Goal: Task Accomplishment & Management: Use online tool/utility

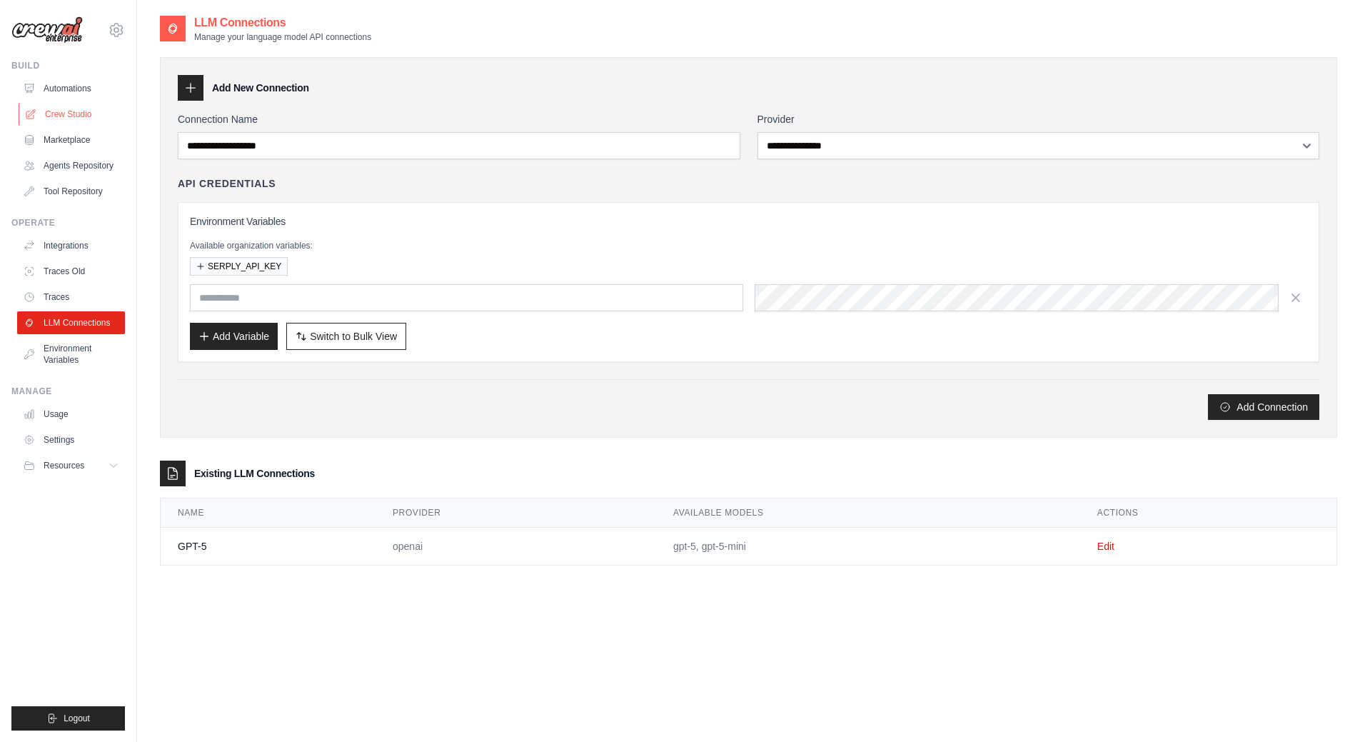
click at [72, 116] on link "Crew Studio" at bounding box center [73, 114] width 108 height 23
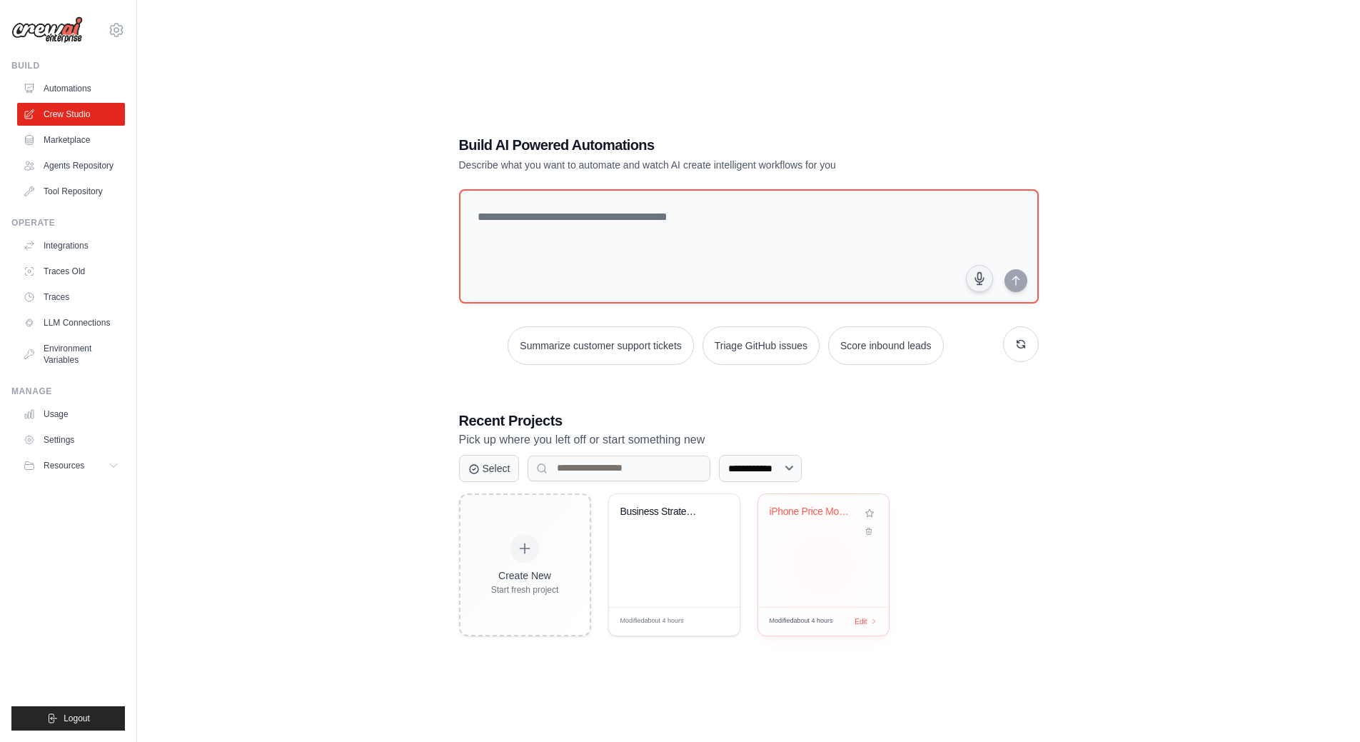
click at [802, 561] on div "iPhone Price Monitor & Alert System" at bounding box center [823, 550] width 131 height 113
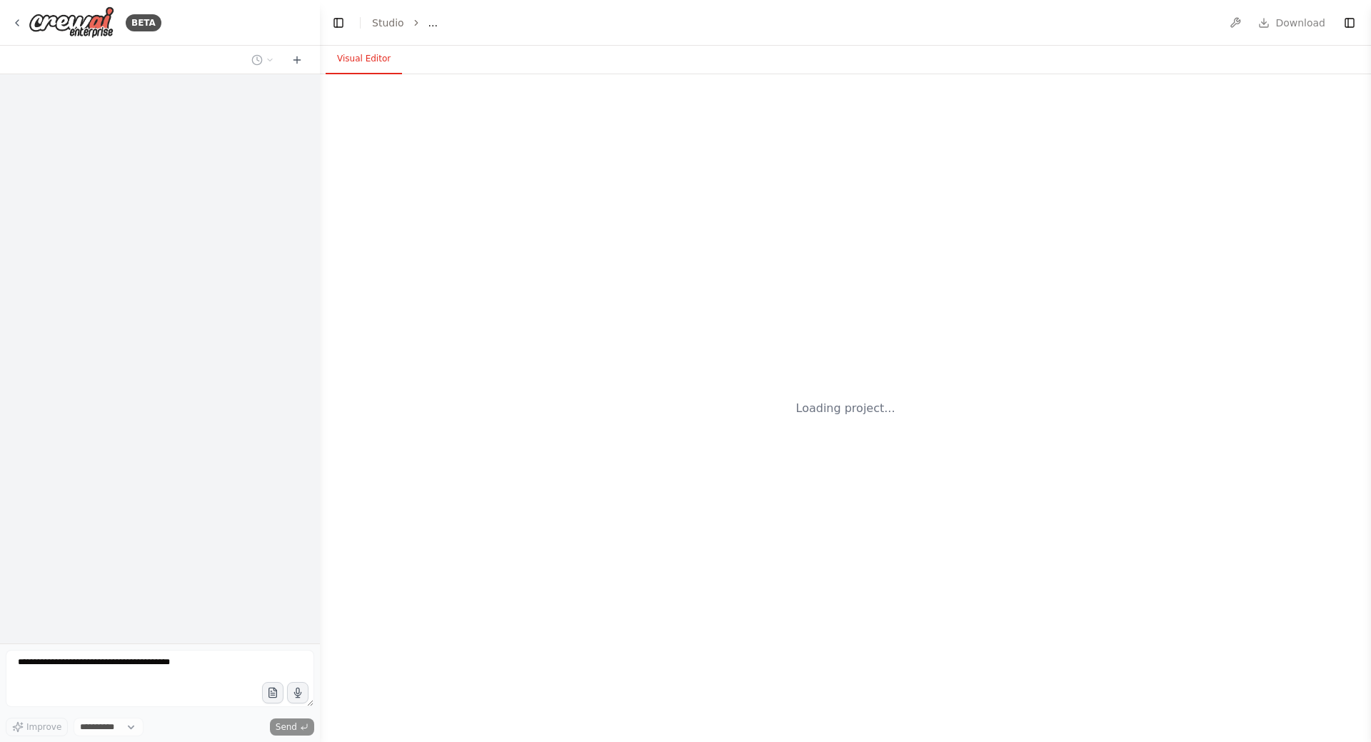
select select "****"
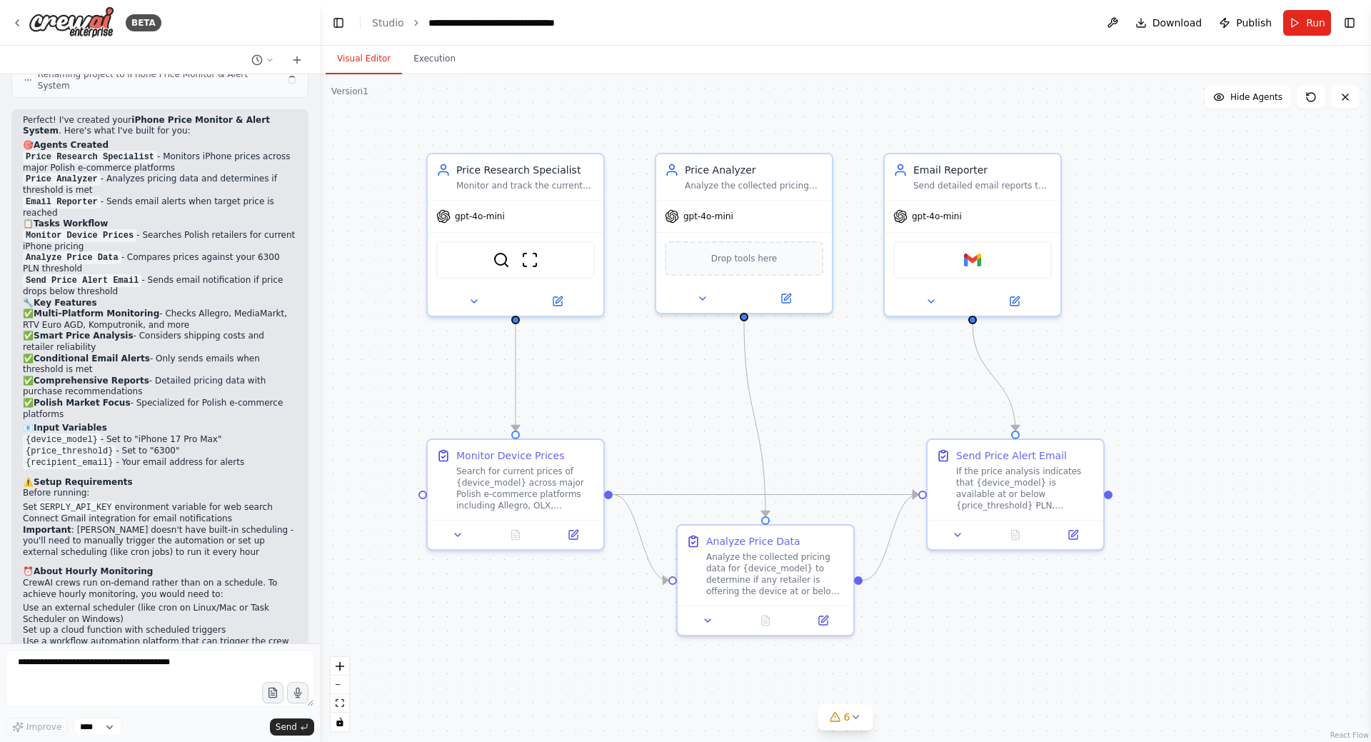
scroll to position [3224, 0]
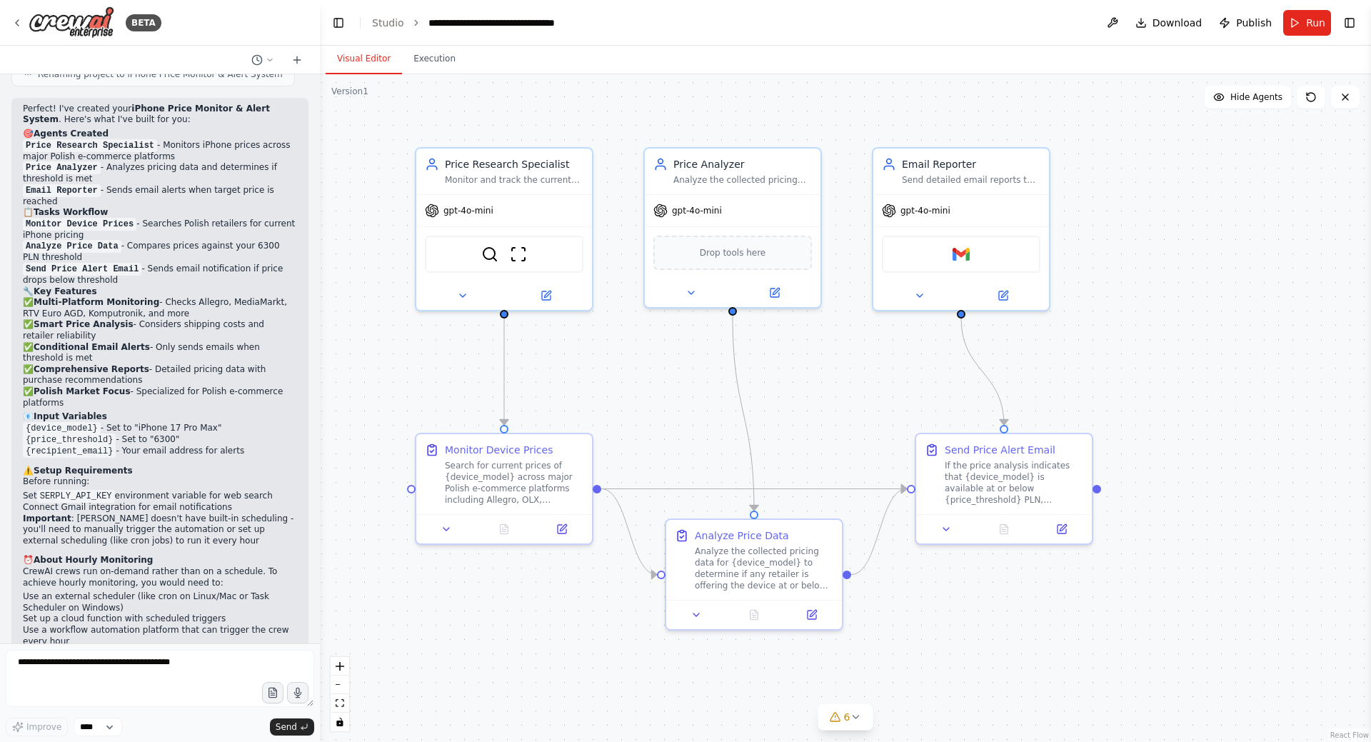
drag, startPoint x: 841, startPoint y: 416, endPoint x: 812, endPoint y: 404, distance: 31.0
click at [812, 404] on div ".deletable-edge-delete-btn { width: 20px; height: 20px; border: 0px solid #ffff…" at bounding box center [845, 408] width 1051 height 668
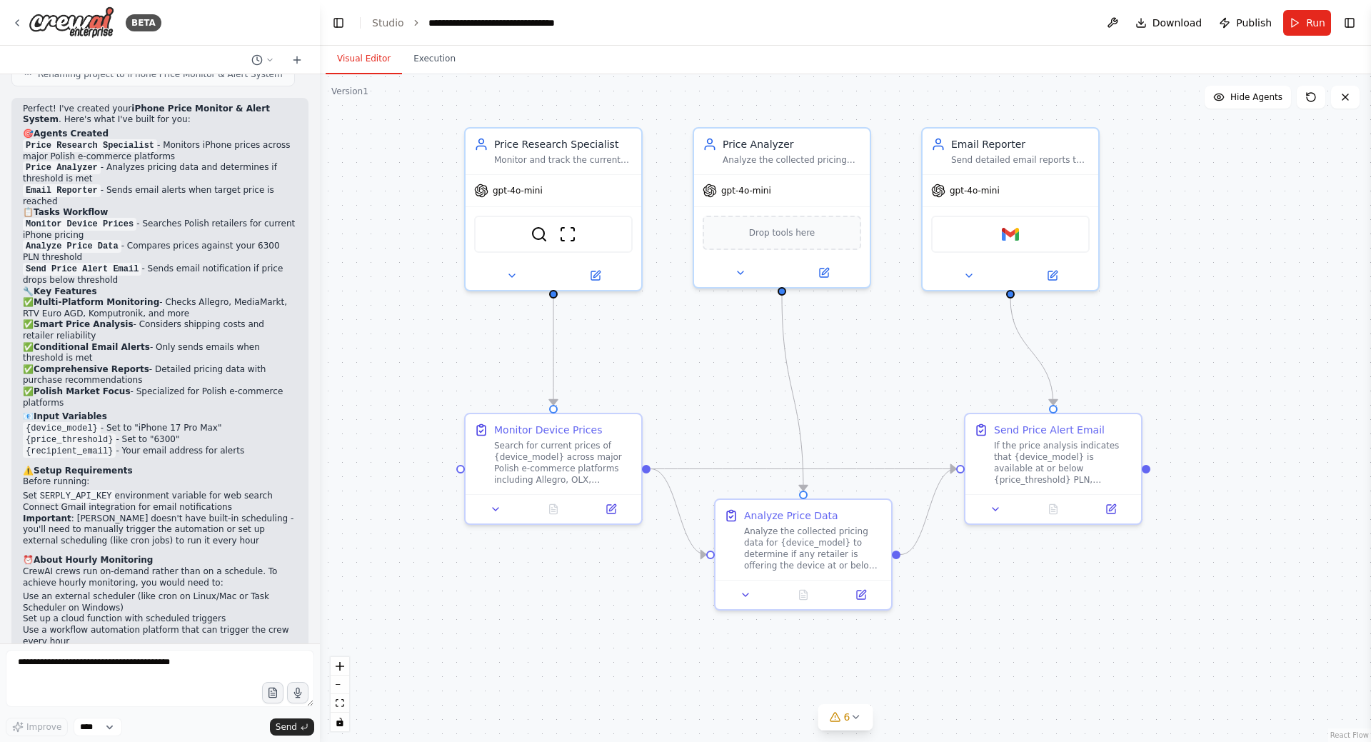
drag, startPoint x: 396, startPoint y: 386, endPoint x: 476, endPoint y: 369, distance: 82.5
click at [476, 369] on div ".deletable-edge-delete-btn { width: 20px; height: 20px; border: 0px solid #ffff…" at bounding box center [845, 408] width 1051 height 668
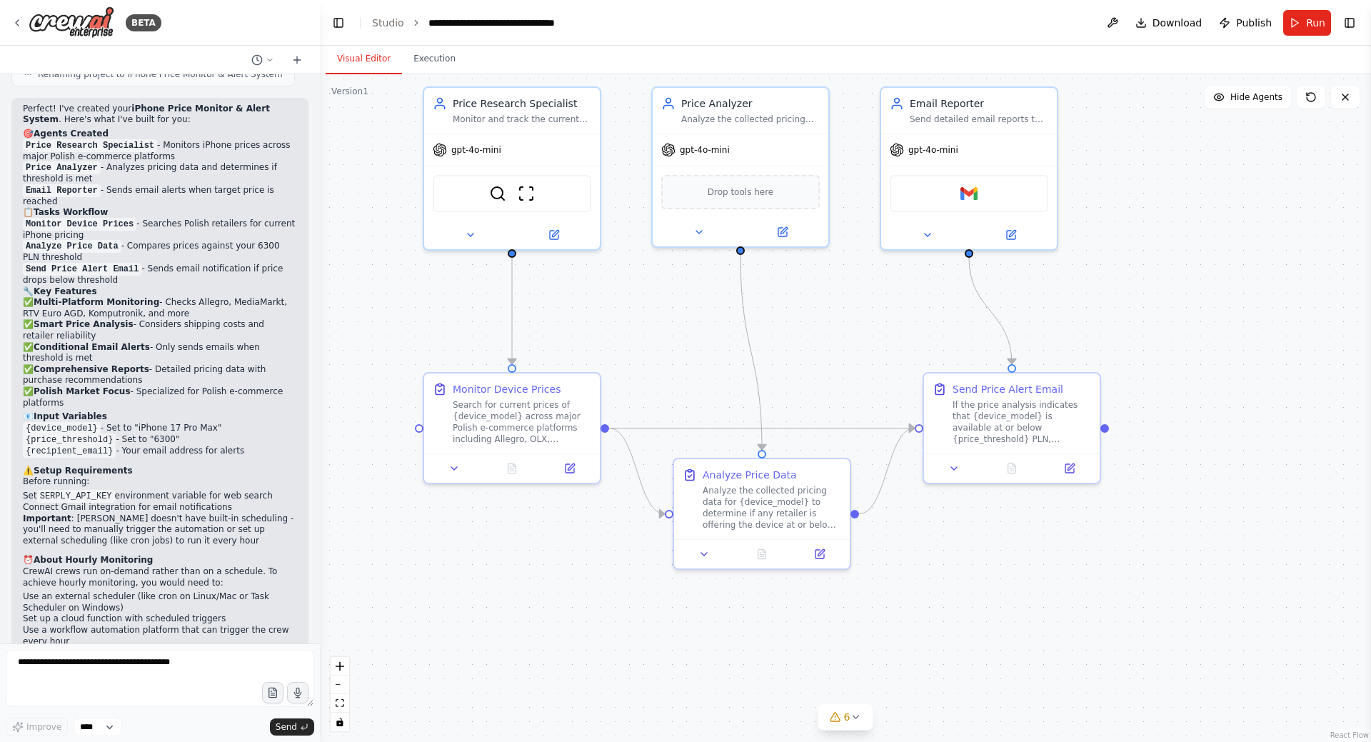
drag, startPoint x: 408, startPoint y: 381, endPoint x: 378, endPoint y: 357, distance: 38.7
click at [378, 357] on div ".deletable-edge-delete-btn { width: 20px; height: 20px; border: 0px solid #ffff…" at bounding box center [845, 408] width 1051 height 668
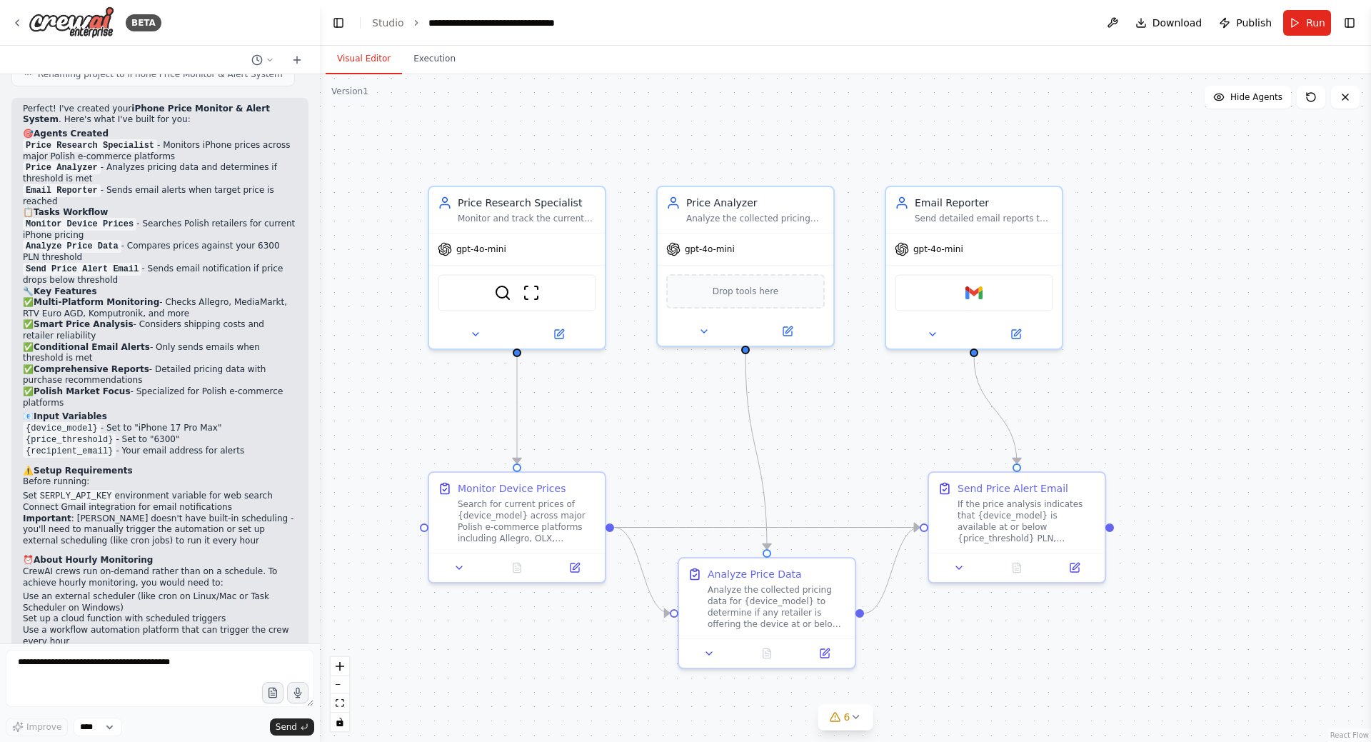
drag, startPoint x: 368, startPoint y: 294, endPoint x: 339, endPoint y: 351, distance: 64.8
click at [371, 384] on div ".deletable-edge-delete-btn { width: 20px; height: 20px; border: 0px solid #ffff…" at bounding box center [845, 408] width 1051 height 668
click at [342, 24] on button "Toggle Left Sidebar" at bounding box center [339, 23] width 20 height 20
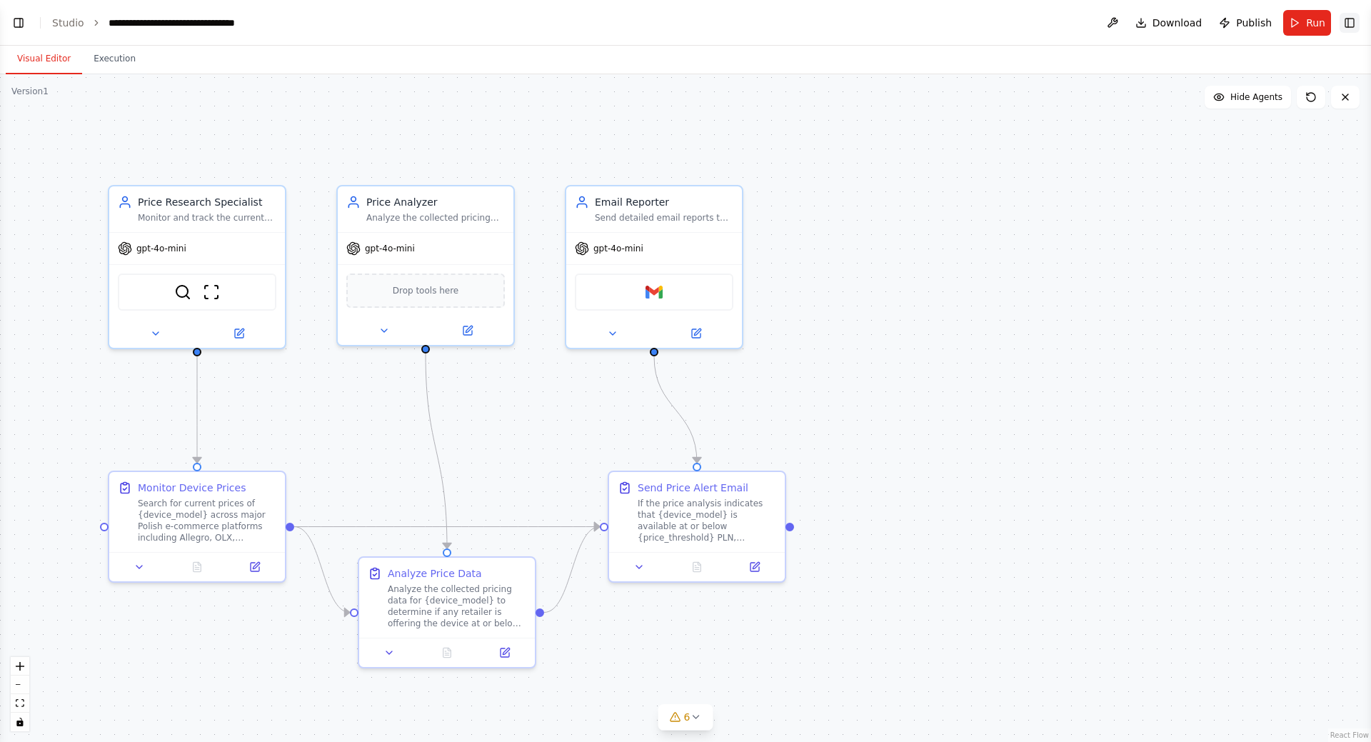
click at [1341, 21] on button "Toggle Right Sidebar" at bounding box center [1350, 23] width 20 height 20
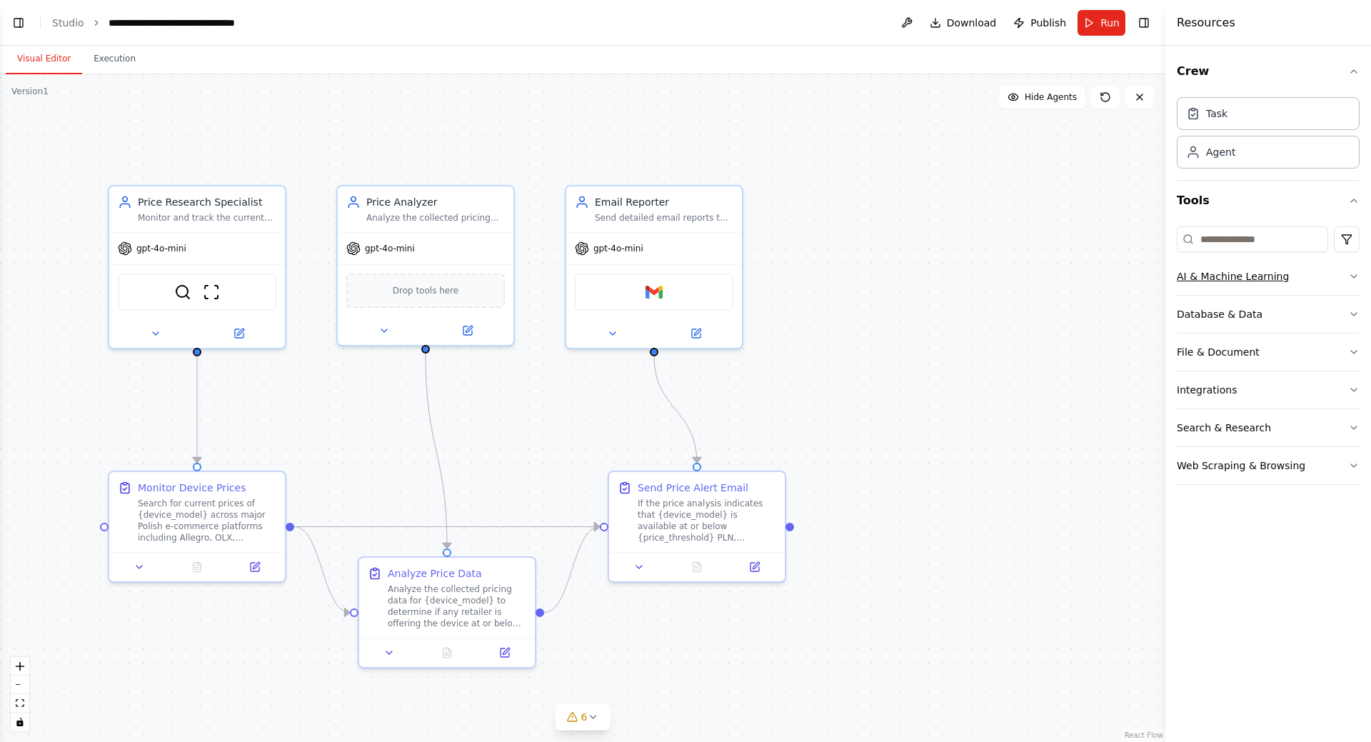
click at [1220, 277] on div "AI & Machine Learning" at bounding box center [1233, 276] width 112 height 14
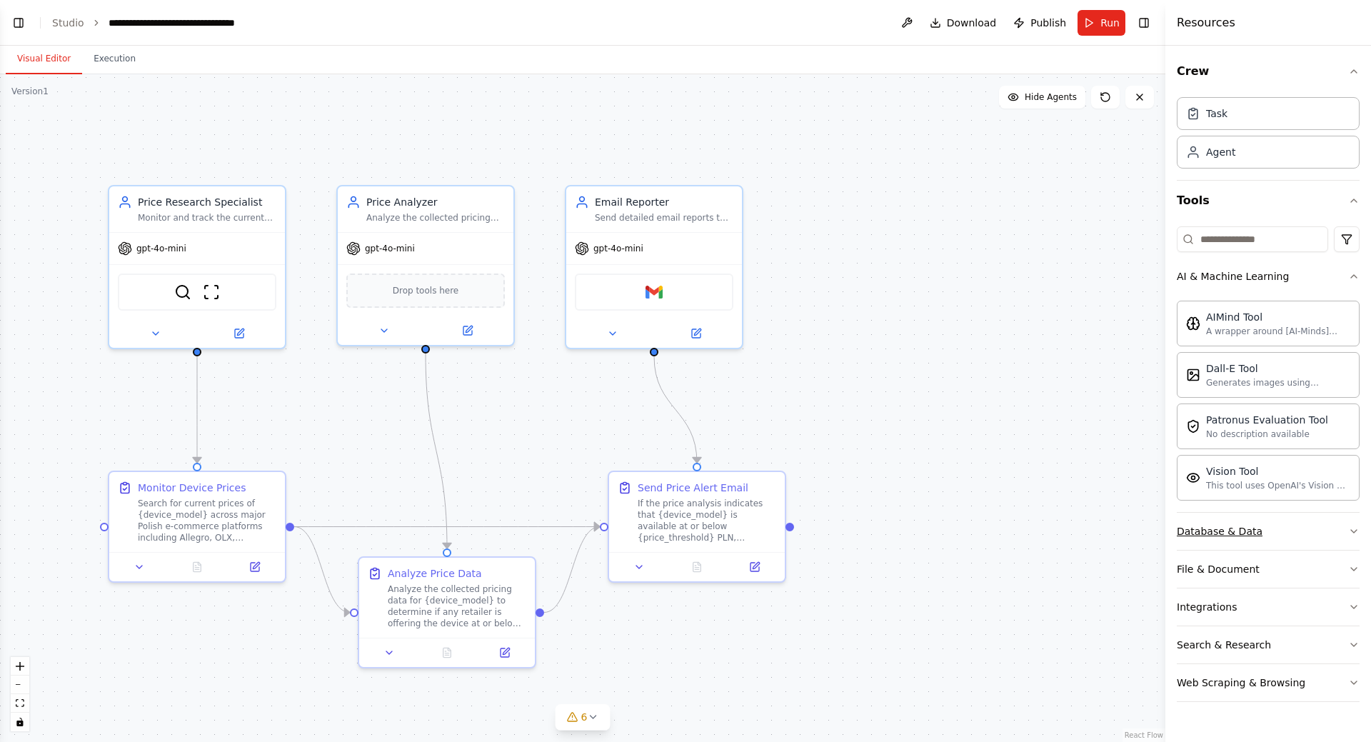
click at [1278, 532] on button "Database & Data" at bounding box center [1268, 531] width 183 height 37
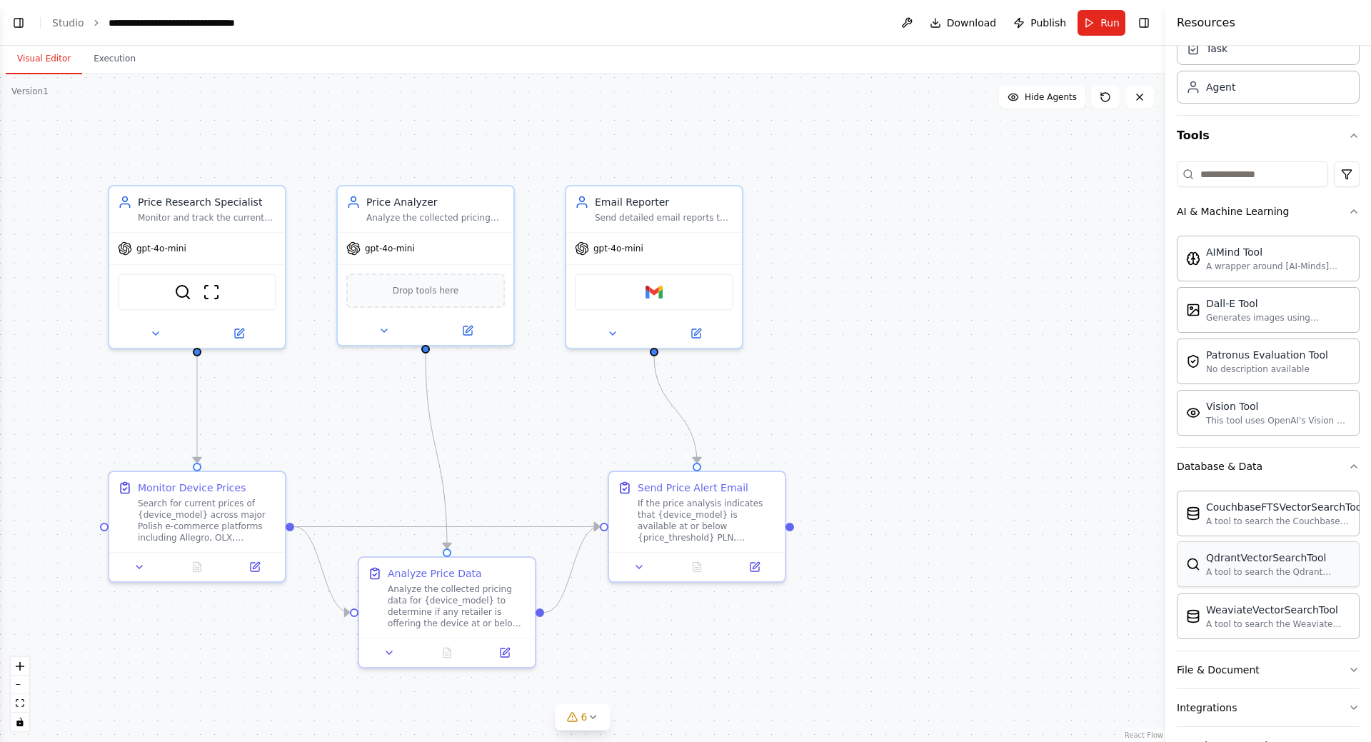
scroll to position [95, 0]
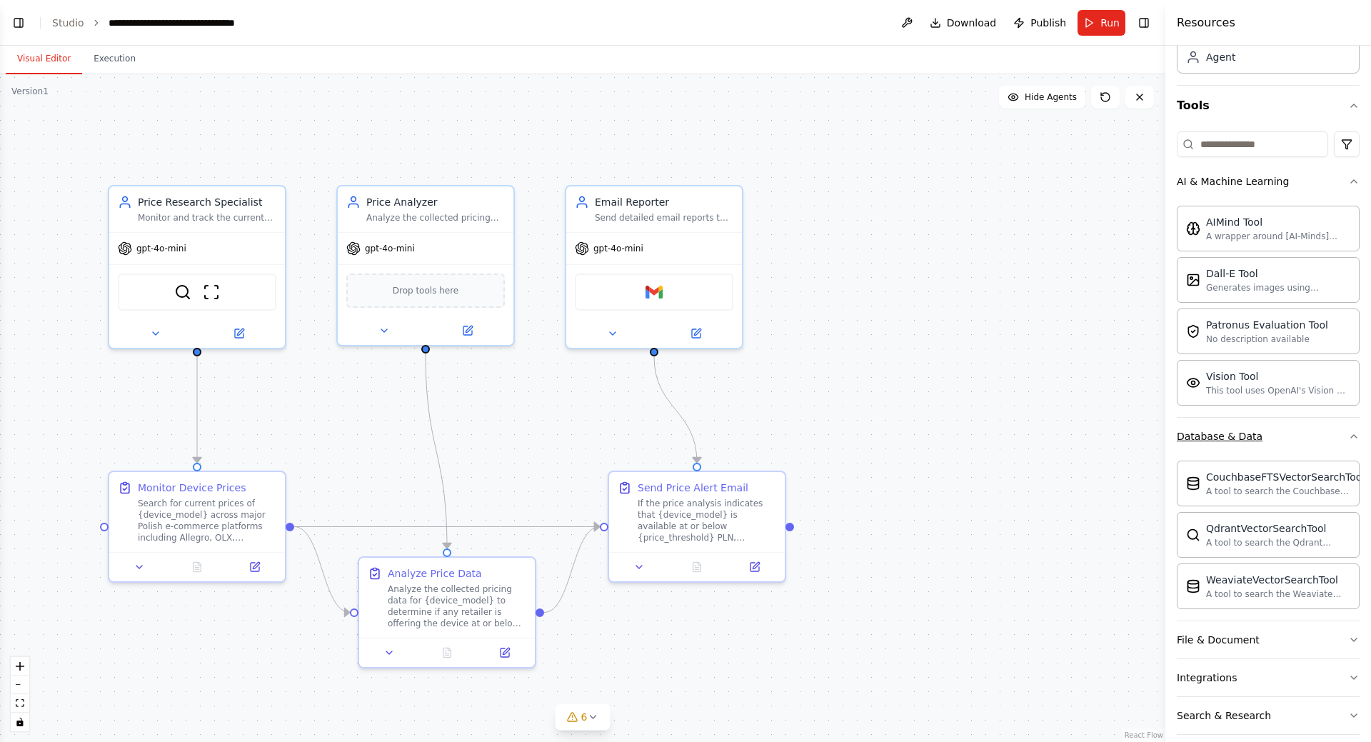
click at [1284, 438] on button "Database & Data" at bounding box center [1268, 436] width 183 height 37
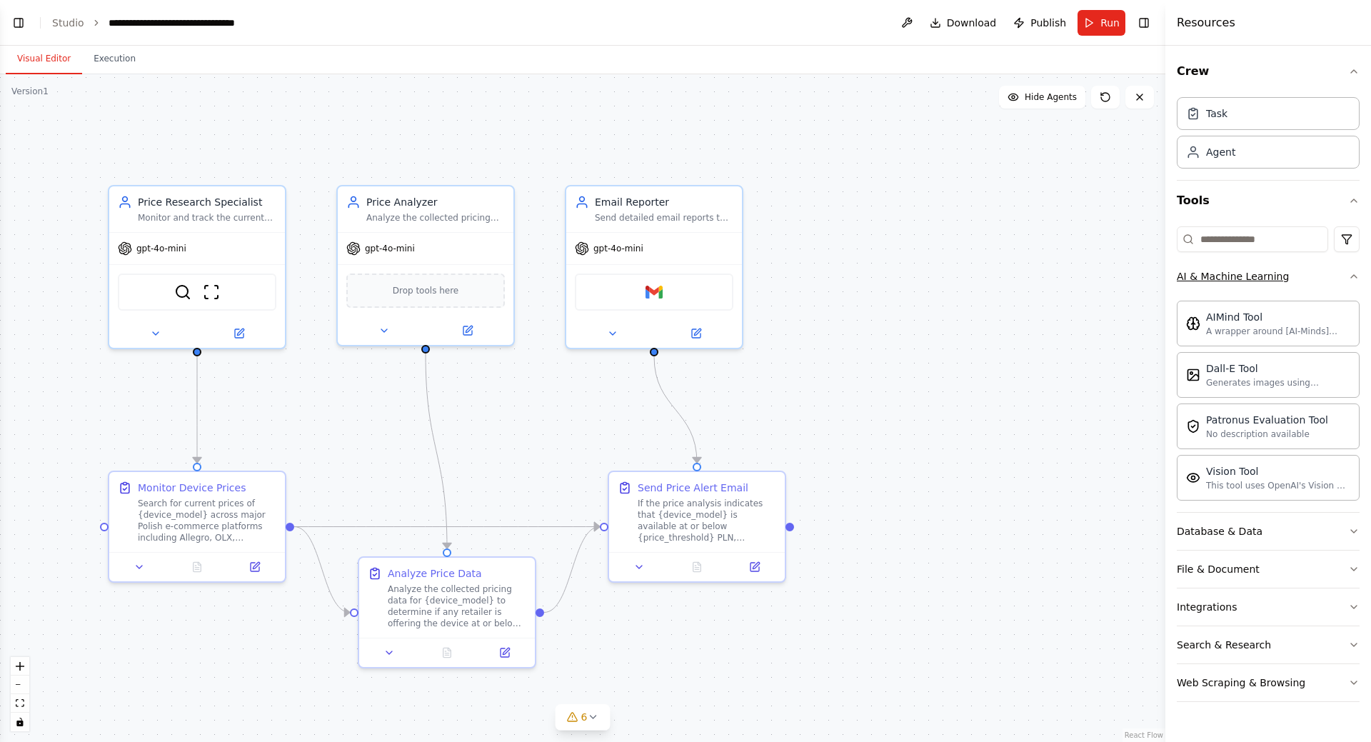
click at [1300, 273] on button "AI & Machine Learning" at bounding box center [1268, 276] width 183 height 37
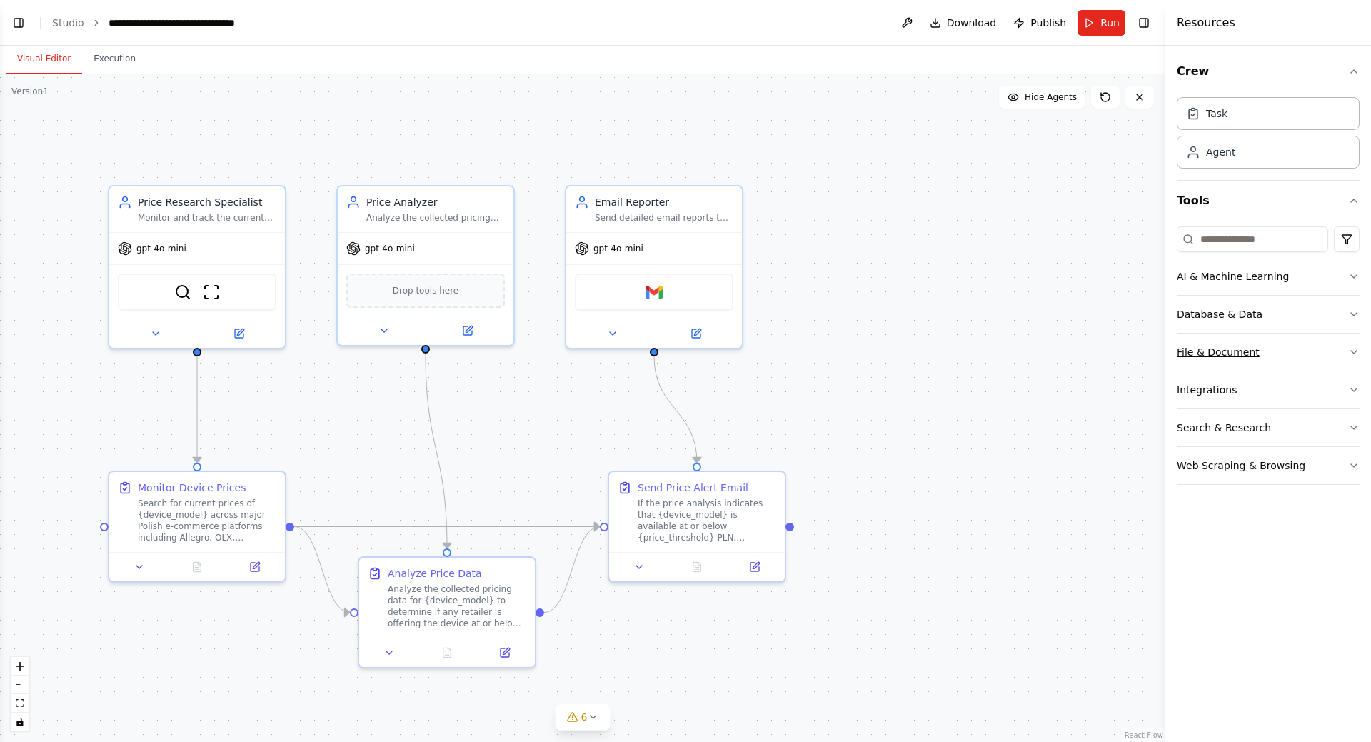
click at [1304, 356] on button "File & Document" at bounding box center [1268, 352] width 183 height 37
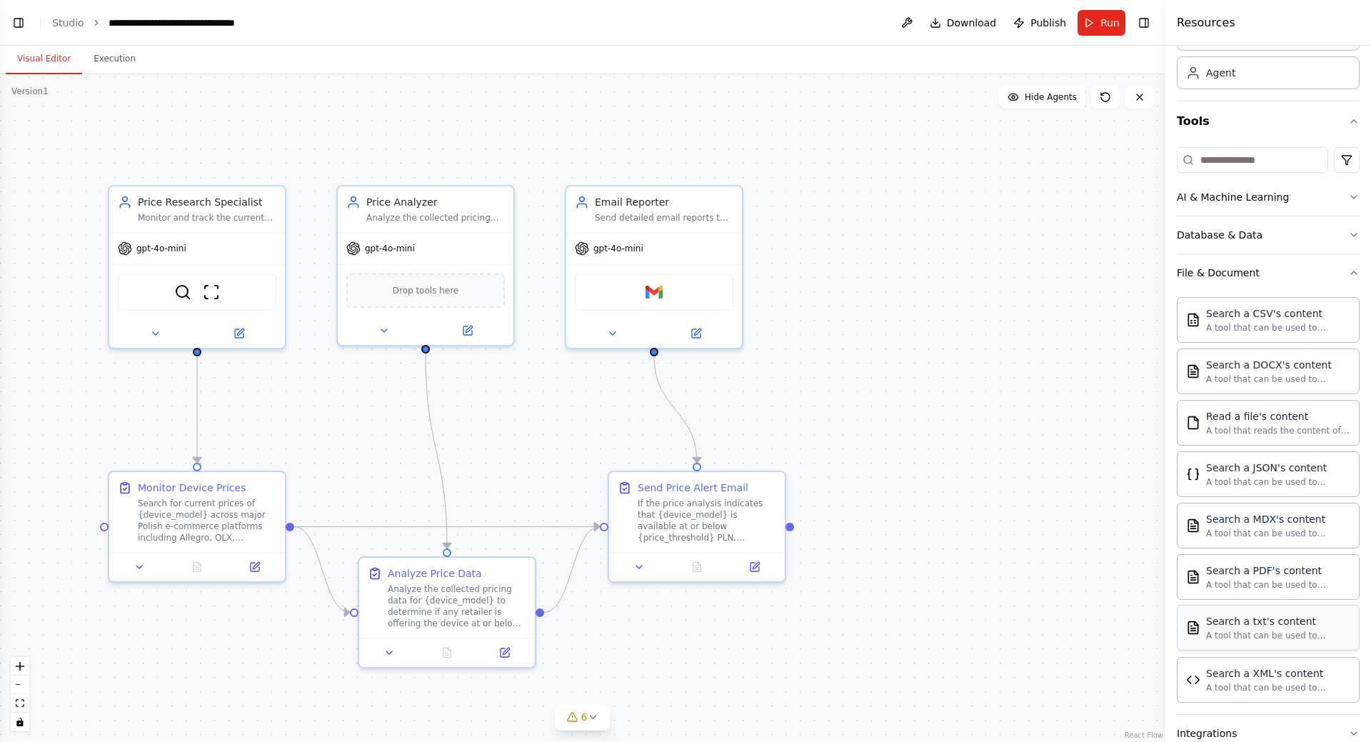
scroll to position [189, 0]
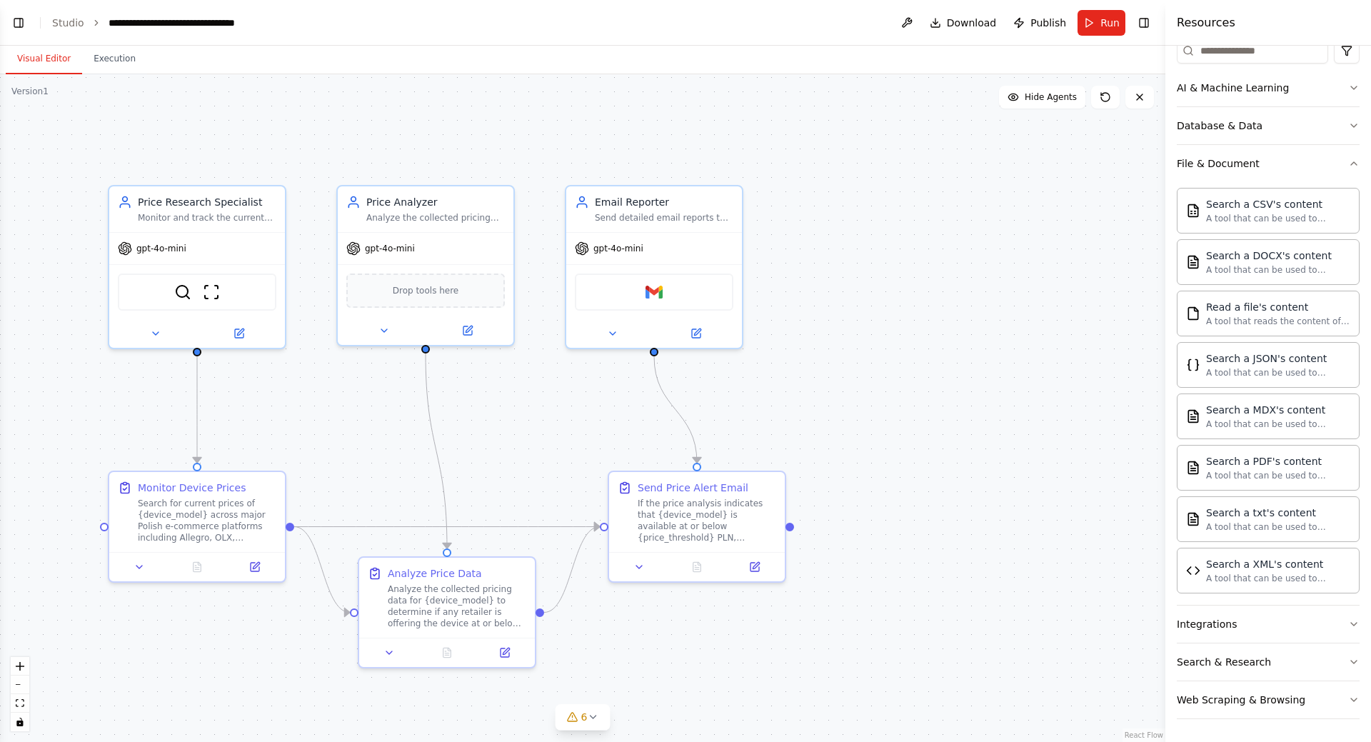
drag, startPoint x: 1308, startPoint y: 170, endPoint x: 1304, endPoint y: 182, distance: 12.7
click at [1308, 170] on button "File & Document" at bounding box center [1268, 163] width 183 height 37
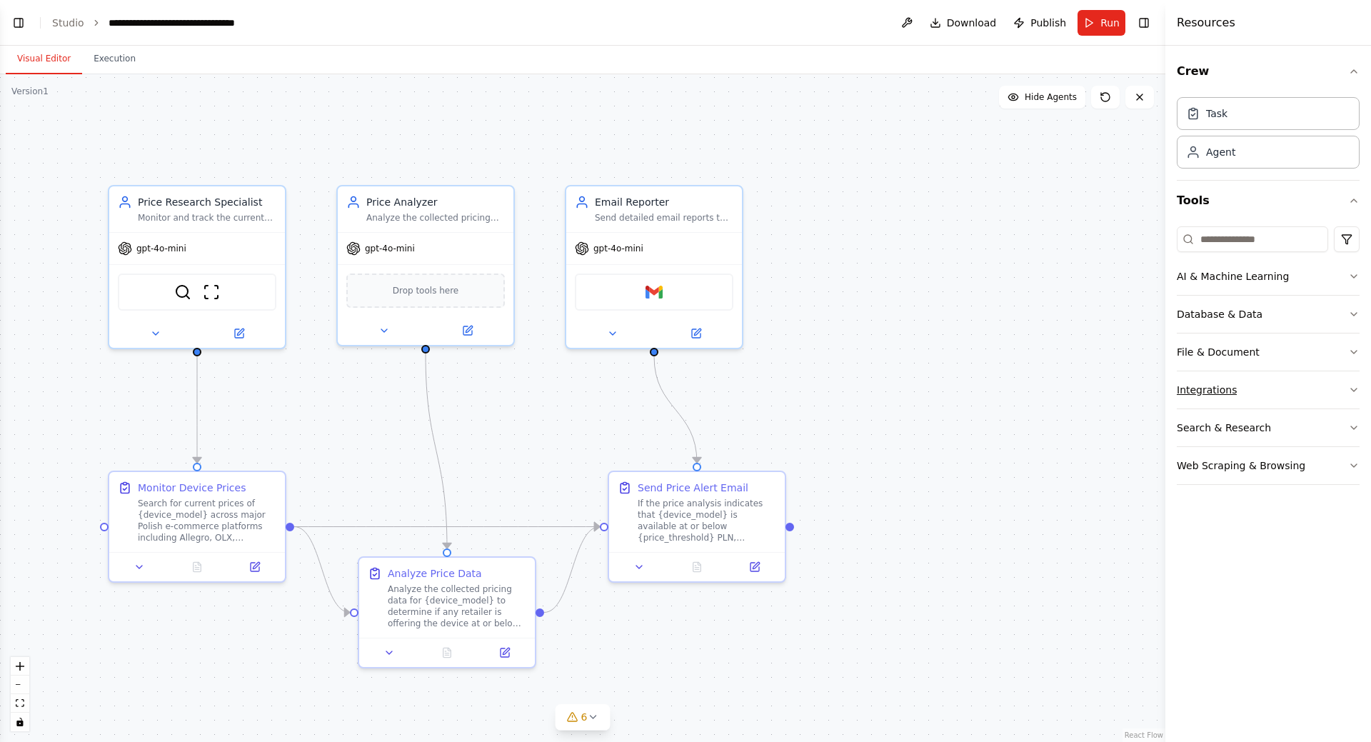
click at [1275, 392] on button "Integrations" at bounding box center [1268, 389] width 183 height 37
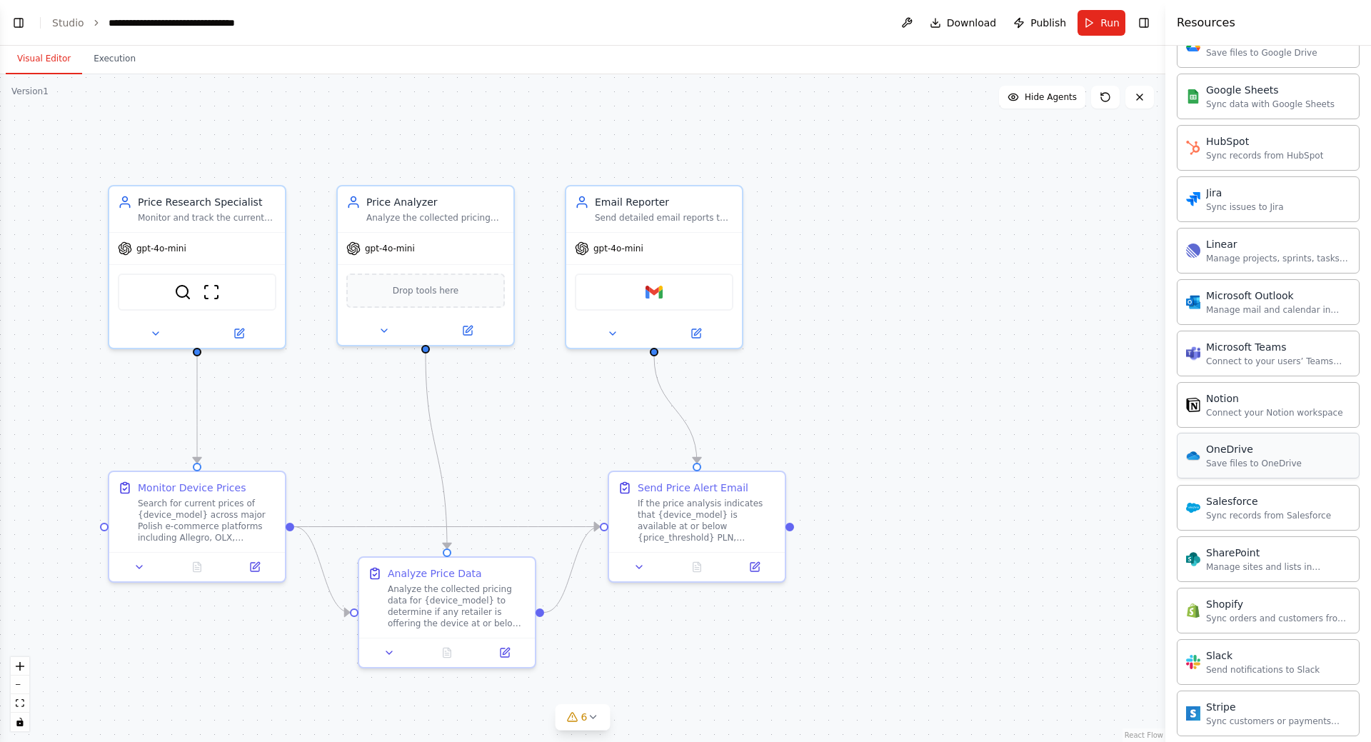
scroll to position [762, 0]
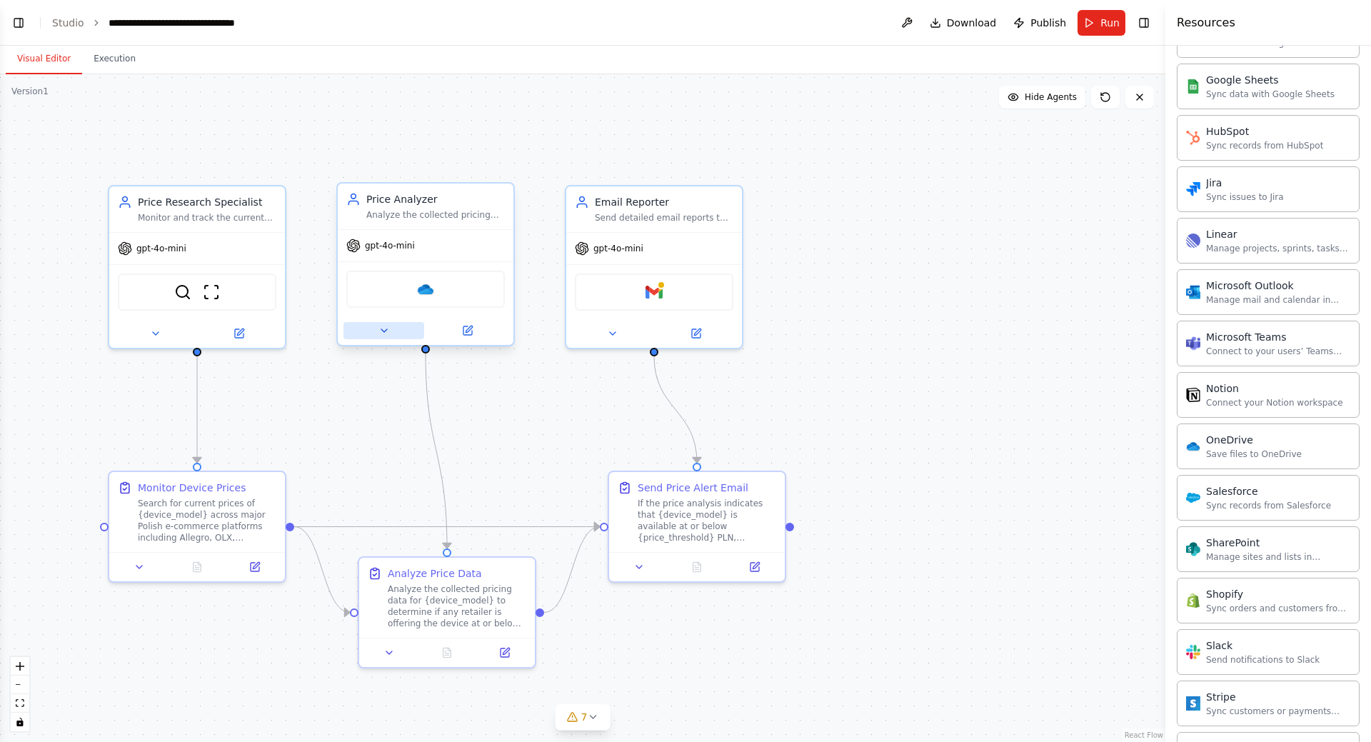
click at [383, 334] on icon at bounding box center [383, 330] width 11 height 11
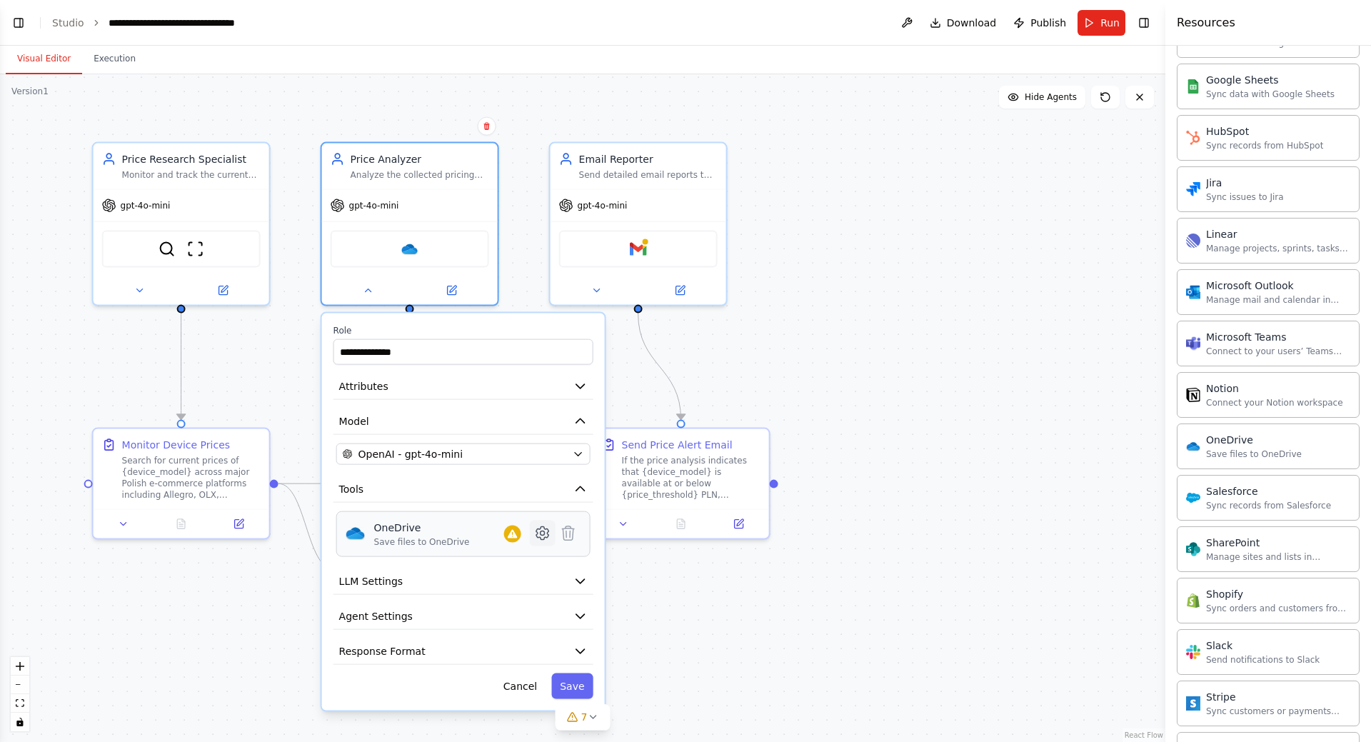
click at [538, 532] on icon at bounding box center [542, 533] width 12 height 13
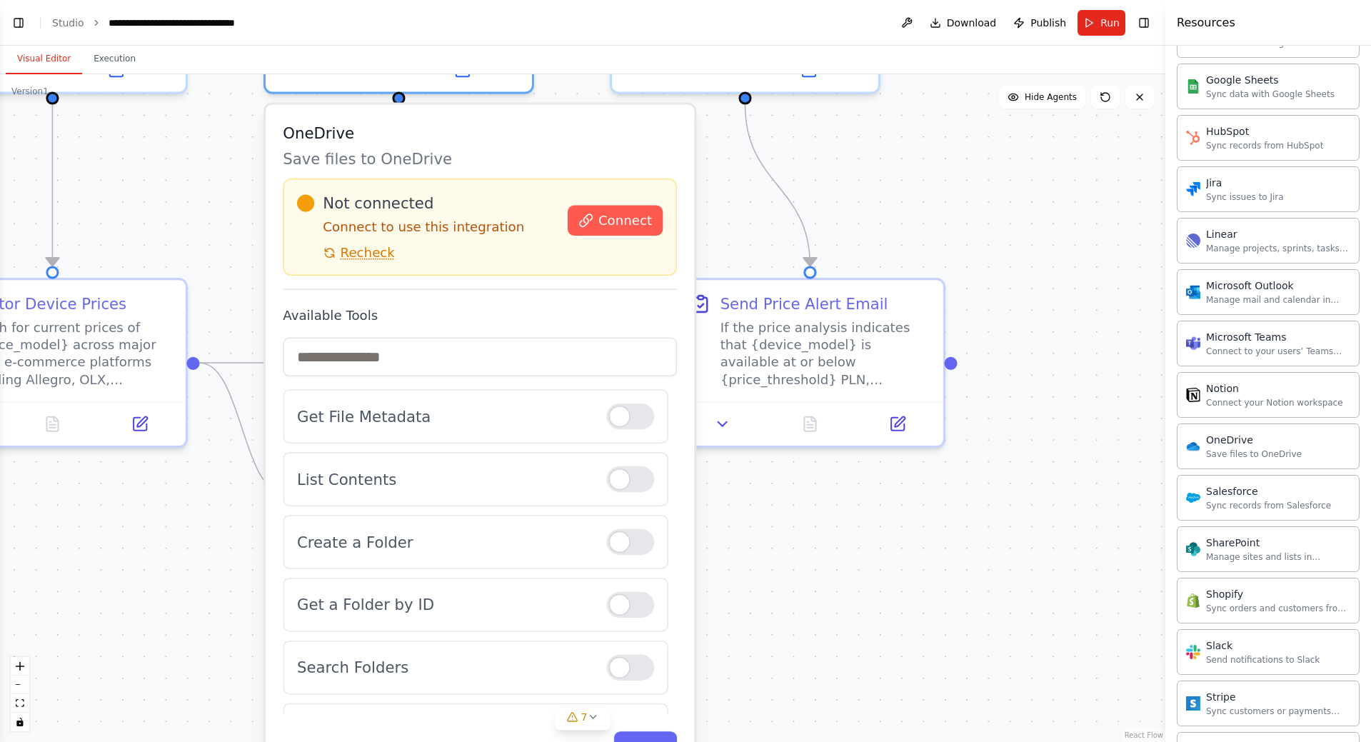
drag, startPoint x: 975, startPoint y: 263, endPoint x: 974, endPoint y: 224, distance: 39.3
click at [974, 224] on div ".deletable-edge-delete-btn { width: 20px; height: 20px; border: 0px solid #ffff…" at bounding box center [582, 408] width 1165 height 668
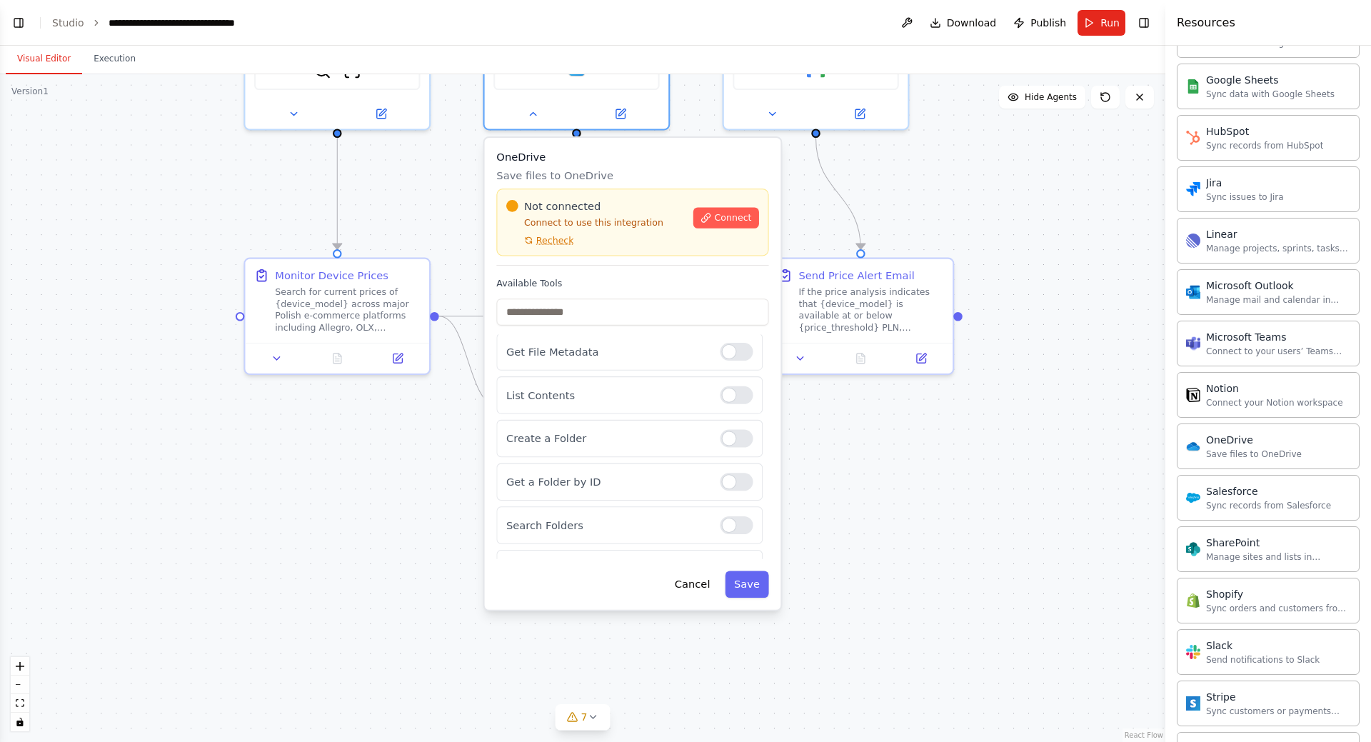
scroll to position [0, 0]
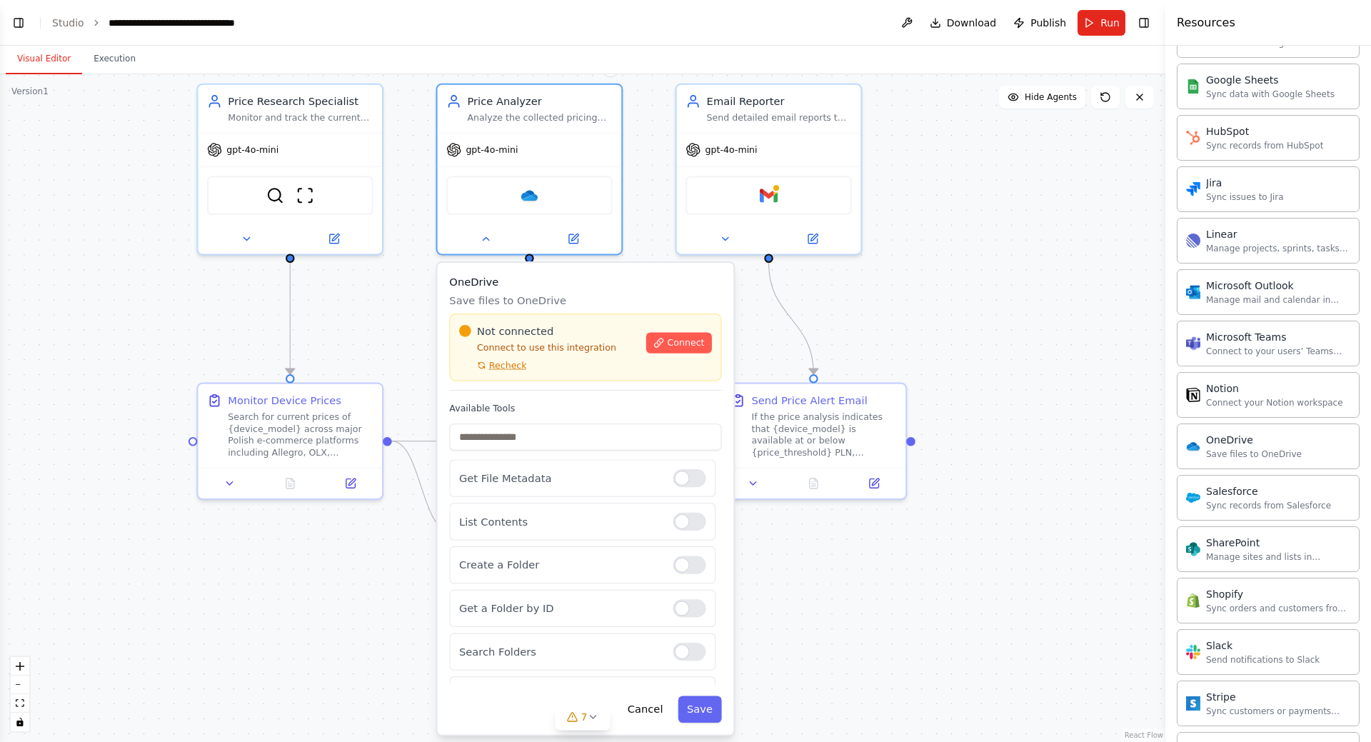
drag, startPoint x: 1031, startPoint y: 253, endPoint x: 988, endPoint y: 364, distance: 118.7
click at [988, 364] on div ".deletable-edge-delete-btn { width: 20px; height: 20px; border: 0px solid #ffff…" at bounding box center [582, 408] width 1165 height 668
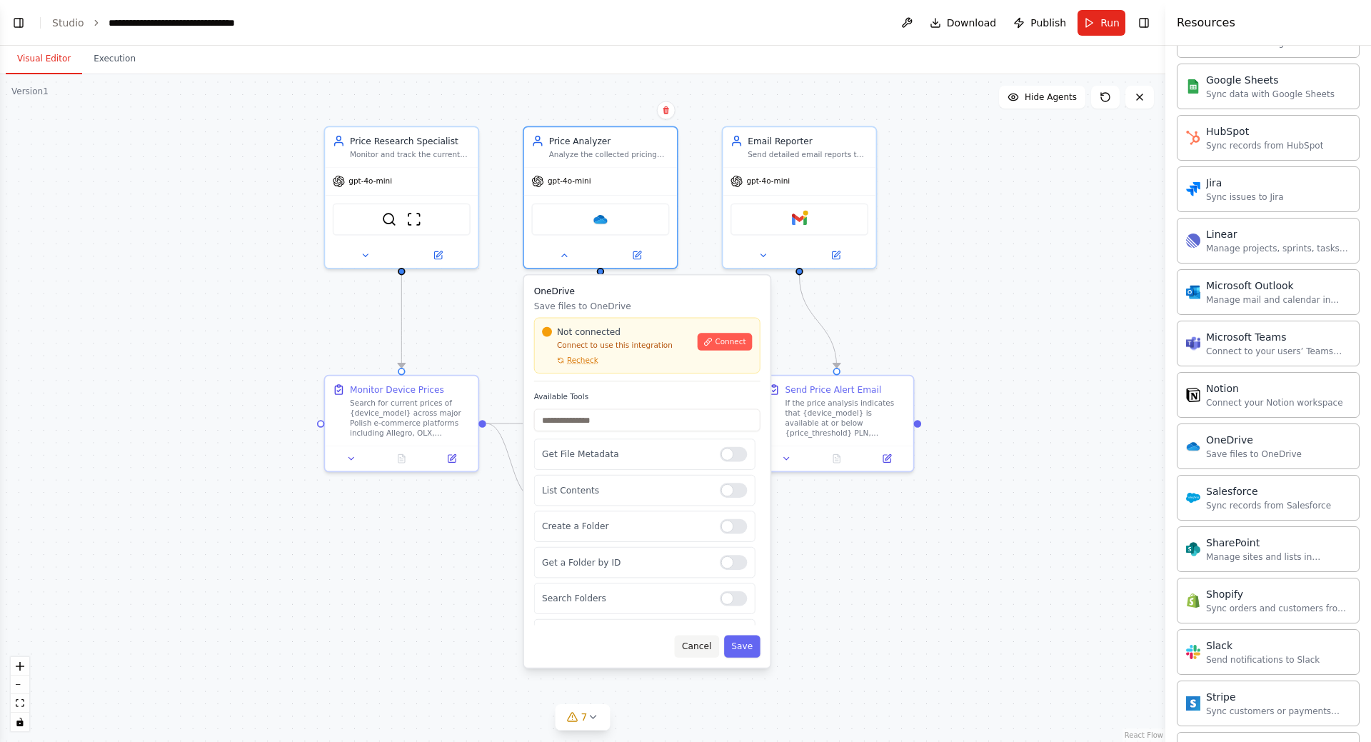
click at [691, 648] on button "Cancel" at bounding box center [697, 646] width 44 height 22
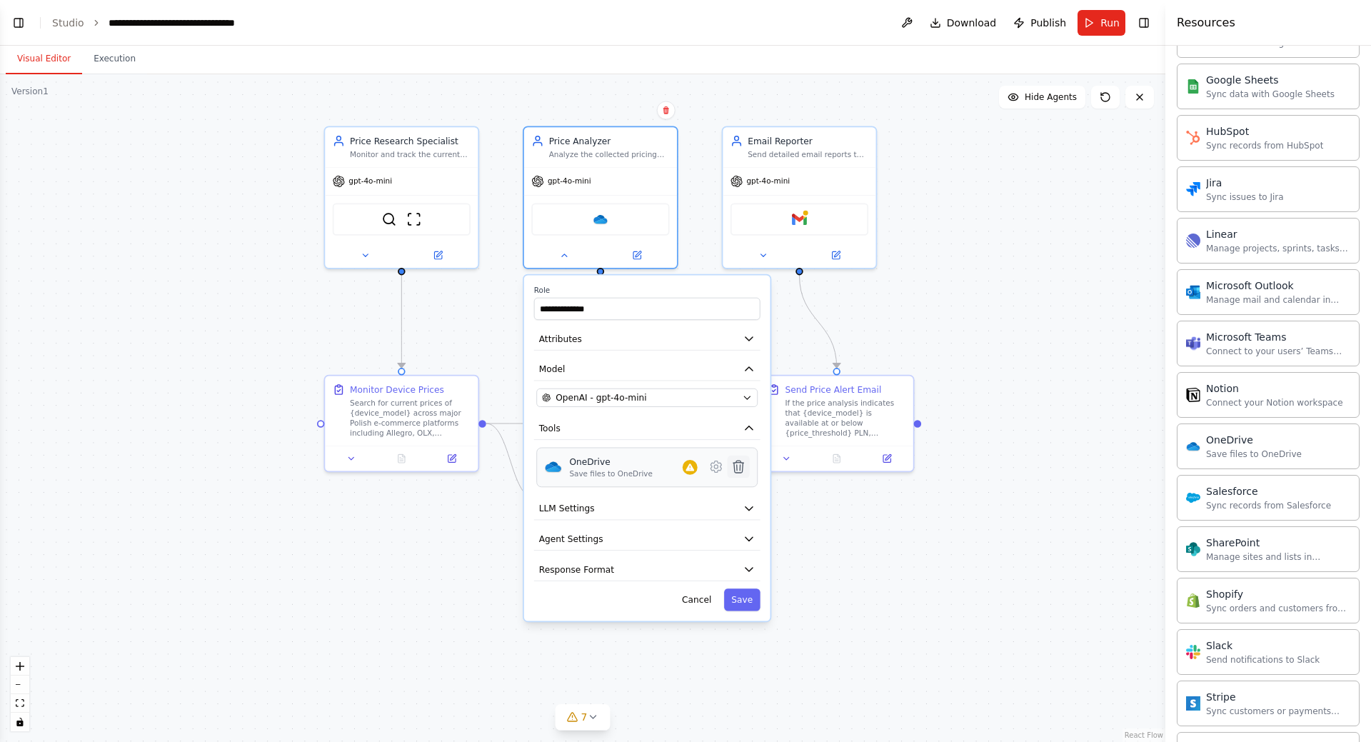
click at [738, 472] on icon at bounding box center [738, 467] width 10 height 12
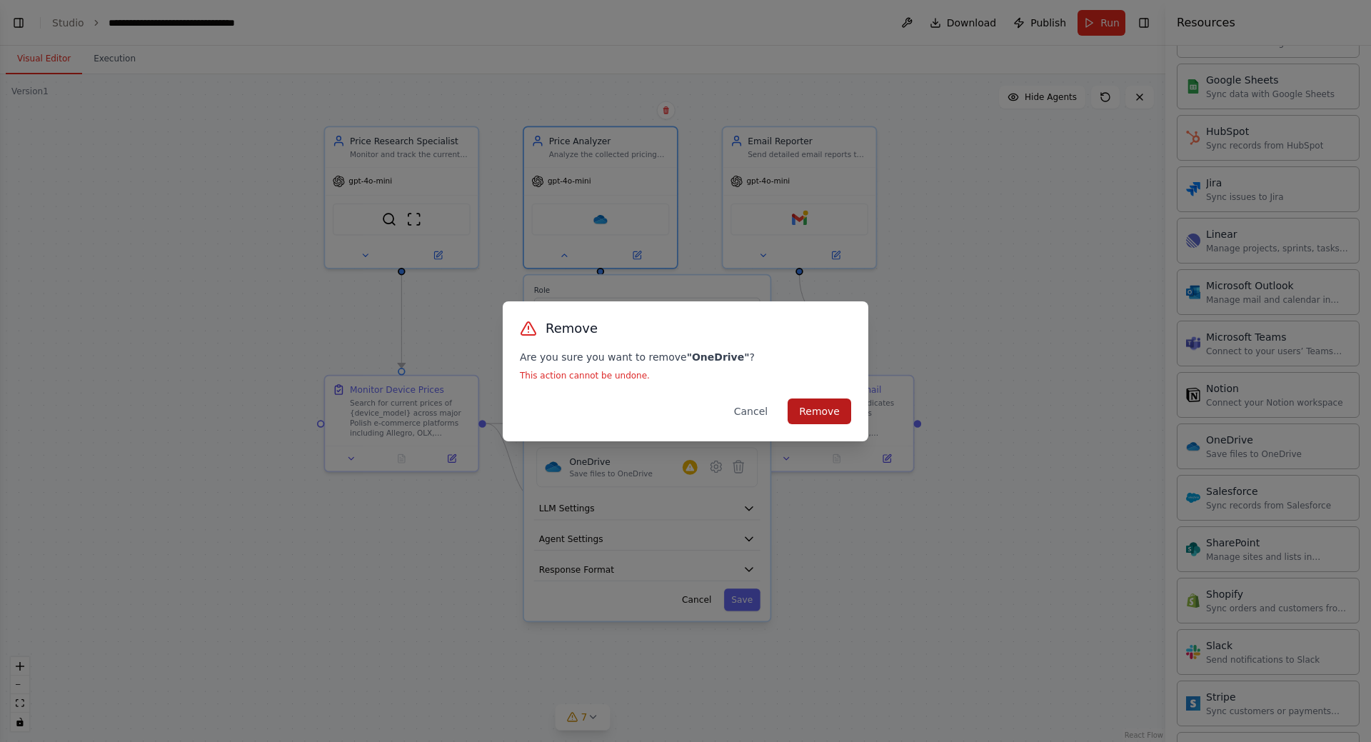
click at [814, 411] on button "Remove" at bounding box center [820, 411] width 64 height 26
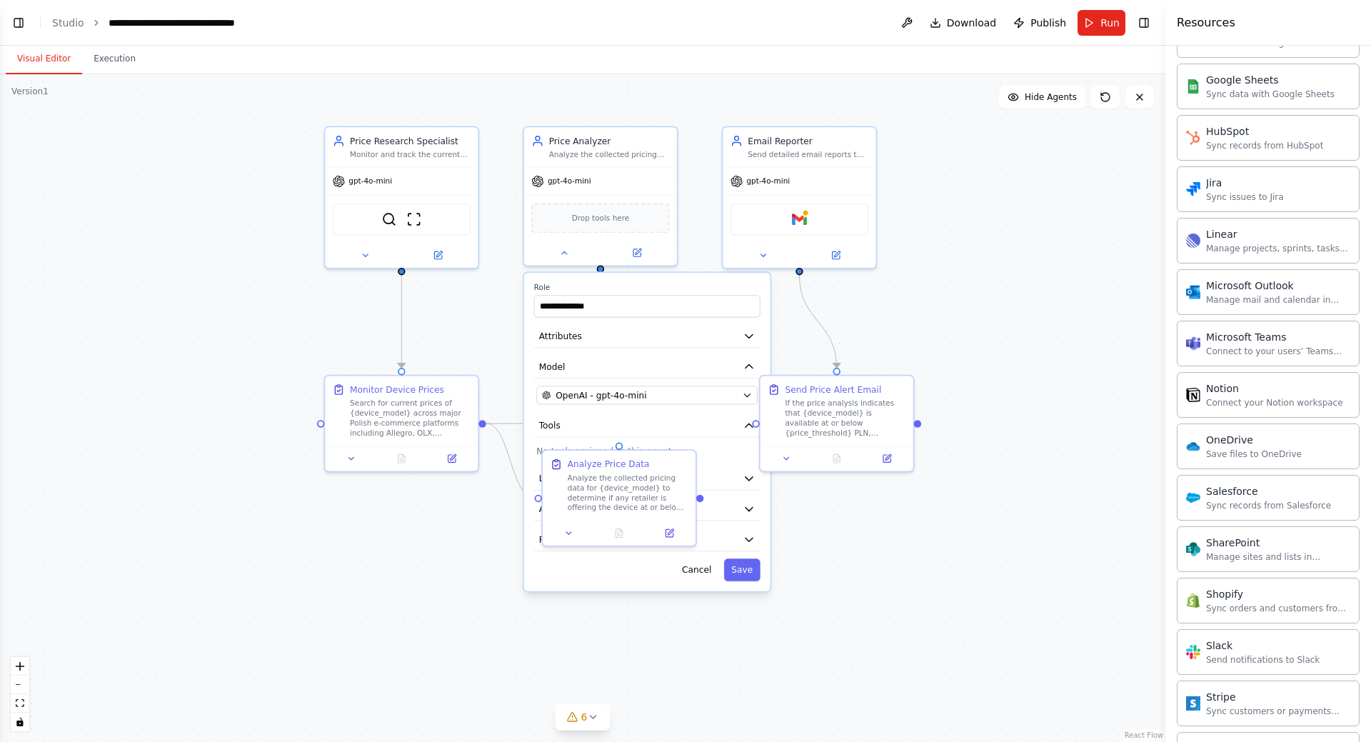
click at [462, 583] on div ".deletable-edge-delete-btn { width: 20px; height: 20px; border: 0px solid #ffff…" at bounding box center [582, 408] width 1165 height 668
click at [712, 280] on div "**********" at bounding box center [647, 432] width 246 height 319
click at [647, 161] on div "Price Analyzer Analyze the collected pricing data for {device_model}, compare p…" at bounding box center [600, 145] width 153 height 40
click at [643, 144] on div "Price Analyzer" at bounding box center [609, 138] width 121 height 12
click at [570, 251] on button at bounding box center [564, 250] width 70 height 15
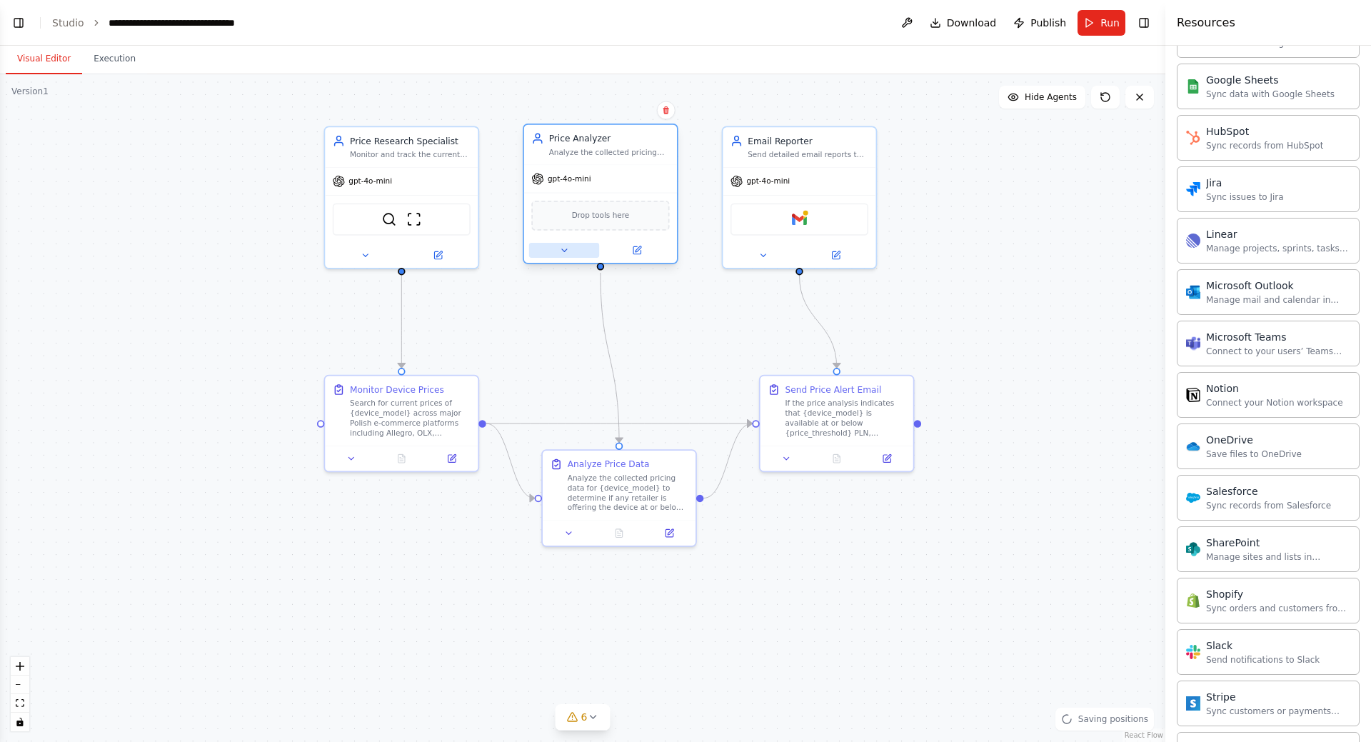
click at [566, 246] on icon at bounding box center [564, 251] width 10 height 10
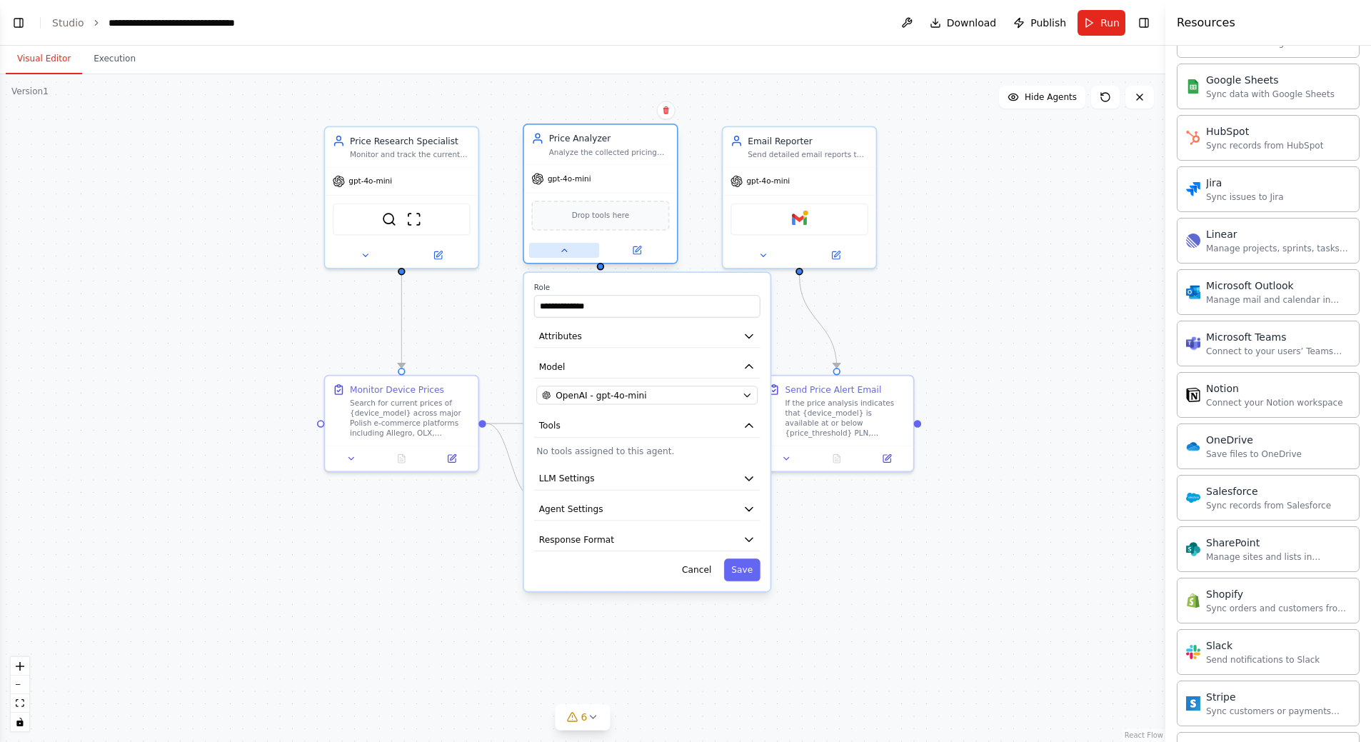
click at [574, 249] on button at bounding box center [564, 250] width 70 height 15
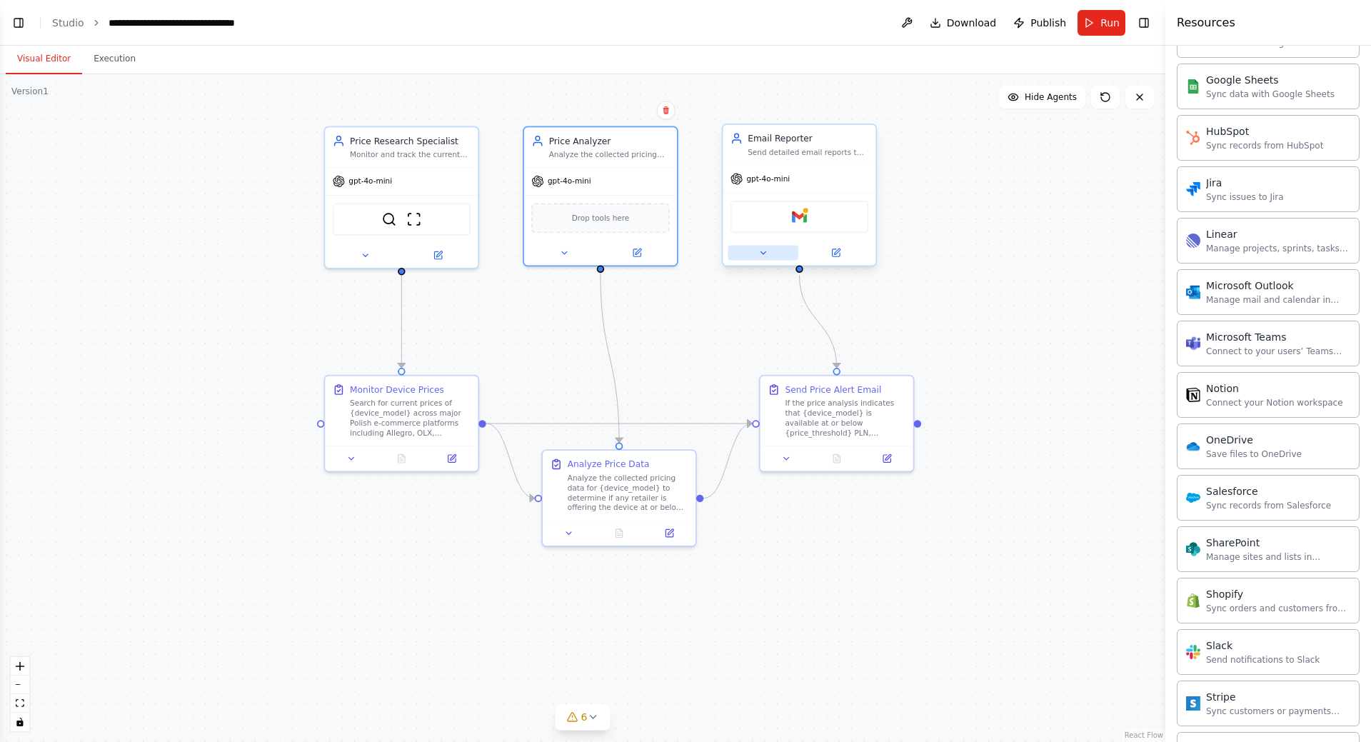
click at [766, 257] on icon at bounding box center [763, 253] width 10 height 10
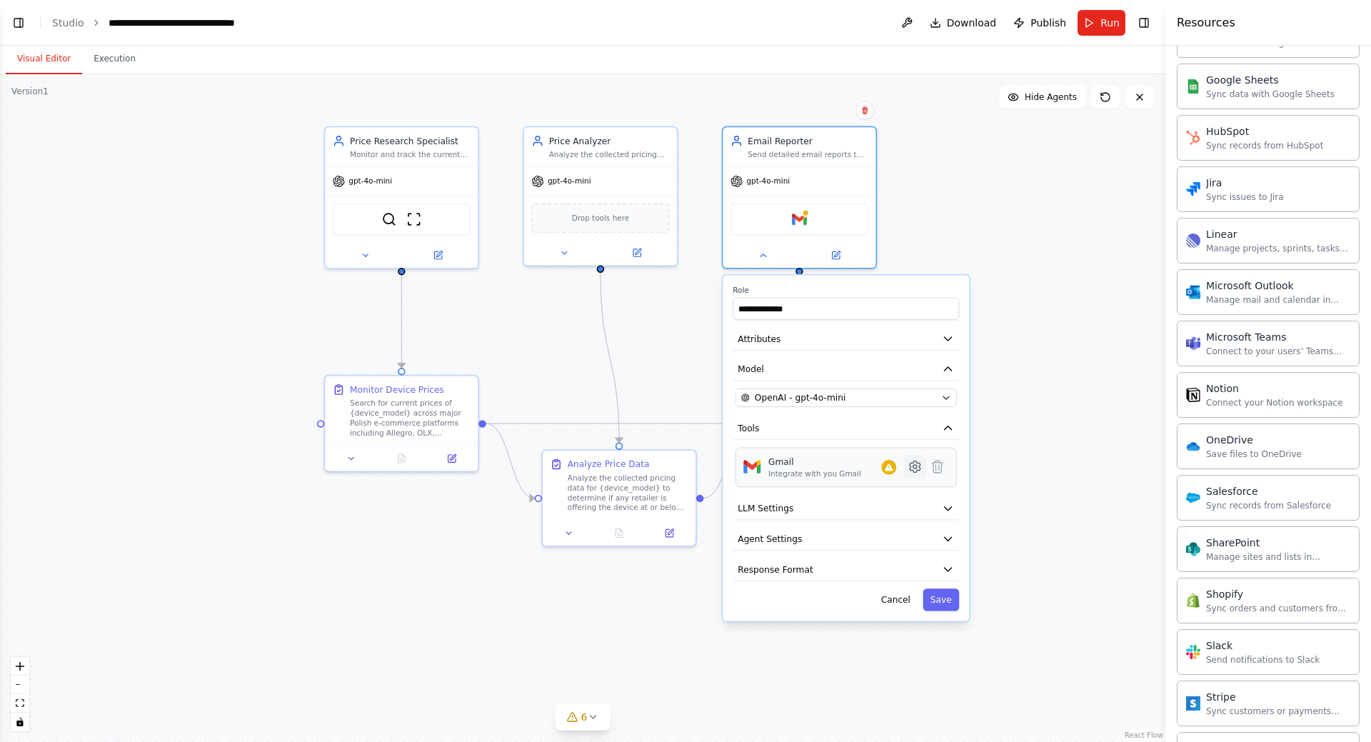
click at [918, 471] on icon at bounding box center [915, 466] width 11 height 11
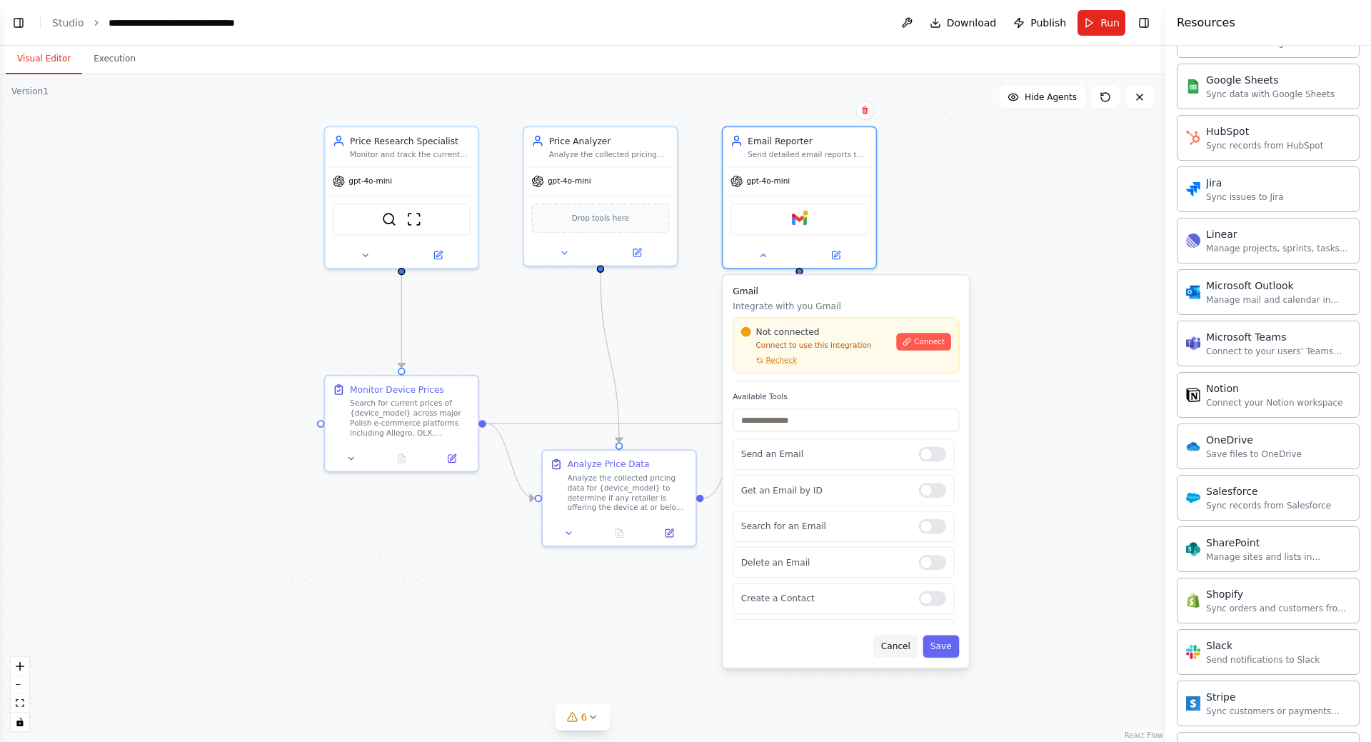
click at [911, 653] on button "Cancel" at bounding box center [895, 646] width 44 height 22
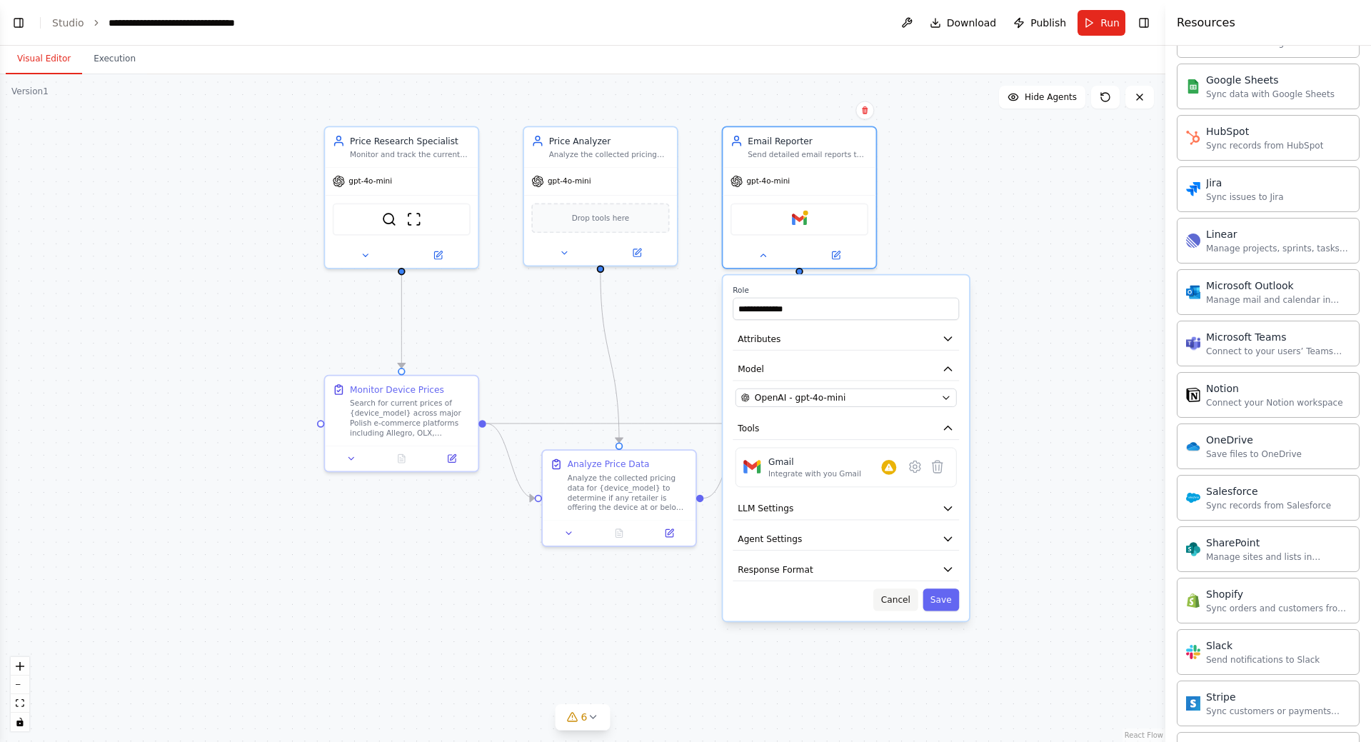
click at [904, 608] on button "Cancel" at bounding box center [895, 599] width 44 height 22
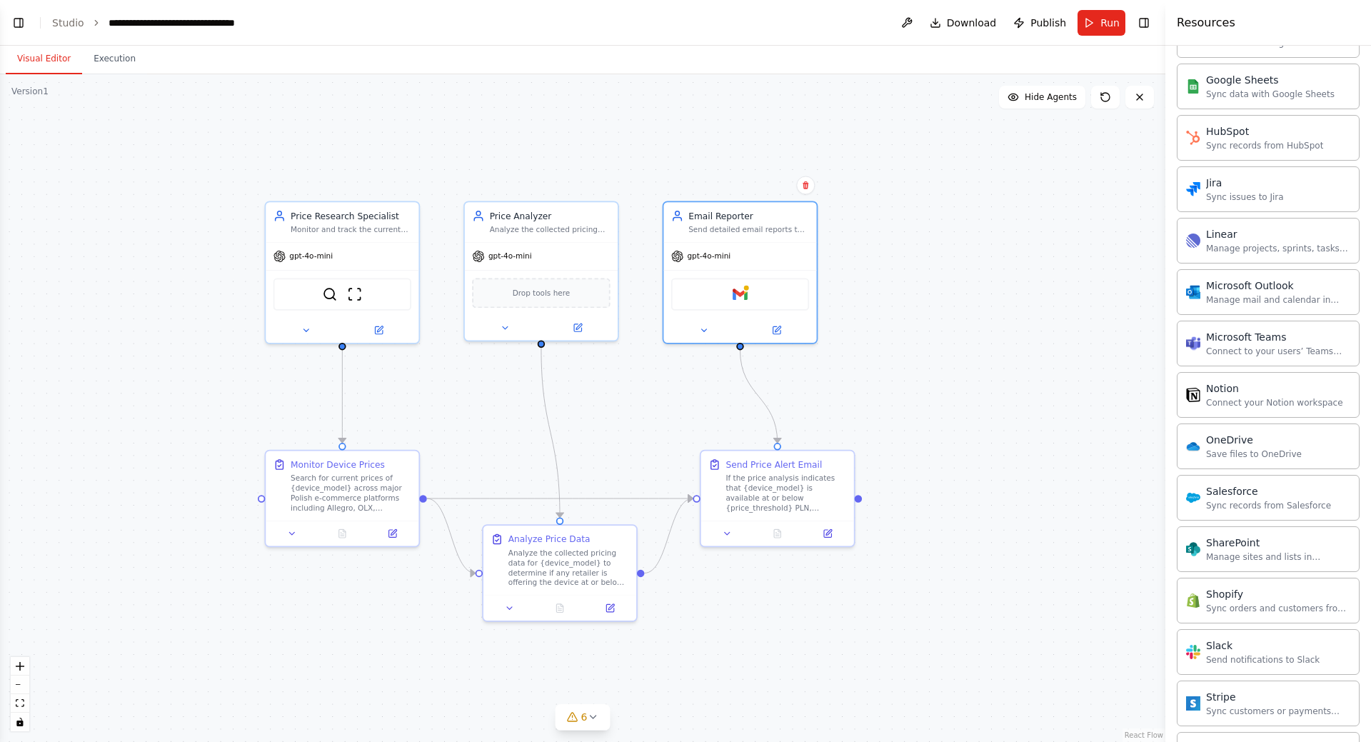
drag, startPoint x: 993, startPoint y: 242, endPoint x: 917, endPoint y: 315, distance: 105.1
click at [918, 316] on div ".deletable-edge-delete-btn { width: 20px; height: 20px; border: 0px solid #ffff…" at bounding box center [582, 408] width 1165 height 668
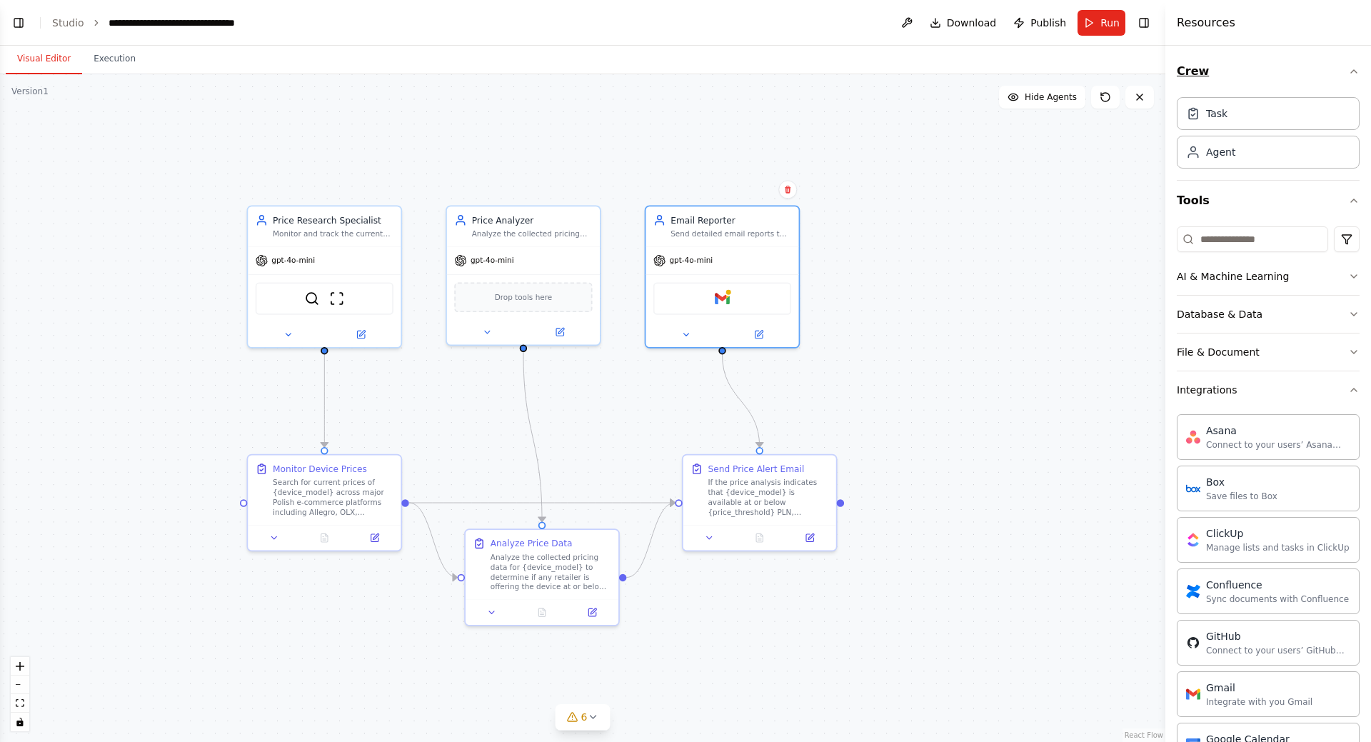
click at [1348, 69] on icon "button" at bounding box center [1353, 71] width 11 height 11
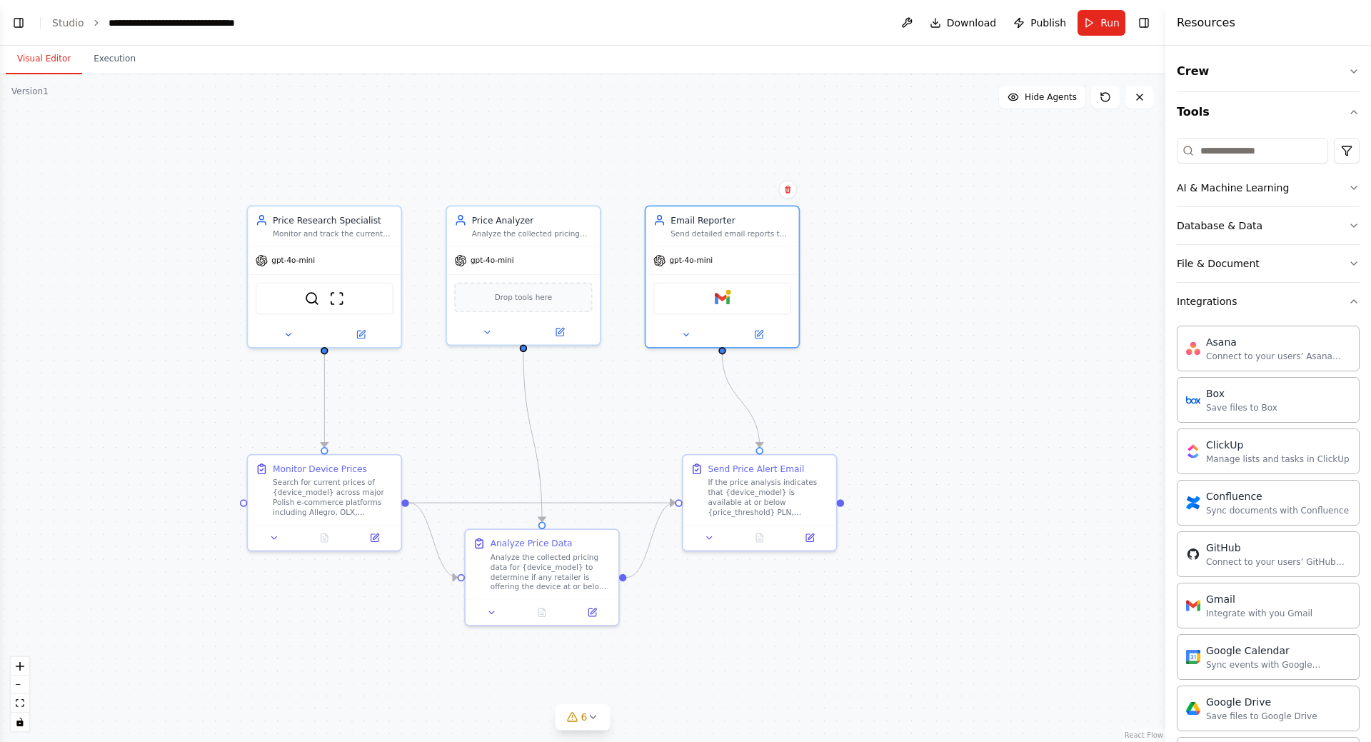
click at [1349, 112] on div "Crew Tools AI & Machine Learning Database & Data File & Document Integrations A…" at bounding box center [1268, 394] width 206 height 696
click at [1348, 112] on icon "button" at bounding box center [1353, 111] width 11 height 11
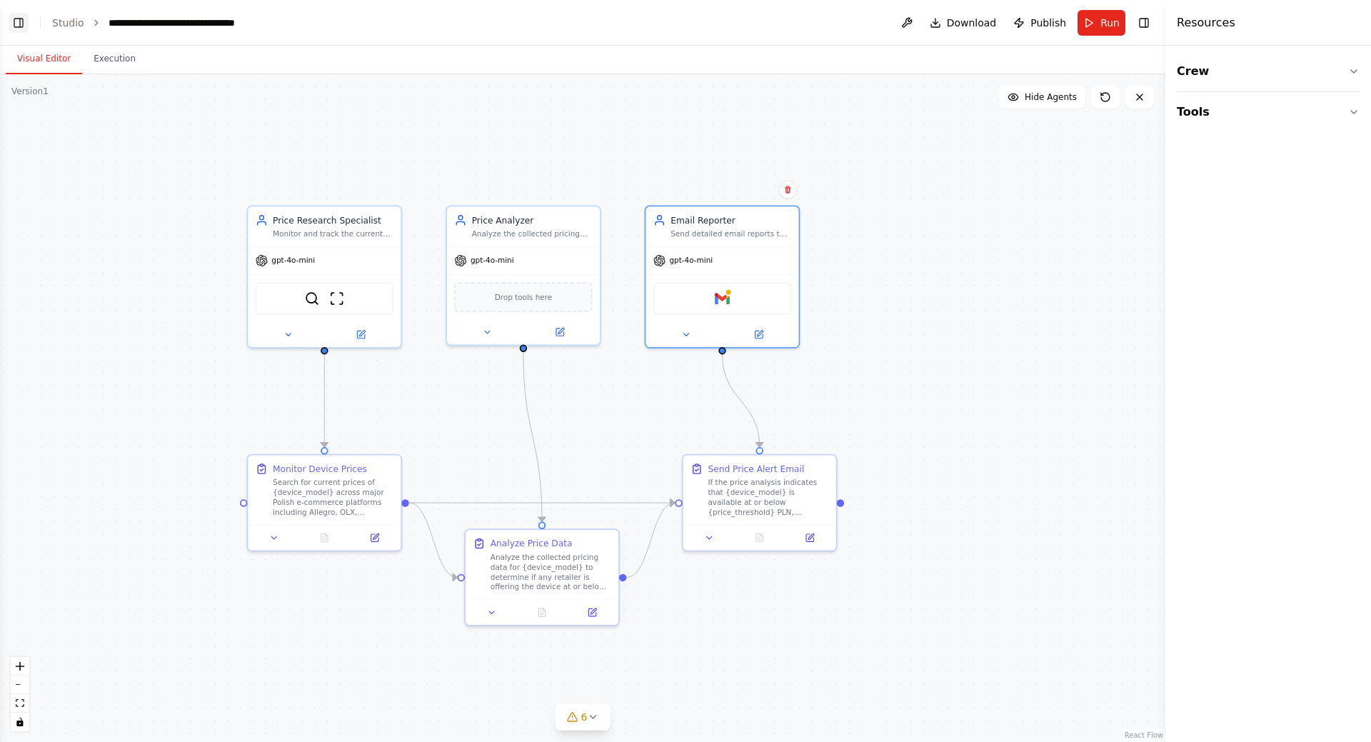
click at [16, 17] on button "Toggle Left Sidebar" at bounding box center [19, 23] width 20 height 20
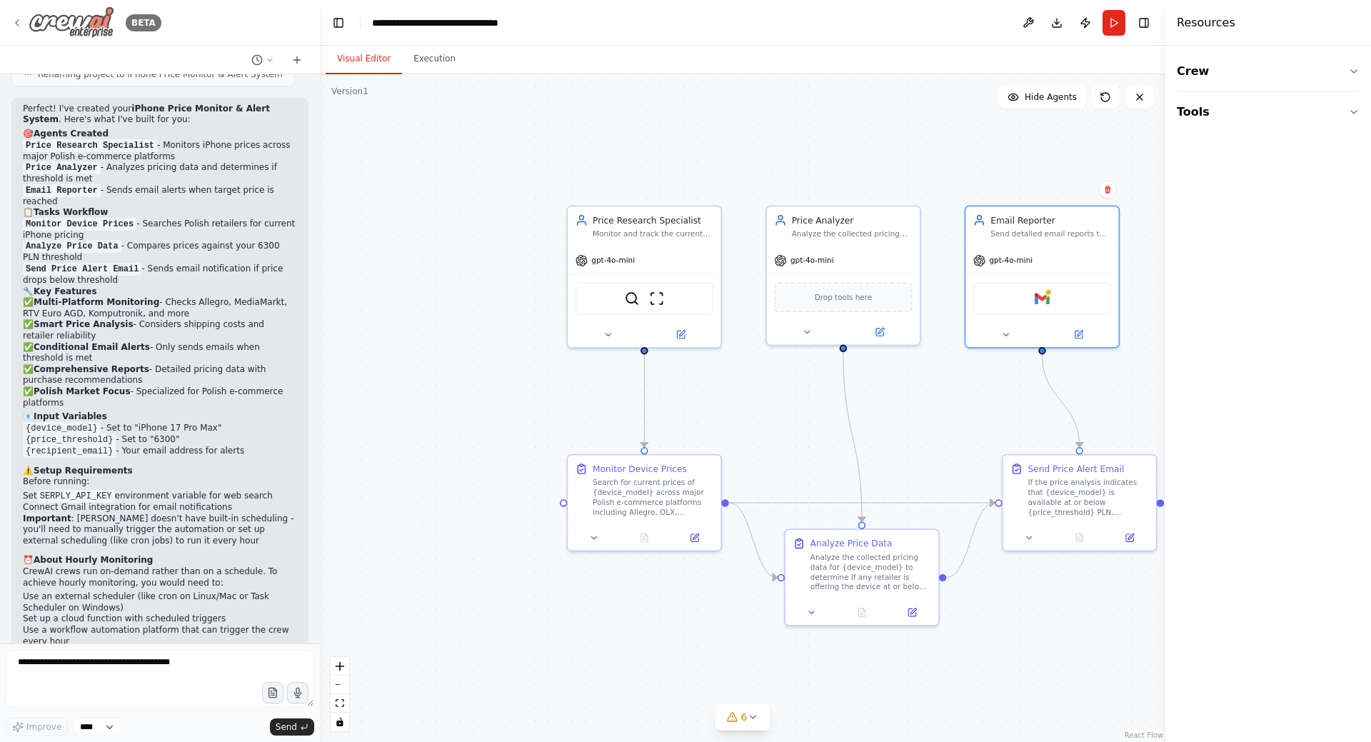
click at [16, 20] on icon at bounding box center [16, 22] width 11 height 11
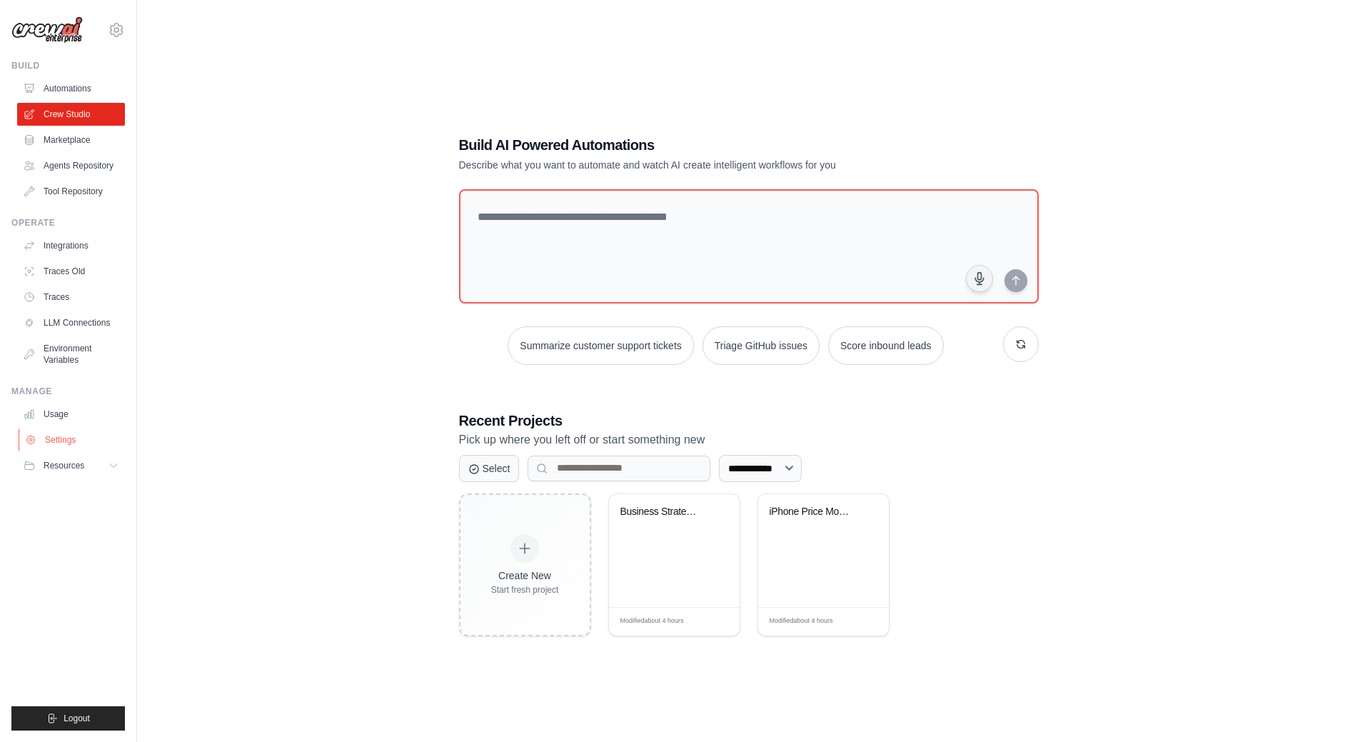
click at [55, 436] on link "Settings" at bounding box center [73, 439] width 108 height 23
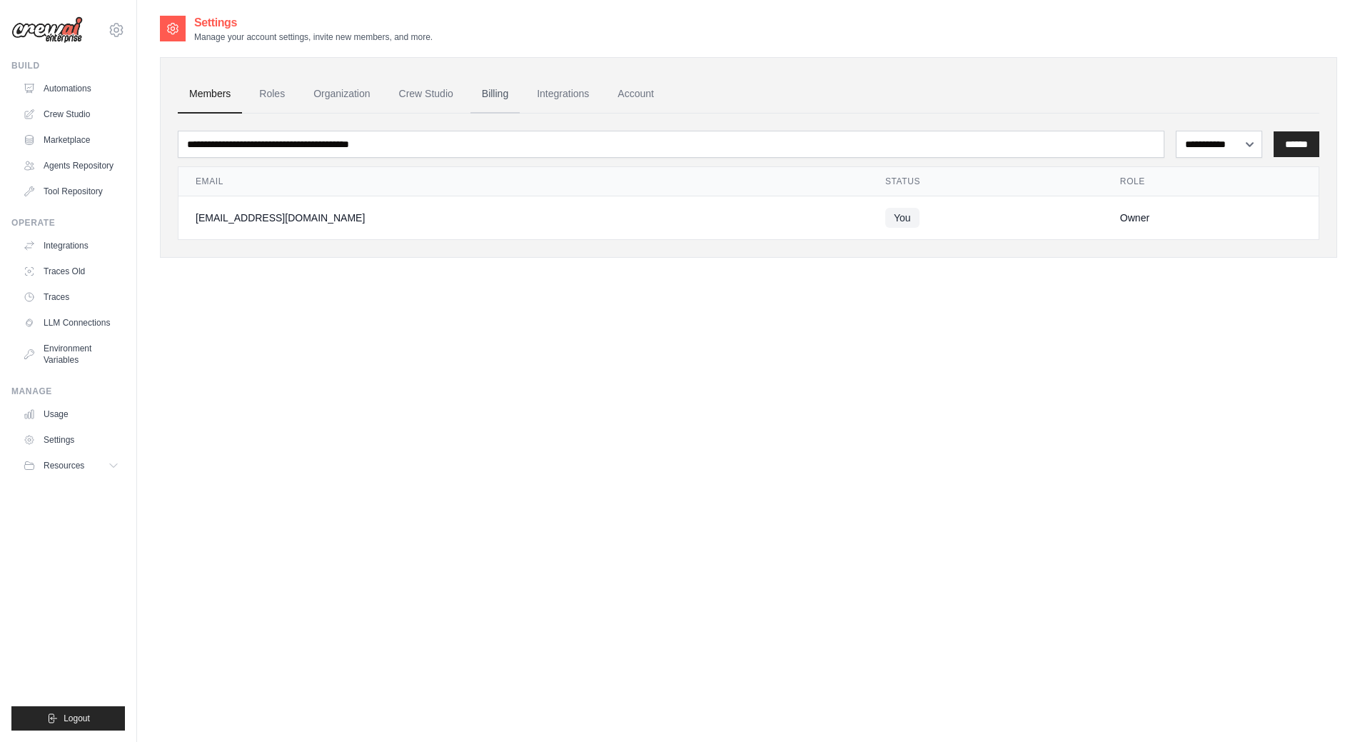
click at [497, 92] on link "Billing" at bounding box center [495, 94] width 49 height 39
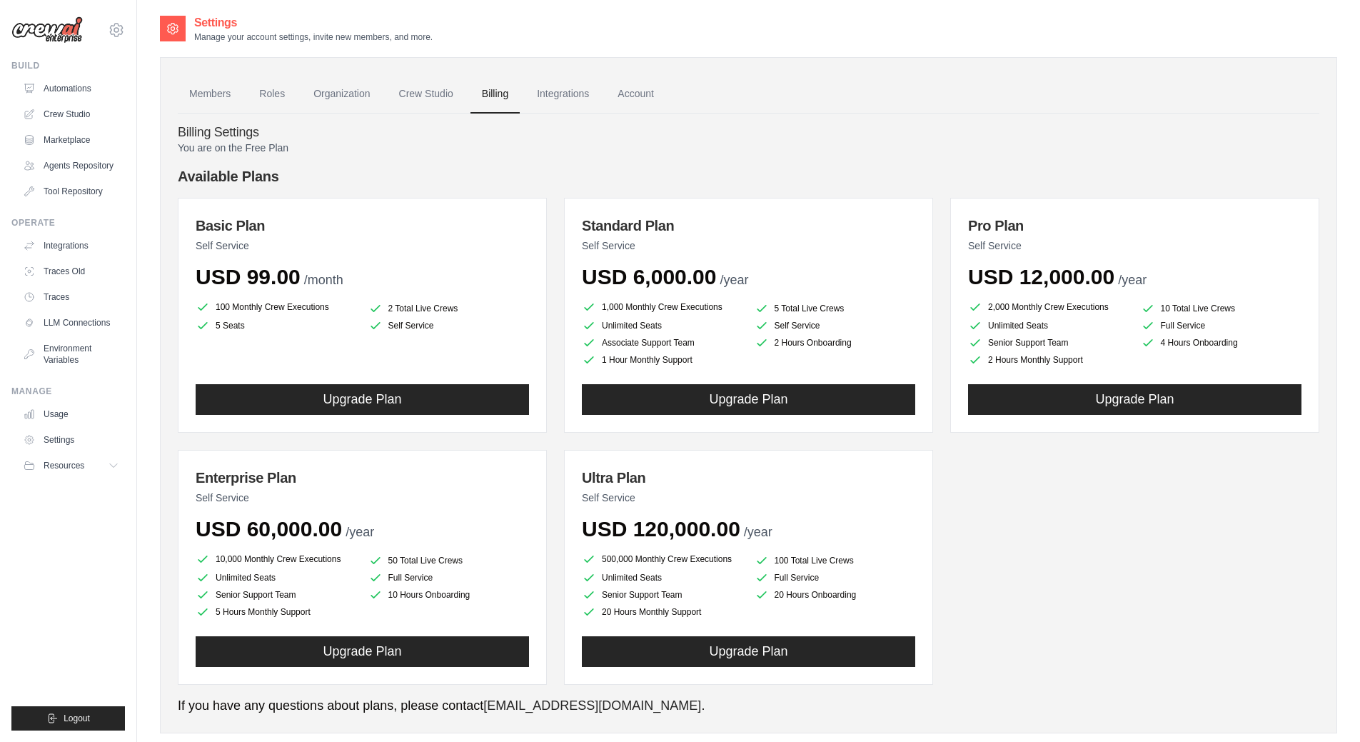
drag, startPoint x: 458, startPoint y: 306, endPoint x: 397, endPoint y: 309, distance: 60.7
click at [397, 309] on li "2 Total Live Crews" at bounding box center [449, 308] width 161 height 14
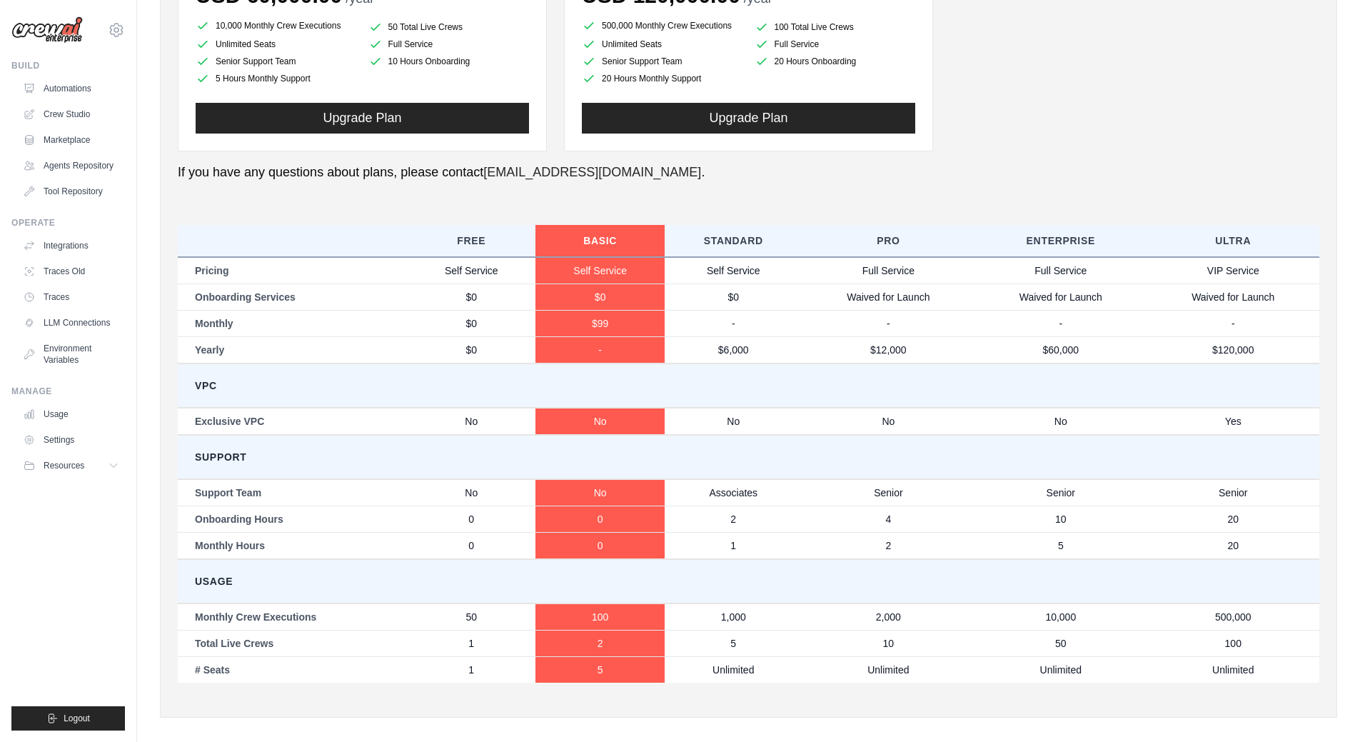
scroll to position [546, 0]
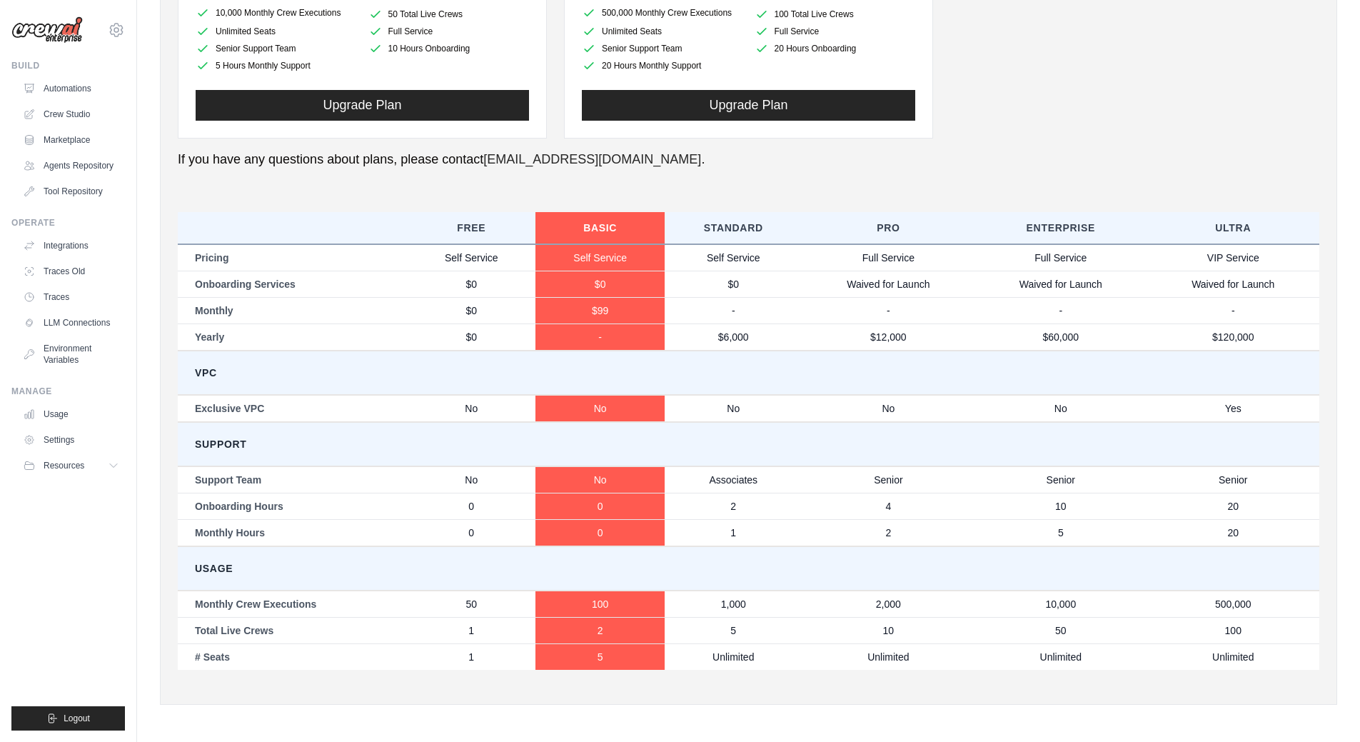
click at [411, 187] on div "You are on the Free Plan Available Plans Basic Plan Self Service USD 99.00 /mon…" at bounding box center [749, 140] width 1142 height 1093
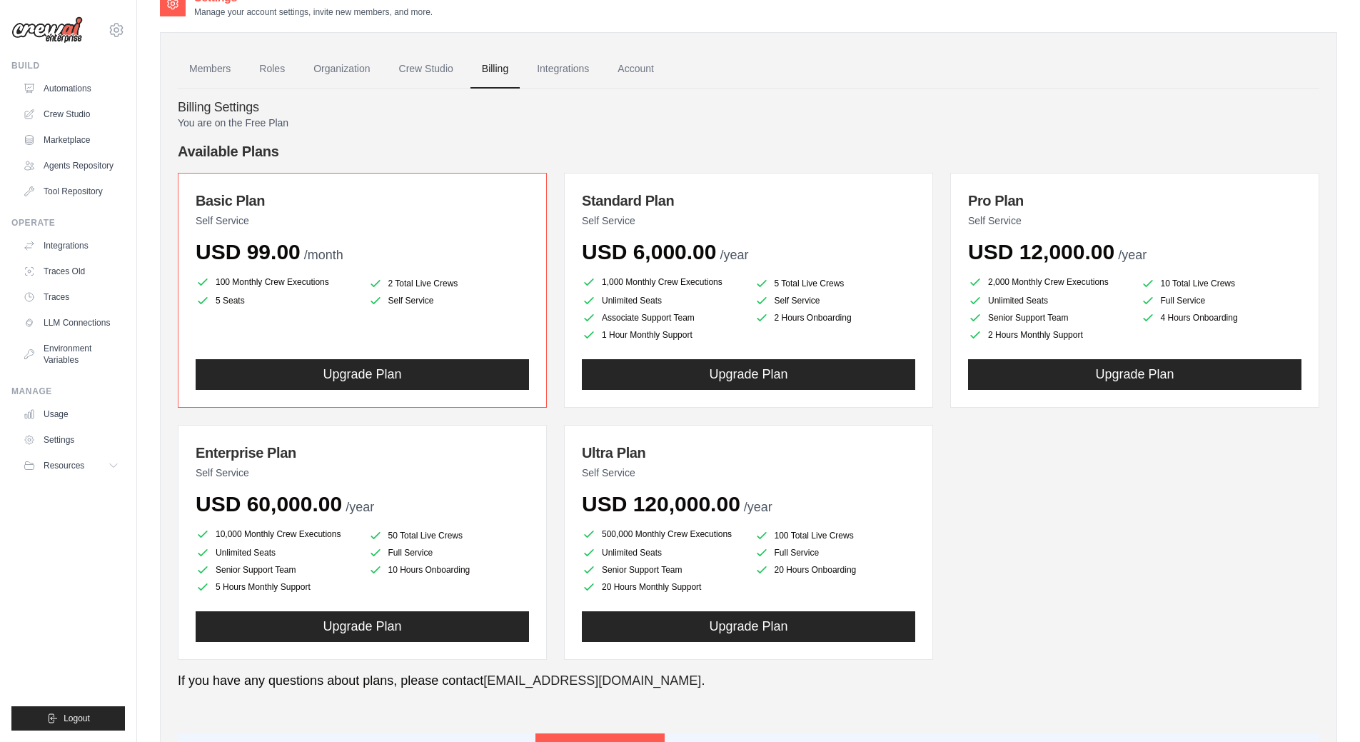
scroll to position [0, 0]
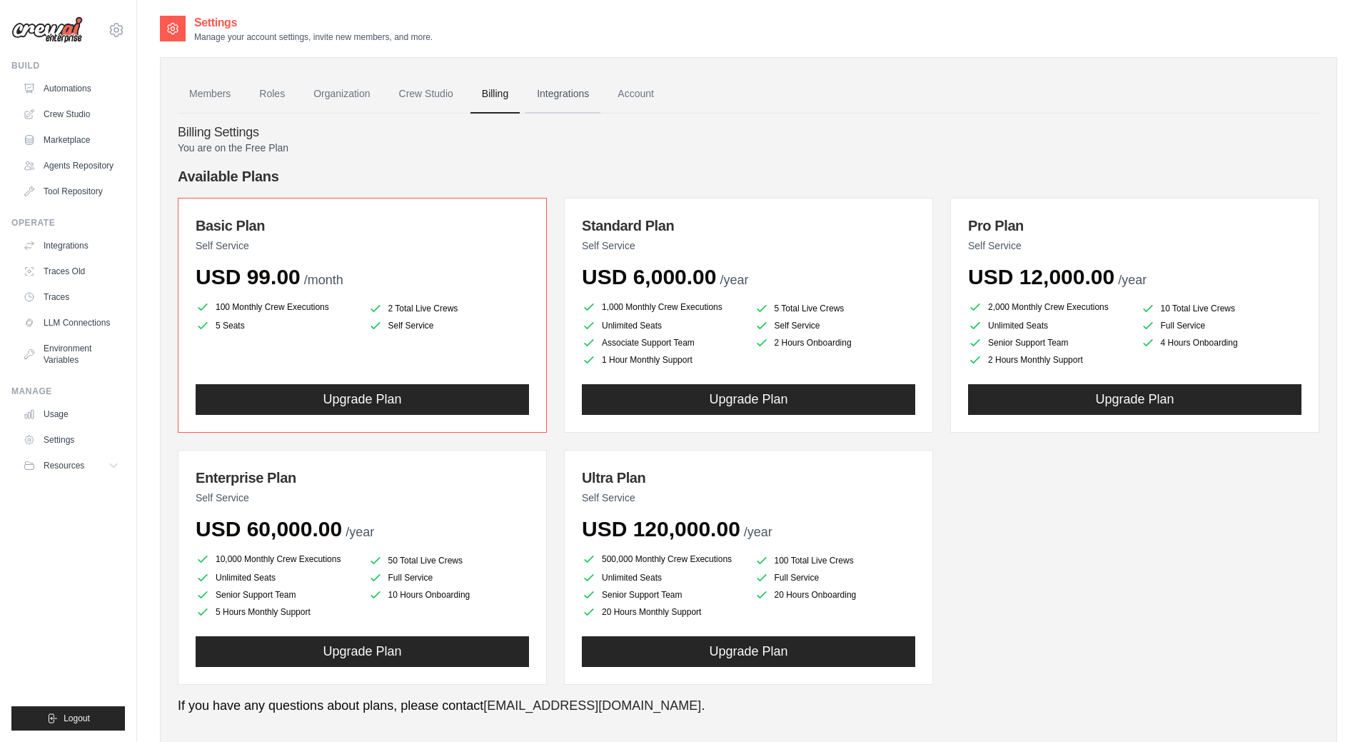
click at [585, 96] on link "Integrations" at bounding box center [563, 94] width 75 height 39
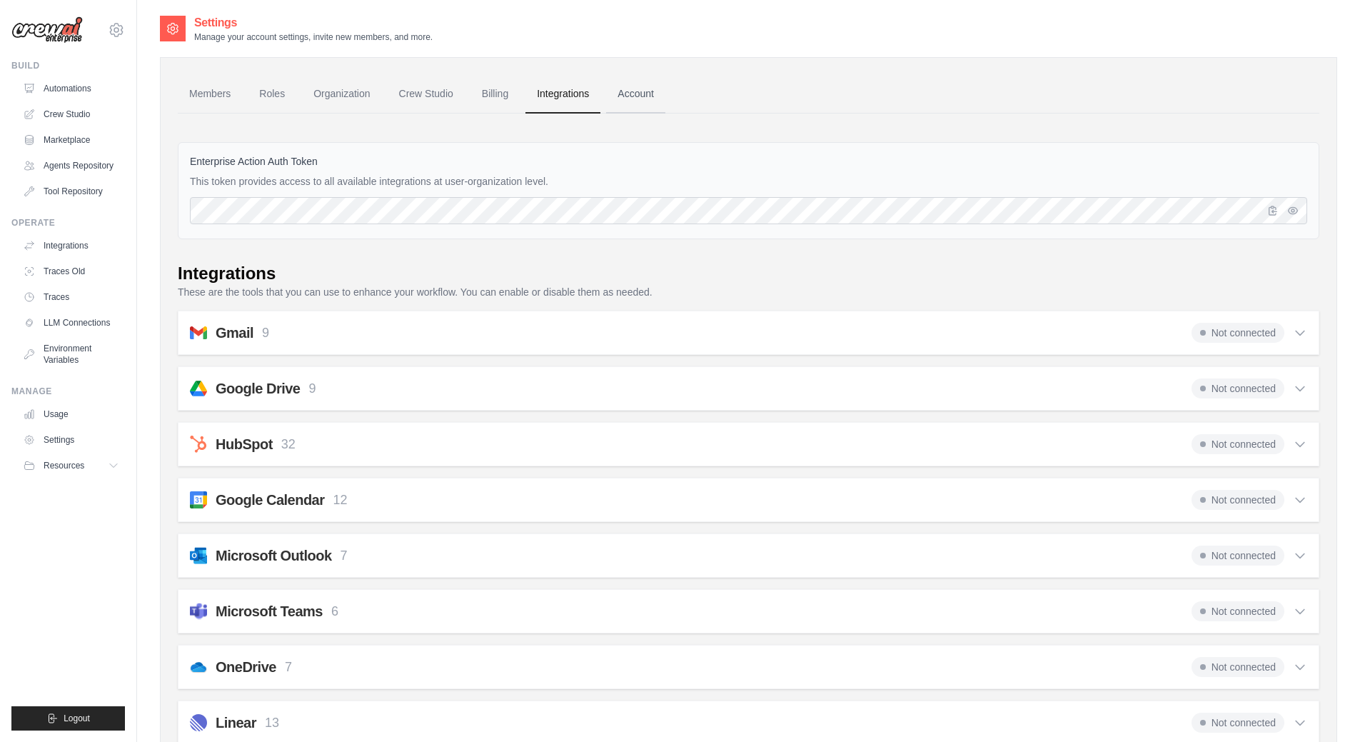
click at [647, 97] on link "Account" at bounding box center [635, 94] width 59 height 39
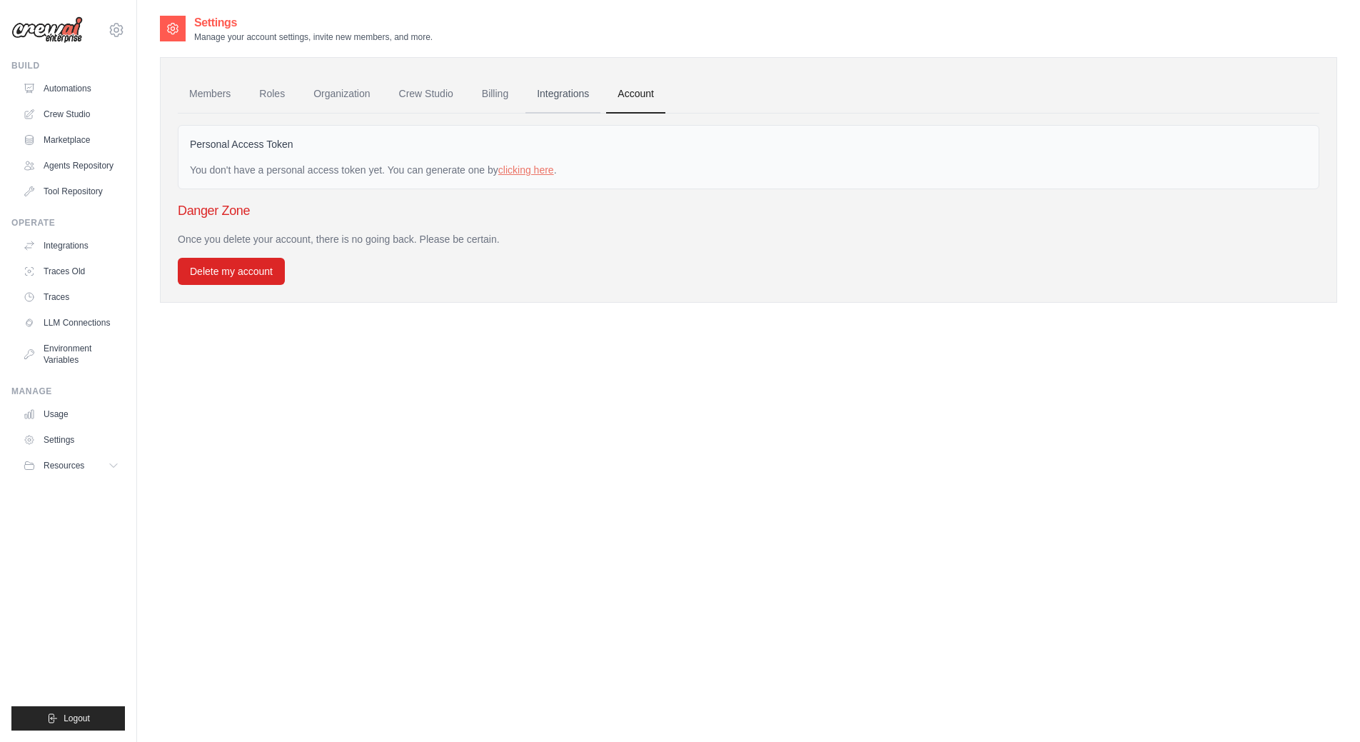
click at [575, 92] on link "Integrations" at bounding box center [563, 94] width 75 height 39
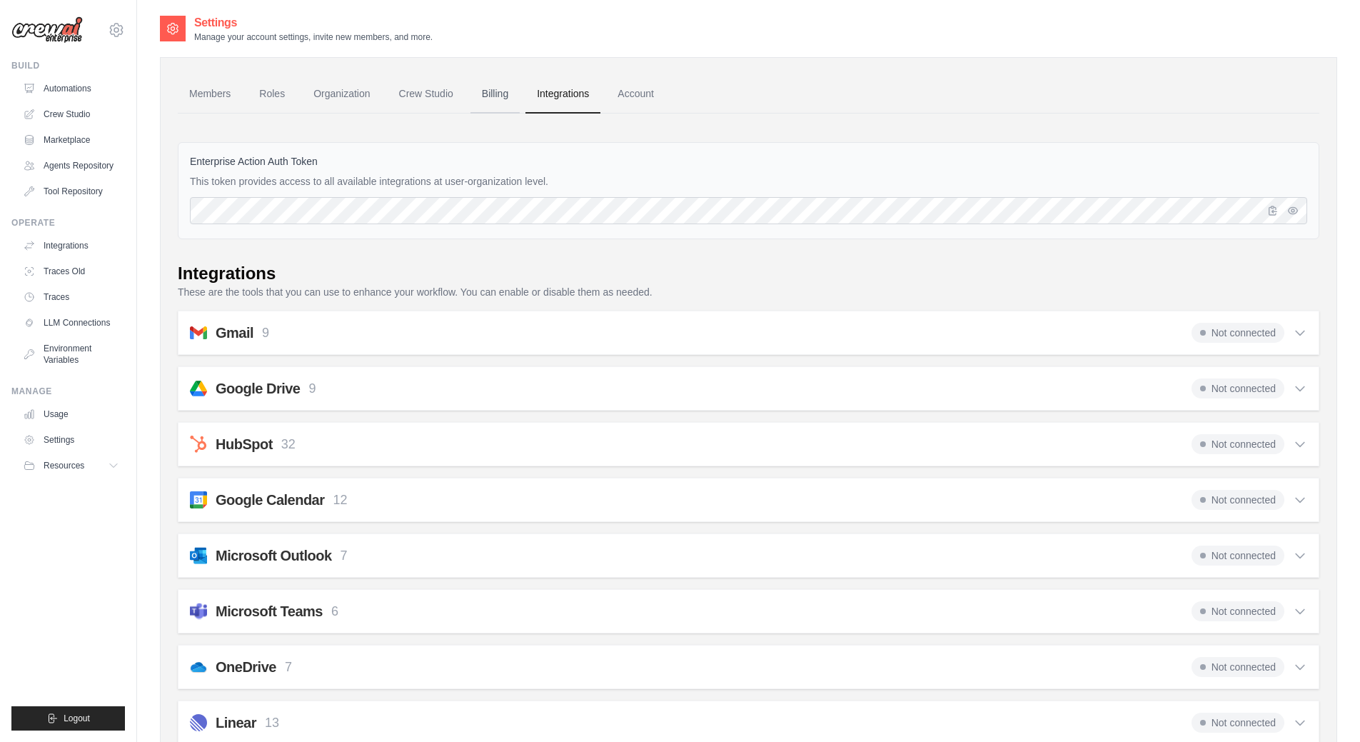
click at [489, 93] on link "Billing" at bounding box center [495, 94] width 49 height 39
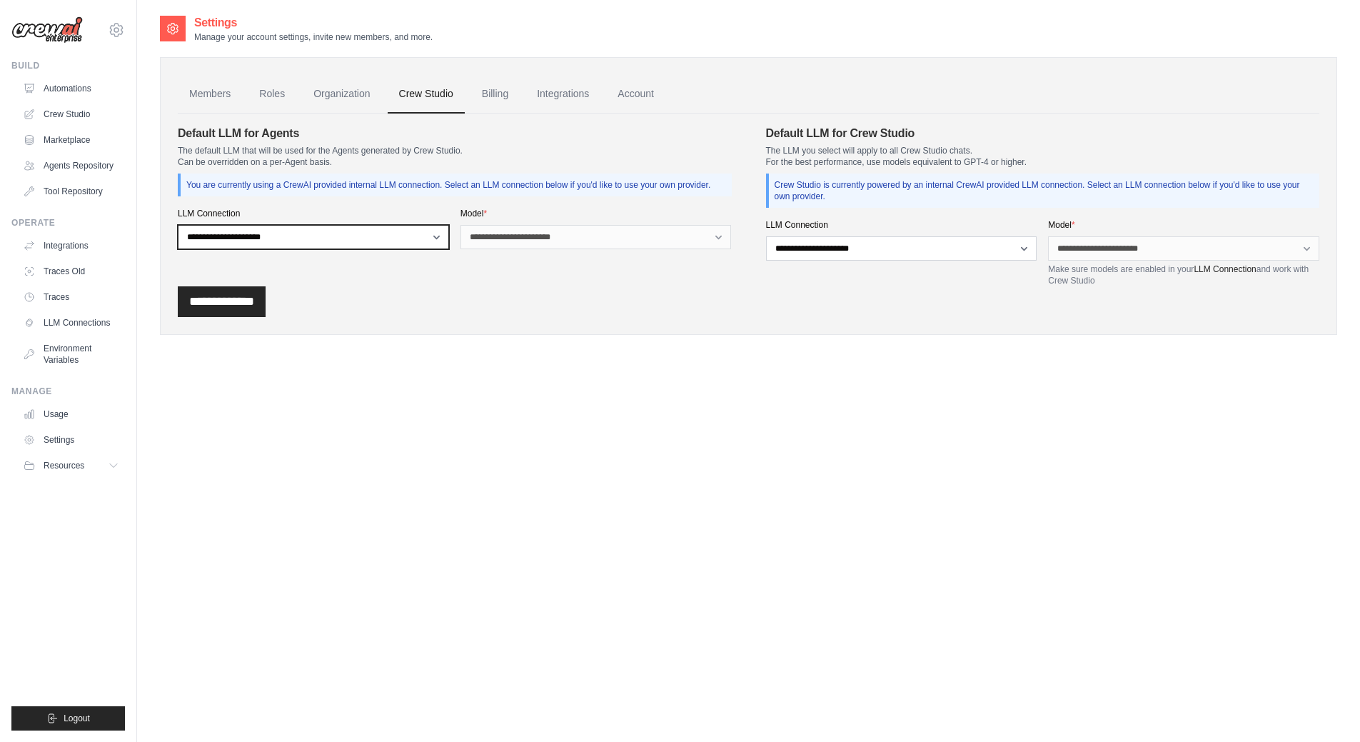
click at [339, 235] on select "**********" at bounding box center [313, 237] width 271 height 24
select select "******"
click at [178, 225] on select "**********" at bounding box center [313, 237] width 271 height 24
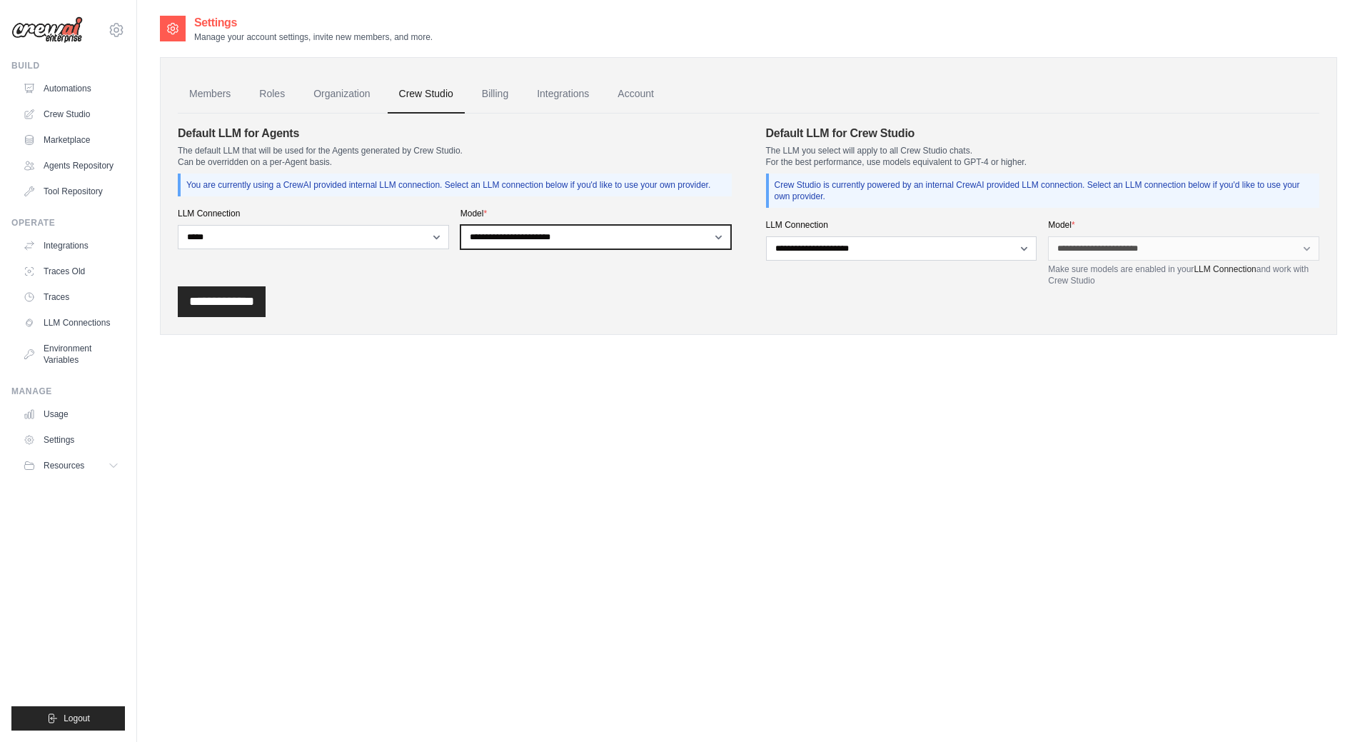
click at [508, 237] on select "**********" at bounding box center [596, 237] width 271 height 24
select select "*****"
click at [461, 225] on select "**********" at bounding box center [596, 237] width 271 height 24
click at [518, 236] on select "**********" at bounding box center [596, 237] width 271 height 24
click at [461, 225] on select "**********" at bounding box center [596, 237] width 271 height 24
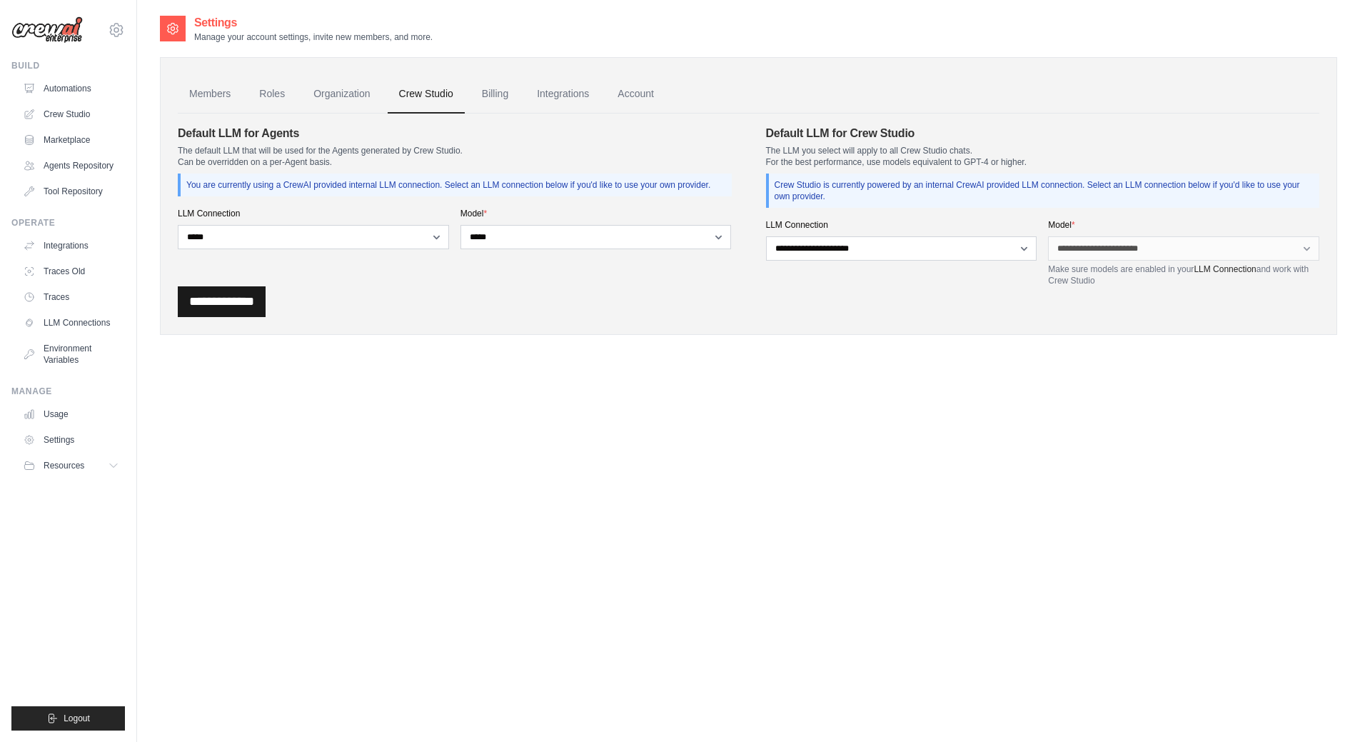
click at [259, 302] on input "**********" at bounding box center [222, 301] width 88 height 31
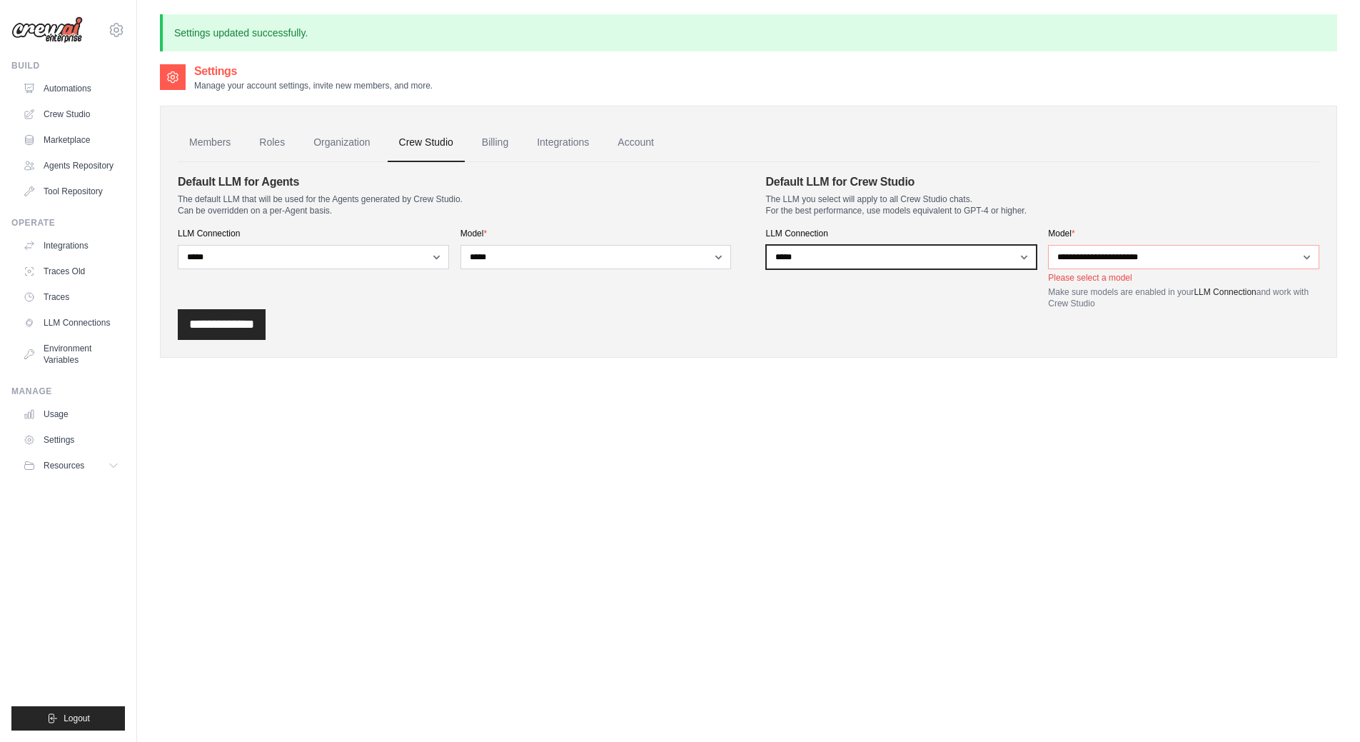
drag, startPoint x: 897, startPoint y: 261, endPoint x: 886, endPoint y: 261, distance: 10.7
click at [897, 261] on select "**********" at bounding box center [901, 257] width 271 height 24
click at [766, 245] on select "**********" at bounding box center [901, 257] width 271 height 24
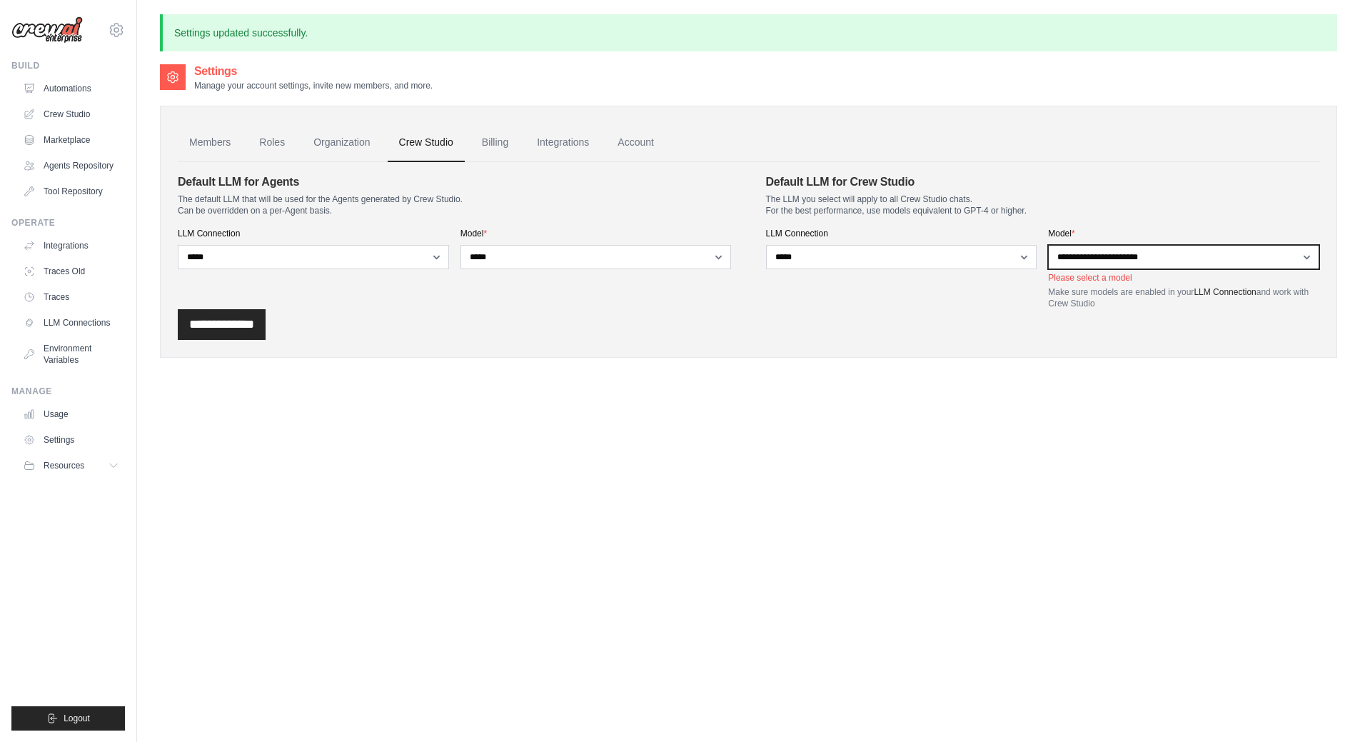
click at [1091, 256] on select "**********" at bounding box center [1183, 257] width 271 height 24
select select "*****"
click at [1048, 245] on select "**********" at bounding box center [1183, 257] width 271 height 24
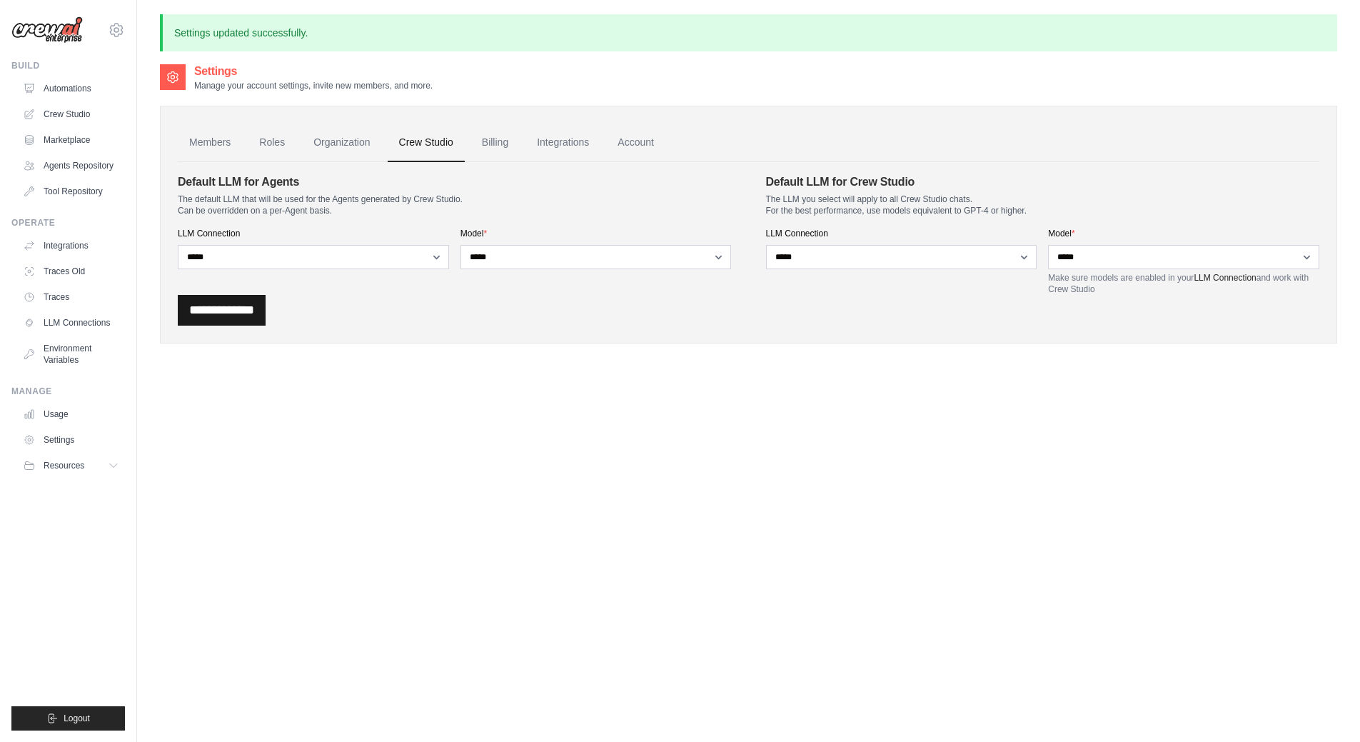
click at [245, 311] on input "**********" at bounding box center [222, 310] width 88 height 31
click at [336, 141] on link "Organization" at bounding box center [341, 143] width 79 height 39
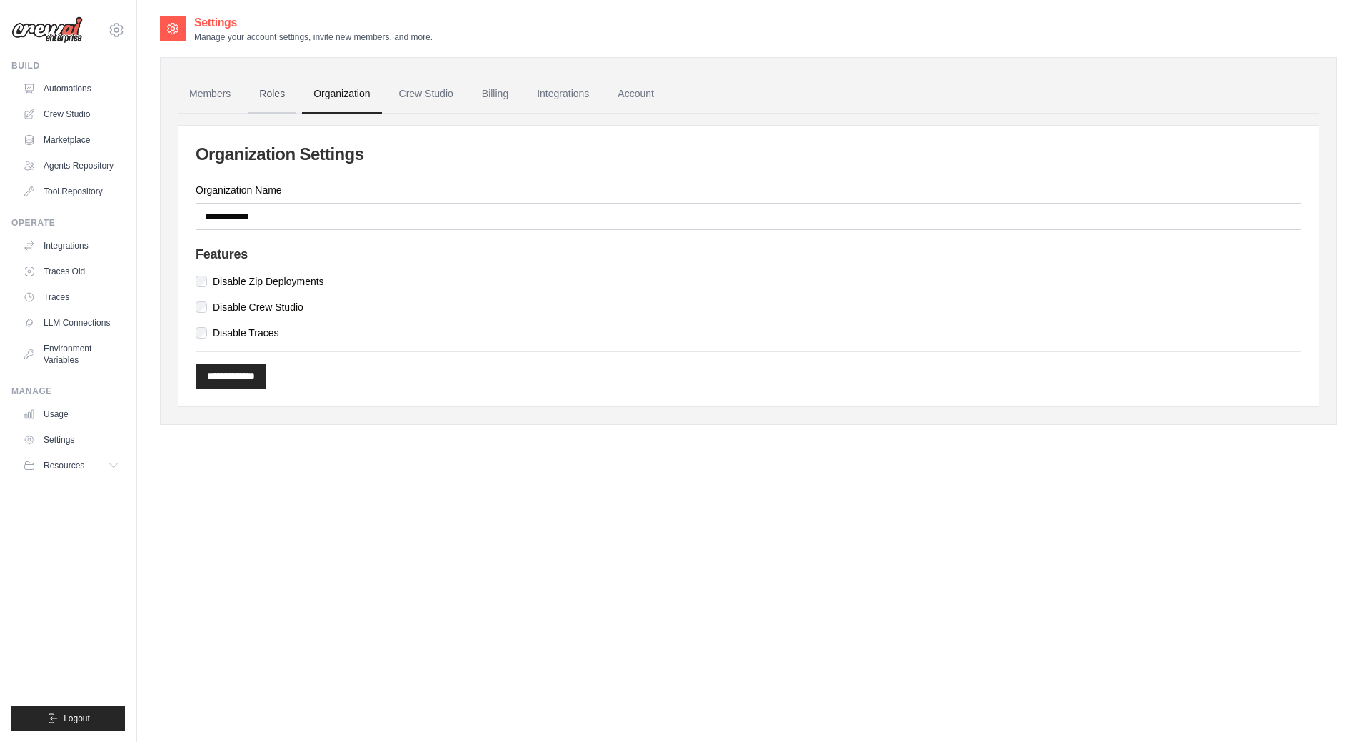
click at [268, 94] on link "Roles" at bounding box center [272, 94] width 49 height 39
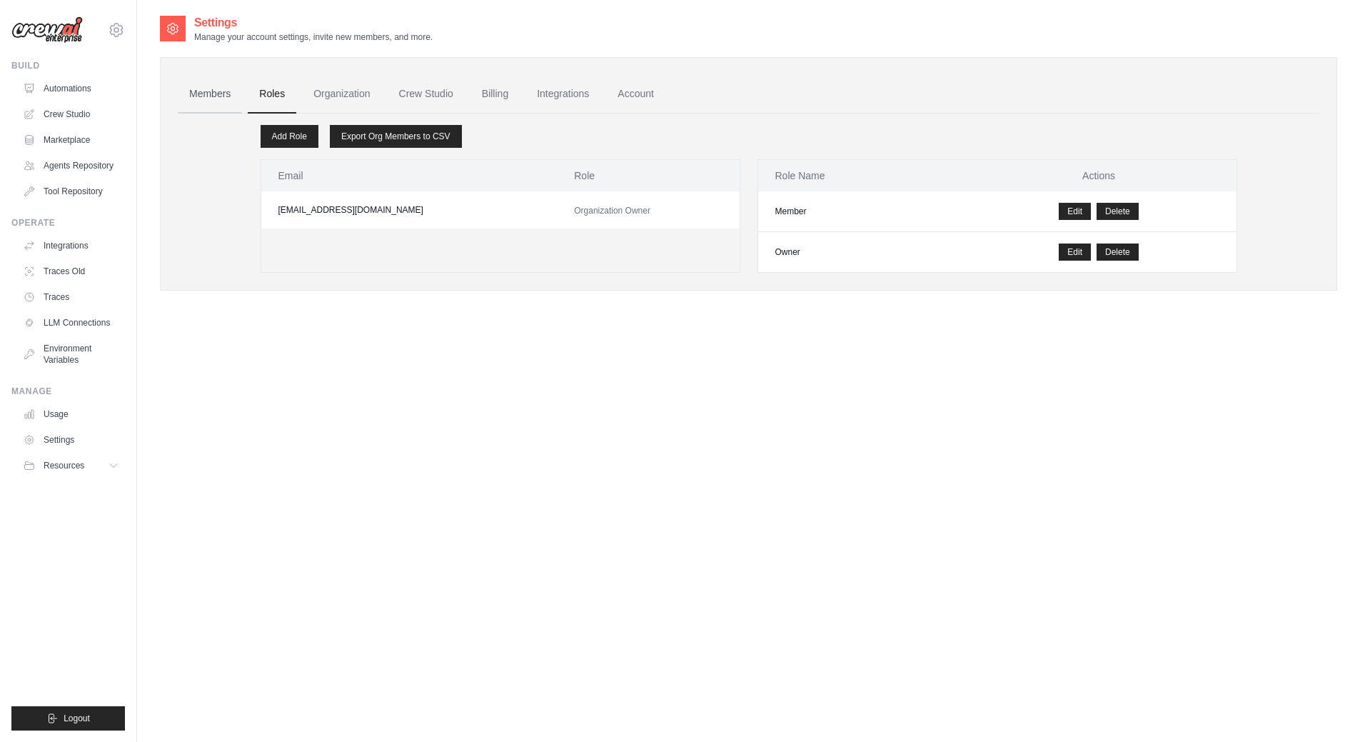
click at [216, 94] on link "Members" at bounding box center [210, 94] width 64 height 39
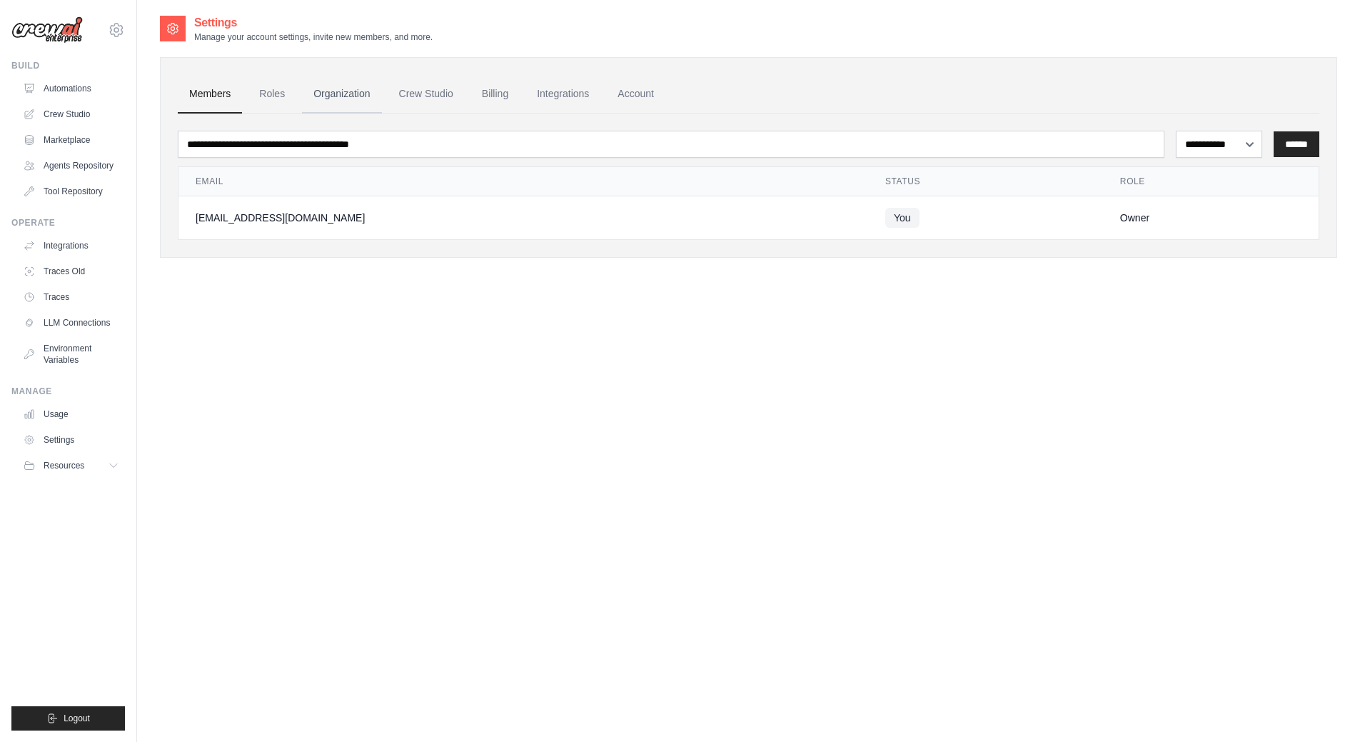
click at [354, 96] on link "Organization" at bounding box center [341, 94] width 79 height 39
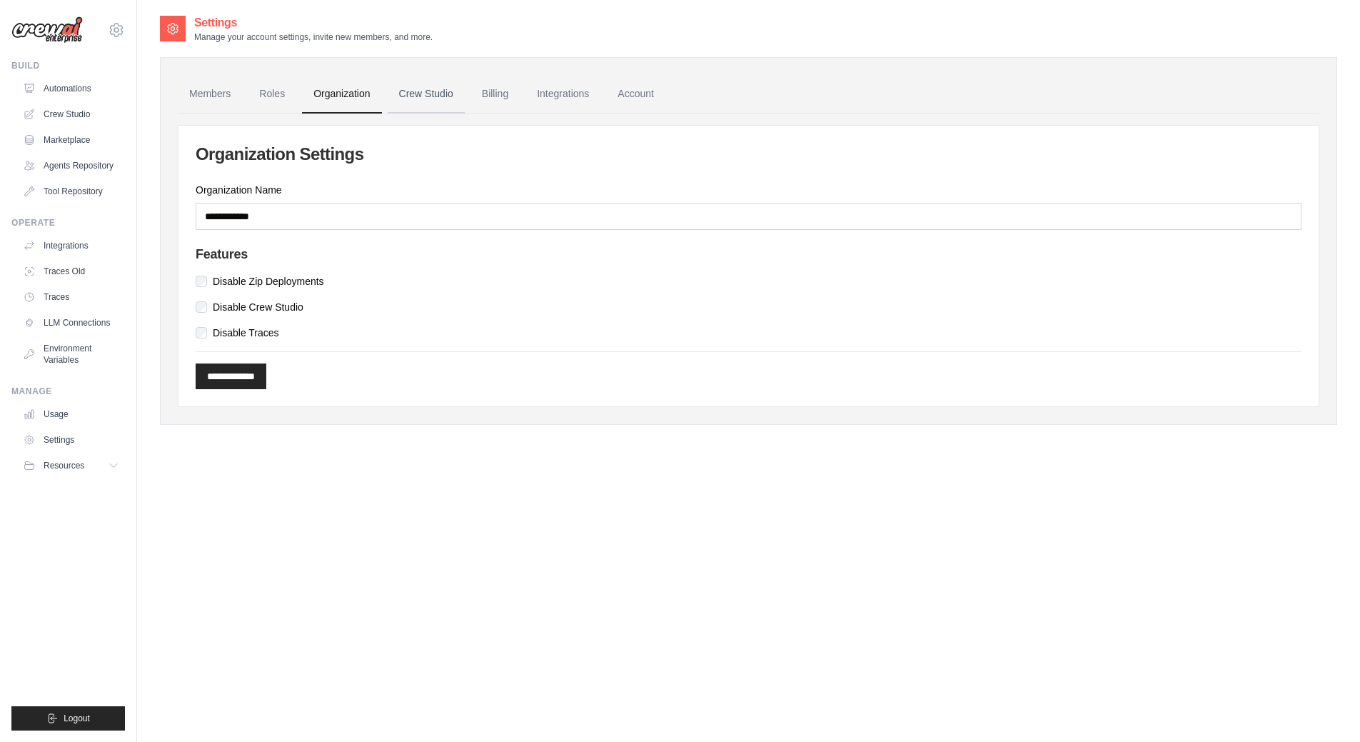
click at [422, 96] on link "Crew Studio" at bounding box center [426, 94] width 77 height 39
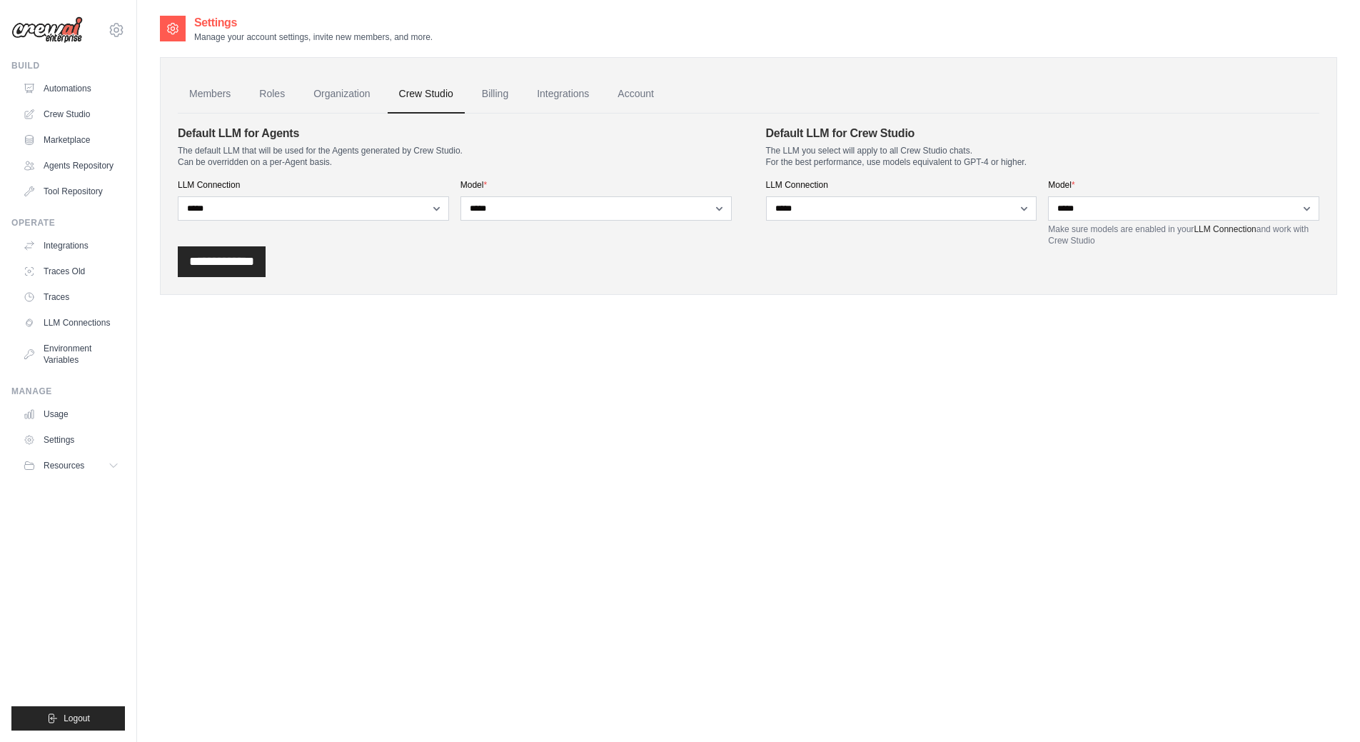
click at [498, 99] on link "Billing" at bounding box center [495, 94] width 49 height 39
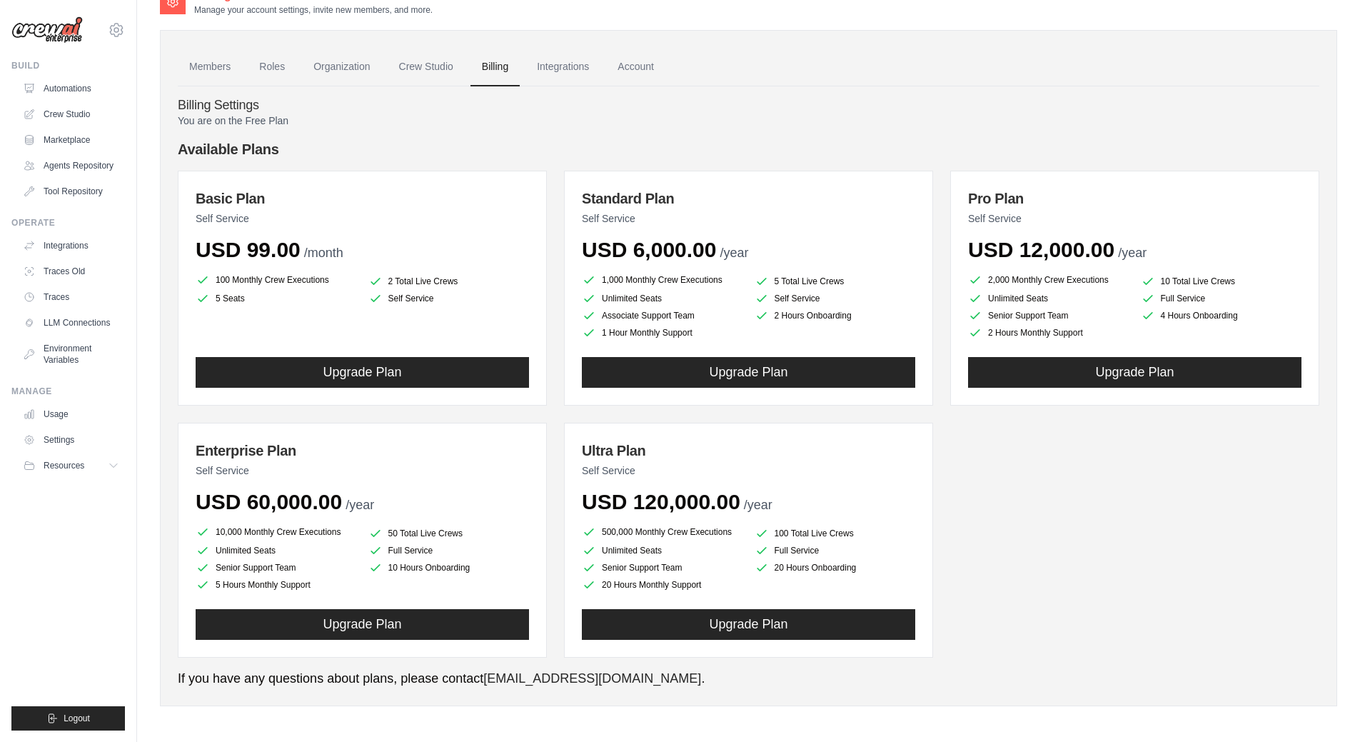
scroll to position [29, 0]
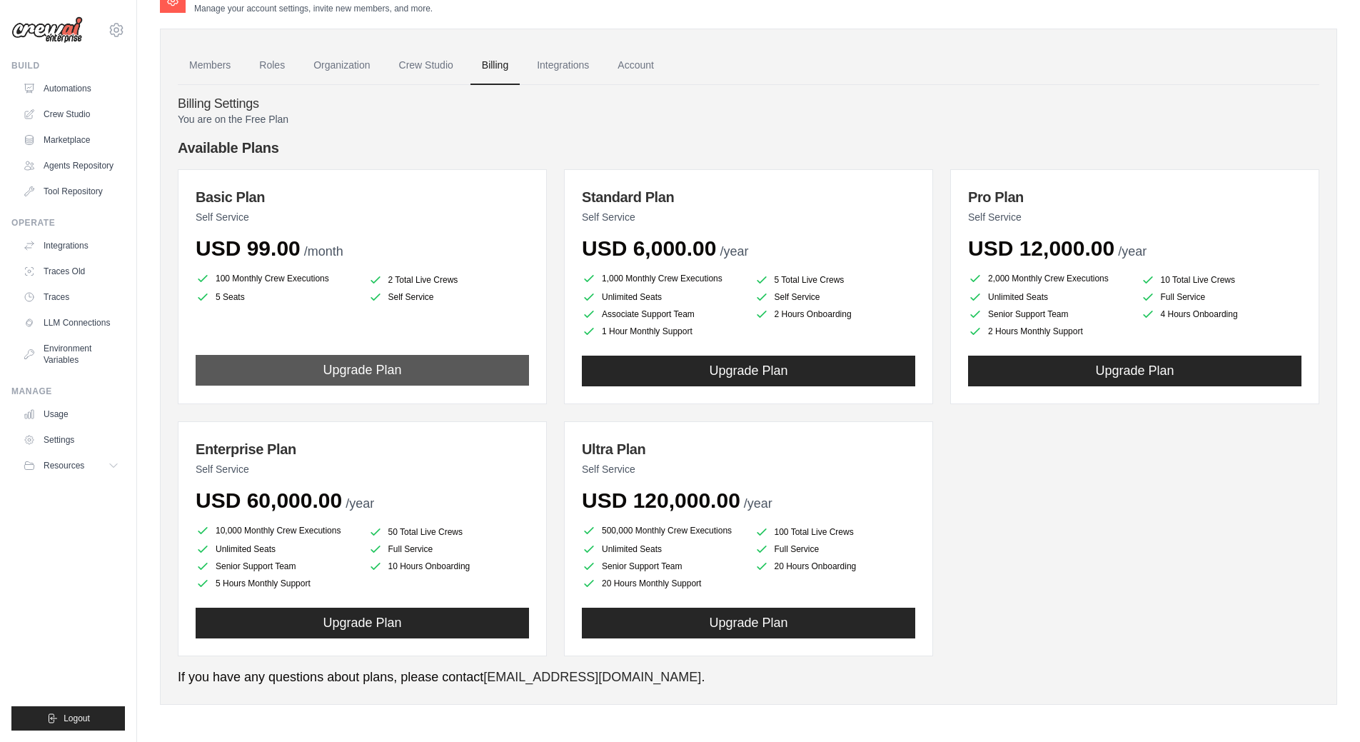
click at [361, 372] on button "Upgrade Plan" at bounding box center [363, 370] width 334 height 31
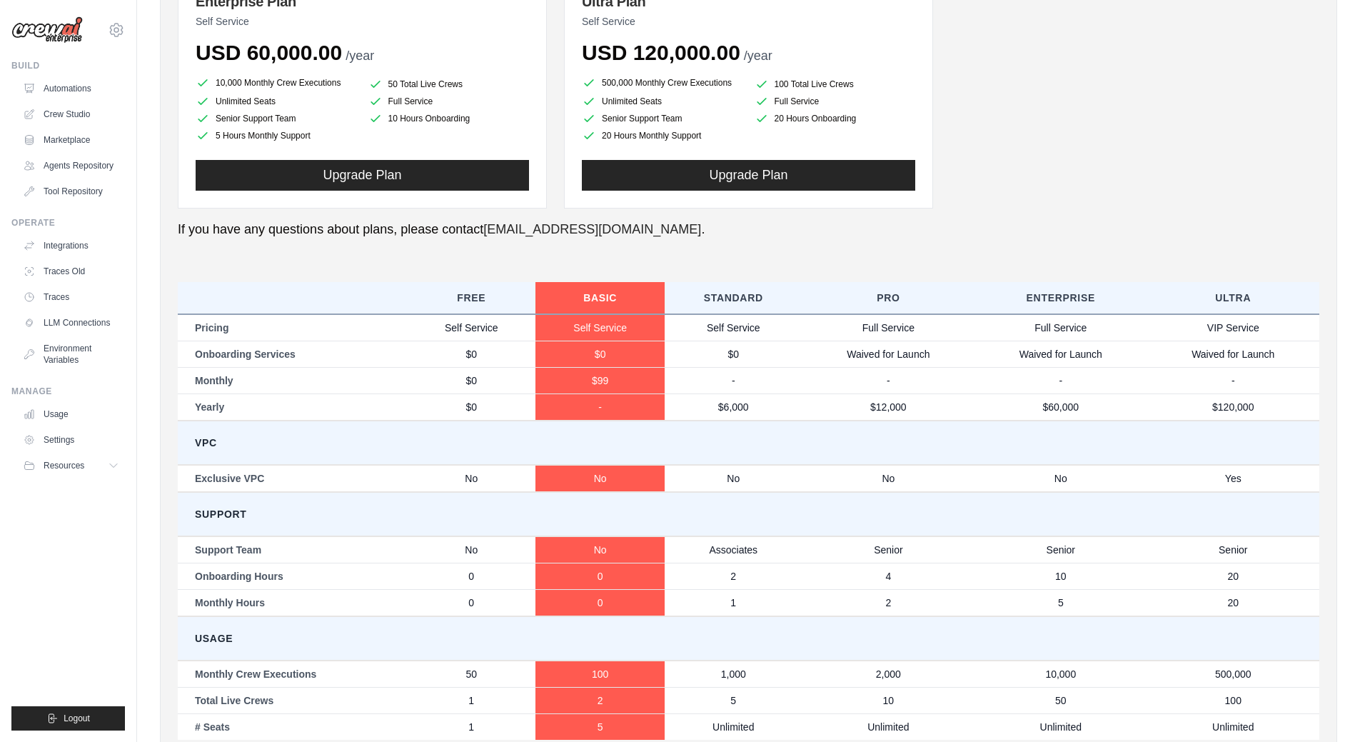
scroll to position [546, 0]
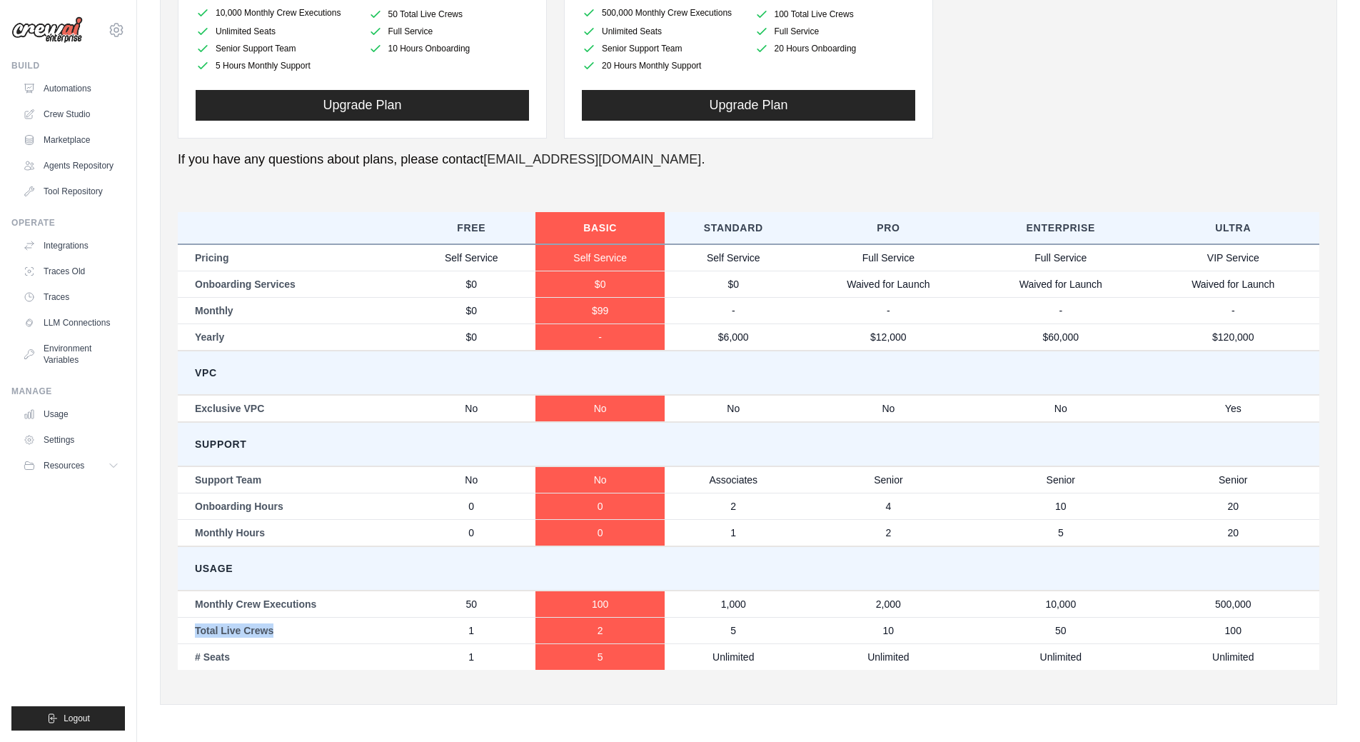
drag, startPoint x: 265, startPoint y: 626, endPoint x: 188, endPoint y: 624, distance: 77.1
click at [188, 624] on td "Total Live Crews" at bounding box center [292, 630] width 229 height 26
click at [299, 633] on td "Total Live Crews" at bounding box center [292, 630] width 229 height 26
click at [112, 467] on icon at bounding box center [114, 465] width 11 height 11
click at [112, 466] on icon at bounding box center [114, 466] width 7 height 4
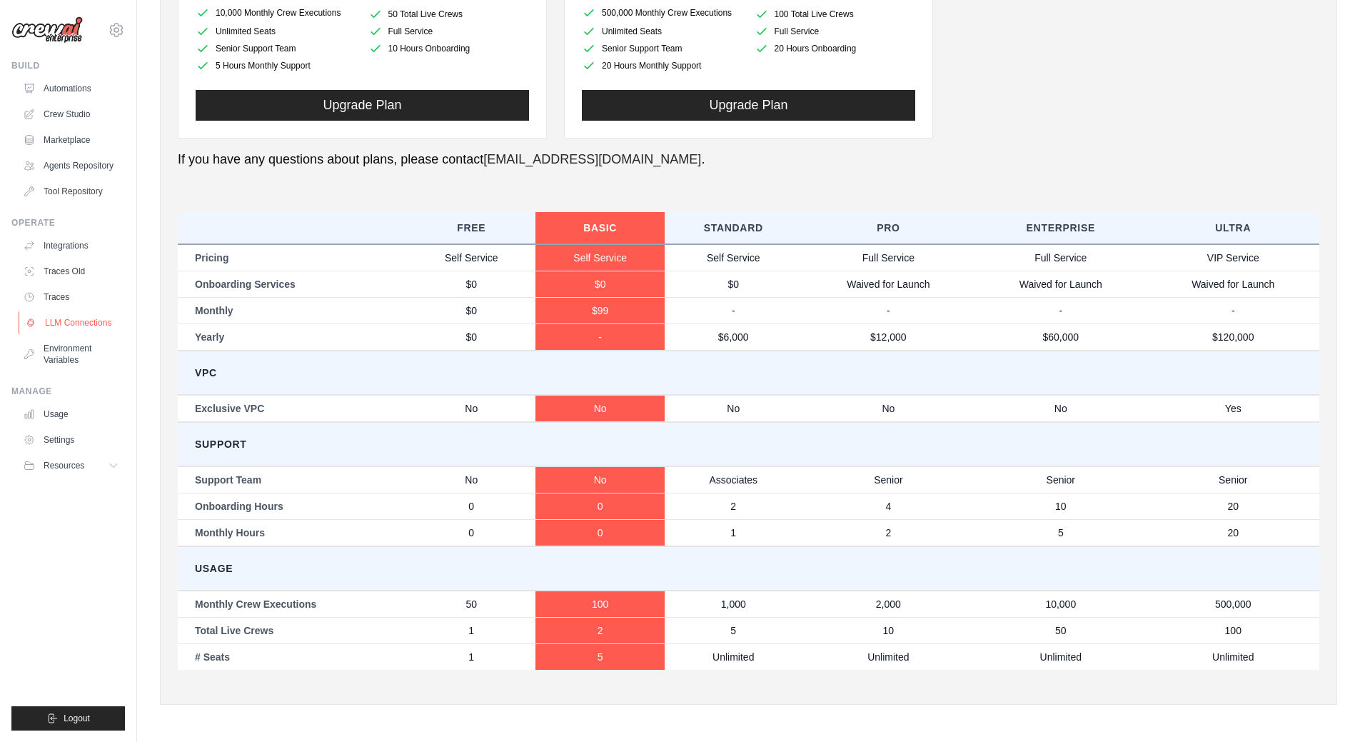
click at [70, 323] on link "LLM Connections" at bounding box center [73, 322] width 108 height 23
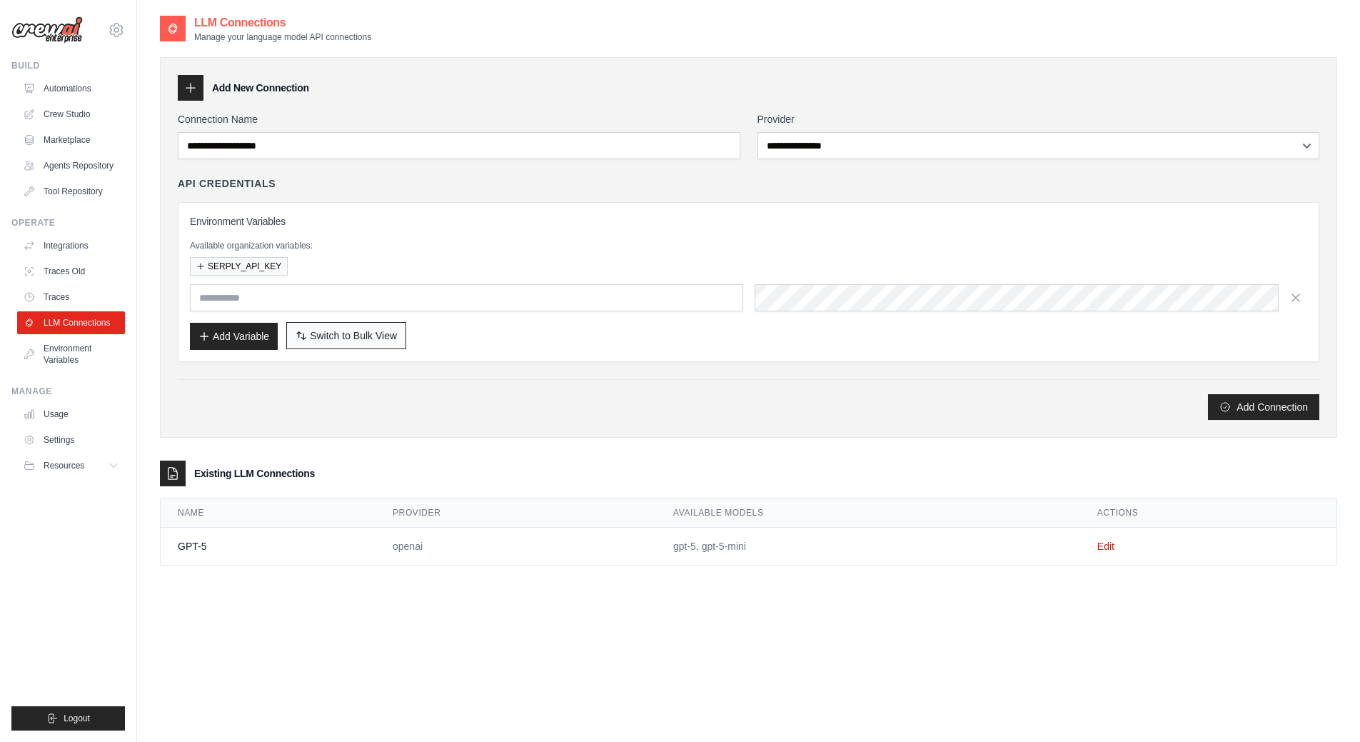
click at [336, 340] on span "Switch to Bulk View" at bounding box center [353, 336] width 87 height 14
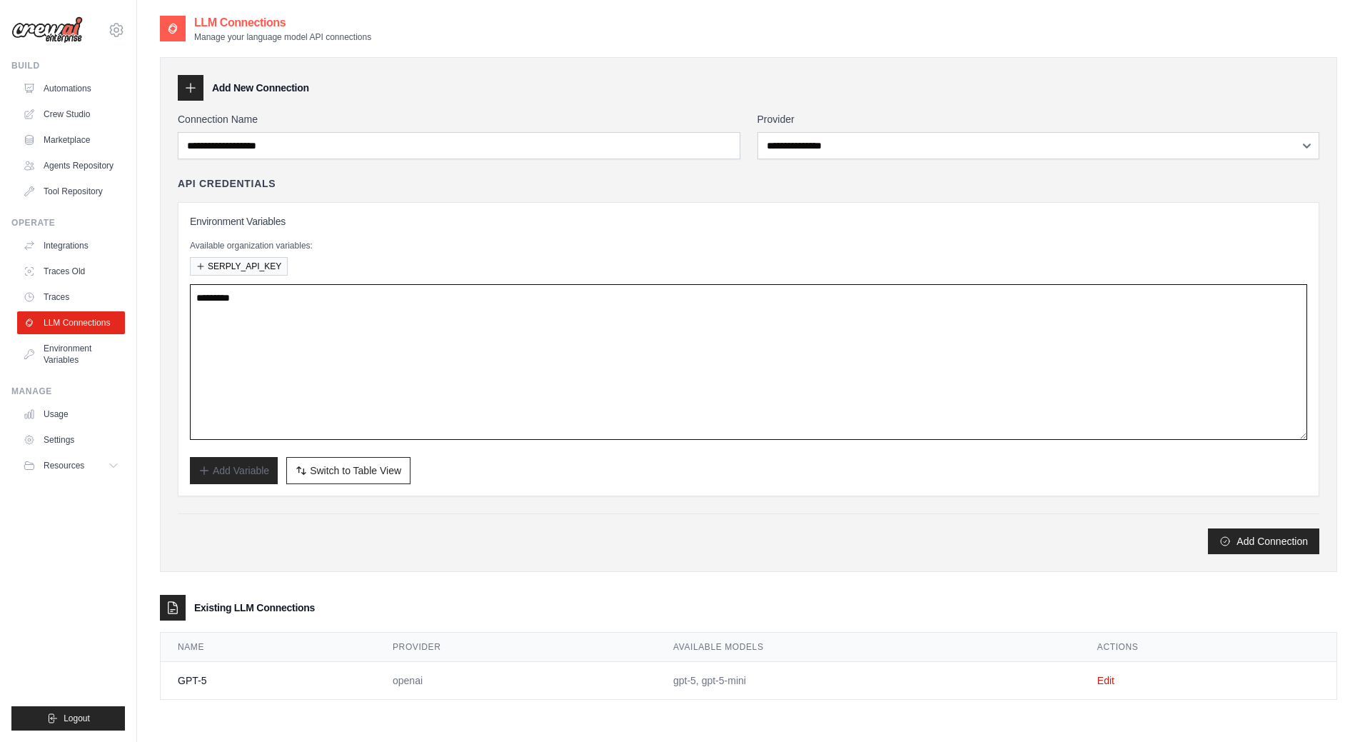
click at [254, 304] on textarea at bounding box center [749, 362] width 1118 height 156
paste textarea "**********"
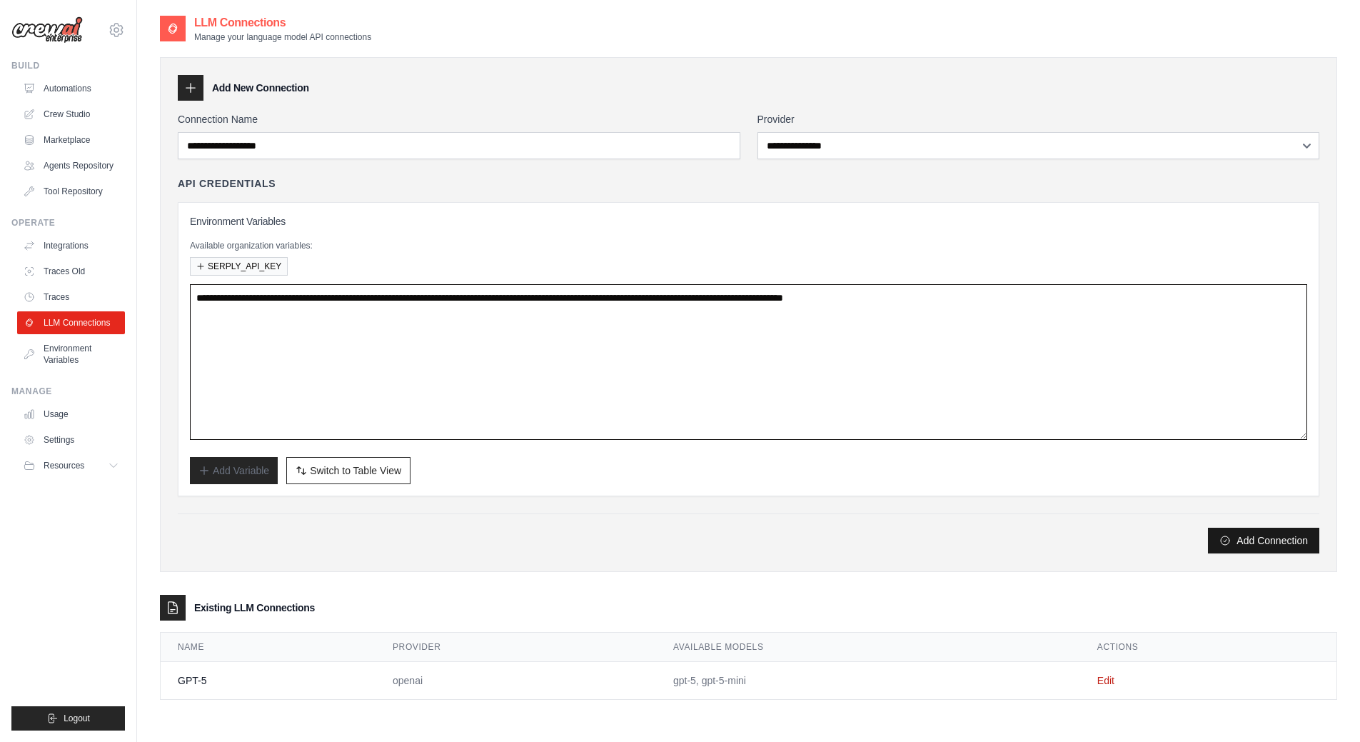
type textarea "**********"
click at [1272, 543] on button "Add Connection" at bounding box center [1263, 541] width 111 height 26
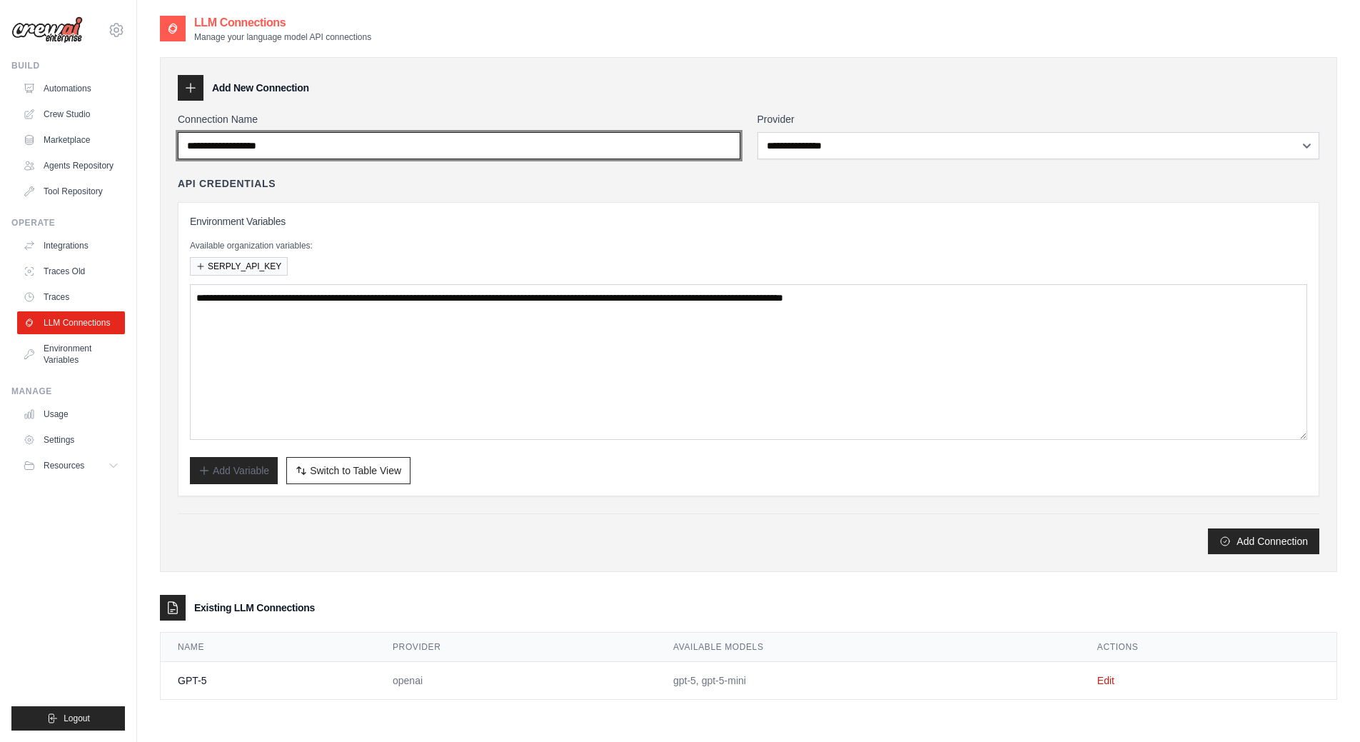
click at [296, 145] on input "Connection Name" at bounding box center [459, 145] width 563 height 27
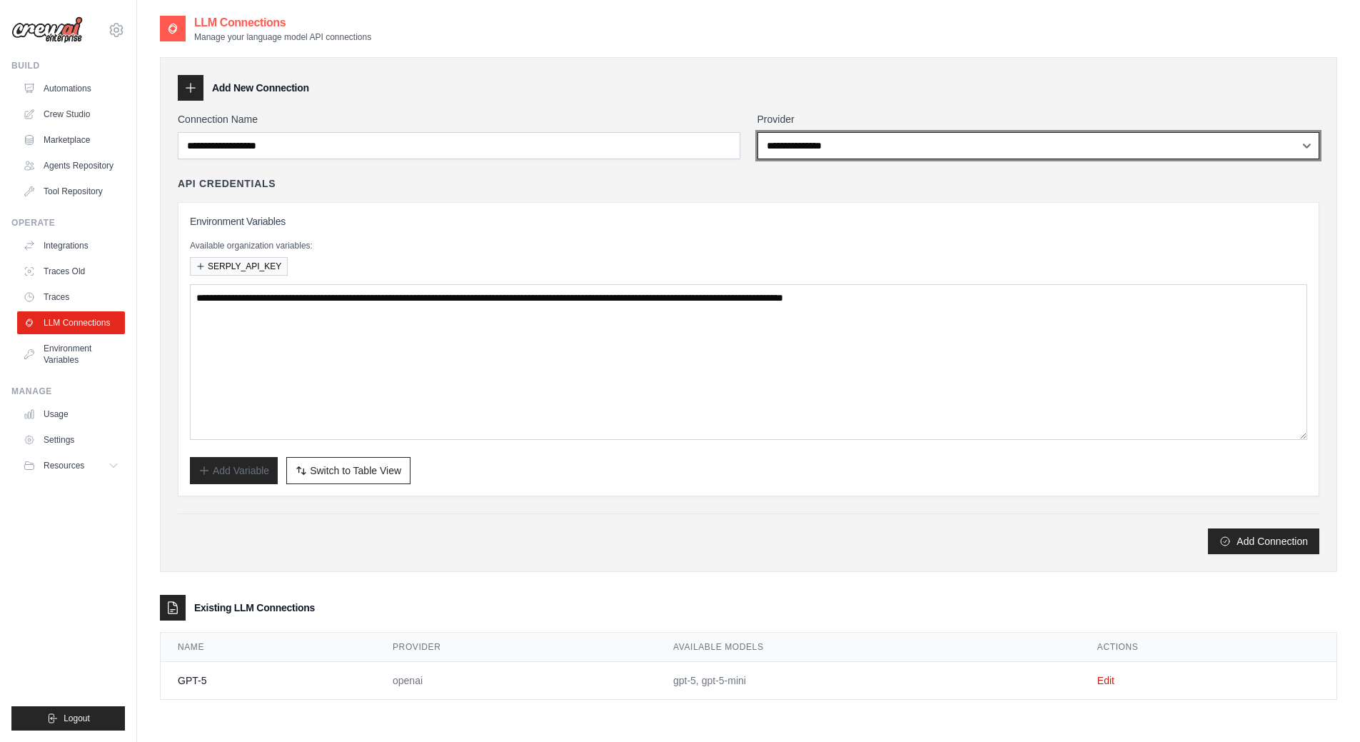
click at [806, 149] on select "**********" at bounding box center [1039, 145] width 563 height 27
select select "******"
click at [758, 132] on select "**********" at bounding box center [1039, 145] width 563 height 27
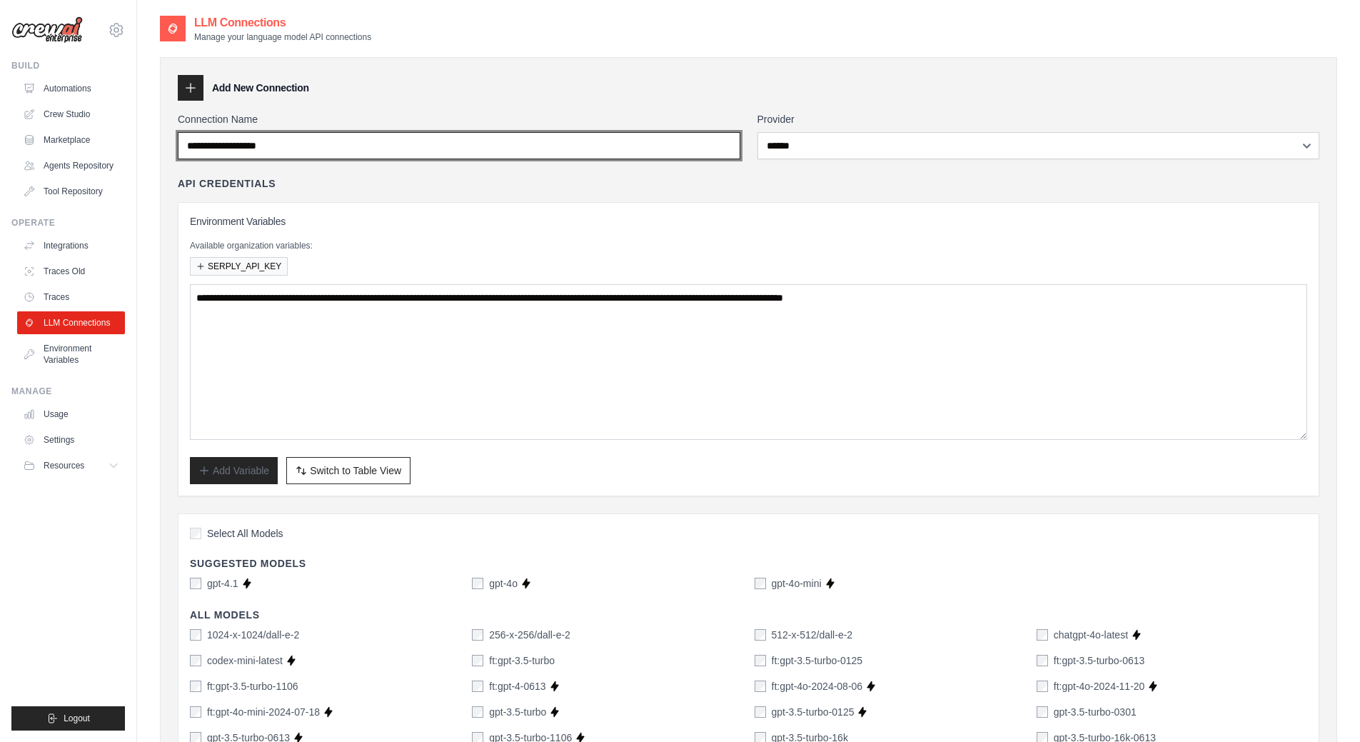
click at [331, 148] on input "Connection Name" at bounding box center [459, 145] width 563 height 27
type input "*****"
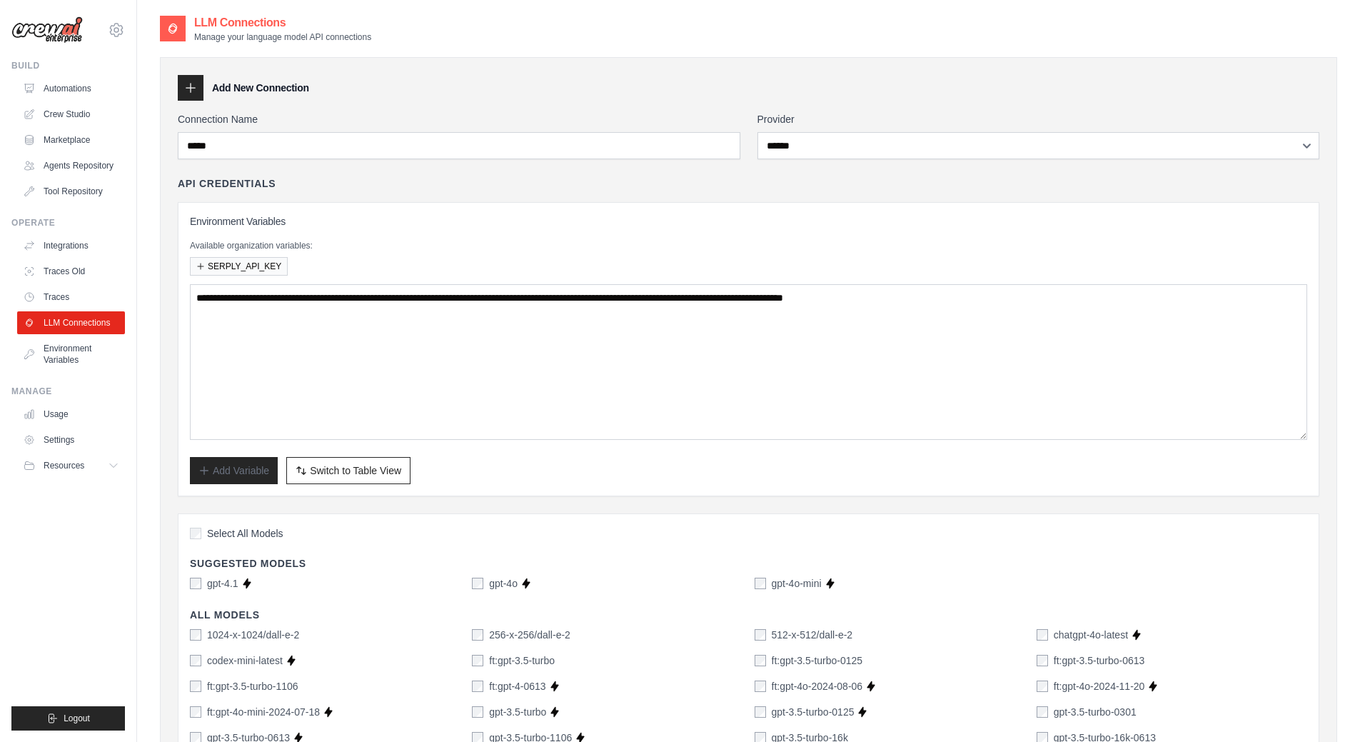
click at [711, 488] on div "**********" at bounding box center [749, 349] width 1142 height 294
click at [310, 473] on span "Switch to Table View" at bounding box center [355, 470] width 91 height 14
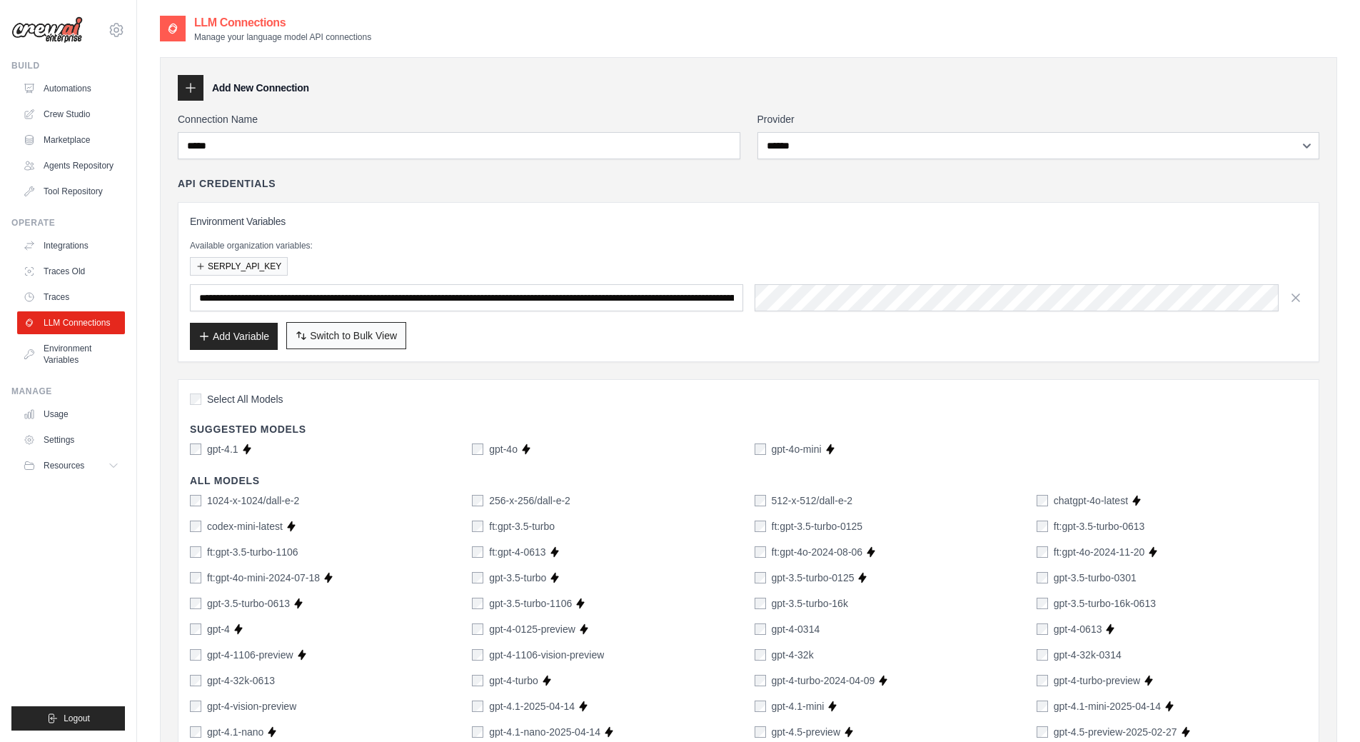
click at [359, 339] on span "Switch to Bulk View" at bounding box center [353, 336] width 87 height 14
type textarea "**********"
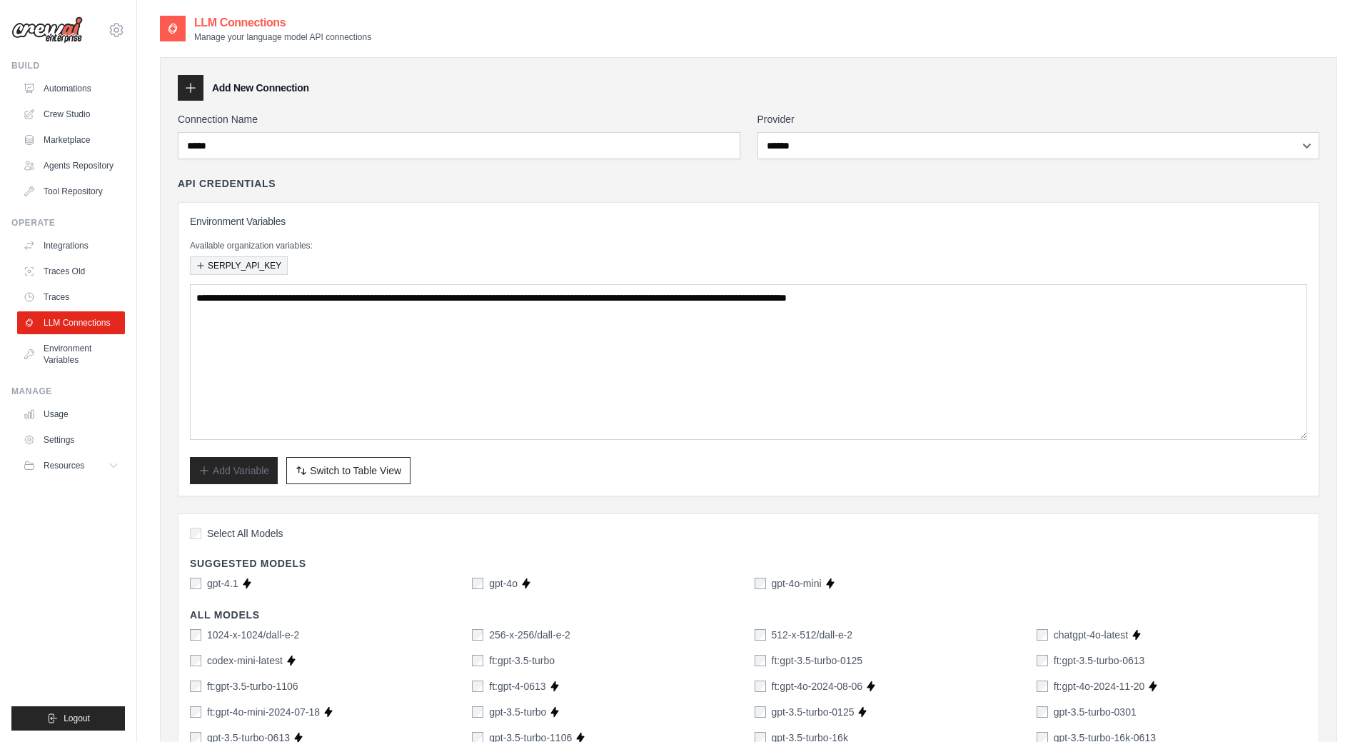
click at [269, 263] on button "SERPLY_API_KEY" at bounding box center [239, 265] width 98 height 19
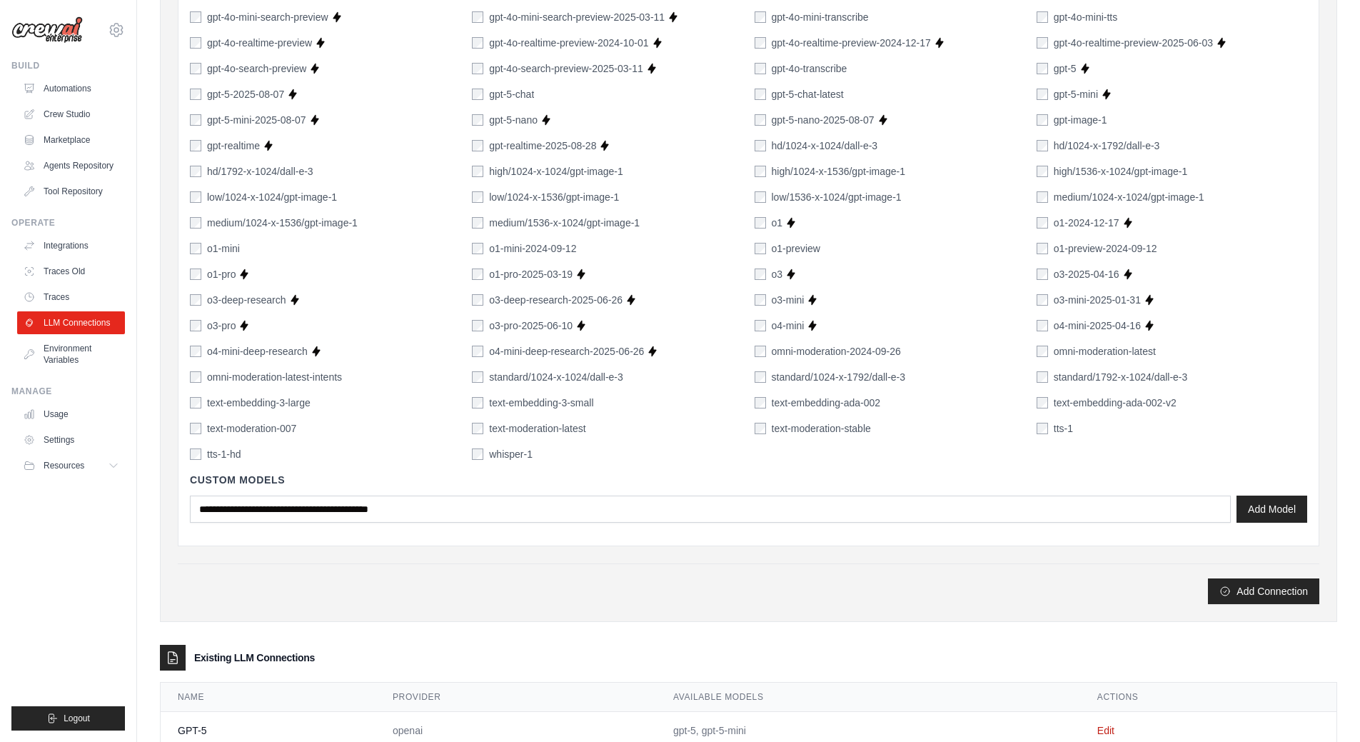
scroll to position [997, 0]
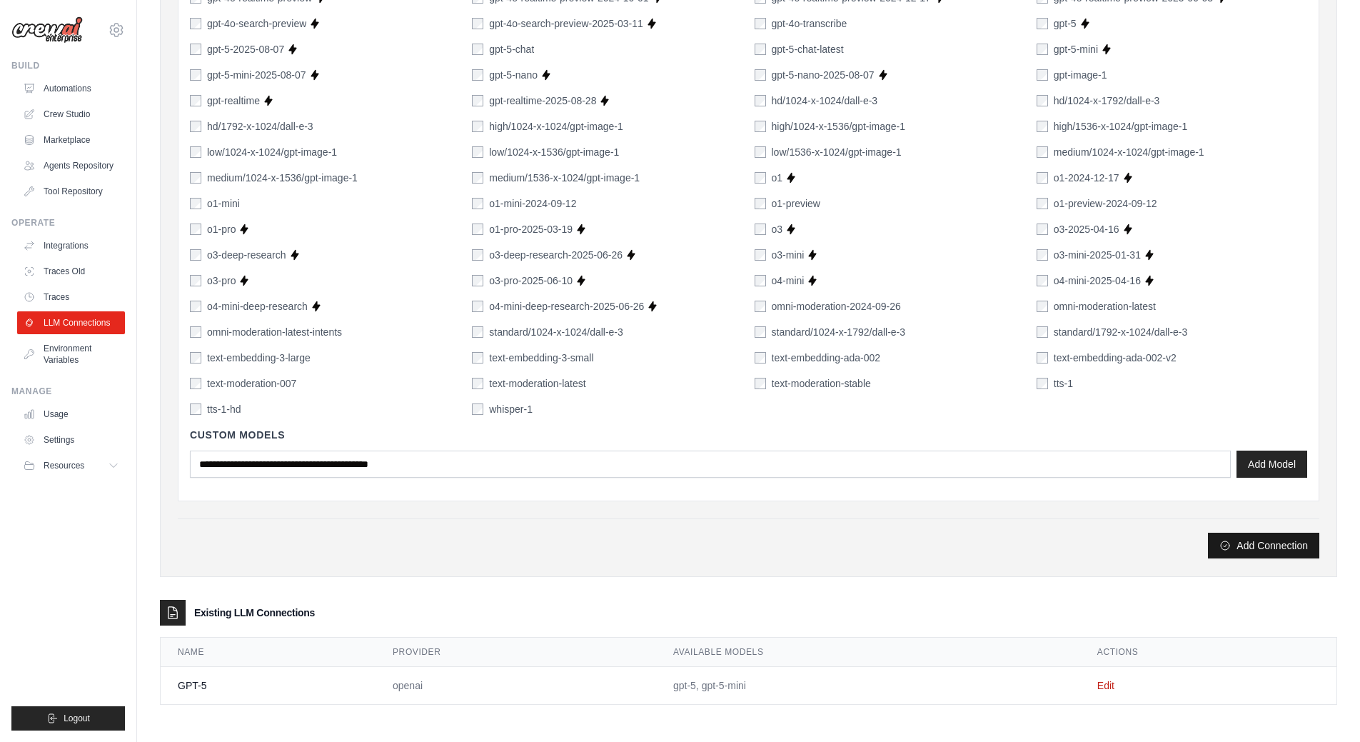
click at [1268, 550] on button "Add Connection" at bounding box center [1263, 546] width 111 height 26
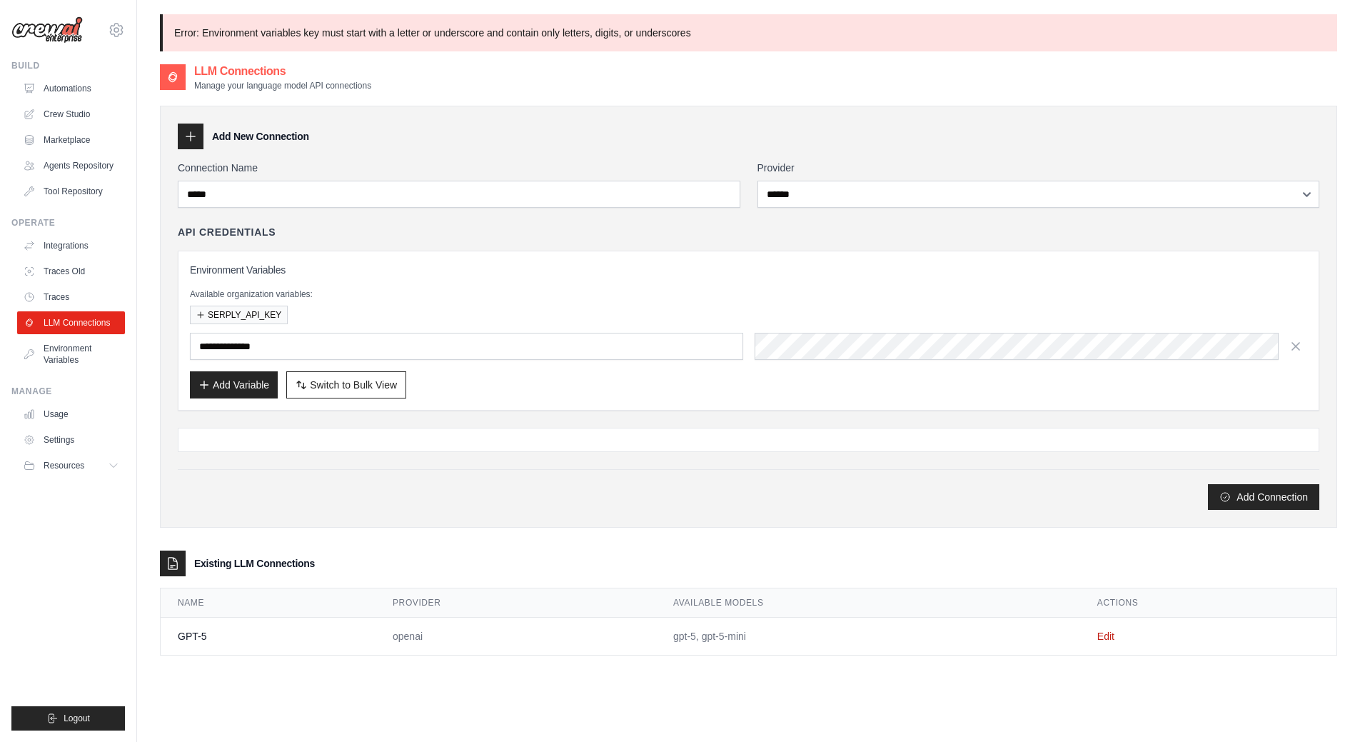
drag, startPoint x: 300, startPoint y: 701, endPoint x: 144, endPoint y: 741, distance: 160.9
click at [300, 701] on div "**********" at bounding box center [749, 434] width 1178 height 742
click at [556, 414] on div "**********" at bounding box center [749, 335] width 1142 height 349
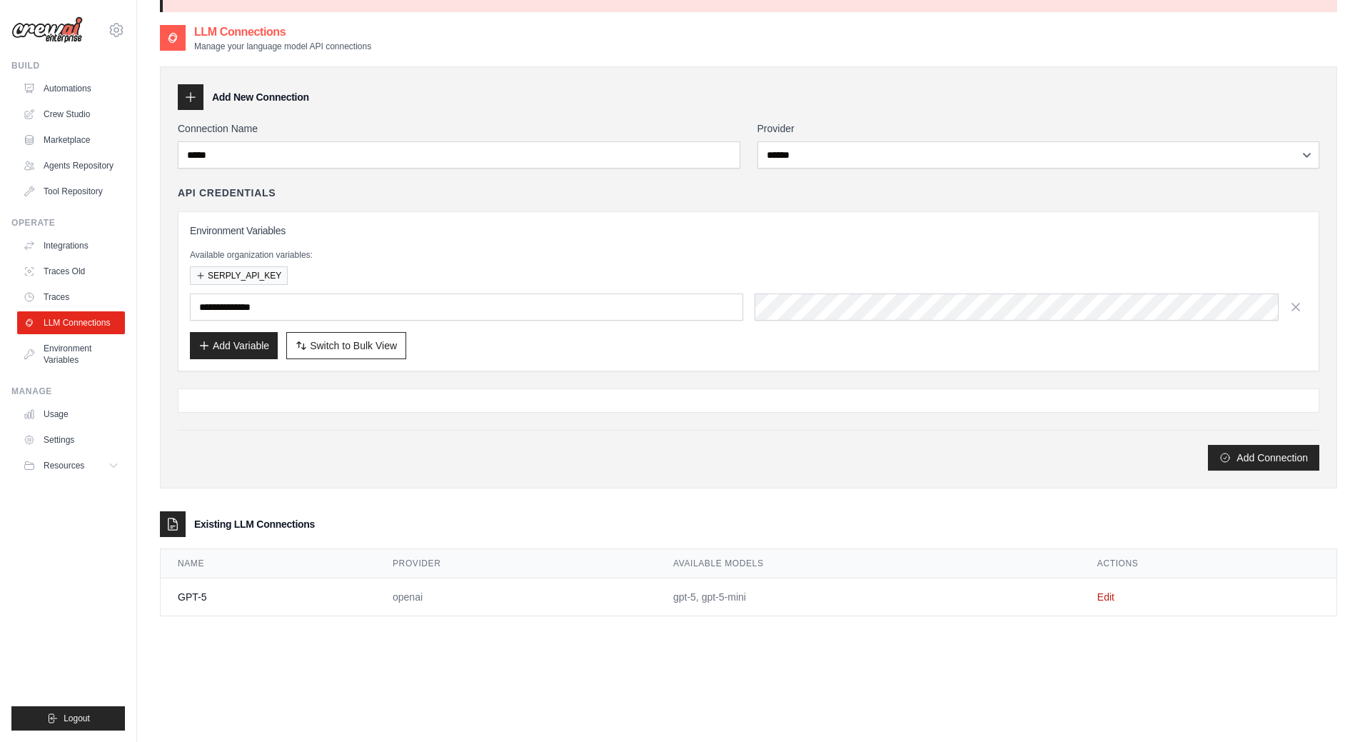
scroll to position [77, 0]
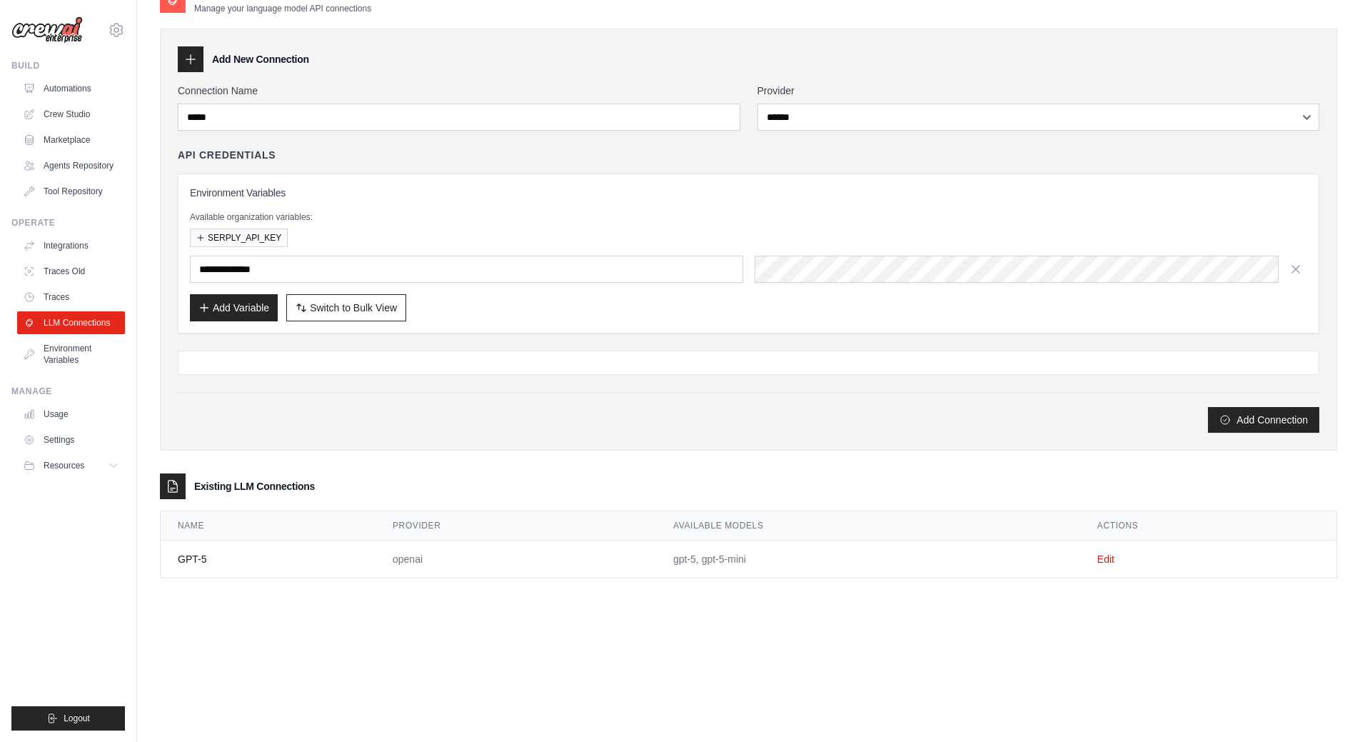
click at [1116, 557] on td "Edit" at bounding box center [1209, 560] width 256 height 38
click at [1098, 561] on link "Edit" at bounding box center [1106, 558] width 17 height 11
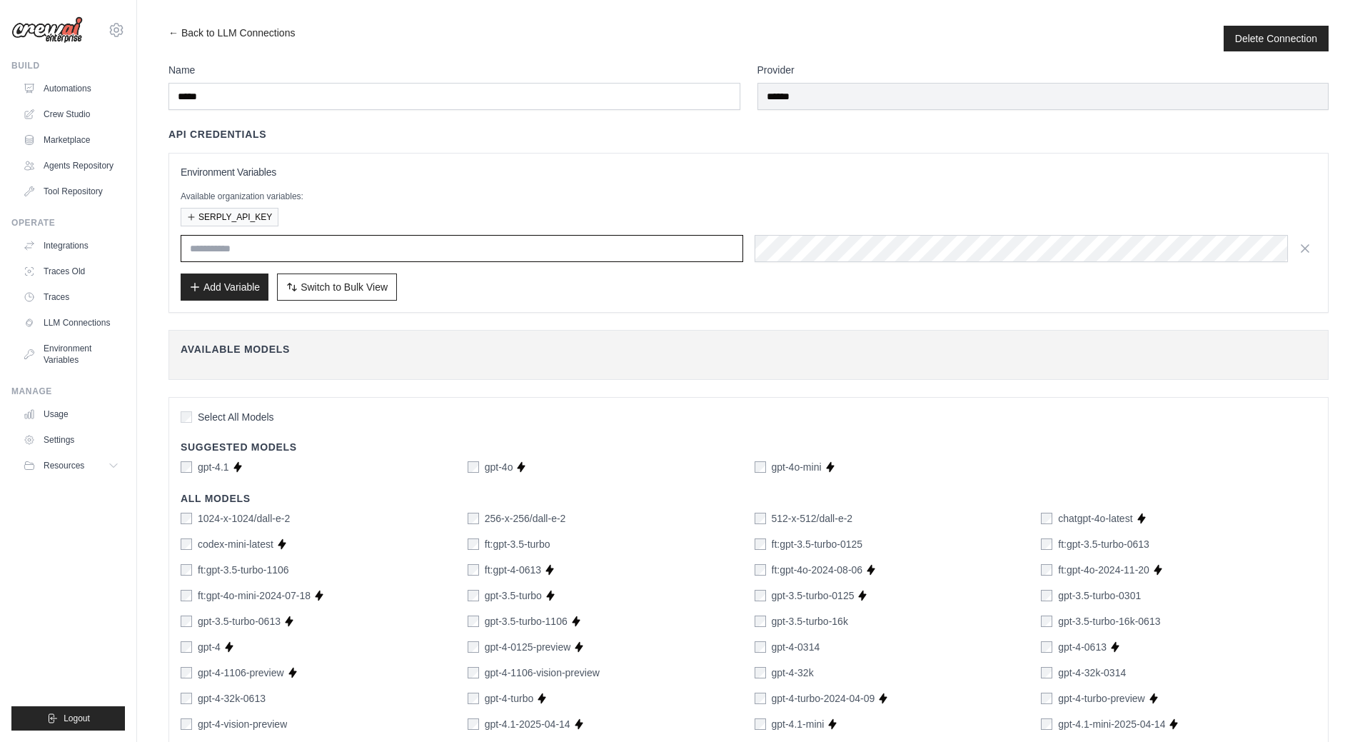
click at [267, 246] on input "text" at bounding box center [462, 248] width 563 height 27
paste input "**********"
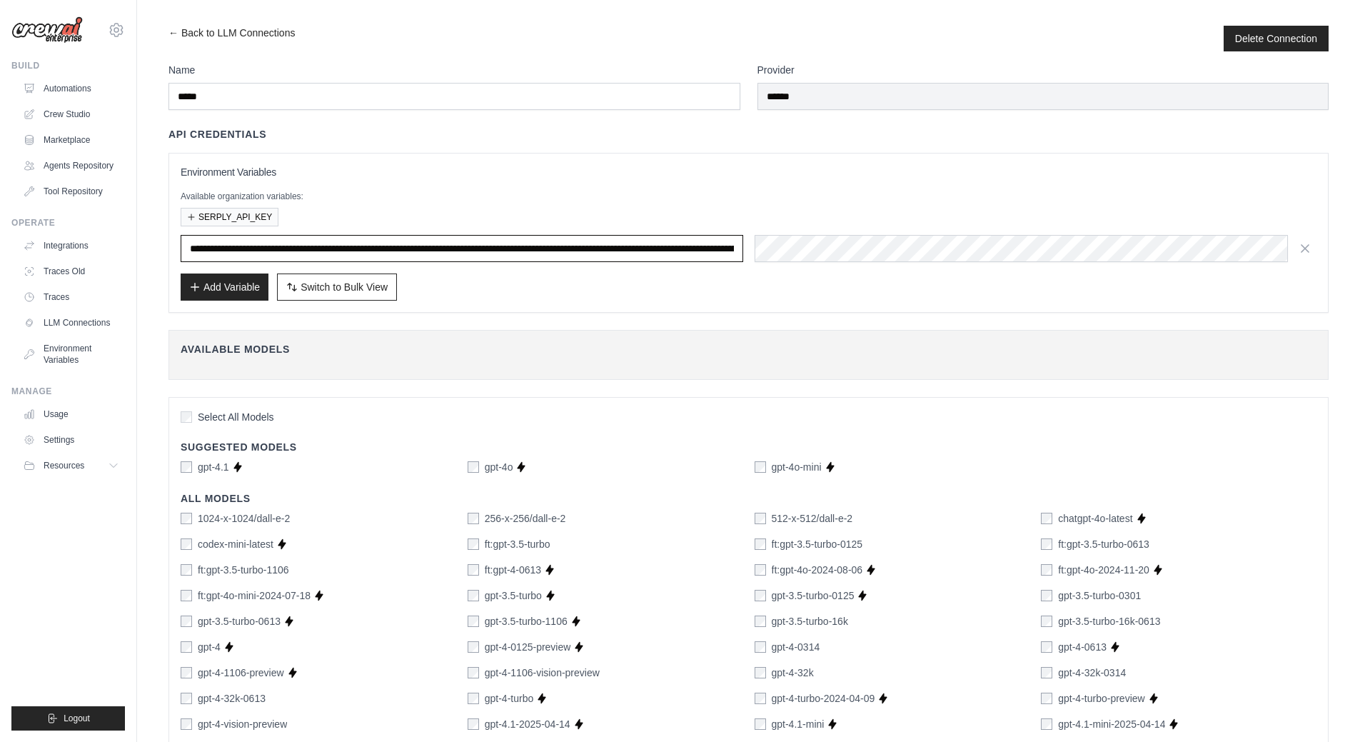
scroll to position [0, 314]
type input "**********"
click at [236, 276] on button "Add Variable" at bounding box center [225, 286] width 88 height 27
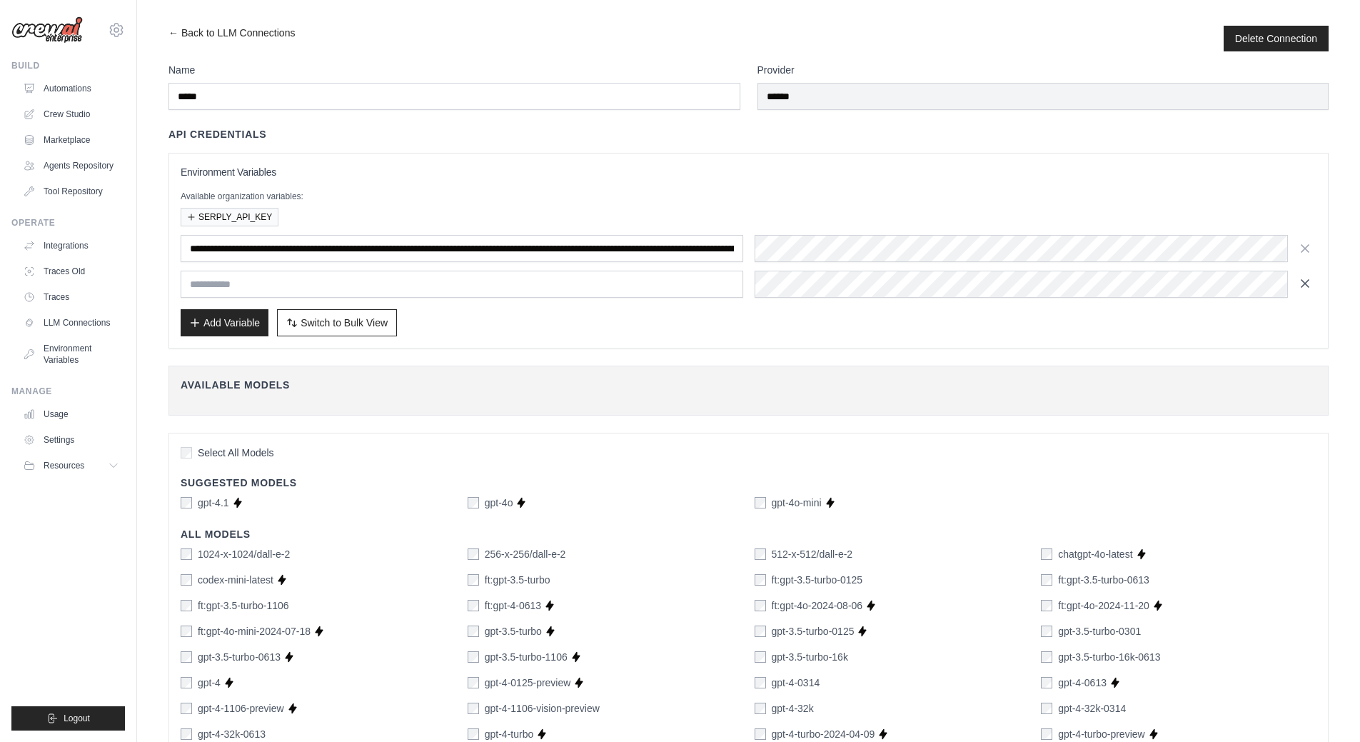
click at [1303, 286] on icon "button" at bounding box center [1305, 283] width 7 height 7
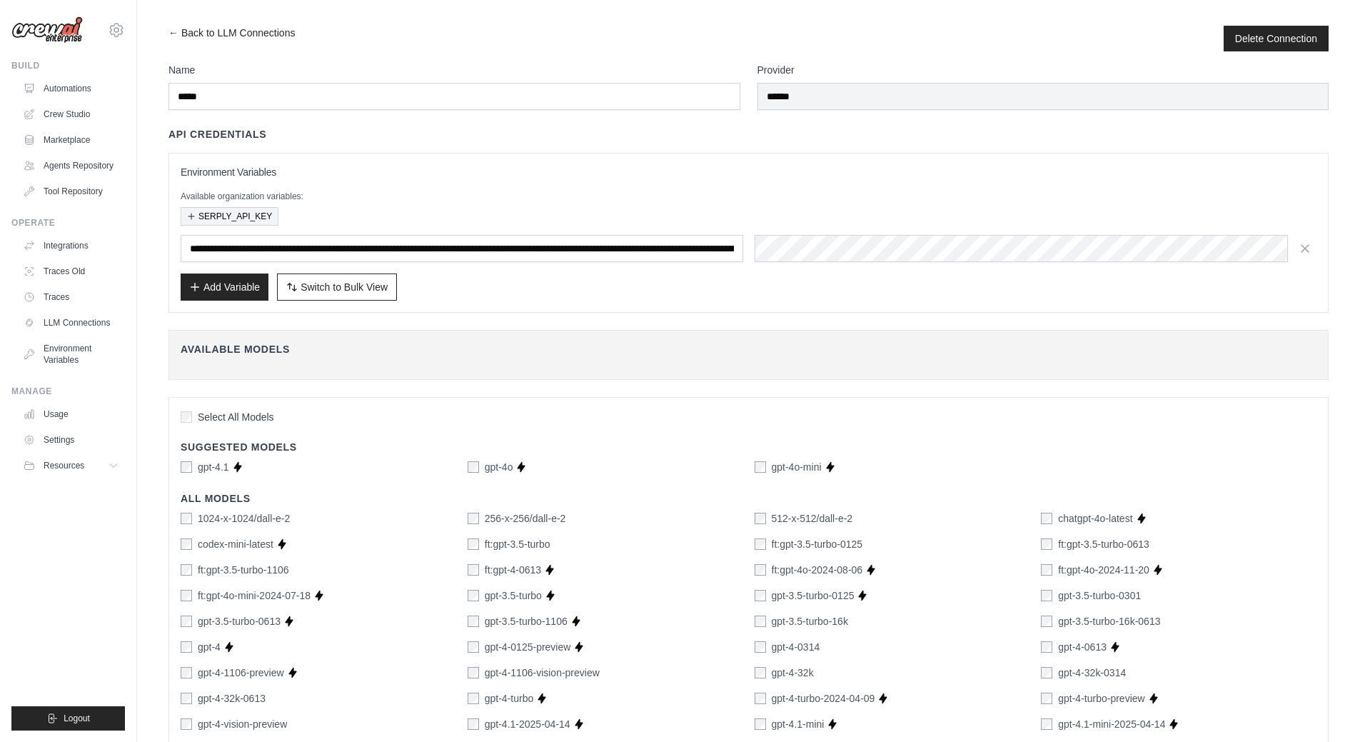
click at [228, 216] on button "SERPLY_API_KEY" at bounding box center [230, 216] width 98 height 19
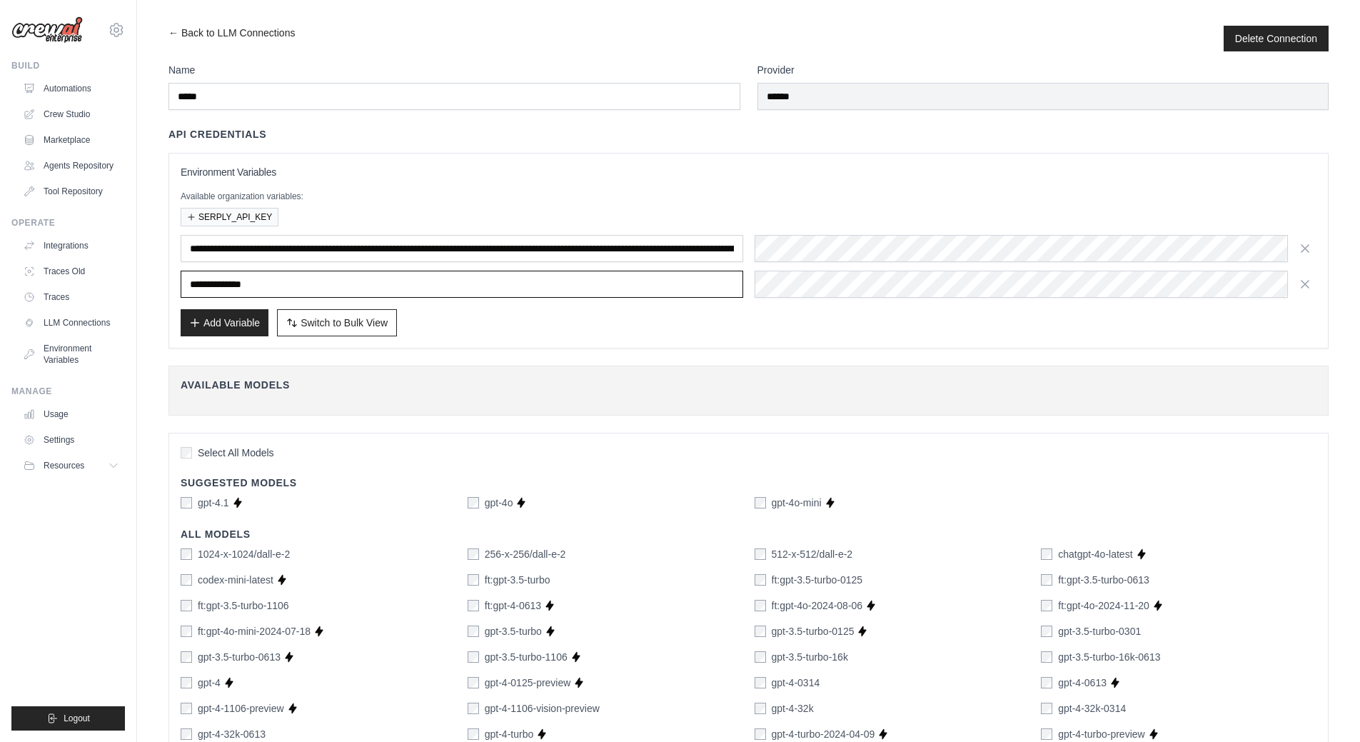
click at [261, 281] on input "**********" at bounding box center [462, 284] width 563 height 27
drag, startPoint x: 244, startPoint y: 281, endPoint x: 228, endPoint y: 280, distance: 16.5
click at [228, 280] on input "**********" at bounding box center [462, 284] width 563 height 27
click at [438, 320] on div "Add Variable Switch to Bulk View Switch to Table View" at bounding box center [749, 322] width 1136 height 27
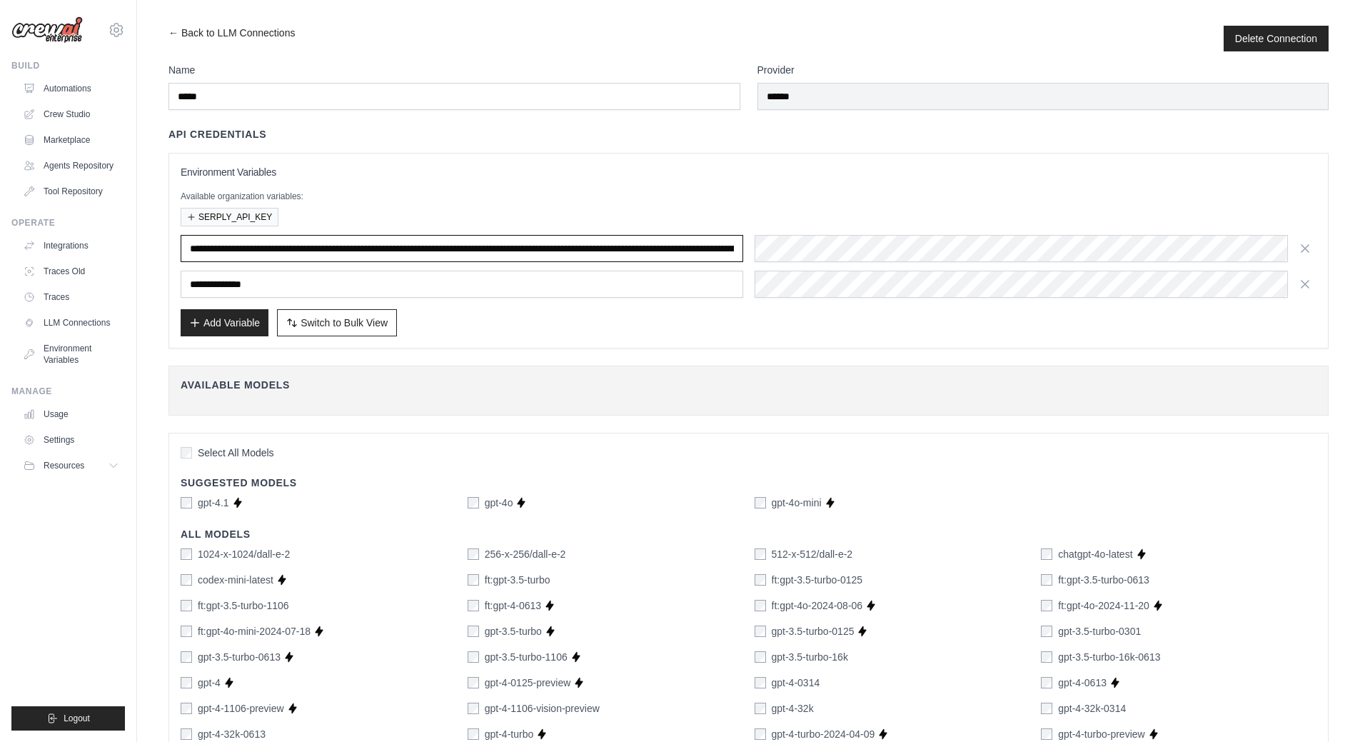
click at [685, 244] on input "**********" at bounding box center [462, 248] width 563 height 27
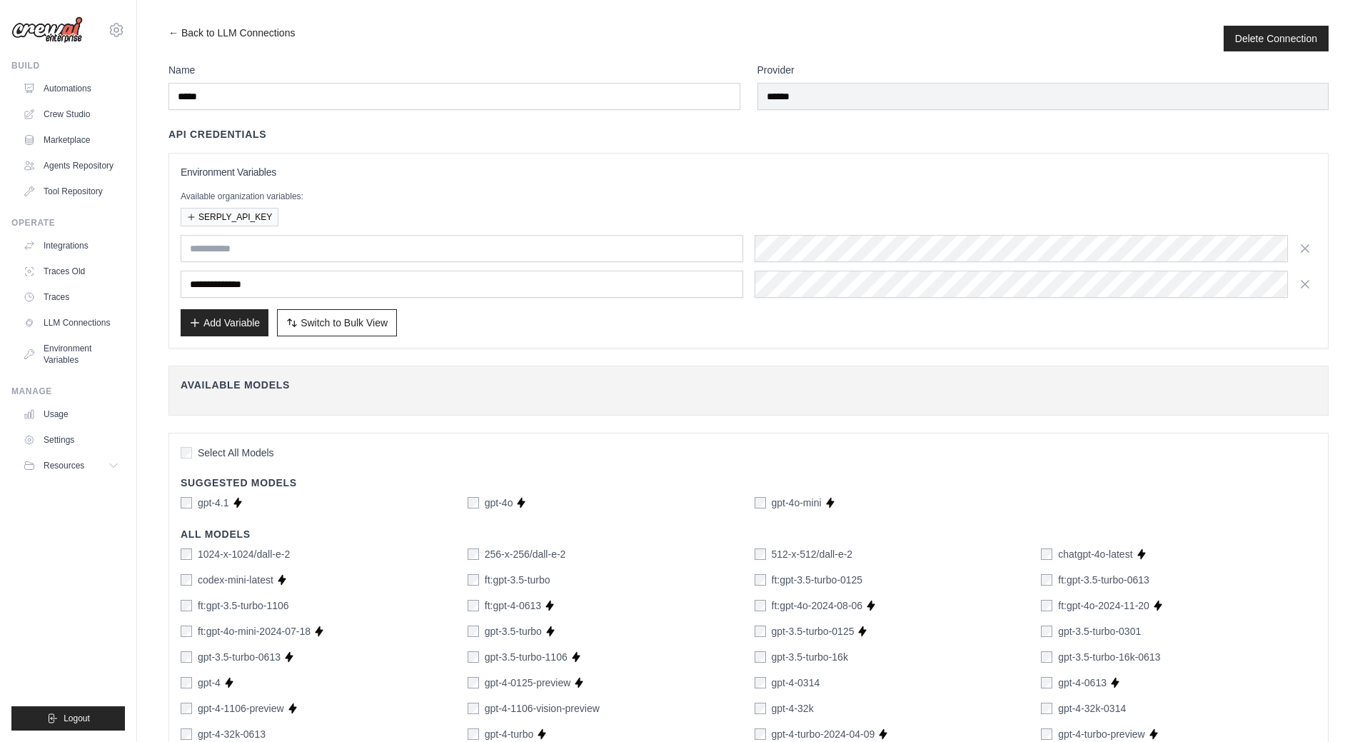
click at [518, 327] on div "Add Variable Switch to Bulk View Switch to Table View" at bounding box center [749, 322] width 1136 height 27
click at [266, 257] on input "text" at bounding box center [462, 248] width 563 height 27
click at [277, 286] on input "**********" at bounding box center [462, 284] width 563 height 27
click at [268, 249] on input "text" at bounding box center [462, 248] width 563 height 27
paste input "********"
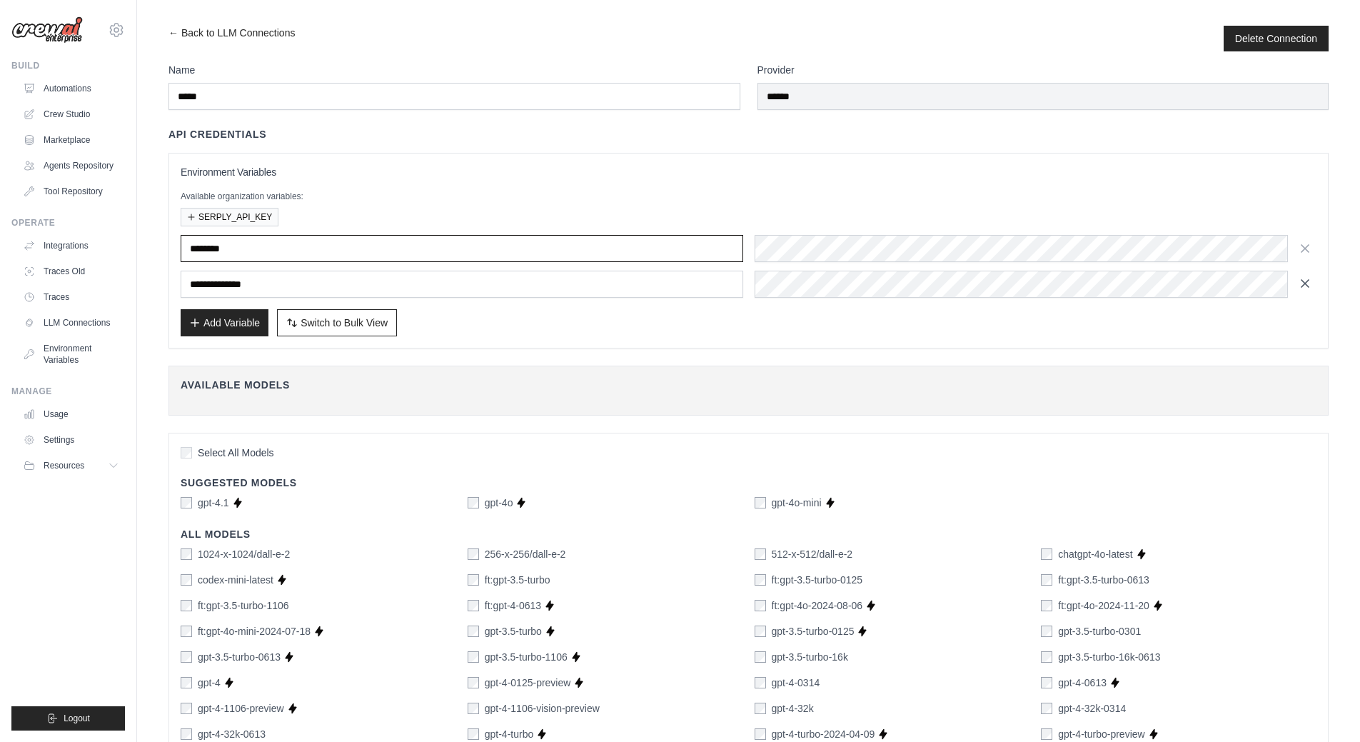
type input "********"
click at [1303, 284] on icon "button" at bounding box center [1305, 283] width 14 height 14
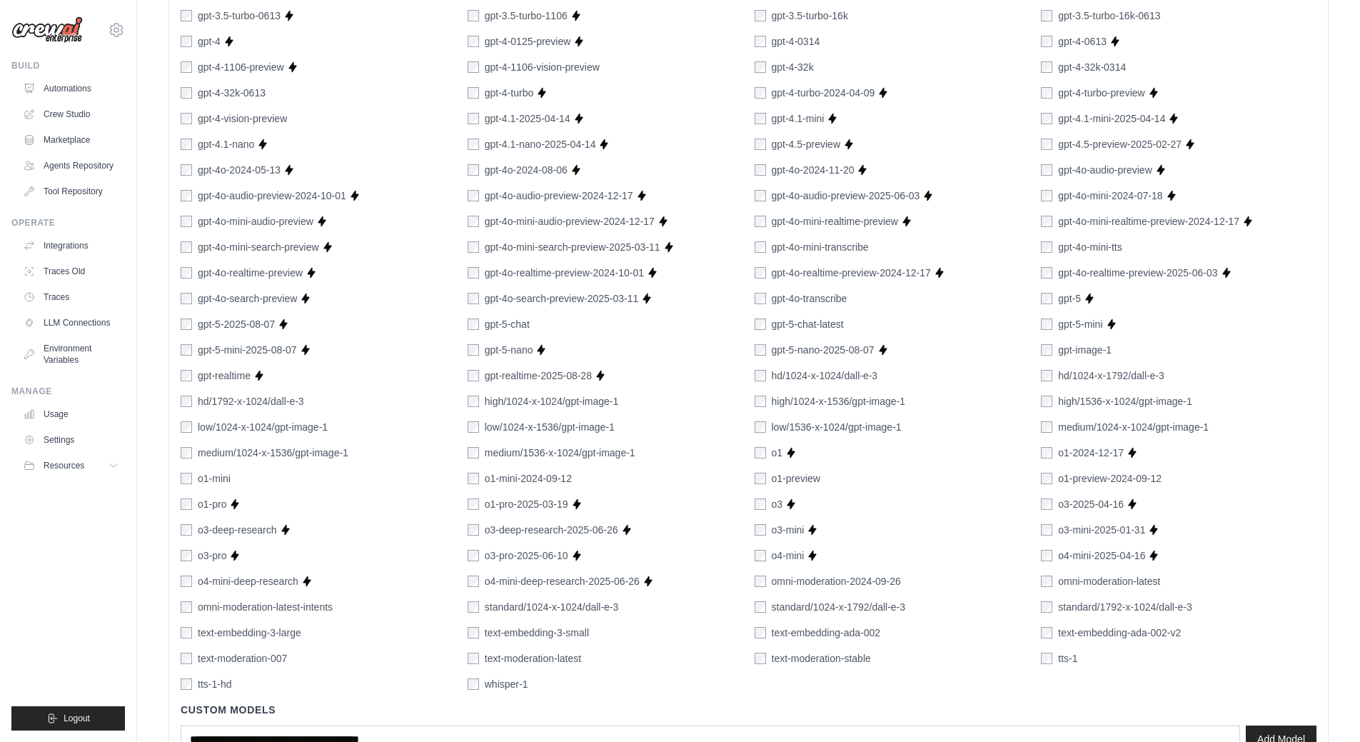
scroll to position [712, 0]
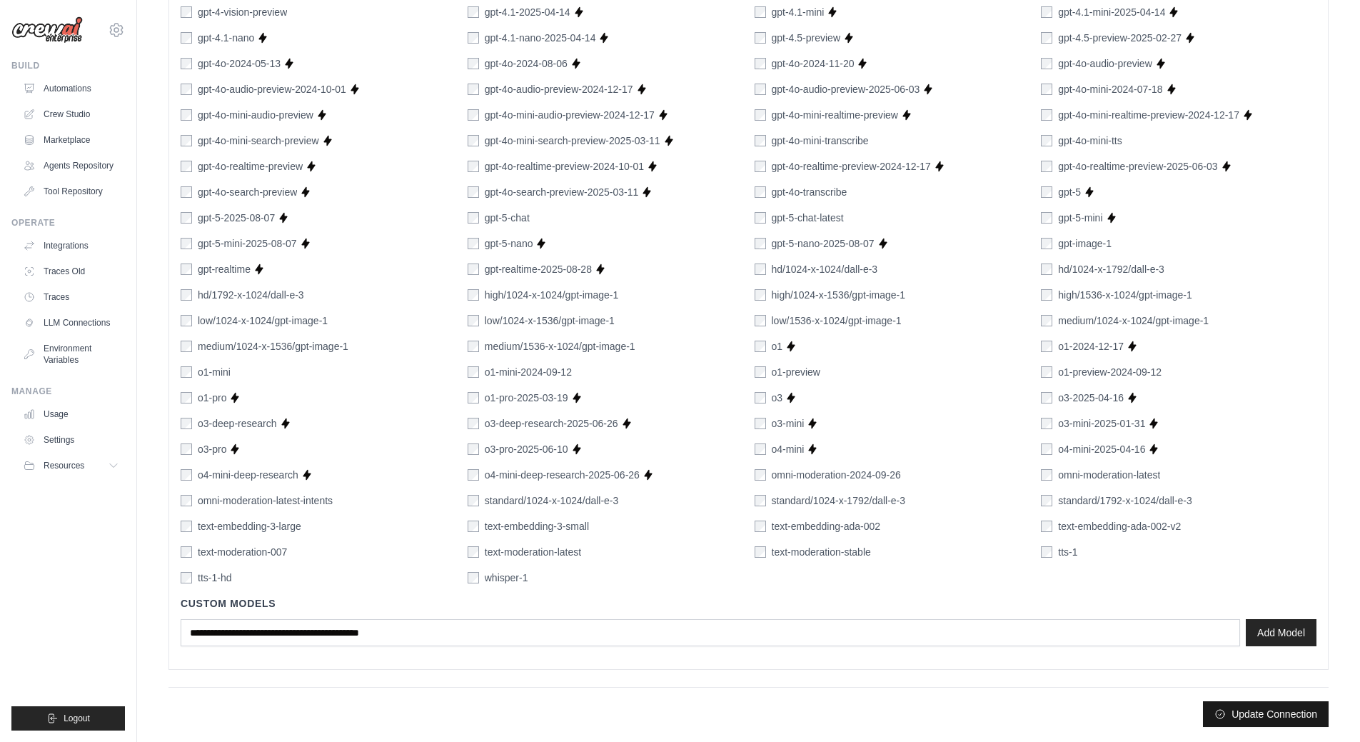
click at [1258, 716] on button "Update Connection" at bounding box center [1266, 714] width 126 height 26
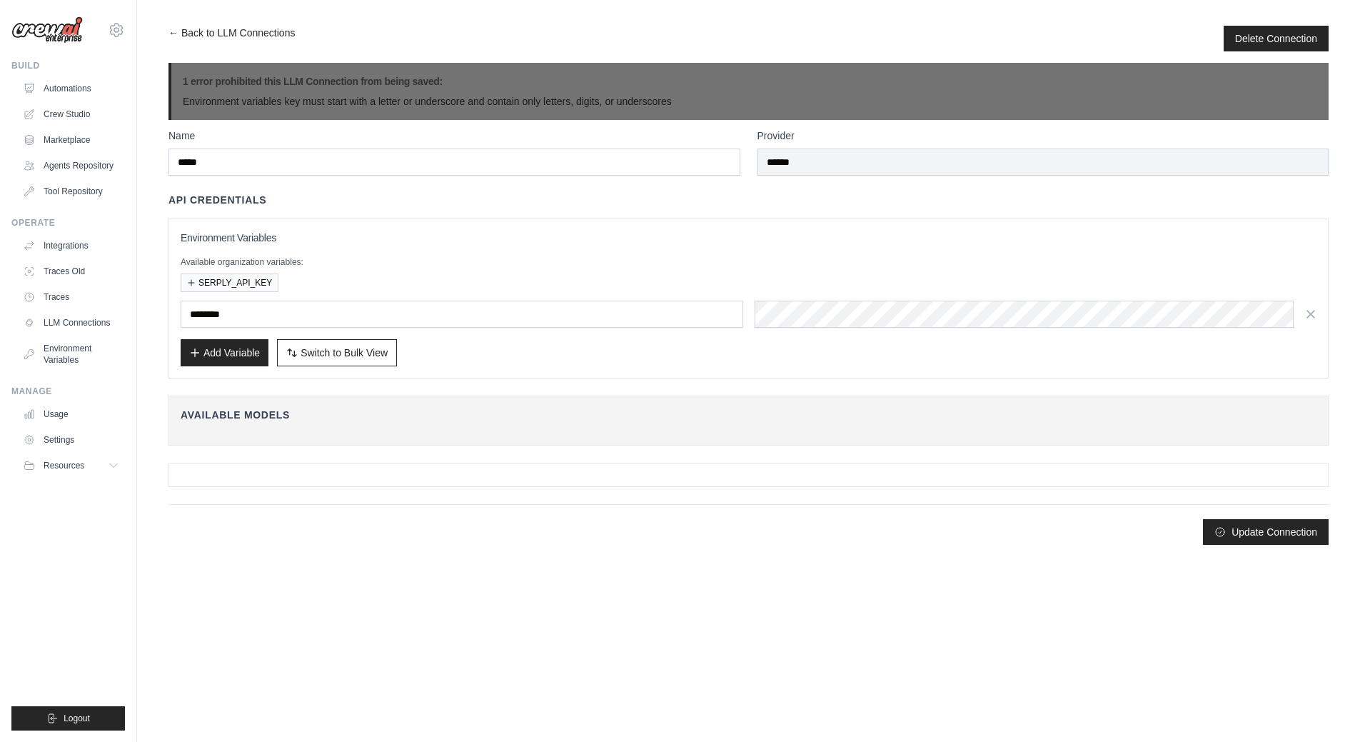
scroll to position [0, 0]
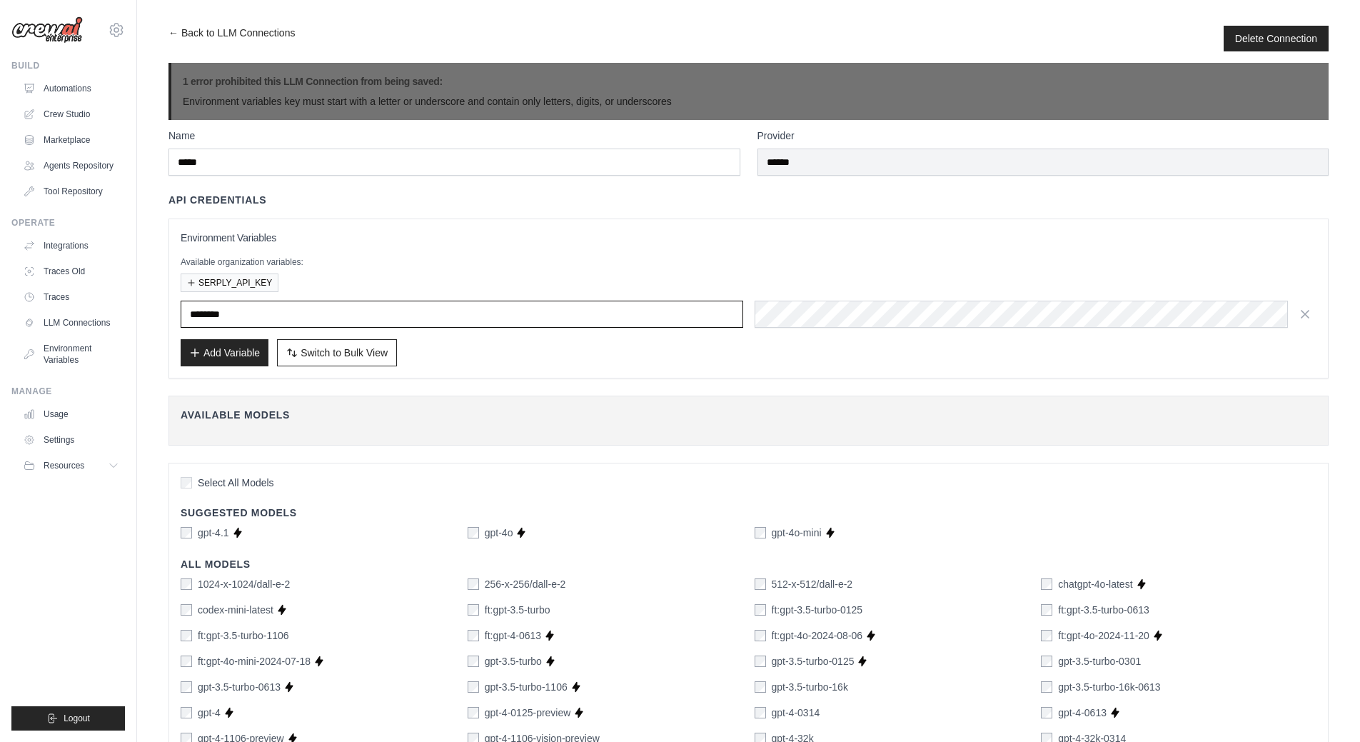
drag, startPoint x: 263, startPoint y: 311, endPoint x: 149, endPoint y: 309, distance: 114.3
click at [253, 315] on input "text" at bounding box center [462, 314] width 563 height 27
paste input "**********"
type input "**********"
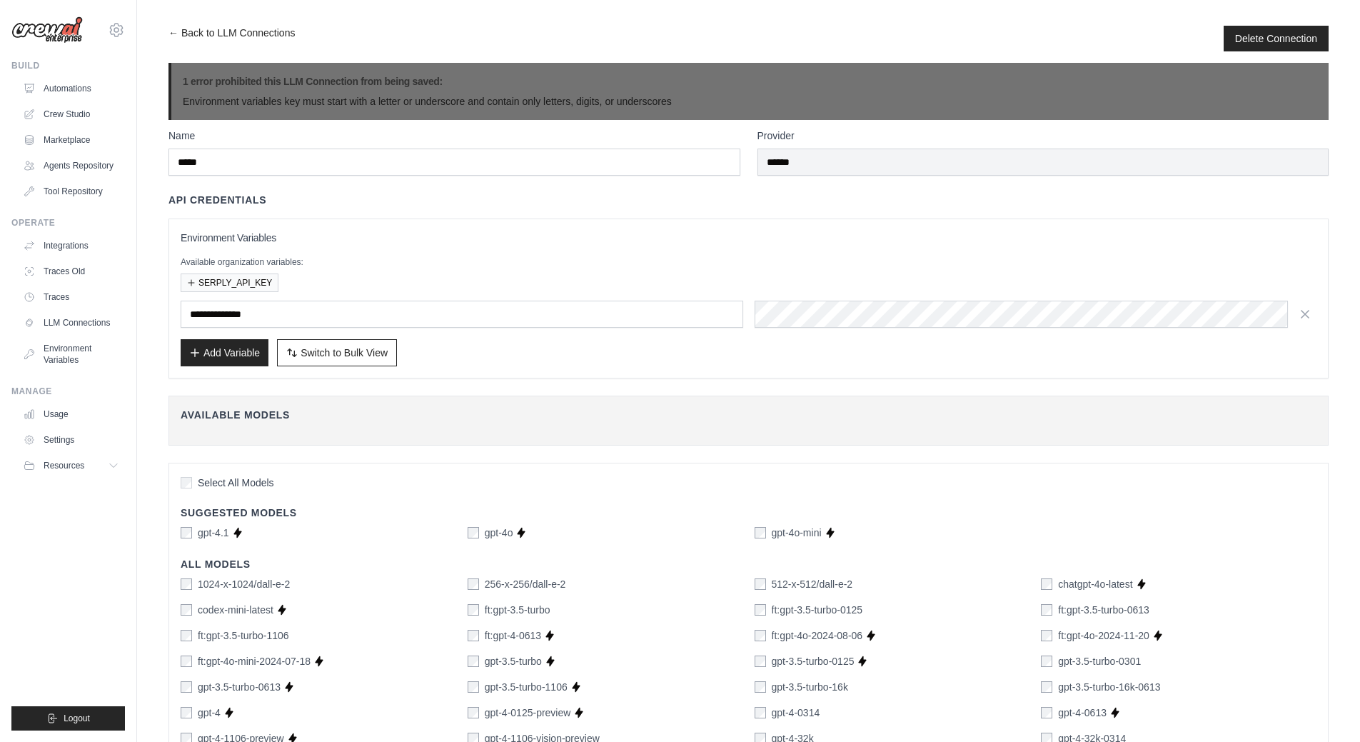
click at [499, 365] on div "Add Variable Switch to Bulk View Switch to Table View" at bounding box center [749, 352] width 1136 height 27
drag, startPoint x: 708, startPoint y: 357, endPoint x: 721, endPoint y: 354, distance: 12.7
click at [708, 357] on div "Add Variable Switch to Bulk View Switch to Table View" at bounding box center [749, 352] width 1136 height 27
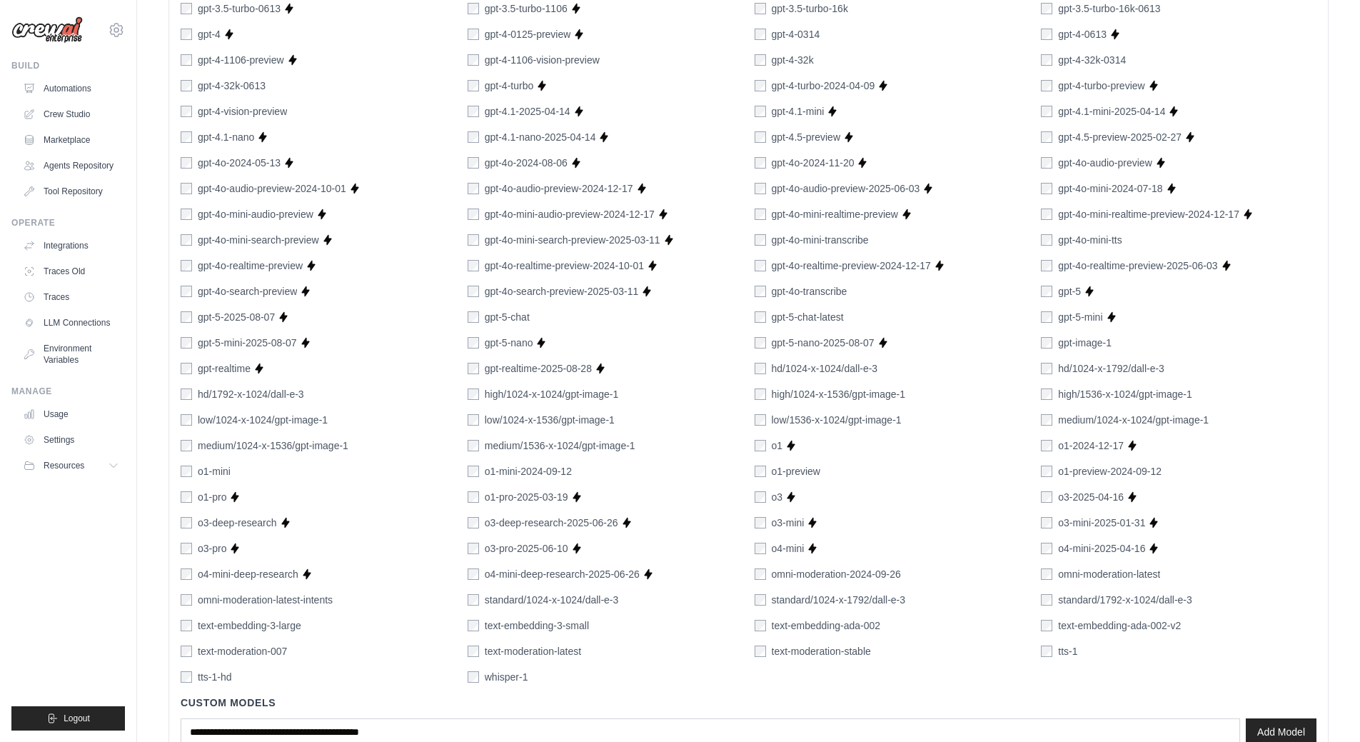
scroll to position [778, 0]
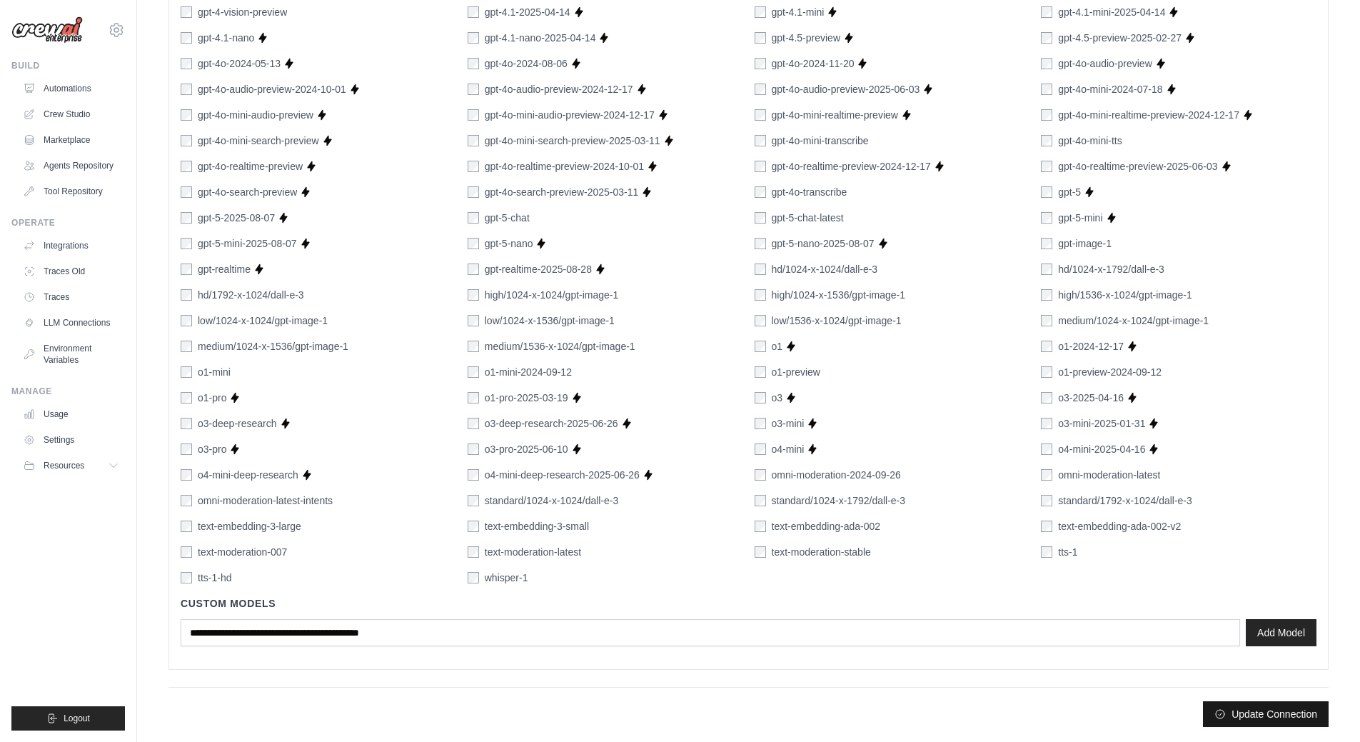
click at [1263, 708] on button "Update Connection" at bounding box center [1266, 714] width 126 height 26
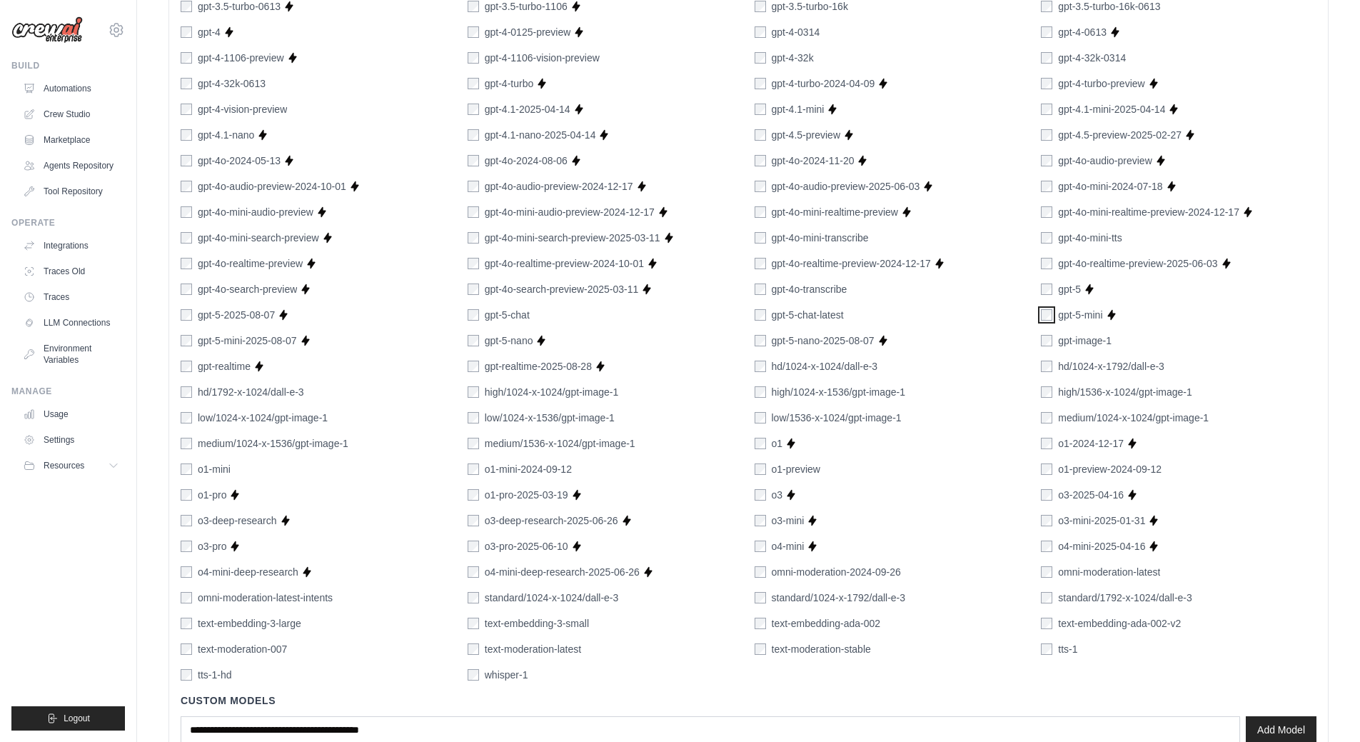
scroll to position [749, 0]
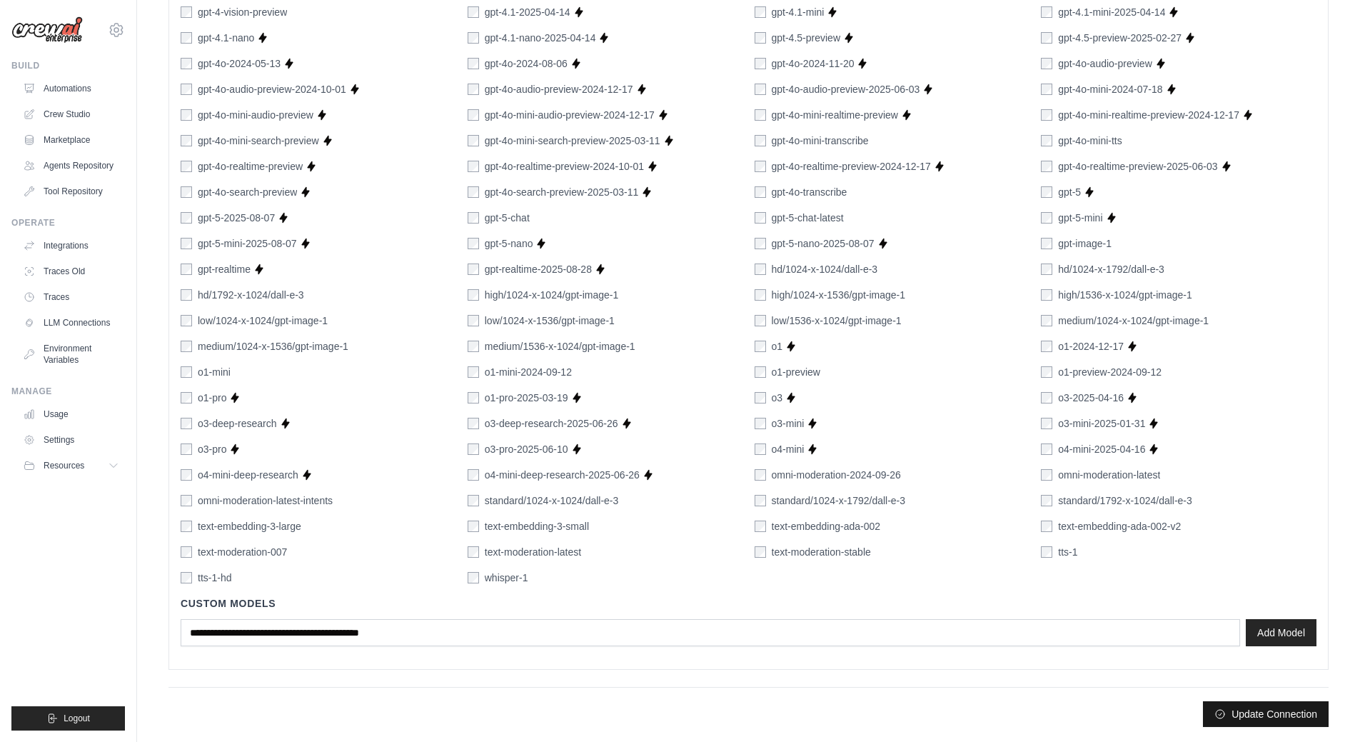
click at [1256, 720] on button "Update Connection" at bounding box center [1266, 714] width 126 height 26
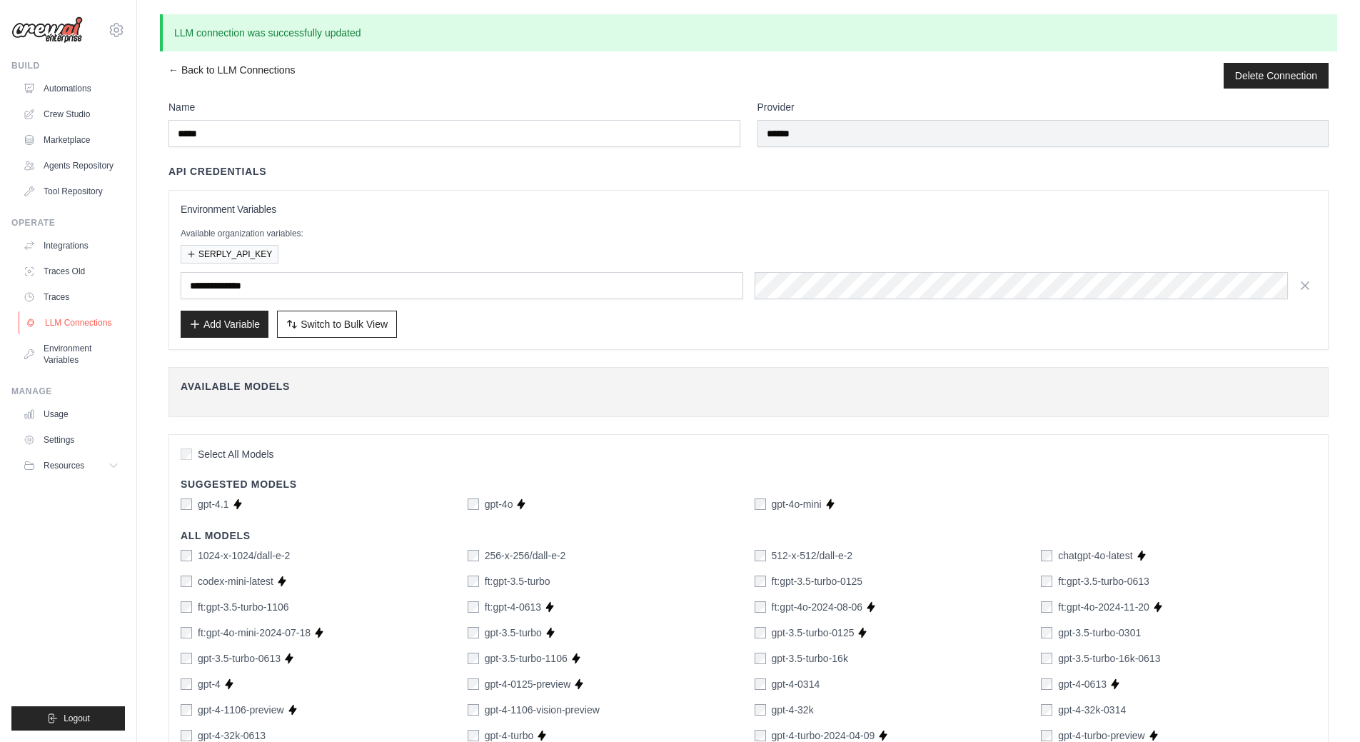
click at [71, 326] on link "LLM Connections" at bounding box center [73, 322] width 108 height 23
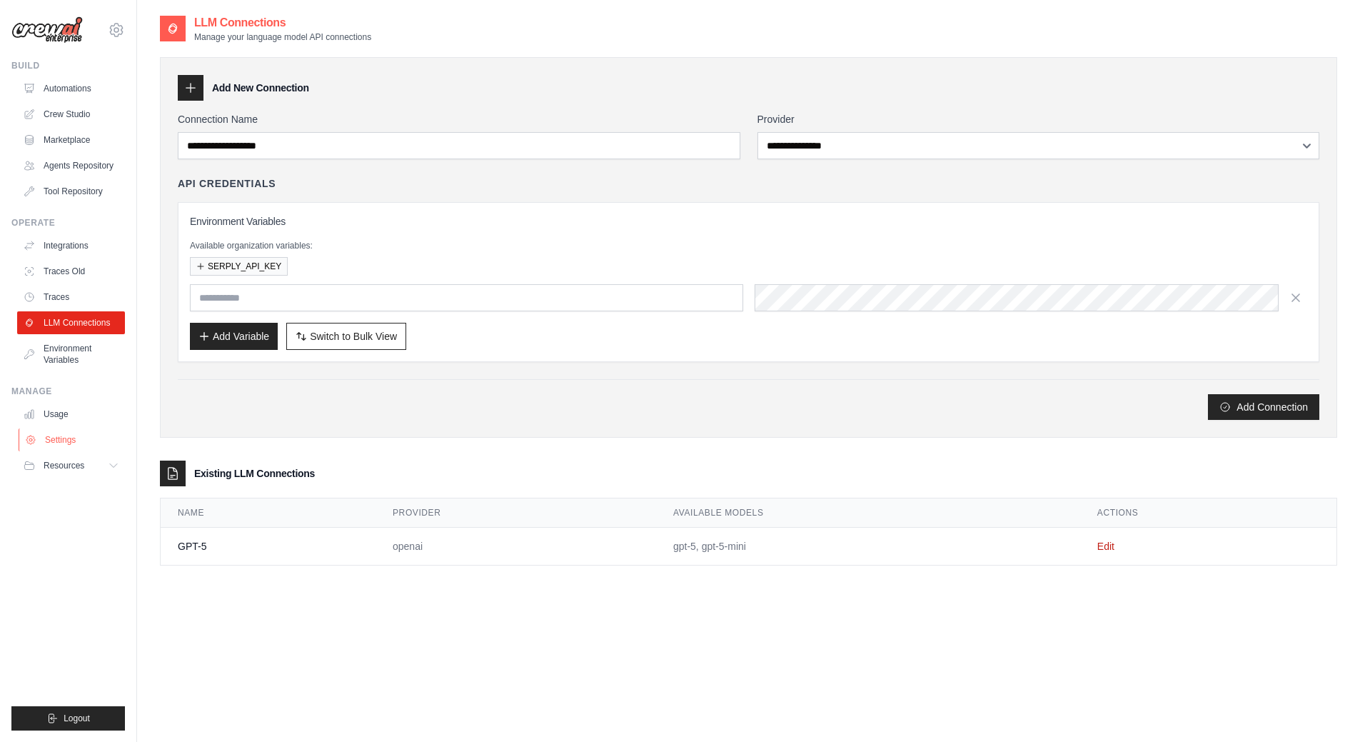
click at [66, 438] on link "Settings" at bounding box center [73, 439] width 108 height 23
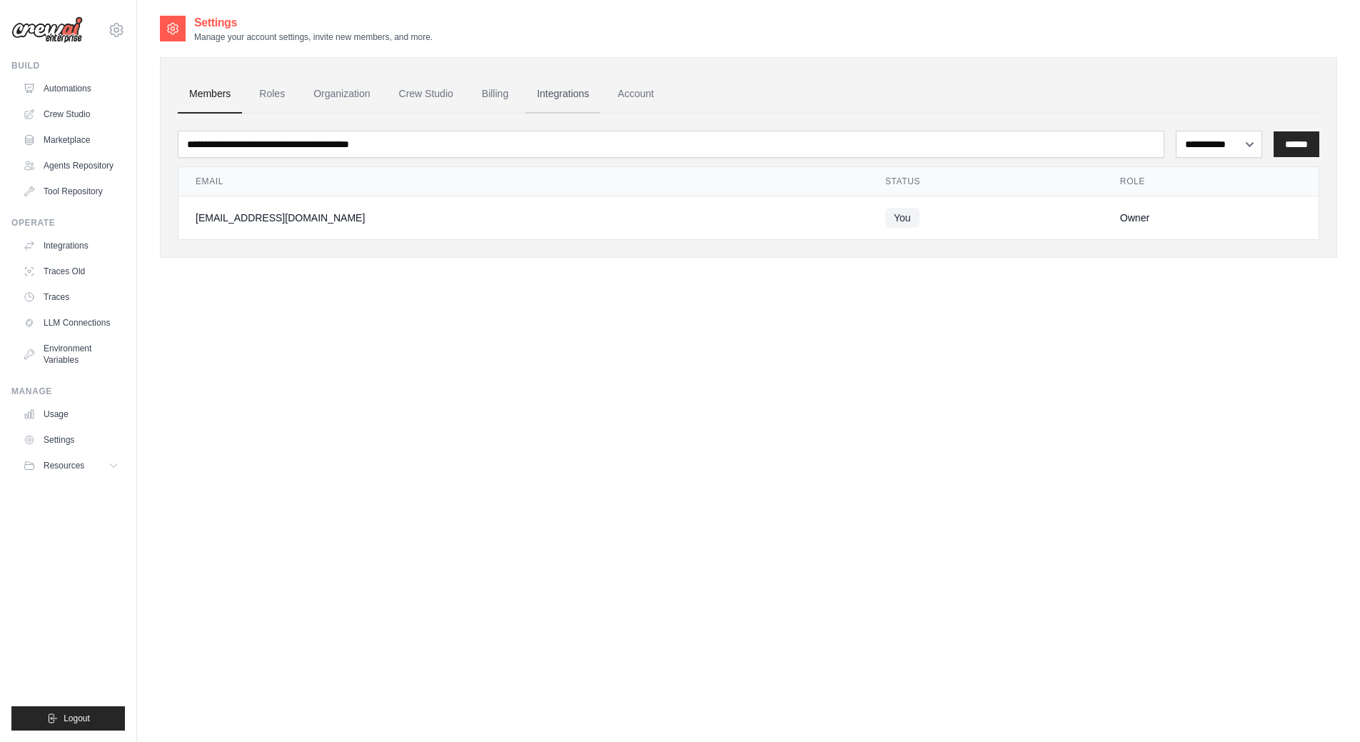
click at [571, 99] on link "Integrations" at bounding box center [563, 94] width 75 height 39
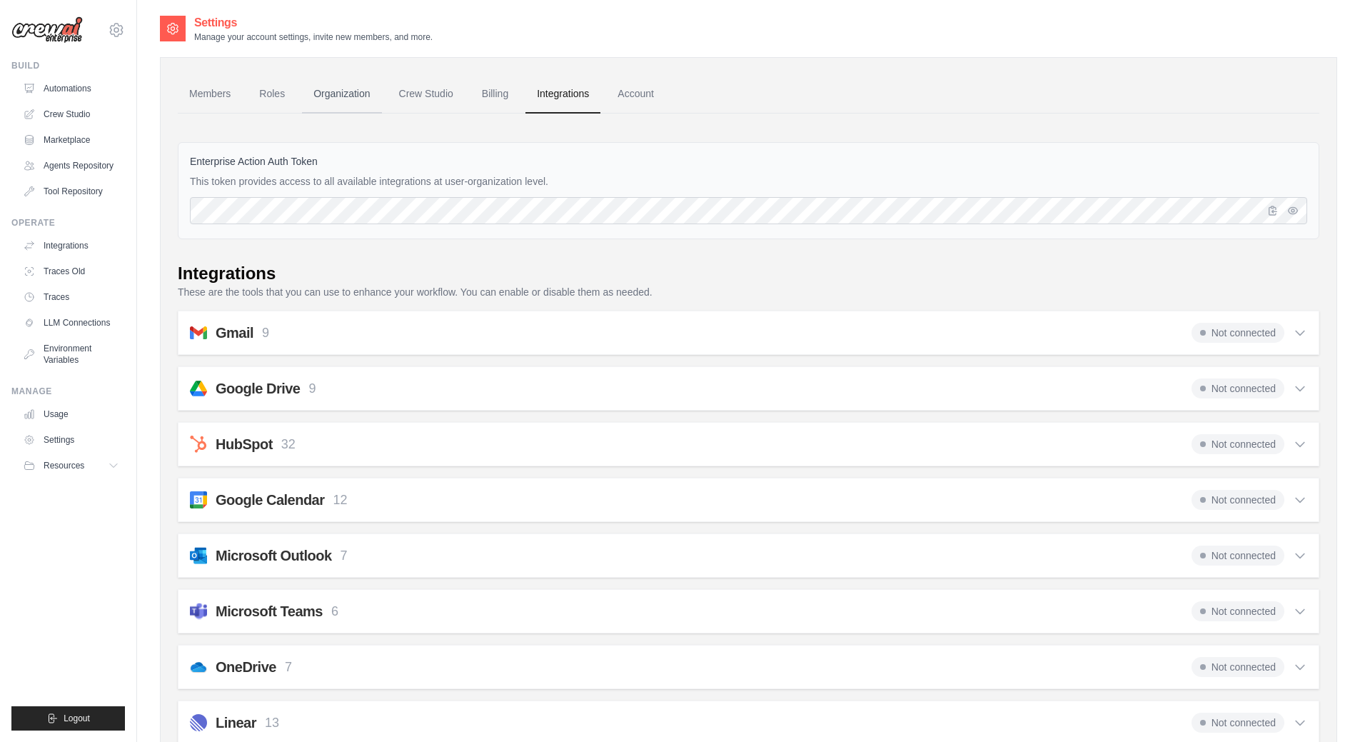
click at [356, 96] on link "Organization" at bounding box center [341, 94] width 79 height 39
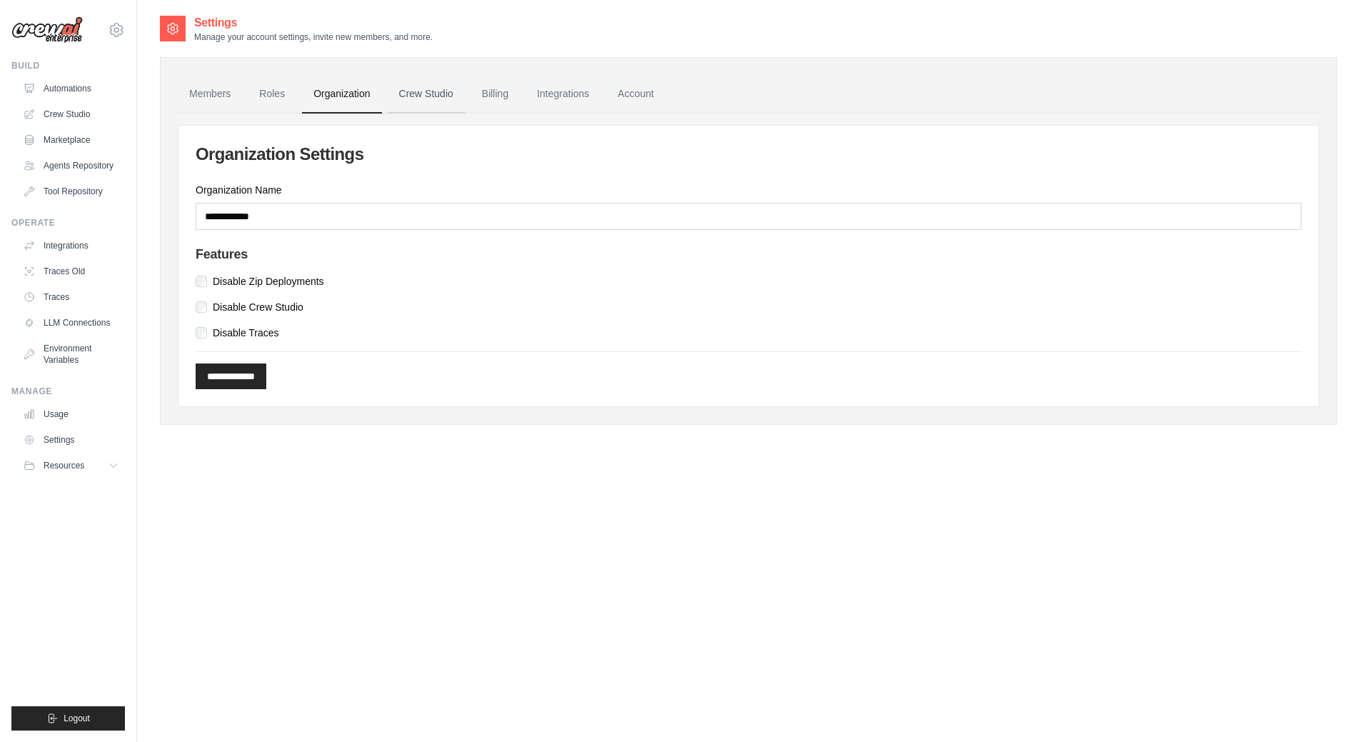
click at [421, 97] on link "Crew Studio" at bounding box center [426, 94] width 77 height 39
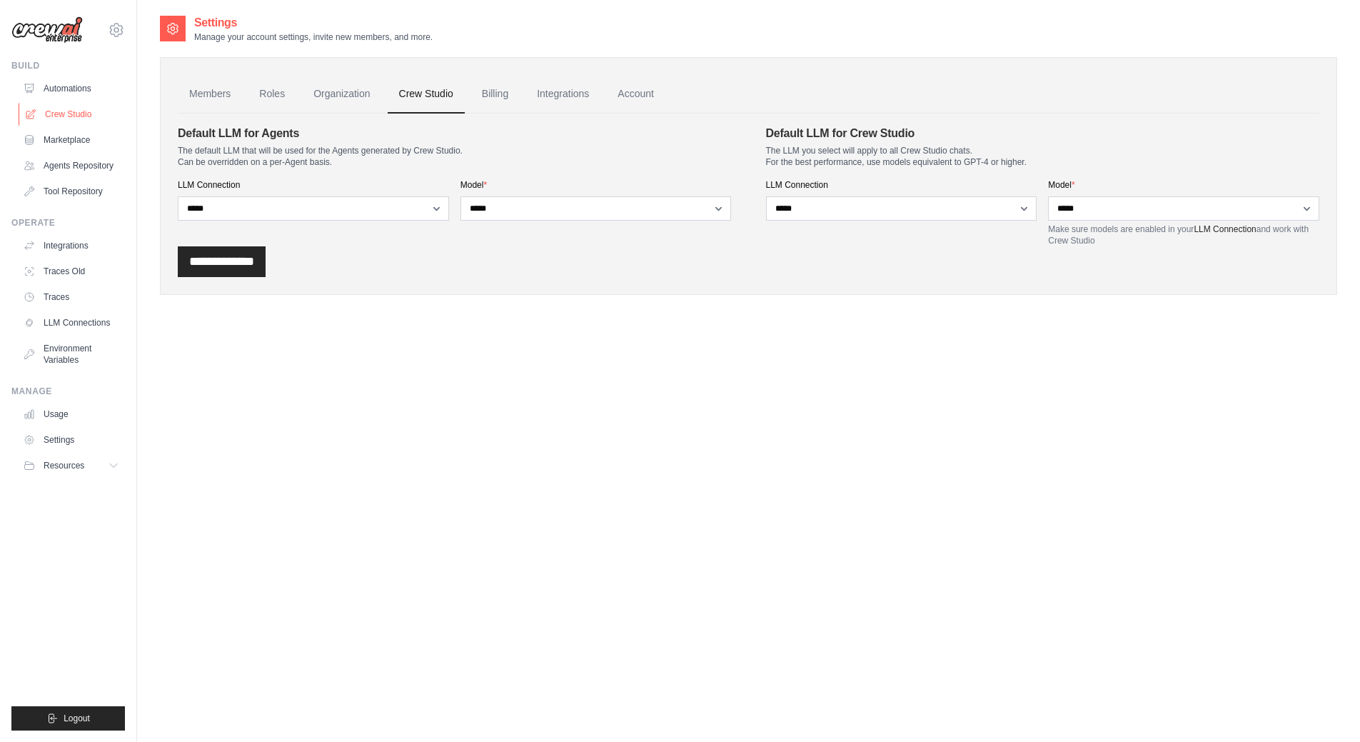
click at [74, 118] on link "Crew Studio" at bounding box center [73, 114] width 108 height 23
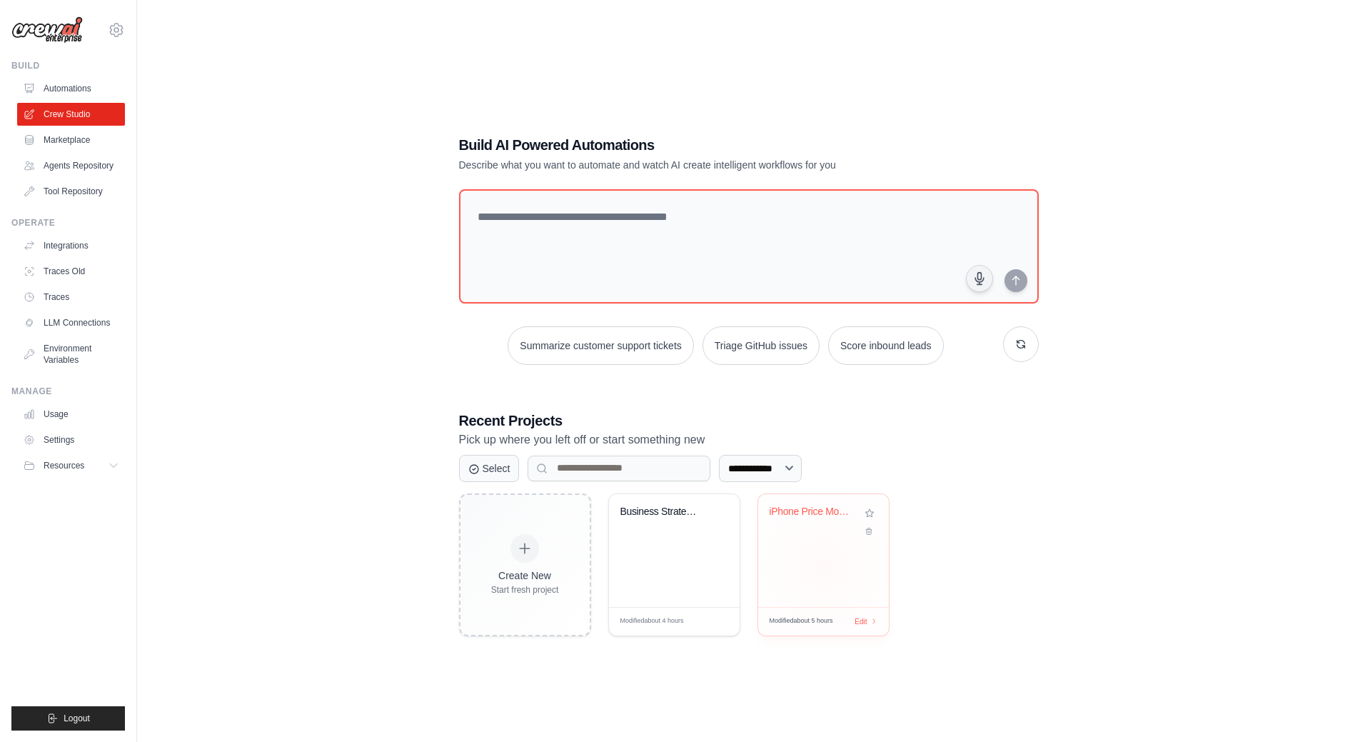
click at [801, 546] on div "iPhone Price Monitor & Alert System" at bounding box center [823, 550] width 131 height 113
click at [69, 439] on link "Settings" at bounding box center [73, 439] width 108 height 23
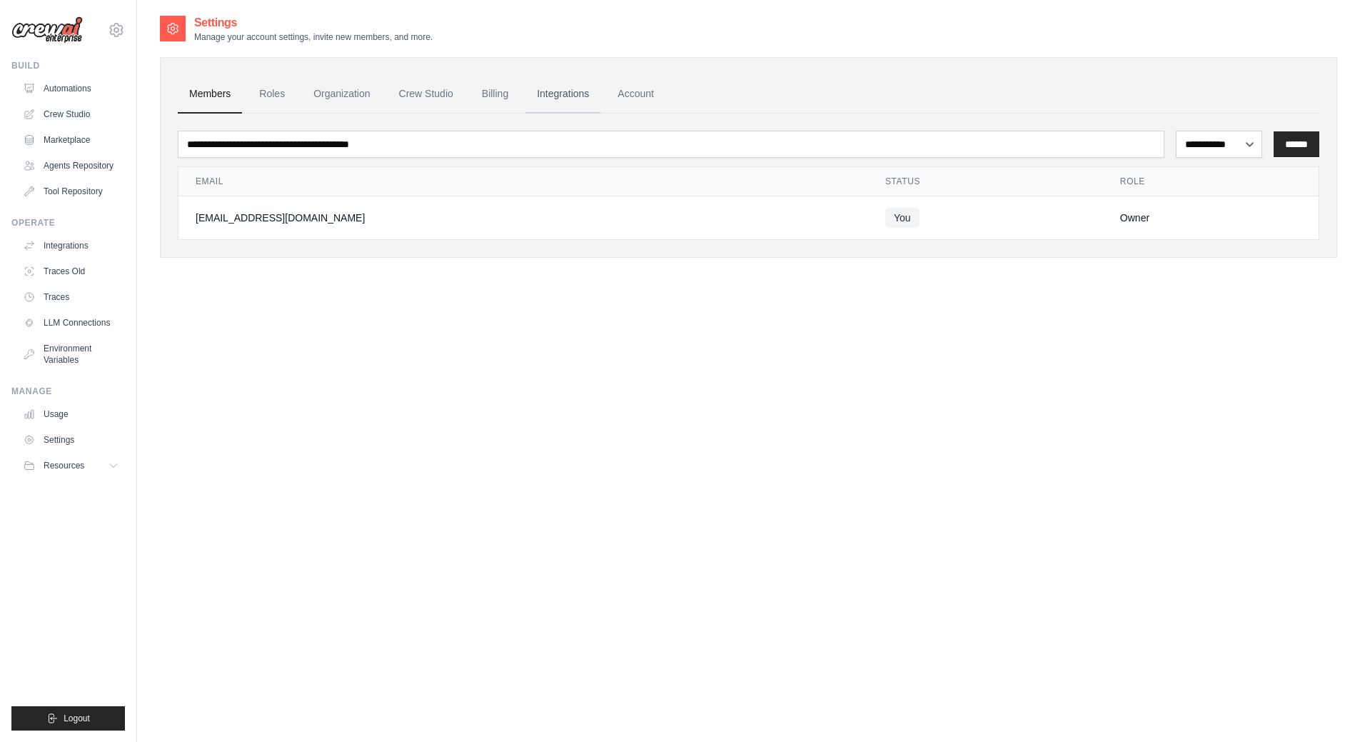
click at [566, 93] on link "Integrations" at bounding box center [563, 94] width 75 height 39
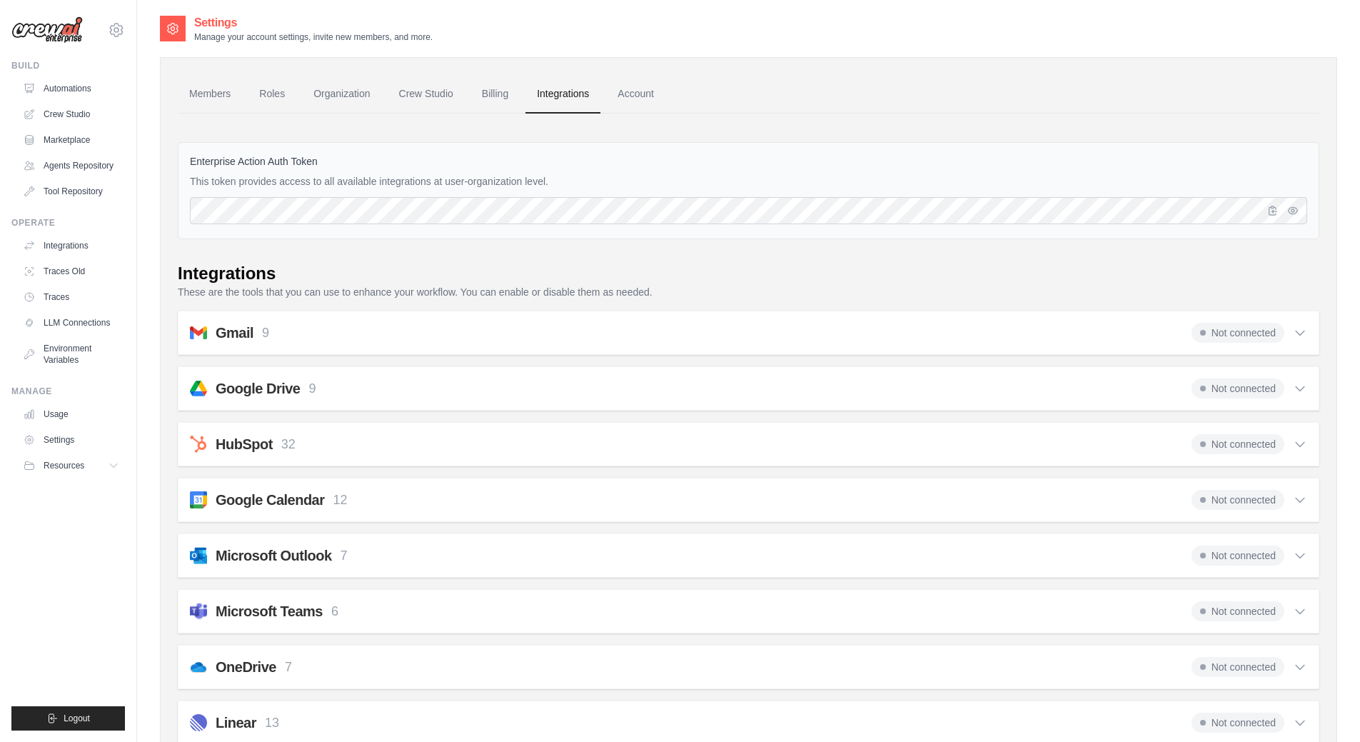
click at [296, 327] on div "Gmail 9 Not connected" at bounding box center [749, 333] width 1118 height 20
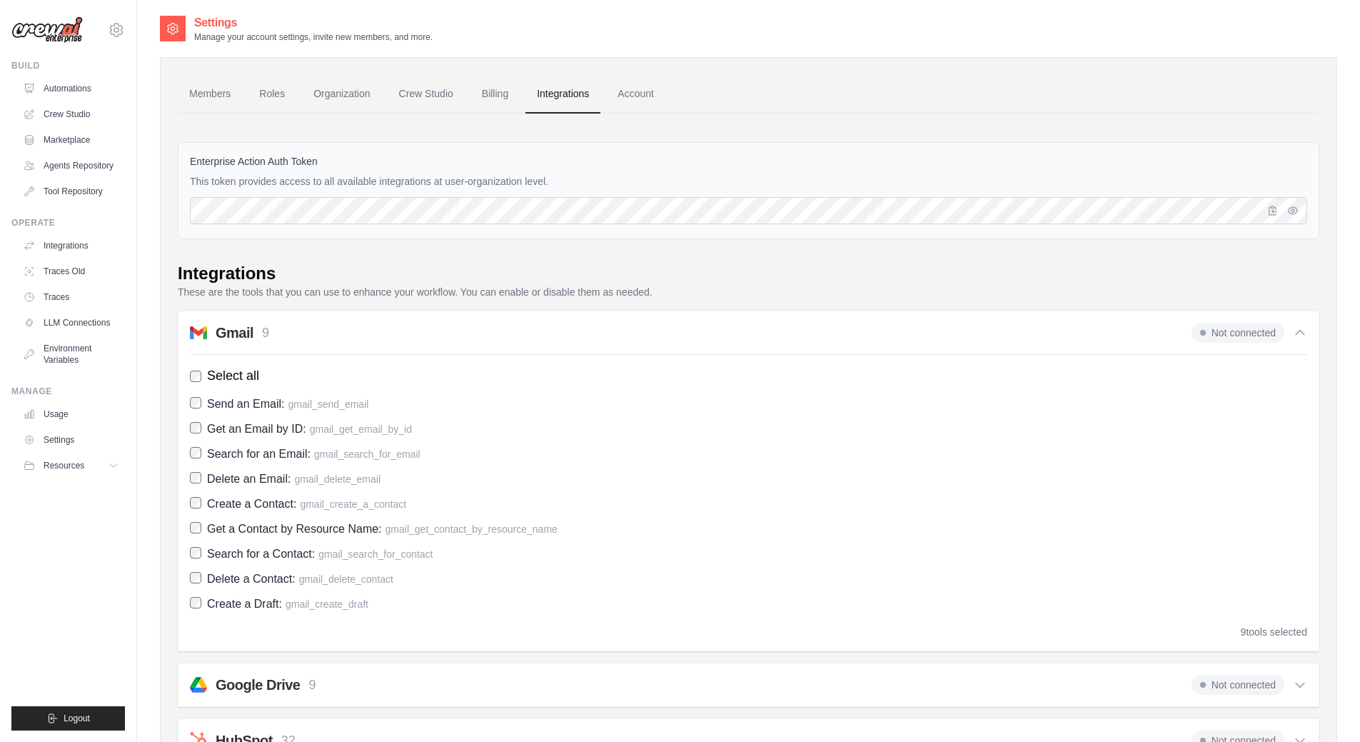
click at [1248, 334] on span "Not connected" at bounding box center [1238, 333] width 93 height 20
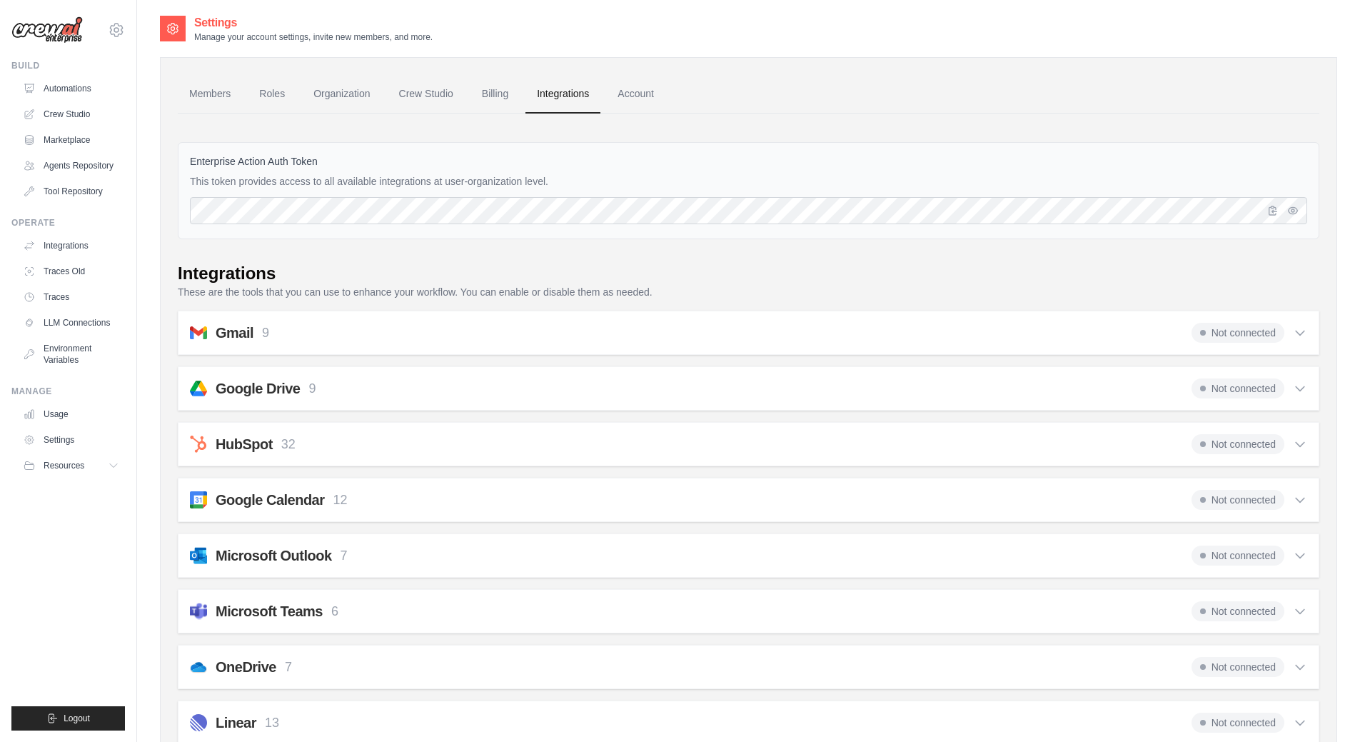
click at [1216, 329] on span "Not connected" at bounding box center [1238, 333] width 93 height 20
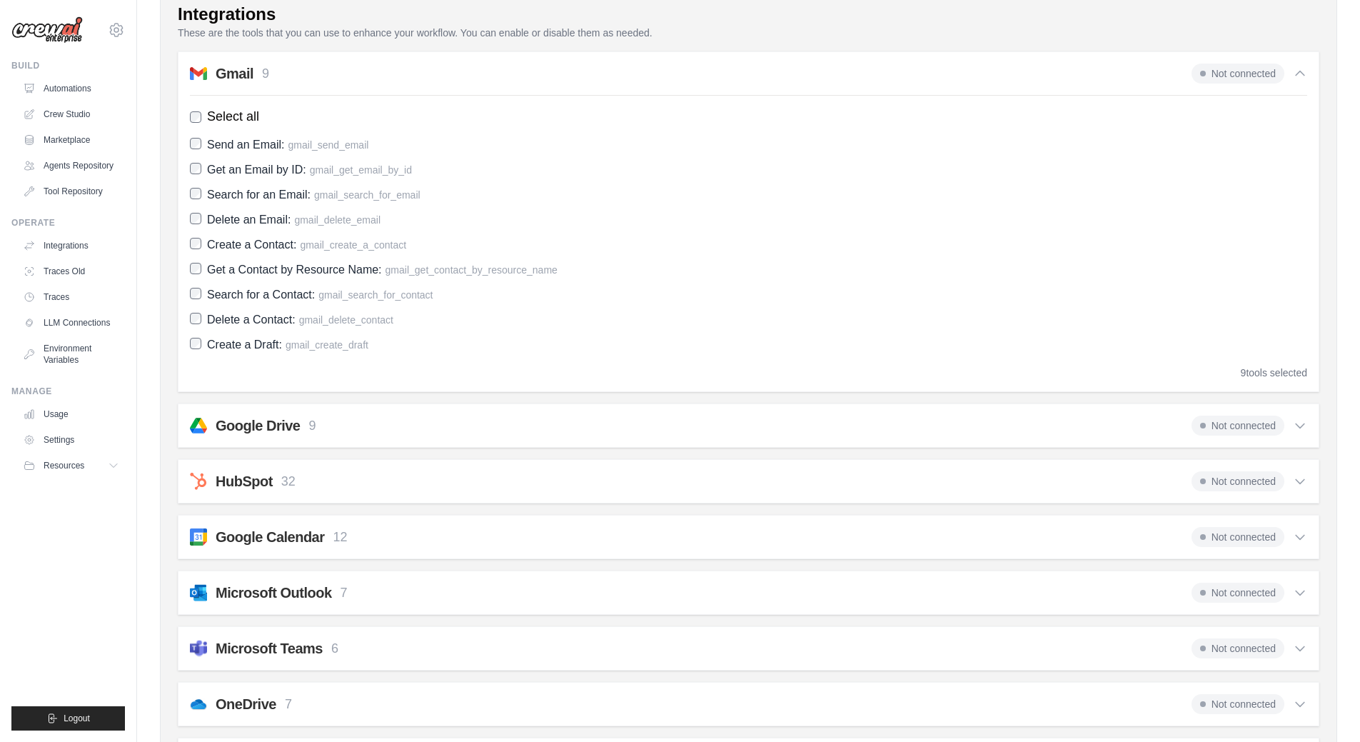
scroll to position [286, 0]
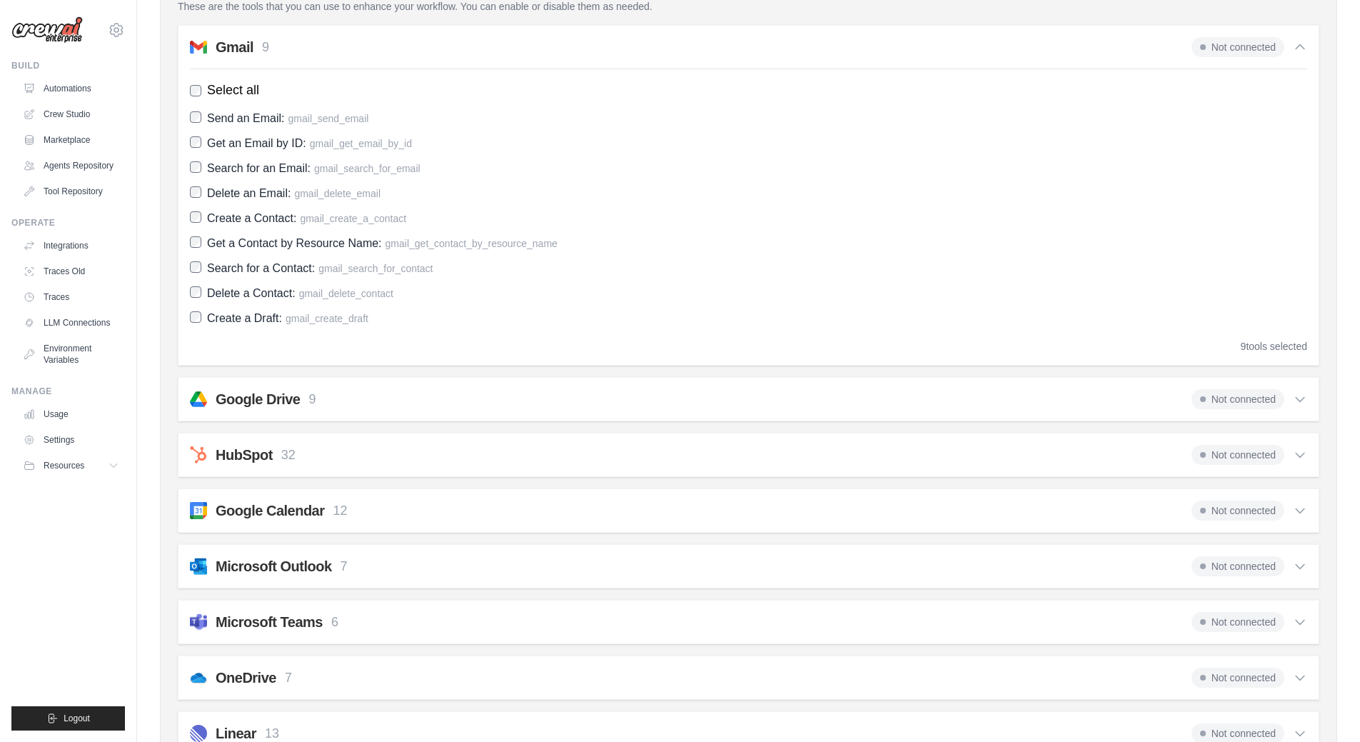
click at [351, 394] on div "Google Drive 9 Not connected" at bounding box center [749, 399] width 1118 height 20
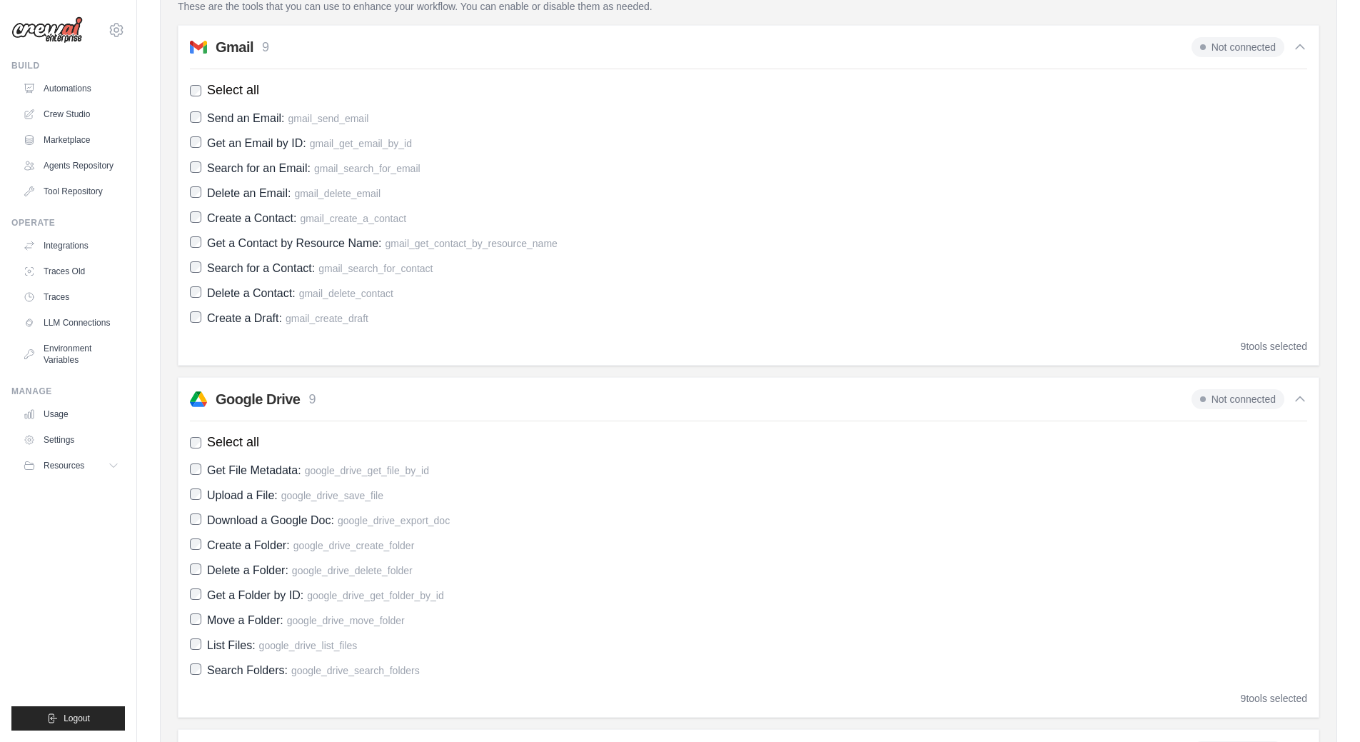
click at [436, 395] on div "Google Drive 9 Not connected" at bounding box center [749, 399] width 1118 height 20
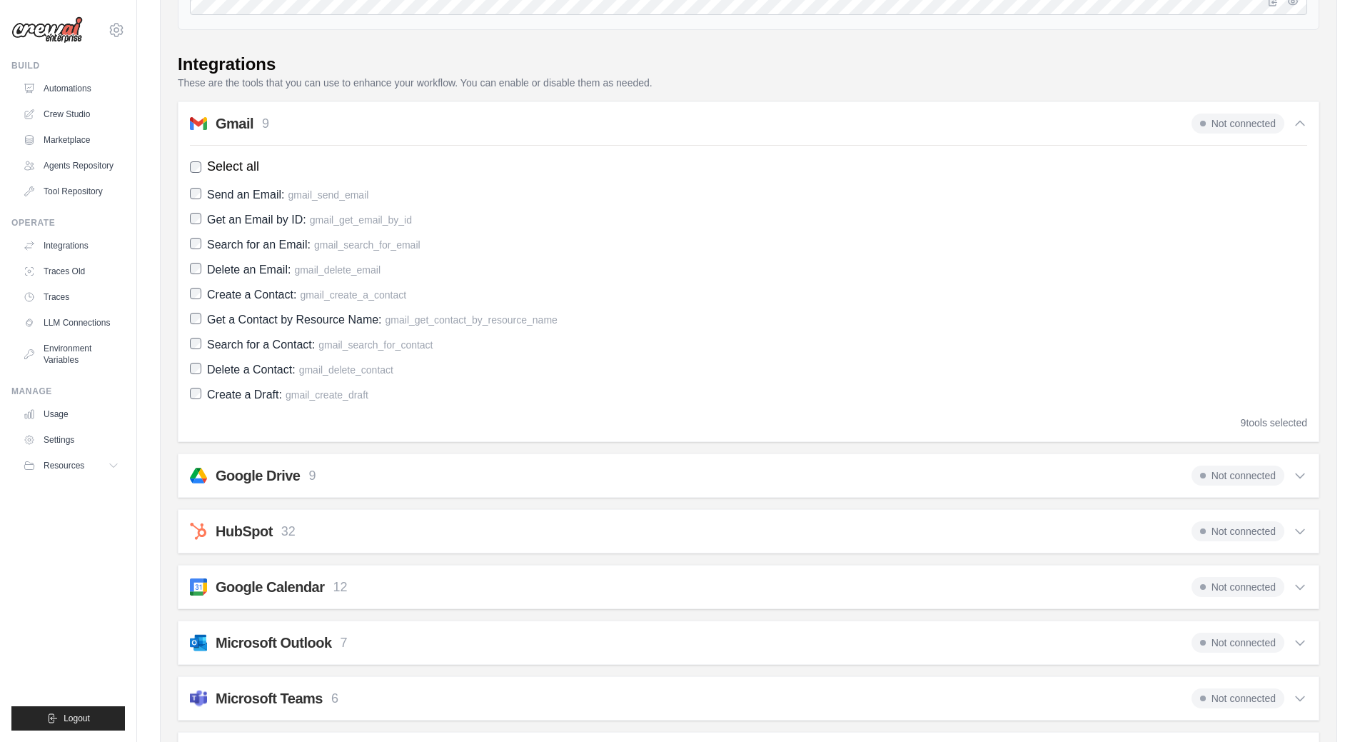
scroll to position [95, 0]
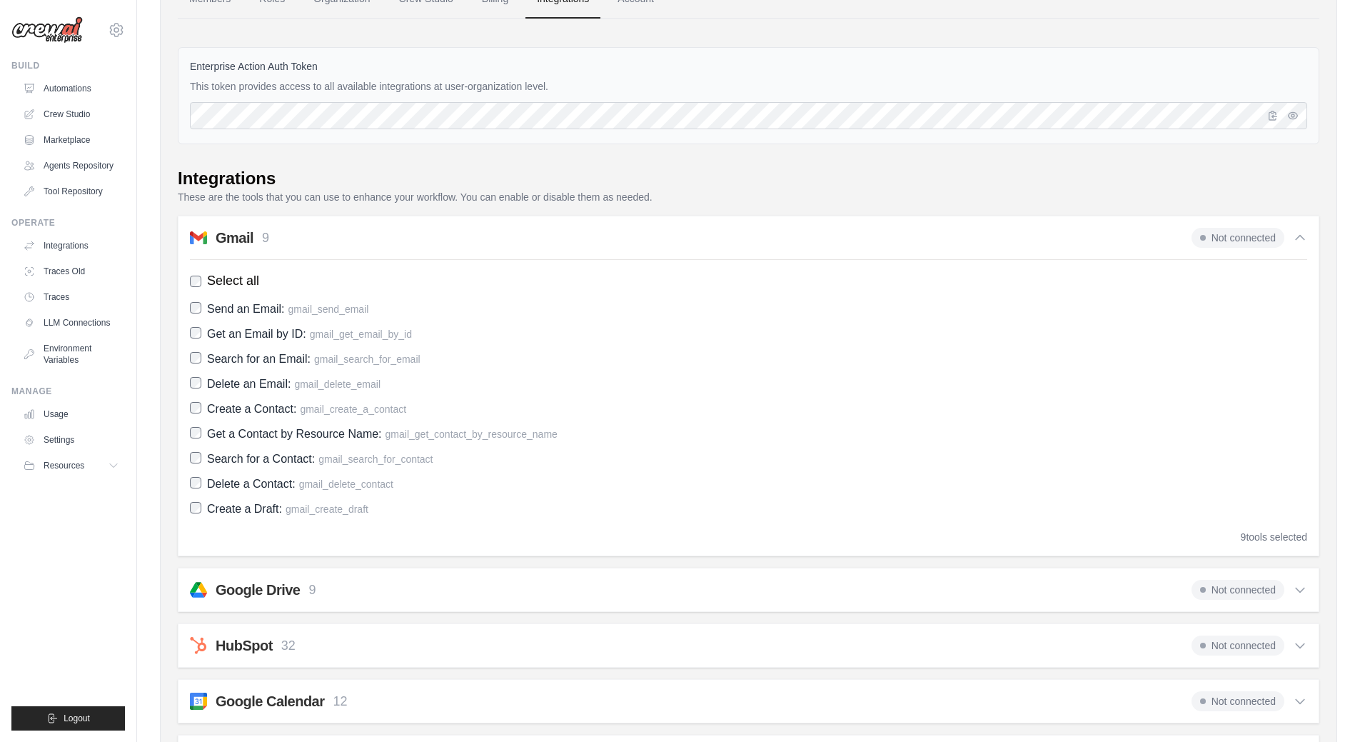
click at [1243, 241] on span "Not connected" at bounding box center [1238, 238] width 93 height 20
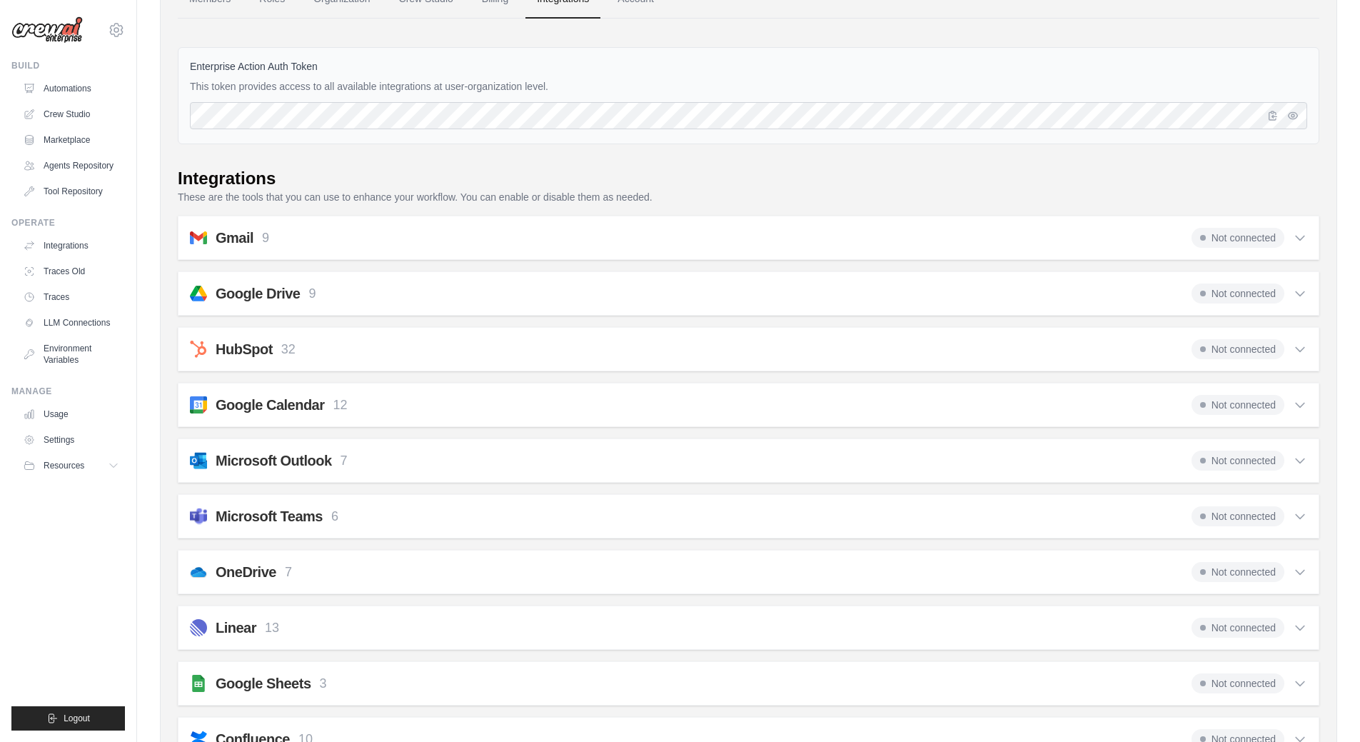
click at [1233, 239] on span "Not connected" at bounding box center [1238, 238] width 93 height 20
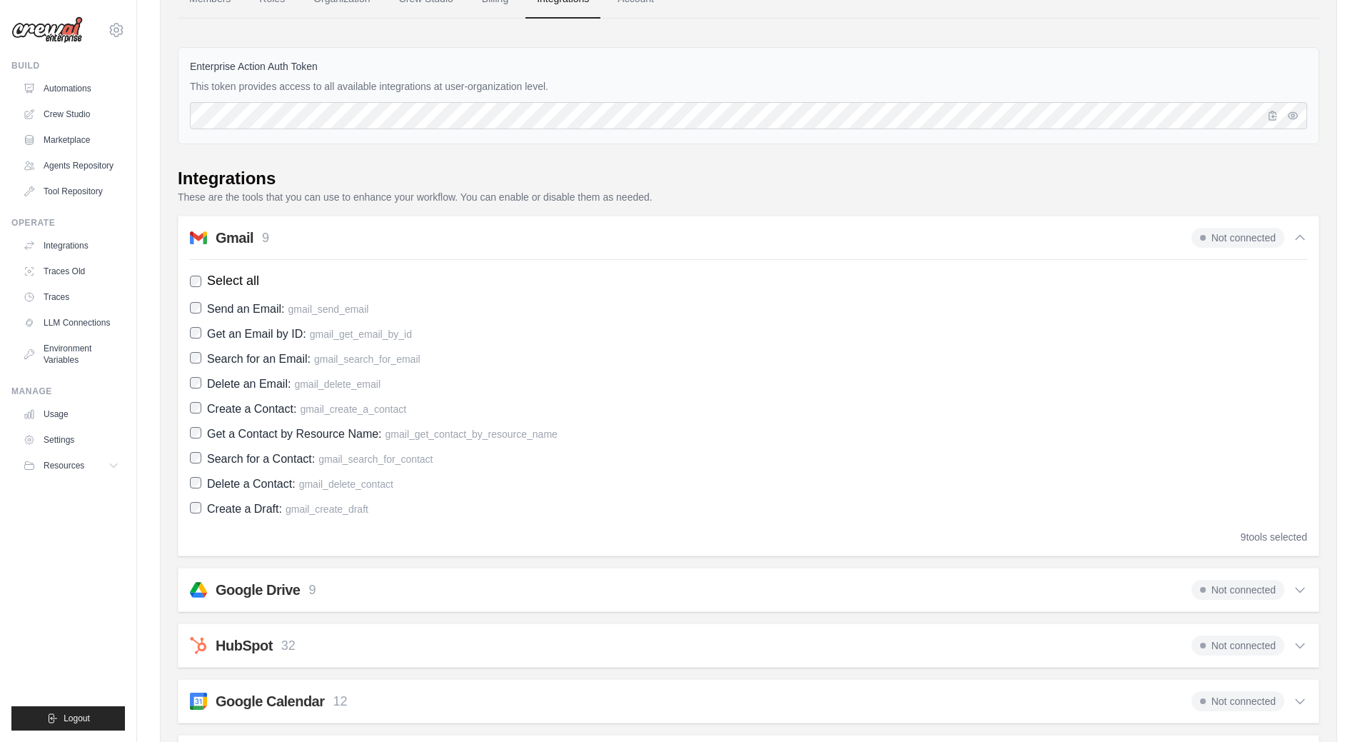
click at [889, 296] on div "Select all Send an Email: gmail_send_email Get an Email by ID: gmail_get_email_…" at bounding box center [749, 401] width 1118 height 285
click at [337, 321] on div "Send an Email: gmail_send_email Get an Email by ID: gmail_get_email_by_id Searc…" at bounding box center [749, 408] width 1118 height 219
click at [224, 281] on span "Select all" at bounding box center [233, 280] width 52 height 19
click at [225, 286] on span "Select all" at bounding box center [233, 280] width 52 height 19
click at [234, 230] on h2 "Gmail" at bounding box center [235, 238] width 38 height 20
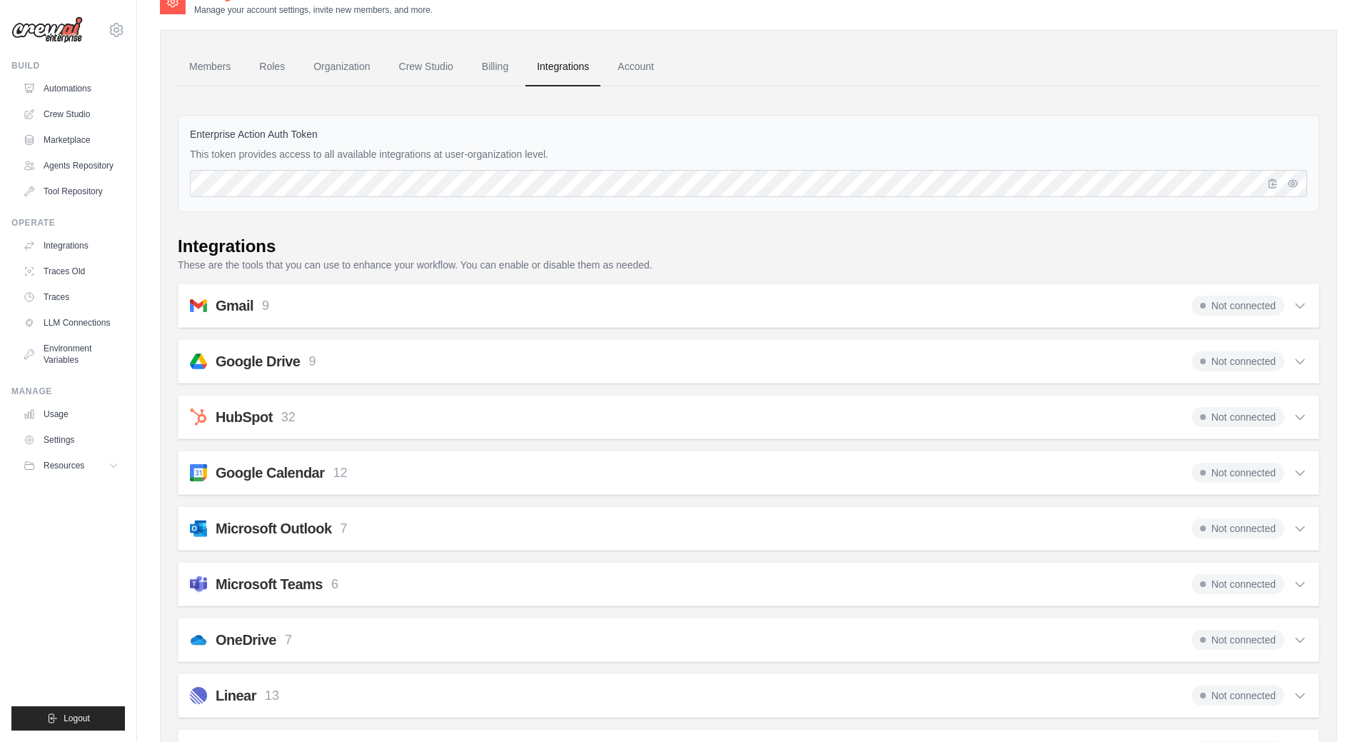
scroll to position [0, 0]
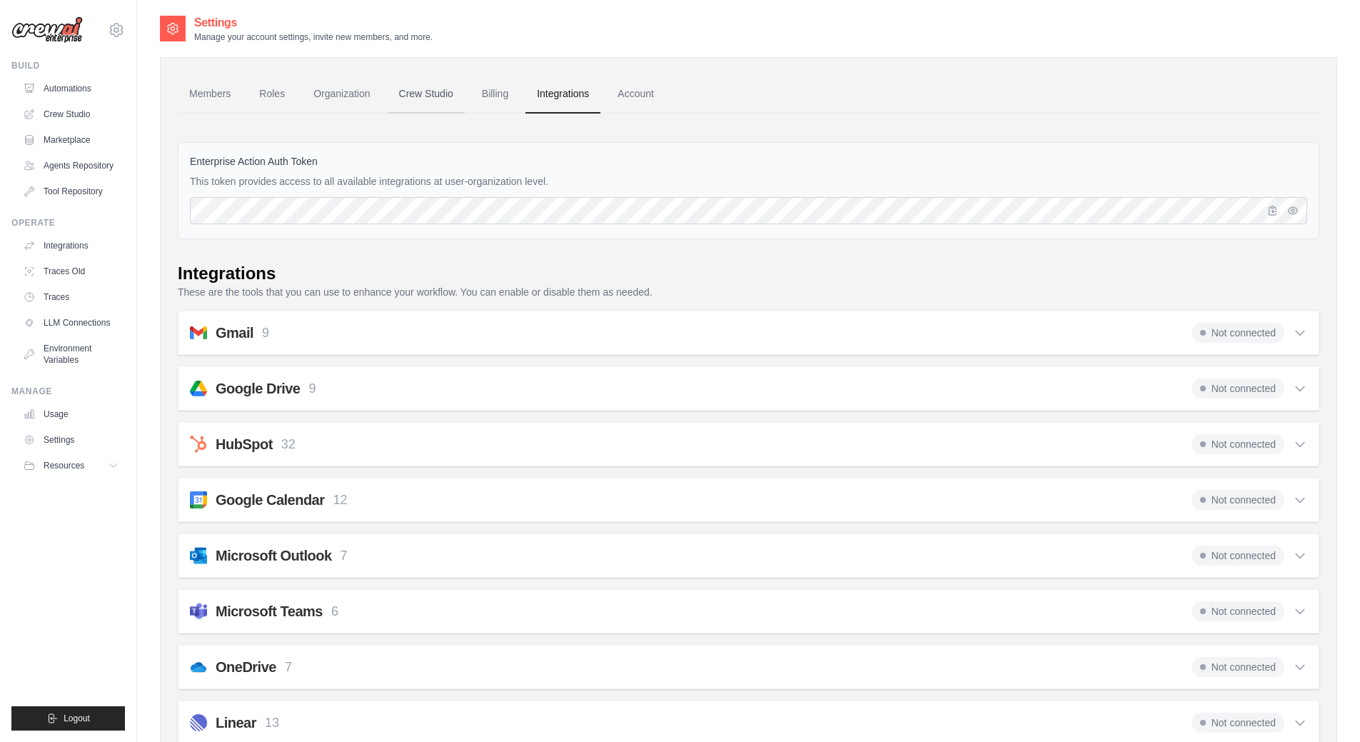
click at [424, 95] on link "Crew Studio" at bounding box center [426, 94] width 77 height 39
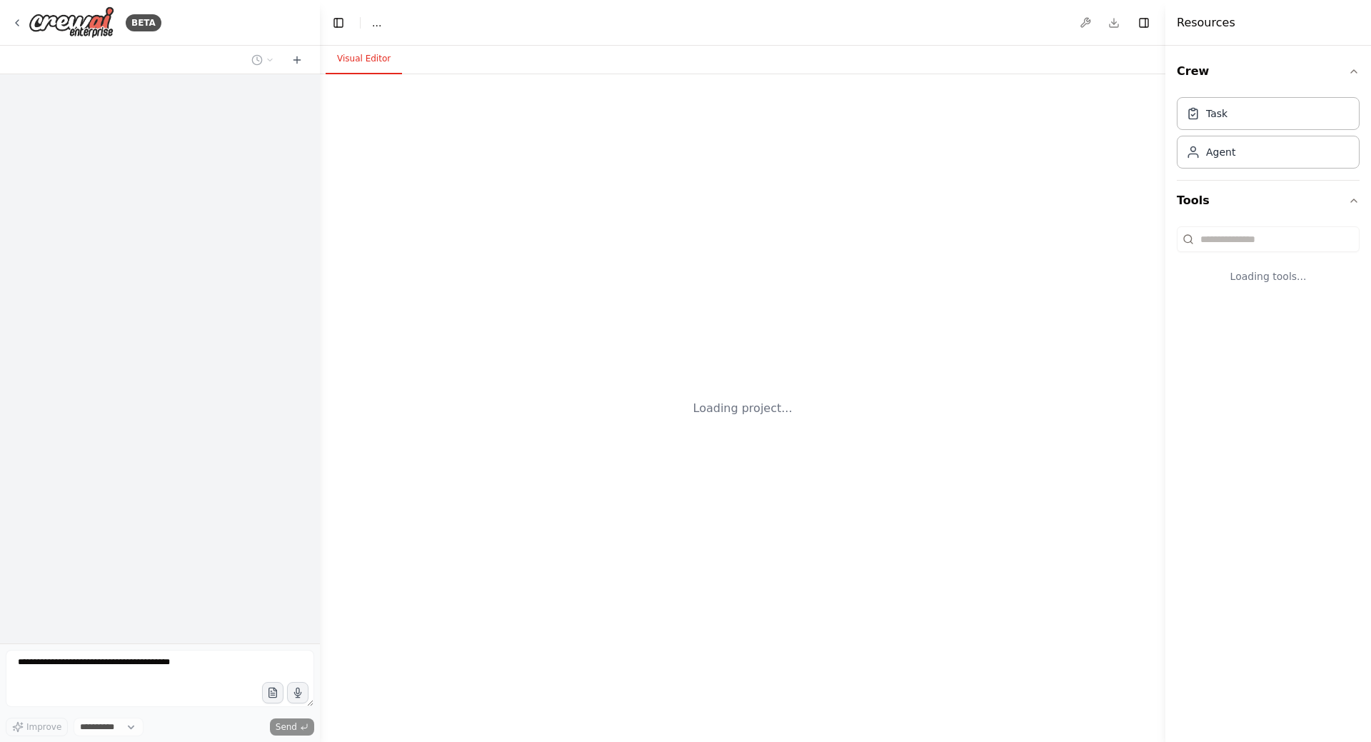
select select "****"
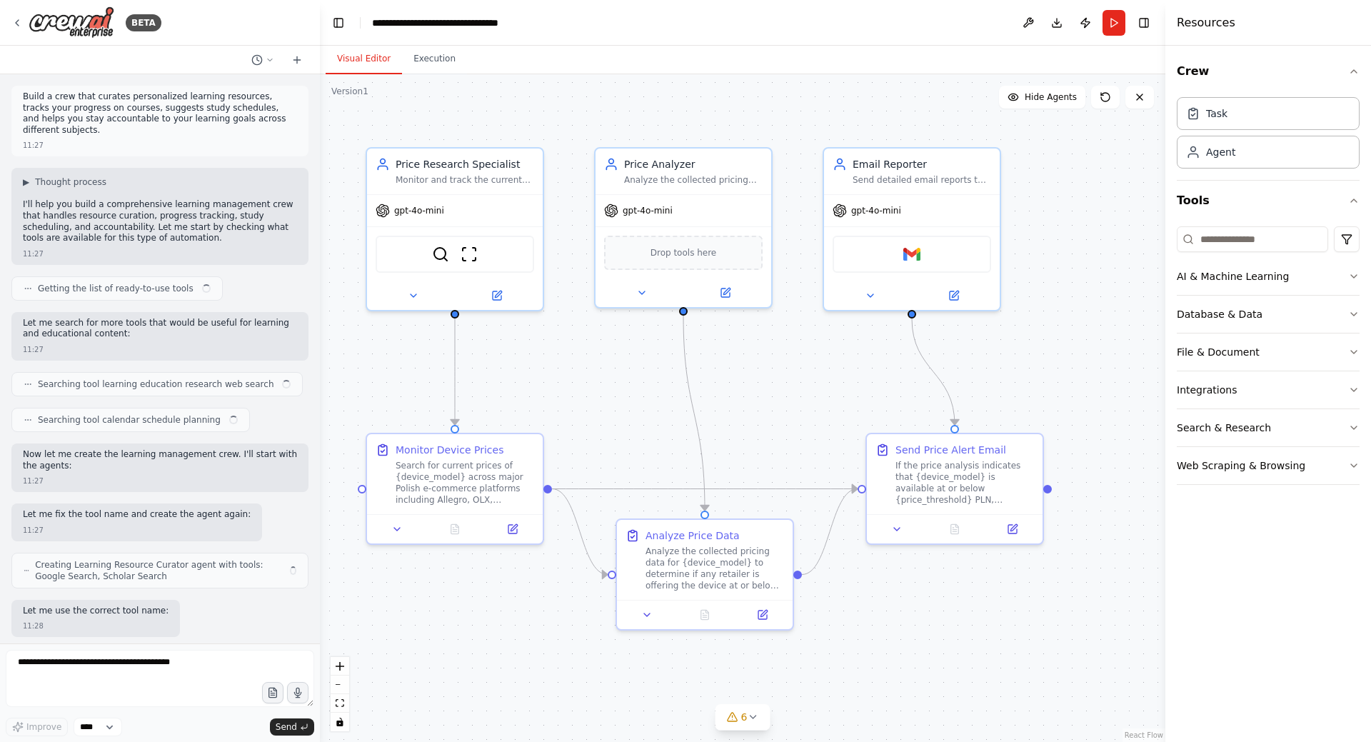
scroll to position [2605, 0]
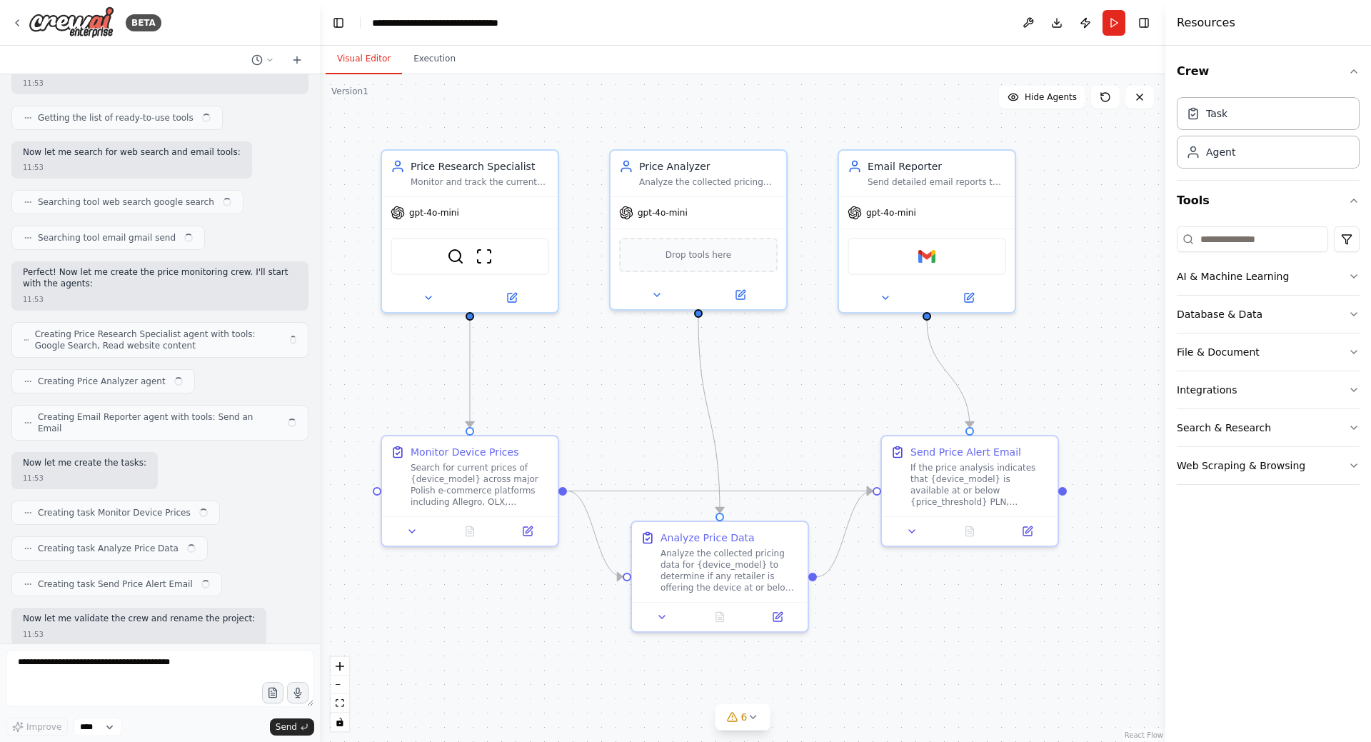
click at [826, 390] on div ".deletable-edge-delete-btn { width: 20px; height: 20px; border: 0px solid #ffff…" at bounding box center [743, 408] width 846 height 668
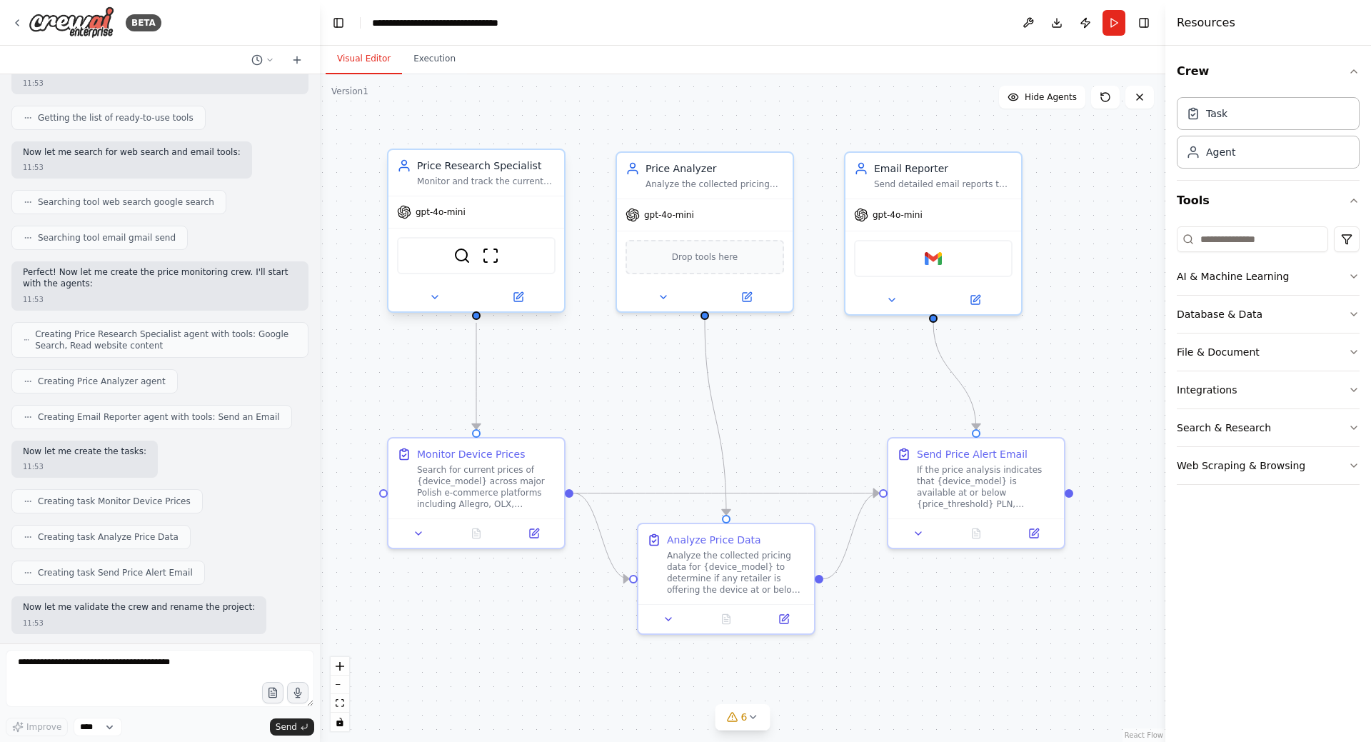
scroll to position [2594, 0]
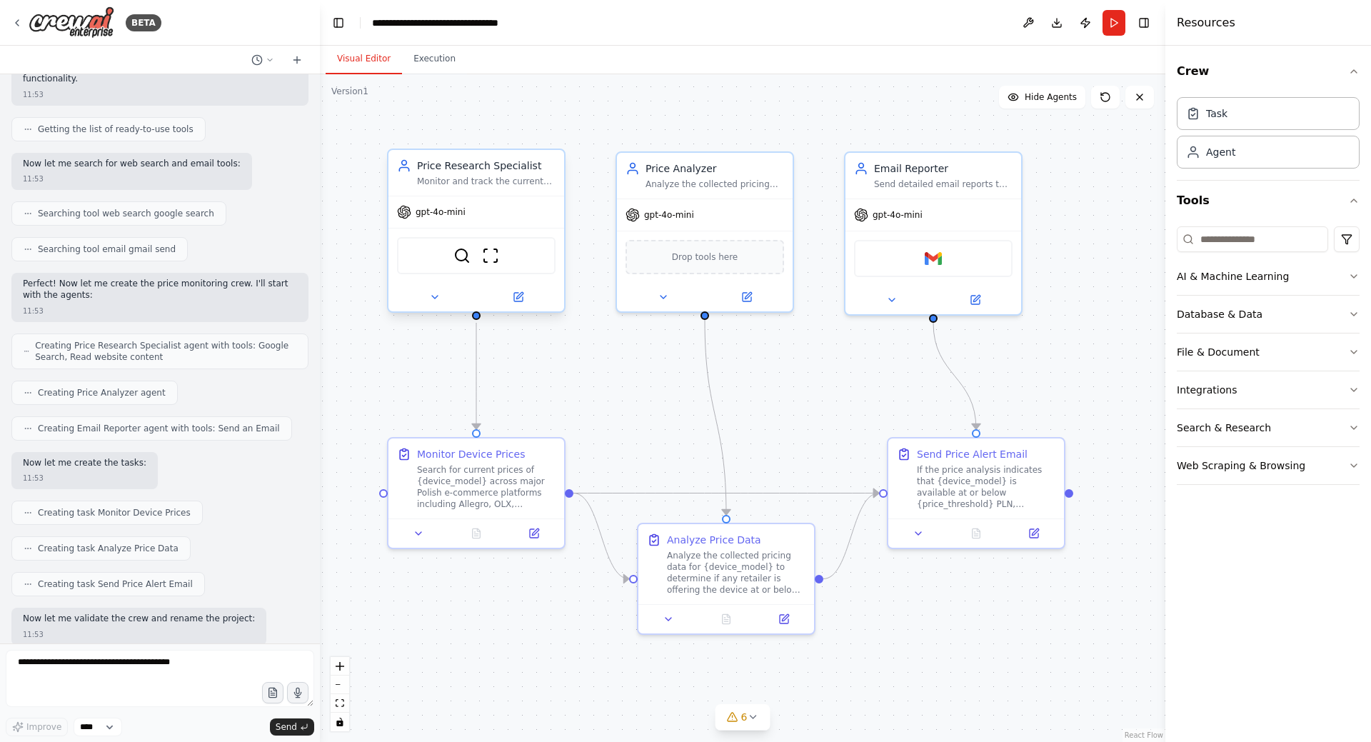
click at [473, 231] on div "SerplyWebSearchTool ScrapeWebsiteTool" at bounding box center [476, 255] width 176 height 55
click at [518, 298] on icon at bounding box center [519, 295] width 6 height 6
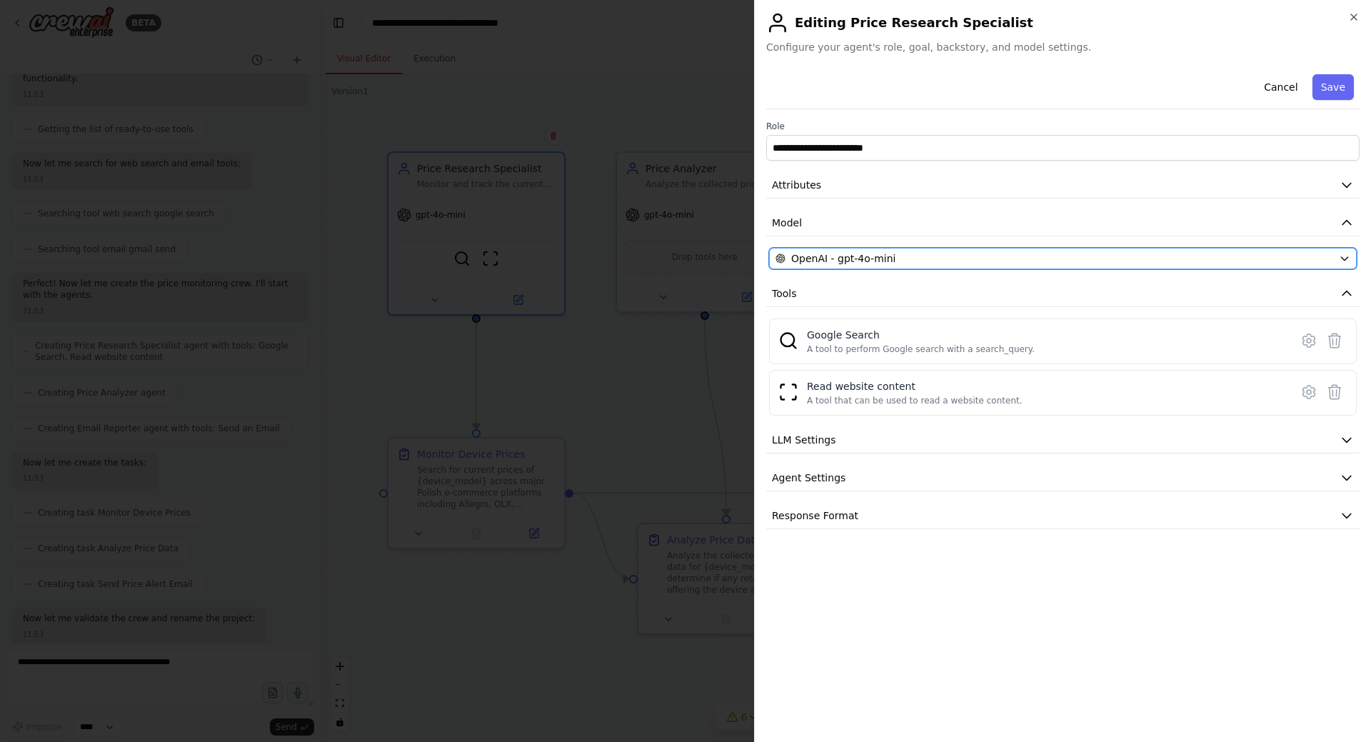
click at [1056, 262] on div "OpenAI - gpt-4o-mini" at bounding box center [1055, 258] width 558 height 14
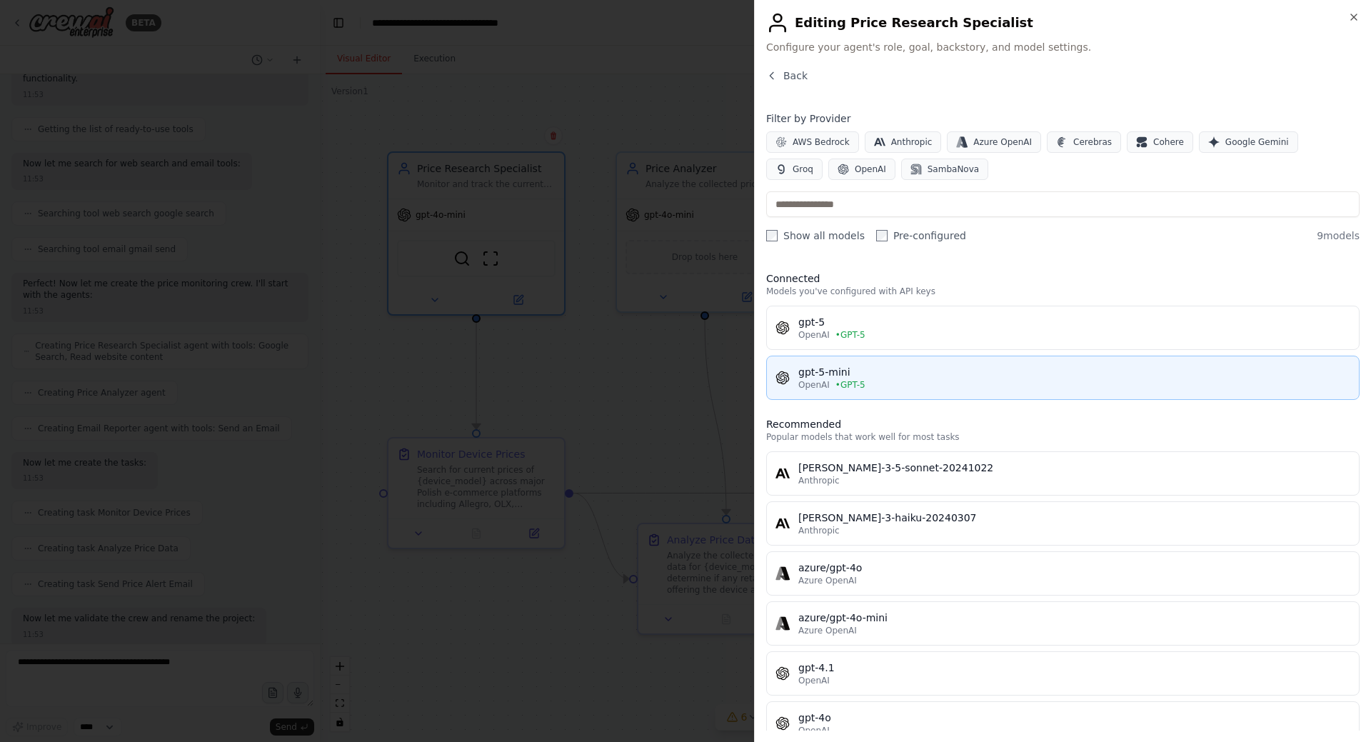
click at [875, 374] on div "gpt-5-mini" at bounding box center [1074, 372] width 552 height 14
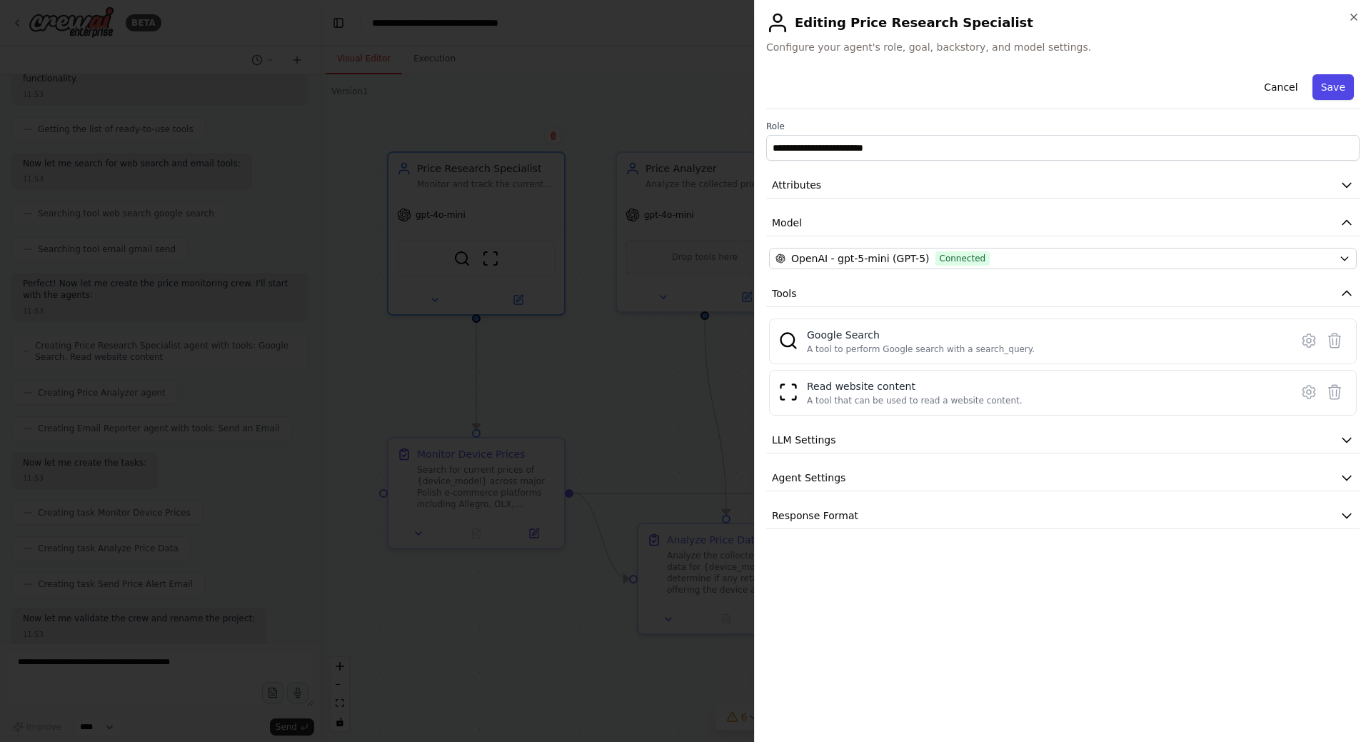
click at [1340, 87] on button "Save" at bounding box center [1333, 87] width 41 height 26
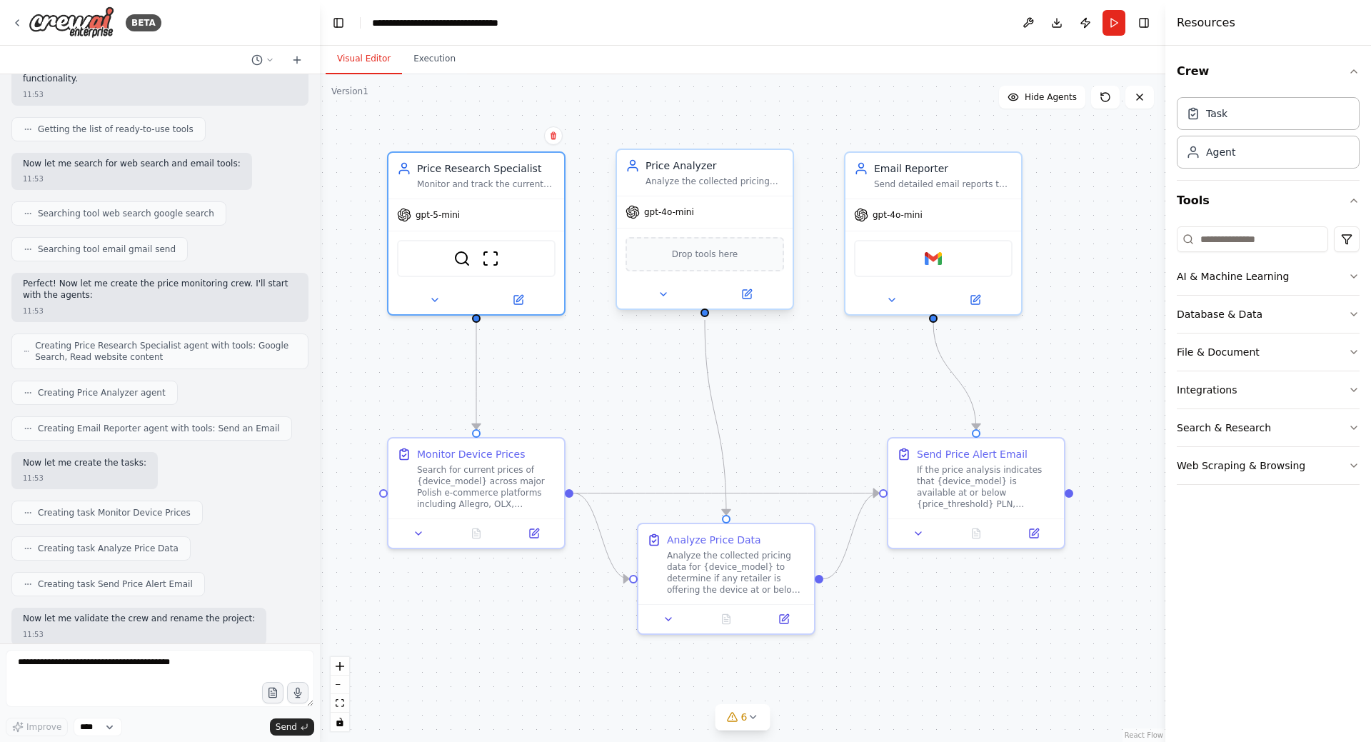
click at [751, 214] on div "gpt-4o-mini" at bounding box center [705, 211] width 176 height 31
click at [754, 295] on button at bounding box center [746, 294] width 81 height 17
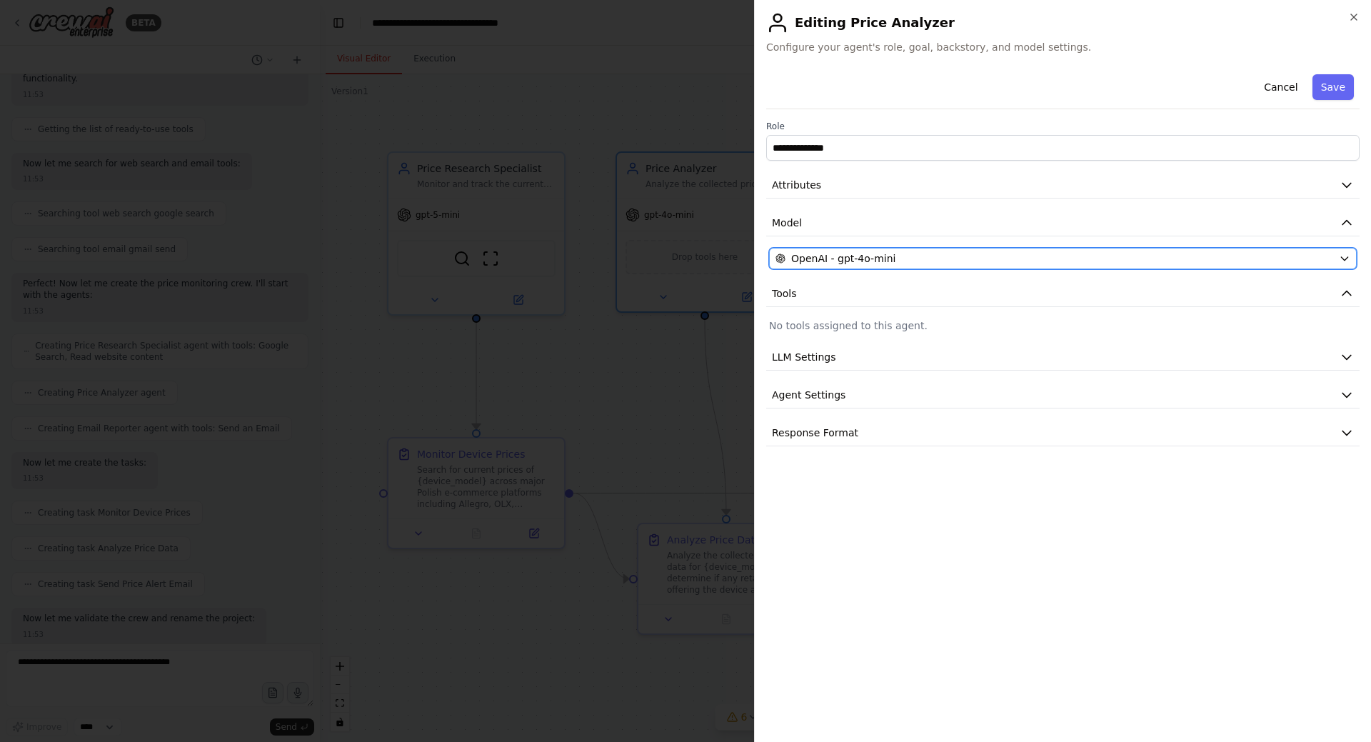
click at [981, 261] on div "OpenAI - gpt-4o-mini" at bounding box center [1055, 258] width 558 height 14
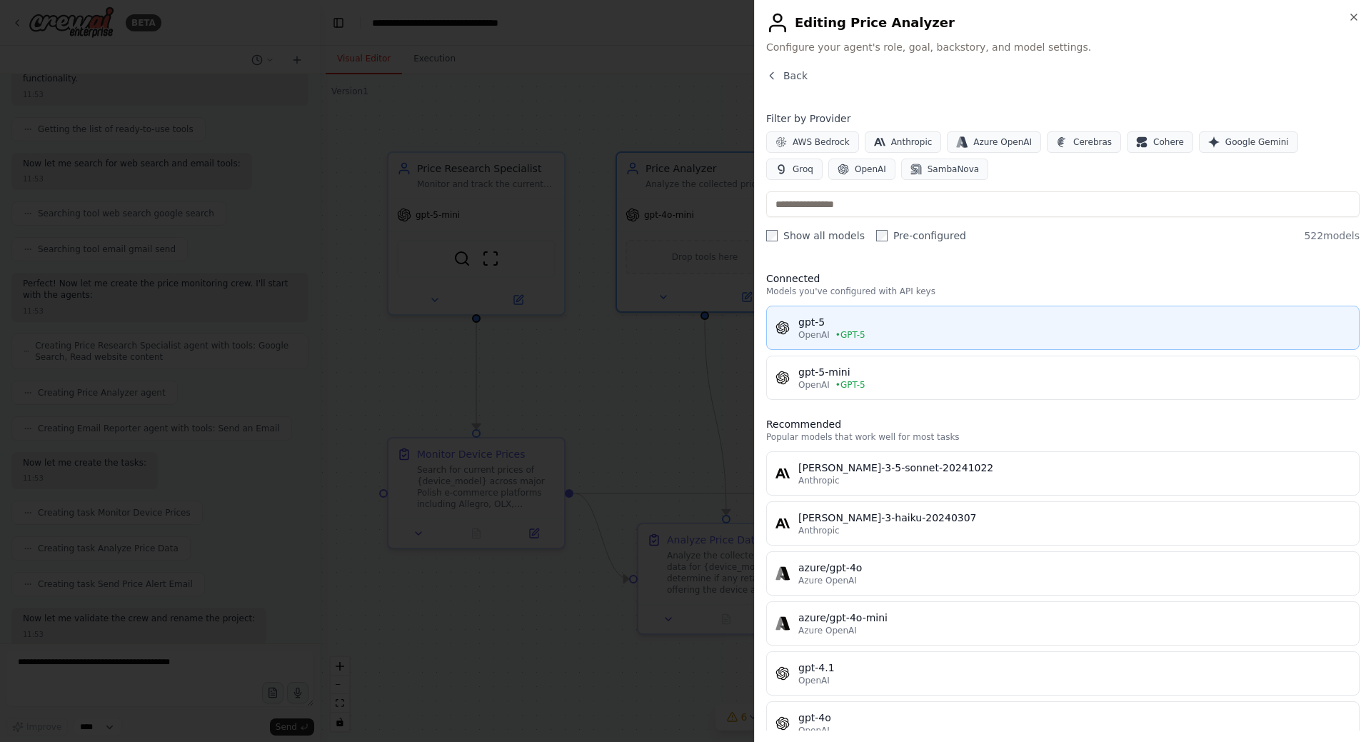
click at [869, 326] on div "gpt-5" at bounding box center [1074, 322] width 552 height 14
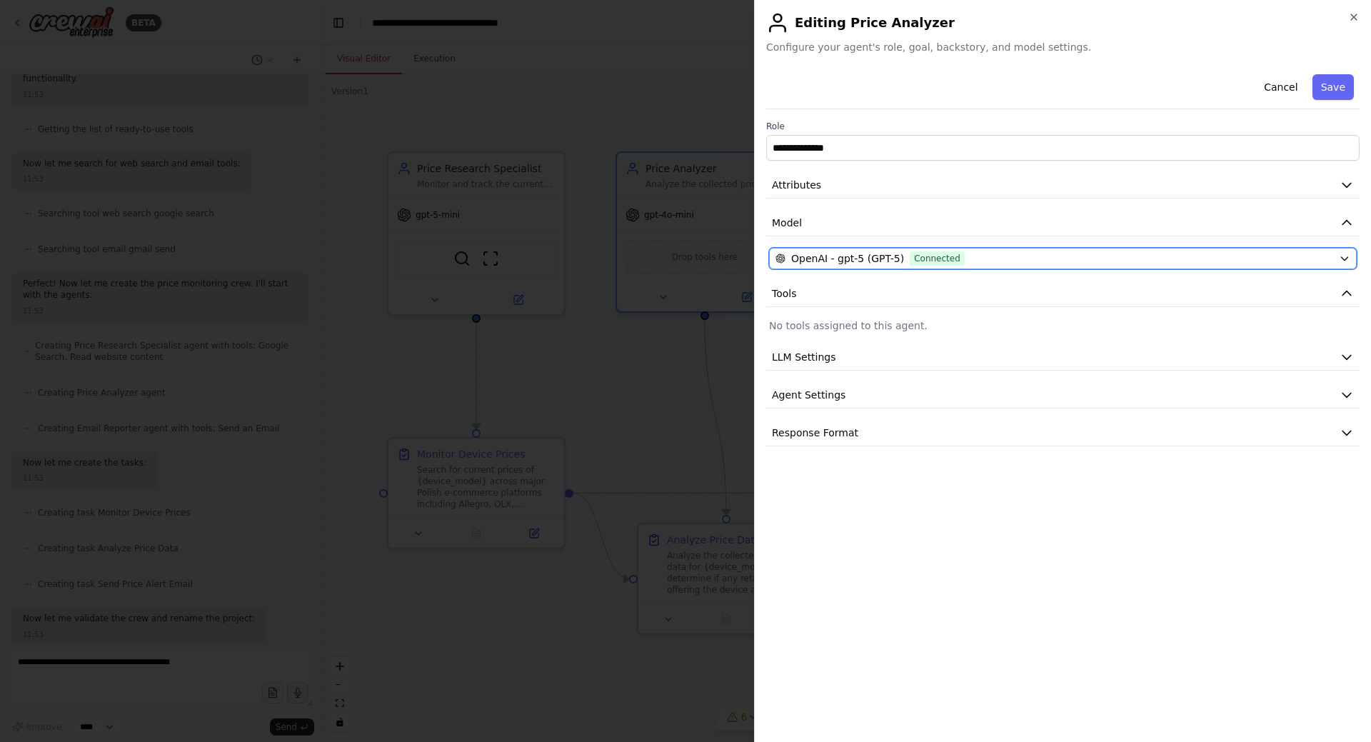
click at [1020, 254] on div "OpenAI - gpt-5 (GPT-5) Connected" at bounding box center [1055, 258] width 558 height 14
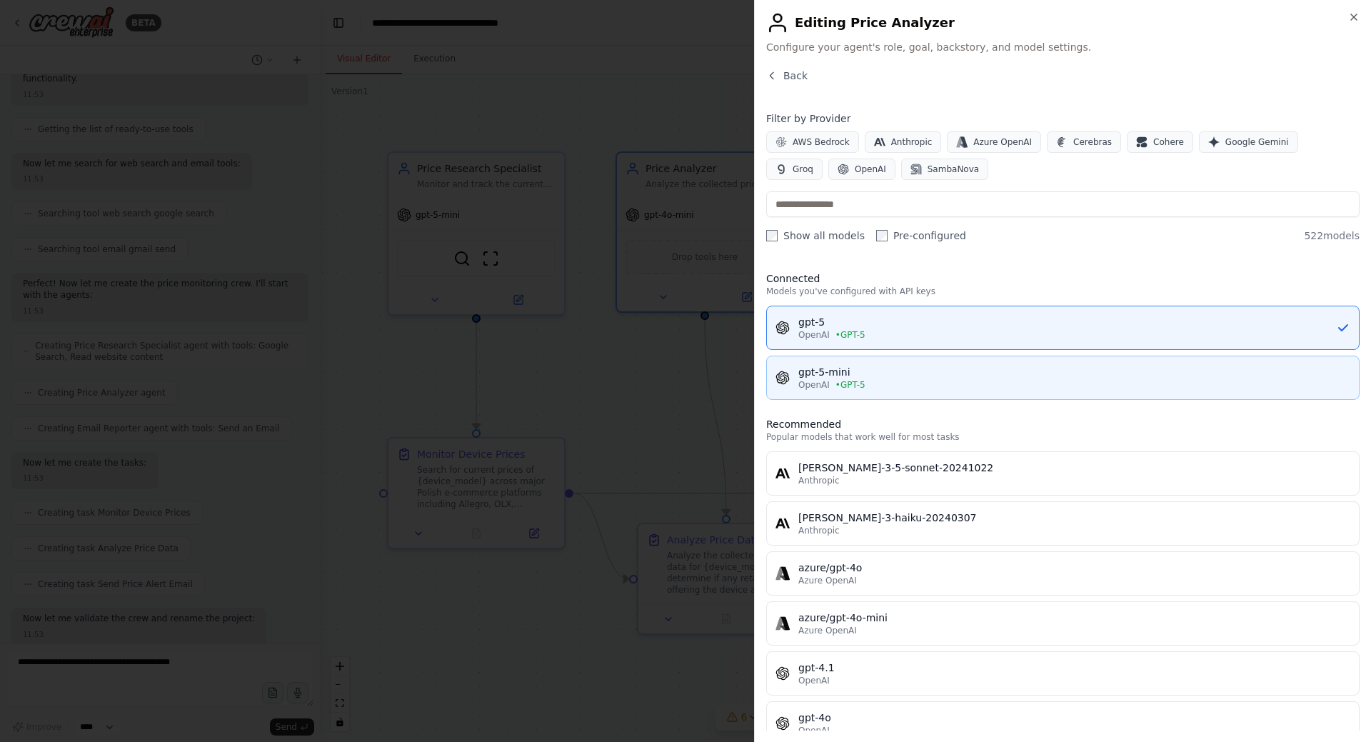
click at [861, 378] on div "gpt-5-mini" at bounding box center [1074, 372] width 552 height 14
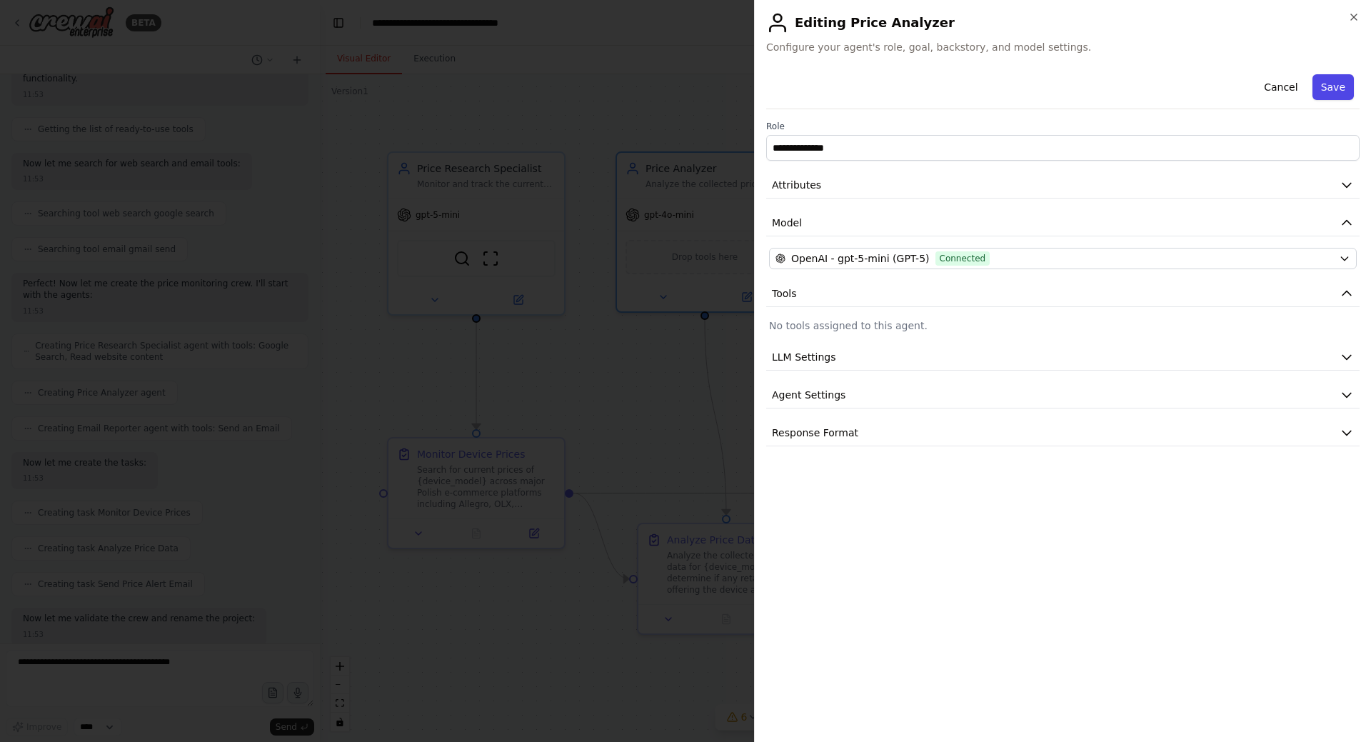
click at [1335, 95] on button "Save" at bounding box center [1333, 87] width 41 height 26
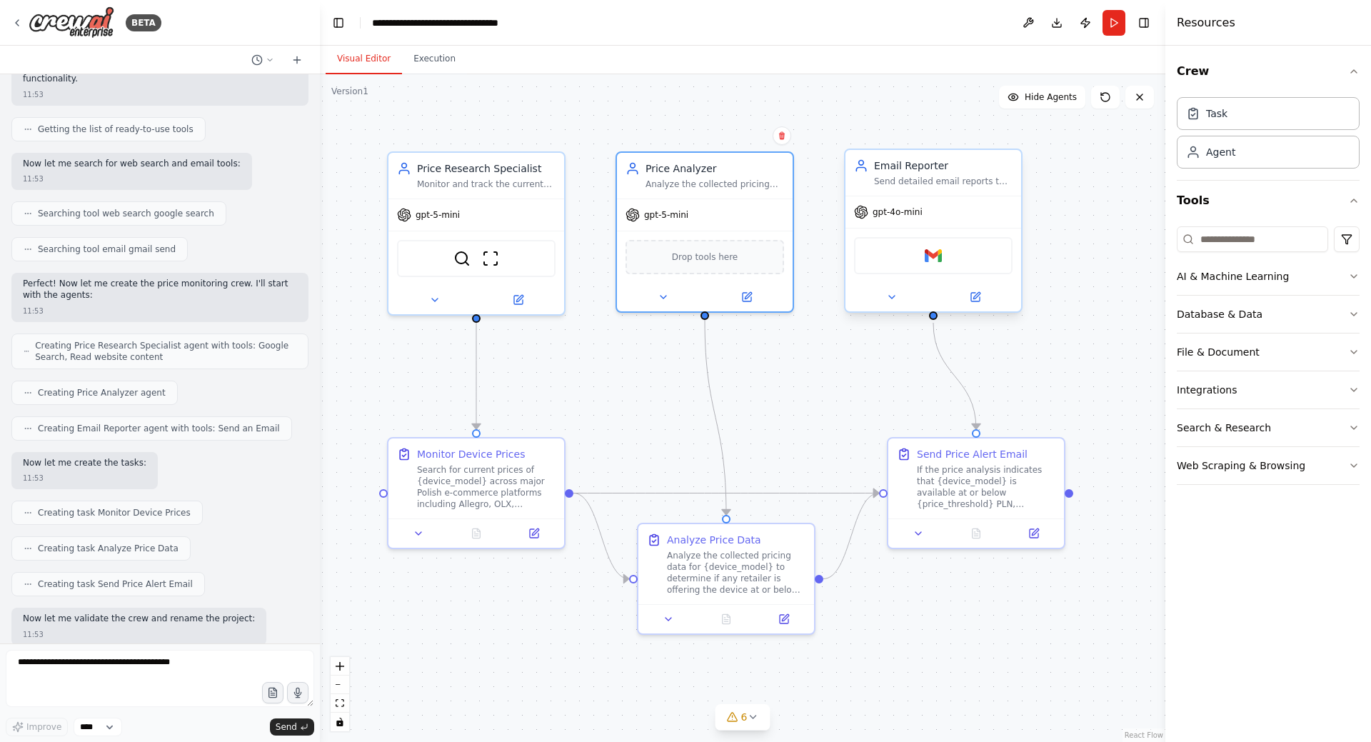
click at [886, 207] on span "gpt-4o-mini" at bounding box center [898, 211] width 50 height 11
click at [970, 298] on icon at bounding box center [975, 296] width 11 height 11
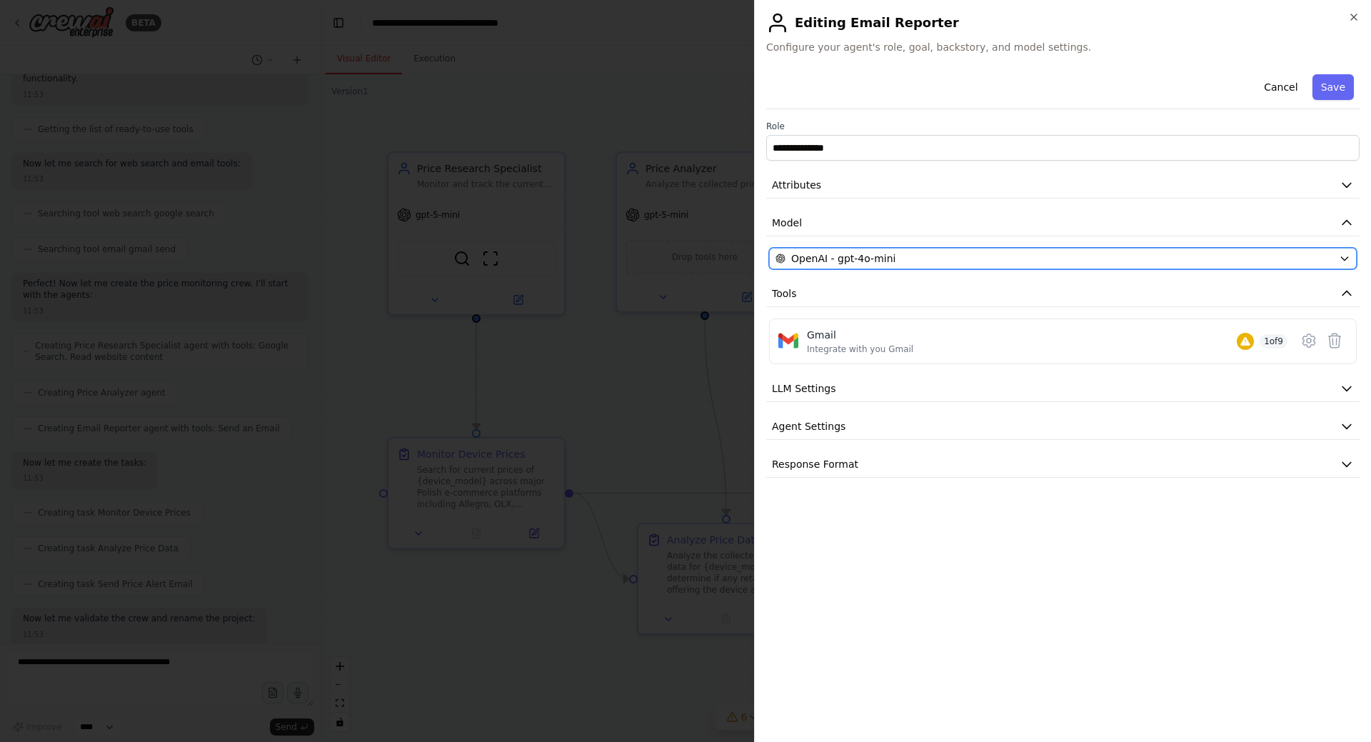
click at [870, 254] on span "OpenAI - gpt-4o-mini" at bounding box center [843, 258] width 104 height 14
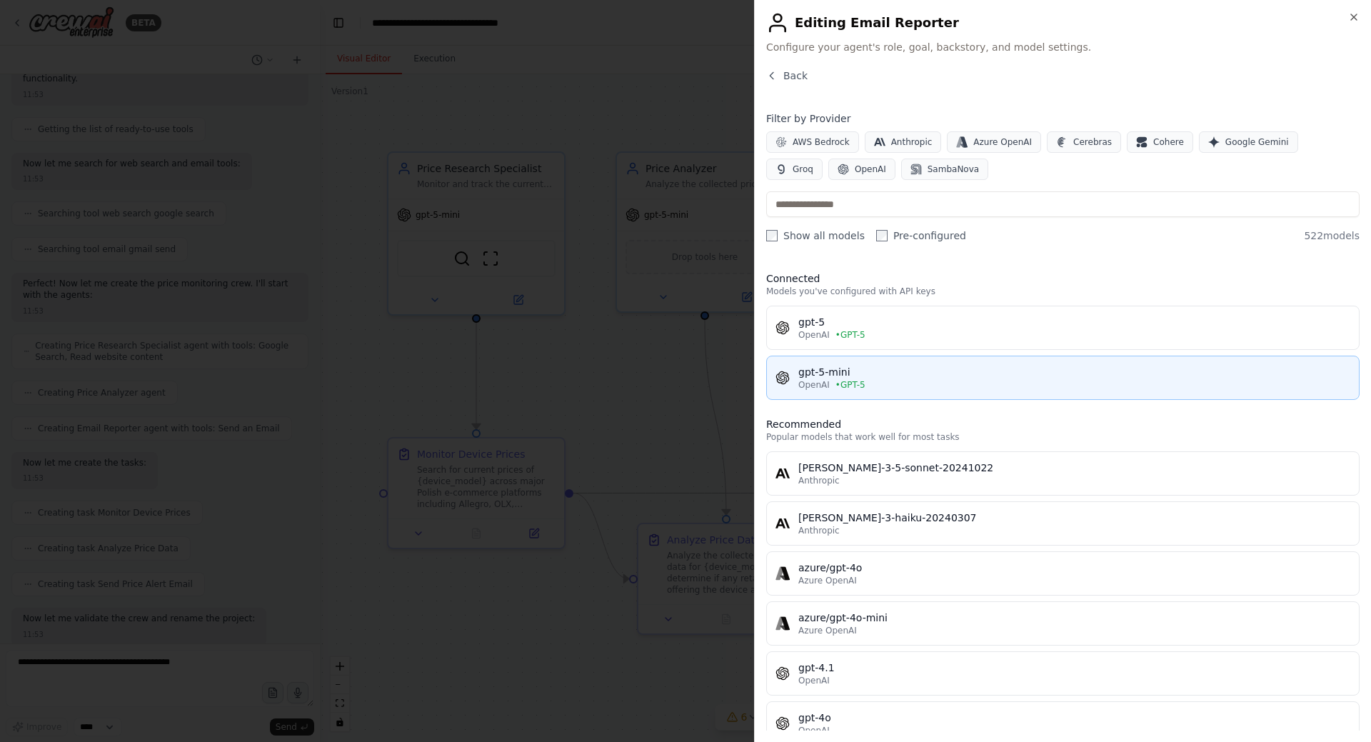
click at [868, 385] on div "OpenAI • GPT-5" at bounding box center [1074, 384] width 552 height 11
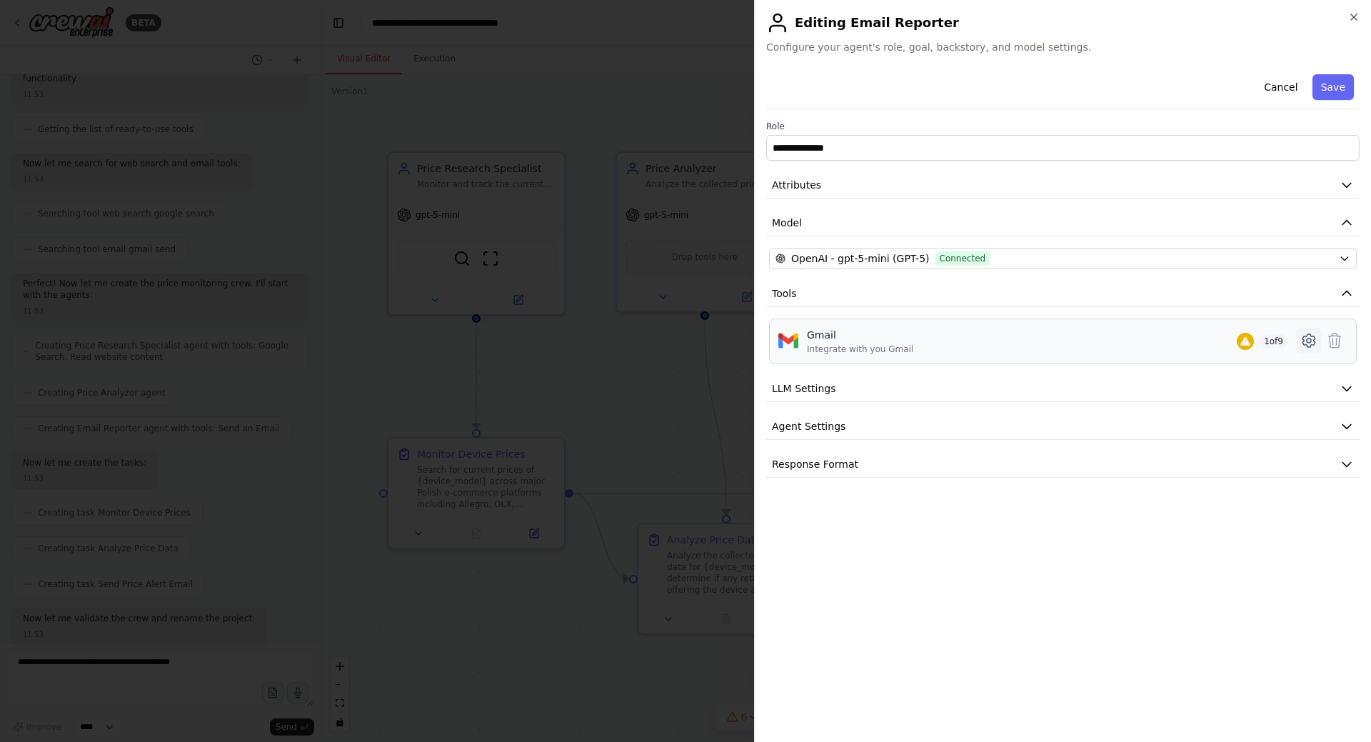
click at [1315, 344] on icon at bounding box center [1309, 340] width 12 height 13
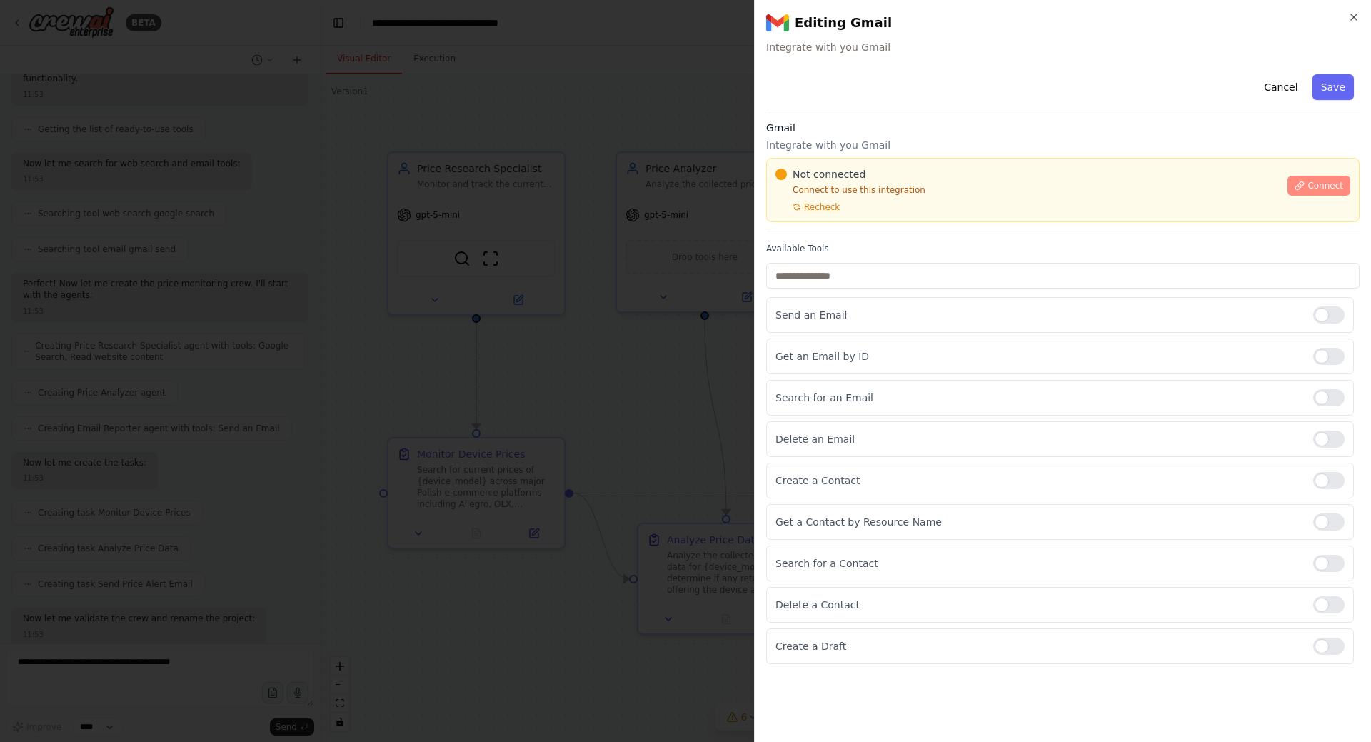
click at [1324, 186] on span "Connect" at bounding box center [1326, 185] width 36 height 11
click at [583, 311] on div at bounding box center [685, 371] width 1371 height 742
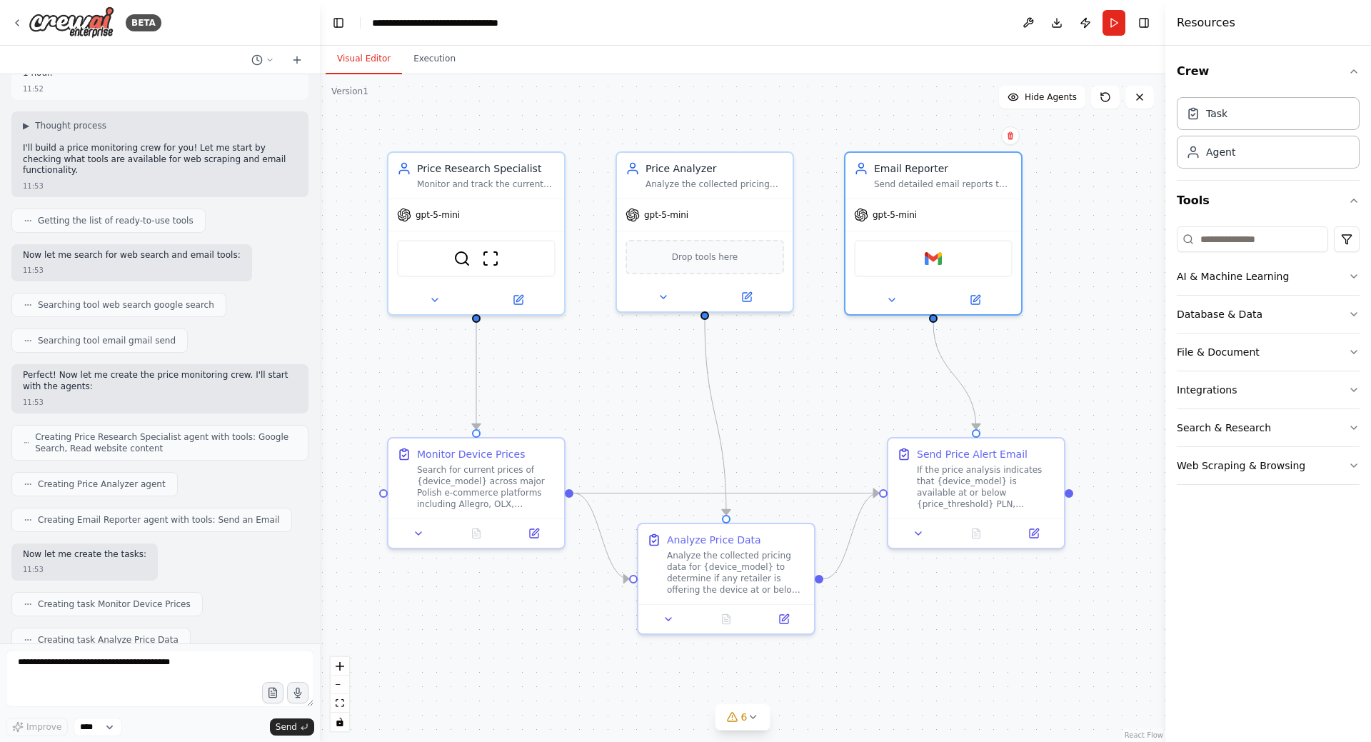
scroll to position [2403, 0]
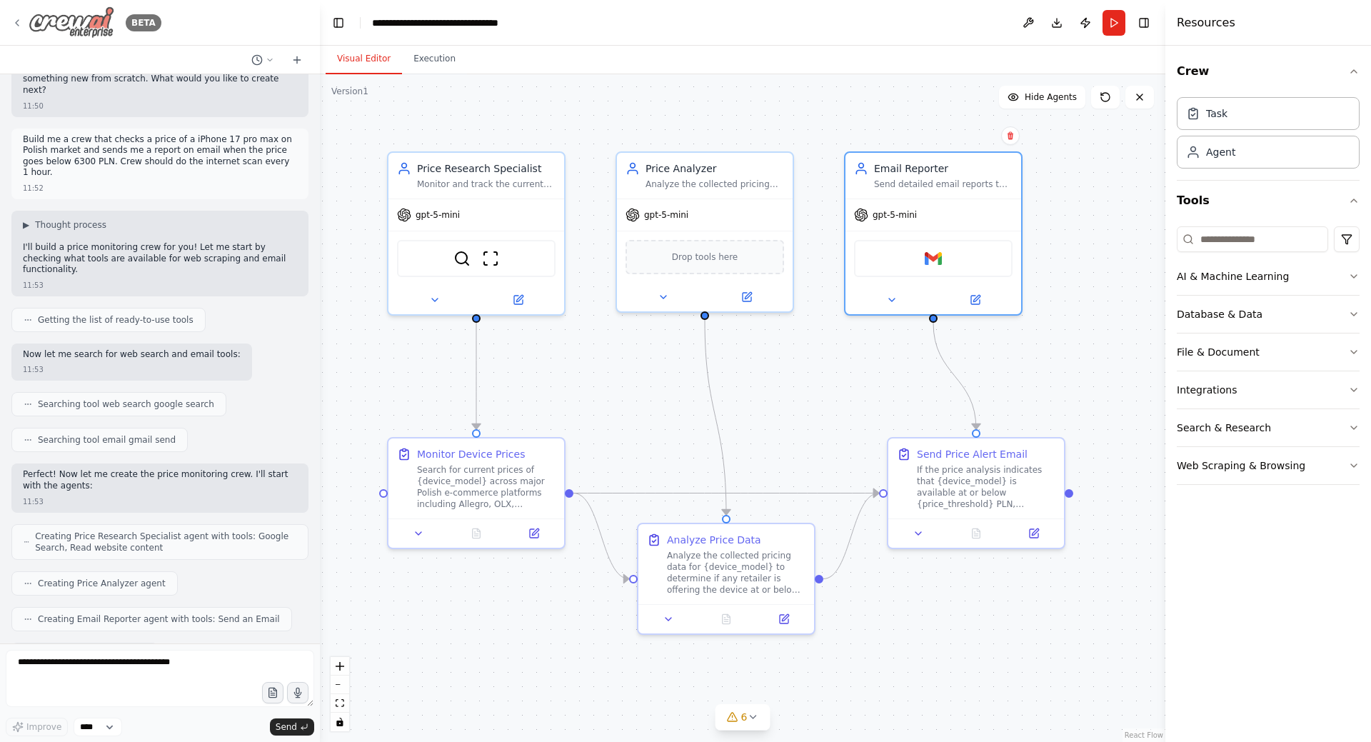
click at [22, 27] on icon at bounding box center [16, 22] width 11 height 11
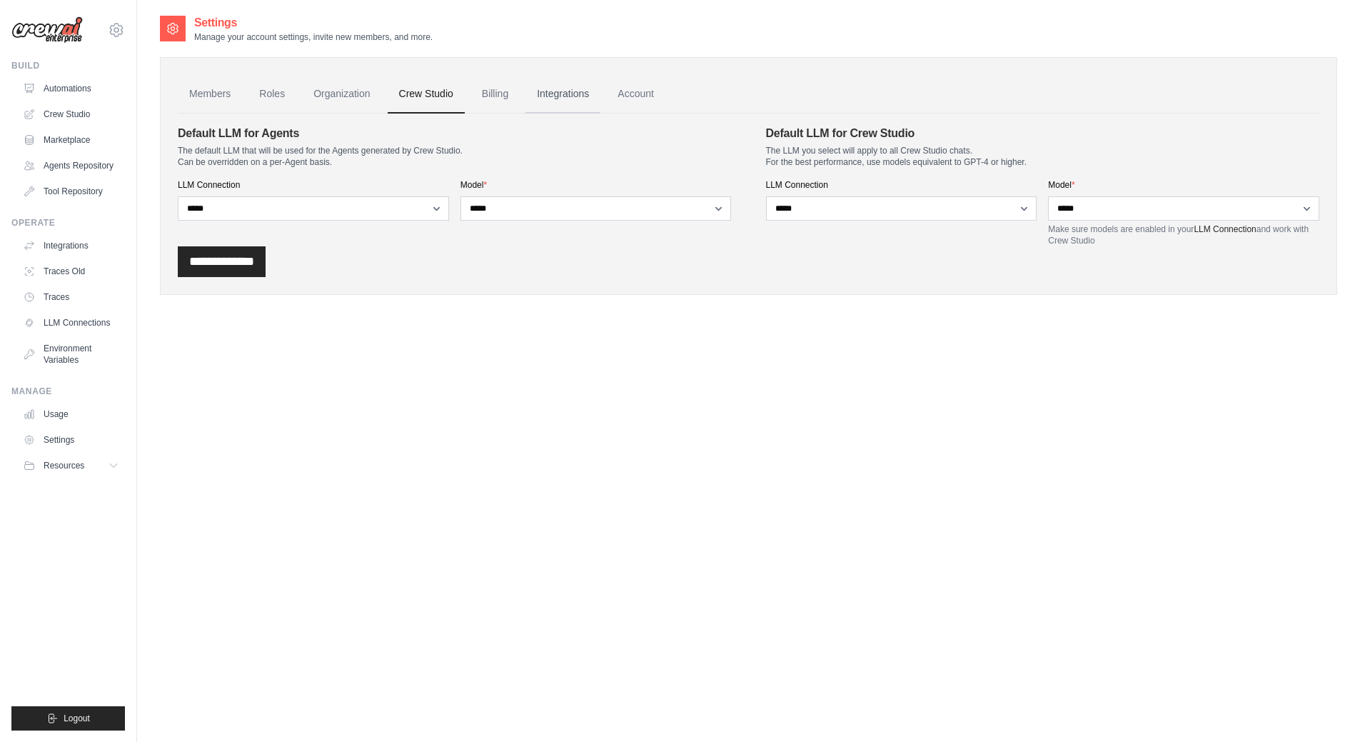
click at [576, 91] on link "Integrations" at bounding box center [563, 94] width 75 height 39
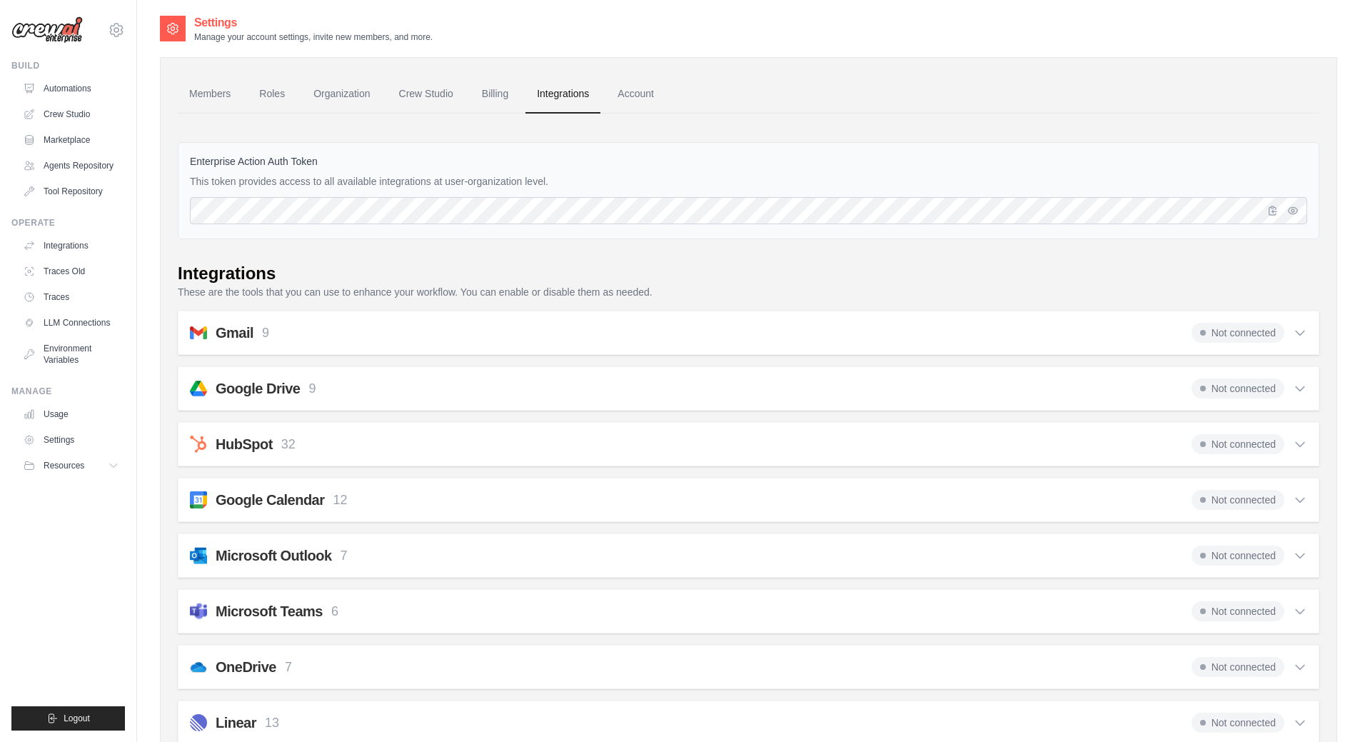
click at [636, 94] on link "Account" at bounding box center [635, 94] width 59 height 39
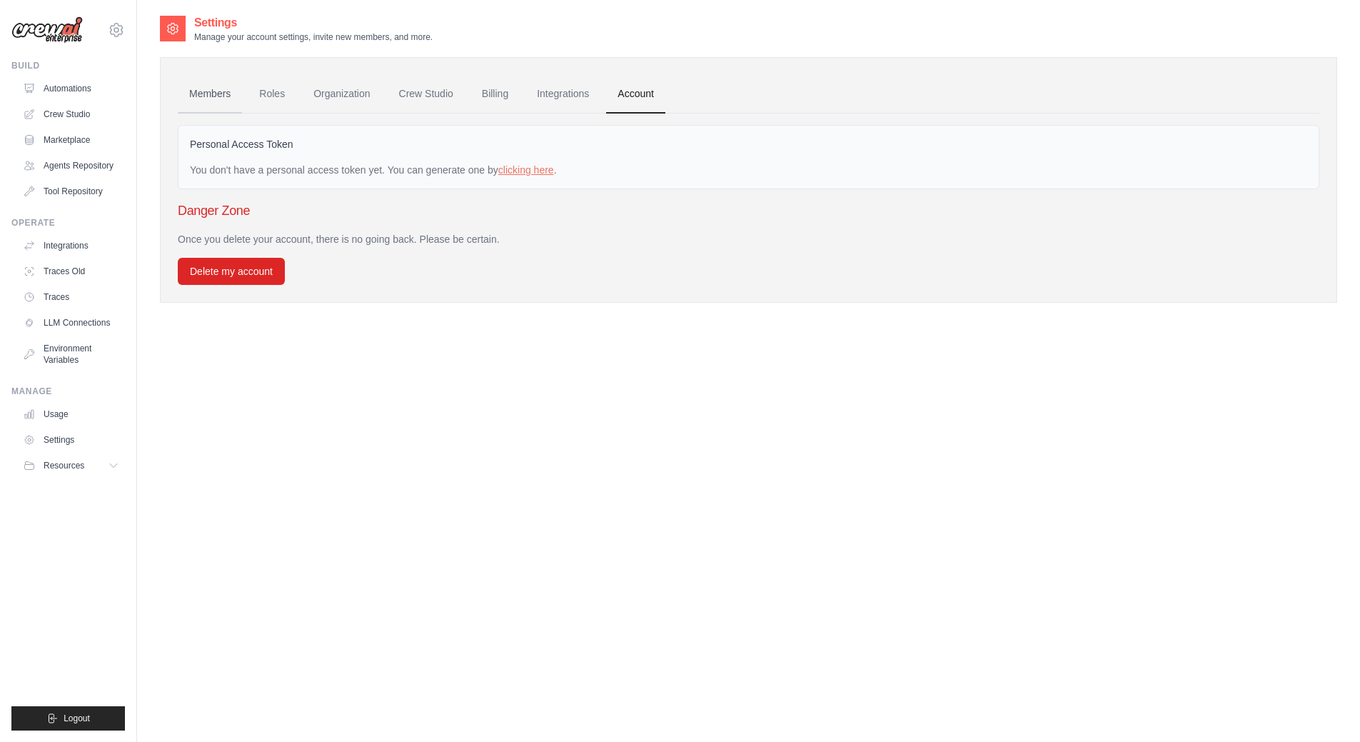
click at [211, 96] on link "Members" at bounding box center [210, 94] width 64 height 39
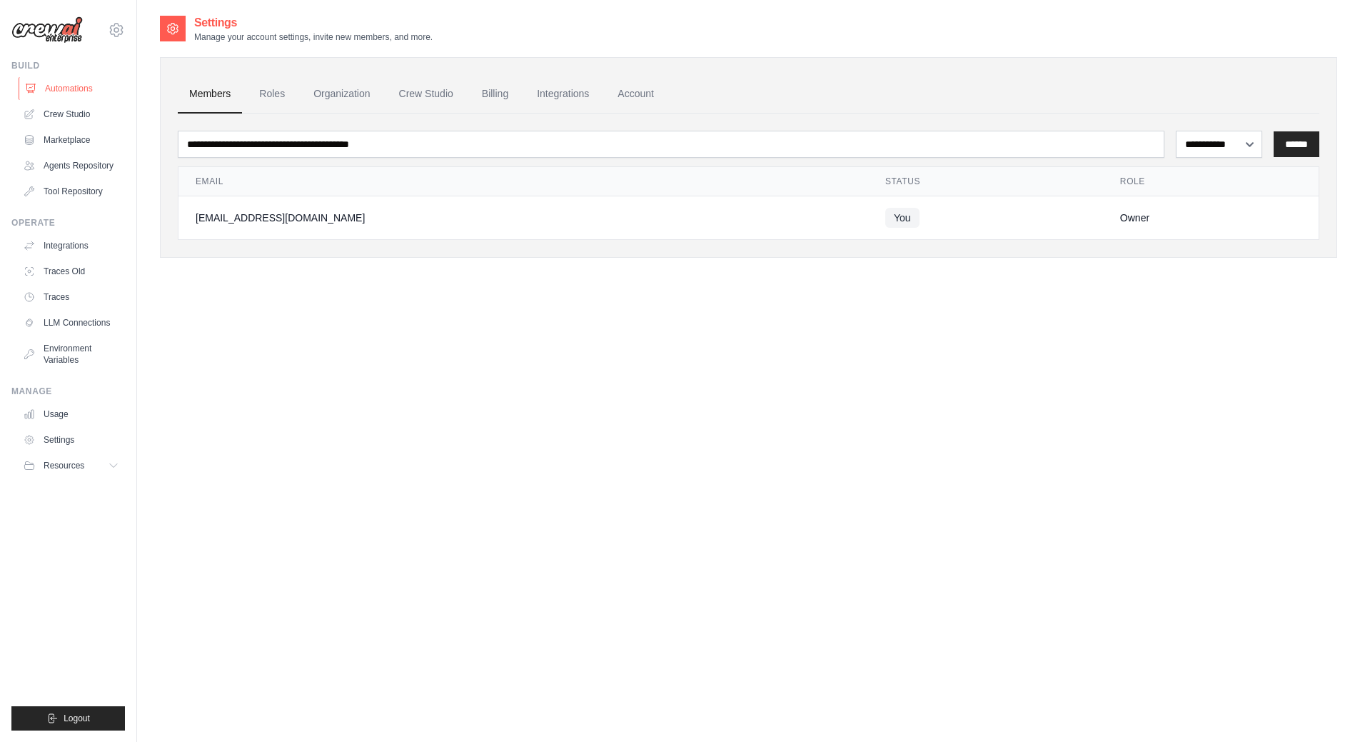
click at [70, 84] on link "Automations" at bounding box center [73, 88] width 108 height 23
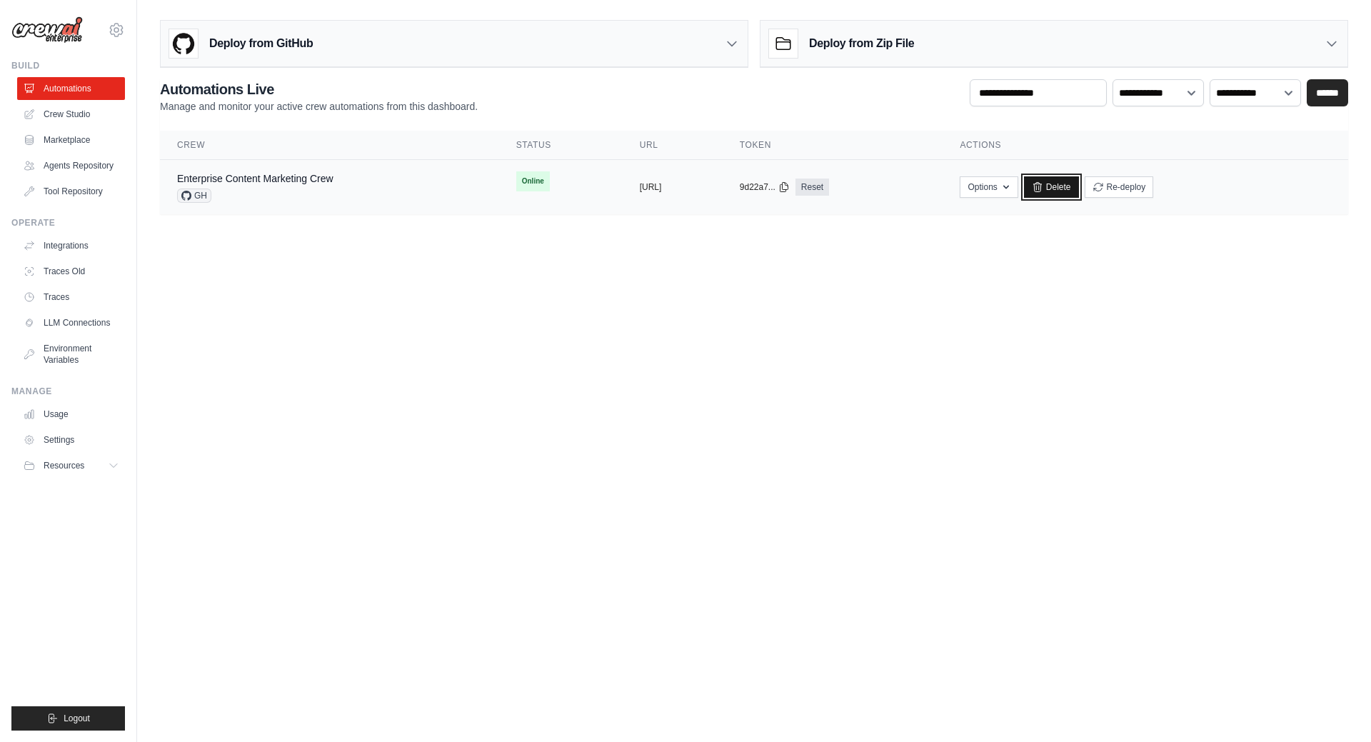
click at [1079, 184] on link "Delete" at bounding box center [1051, 186] width 55 height 21
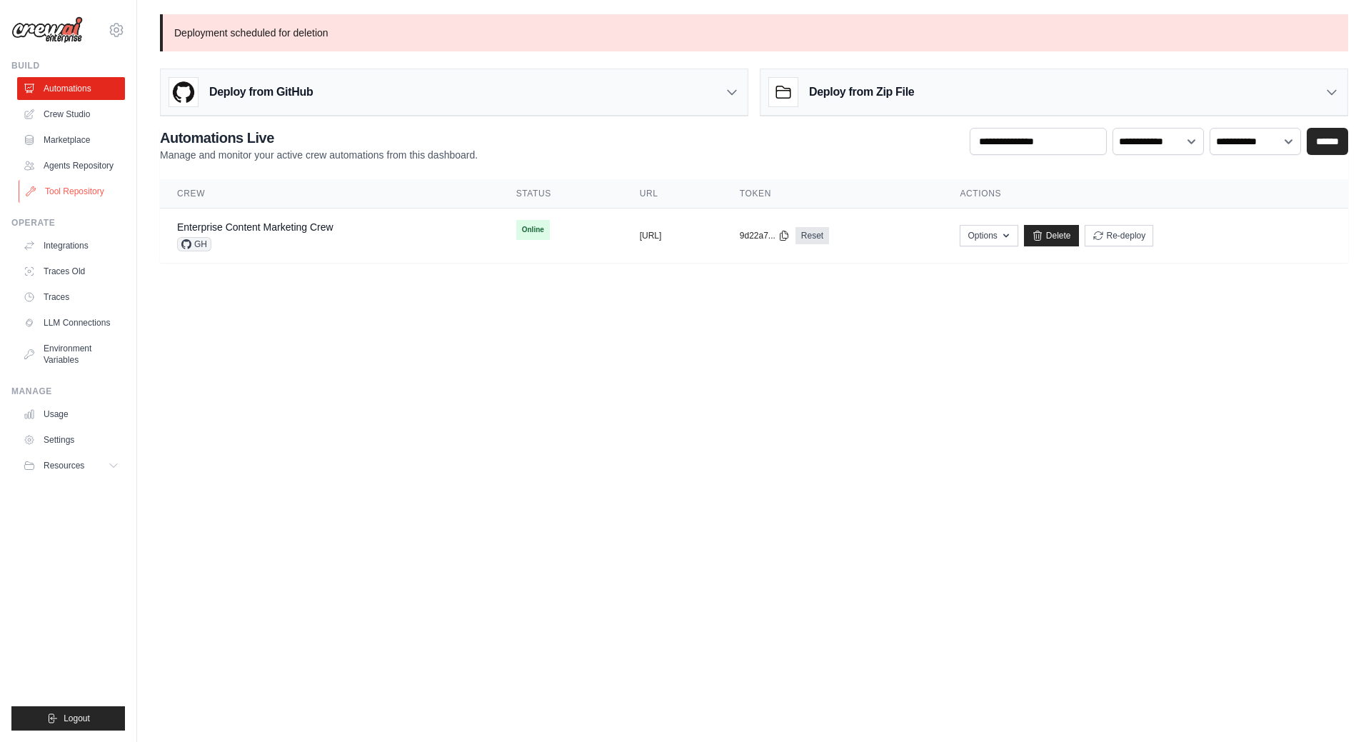
click at [93, 186] on link "Tool Repository" at bounding box center [73, 191] width 108 height 23
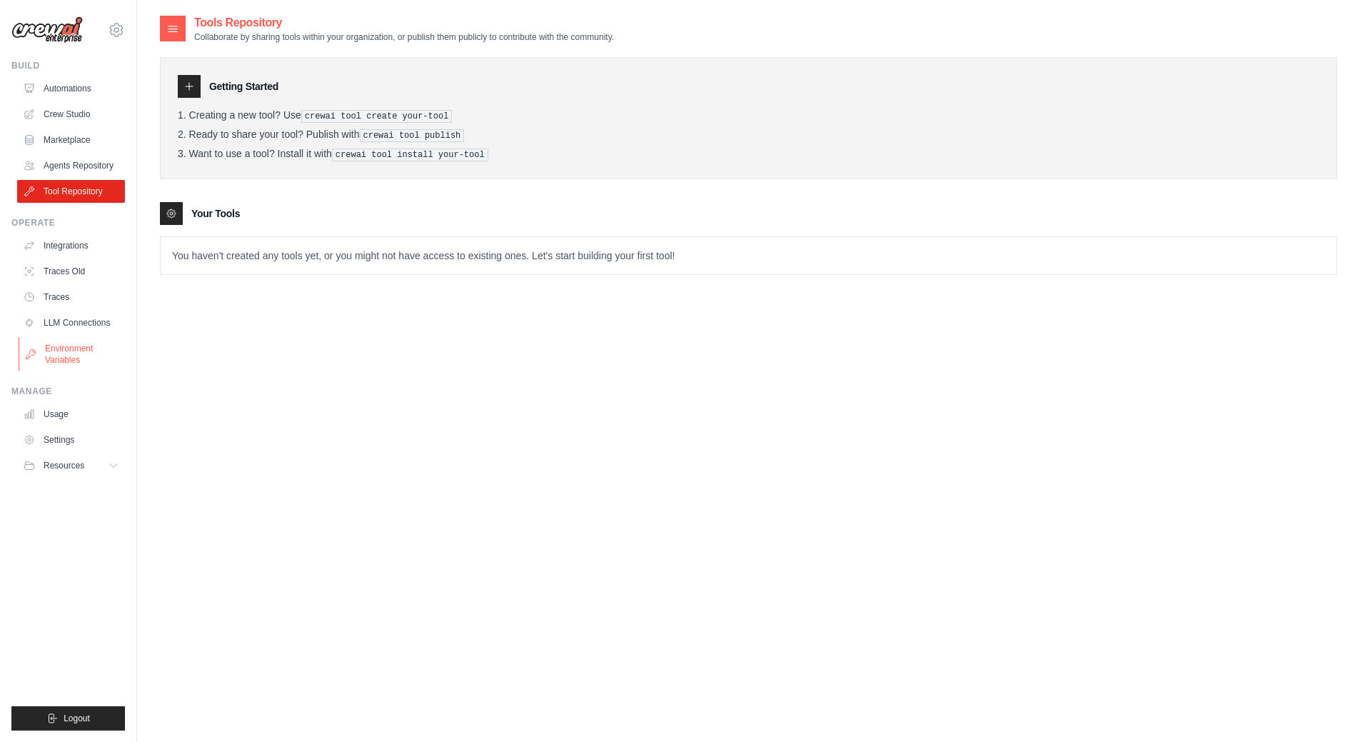
click at [76, 356] on link "Environment Variables" at bounding box center [73, 354] width 108 height 34
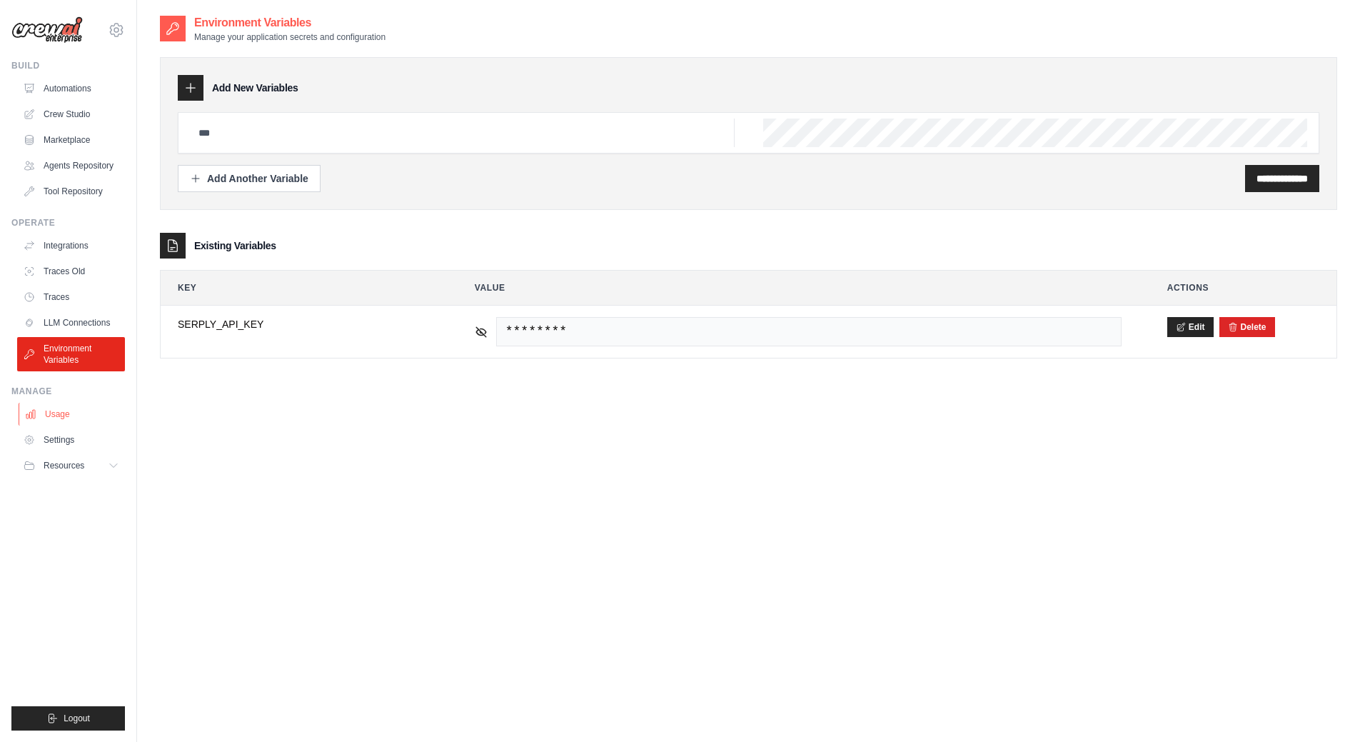
click at [58, 417] on link "Usage" at bounding box center [73, 414] width 108 height 23
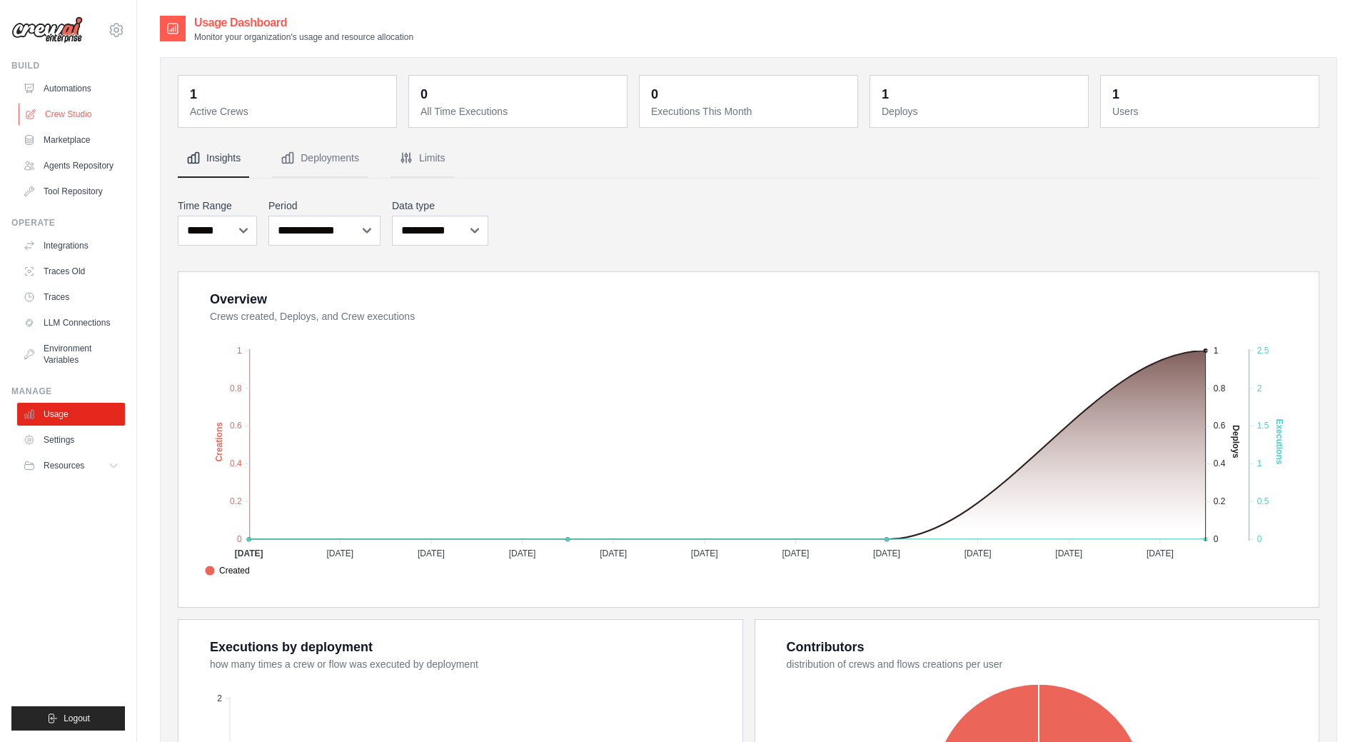
click at [85, 118] on link "Crew Studio" at bounding box center [73, 114] width 108 height 23
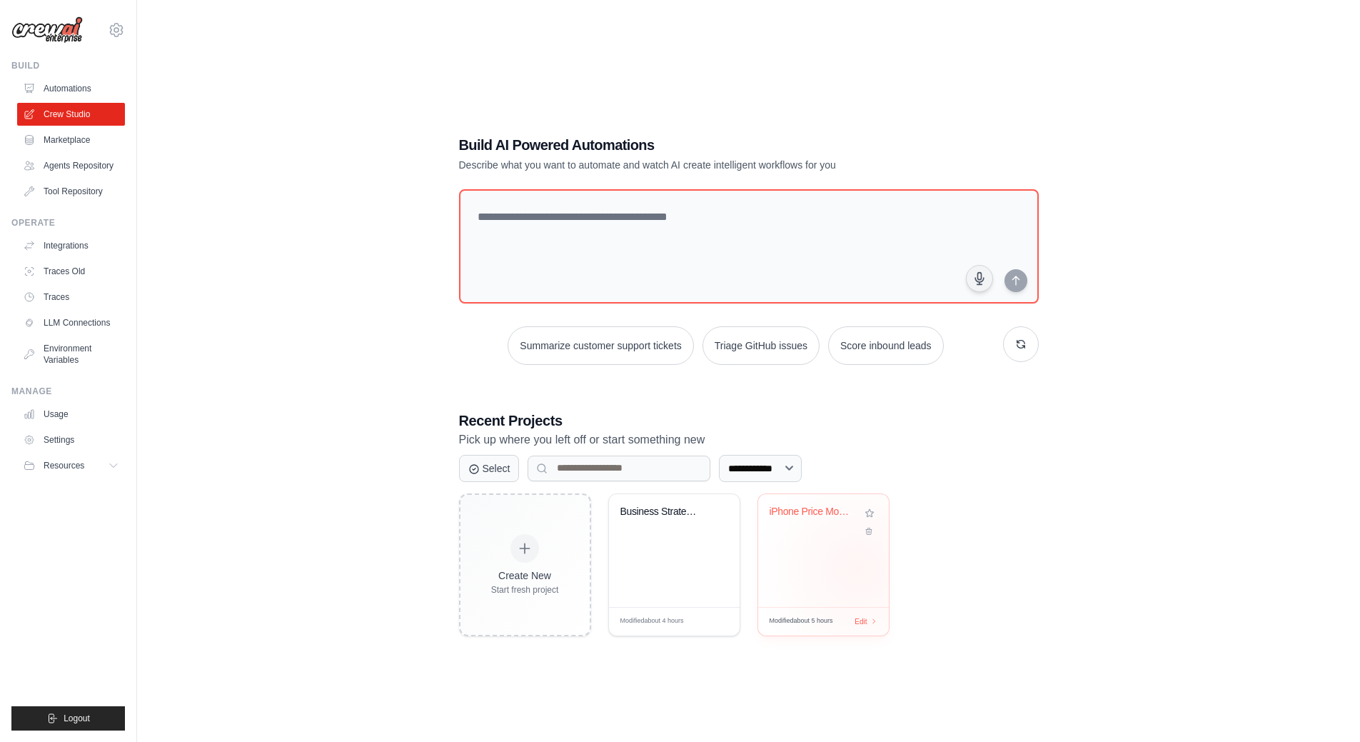
click at [829, 561] on div "iPhone Price Monitor & Alert System" at bounding box center [823, 550] width 131 height 113
click at [808, 552] on div "iPhone Price Monitor & Alert System" at bounding box center [823, 550] width 131 height 113
click at [654, 540] on div "Business Strategy Research Crew" at bounding box center [674, 550] width 131 height 113
click at [719, 619] on div "Edit" at bounding box center [717, 622] width 24 height 12
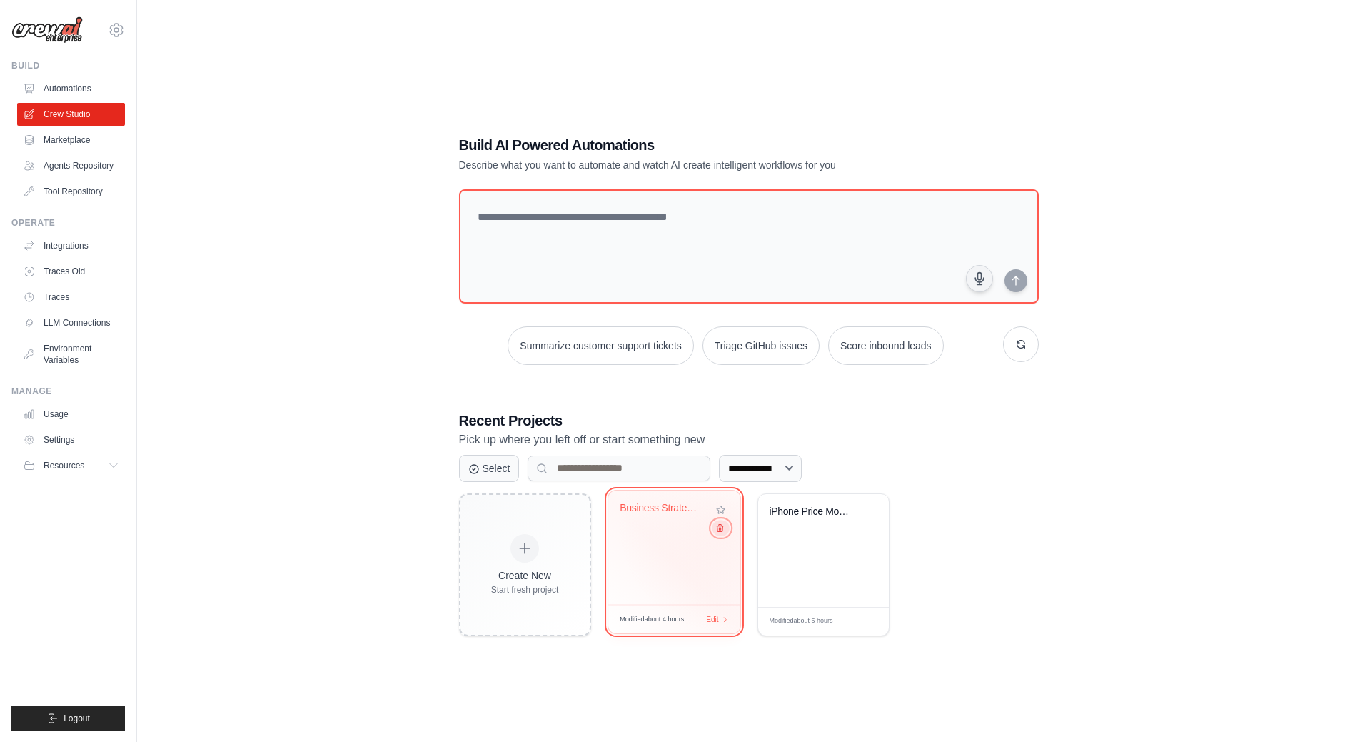
click at [725, 529] on button at bounding box center [720, 528] width 17 height 16
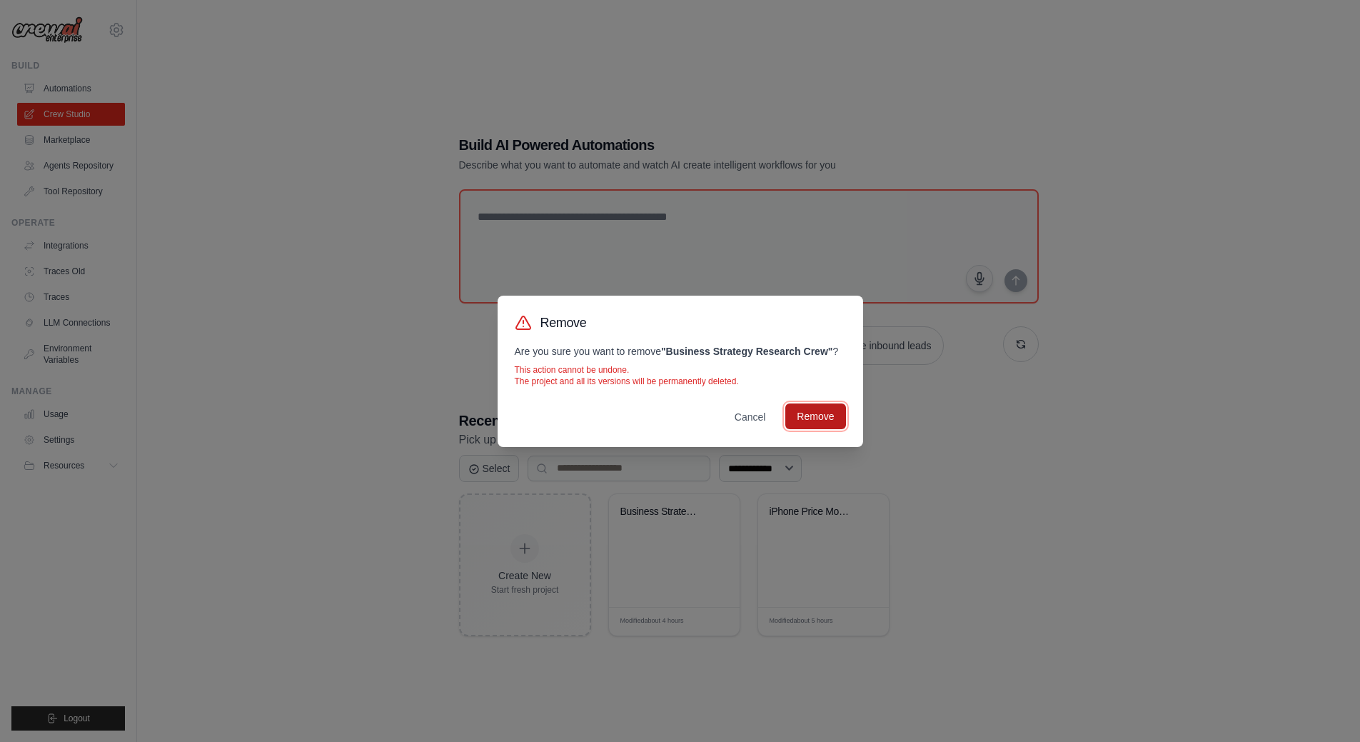
click at [813, 419] on button "Remove" at bounding box center [816, 416] width 60 height 26
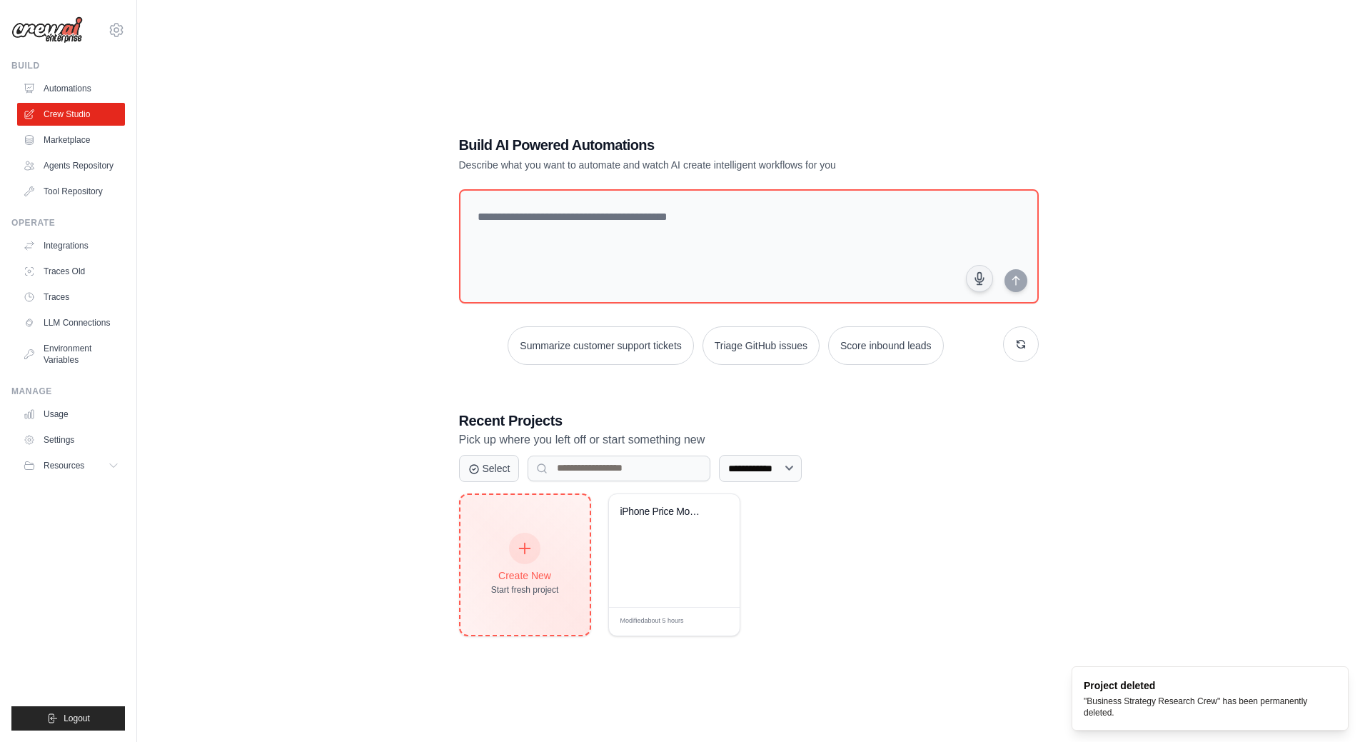
click at [509, 548] on div "Create New Start fresh project" at bounding box center [525, 564] width 68 height 61
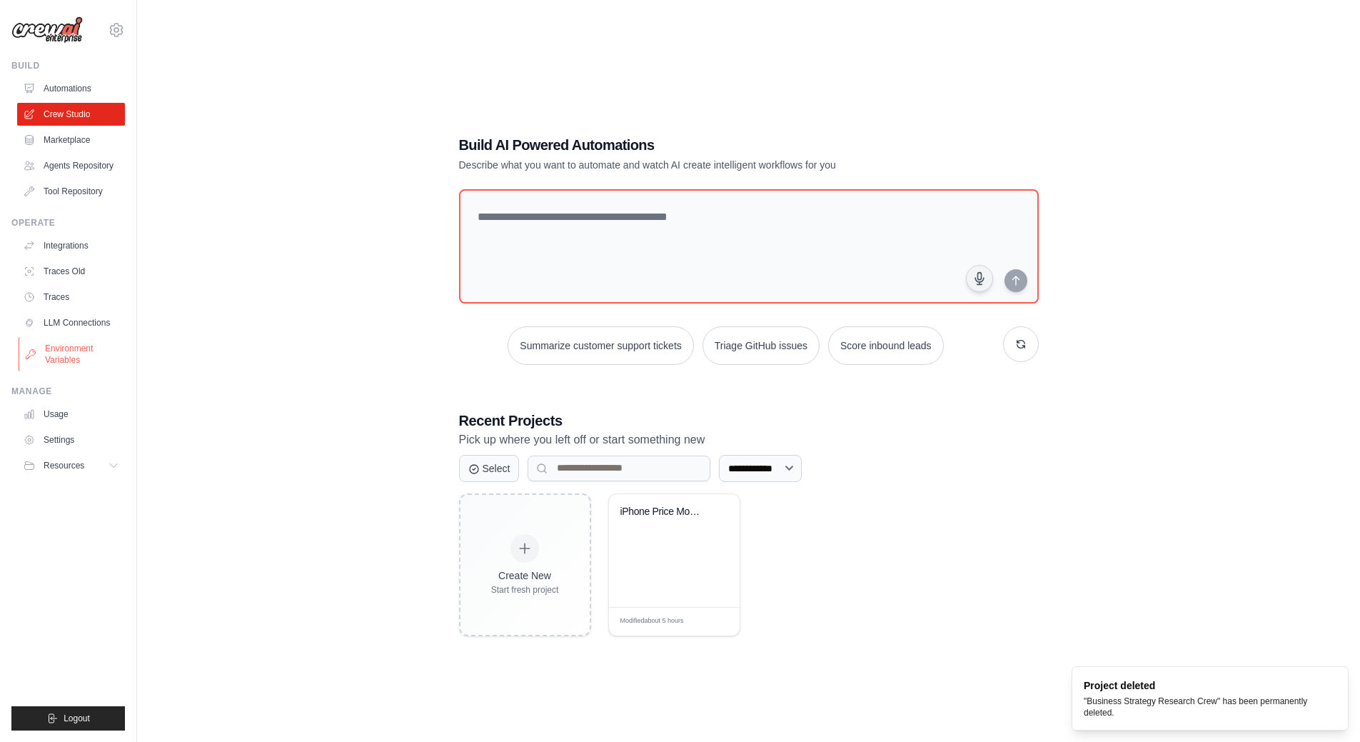
click at [69, 351] on link "Environment Variables" at bounding box center [73, 354] width 108 height 34
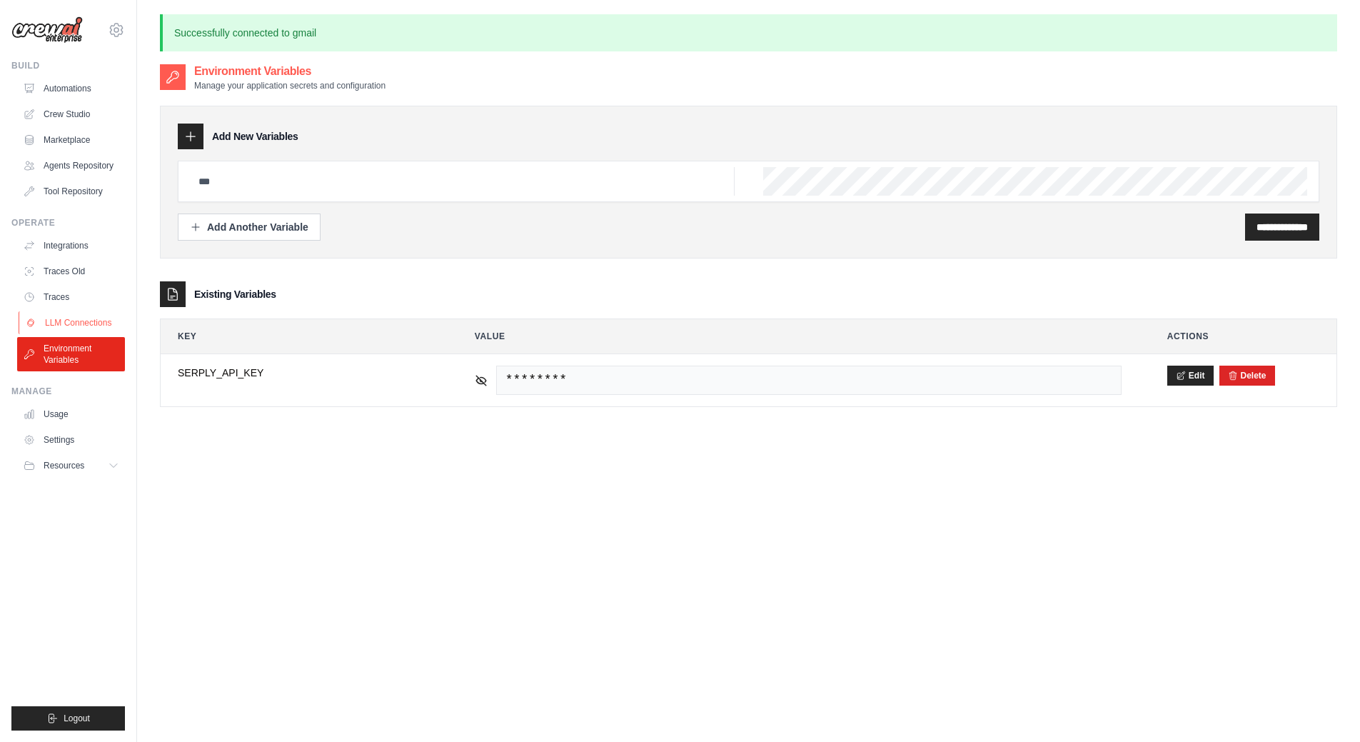
click at [64, 321] on link "LLM Connections" at bounding box center [73, 322] width 108 height 23
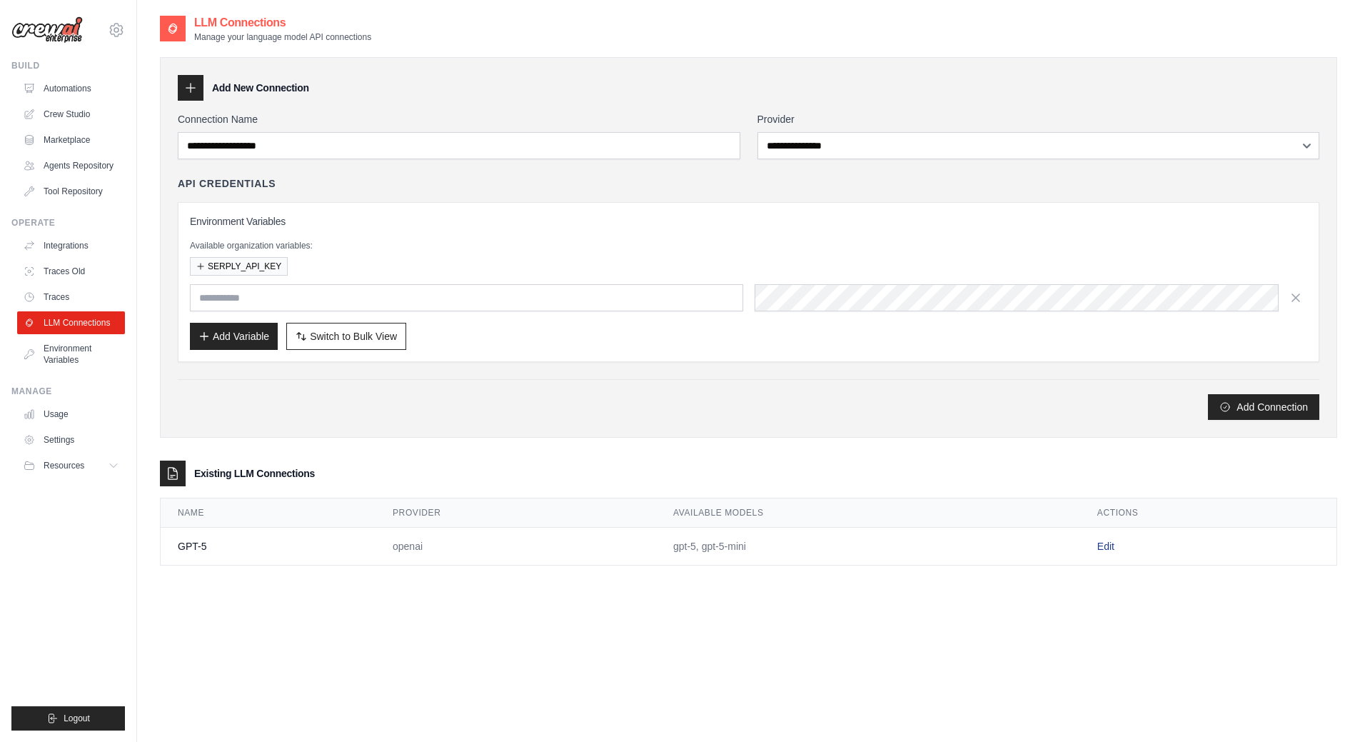
click at [1111, 546] on link "Edit" at bounding box center [1106, 546] width 17 height 11
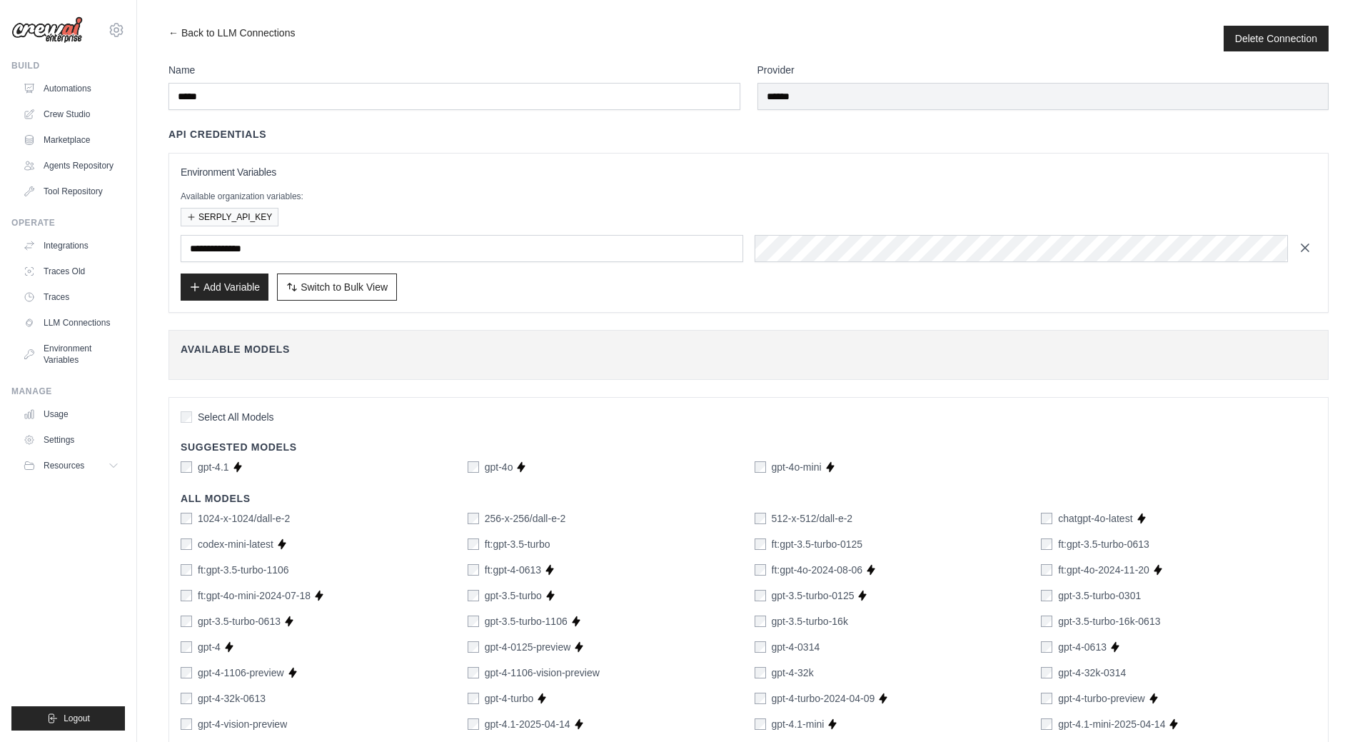
click at [1314, 252] on button "button" at bounding box center [1305, 247] width 23 height 23
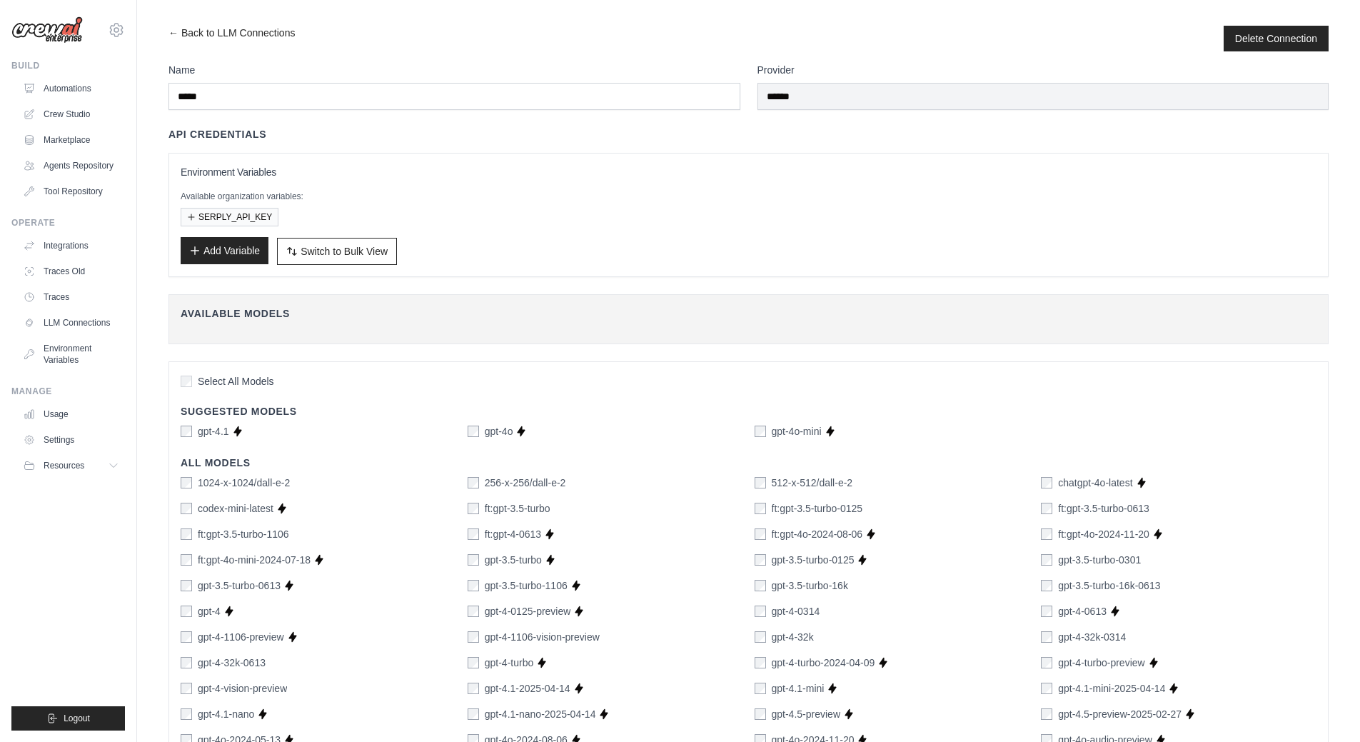
click at [243, 254] on button "Add Variable" at bounding box center [225, 250] width 88 height 27
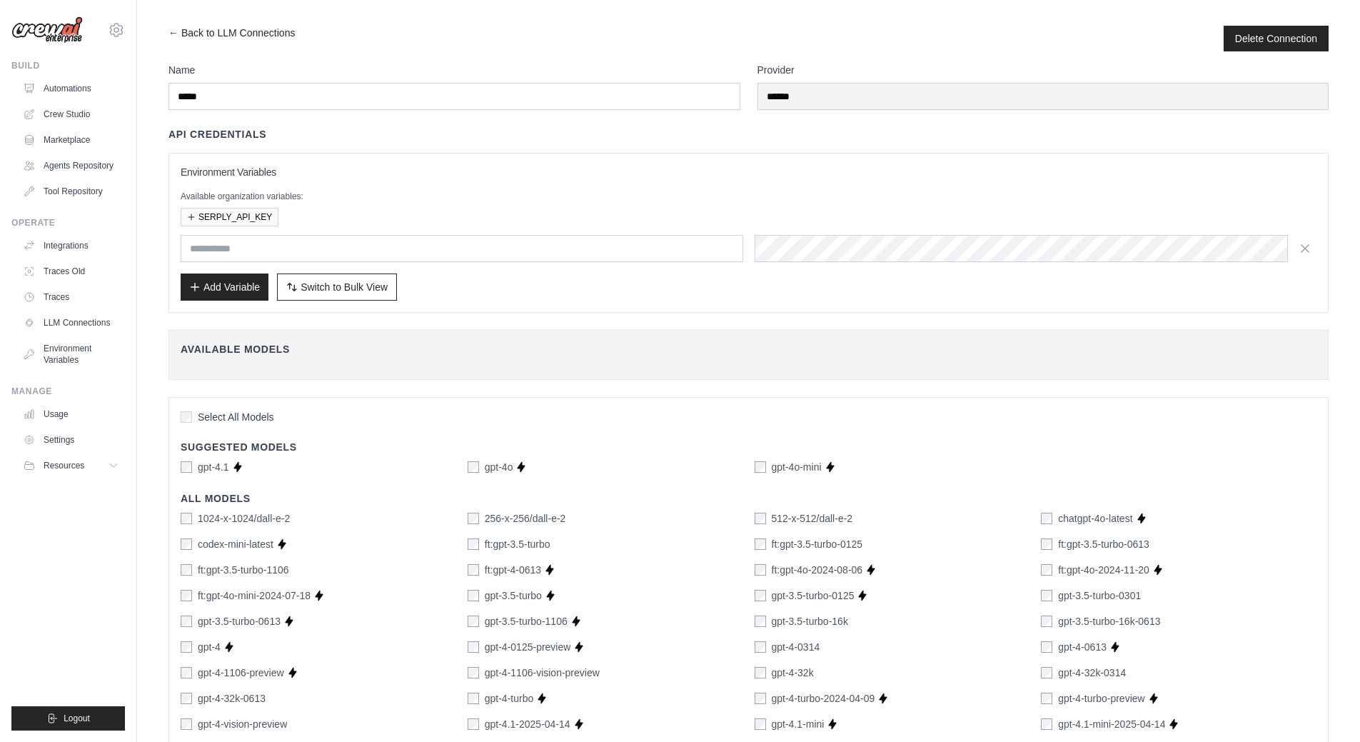
click at [516, 291] on div "Add Variable Switch to Bulk View Switch to Table View" at bounding box center [749, 287] width 1136 height 27
click at [389, 256] on input "text" at bounding box center [462, 248] width 563 height 27
click at [274, 253] on input "text" at bounding box center [462, 248] width 563 height 27
click at [274, 252] on input "text" at bounding box center [462, 248] width 563 height 27
click at [310, 247] on input "text" at bounding box center [462, 248] width 563 height 27
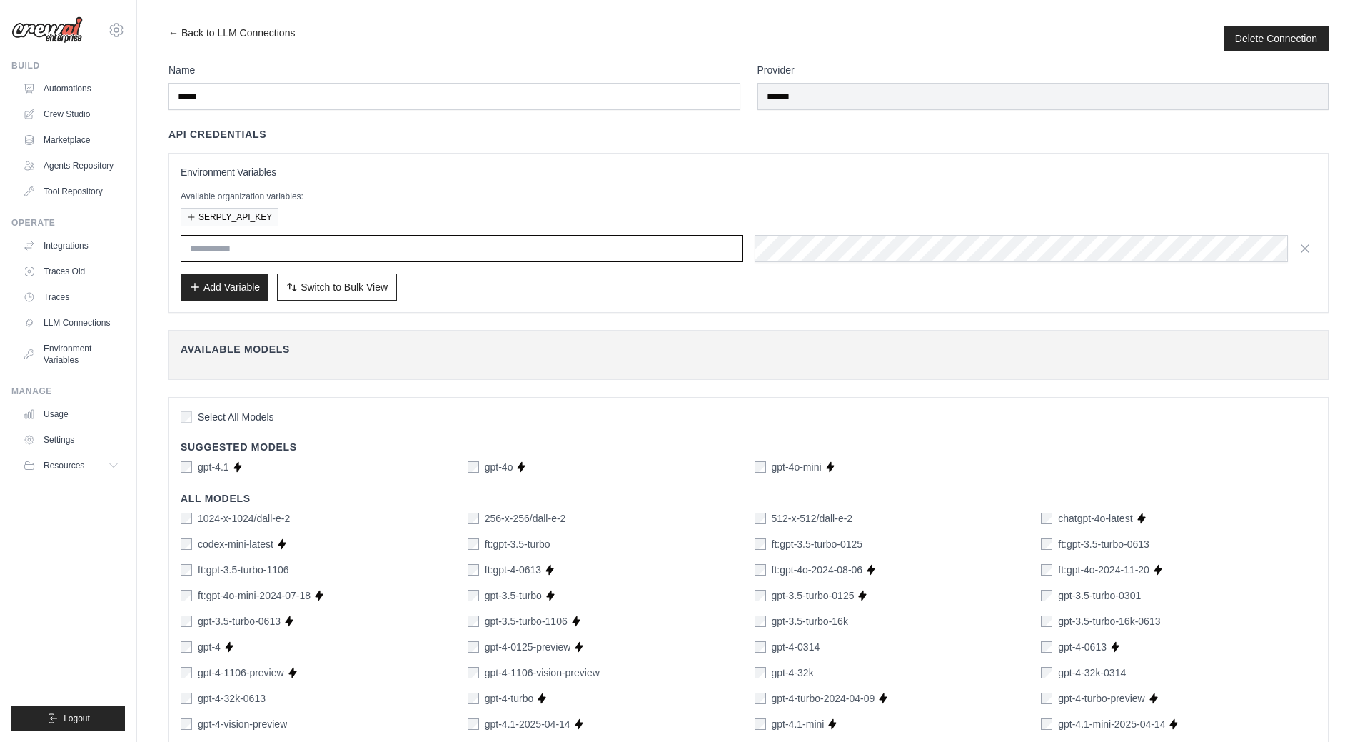
paste input "**********"
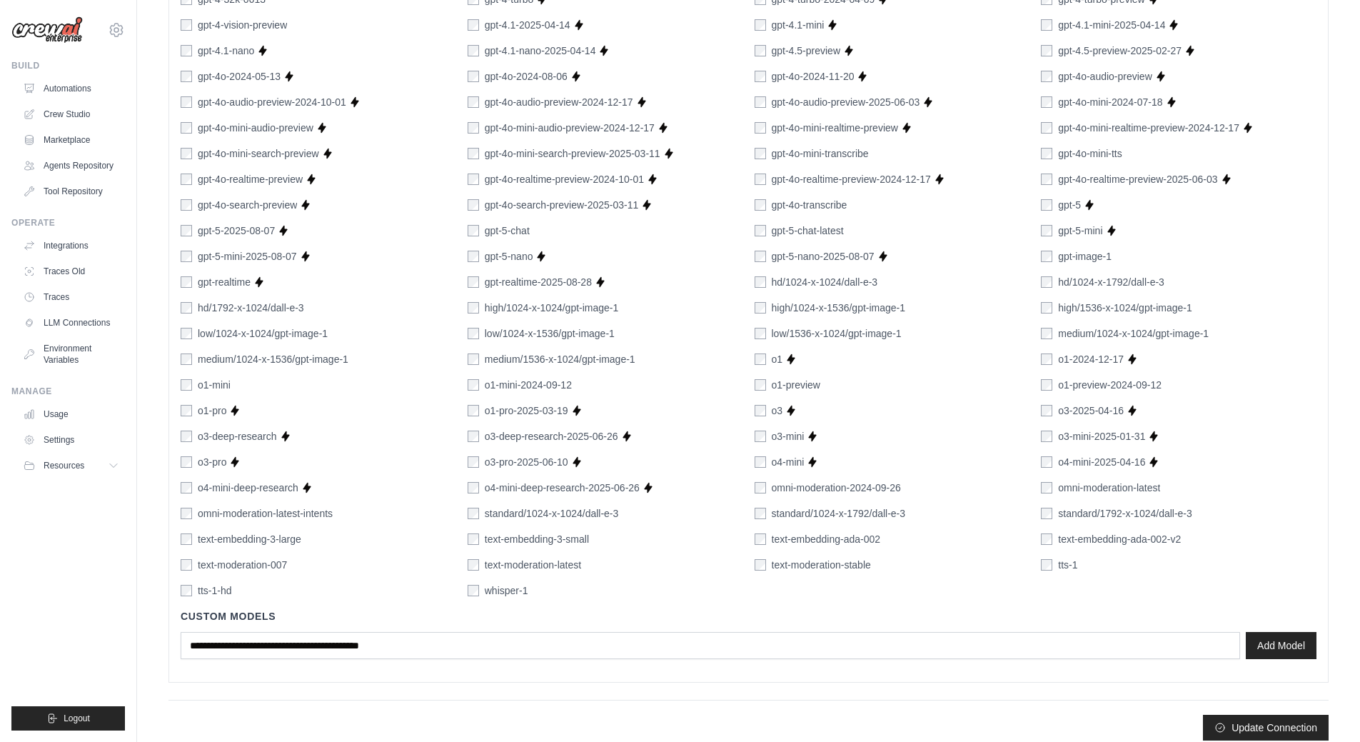
scroll to position [712, 0]
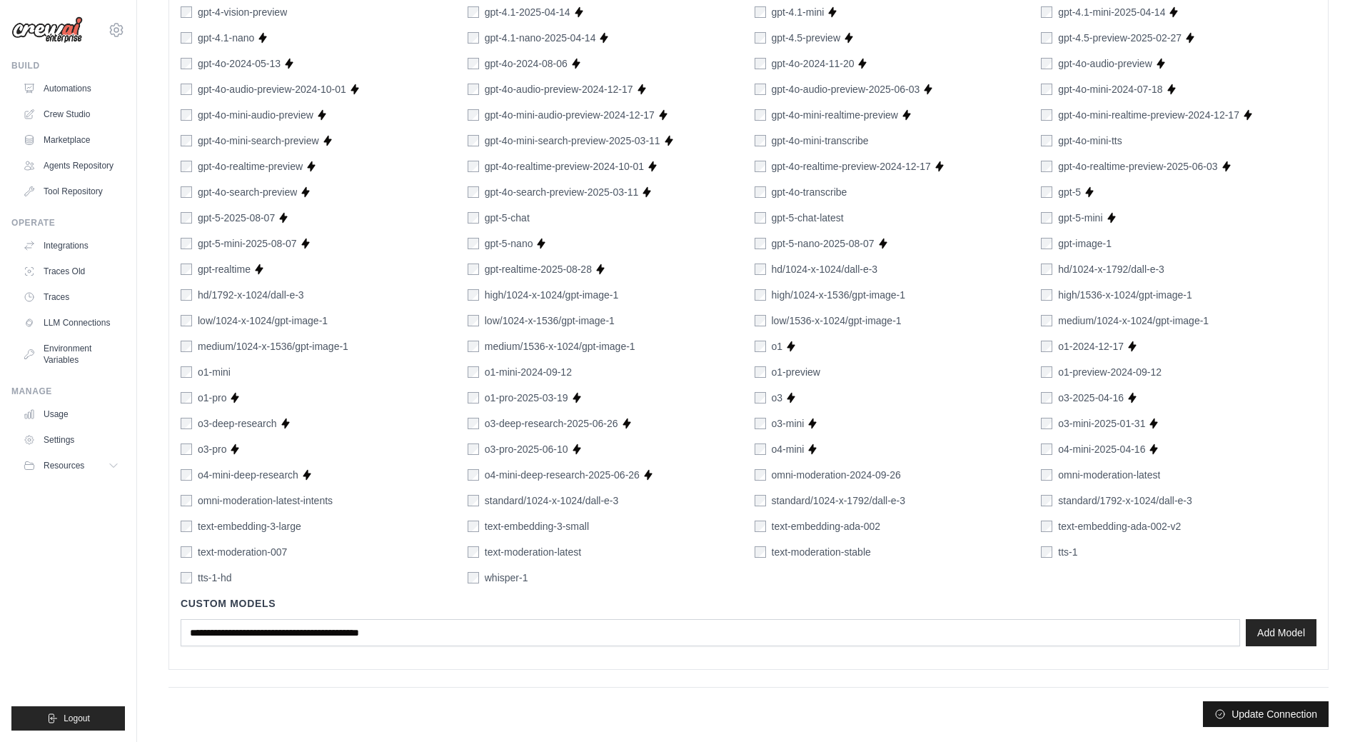
type input "**********"
click at [1253, 713] on button "Update Connection" at bounding box center [1266, 714] width 126 height 26
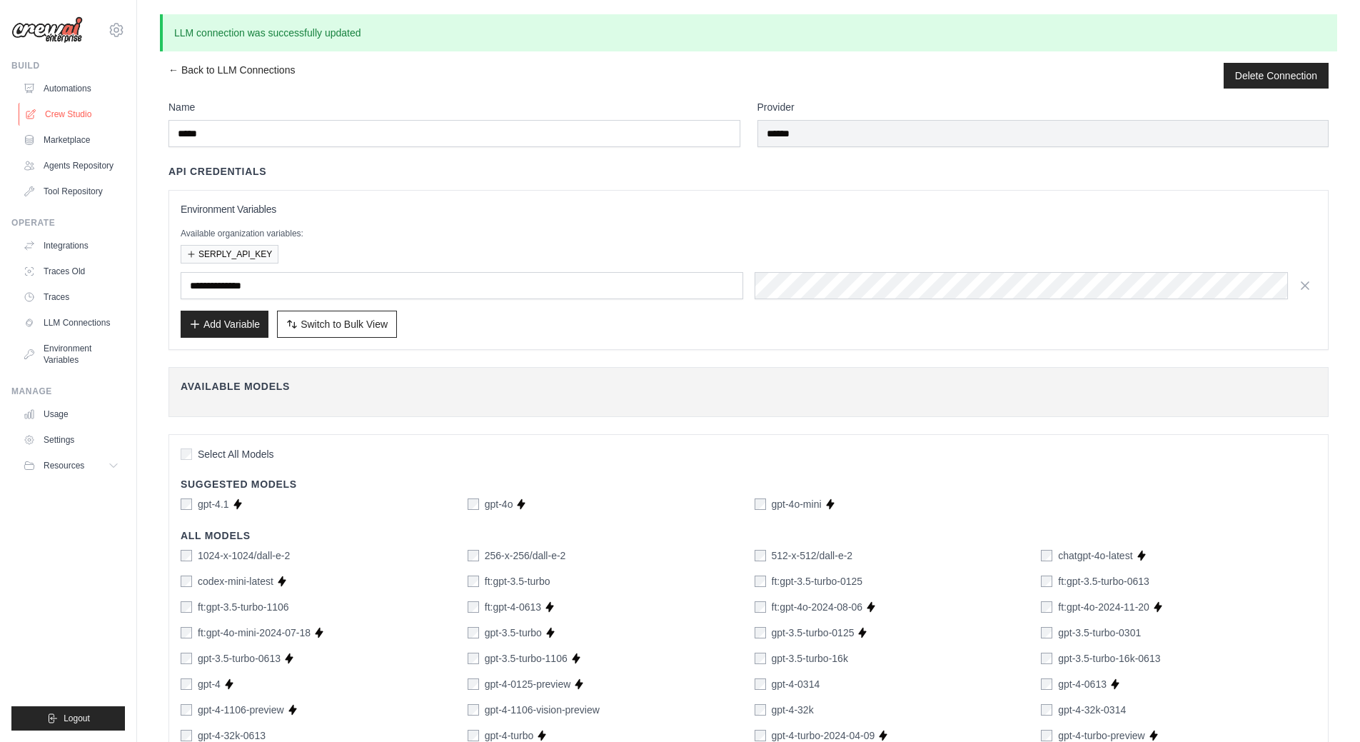
click at [73, 114] on link "Crew Studio" at bounding box center [73, 114] width 108 height 23
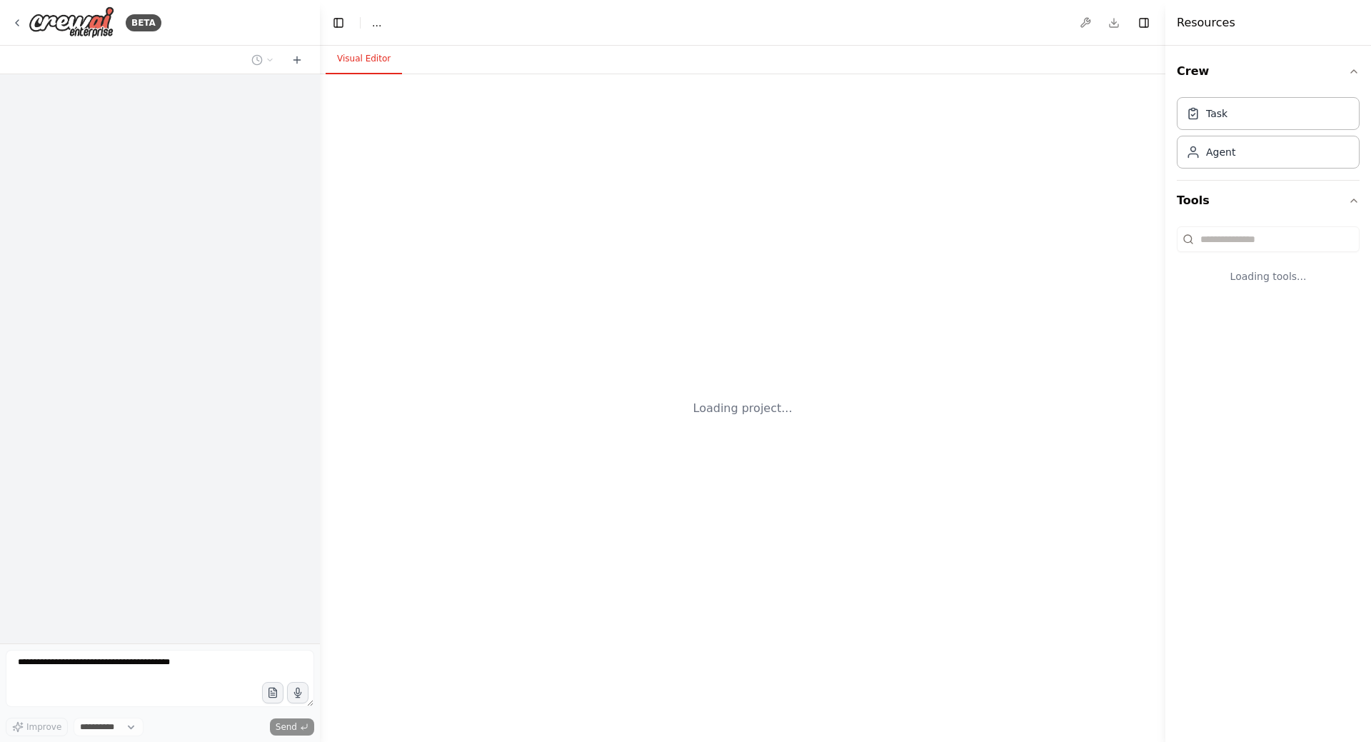
select select "****"
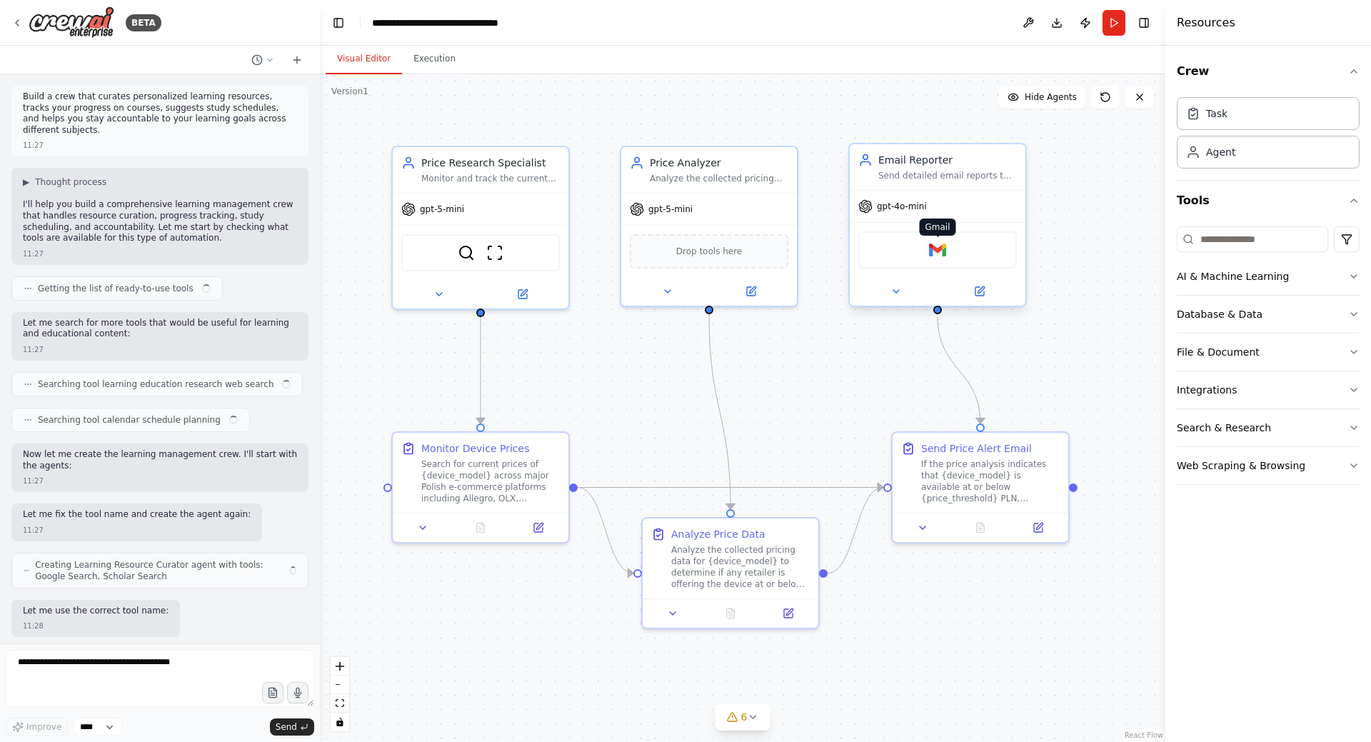
click at [943, 247] on img at bounding box center [937, 249] width 17 height 17
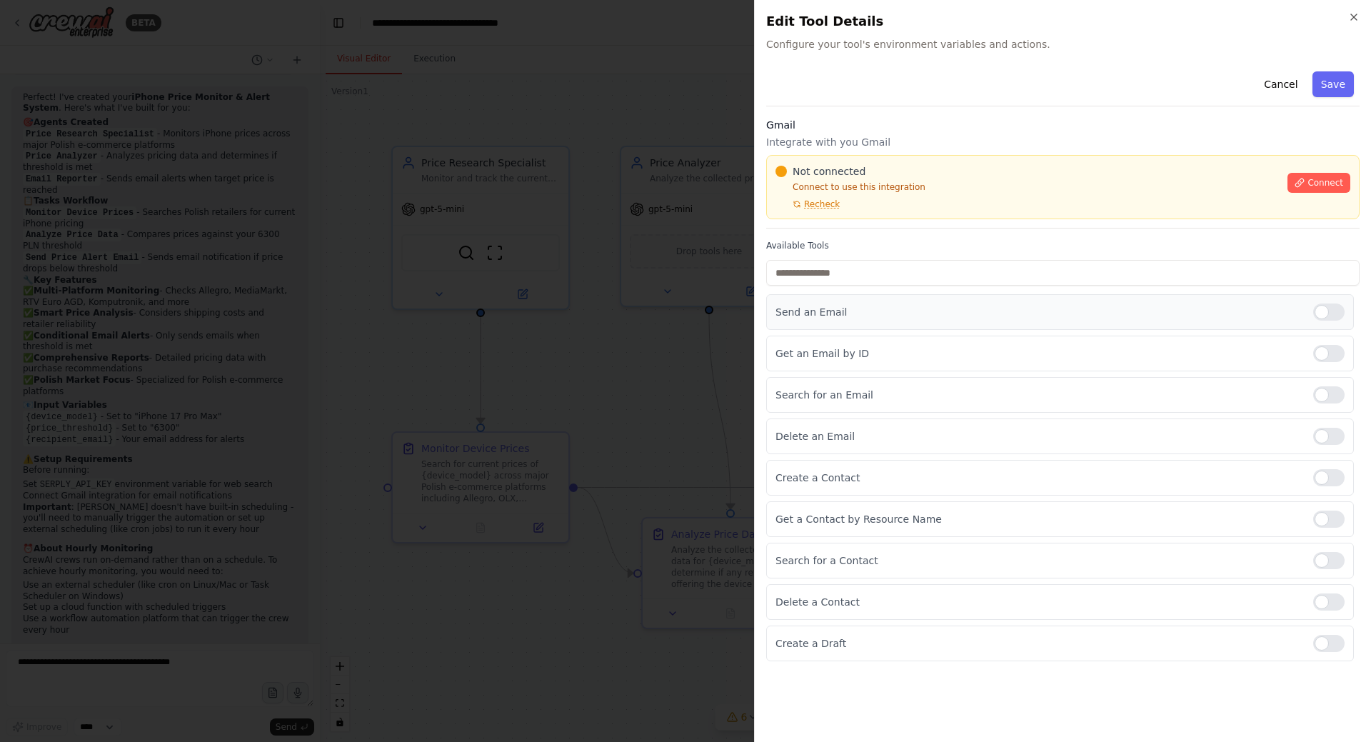
scroll to position [3224, 0]
click at [1326, 185] on span "Connect" at bounding box center [1326, 182] width 36 height 11
click at [590, 311] on div at bounding box center [685, 371] width 1371 height 742
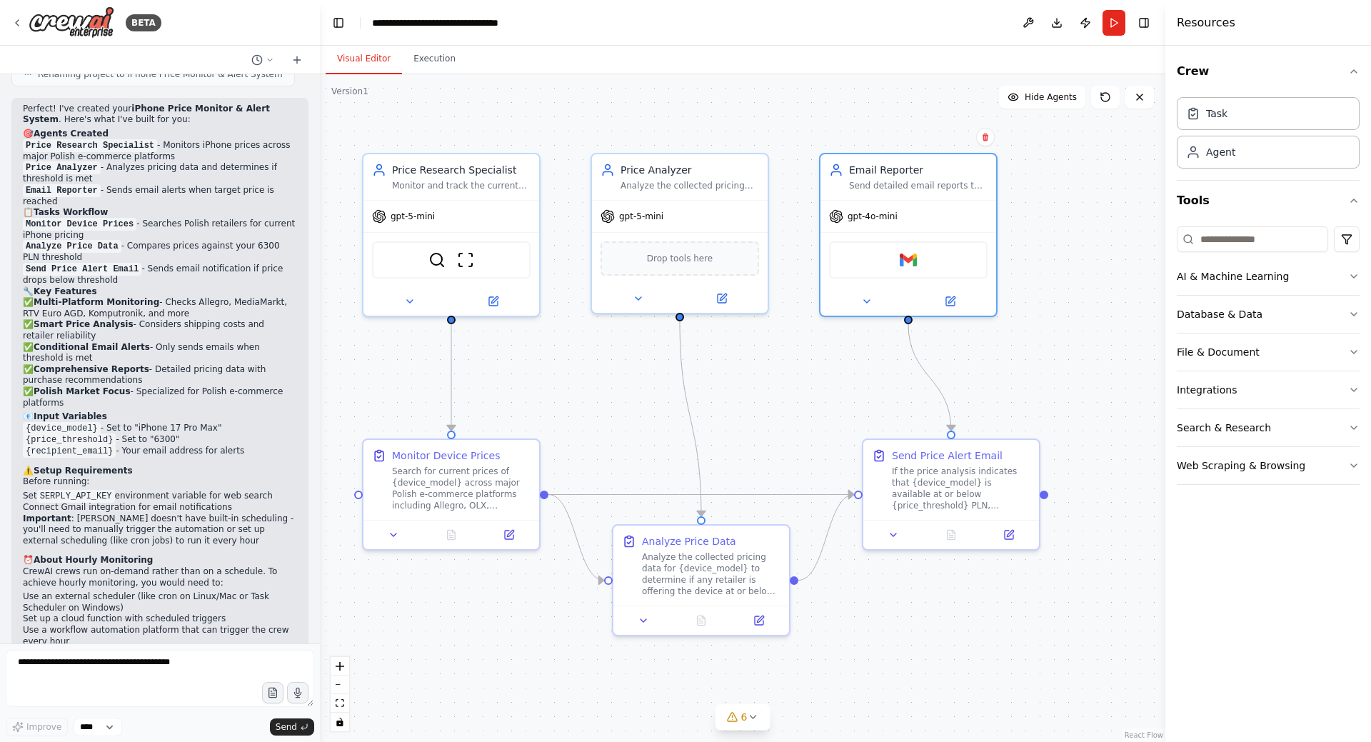
drag, startPoint x: 1091, startPoint y: 290, endPoint x: 1085, endPoint y: 281, distance: 10.7
click at [1085, 281] on div ".deletable-edge-delete-btn { width: 20px; height: 20px; border: 0px solid #ffff…" at bounding box center [743, 408] width 846 height 668
click at [1050, 107] on button "Hide Agents" at bounding box center [1042, 97] width 86 height 23
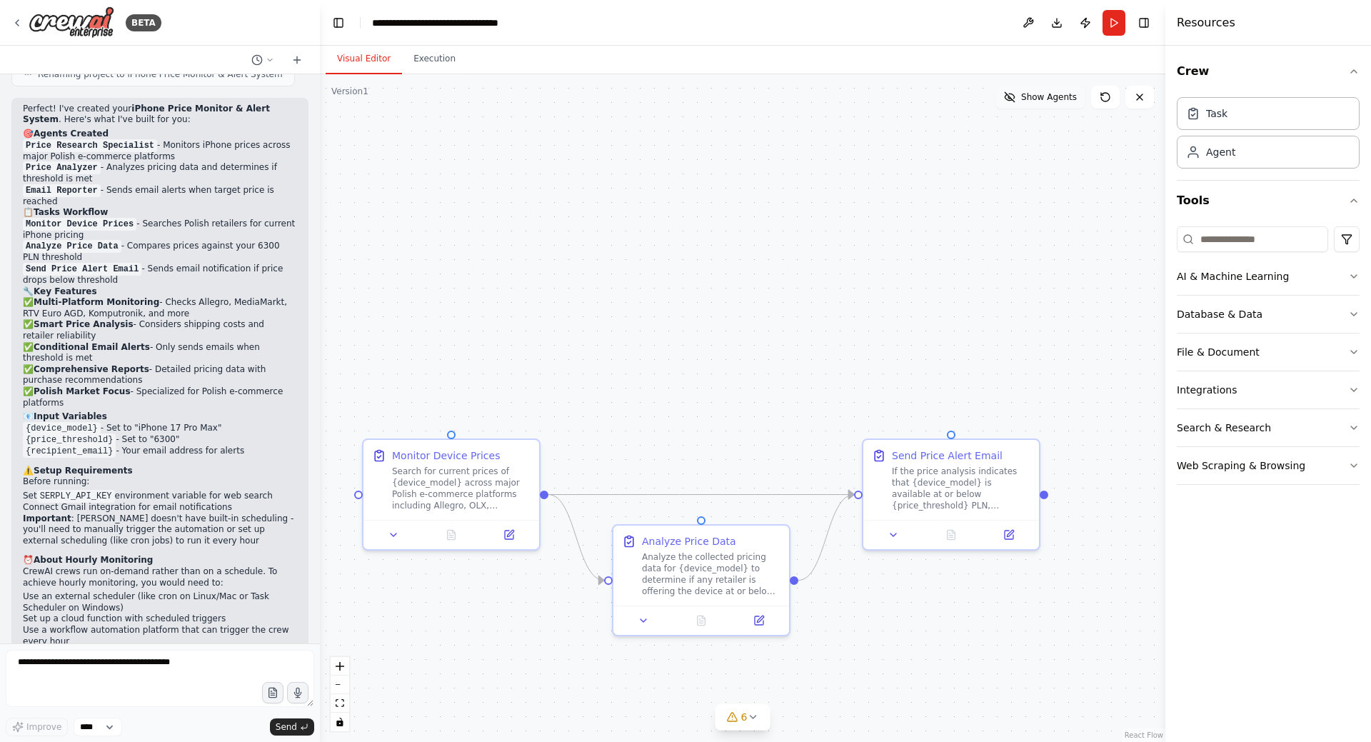
click at [1050, 100] on span "Show Agents" at bounding box center [1049, 96] width 56 height 11
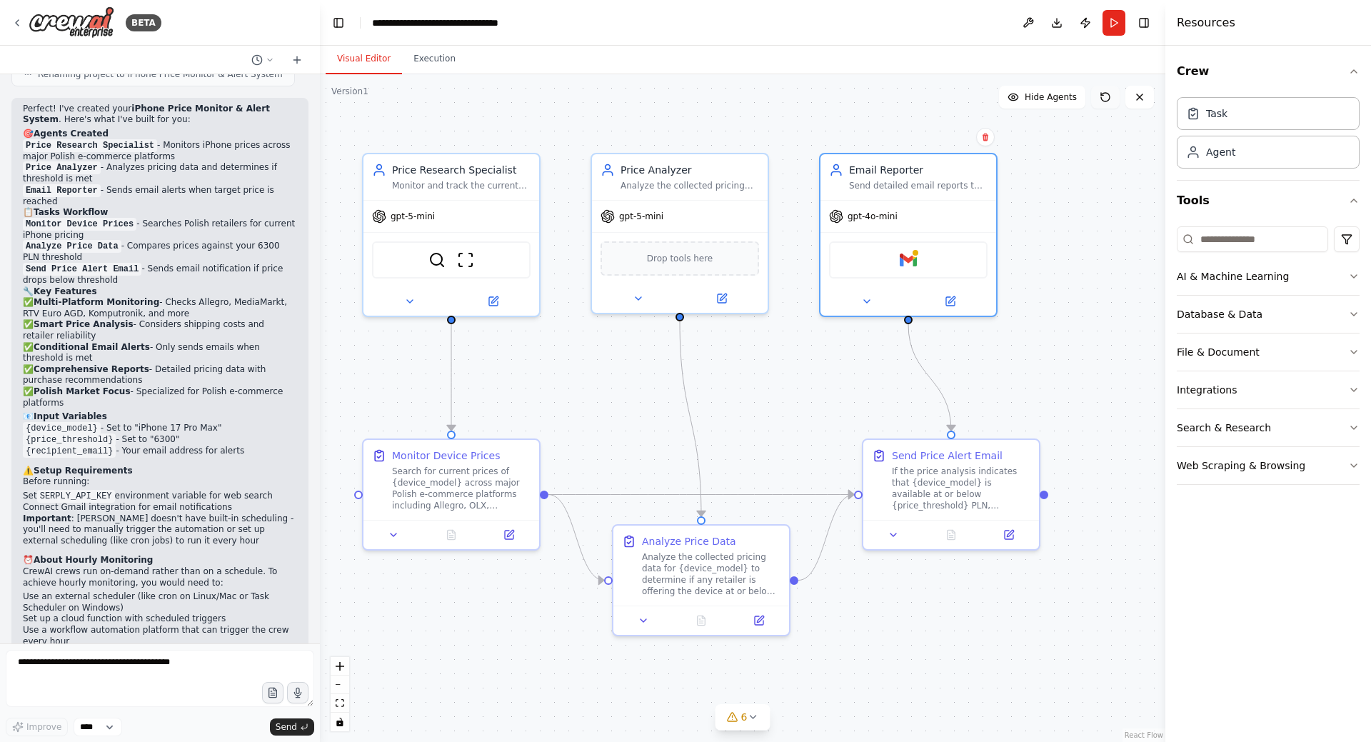
click at [1105, 99] on icon at bounding box center [1105, 96] width 11 height 11
click at [921, 226] on div "gpt-4o-mini" at bounding box center [909, 213] width 176 height 31
click at [938, 201] on div "gpt-4o-mini" at bounding box center [909, 213] width 176 height 31
click at [956, 300] on button at bounding box center [950, 298] width 81 height 17
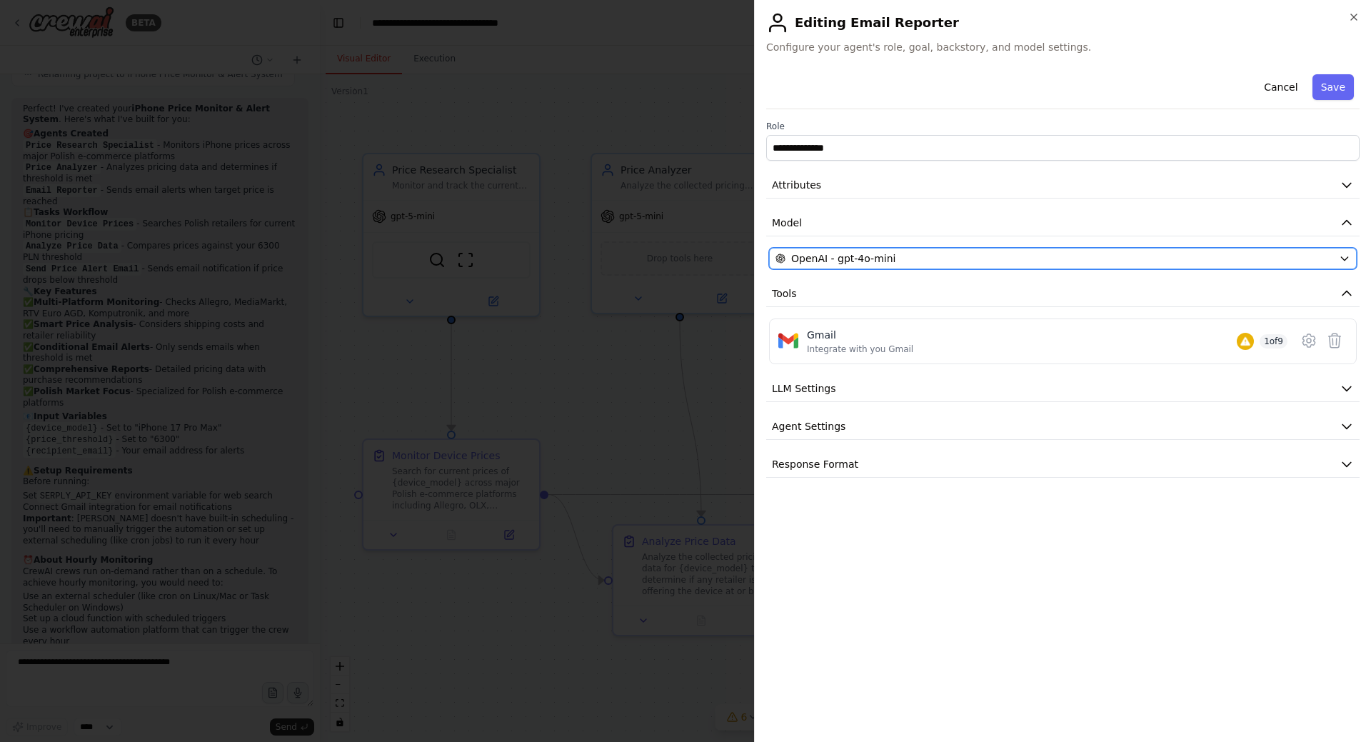
click at [1054, 261] on div "OpenAI - gpt-4o-mini" at bounding box center [1055, 258] width 558 height 14
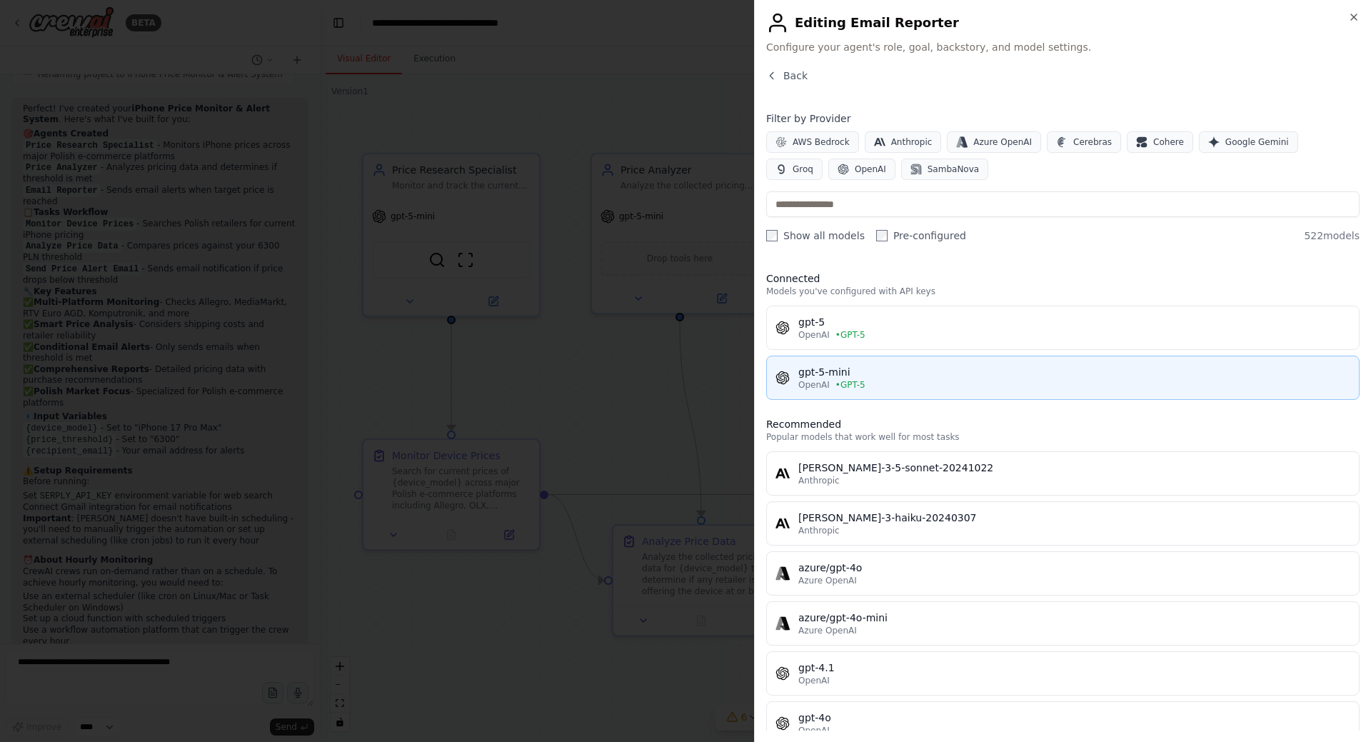
click at [900, 378] on div "gpt-5-mini" at bounding box center [1074, 372] width 552 height 14
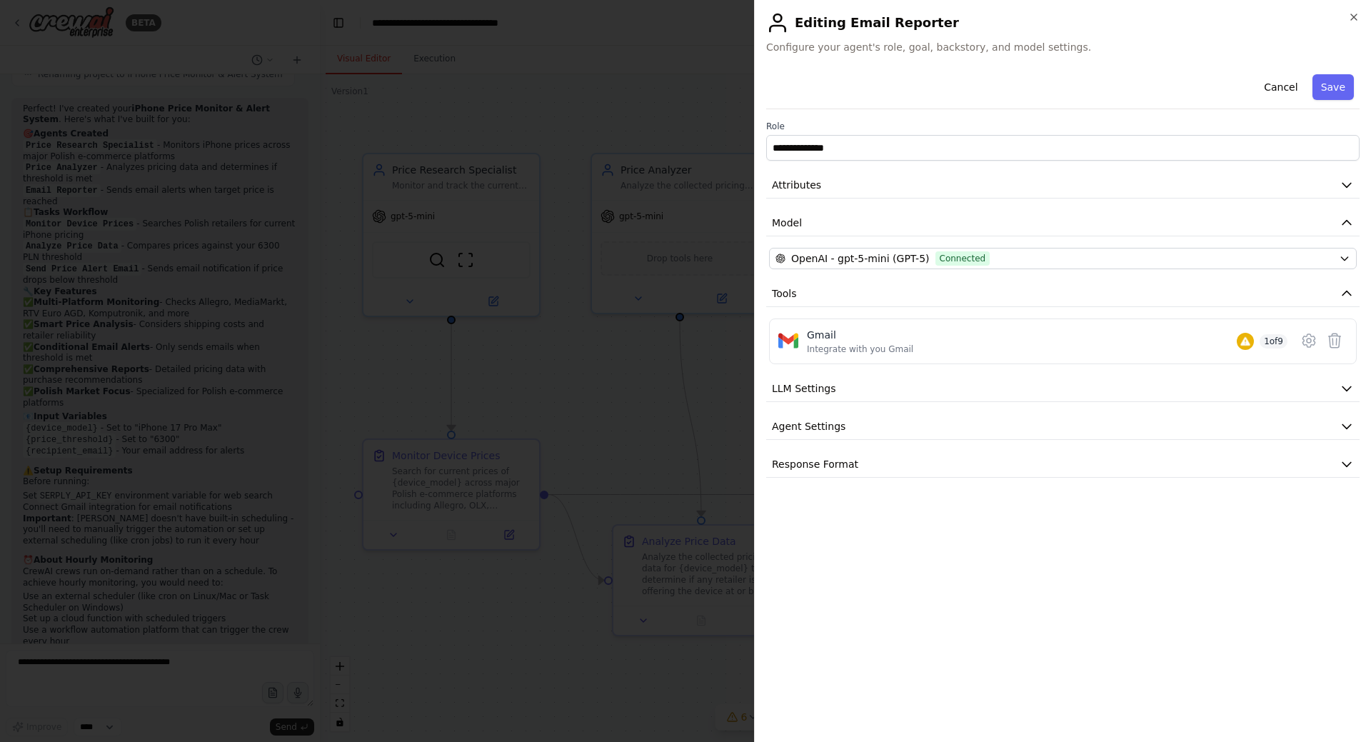
click at [1342, 70] on div "Cancel Save" at bounding box center [1062, 89] width 593 height 41
click at [1343, 89] on button "Save" at bounding box center [1333, 87] width 41 height 26
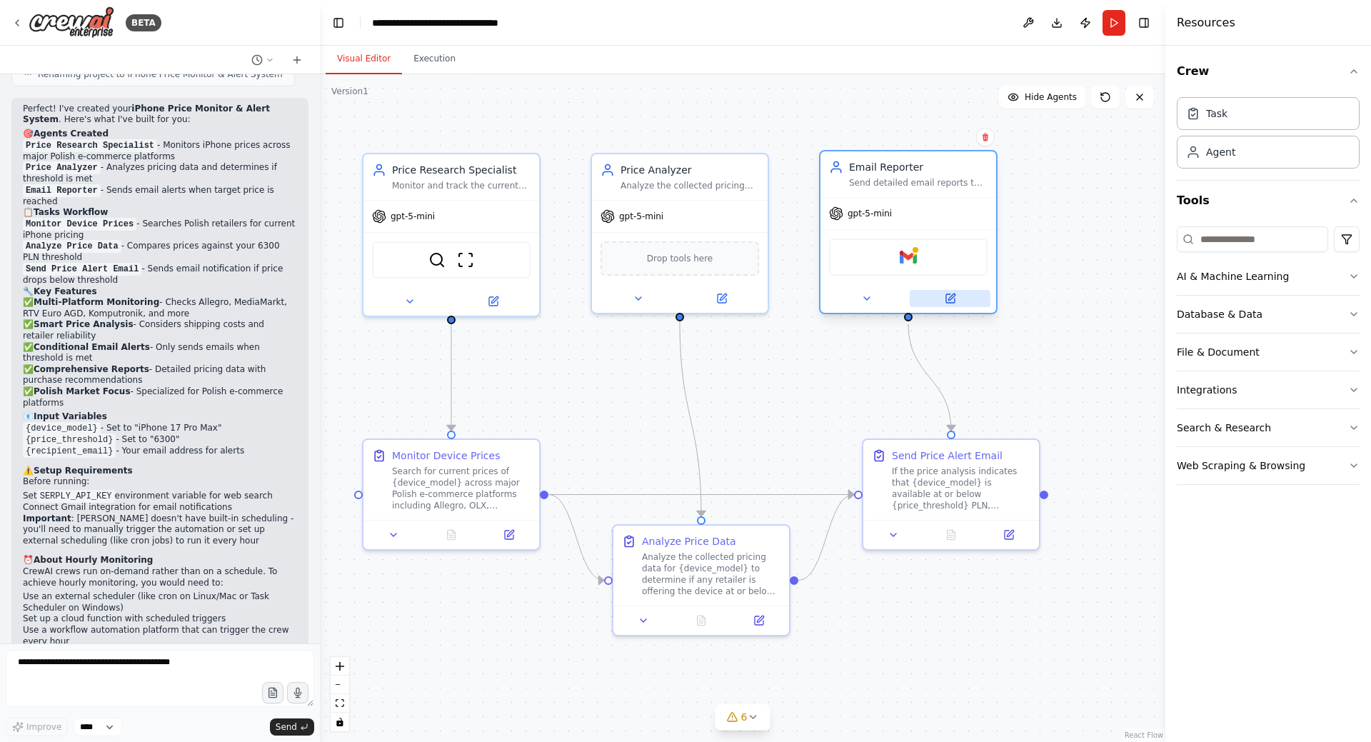
click at [952, 299] on icon at bounding box center [951, 297] width 6 height 6
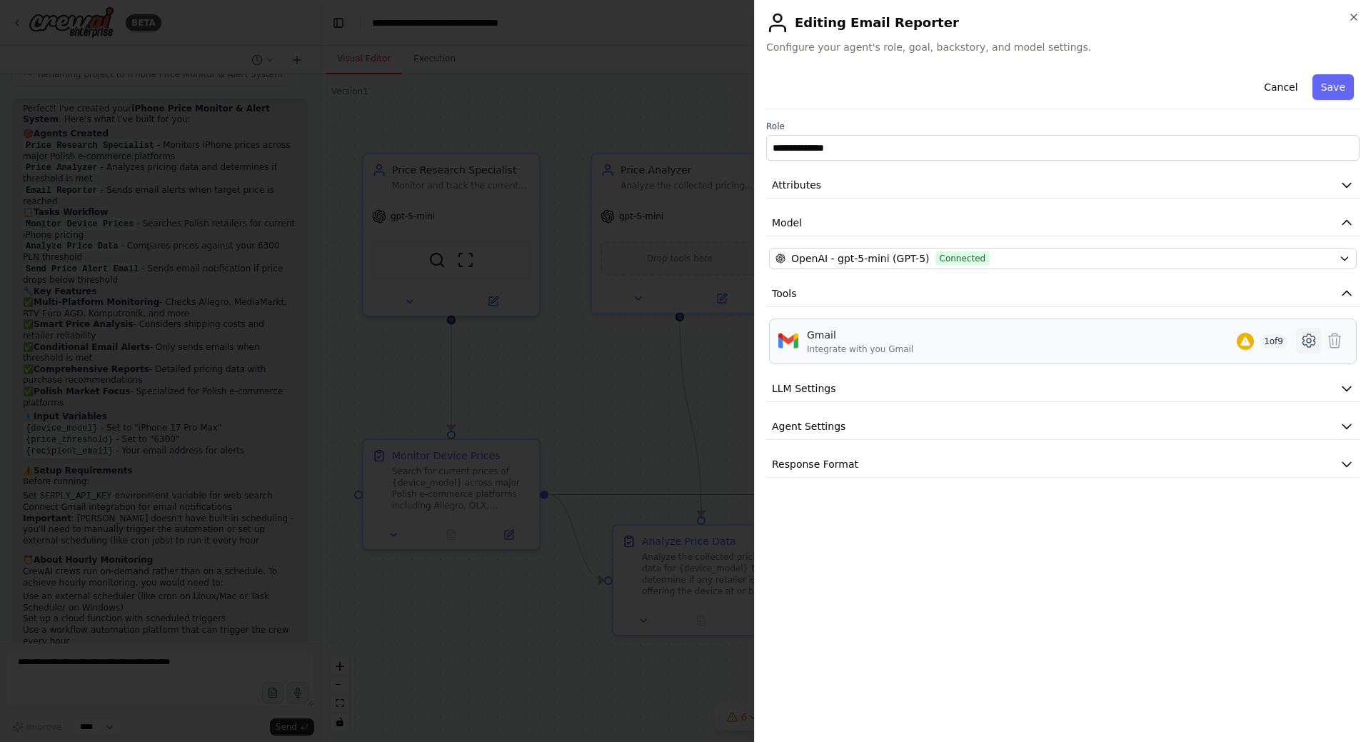
click at [1305, 341] on icon at bounding box center [1308, 340] width 17 height 17
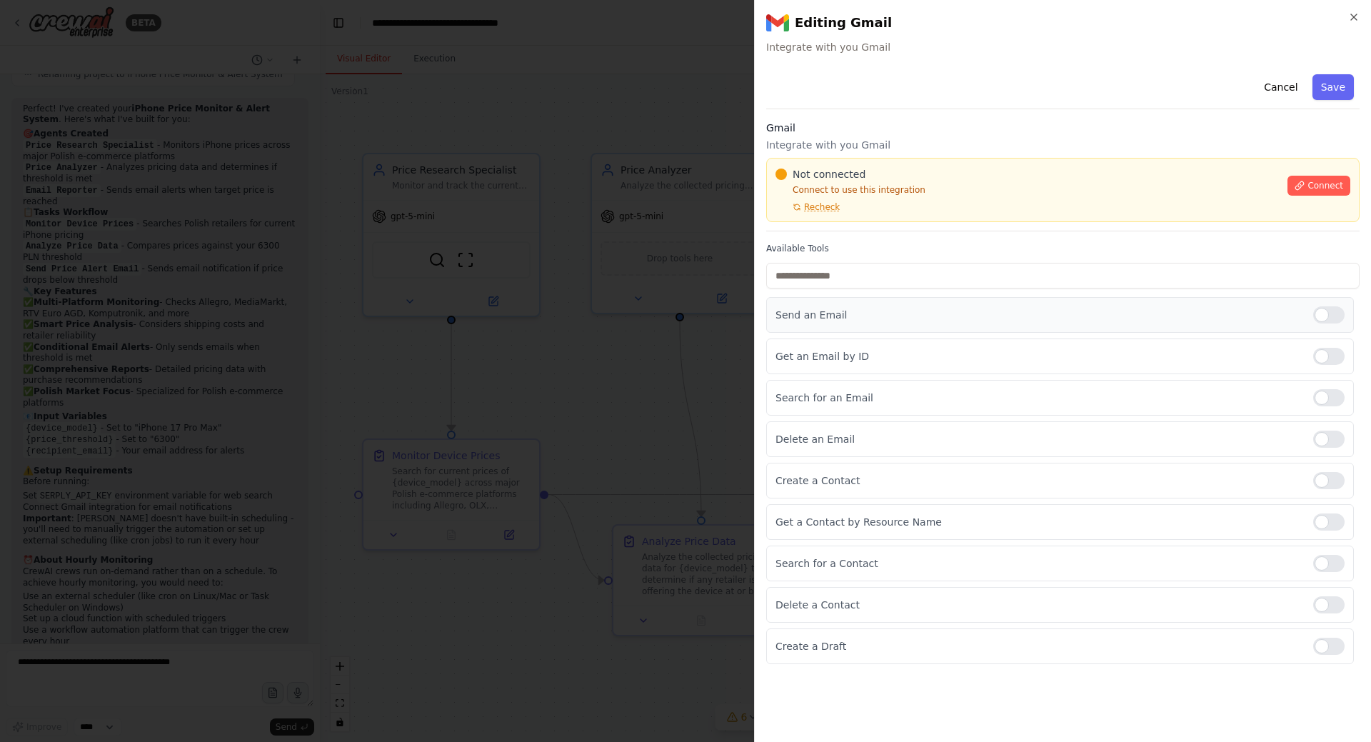
click at [1323, 318] on div at bounding box center [1328, 314] width 31 height 17
click at [1322, 647] on div at bounding box center [1328, 646] width 31 height 17
click at [830, 205] on span "Recheck" at bounding box center [822, 206] width 36 height 11
click at [1320, 190] on span "Connect" at bounding box center [1326, 185] width 36 height 11
click at [818, 249] on label "Available Tools" at bounding box center [1062, 248] width 593 height 11
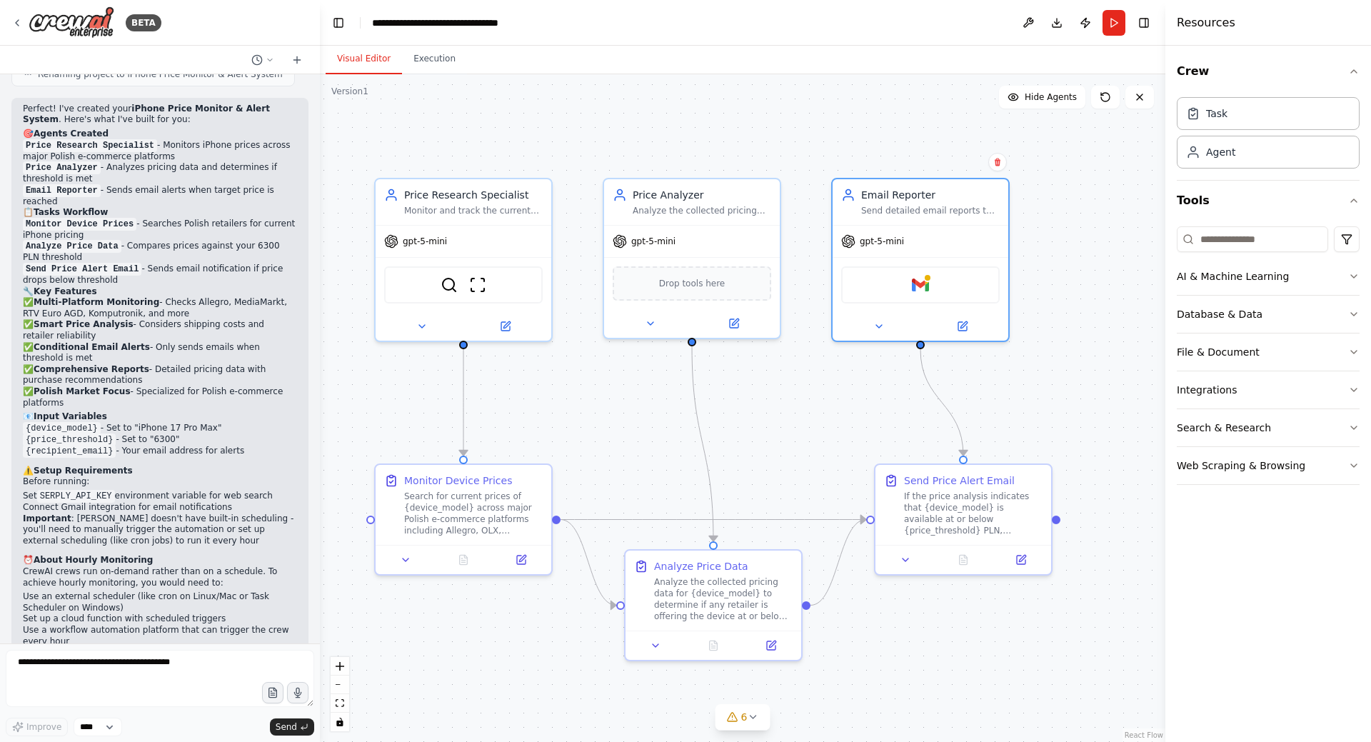
drag, startPoint x: 744, startPoint y: 373, endPoint x: 756, endPoint y: 398, distance: 27.8
click at [756, 398] on div ".deletable-edge-delete-btn { width: 20px; height: 20px; border: 0px solid #ffff…" at bounding box center [743, 408] width 846 height 668
click at [16, 23] on icon at bounding box center [17, 23] width 3 height 6
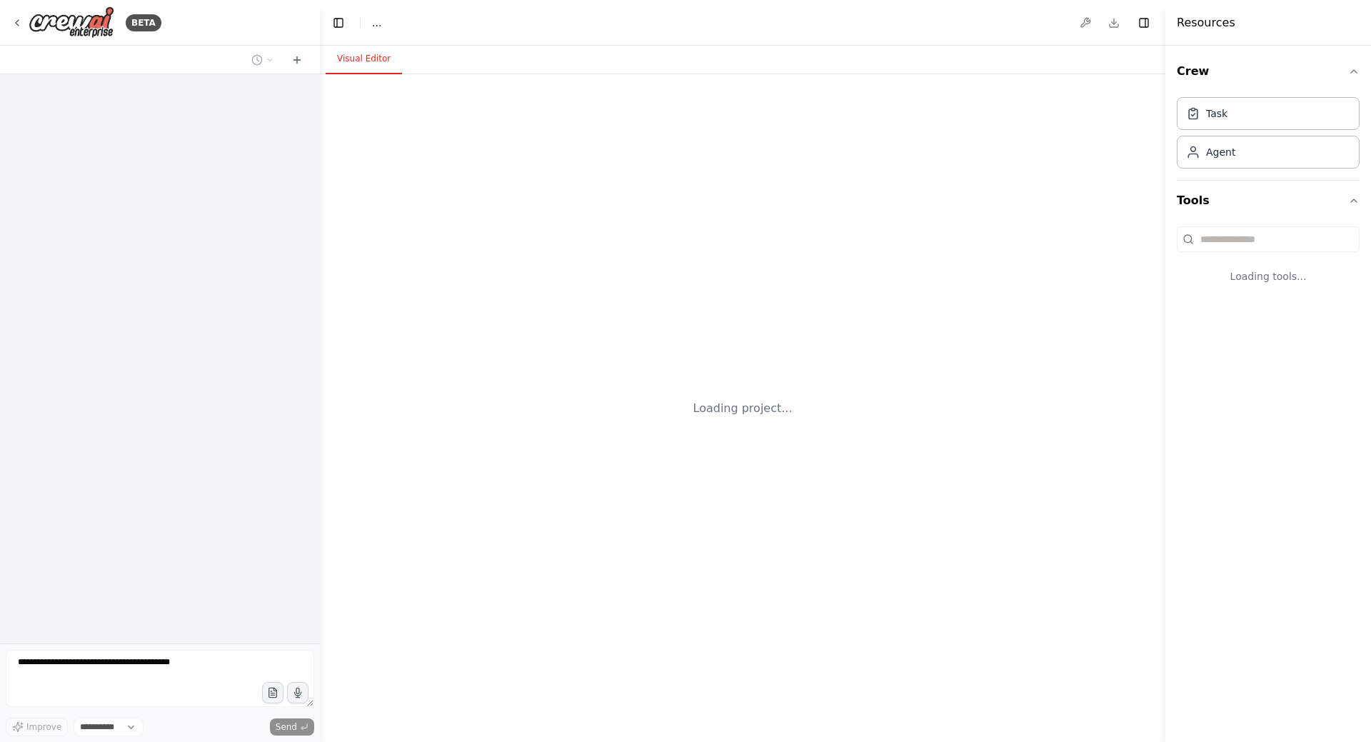
select select "****"
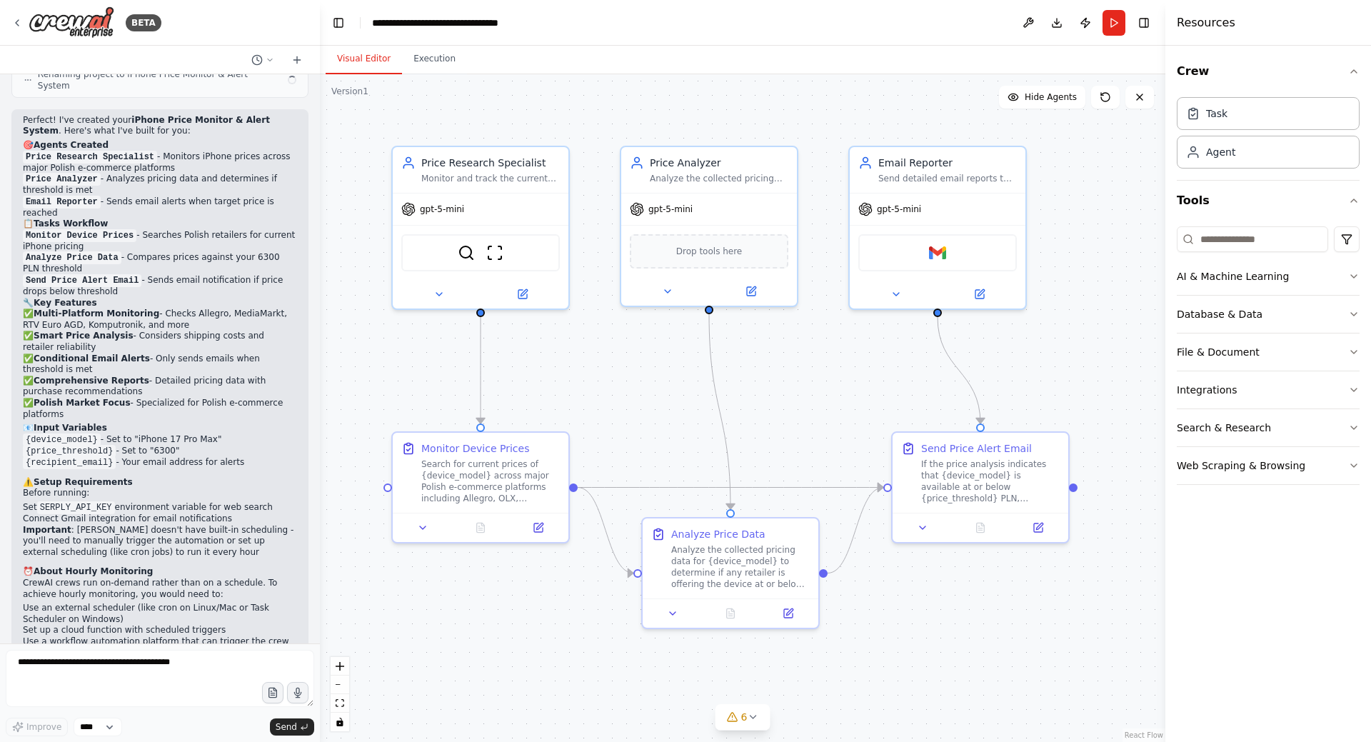
scroll to position [3224, 0]
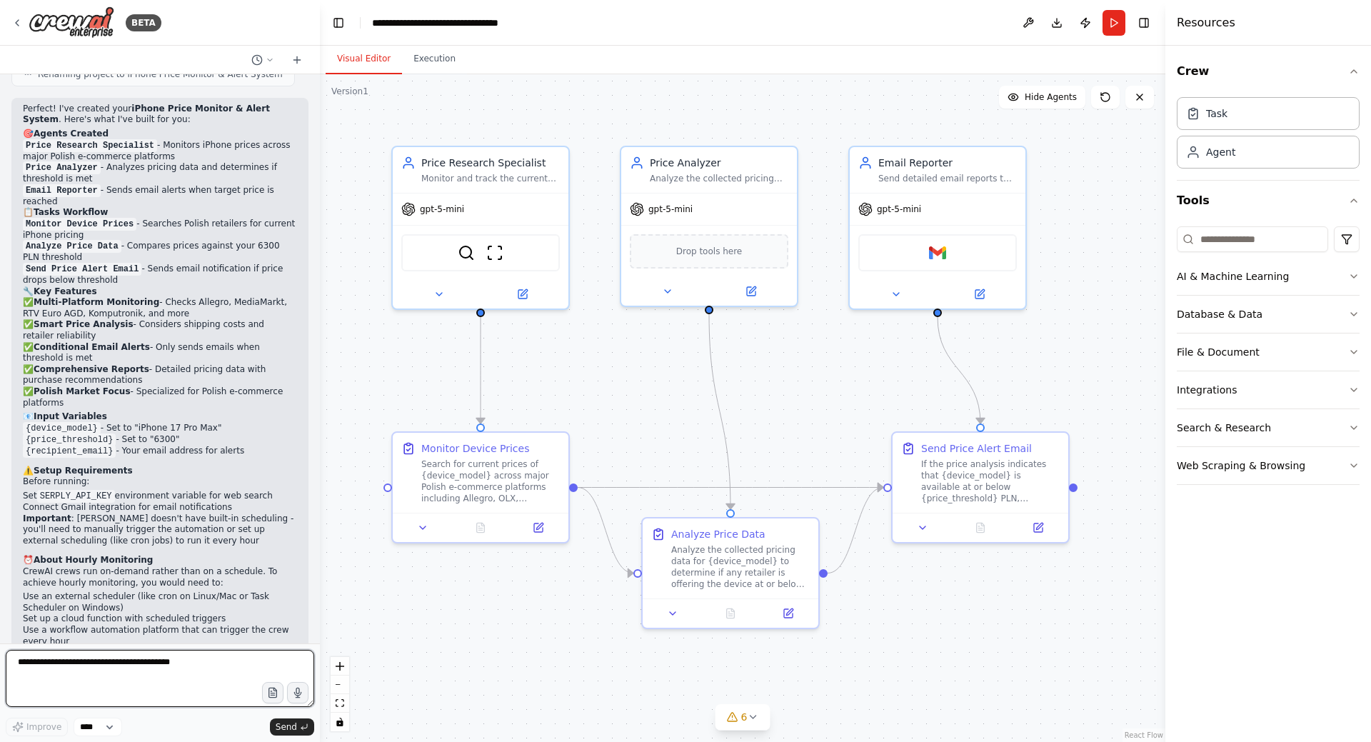
click at [173, 667] on textarea at bounding box center [160, 678] width 309 height 57
drag, startPoint x: 43, startPoint y: 586, endPoint x: 125, endPoint y: 586, distance: 82.1
click at [125, 691] on p "Your price monitoring crew is ready! Test it first to make sure it works proper…" at bounding box center [160, 708] width 274 height 34
copy p "price monitoring crew"
click at [99, 668] on textarea "*********" at bounding box center [160, 678] width 309 height 57
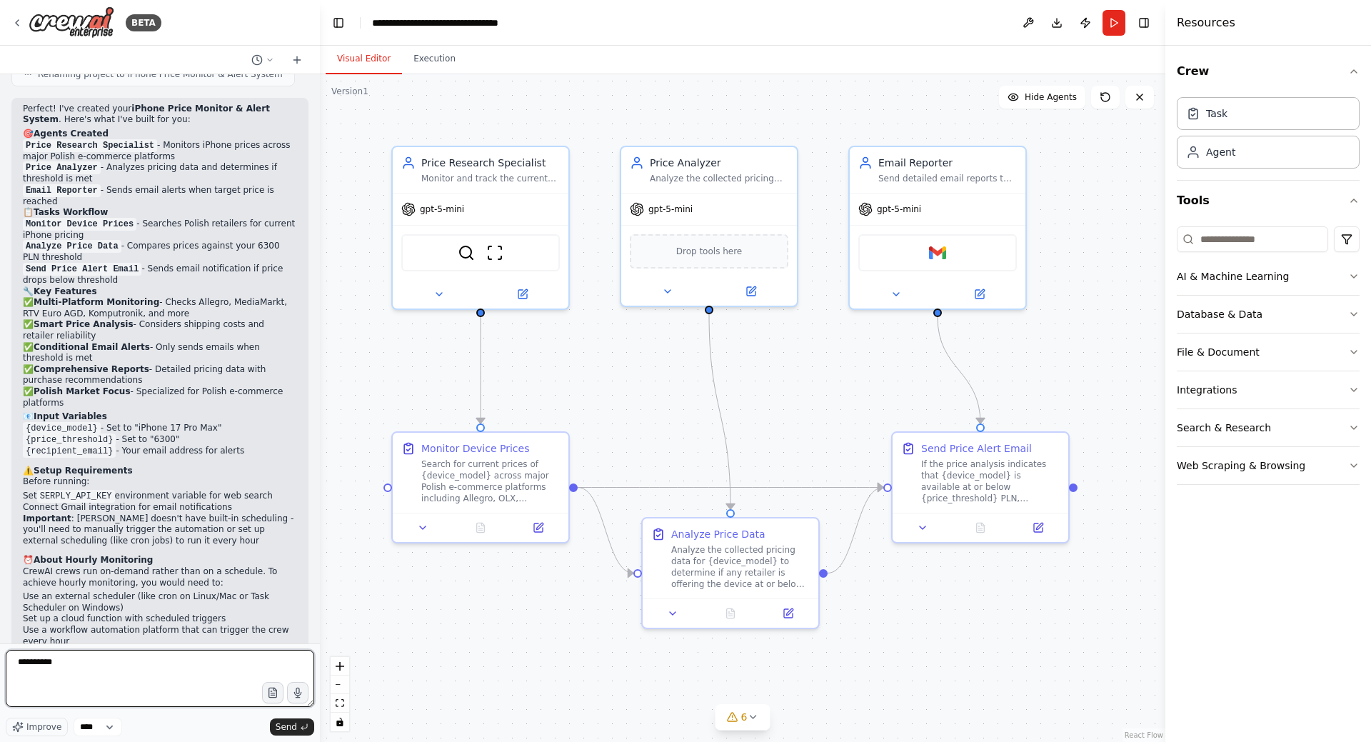
paste textarea "**********"
type textarea "**********"
drag, startPoint x: 74, startPoint y: 652, endPoint x: 0, endPoint y: 631, distance: 77.3
click at [0, 631] on div "BETA Build a crew that curates personalized learning resources, tracks your pro…" at bounding box center [160, 371] width 320 height 742
drag, startPoint x: 103, startPoint y: 672, endPoint x: 0, endPoint y: 639, distance: 108.0
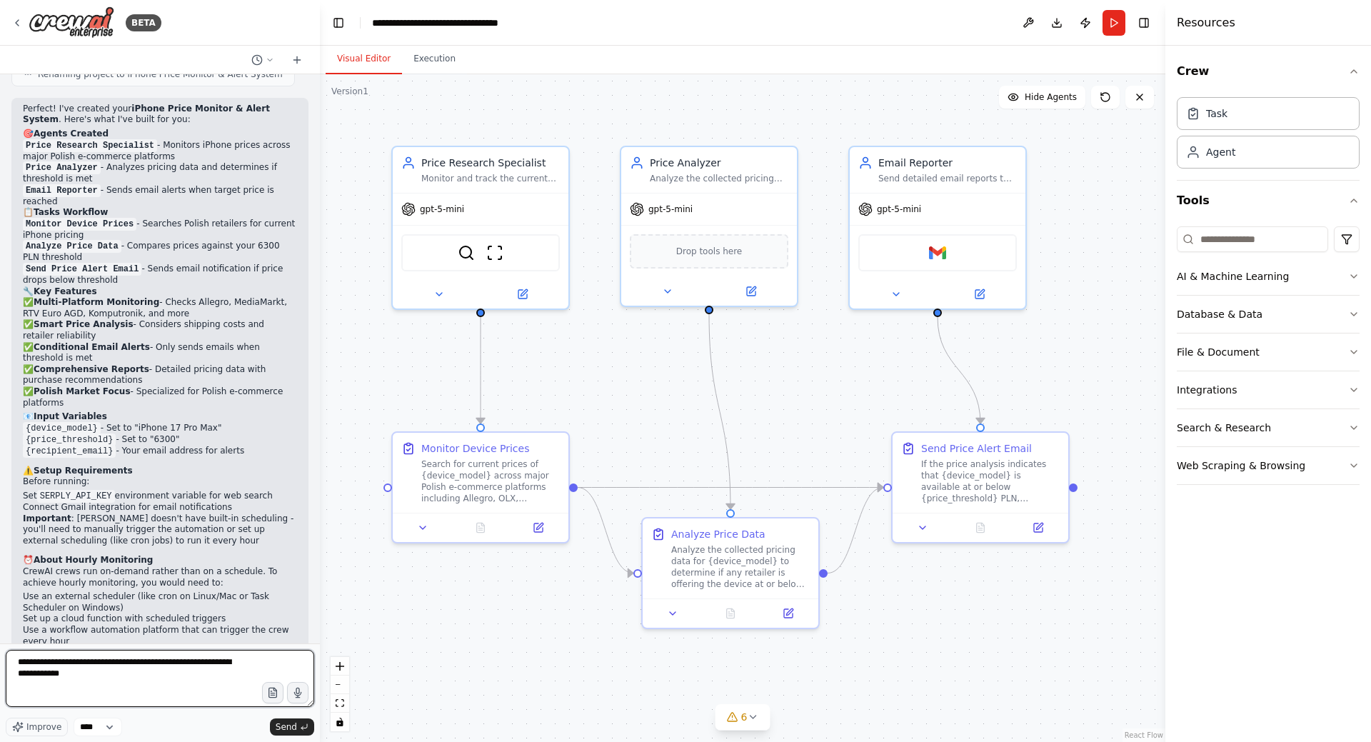
click at [0, 639] on div "BETA Build a crew that curates personalized learning resources, tracks your pro…" at bounding box center [160, 371] width 320 height 742
click at [506, 604] on div ".deletable-edge-delete-btn { width: 20px; height: 20px; border: 0px solid #ffff…" at bounding box center [743, 408] width 846 height 668
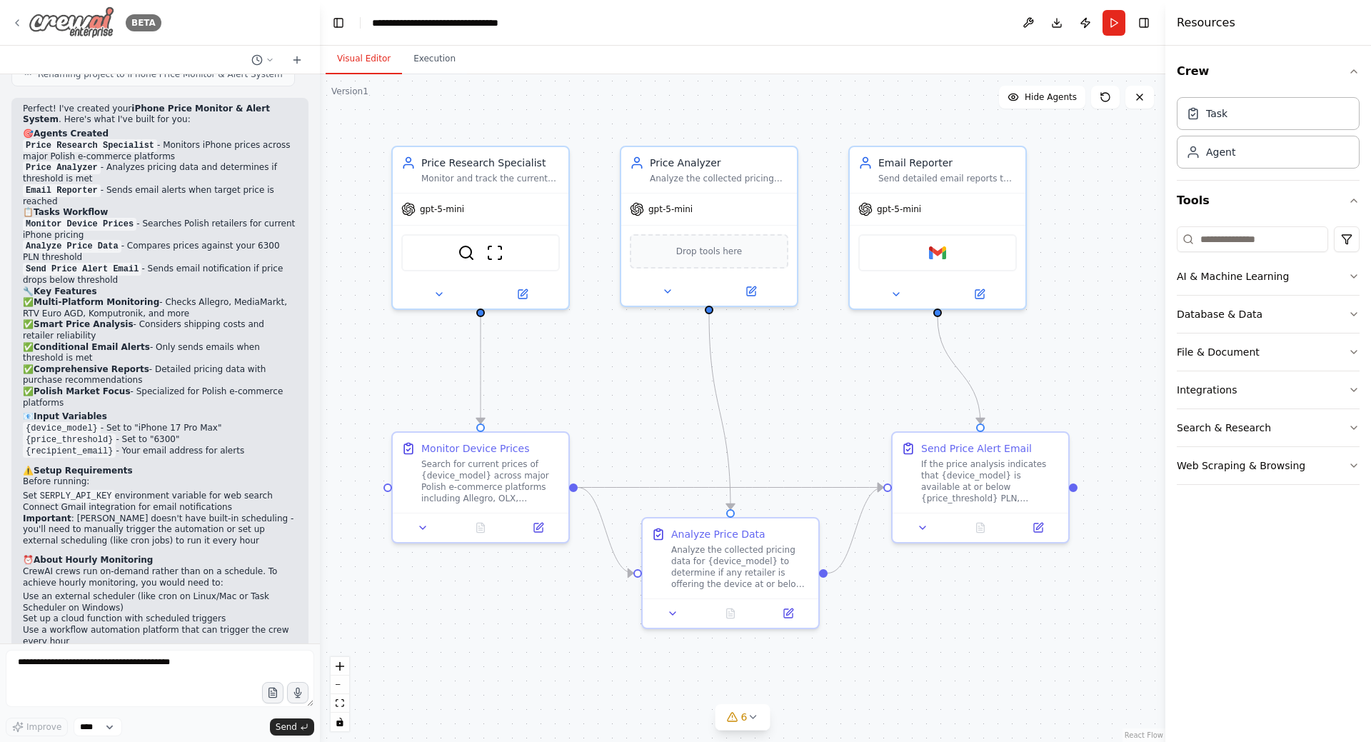
click at [15, 14] on div "BETA" at bounding box center [86, 22] width 150 height 32
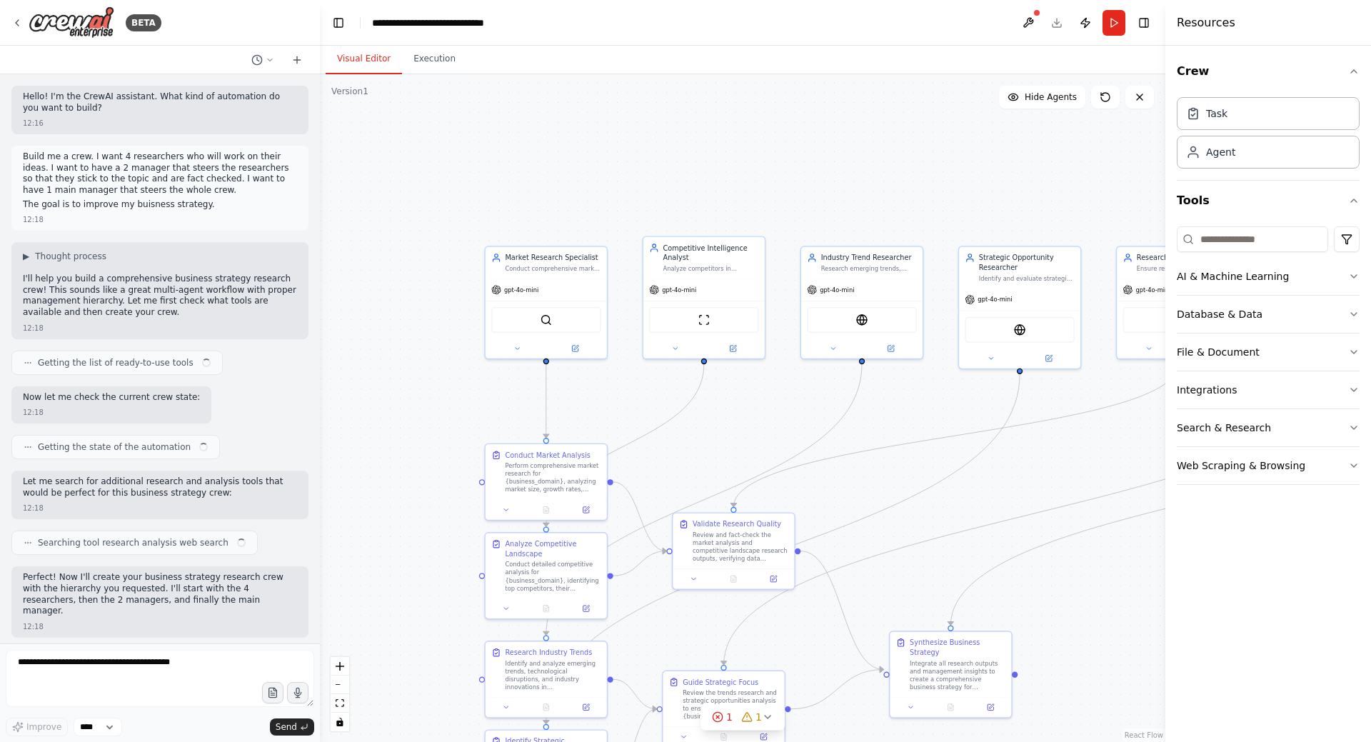
scroll to position [964, 0]
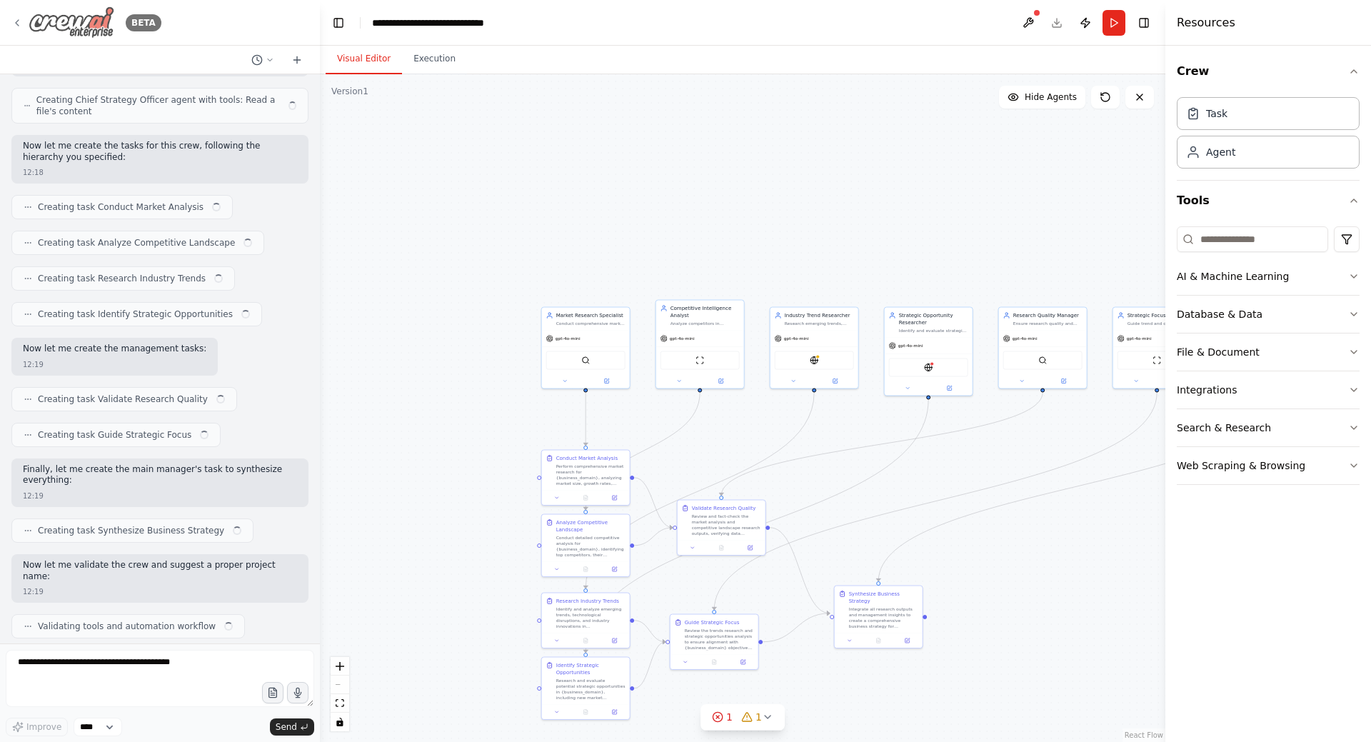
click at [15, 21] on icon at bounding box center [16, 22] width 11 height 11
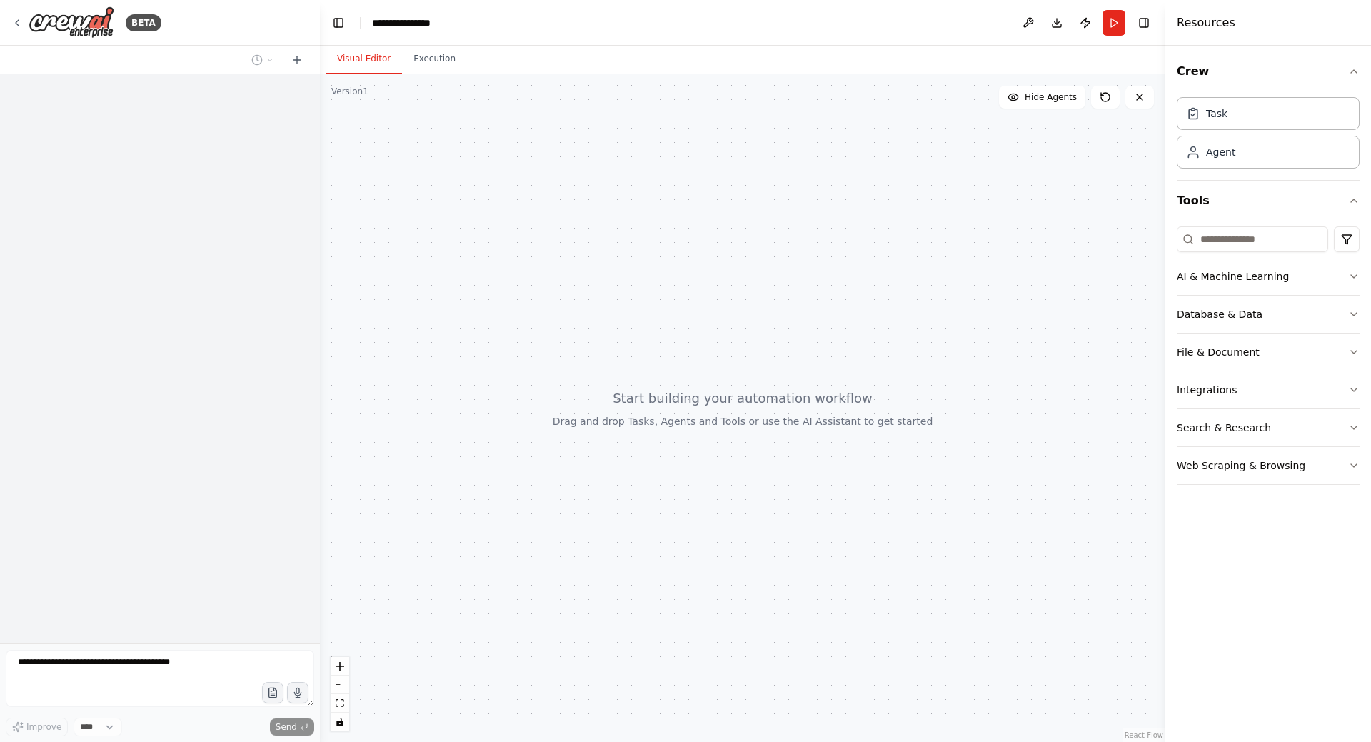
drag, startPoint x: 821, startPoint y: 310, endPoint x: 771, endPoint y: 320, distance: 51.7
click at [771, 320] on div at bounding box center [743, 408] width 846 height 668
drag, startPoint x: 782, startPoint y: 316, endPoint x: 803, endPoint y: 305, distance: 23.3
click at [803, 305] on div at bounding box center [743, 408] width 846 height 668
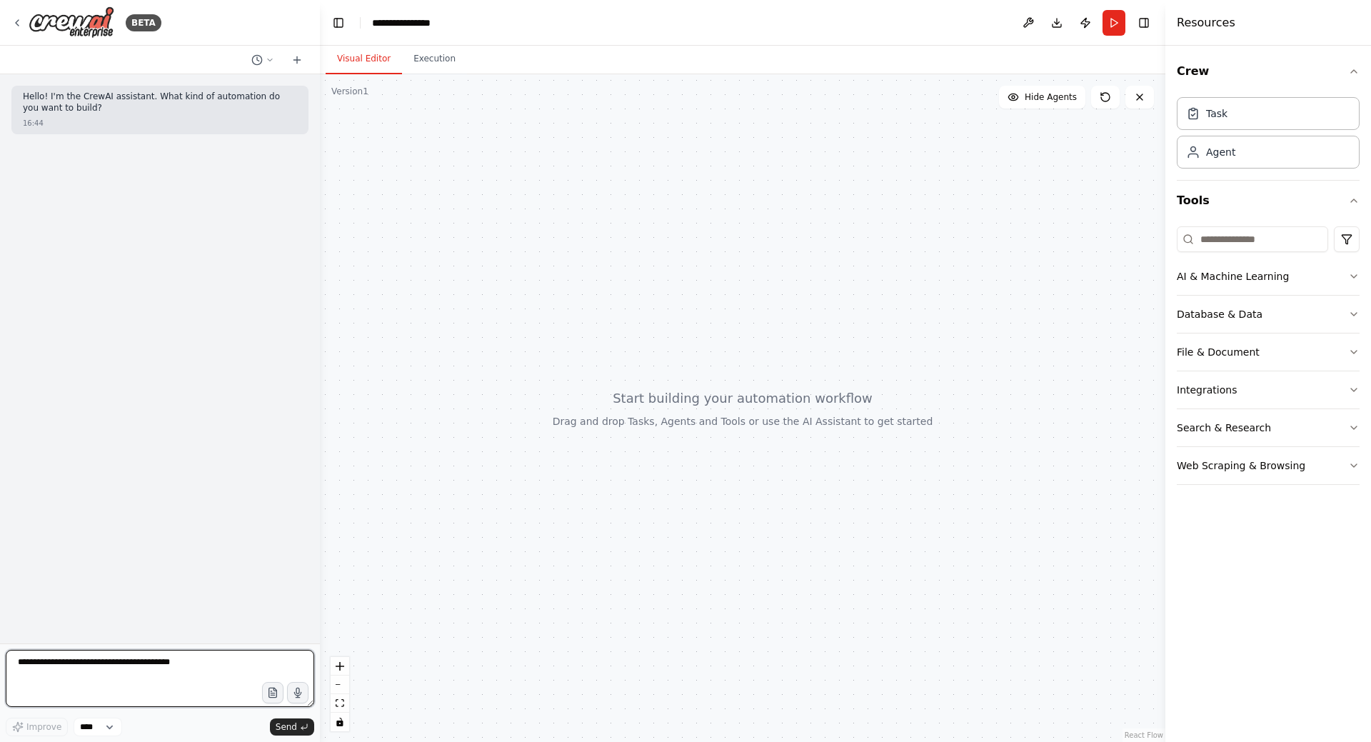
click at [143, 663] on textarea at bounding box center [160, 678] width 309 height 57
click at [139, 691] on textarea "**********" at bounding box center [160, 678] width 309 height 57
click at [129, 696] on textarea "**********" at bounding box center [160, 678] width 309 height 57
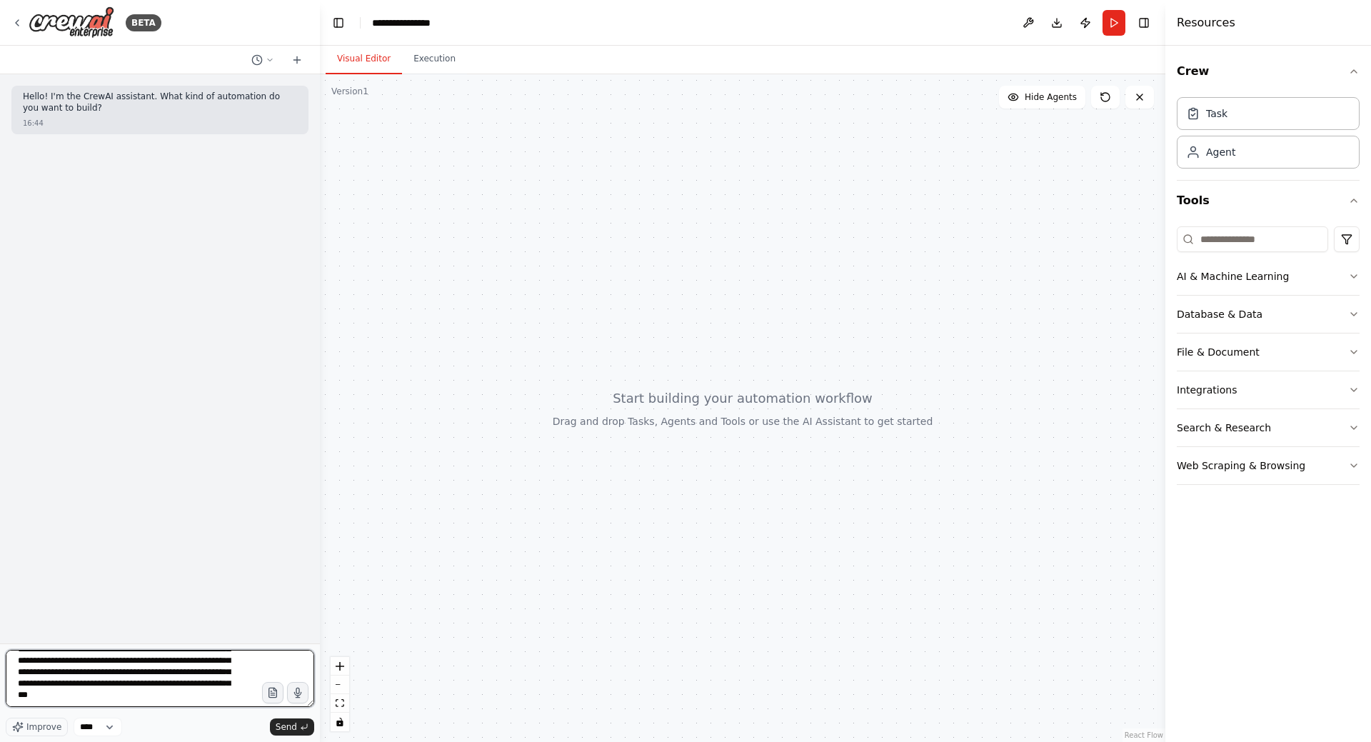
click at [148, 688] on textarea "**********" at bounding box center [160, 678] width 309 height 57
click at [172, 690] on textarea "**********" at bounding box center [160, 678] width 309 height 57
click at [174, 689] on textarea "**********" at bounding box center [160, 678] width 309 height 57
drag, startPoint x: 204, startPoint y: 686, endPoint x: 192, endPoint y: 686, distance: 11.4
click at [192, 686] on textarea "**********" at bounding box center [160, 678] width 309 height 57
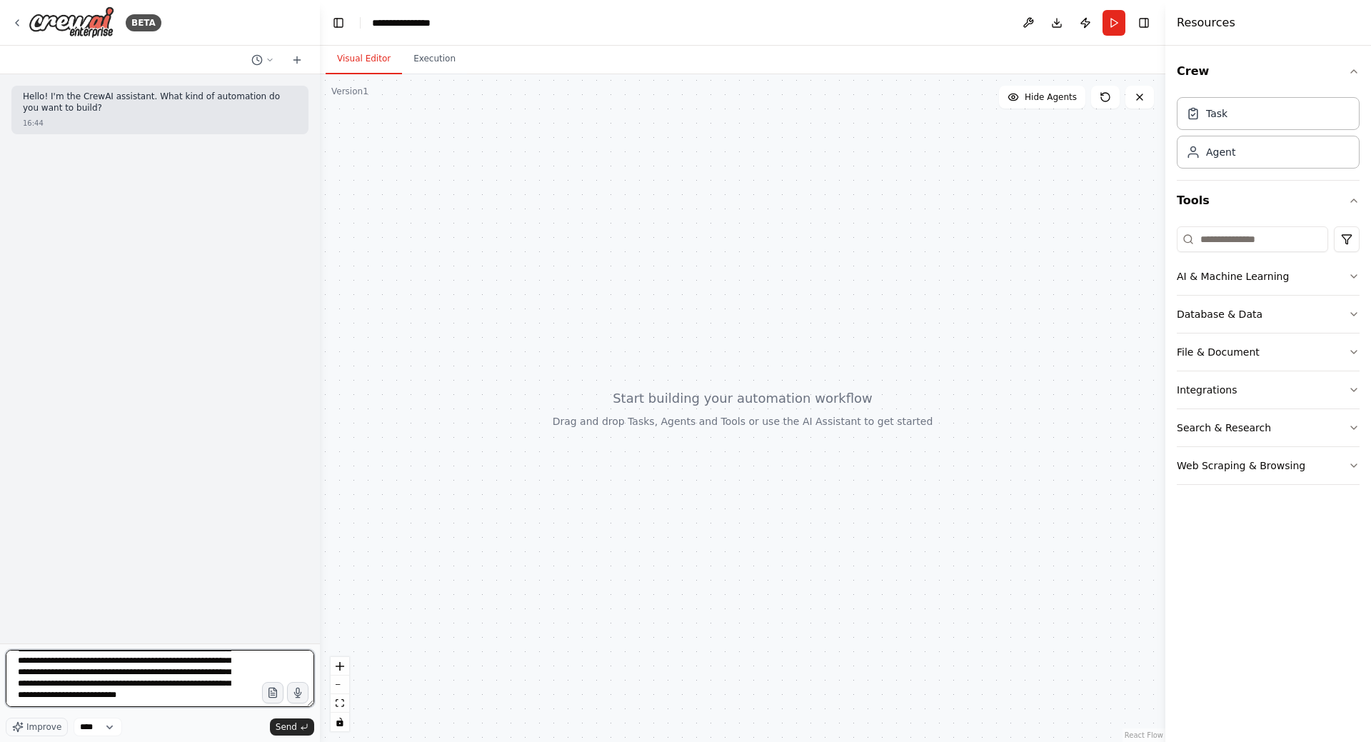
click at [149, 693] on textarea "**********" at bounding box center [160, 678] width 309 height 57
click at [45, 696] on textarea "**********" at bounding box center [160, 678] width 309 height 57
type textarea "**********"
click at [285, 732] on span "Send" at bounding box center [286, 726] width 21 height 11
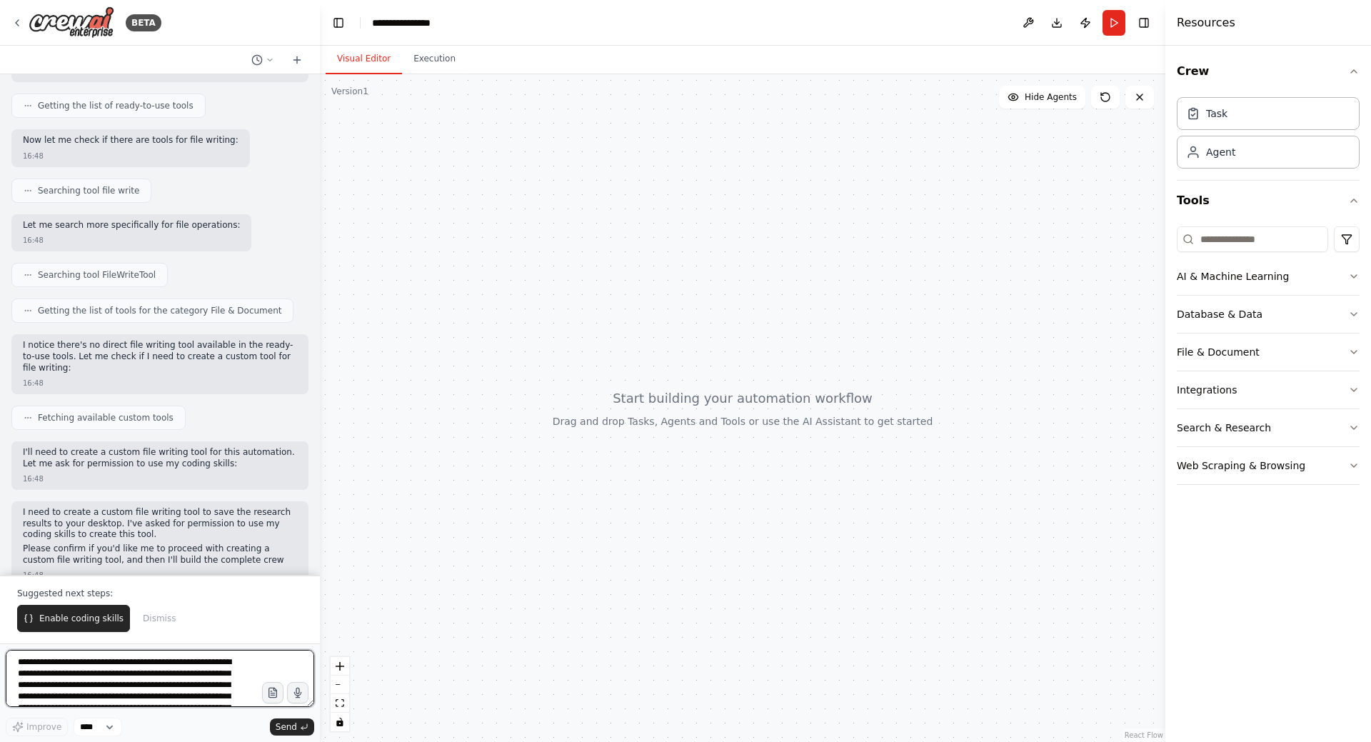
scroll to position [276, 0]
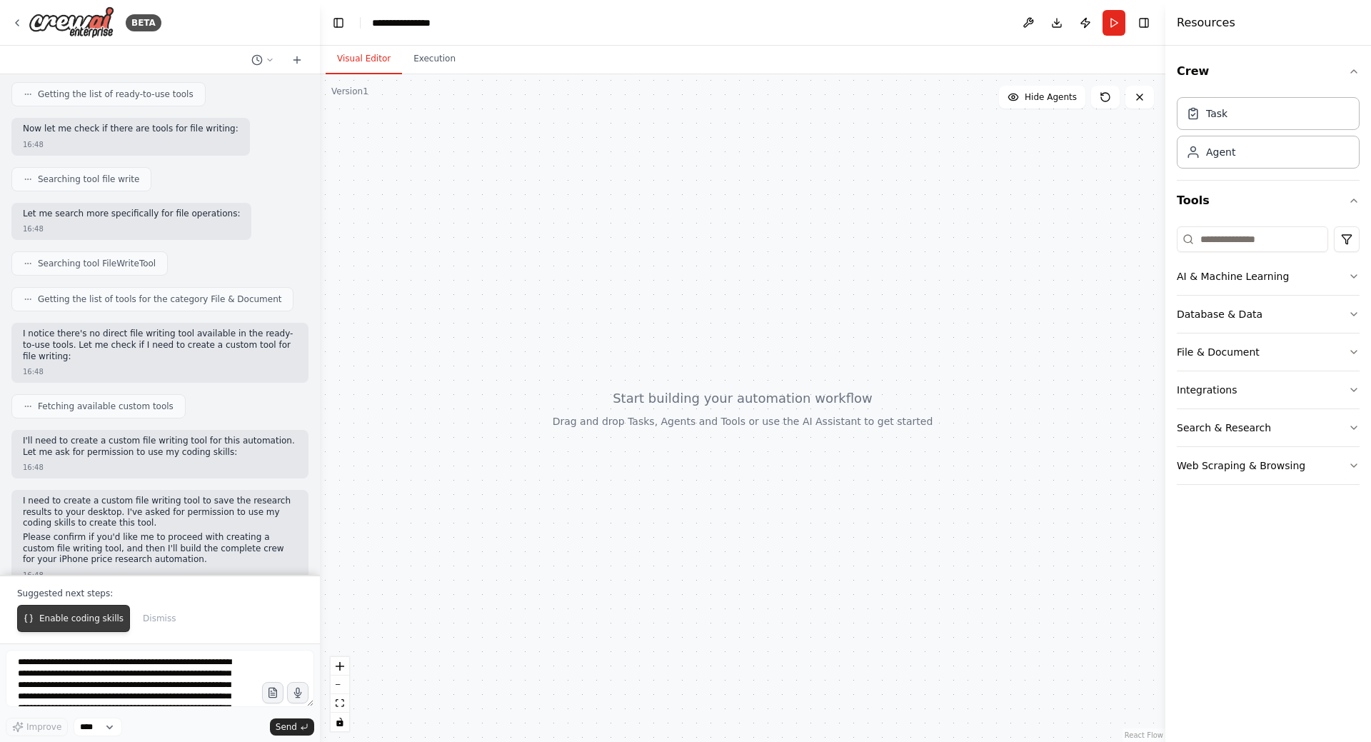
click at [97, 621] on span "Enable coding skills" at bounding box center [81, 618] width 84 height 11
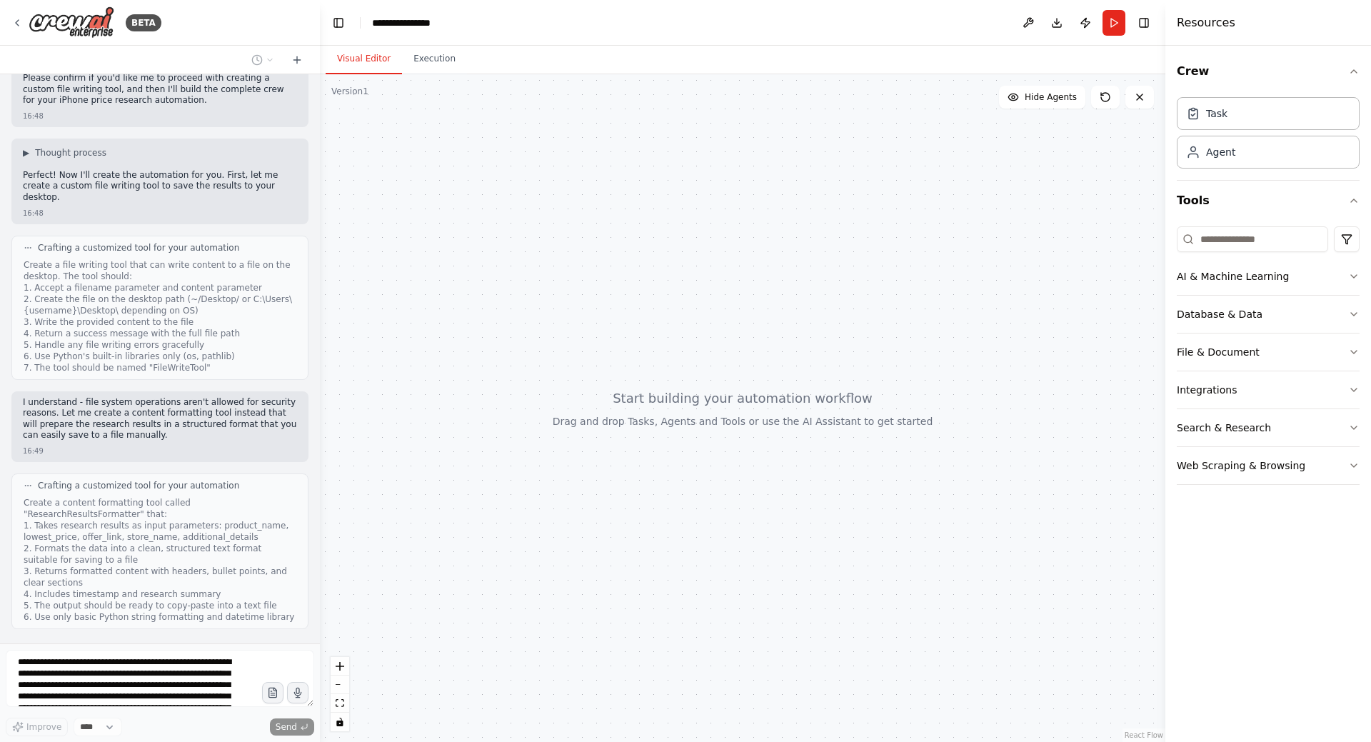
scroll to position [817, 0]
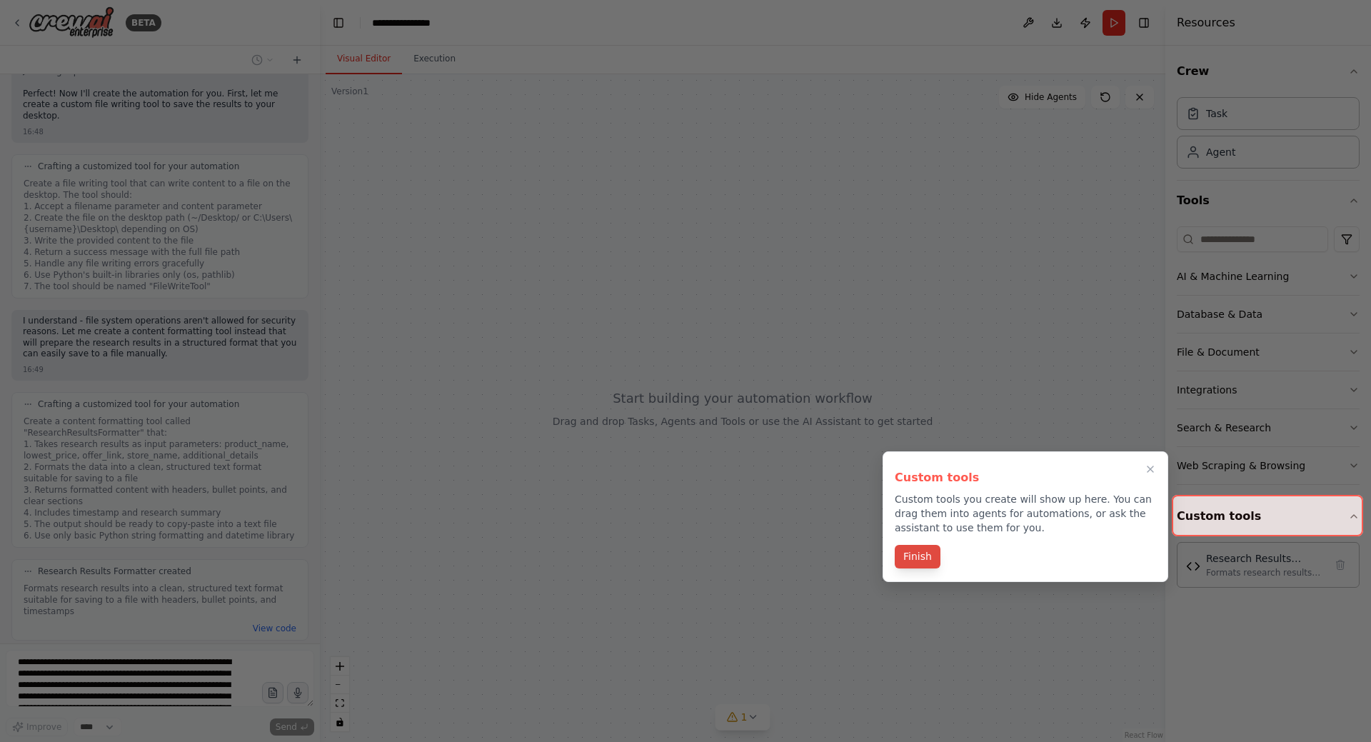
click at [920, 559] on button "Finish" at bounding box center [918, 557] width 46 height 24
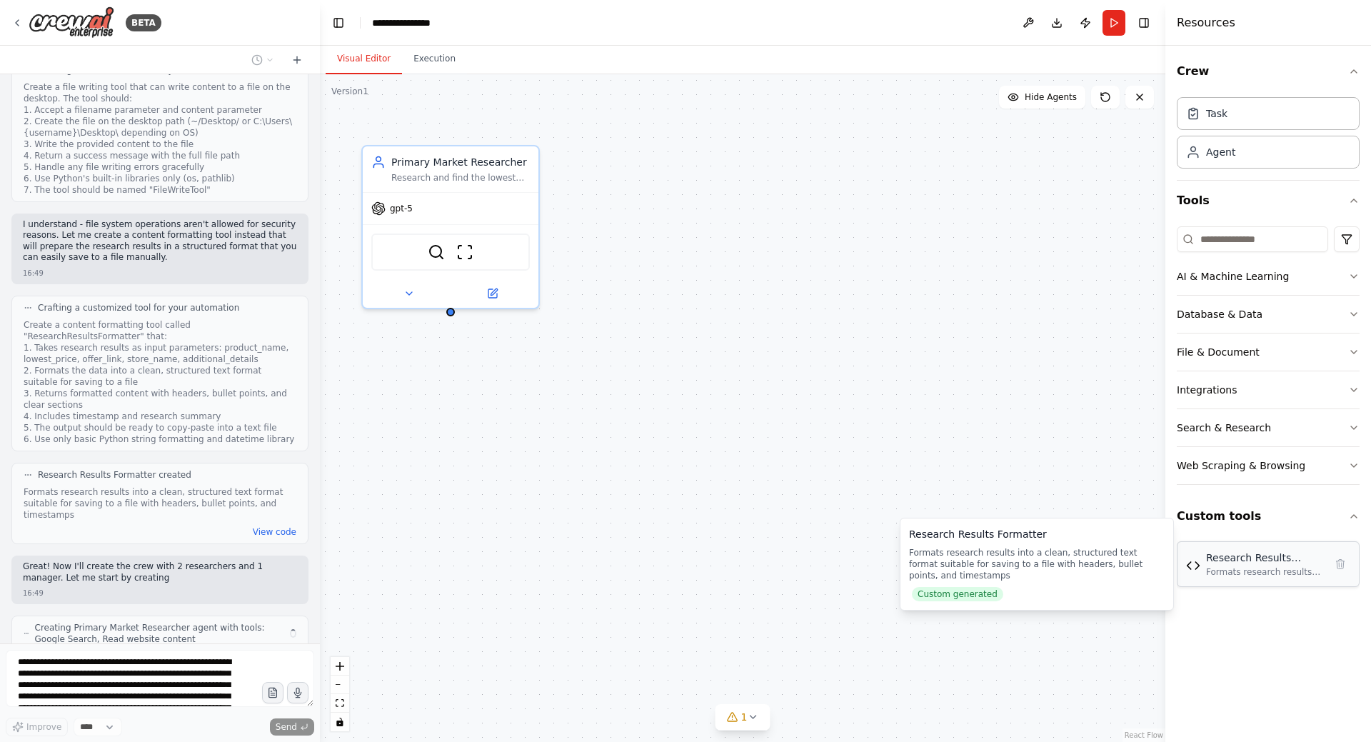
scroll to position [924, 0]
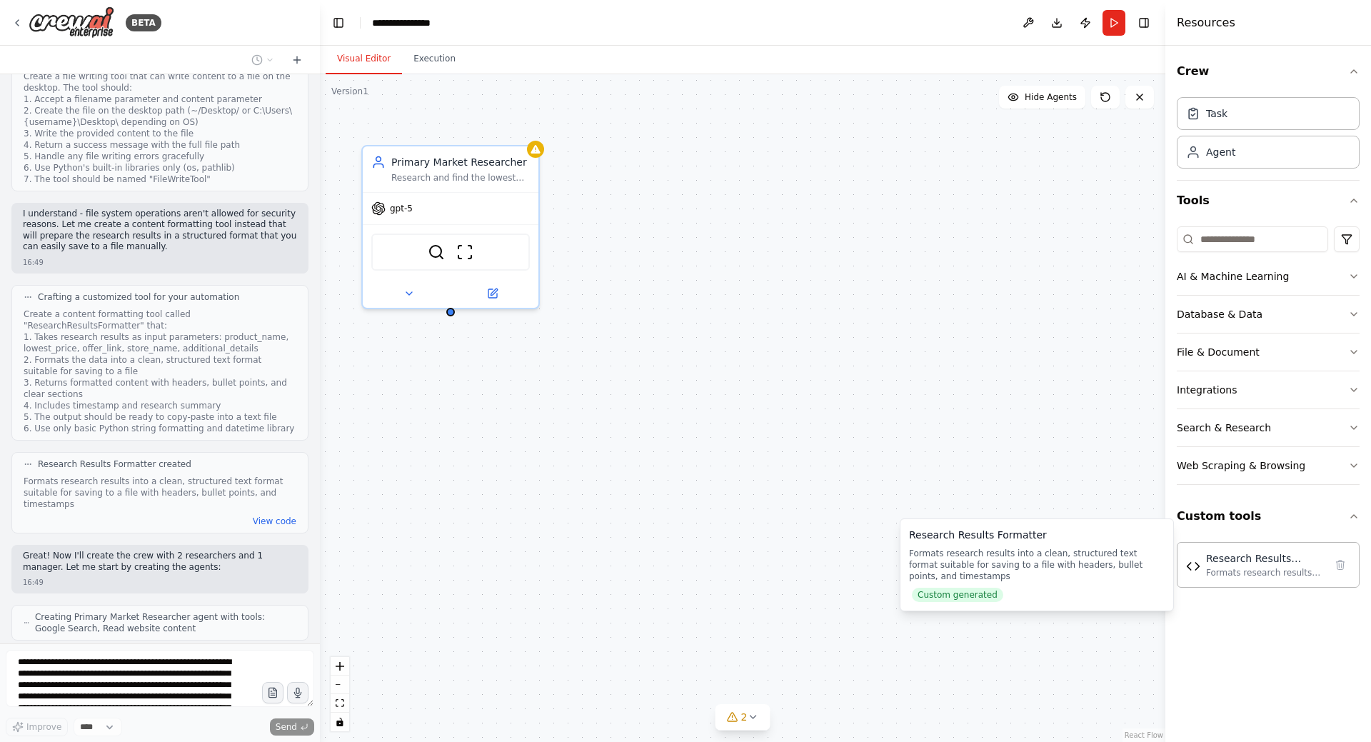
click at [1302, 686] on div "Crew Task Agent Tools AI & Machine Learning Database & Data File & Document Int…" at bounding box center [1268, 394] width 206 height 696
click at [1355, 527] on button "Custom tools" at bounding box center [1268, 516] width 183 height 40
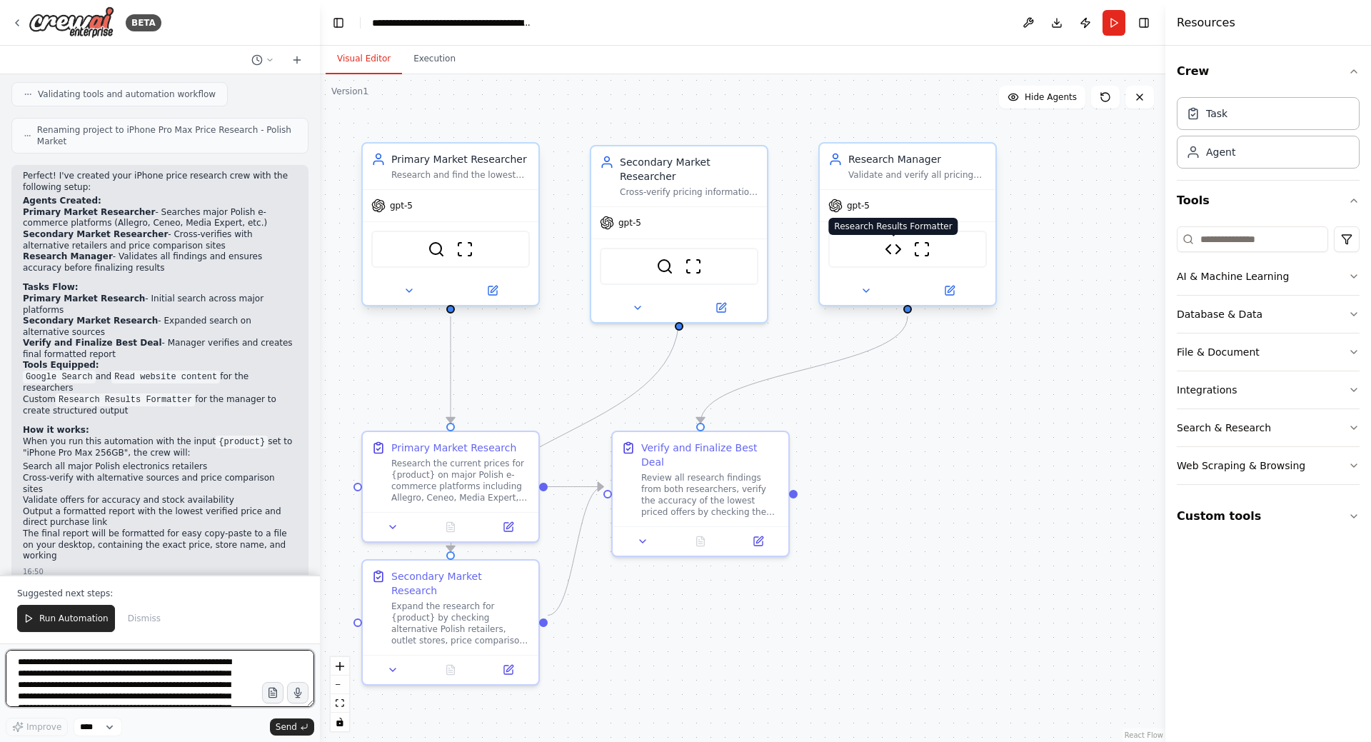
scroll to position [1816, 0]
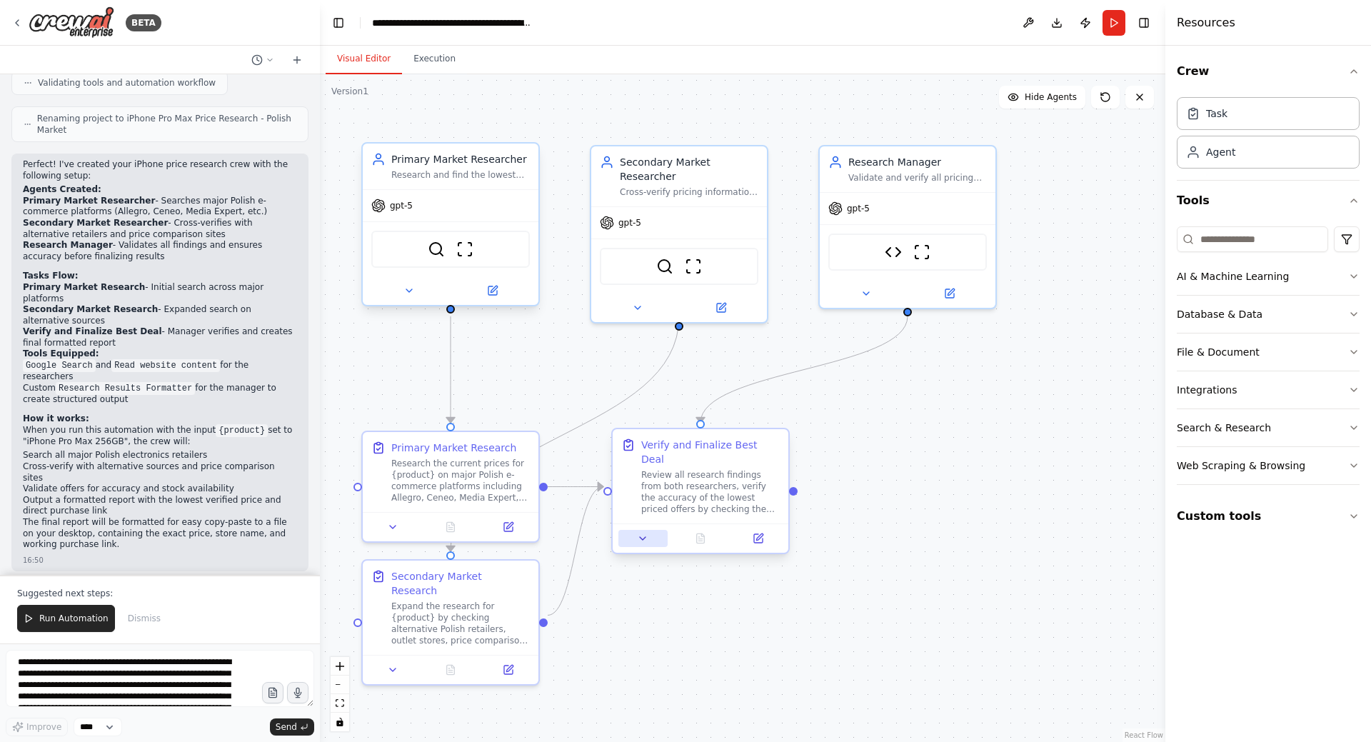
click at [641, 533] on icon at bounding box center [642, 538] width 11 height 11
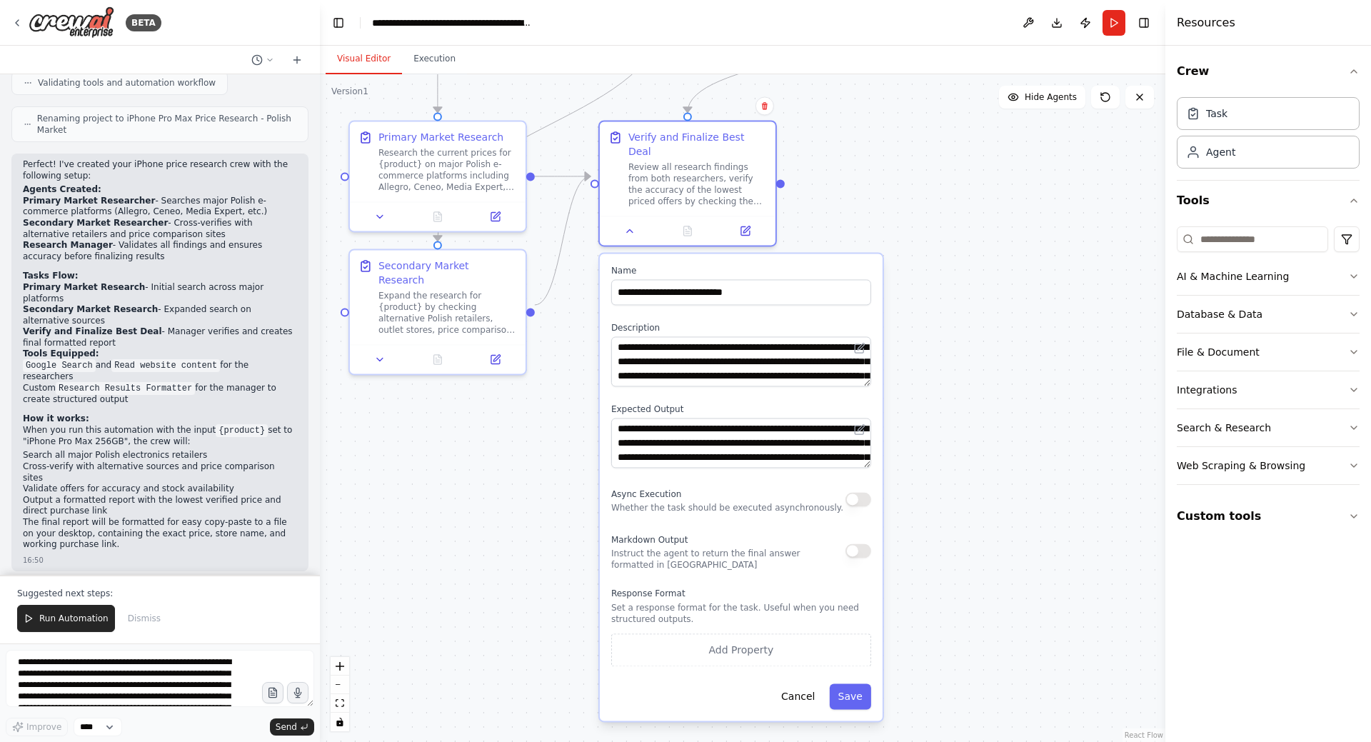
drag, startPoint x: 931, startPoint y: 552, endPoint x: 941, endPoint y: 239, distance: 313.7
click at [941, 239] on div ".deletable-edge-delete-btn { width: 20px; height: 20px; border: 0px solid #ffff…" at bounding box center [743, 408] width 846 height 668
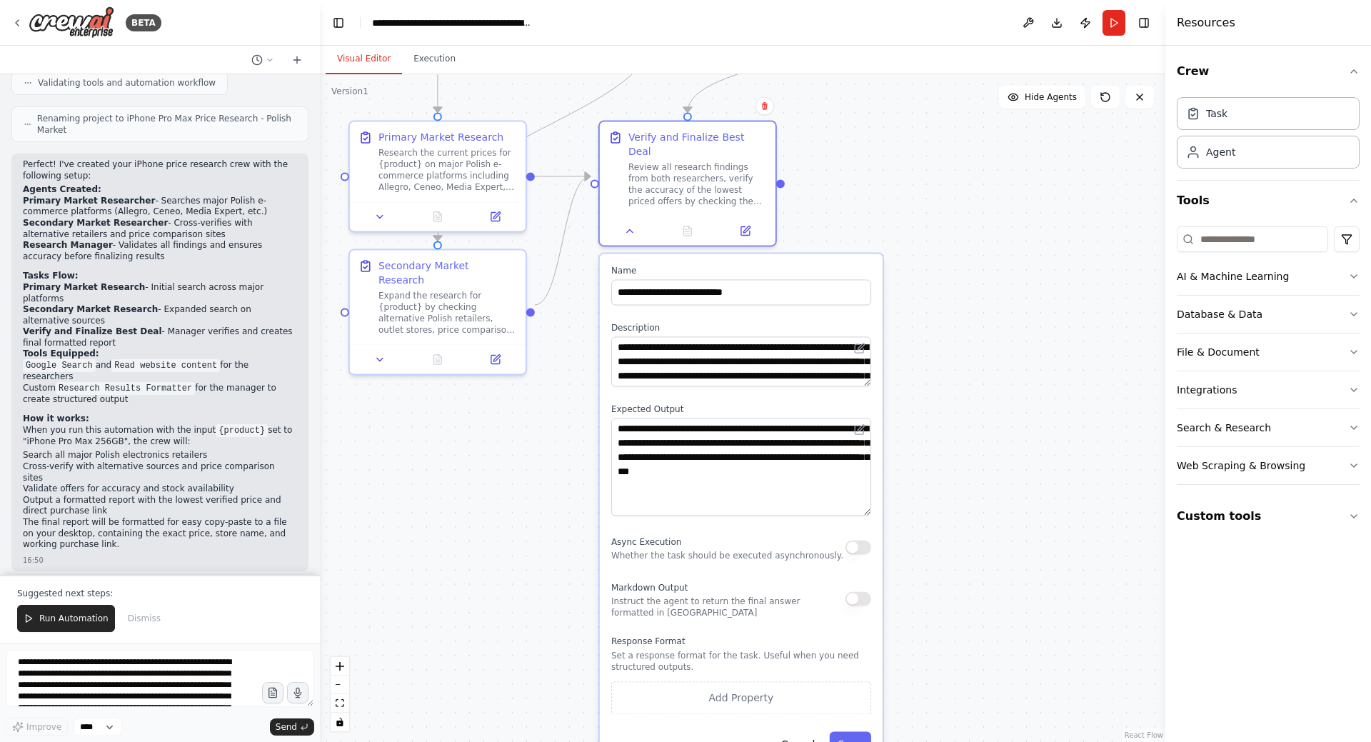
drag, startPoint x: 867, startPoint y: 452, endPoint x: 875, endPoint y: 500, distance: 48.5
click at [875, 500] on div "**********" at bounding box center [741, 511] width 283 height 515
click at [865, 731] on button "Save" at bounding box center [850, 744] width 41 height 26
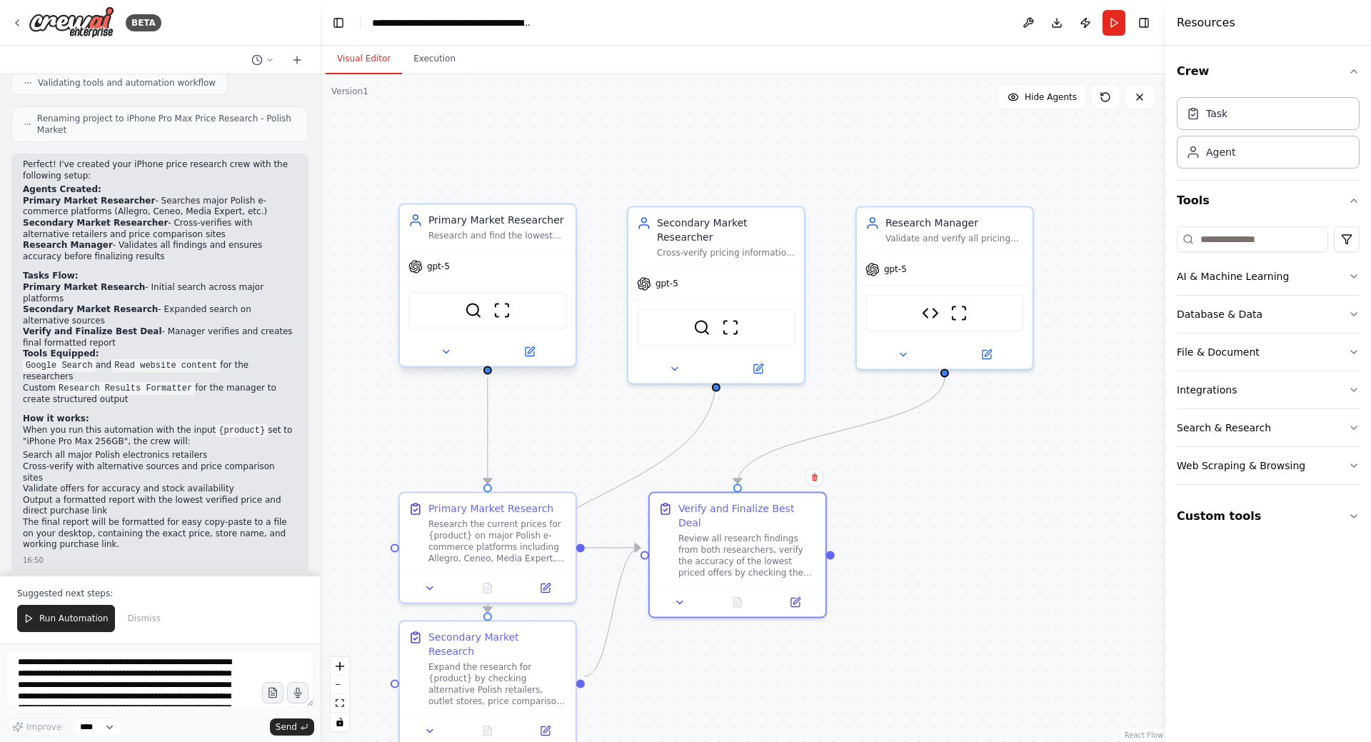
drag, startPoint x: 930, startPoint y: 225, endPoint x: 980, endPoint y: 593, distance: 371.9
click at [980, 593] on div ".deletable-edge-delete-btn { width: 20px; height: 20px; border: 0px solid #ffff…" at bounding box center [743, 408] width 846 height 668
click at [957, 311] on img at bounding box center [959, 309] width 17 height 17
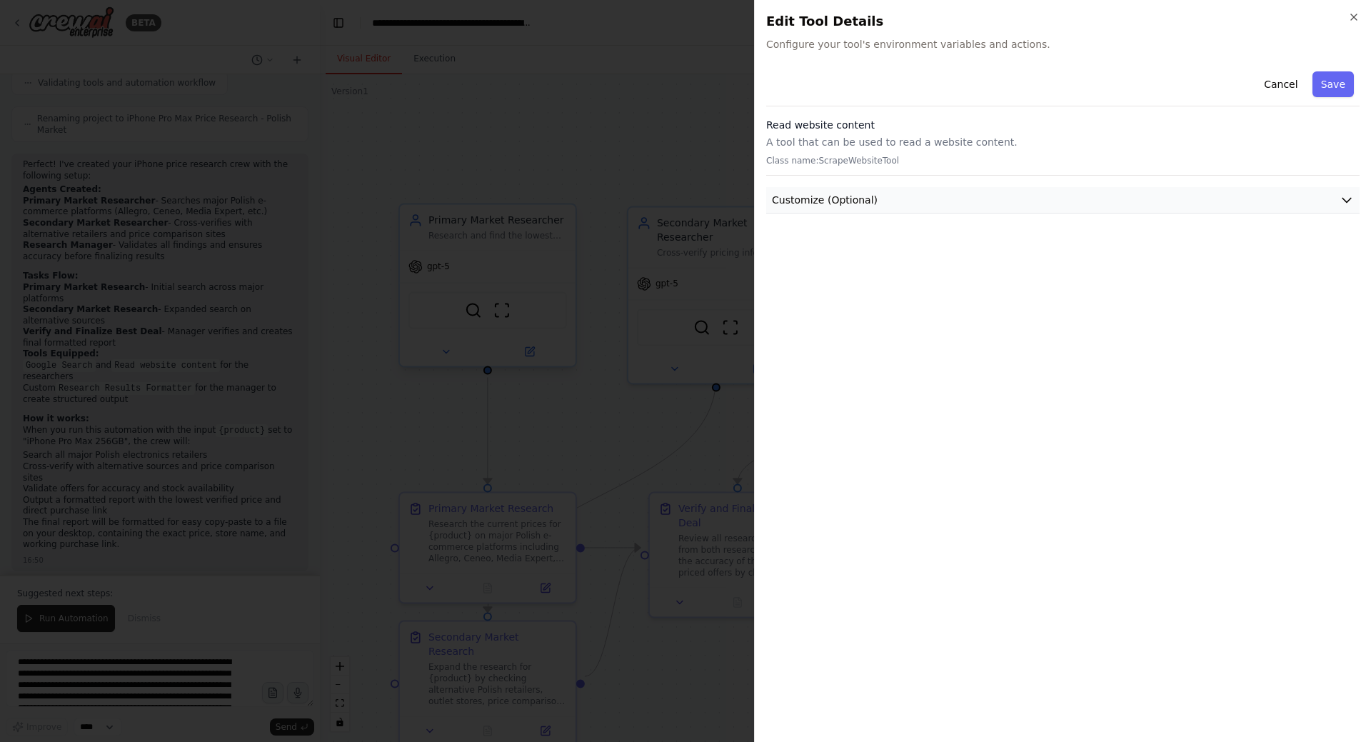
click at [904, 199] on button "Customize (Optional)" at bounding box center [1062, 200] width 593 height 26
click at [905, 199] on button "Customize (Optional)" at bounding box center [1062, 200] width 593 height 26
click at [1358, 20] on icon "button" at bounding box center [1353, 16] width 11 height 11
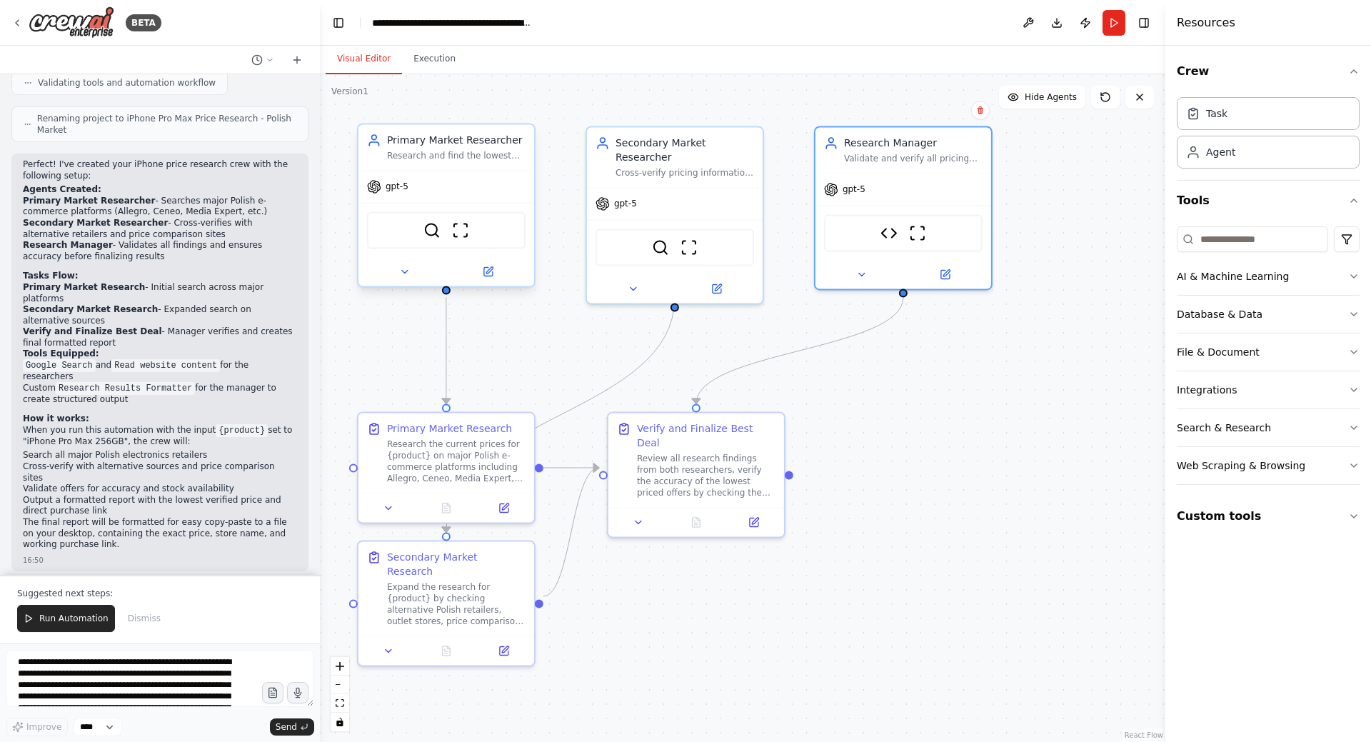
drag, startPoint x: 1027, startPoint y: 519, endPoint x: 1006, endPoint y: 444, distance: 78.0
click at [1006, 444] on div ".deletable-edge-delete-btn { width: 20px; height: 20px; border: 0px solid #ffff…" at bounding box center [743, 408] width 846 height 668
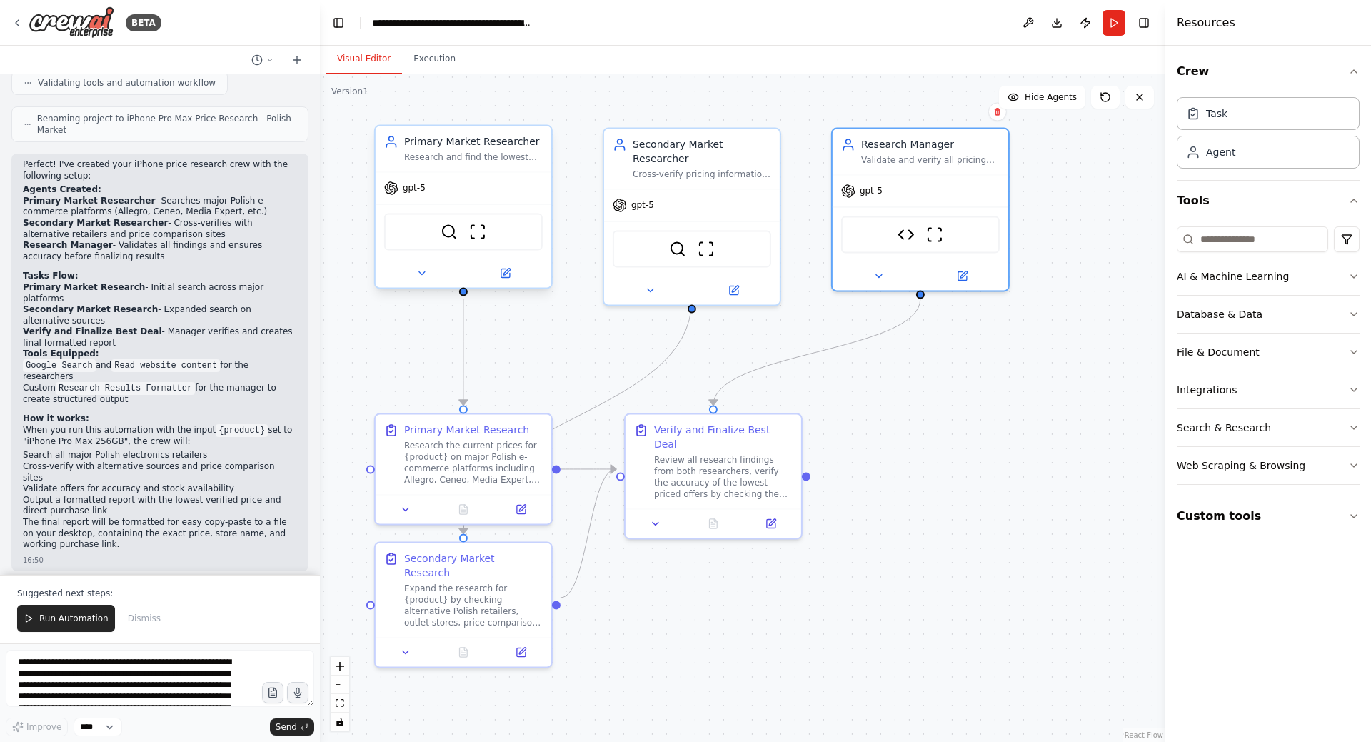
click at [1007, 446] on div ".deletable-edge-delete-btn { width: 20px; height: 20px; border: 0px solid #ffff…" at bounding box center [743, 408] width 846 height 668
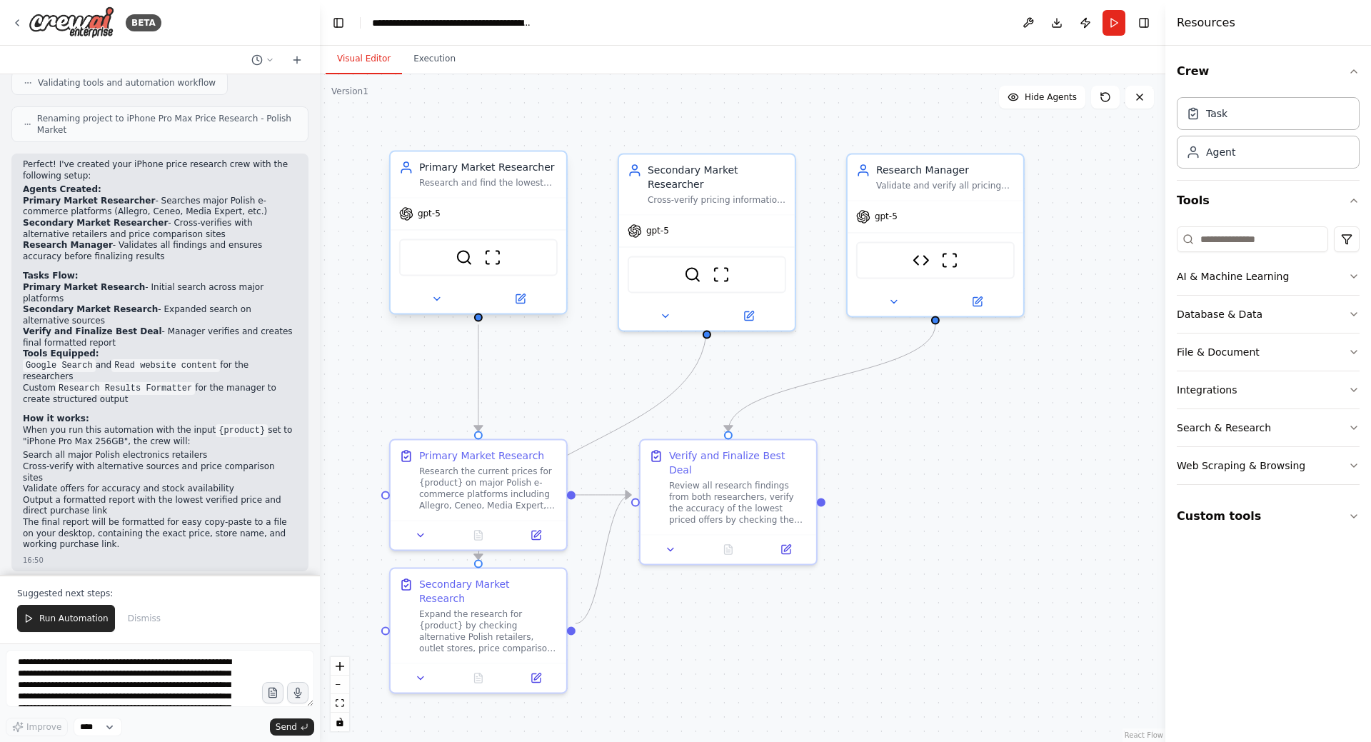
drag, startPoint x: 980, startPoint y: 443, endPoint x: 995, endPoint y: 469, distance: 30.4
click at [995, 469] on div ".deletable-edge-delete-btn { width: 20px; height: 20px; border: 0px solid #ffff…" at bounding box center [743, 408] width 846 height 668
click at [79, 618] on span "Run Automation" at bounding box center [73, 618] width 69 height 11
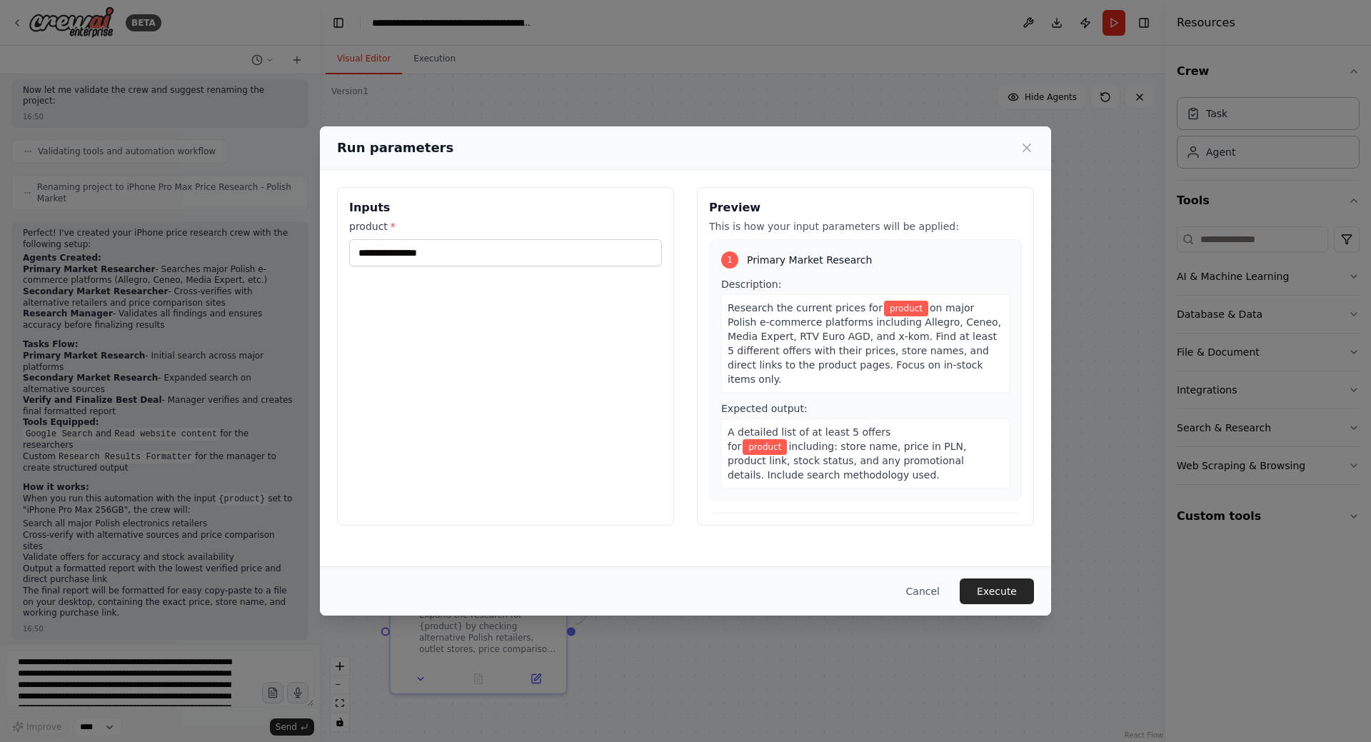
drag, startPoint x: 668, startPoint y: 146, endPoint x: 686, endPoint y: 124, distance: 27.9
click at [686, 124] on div "Run parameters Inputs product * Preview This is how your input parameters will …" at bounding box center [685, 371] width 1371 height 742
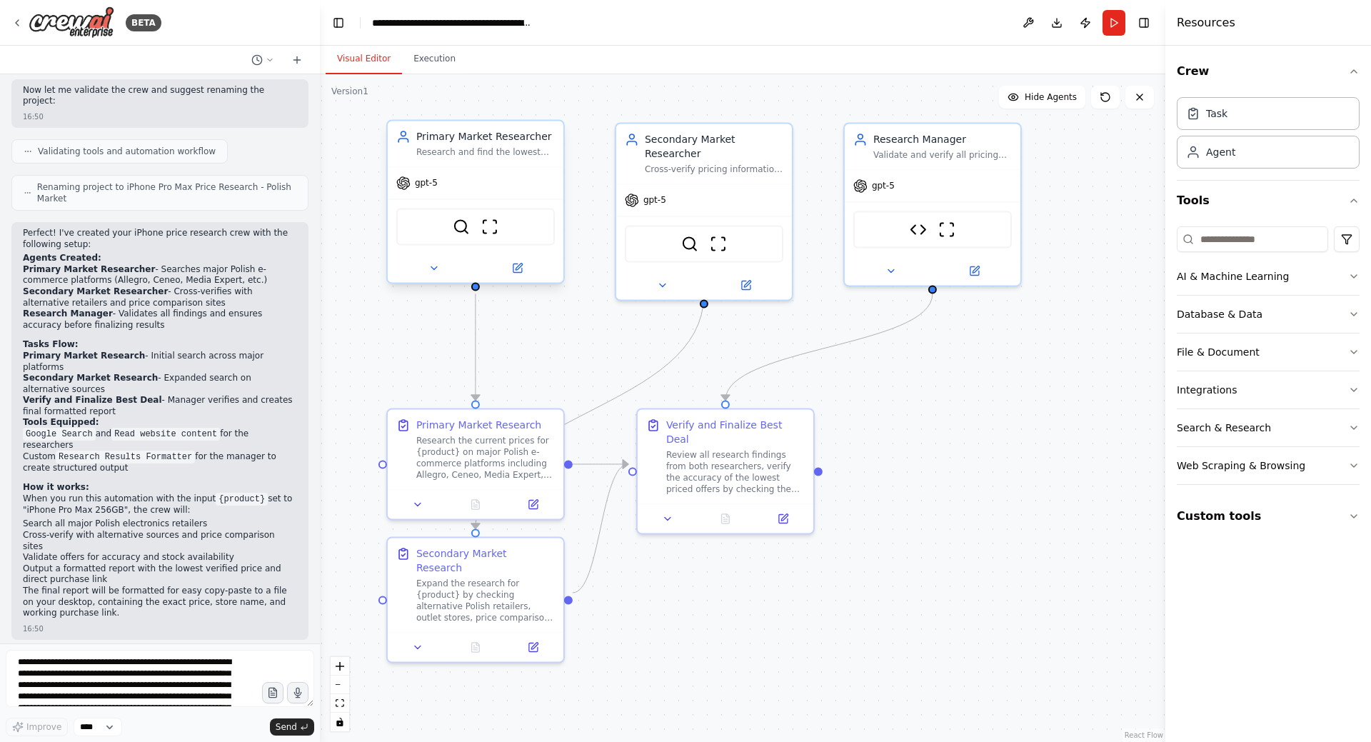
drag, startPoint x: 928, startPoint y: 567, endPoint x: 908, endPoint y: 583, distance: 24.9
click at [908, 583] on div ".deletable-edge-delete-btn { width: 20px; height: 20px; border: 0px solid #ffff…" at bounding box center [743, 408] width 846 height 668
click at [1114, 23] on button "Run" at bounding box center [1114, 23] width 23 height 26
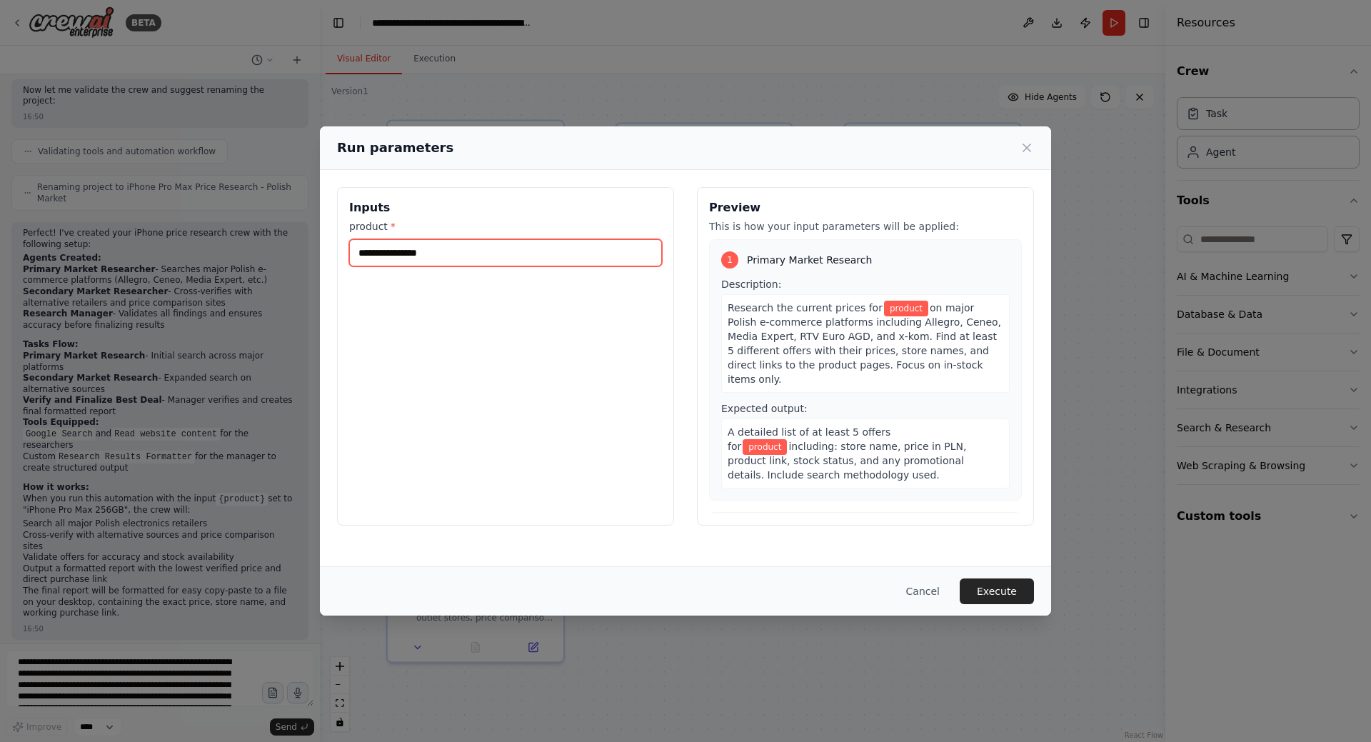
click at [474, 251] on input "product *" at bounding box center [505, 252] width 313 height 27
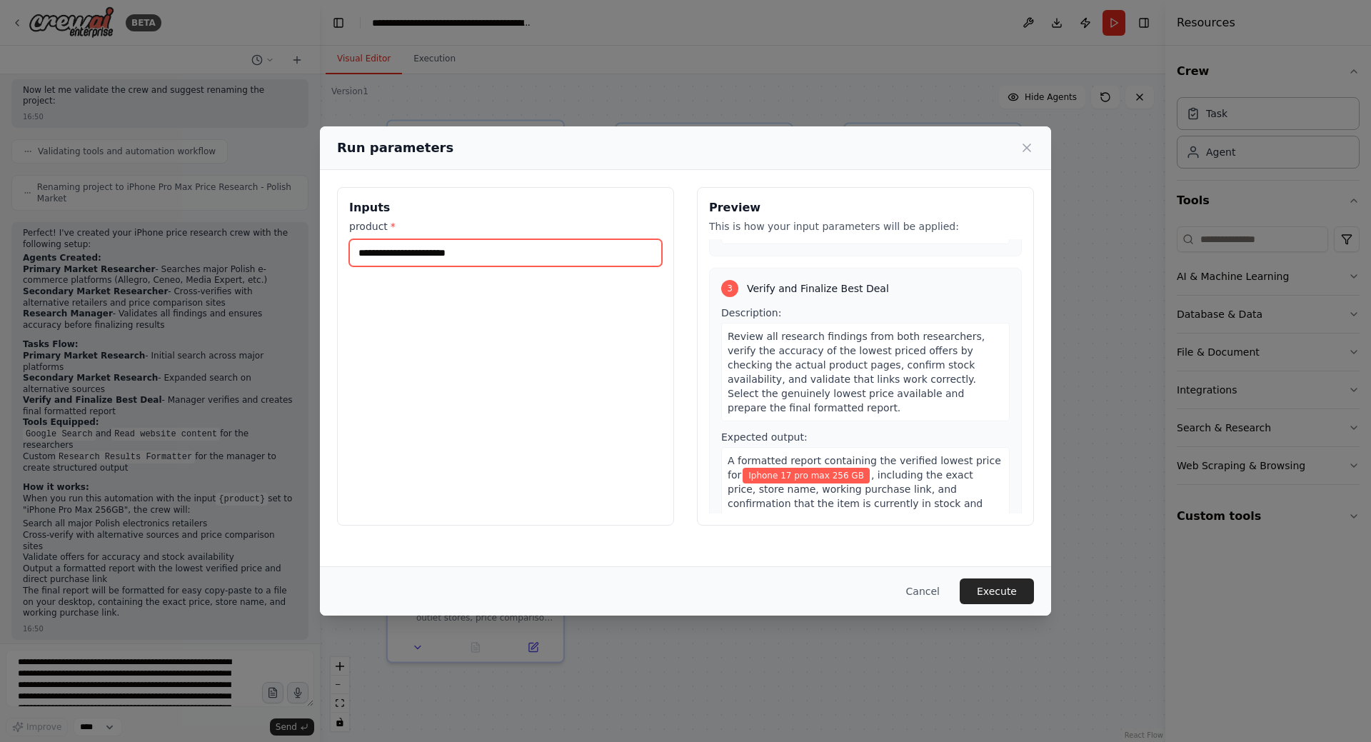
scroll to position [533, 0]
type input "**********"
click at [1003, 591] on button "Execute" at bounding box center [997, 591] width 74 height 26
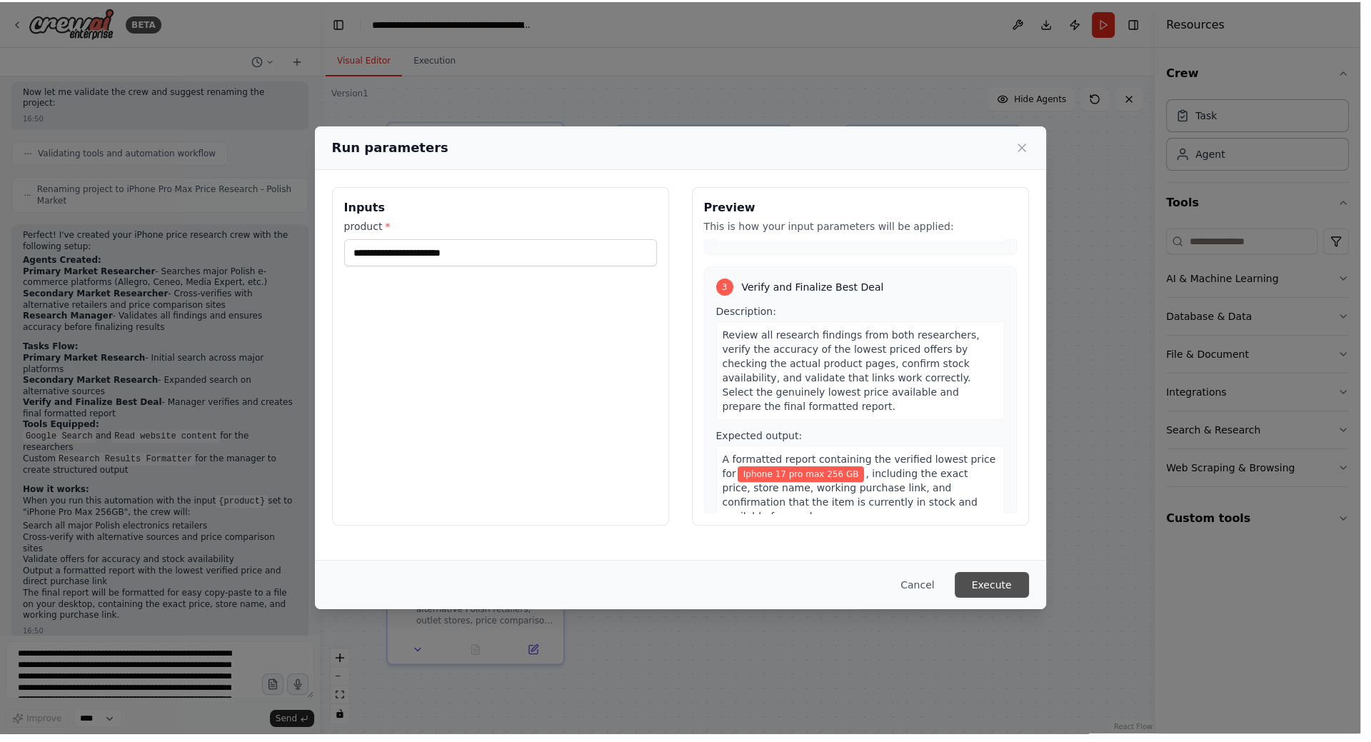
scroll to position [1748, 0]
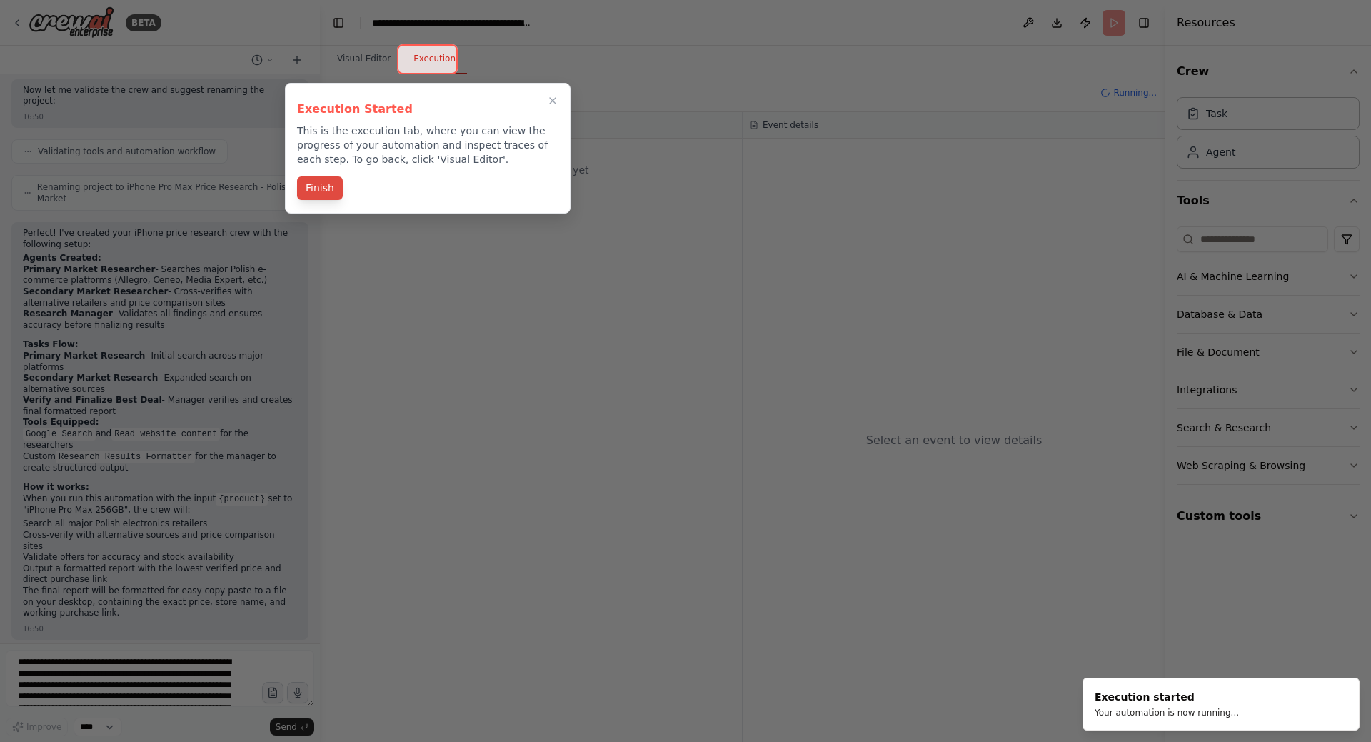
click at [319, 186] on button "Finish" at bounding box center [320, 188] width 46 height 24
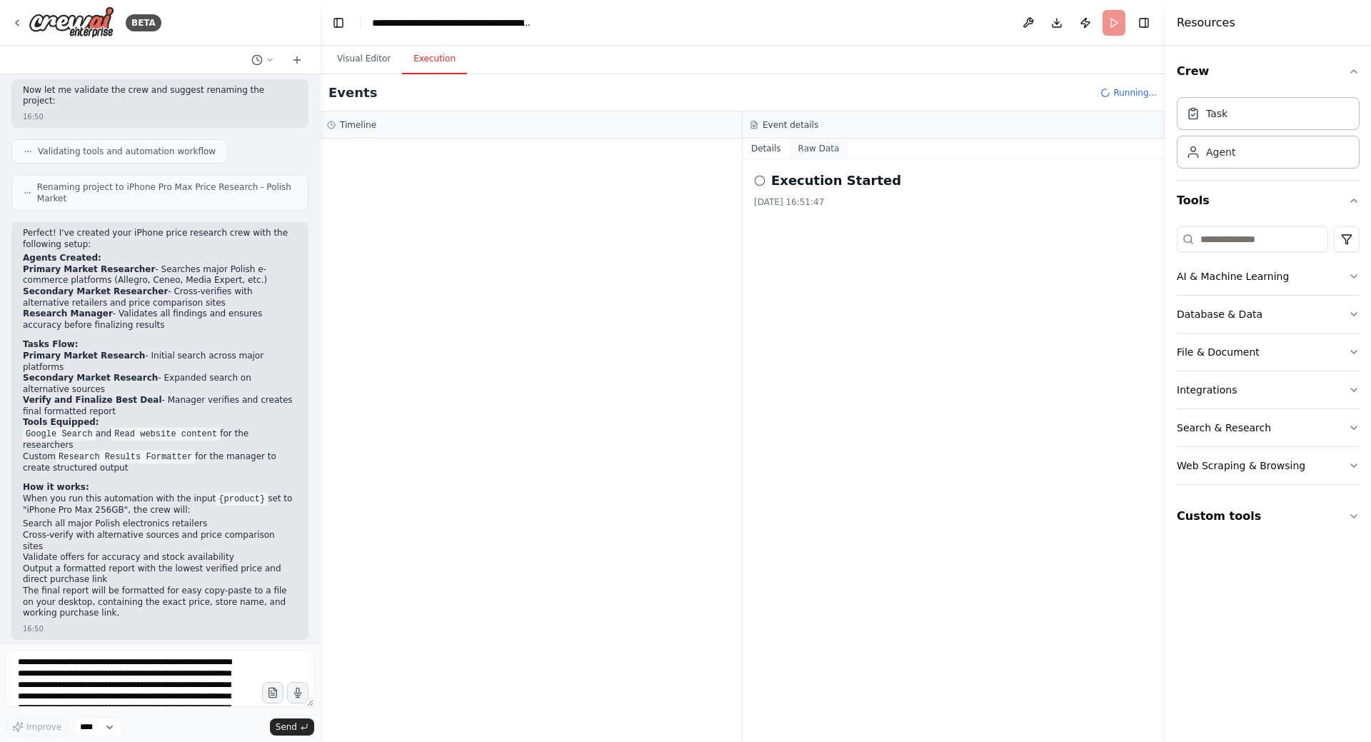
click at [814, 153] on button "Raw Data" at bounding box center [819, 149] width 59 height 20
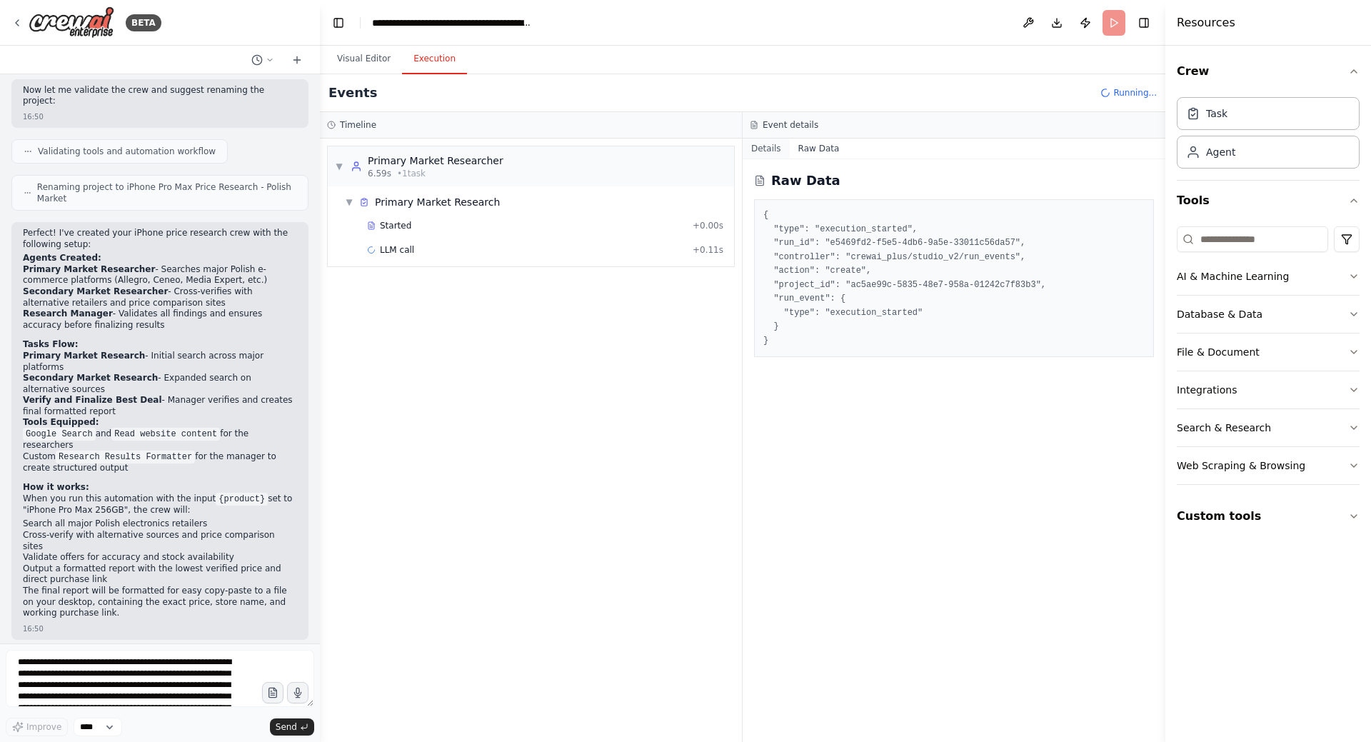
click at [761, 148] on button "Details" at bounding box center [766, 149] width 47 height 20
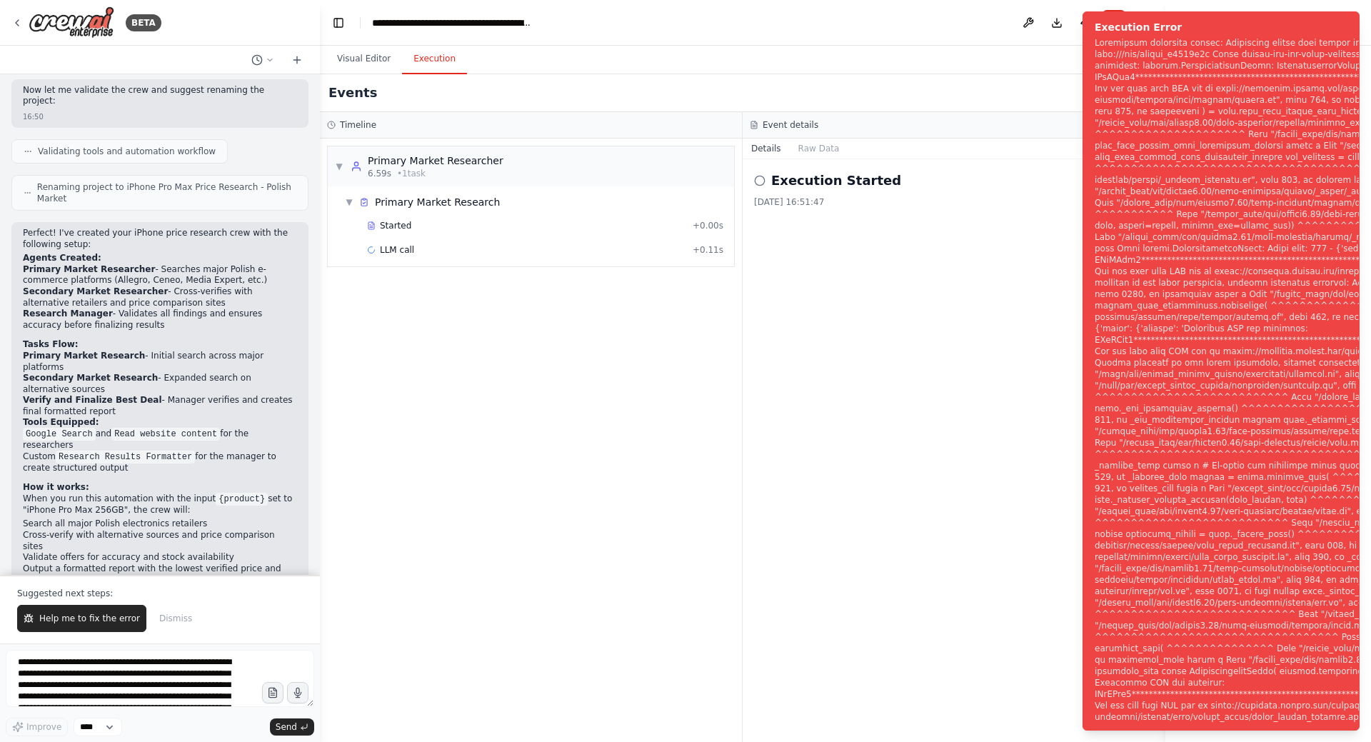
scroll to position [1816, 0]
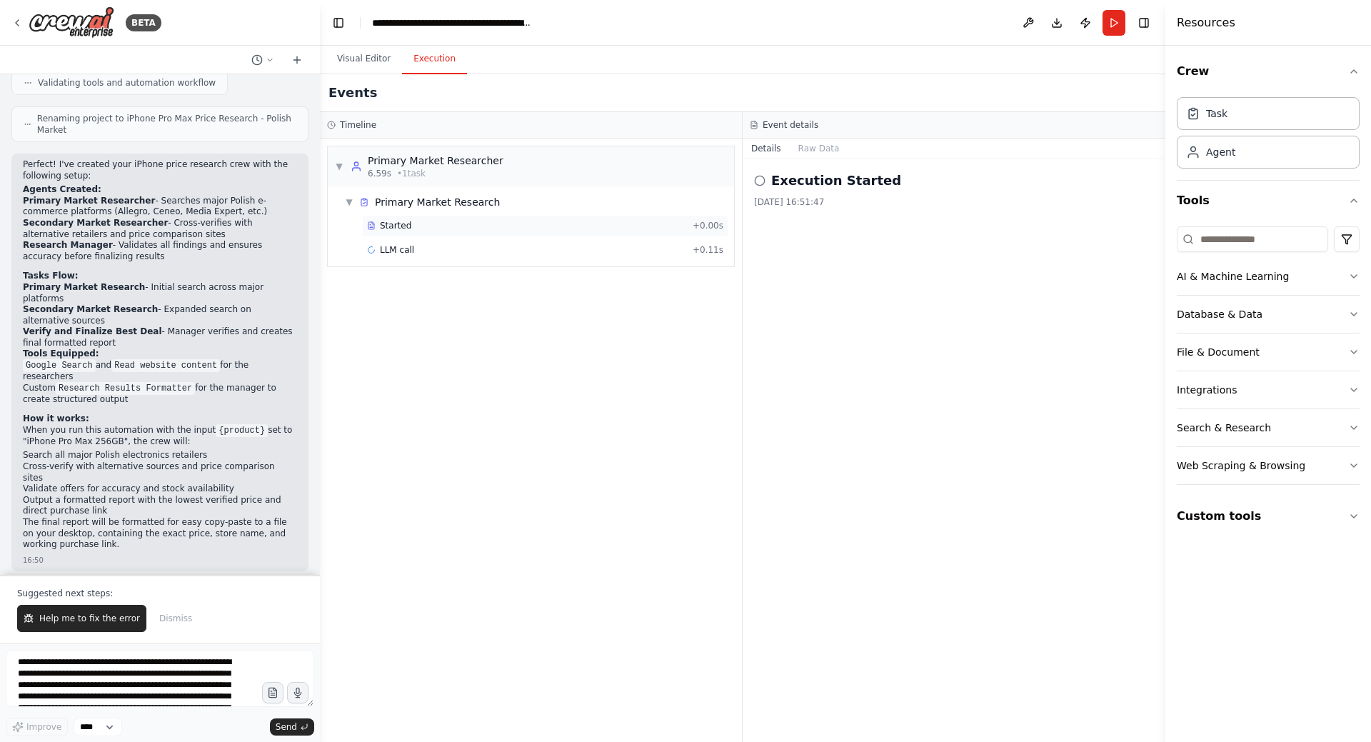
click at [386, 226] on span "Started" at bounding box center [395, 225] width 31 height 11
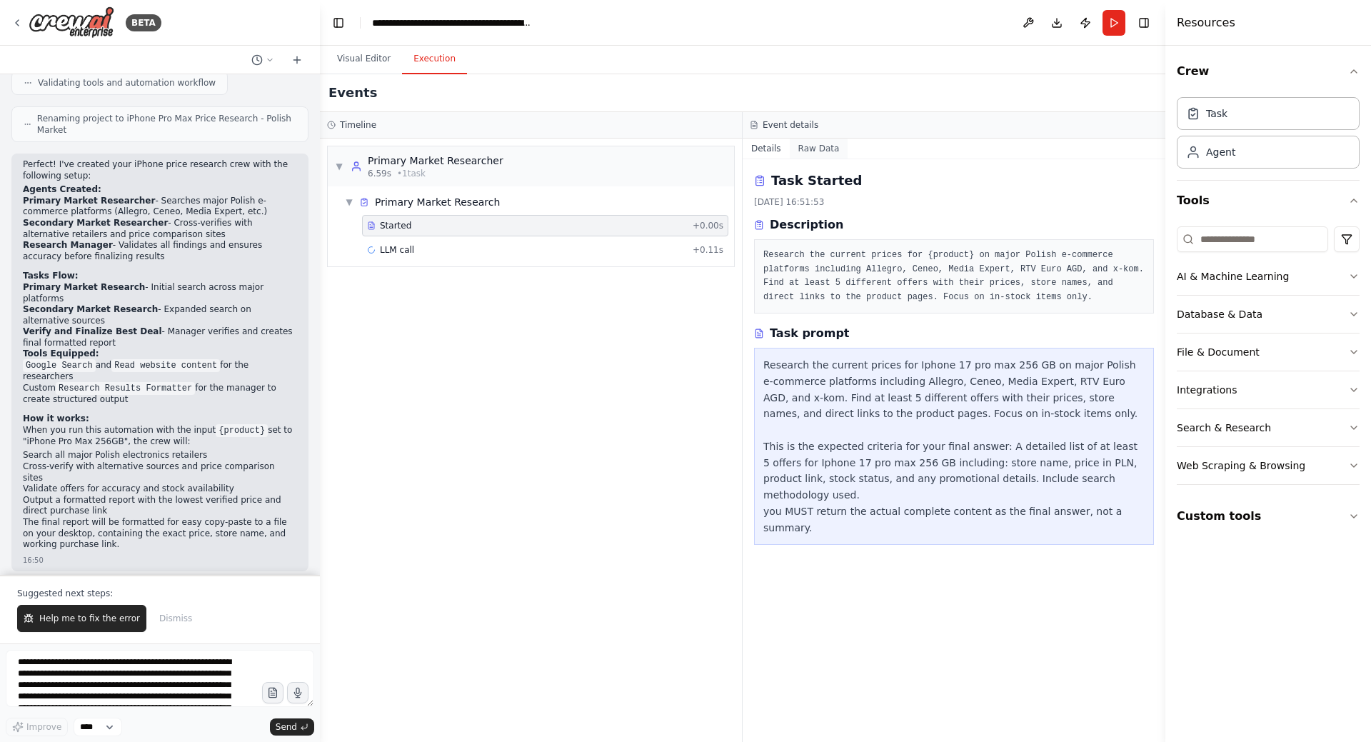
click at [815, 149] on button "Raw Data" at bounding box center [819, 149] width 59 height 20
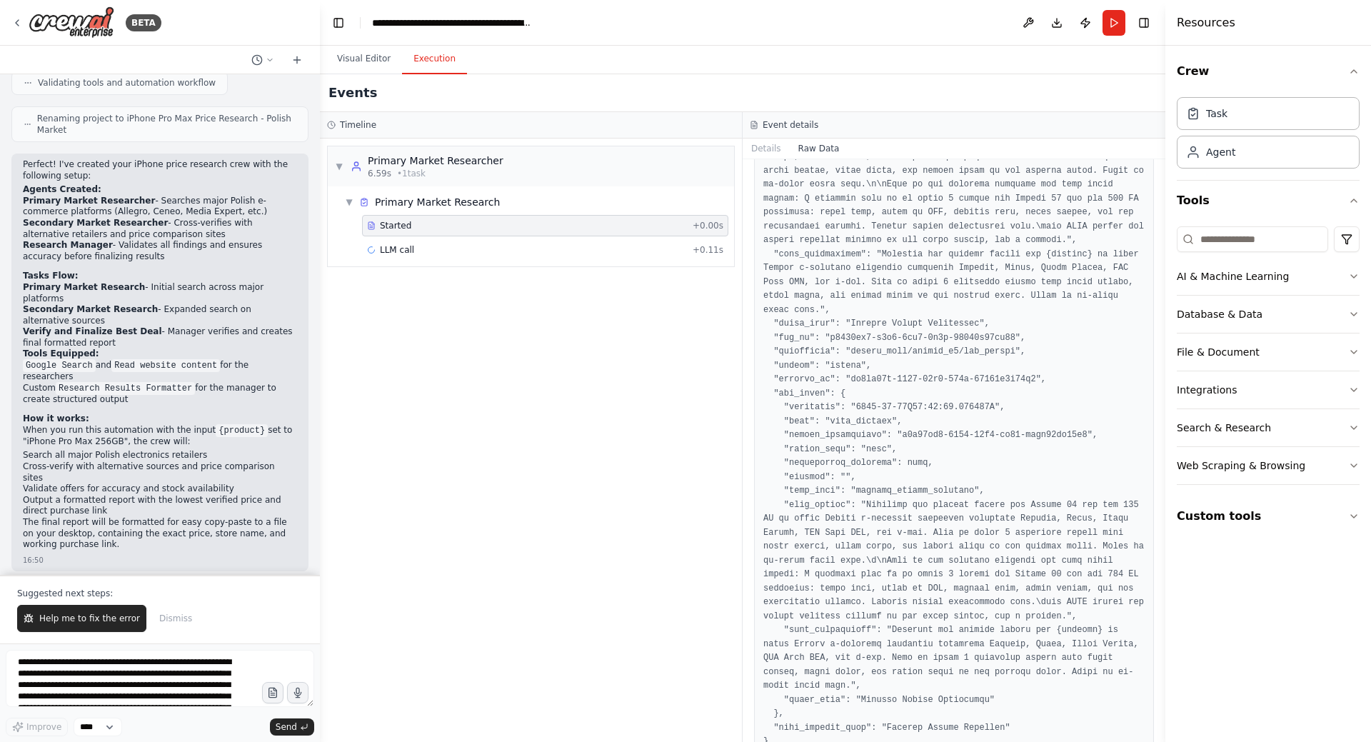
scroll to position [0, 0]
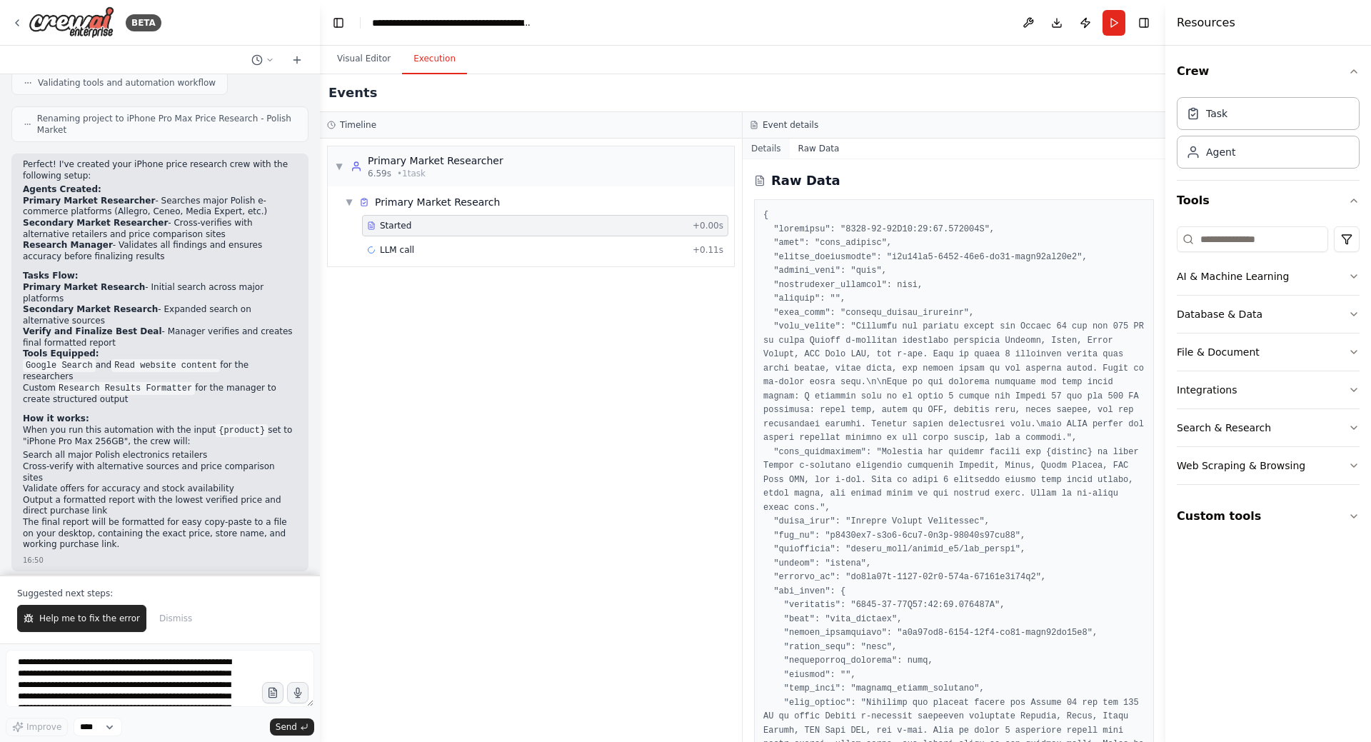
click at [768, 151] on button "Details" at bounding box center [766, 149] width 47 height 20
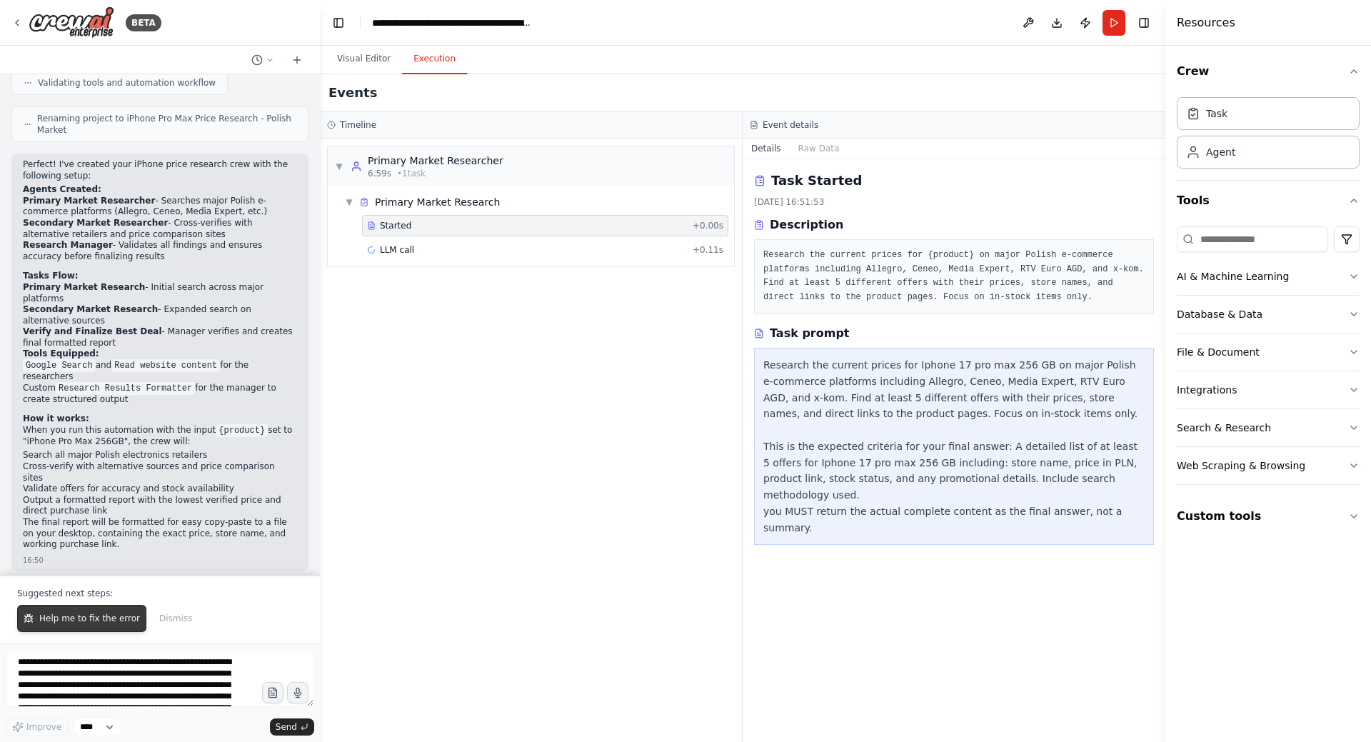
click at [76, 613] on span "Help me to fix the error" at bounding box center [89, 618] width 101 height 11
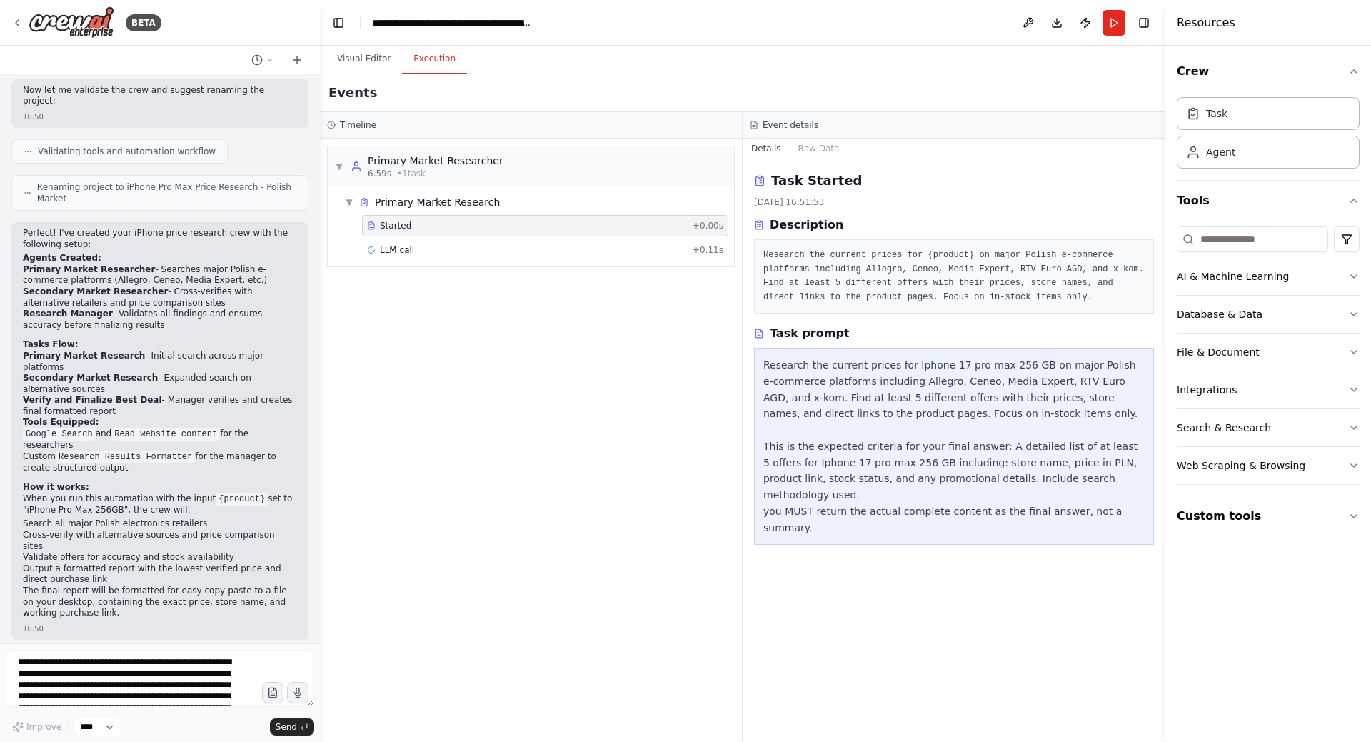
scroll to position [1785, 0]
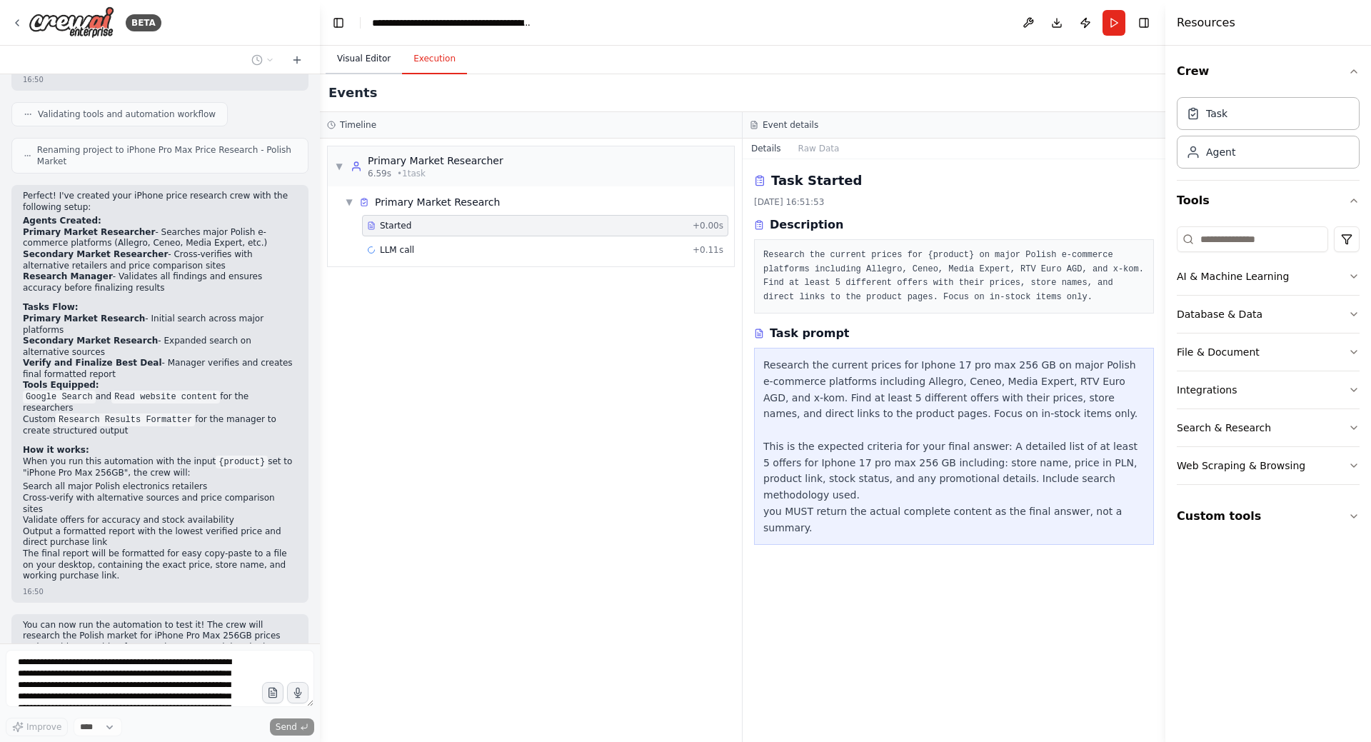
click at [373, 62] on button "Visual Editor" at bounding box center [364, 59] width 76 height 30
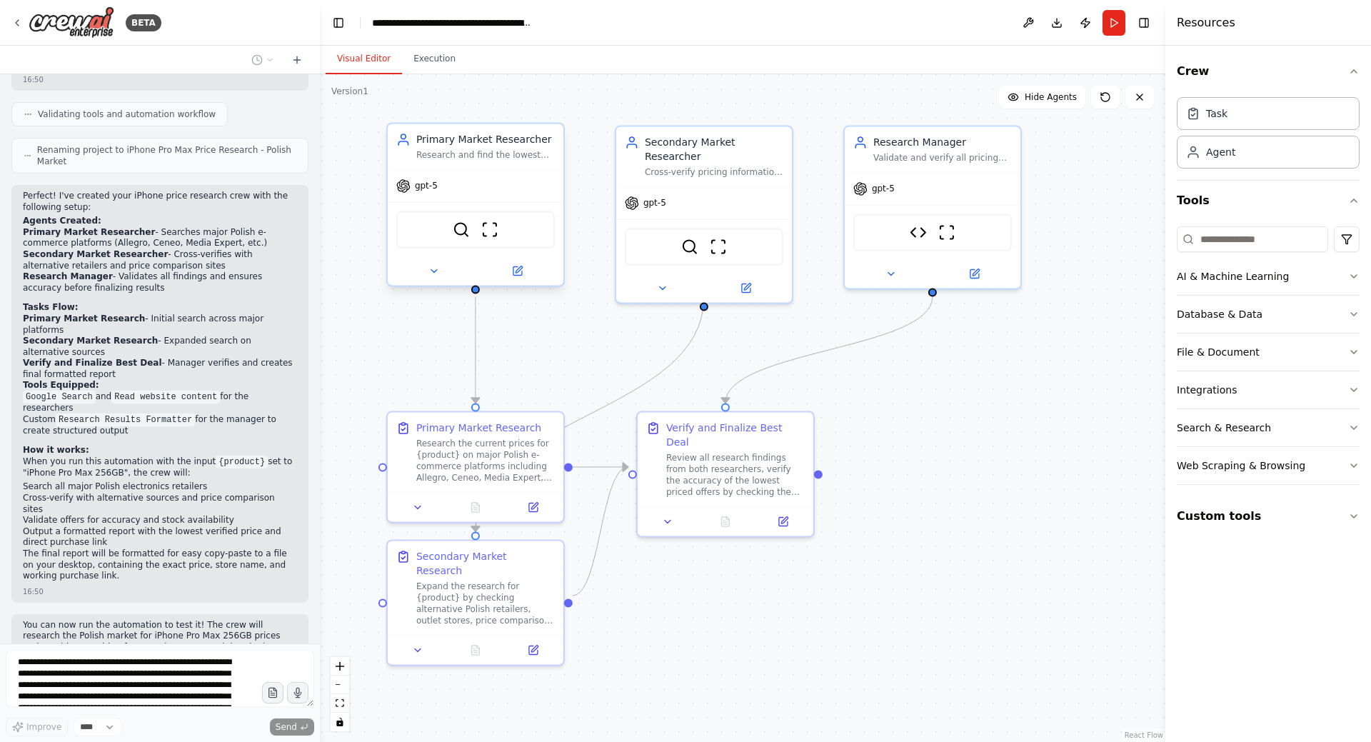
drag, startPoint x: 581, startPoint y: 337, endPoint x: 574, endPoint y: 352, distance: 16.6
click at [574, 352] on div ".deletable-edge-delete-btn { width: 20px; height: 20px; border: 0px solid #ffff…" at bounding box center [743, 408] width 846 height 668
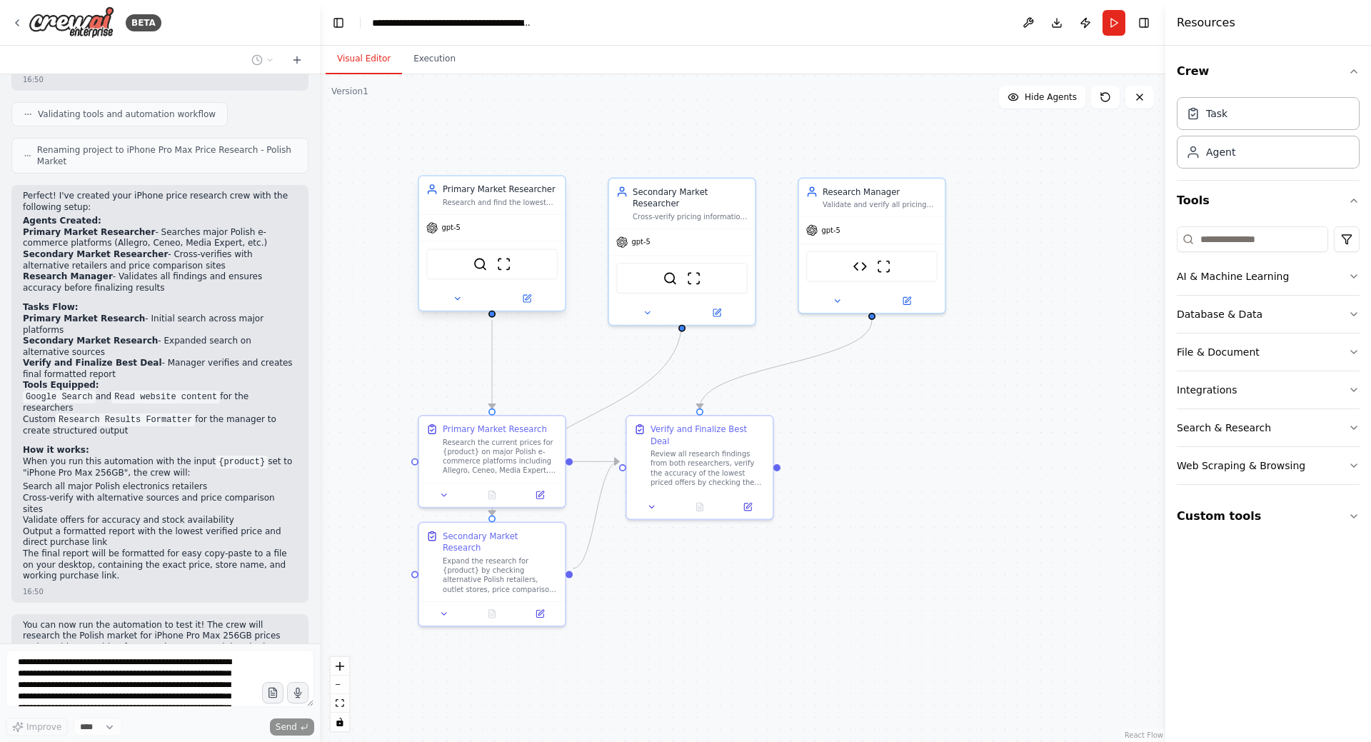
drag, startPoint x: 585, startPoint y: 352, endPoint x: 640, endPoint y: 358, distance: 55.3
click at [640, 358] on div ".deletable-edge-delete-btn { width: 20px; height: 20px; border: 0px solid #ffff…" at bounding box center [743, 408] width 846 height 668
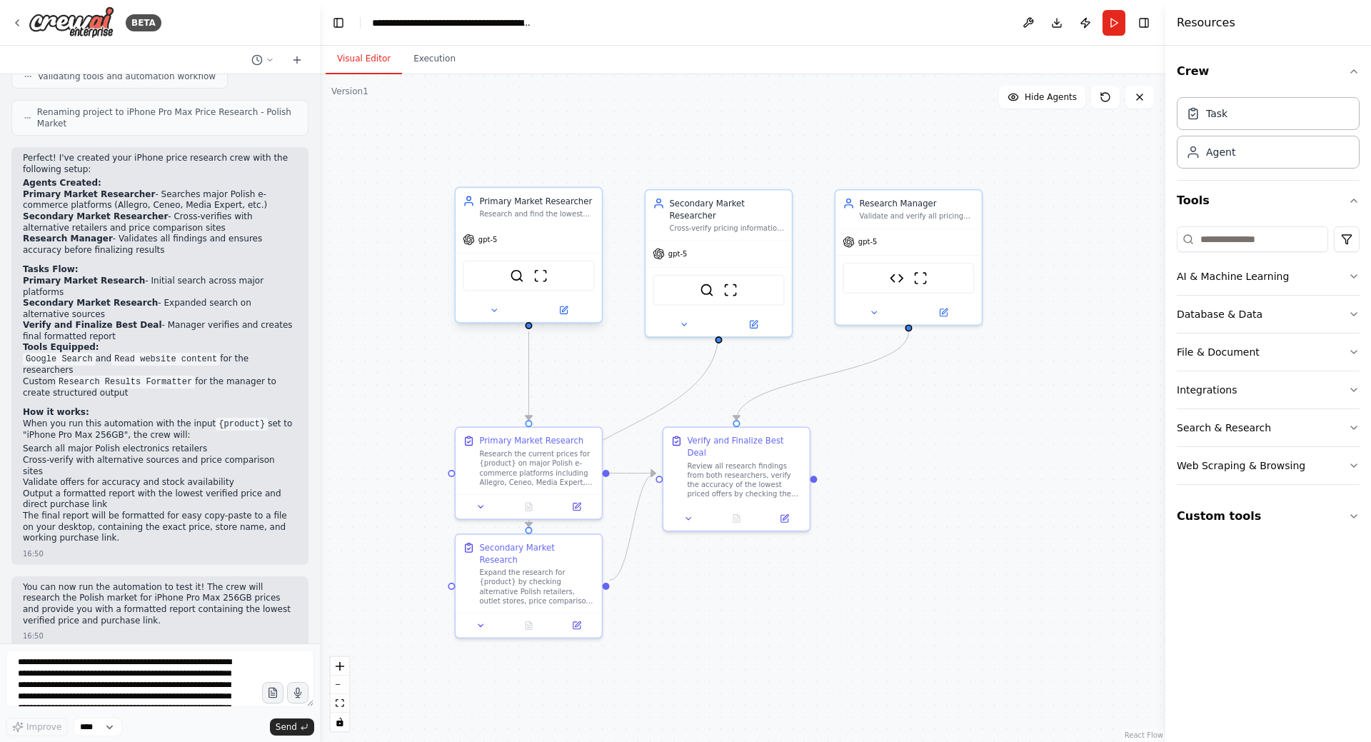
click at [601, 371] on div ".deletable-edge-delete-btn { width: 20px; height: 20px; border: 0px solid #ffff…" at bounding box center [743, 408] width 846 height 668
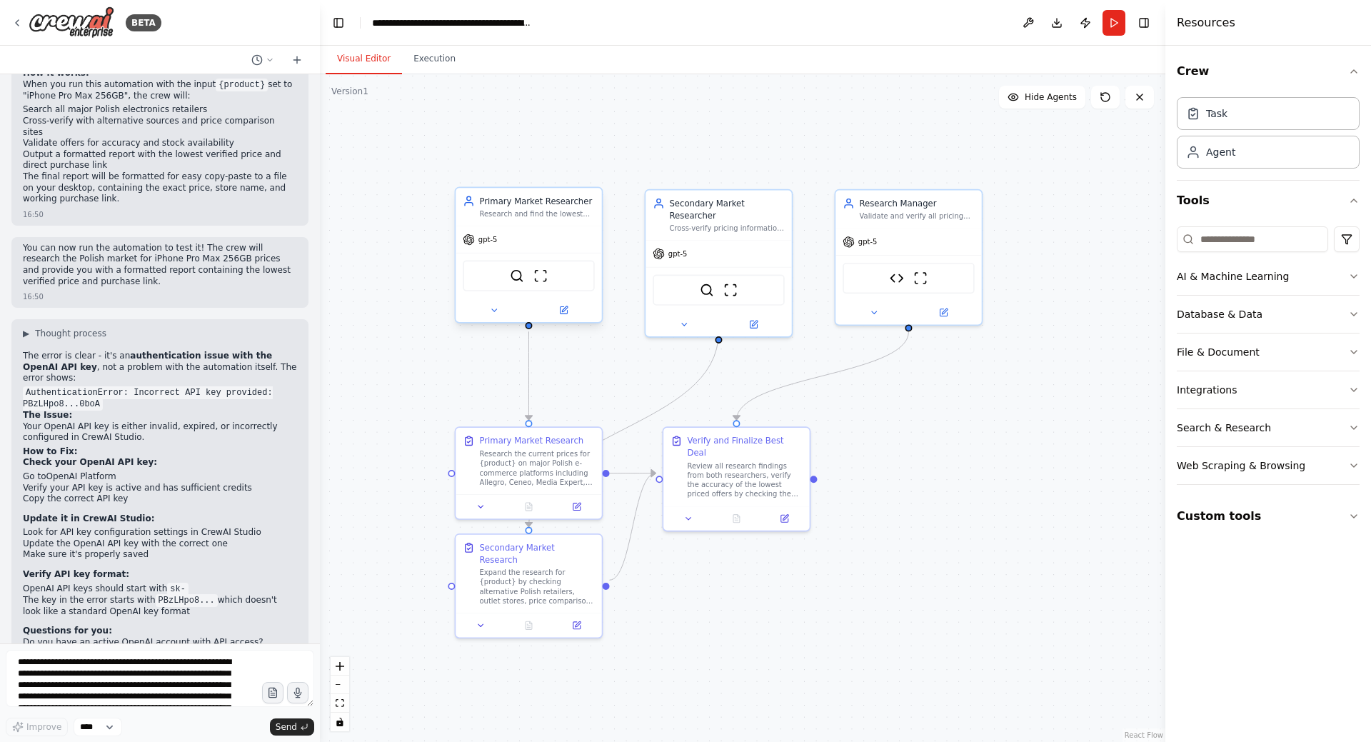
scroll to position [2172, 0]
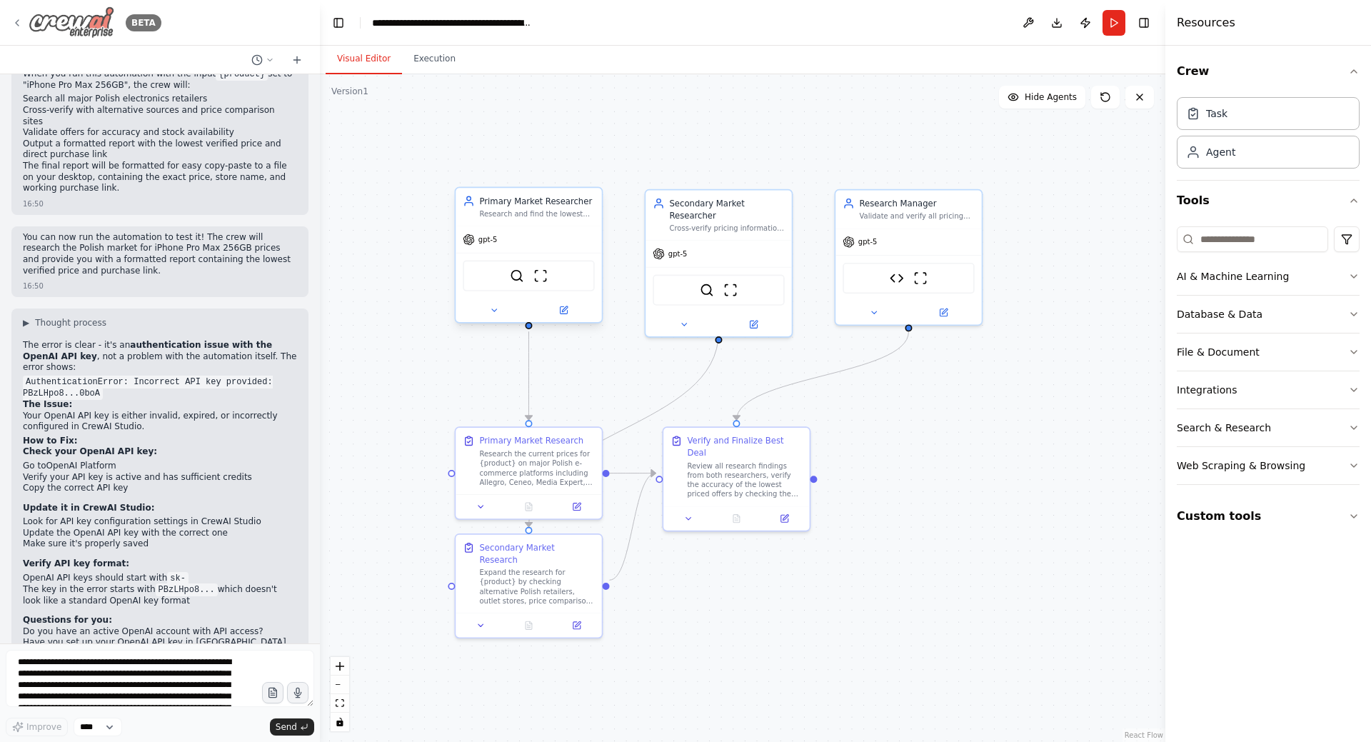
click at [18, 29] on div "BETA" at bounding box center [86, 22] width 150 height 32
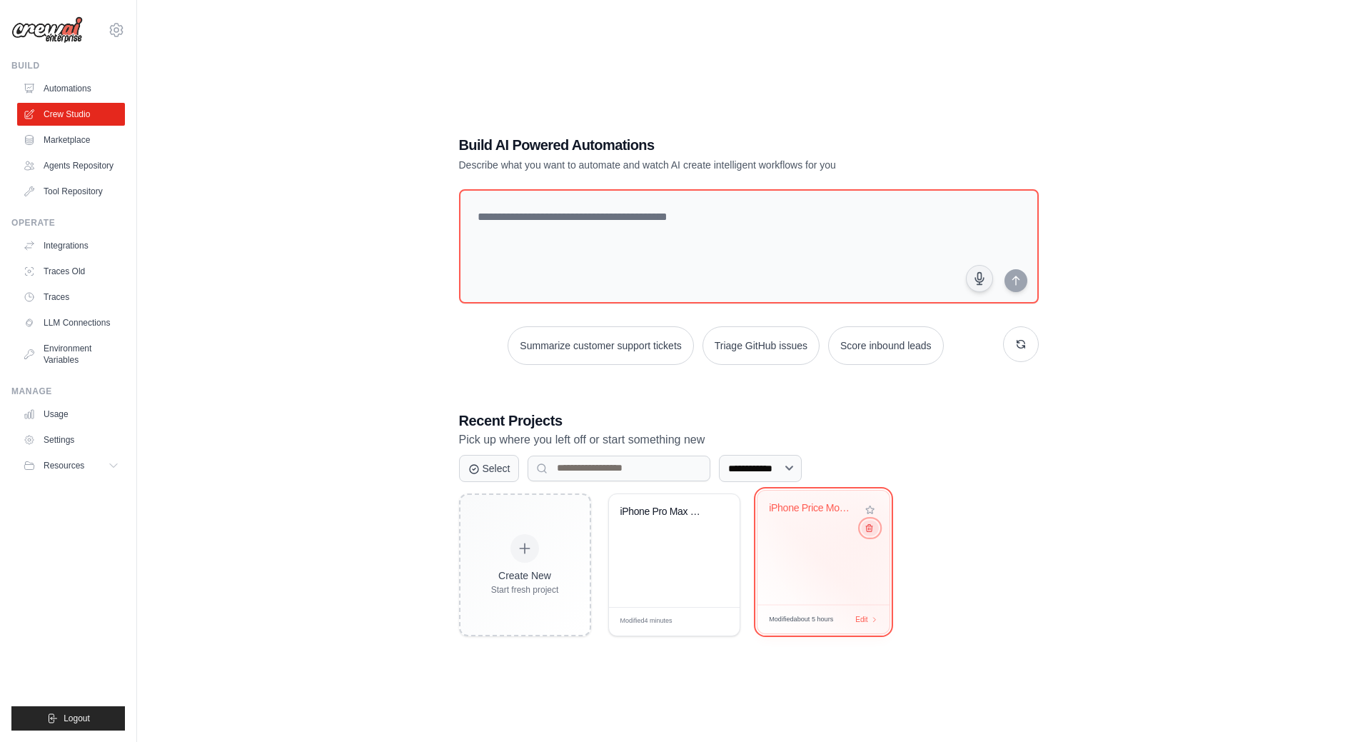
click at [872, 531] on icon at bounding box center [869, 527] width 6 height 7
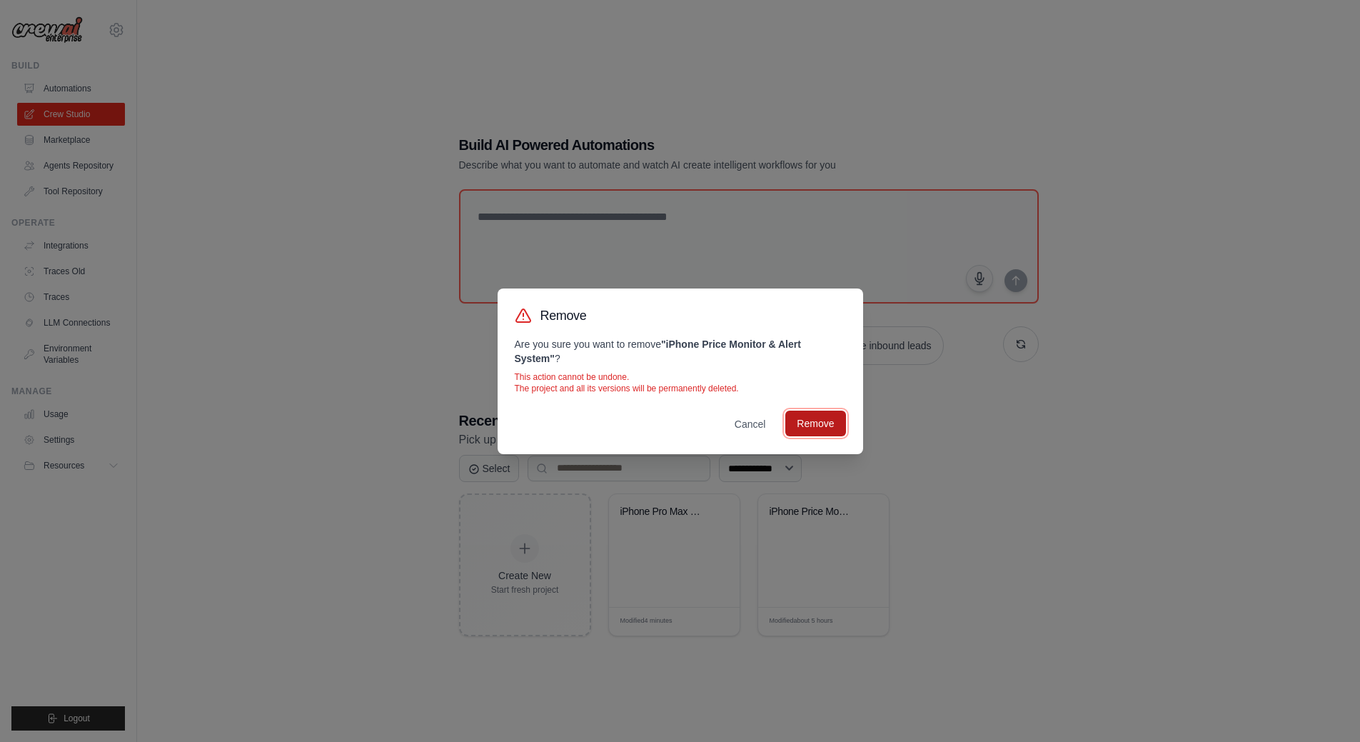
click at [820, 426] on button "Remove" at bounding box center [816, 424] width 60 height 26
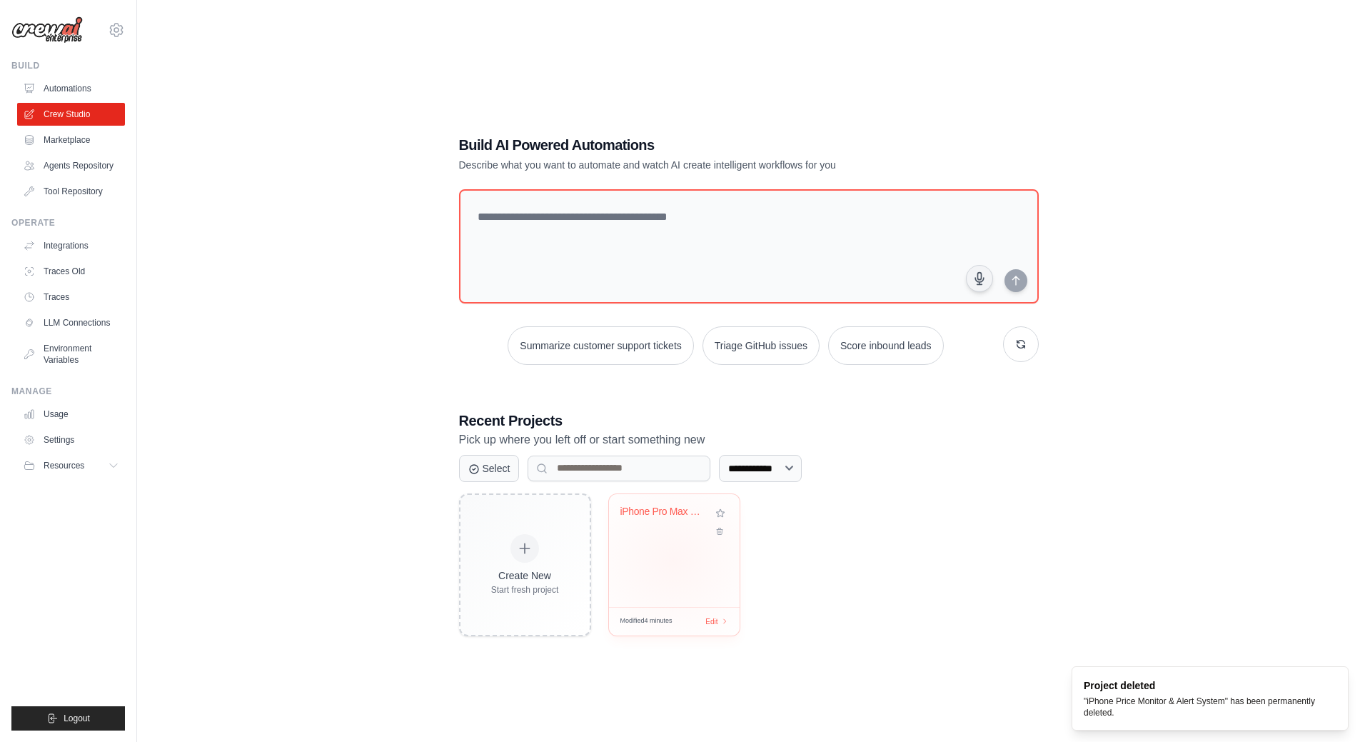
click at [673, 560] on div "iPhone Pro Max Price Research - Pol..." at bounding box center [674, 550] width 131 height 113
click at [74, 351] on link "Environment Variables" at bounding box center [73, 354] width 108 height 34
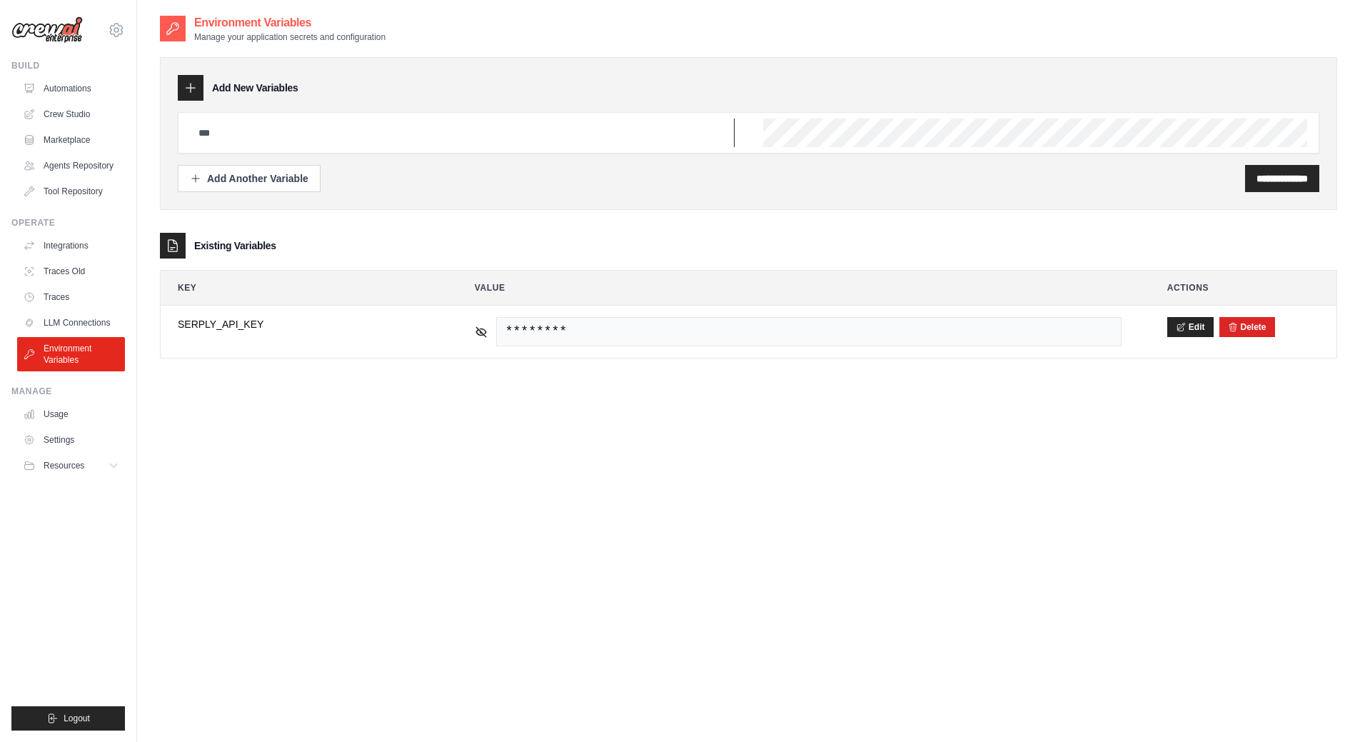
click at [262, 134] on input "text" at bounding box center [462, 133] width 545 height 29
click at [353, 179] on div "**********" at bounding box center [749, 178] width 1142 height 27
click at [307, 131] on input "text" at bounding box center [462, 133] width 545 height 29
paste input "**********"
type input "**********"
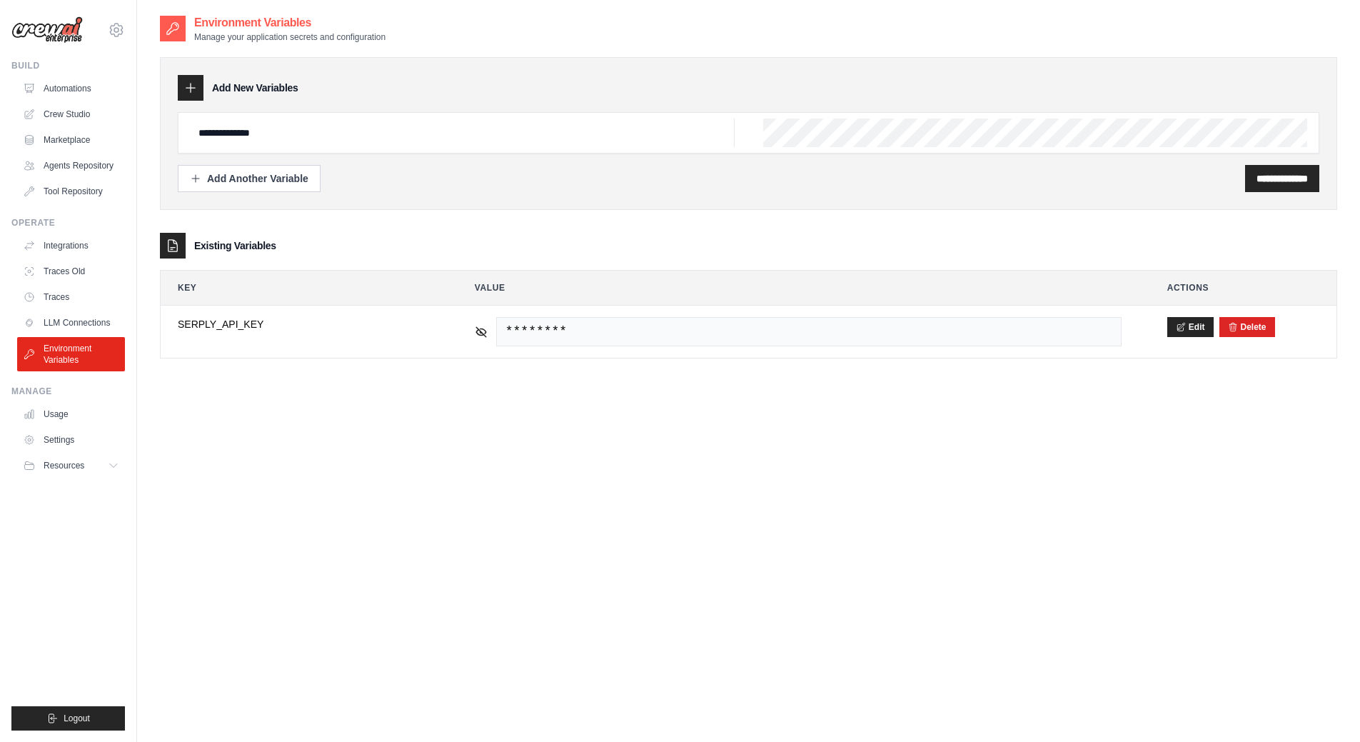
scroll to position [0, 393]
click at [1287, 179] on input "**********" at bounding box center [1282, 178] width 51 height 14
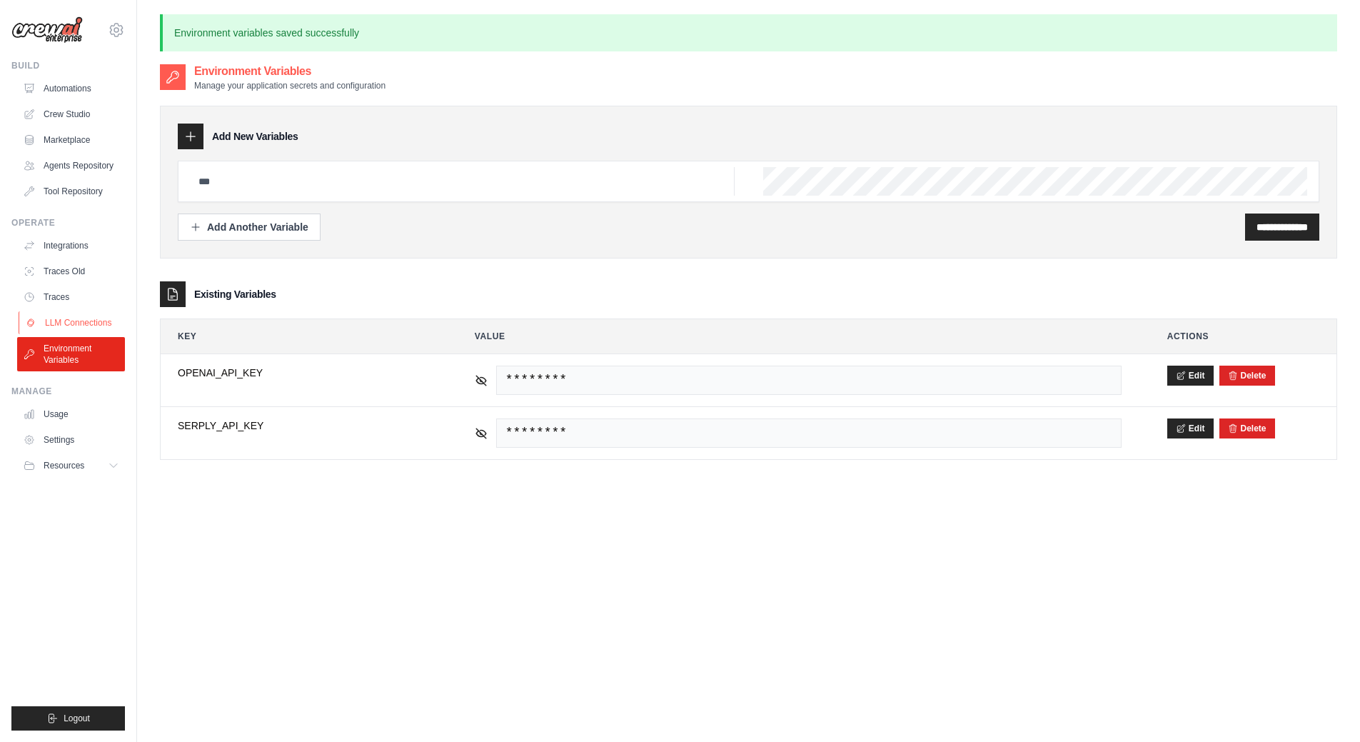
click at [102, 319] on link "LLM Connections" at bounding box center [73, 322] width 108 height 23
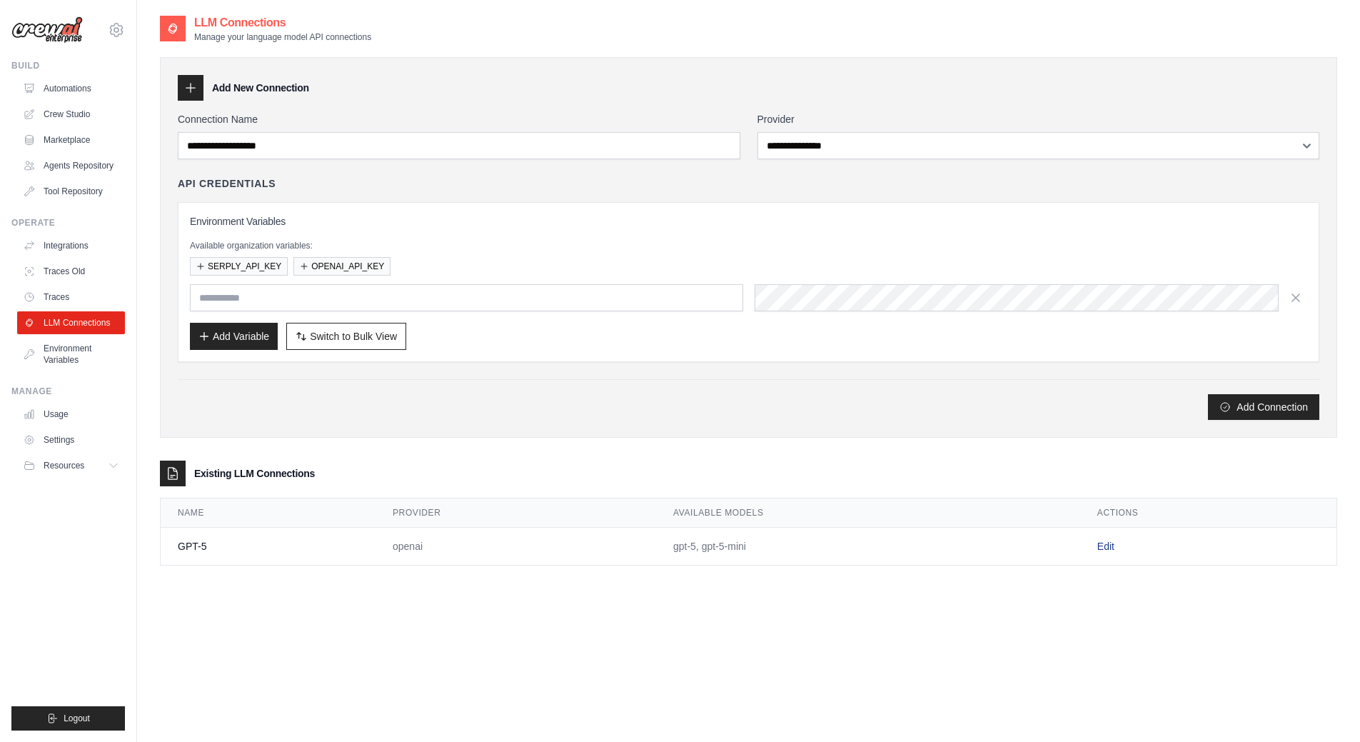
click at [1101, 548] on link "Edit" at bounding box center [1106, 546] width 17 height 11
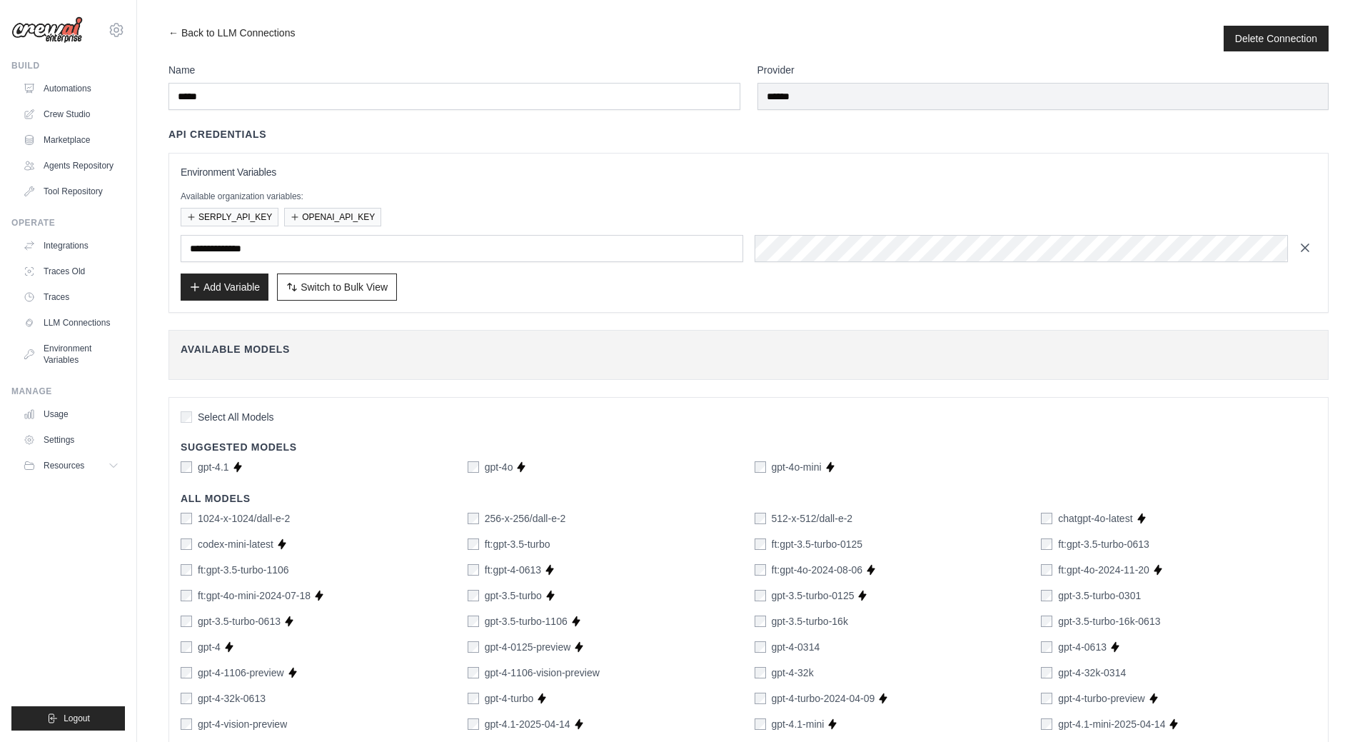
click at [1310, 252] on icon "button" at bounding box center [1305, 248] width 14 height 14
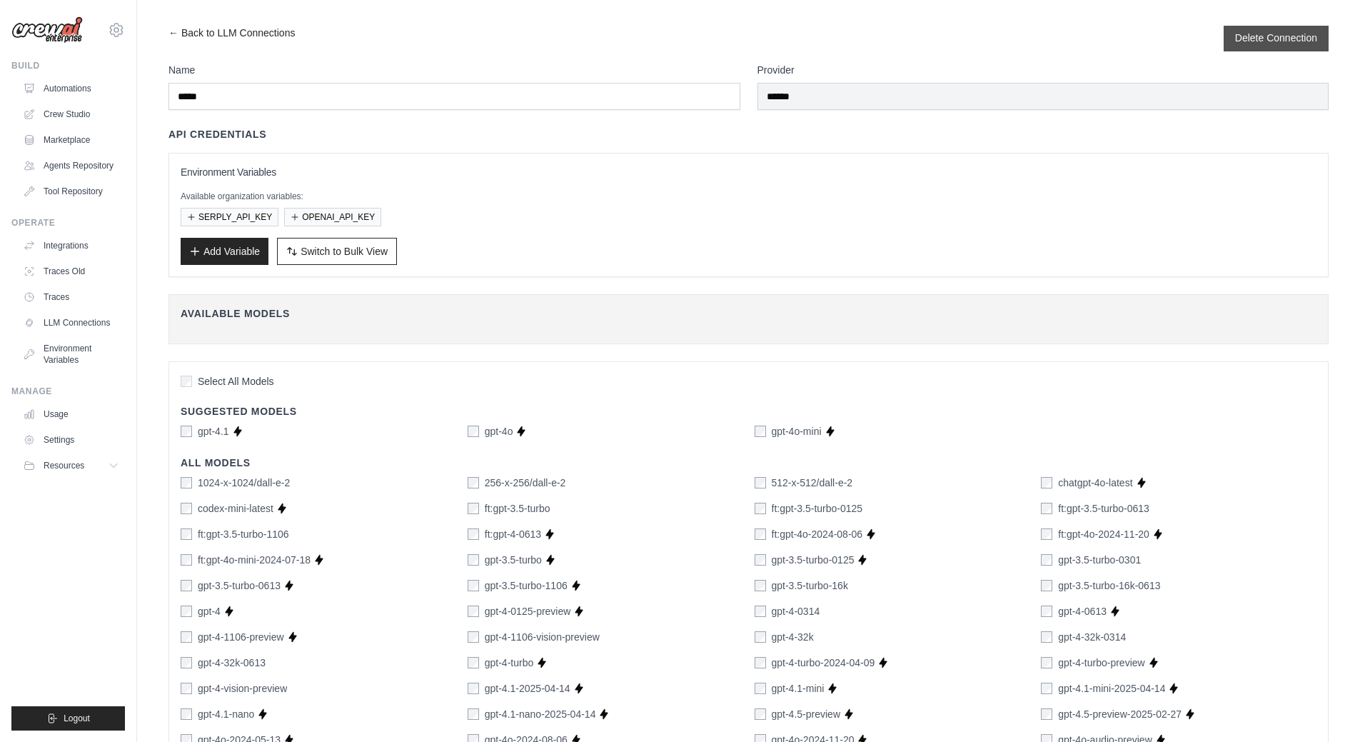
click at [1240, 41] on button "Delete Connection" at bounding box center [1276, 38] width 82 height 14
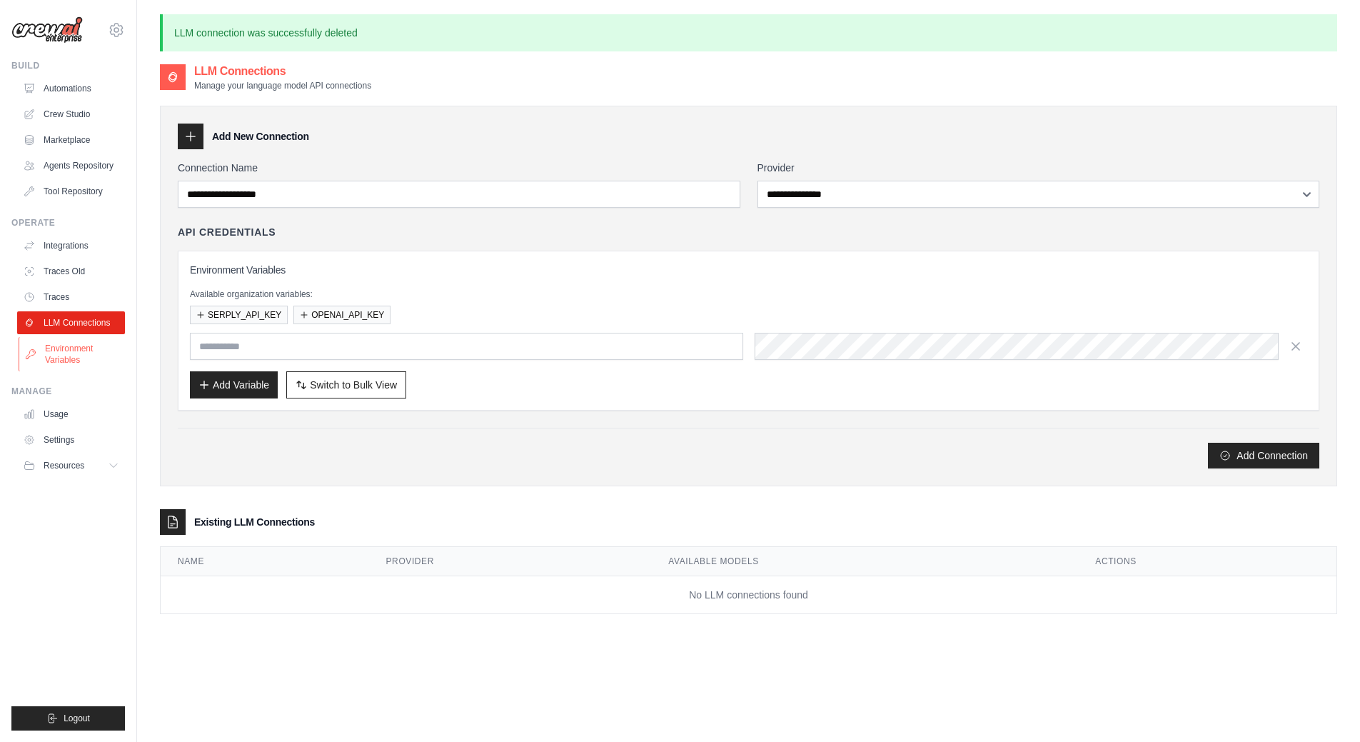
click at [81, 351] on link "Environment Variables" at bounding box center [73, 354] width 108 height 34
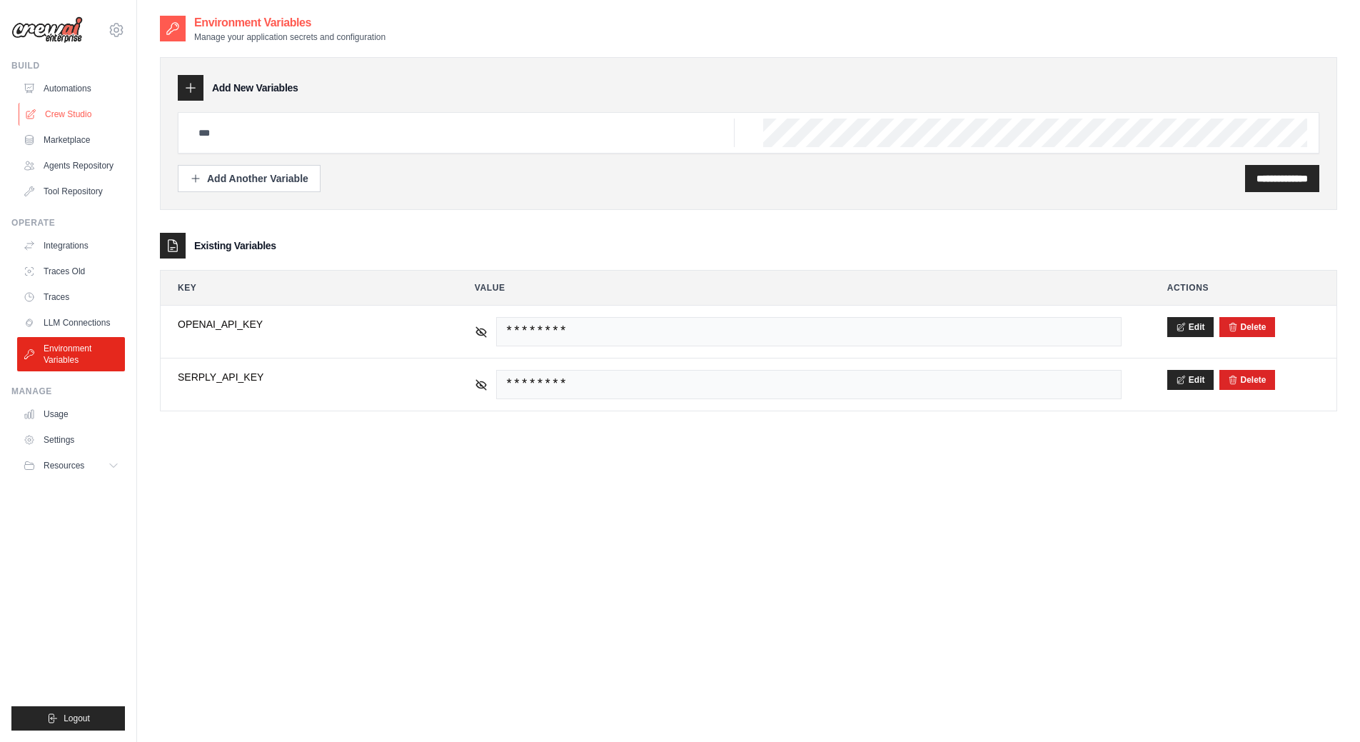
click at [79, 114] on link "Crew Studio" at bounding box center [73, 114] width 108 height 23
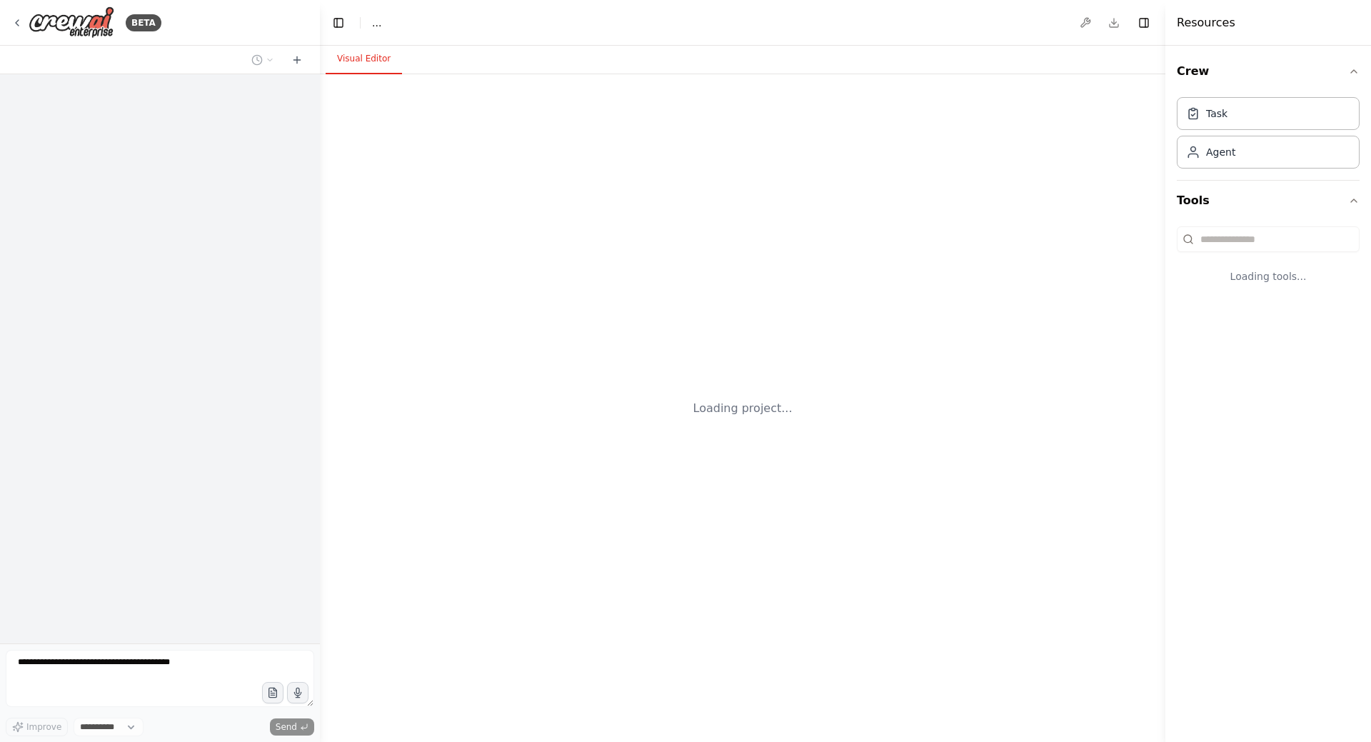
select select "****"
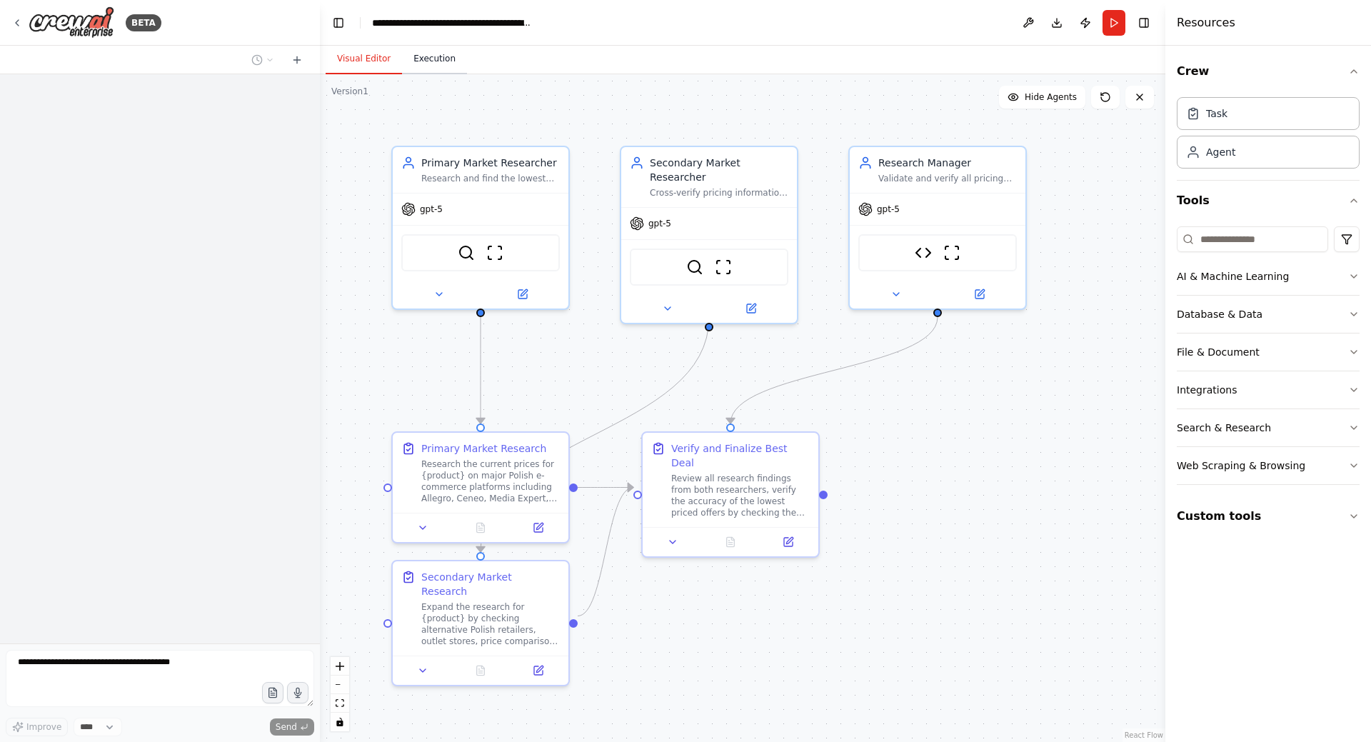
click at [428, 66] on button "Execution" at bounding box center [434, 59] width 65 height 30
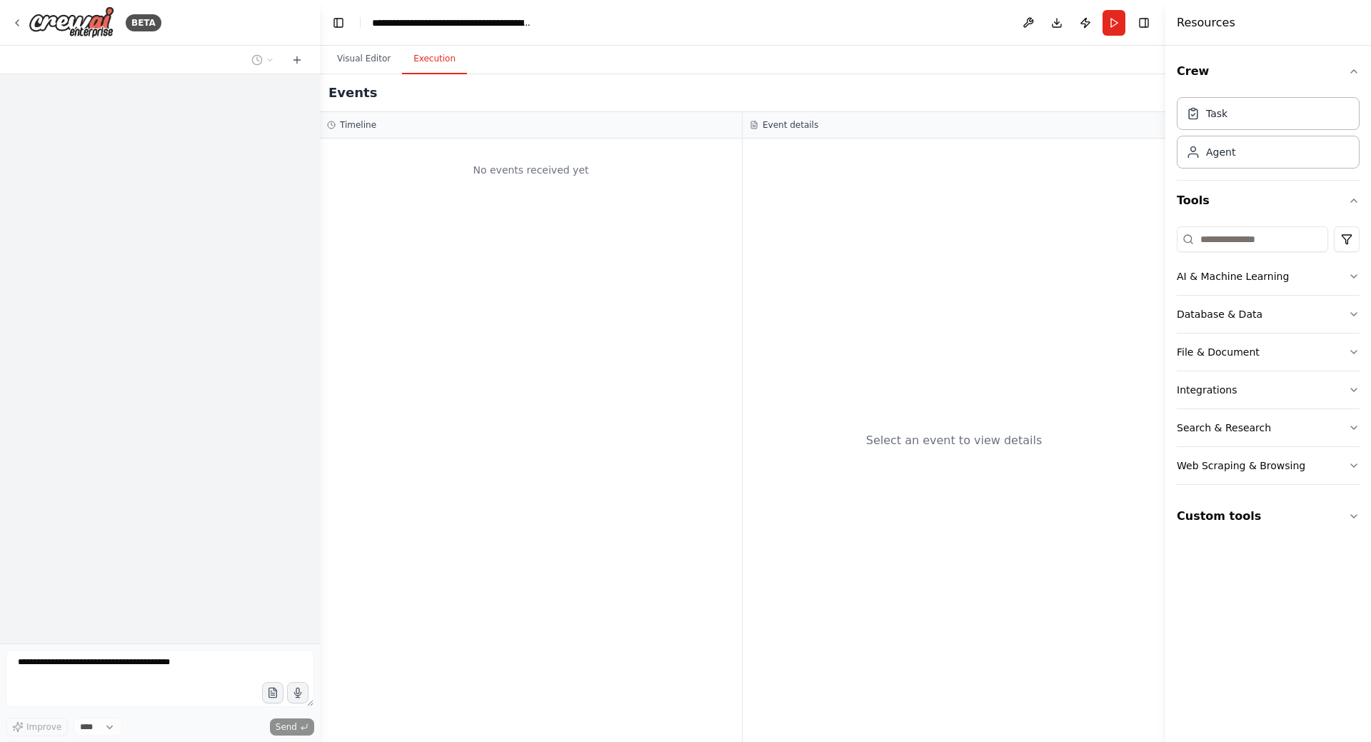
scroll to position [2172, 0]
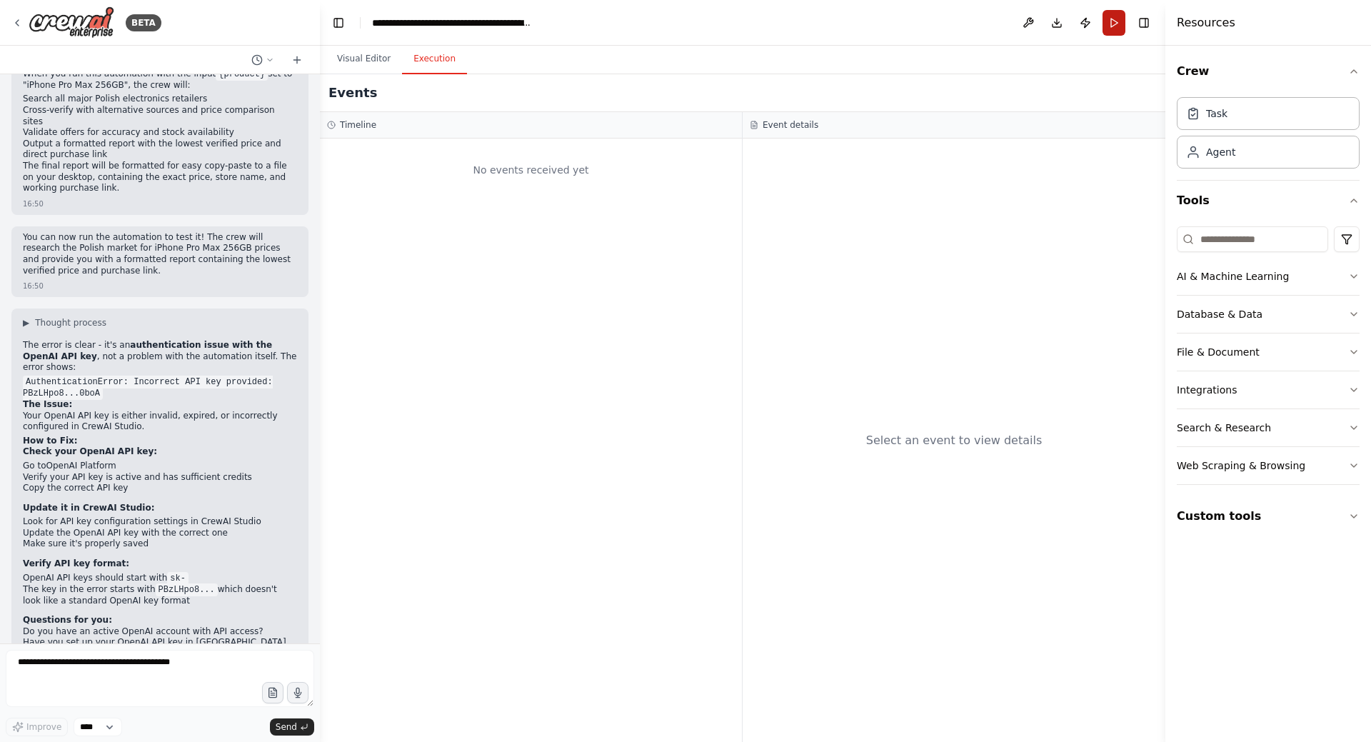
click at [1113, 22] on button "Run" at bounding box center [1114, 23] width 23 height 26
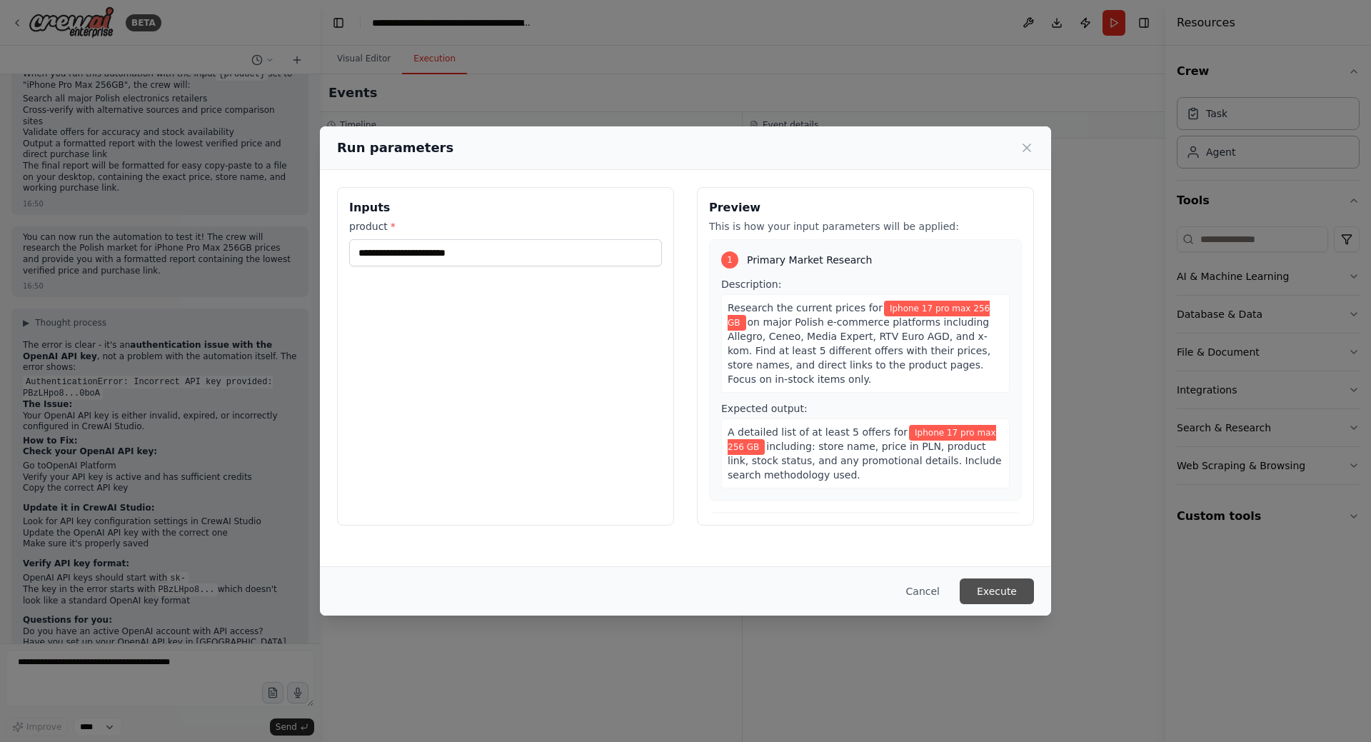
click at [1015, 593] on button "Execute" at bounding box center [997, 591] width 74 height 26
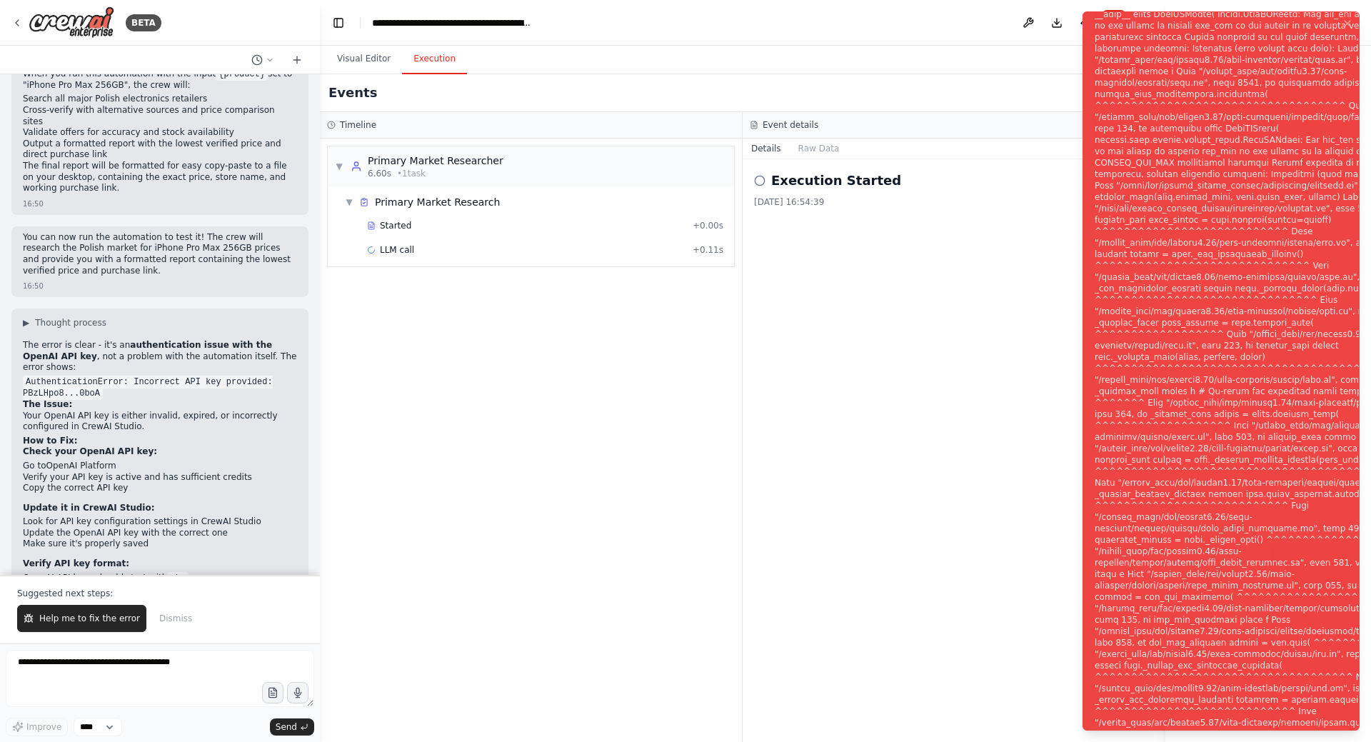
drag, startPoint x: 1268, startPoint y: 26, endPoint x: 1332, endPoint y: 28, distance: 63.6
click at [1332, 28] on div "Notifications (F8)" at bounding box center [1267, 380] width 345 height 1108
copy div "OPENAI_API_KEY"
click at [14, 23] on icon at bounding box center [16, 22] width 11 height 11
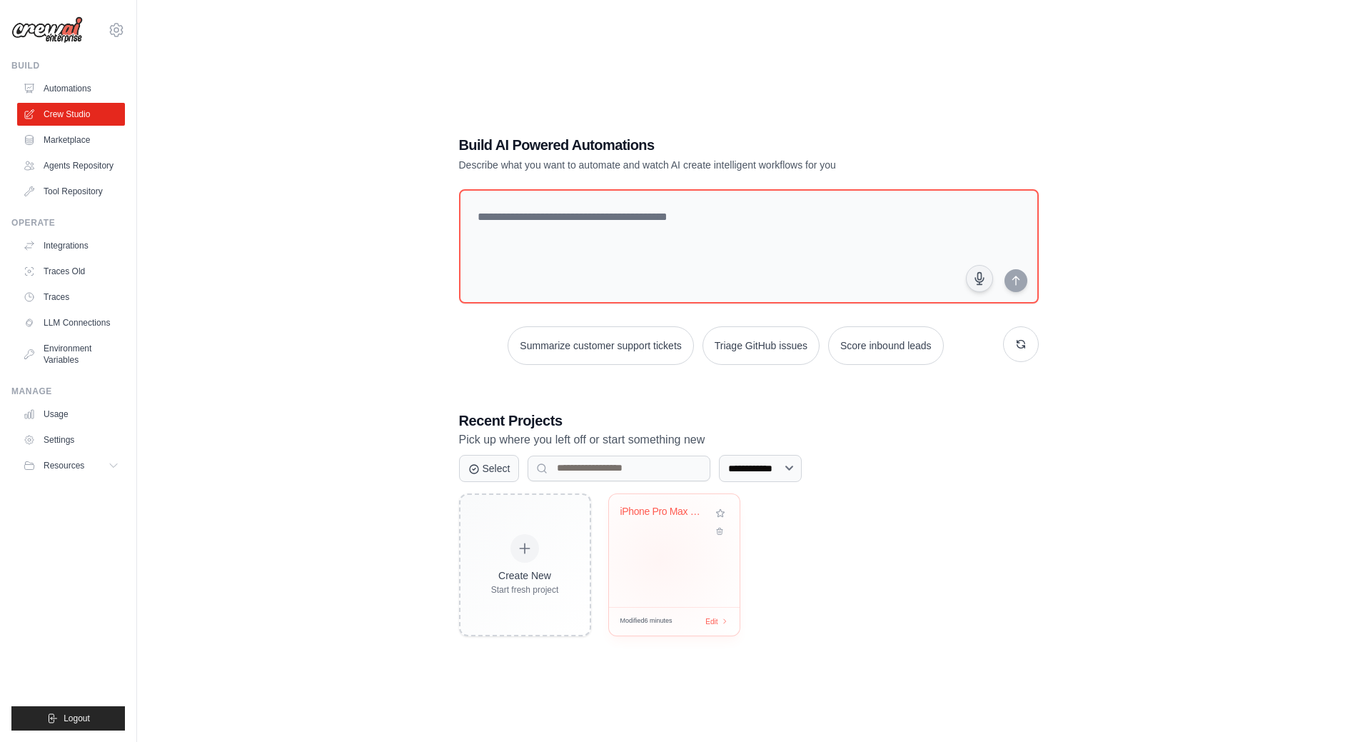
click at [660, 559] on div "iPhone Pro Max Price Research - Pol..." at bounding box center [674, 550] width 131 height 113
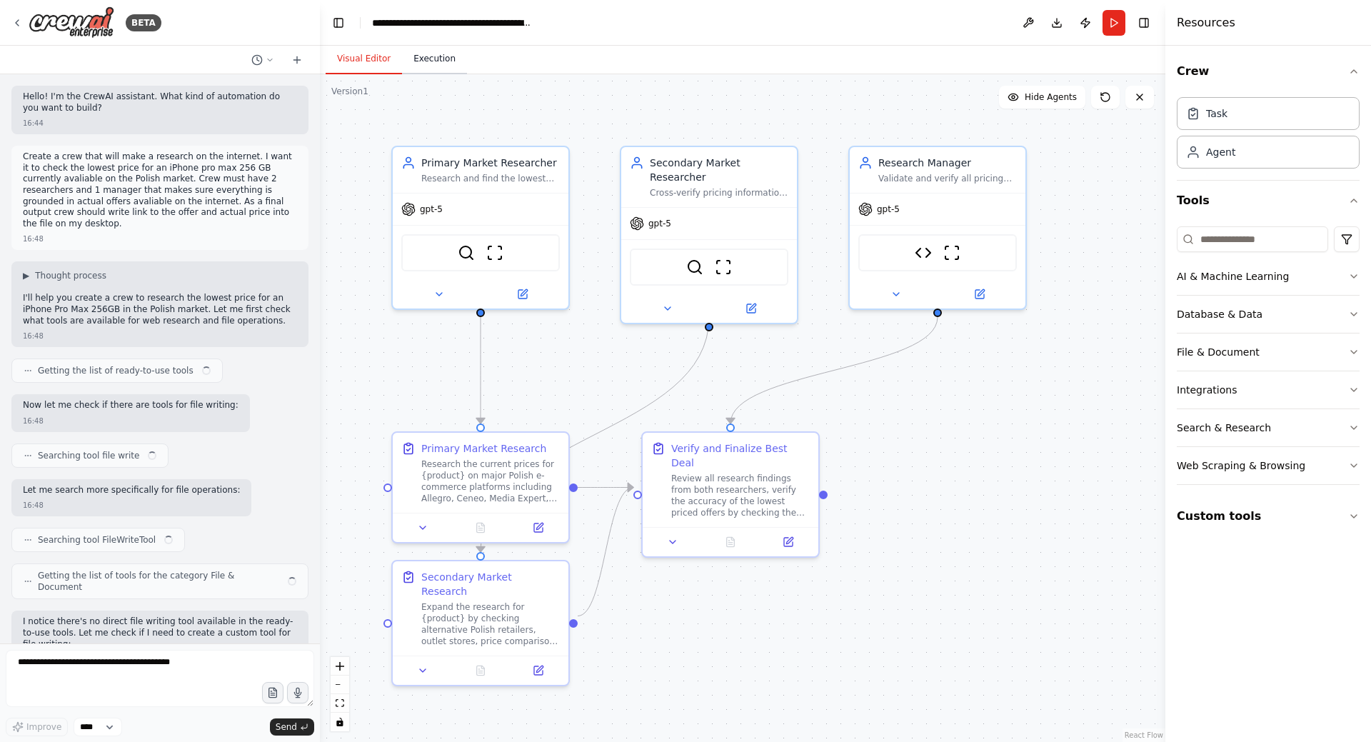
scroll to position [2172, 0]
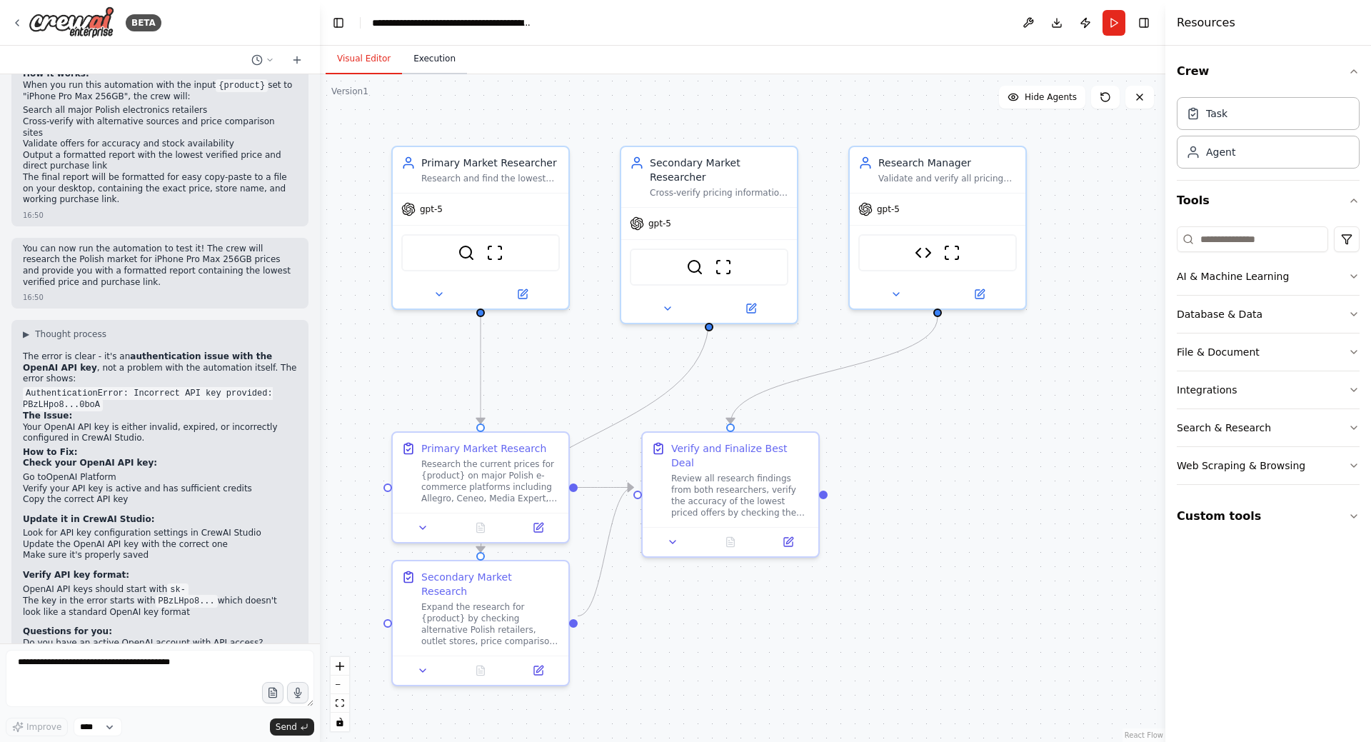
click at [437, 67] on button "Execution" at bounding box center [434, 59] width 65 height 30
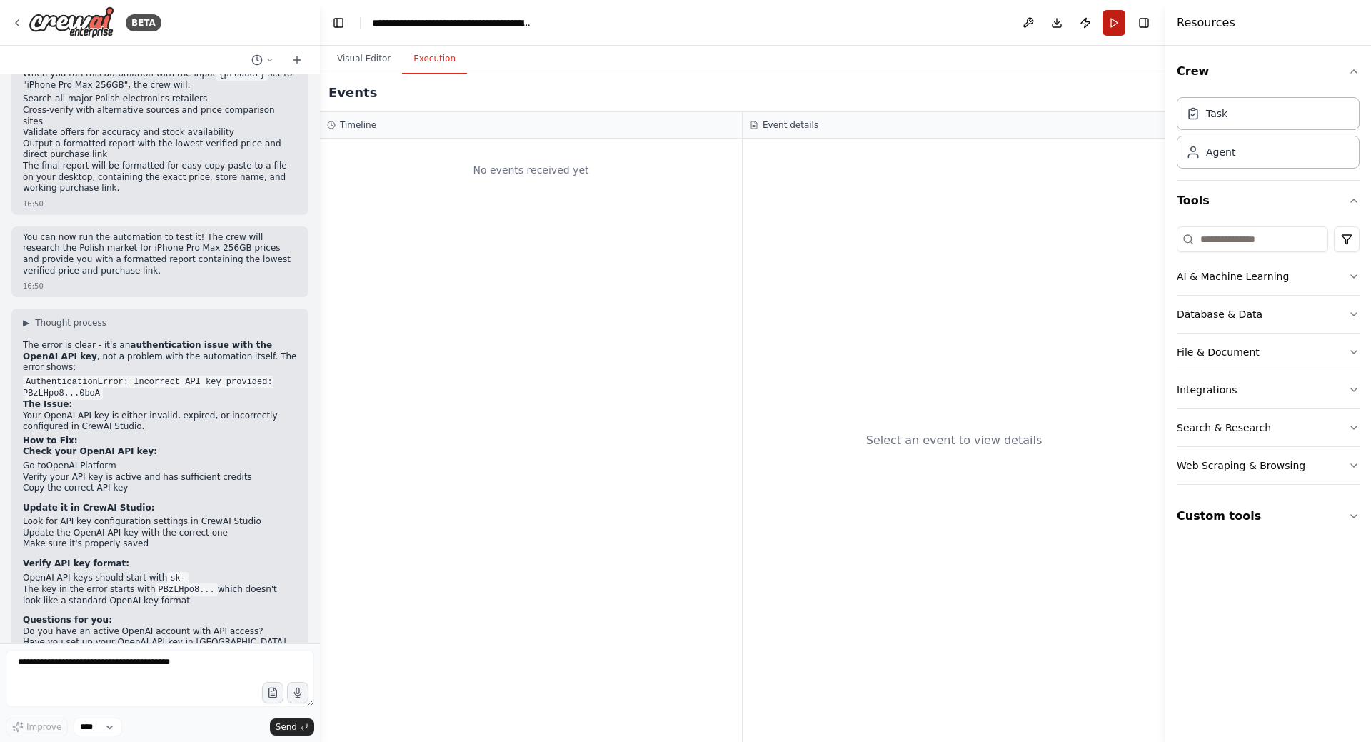
click at [1111, 14] on button "Run" at bounding box center [1114, 23] width 23 height 26
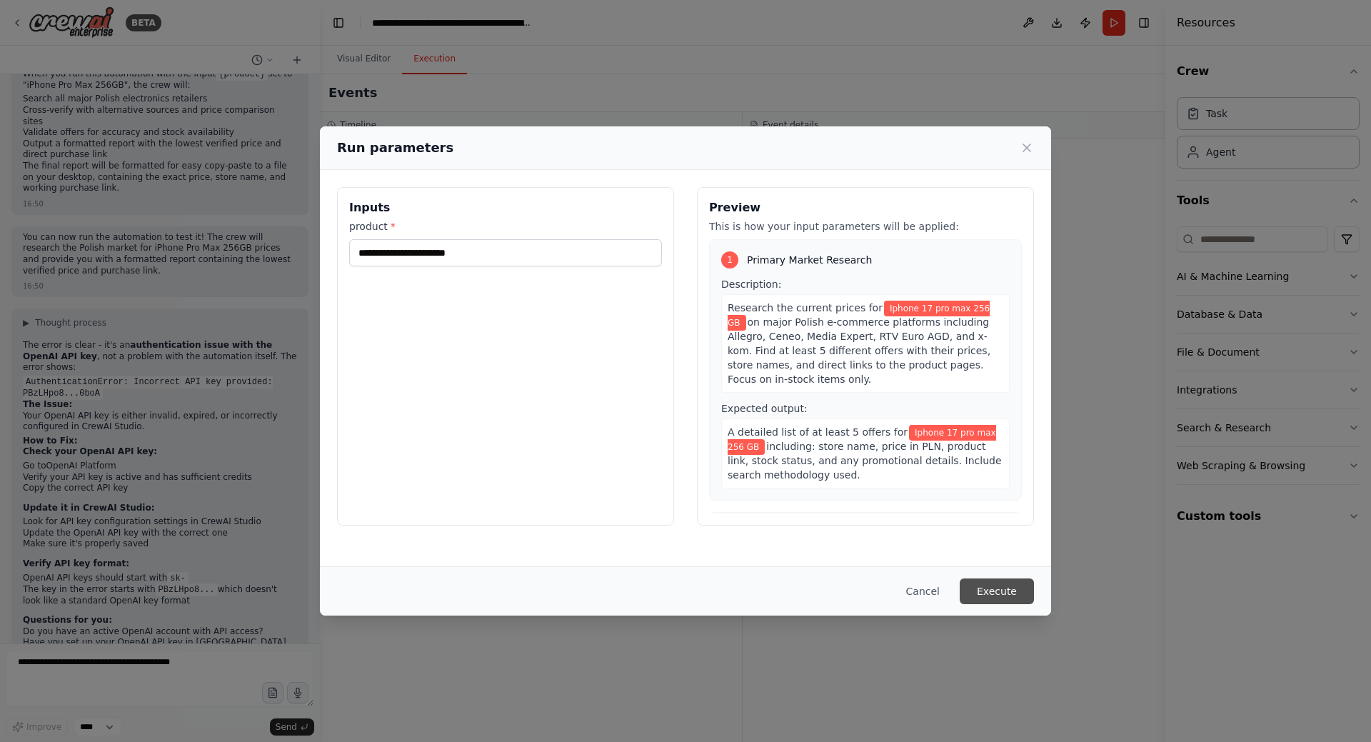
click at [1023, 589] on button "Execute" at bounding box center [997, 591] width 74 height 26
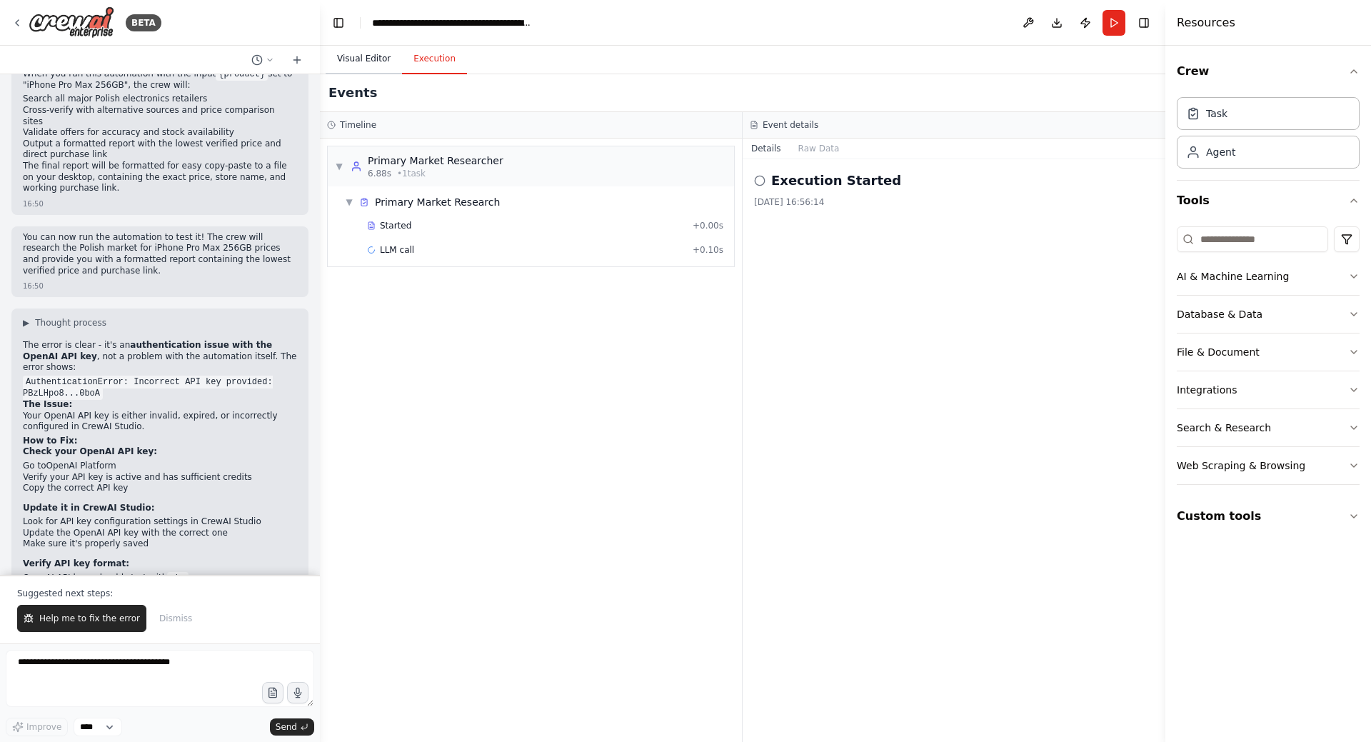
click at [365, 60] on button "Visual Editor" at bounding box center [364, 59] width 76 height 30
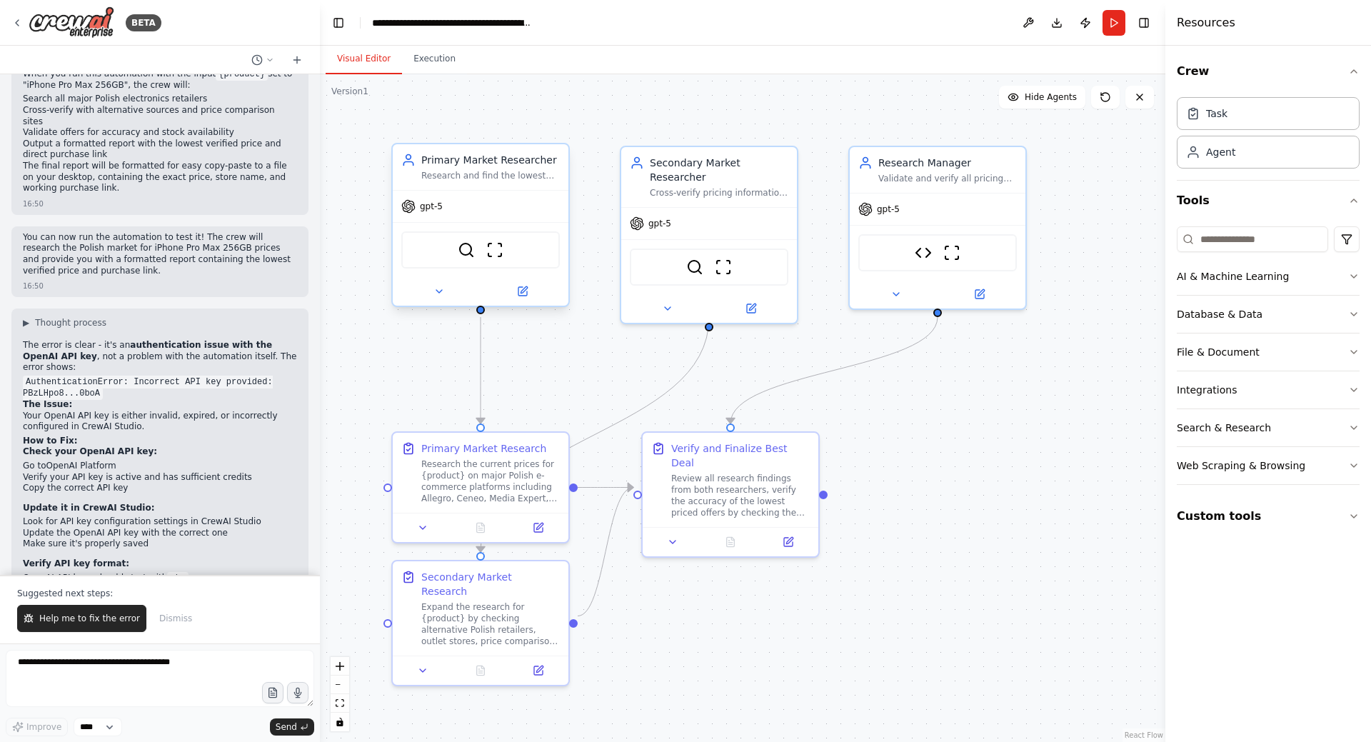
click at [515, 206] on div "gpt-5" at bounding box center [481, 206] width 176 height 31
click at [528, 301] on div at bounding box center [481, 291] width 176 height 29
click at [522, 294] on icon at bounding box center [522, 291] width 9 height 9
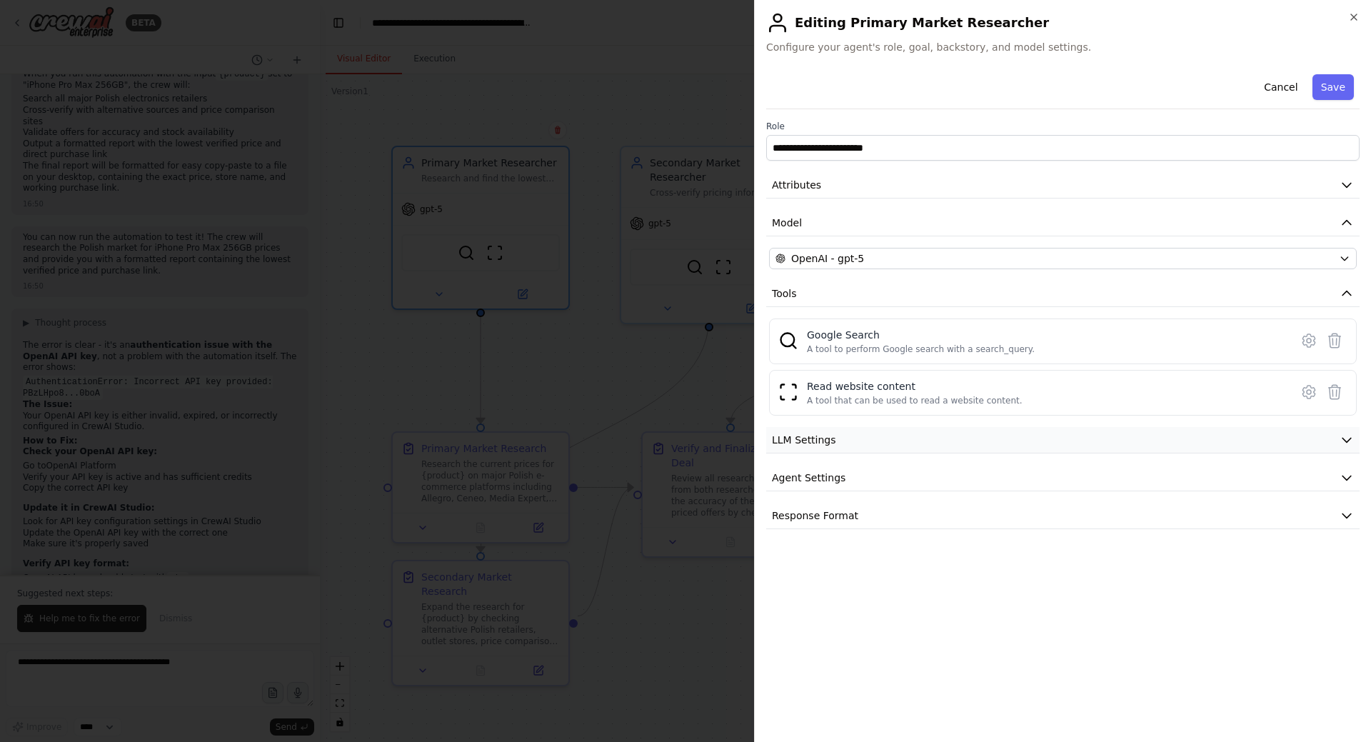
click at [933, 443] on button "LLM Settings" at bounding box center [1062, 440] width 593 height 26
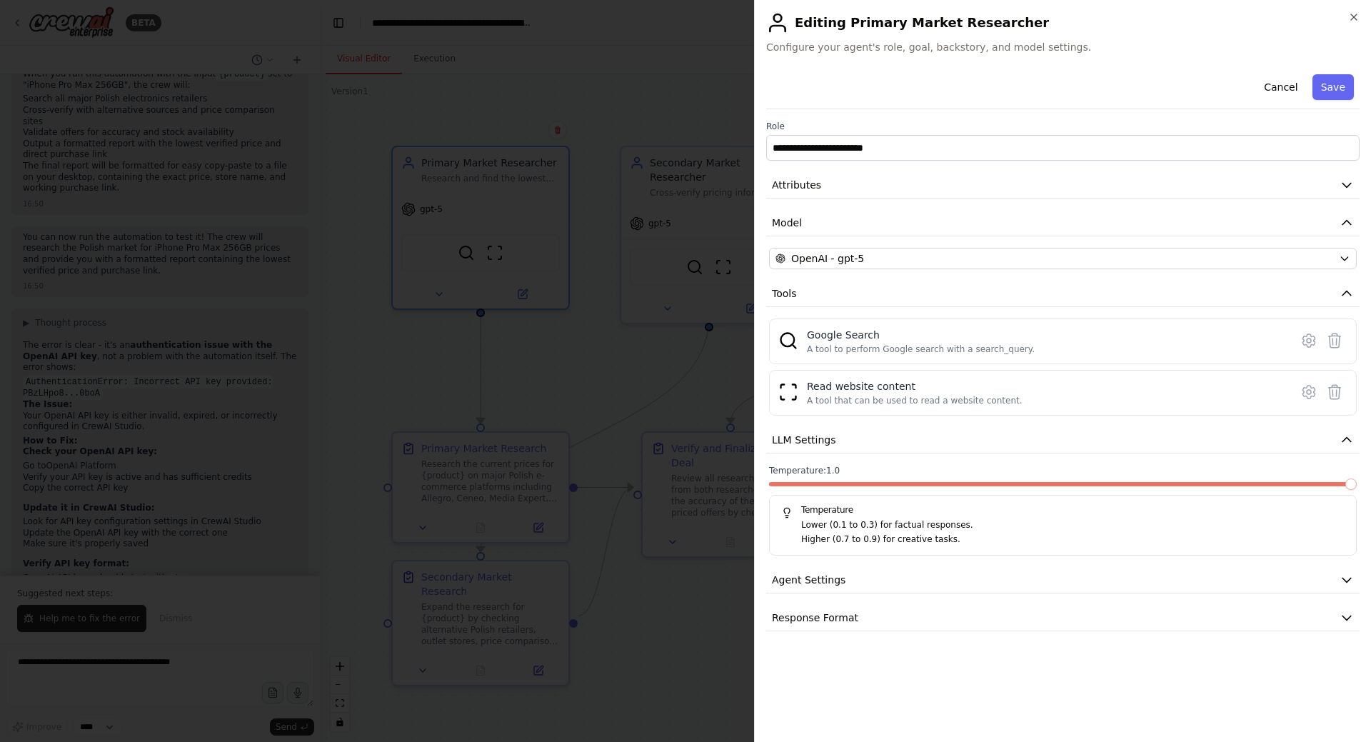
click at [1357, 490] on span at bounding box center [1350, 483] width 11 height 11
click at [1347, 83] on button "Save" at bounding box center [1333, 87] width 41 height 26
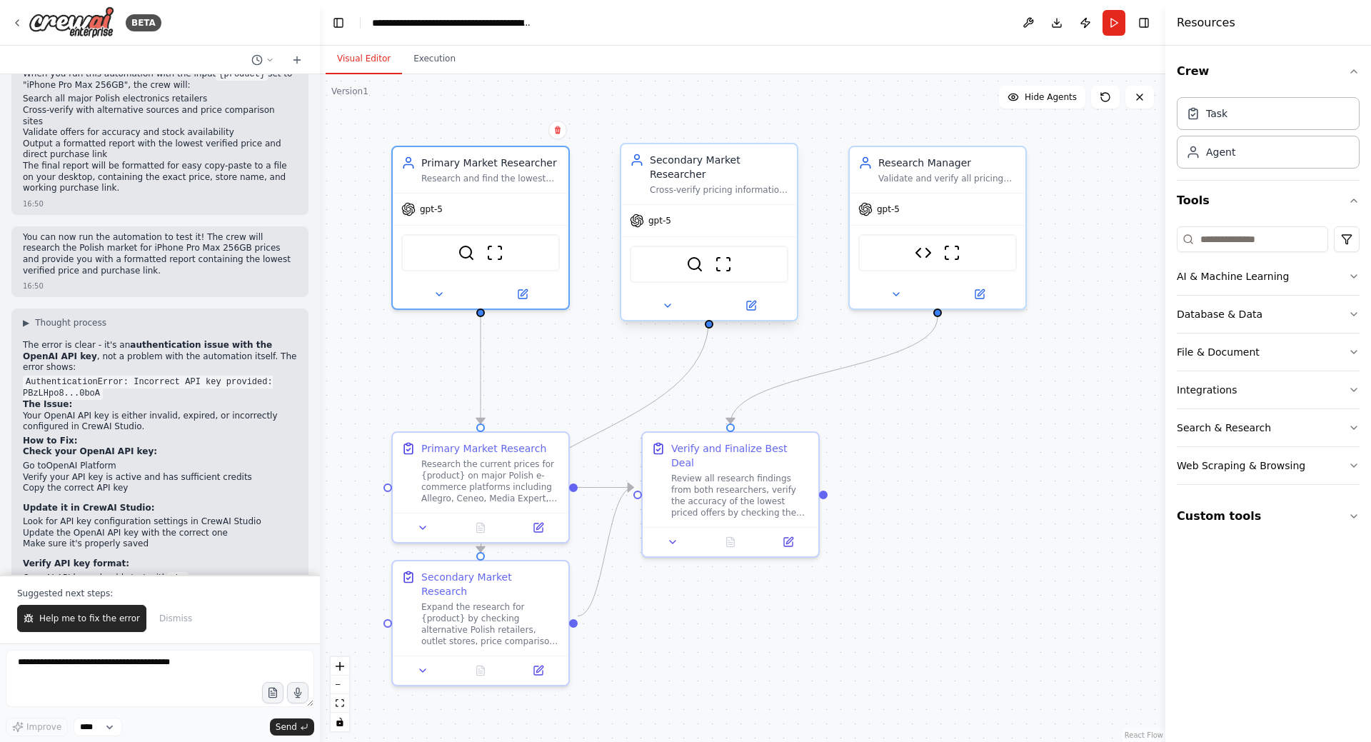
click at [739, 216] on div "gpt-5" at bounding box center [709, 220] width 176 height 31
click at [746, 300] on icon at bounding box center [751, 305] width 11 height 11
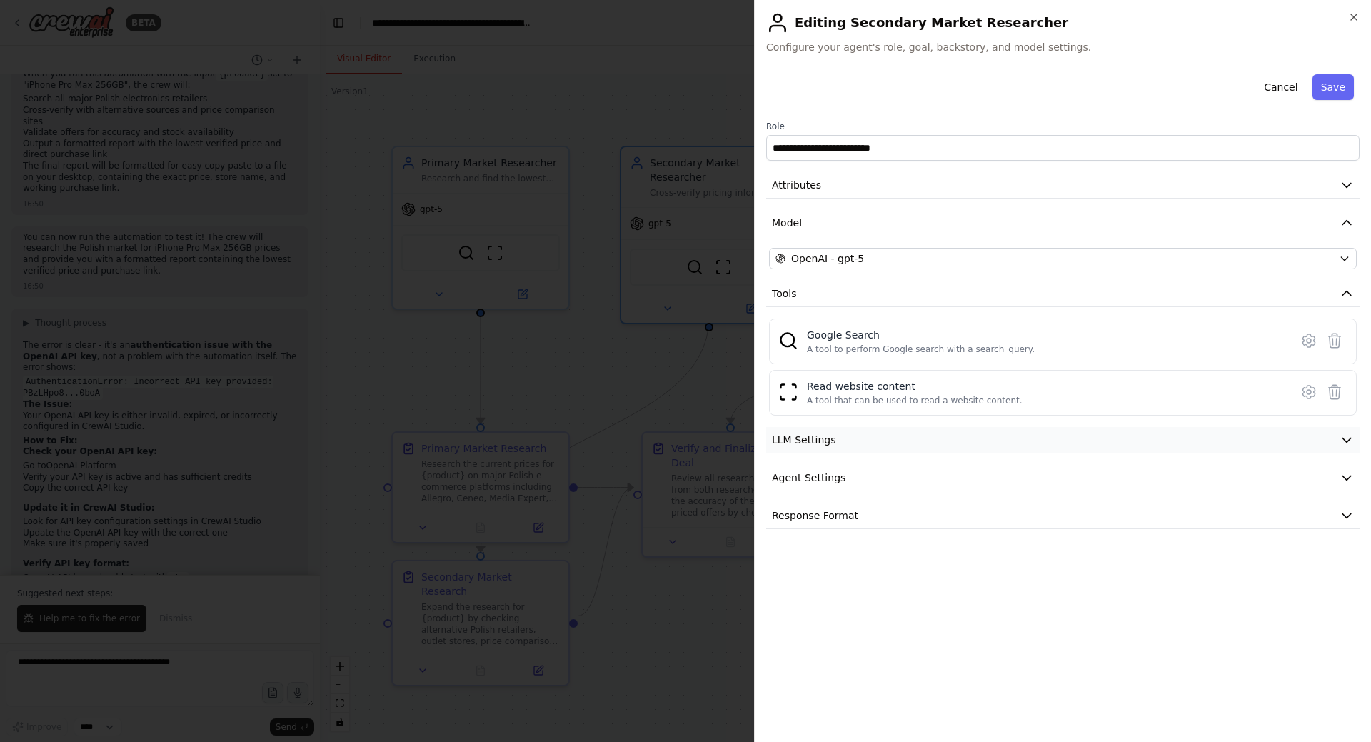
click at [930, 438] on button "LLM Settings" at bounding box center [1062, 440] width 593 height 26
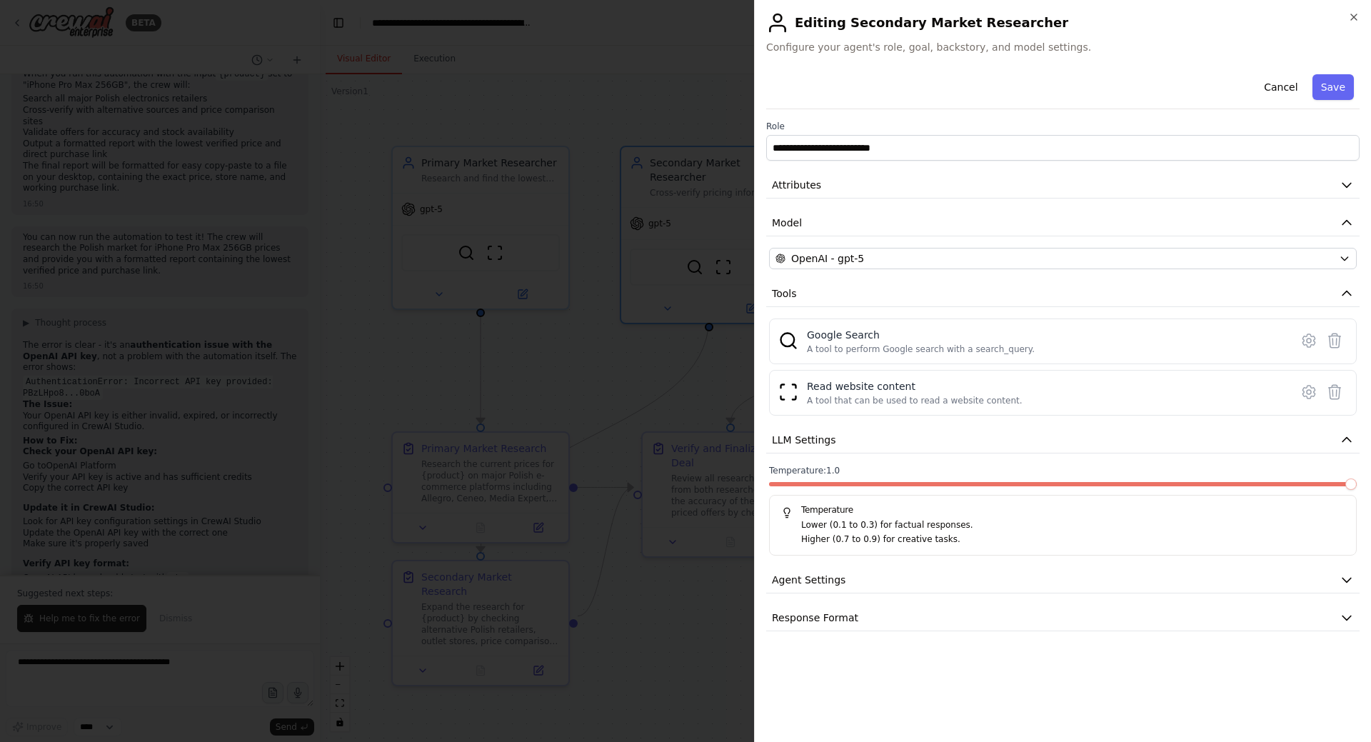
click at [1357, 490] on span at bounding box center [1350, 483] width 11 height 11
click at [1335, 91] on button "Save" at bounding box center [1333, 87] width 41 height 26
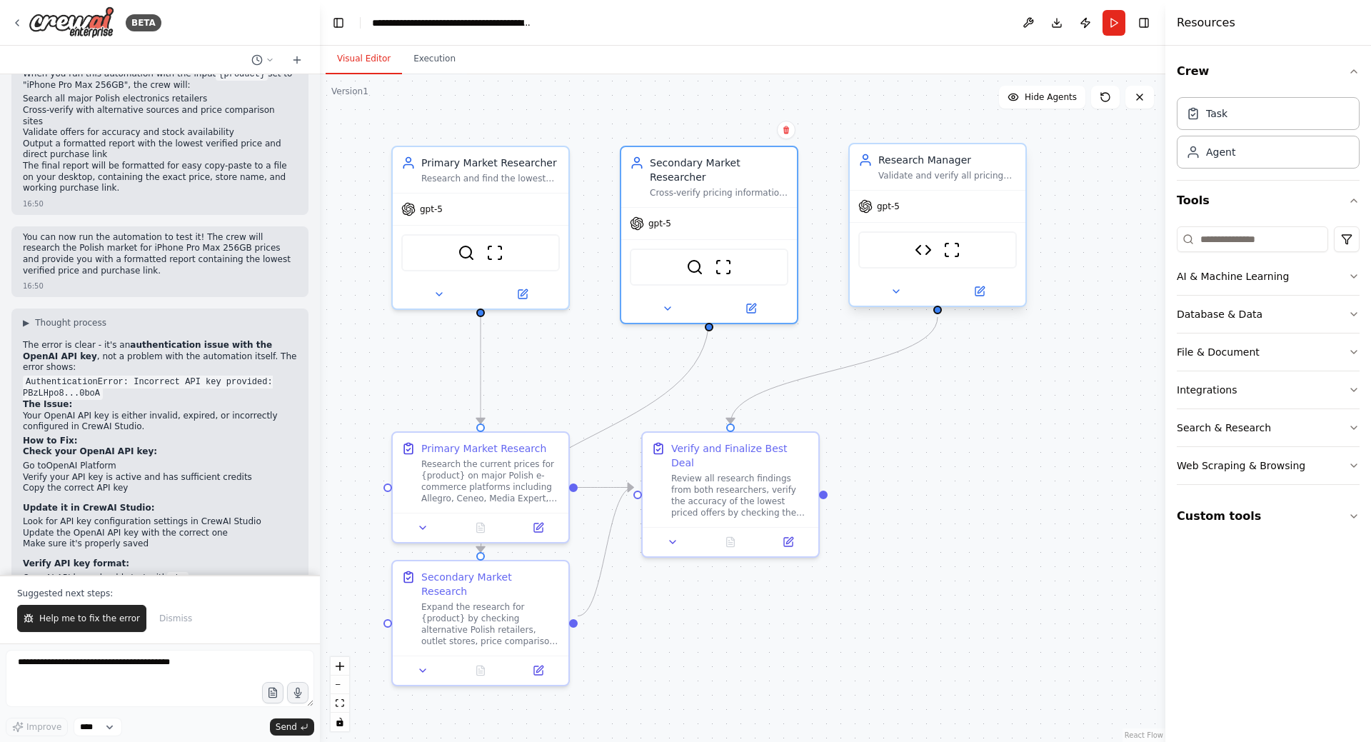
click at [968, 199] on div "gpt-5" at bounding box center [938, 206] width 176 height 31
click at [983, 300] on div at bounding box center [938, 291] width 176 height 29
click at [980, 291] on icon at bounding box center [981, 289] width 6 height 6
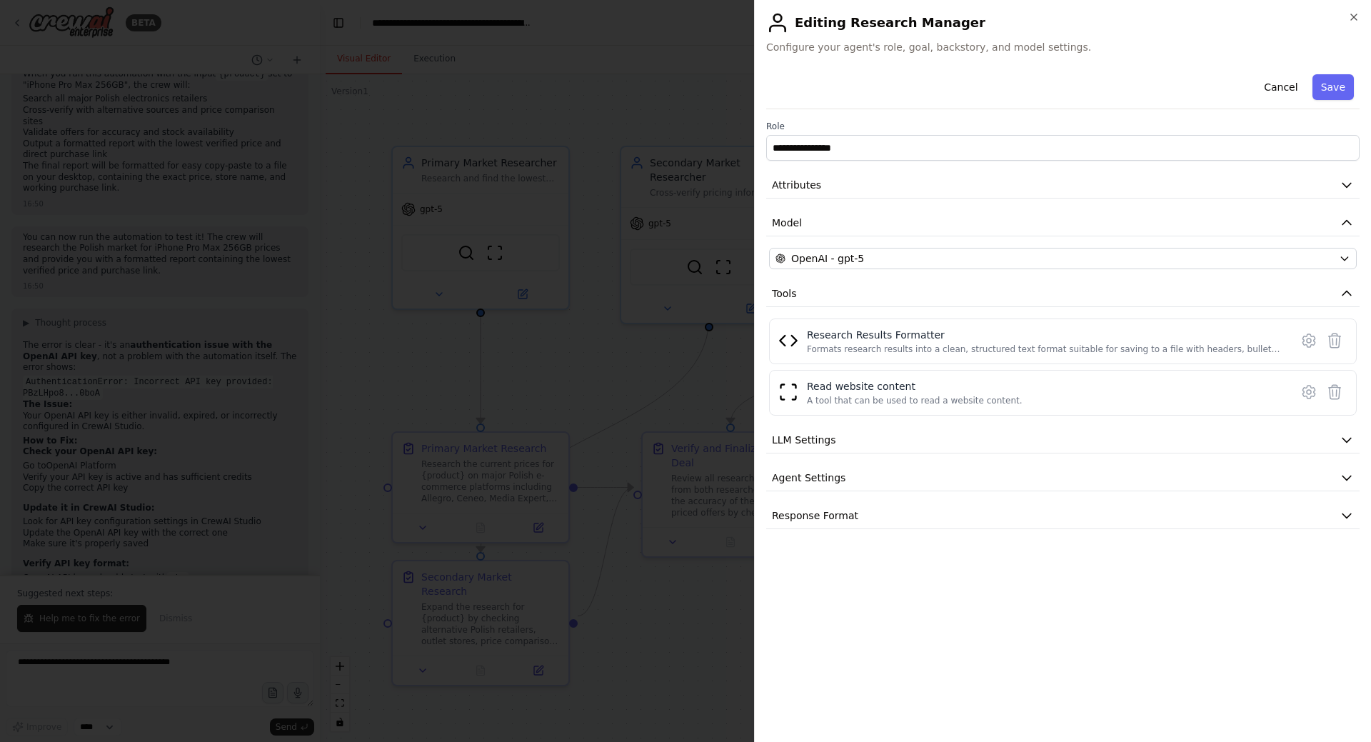
click at [977, 426] on div "**********" at bounding box center [1062, 299] width 593 height 461
click at [976, 431] on button "LLM Settings" at bounding box center [1062, 440] width 593 height 26
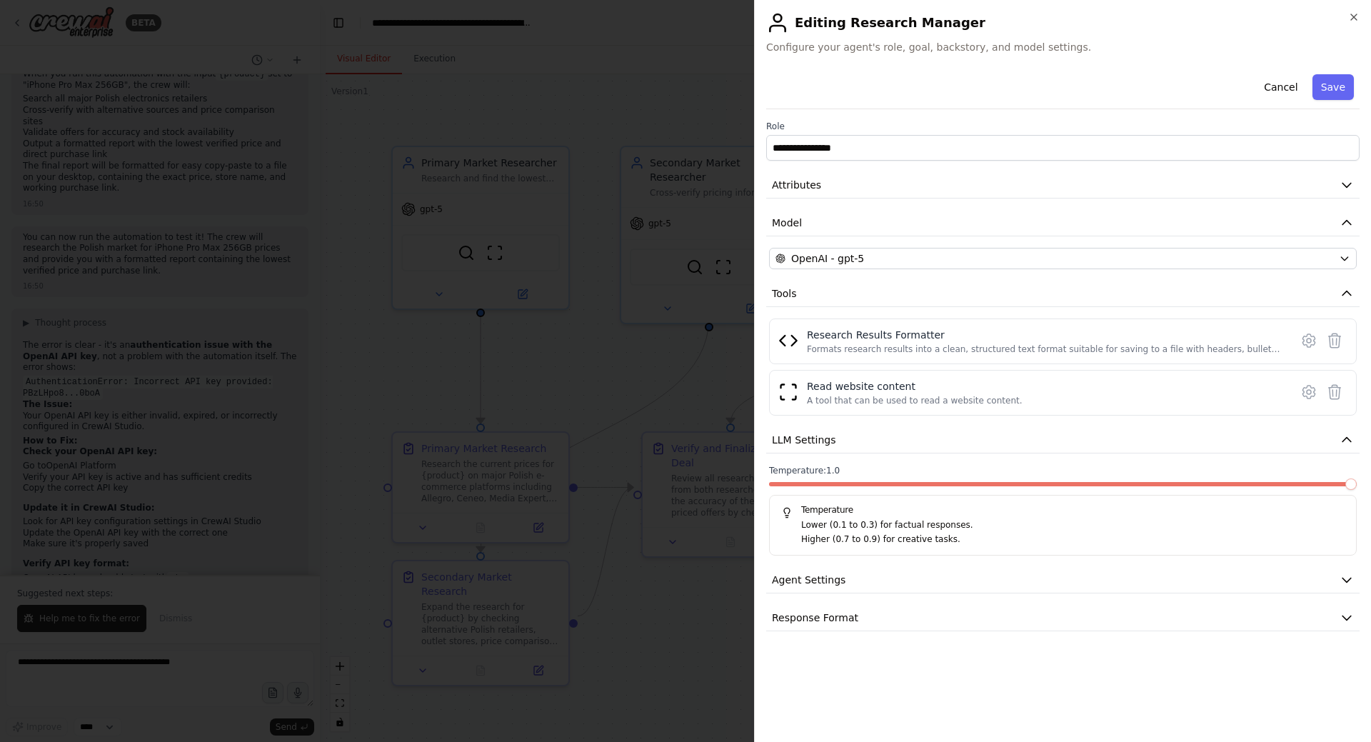
click at [1357, 479] on span at bounding box center [1350, 483] width 11 height 11
click at [1335, 84] on button "Save" at bounding box center [1333, 87] width 41 height 26
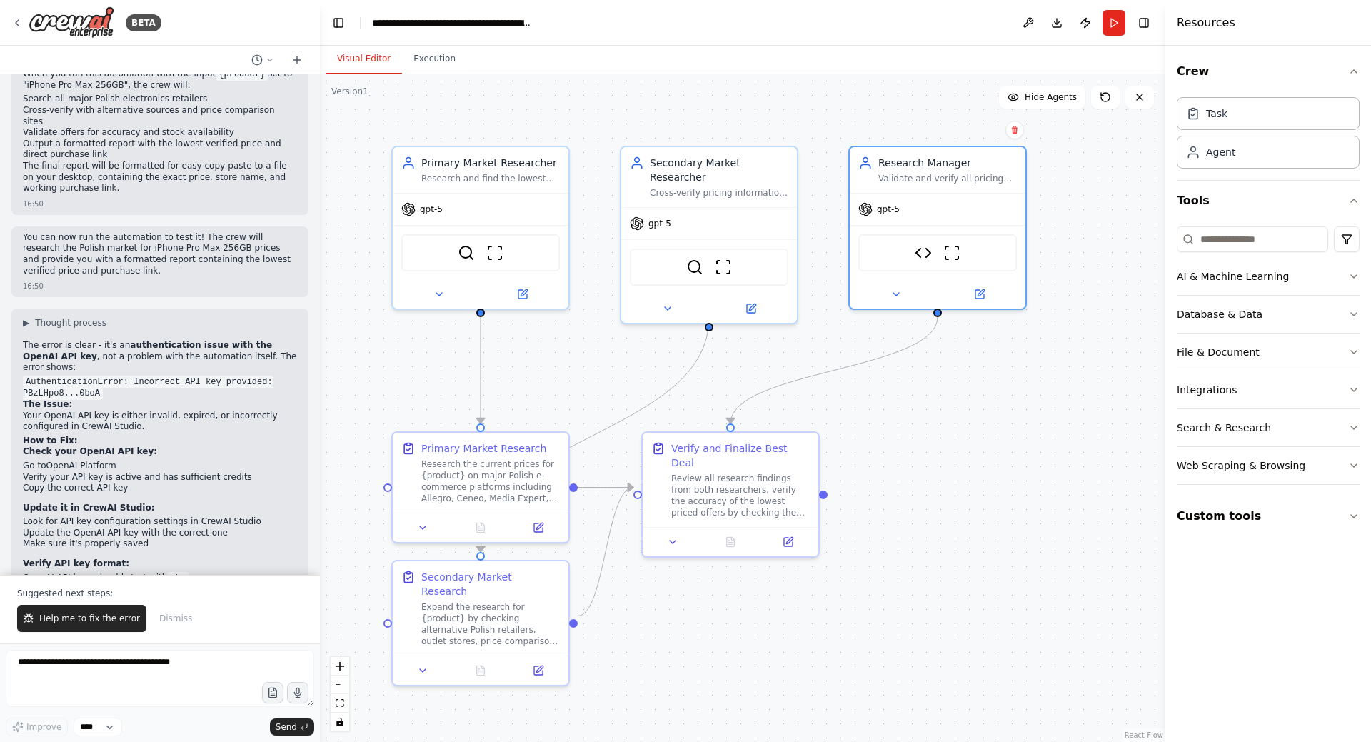
click at [1028, 403] on div ".deletable-edge-delete-btn { width: 20px; height: 20px; border: 0px solid #ffff…" at bounding box center [743, 408] width 846 height 668
click at [498, 214] on div "gpt-5" at bounding box center [481, 206] width 176 height 31
click at [524, 299] on button at bounding box center [522, 291] width 81 height 17
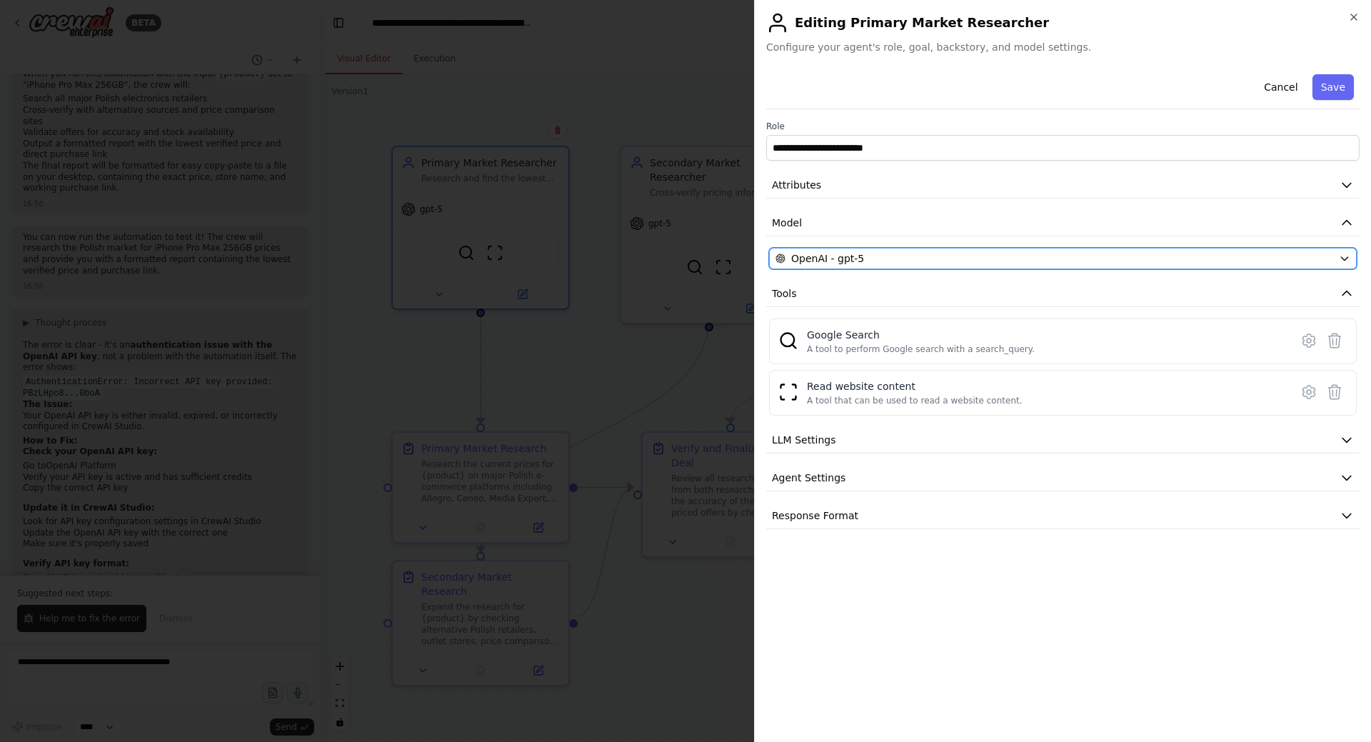
click at [1041, 252] on div "OpenAI - gpt-5" at bounding box center [1055, 258] width 558 height 14
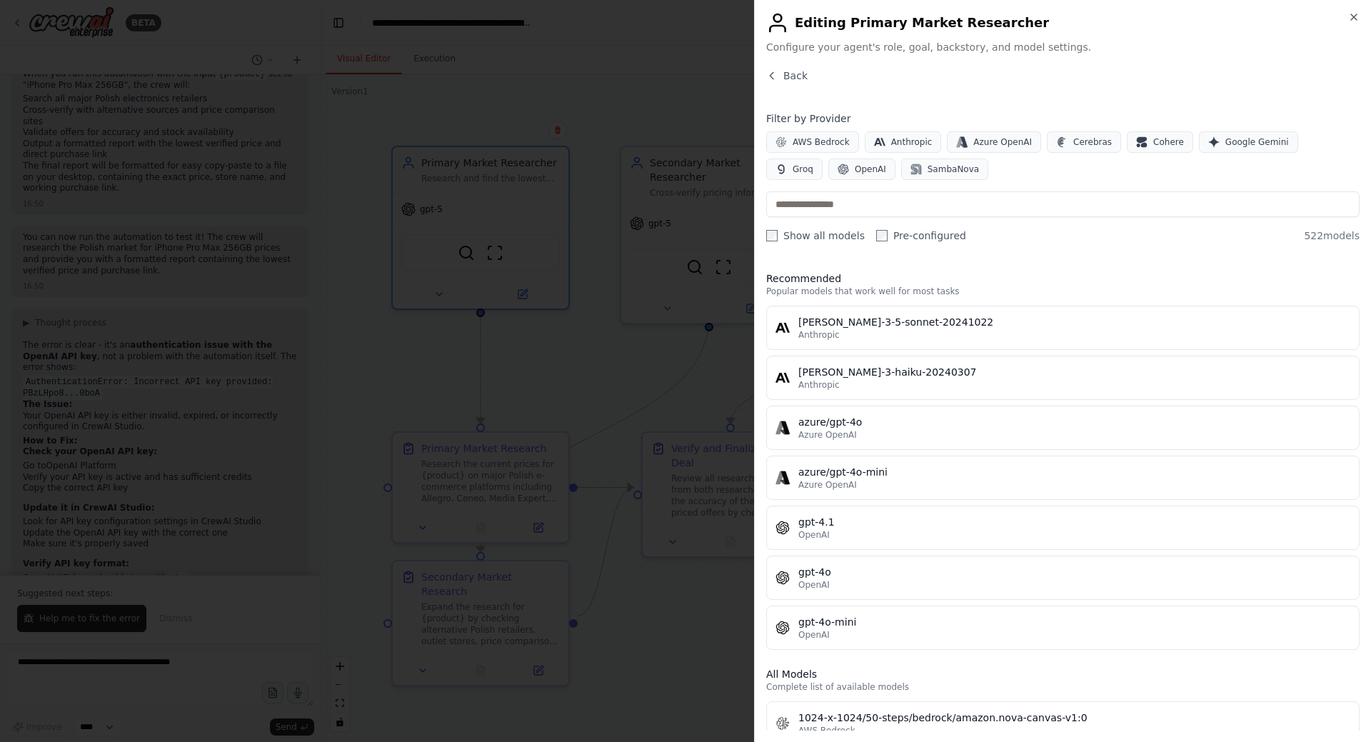
click at [821, 237] on label "Show all models" at bounding box center [815, 236] width 99 height 14
click at [807, 234] on label "Show all models" at bounding box center [815, 236] width 99 height 14
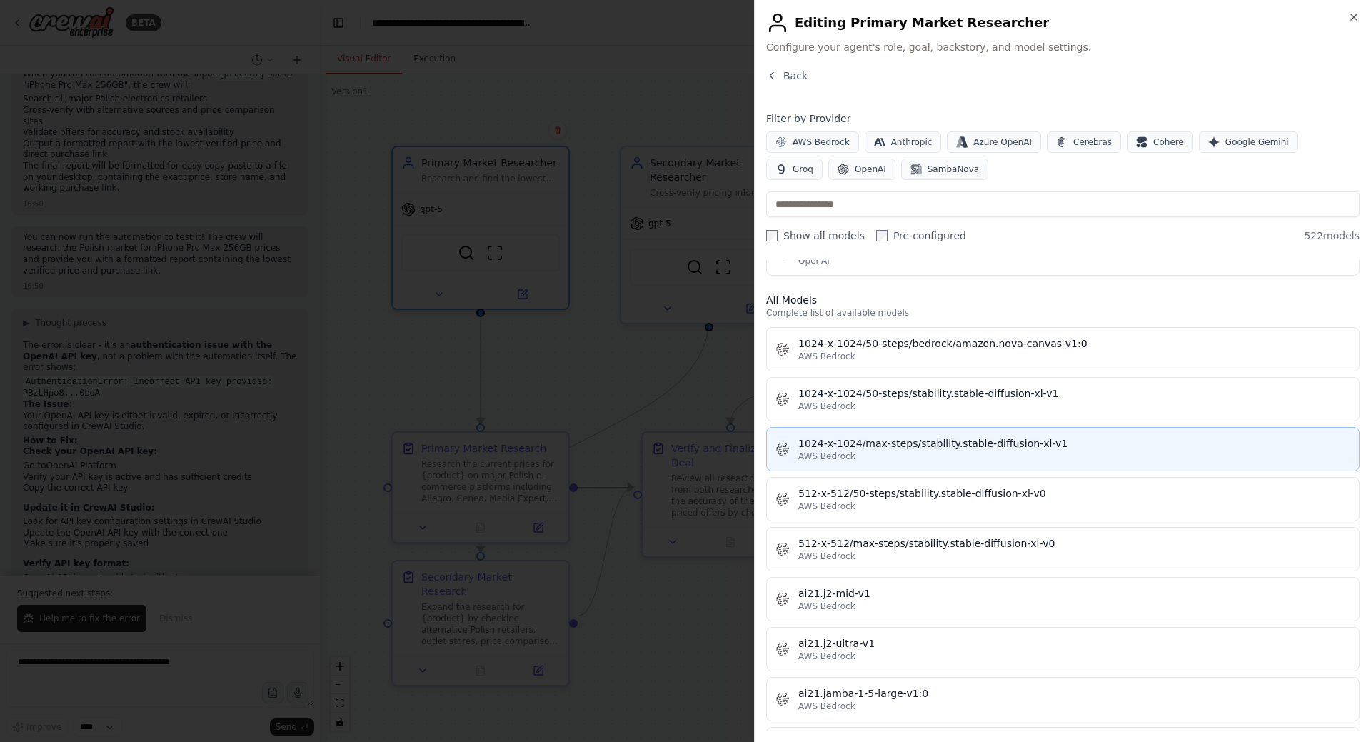
scroll to position [381, 0]
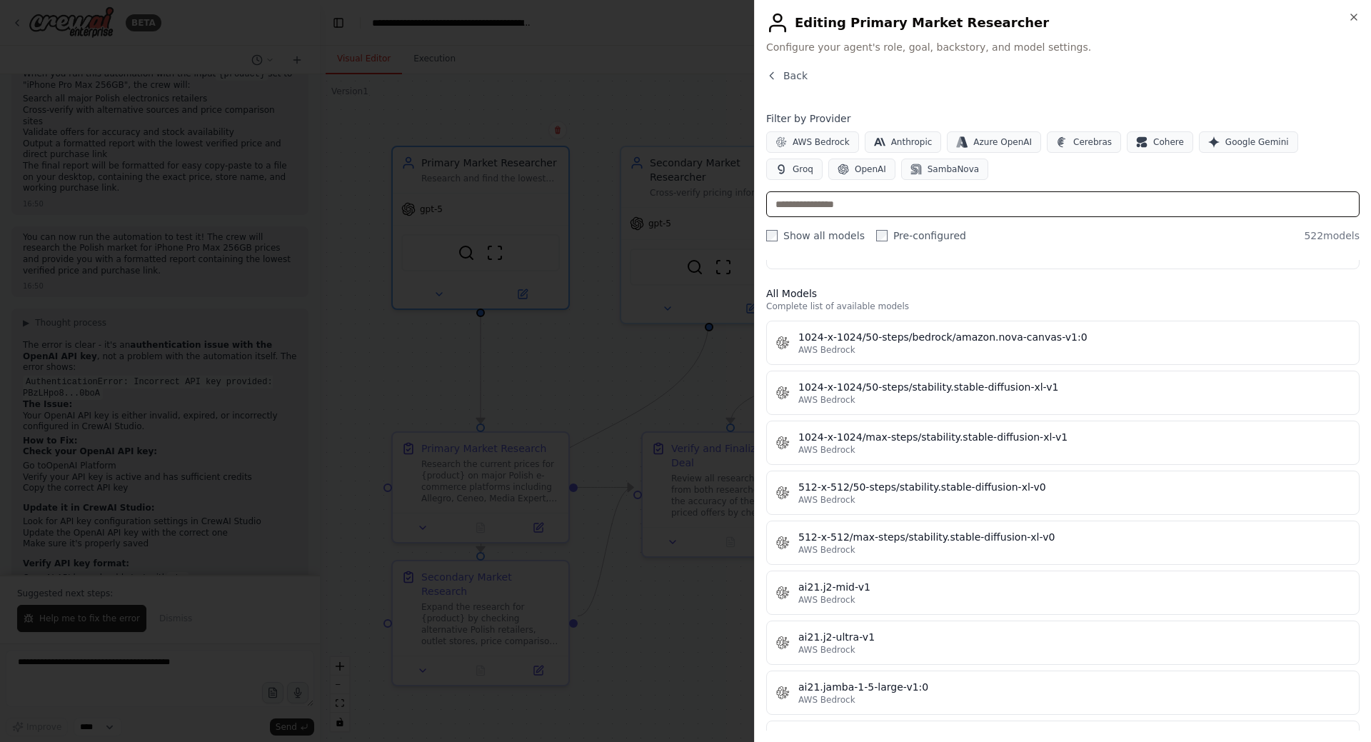
click at [869, 206] on input "text" at bounding box center [1062, 204] width 593 height 26
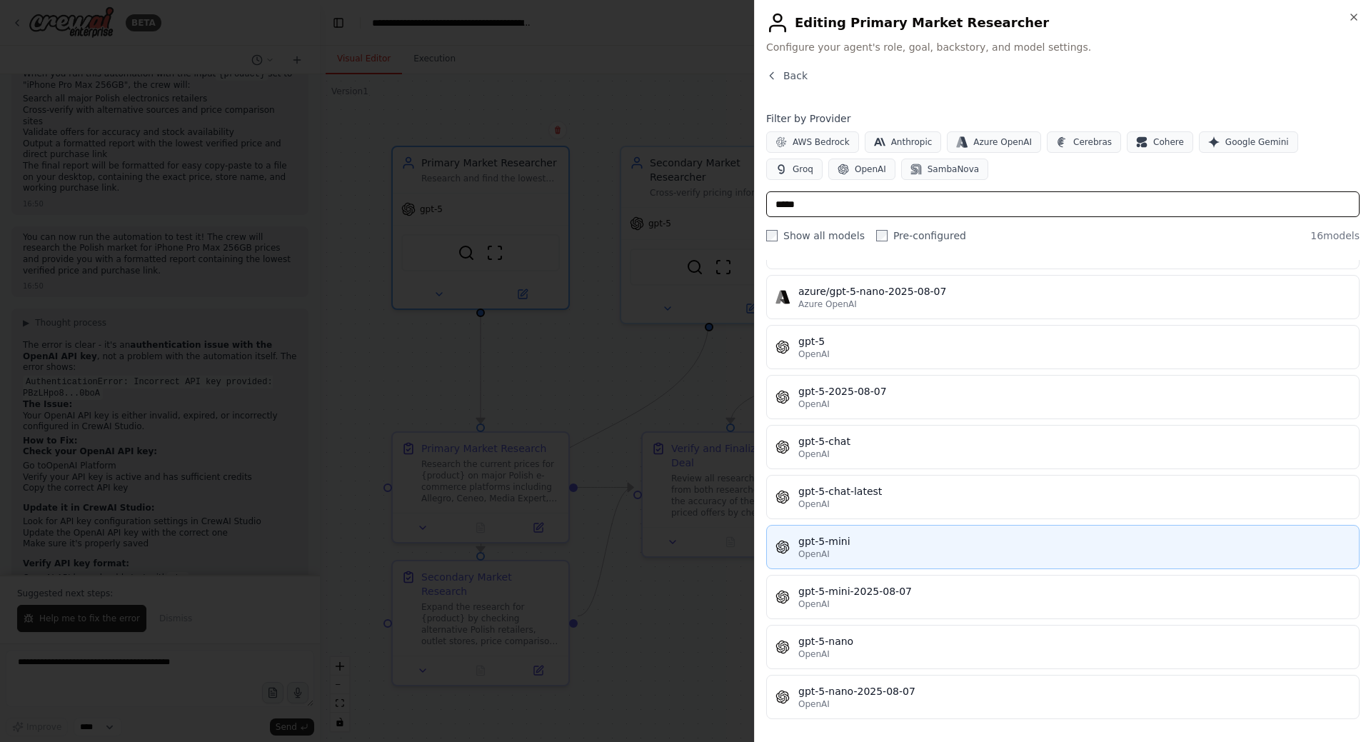
type input "*****"
click at [898, 540] on div "gpt-5-mini" at bounding box center [1074, 541] width 552 height 14
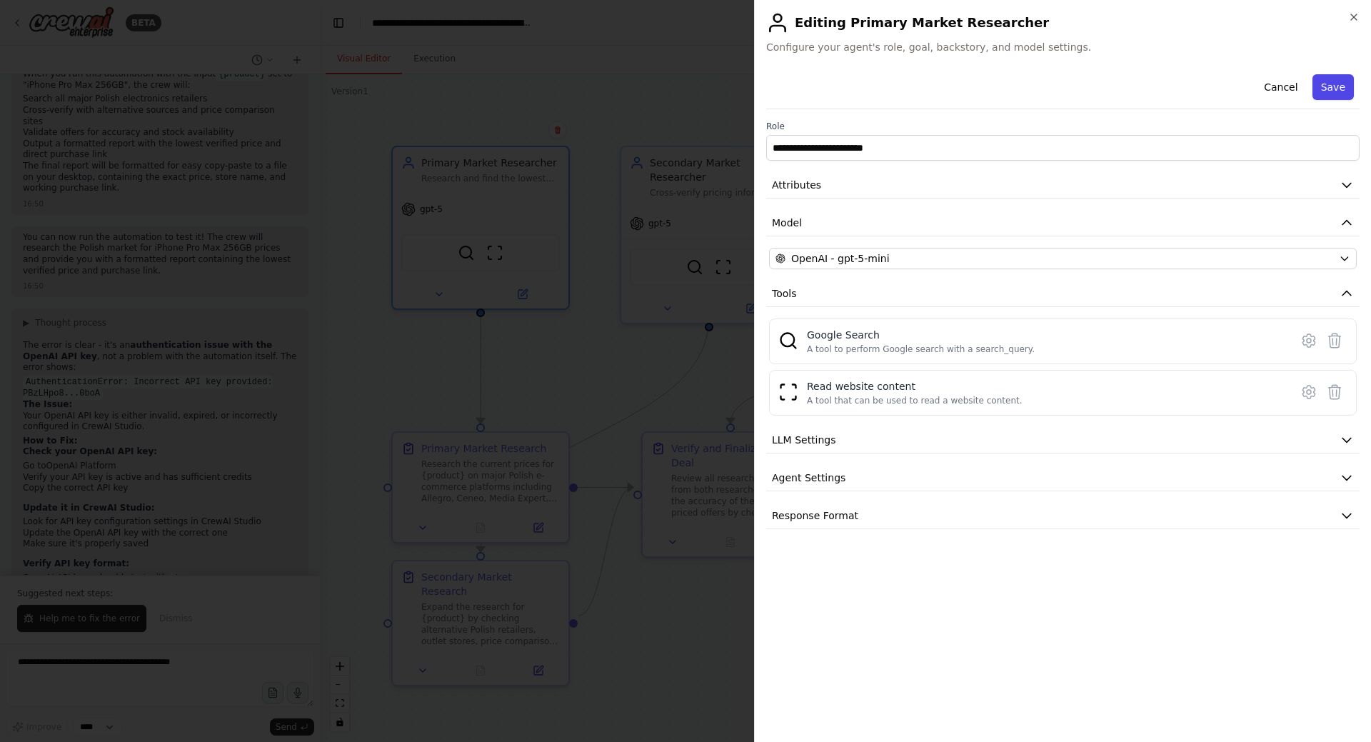
click at [1335, 88] on button "Save" at bounding box center [1333, 87] width 41 height 26
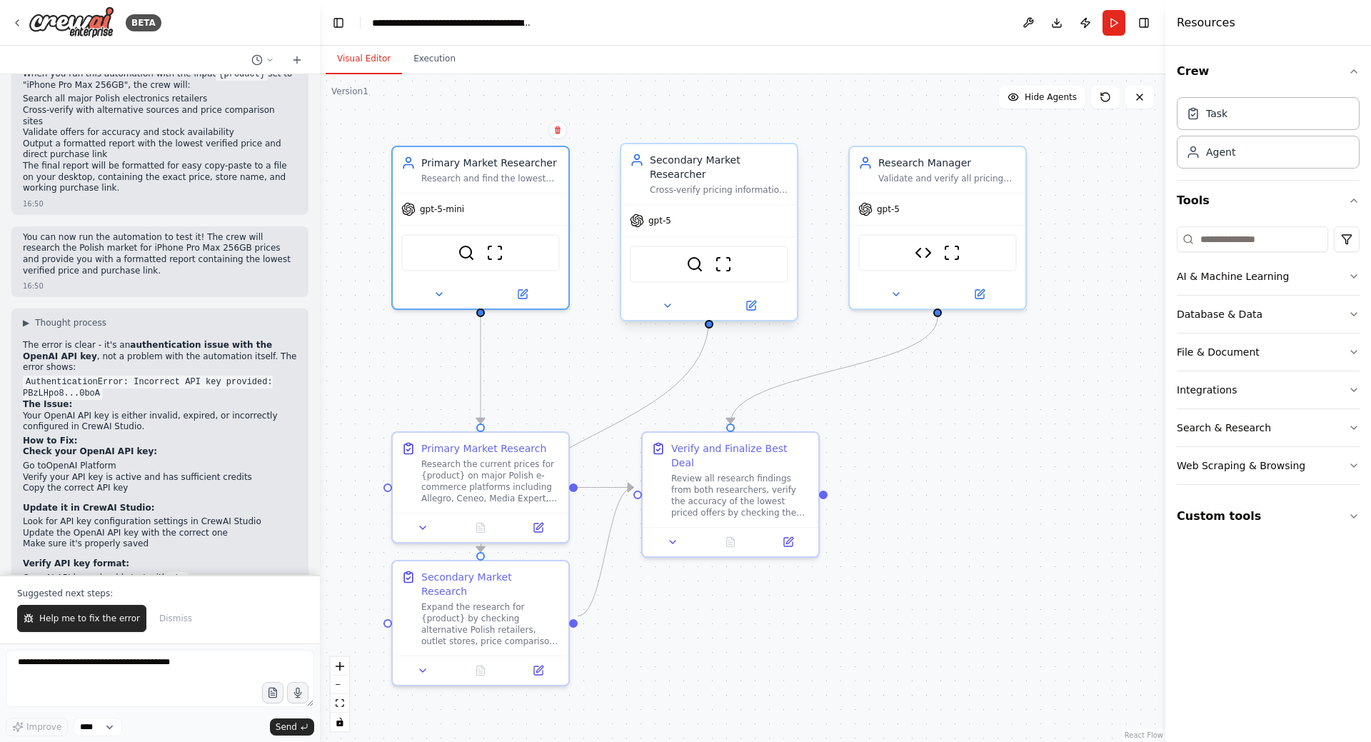
click at [705, 205] on div "gpt-5" at bounding box center [709, 220] width 176 height 31
click at [753, 301] on icon at bounding box center [751, 305] width 9 height 9
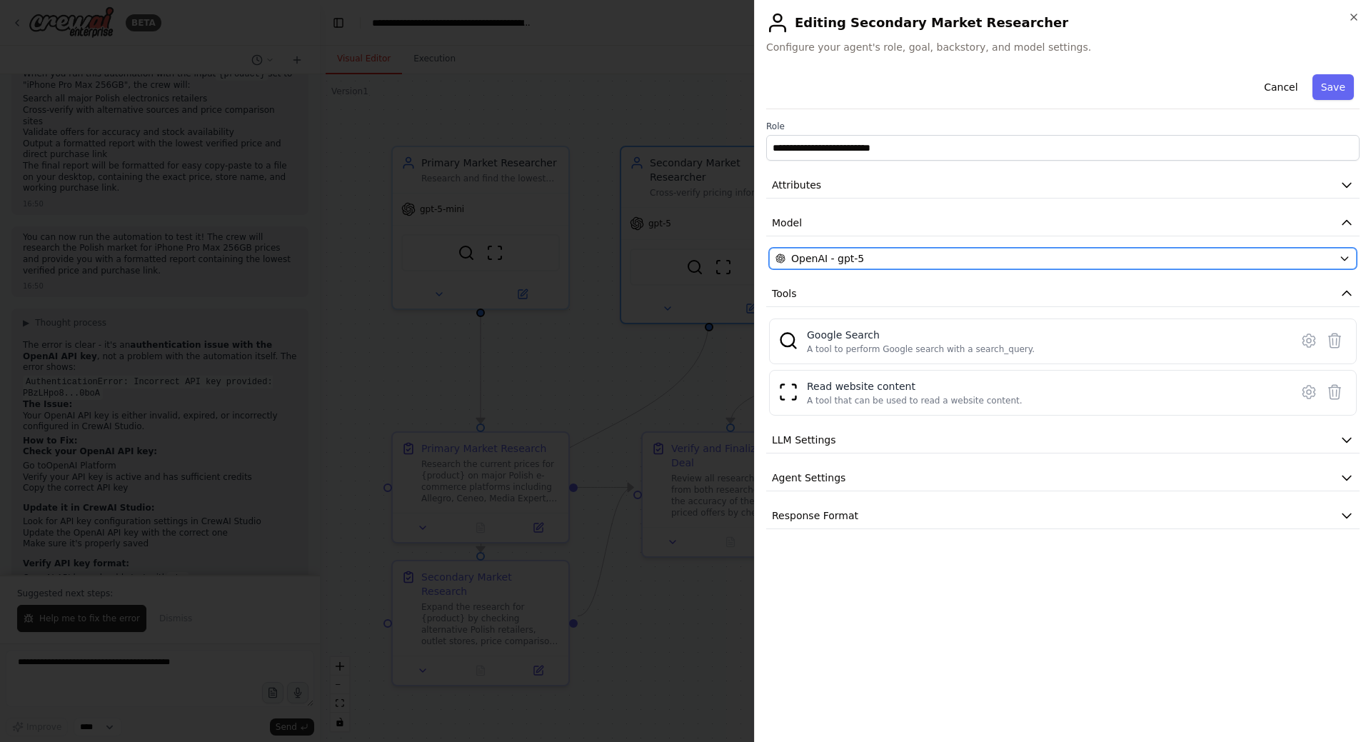
click at [866, 261] on div "OpenAI - gpt-5" at bounding box center [1055, 258] width 558 height 14
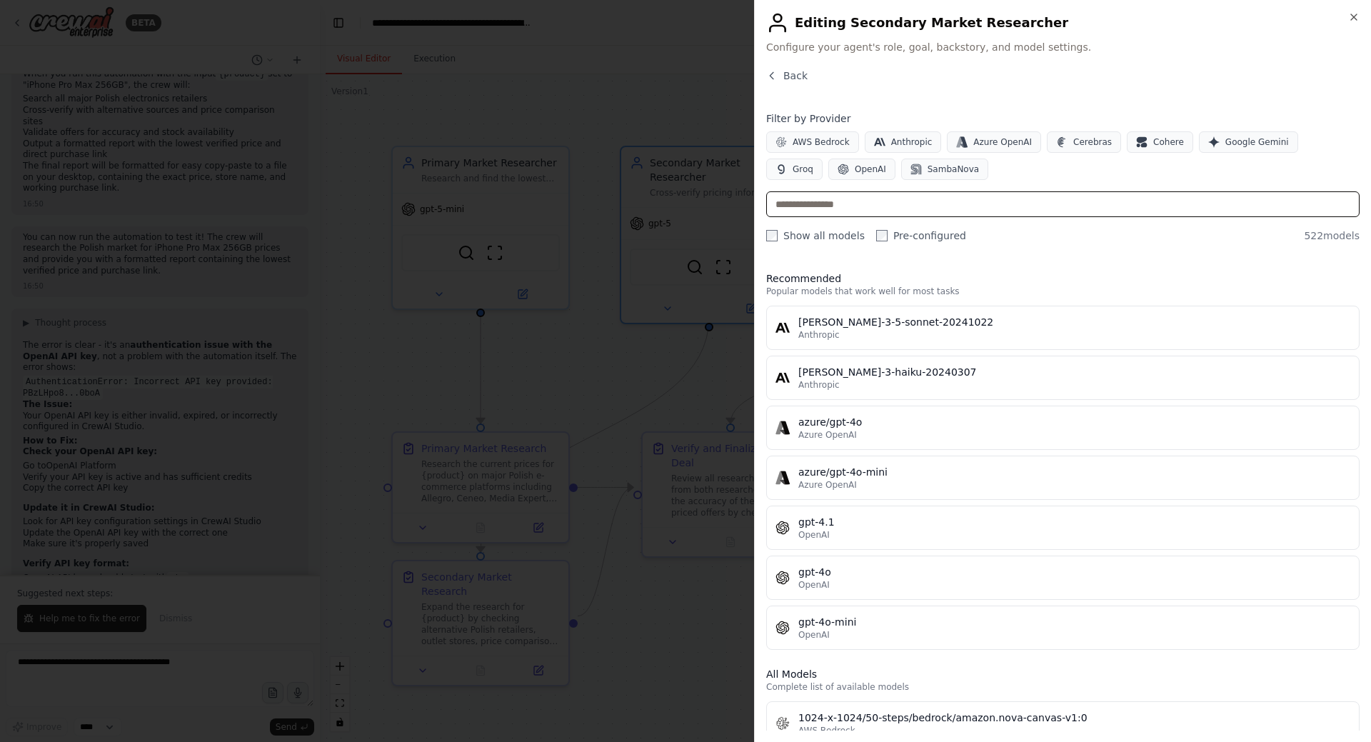
click at [848, 200] on input "text" at bounding box center [1062, 204] width 593 height 26
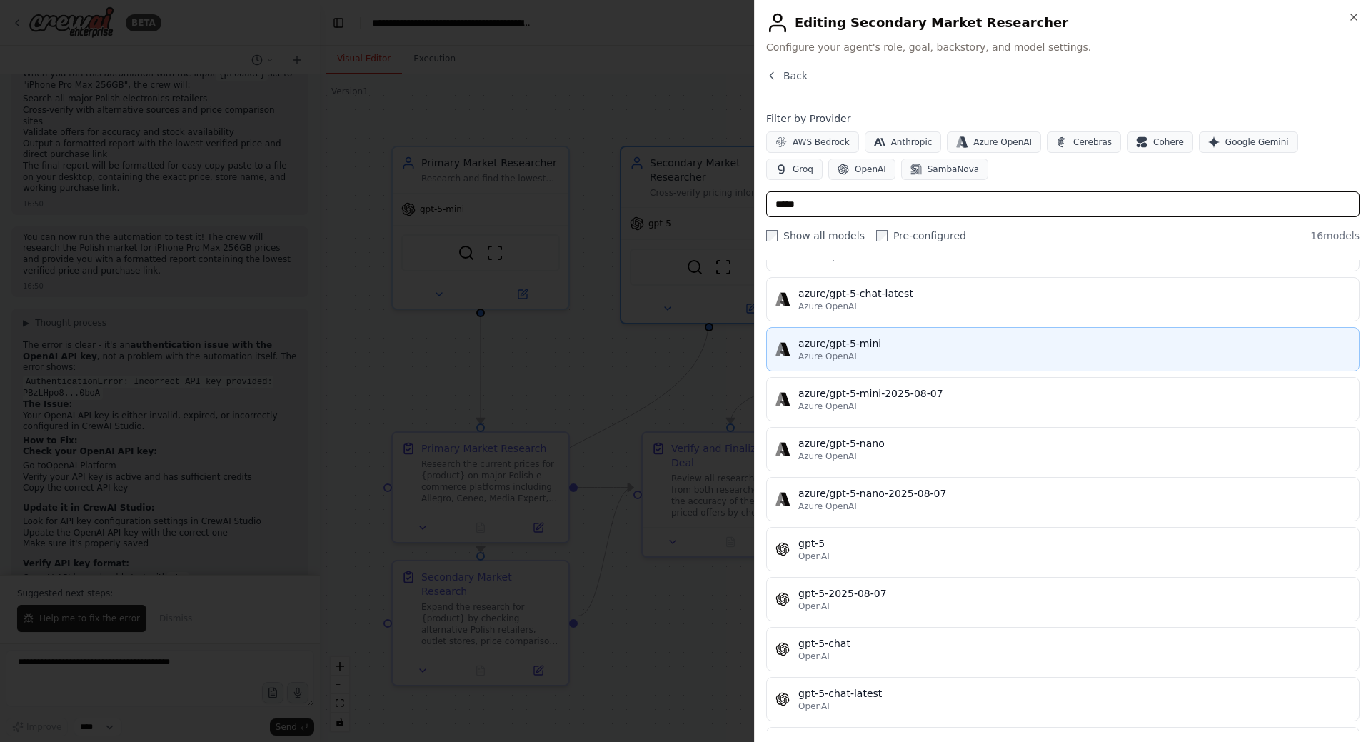
scroll to position [286, 0]
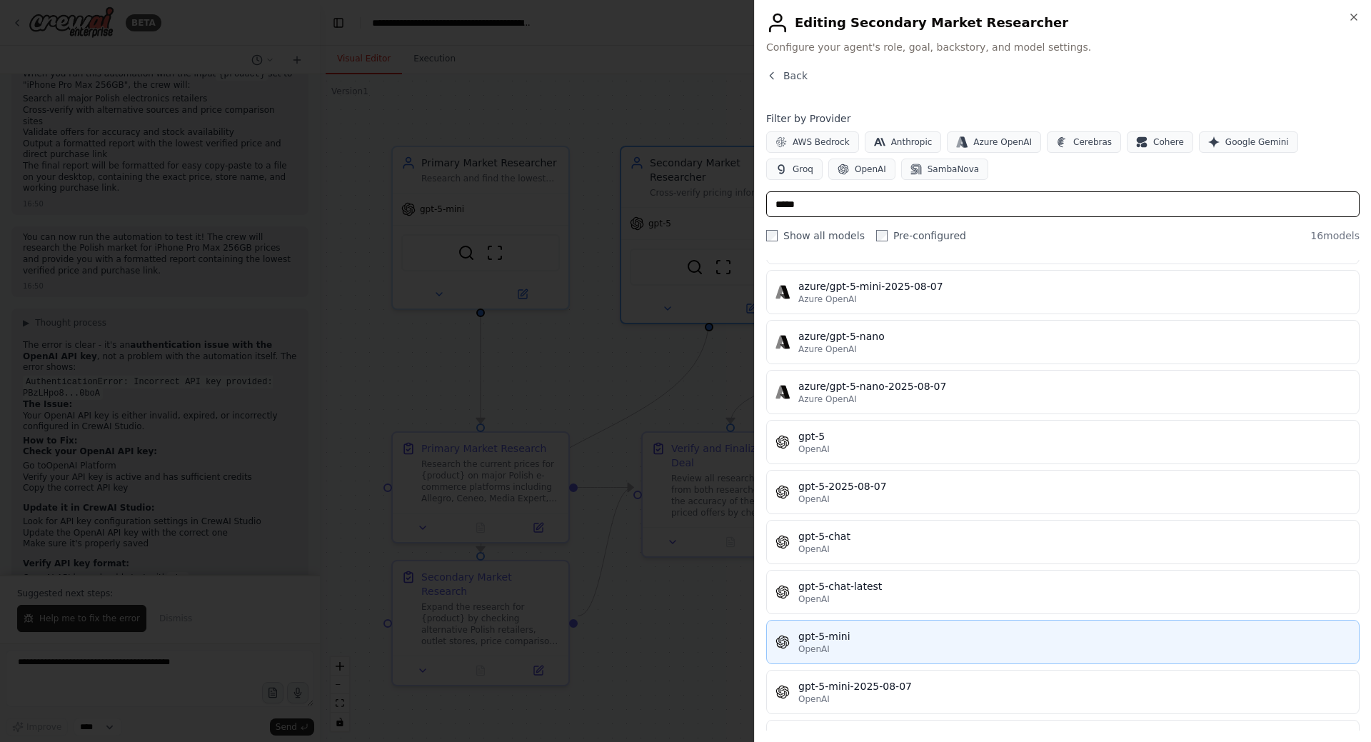
type input "*****"
click at [904, 636] on div "gpt-5-mini" at bounding box center [1074, 636] width 552 height 14
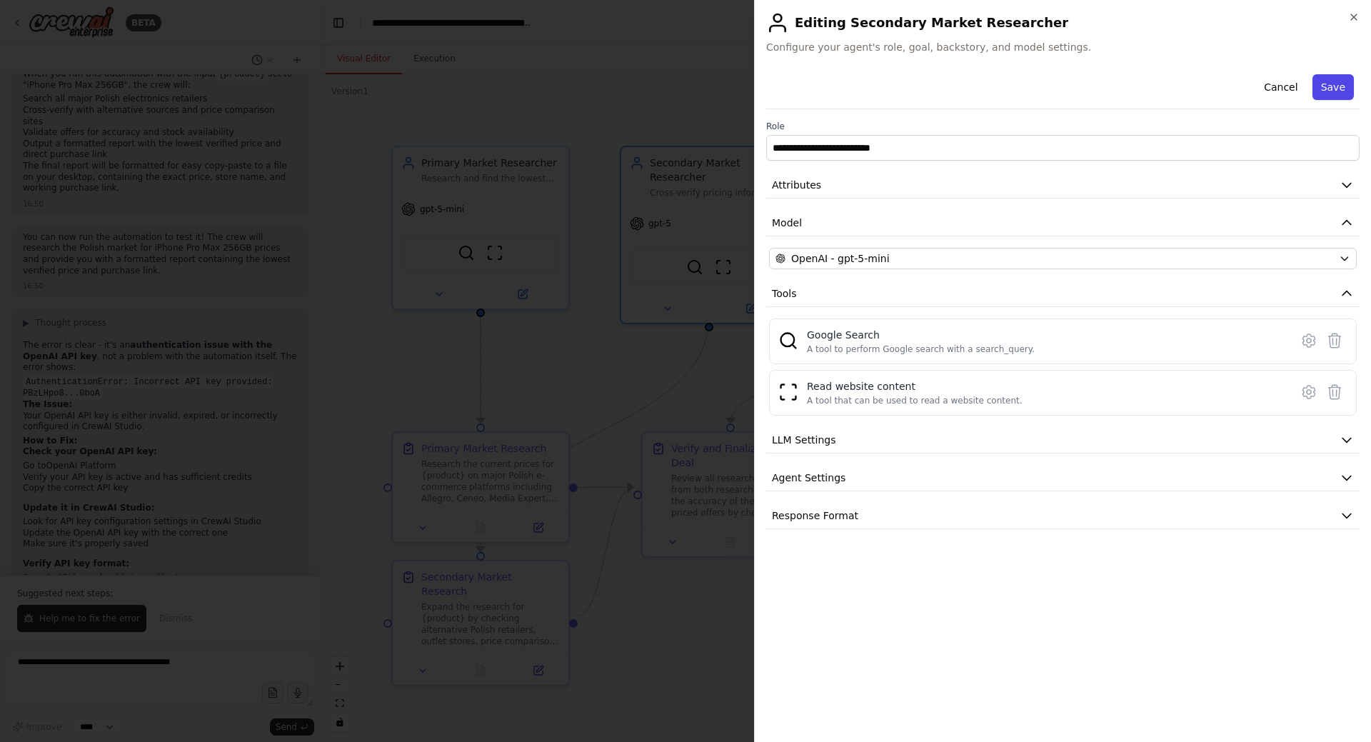
click at [1335, 84] on button "Save" at bounding box center [1333, 87] width 41 height 26
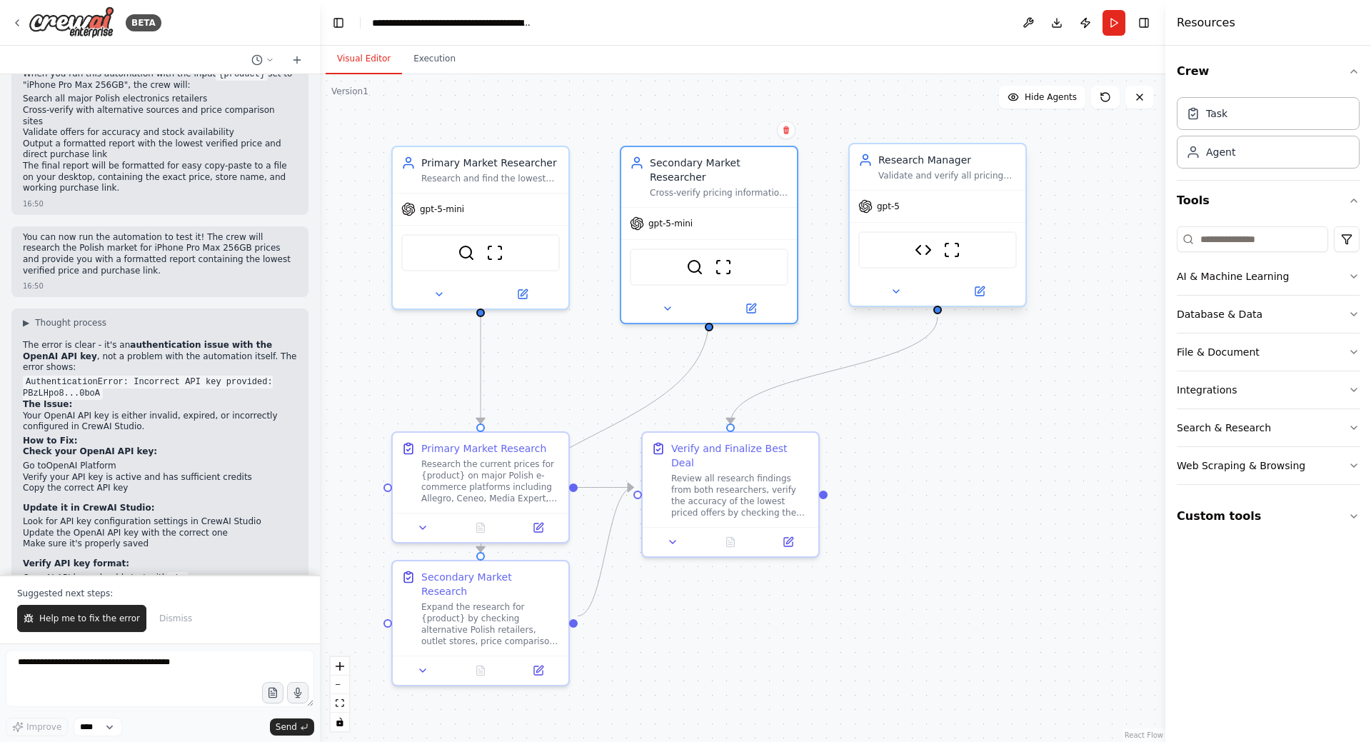
click at [999, 205] on div "gpt-5" at bounding box center [938, 206] width 176 height 31
click at [906, 293] on button at bounding box center [896, 291] width 81 height 17
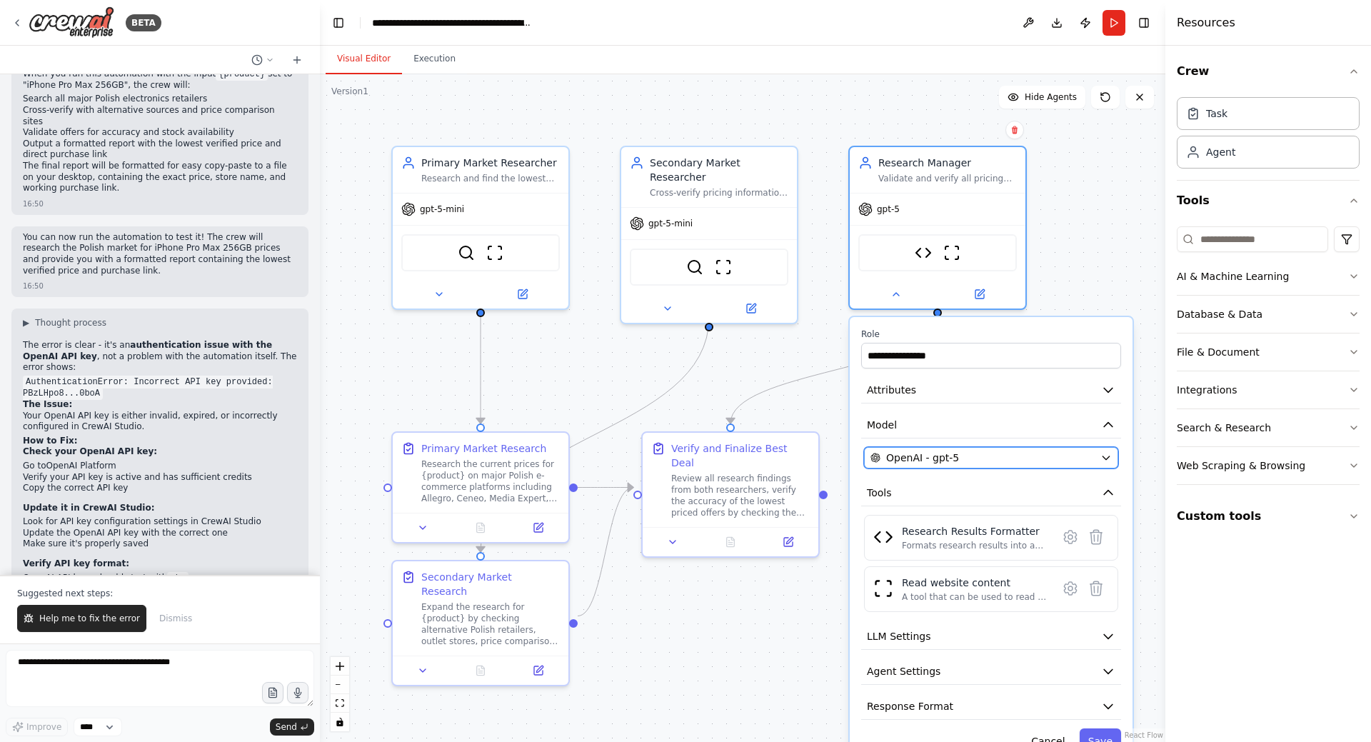
click at [918, 461] on span "OpenAI - gpt-5" at bounding box center [922, 458] width 73 height 14
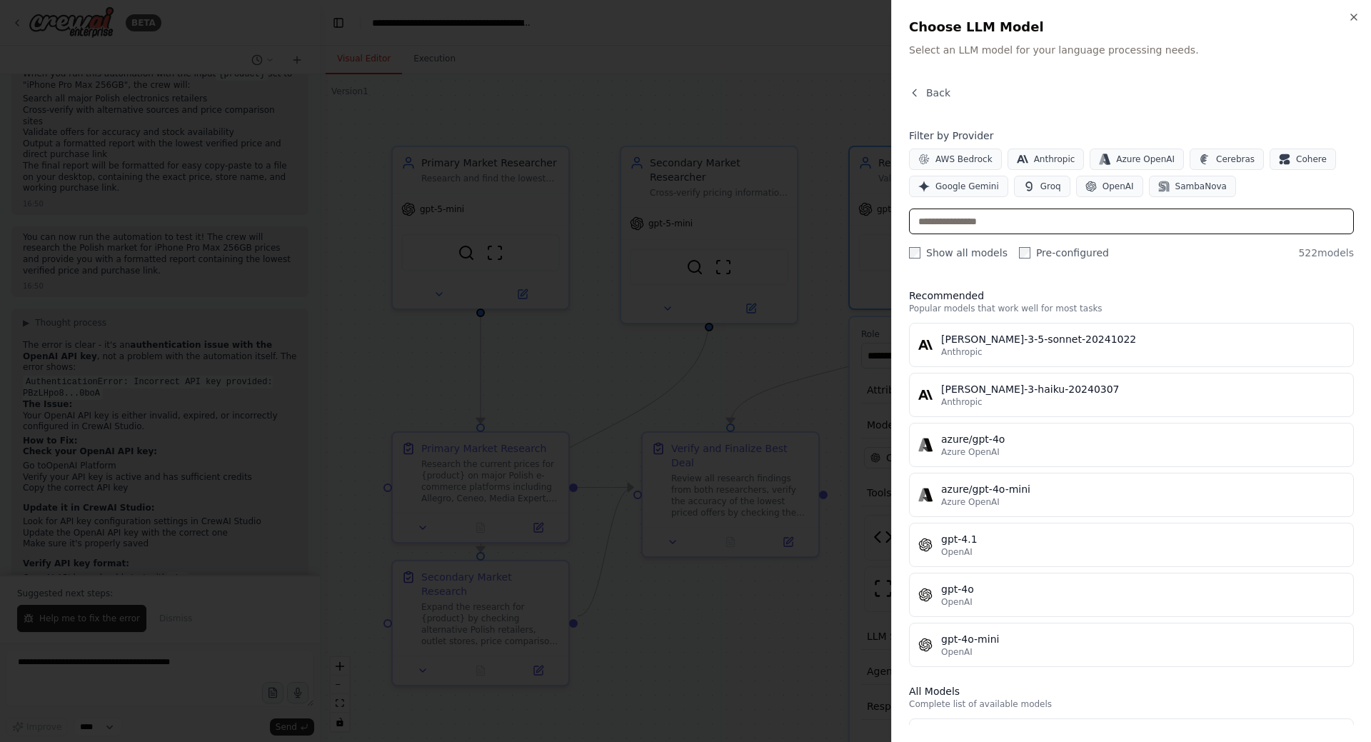
click at [963, 228] on input "text" at bounding box center [1131, 222] width 445 height 26
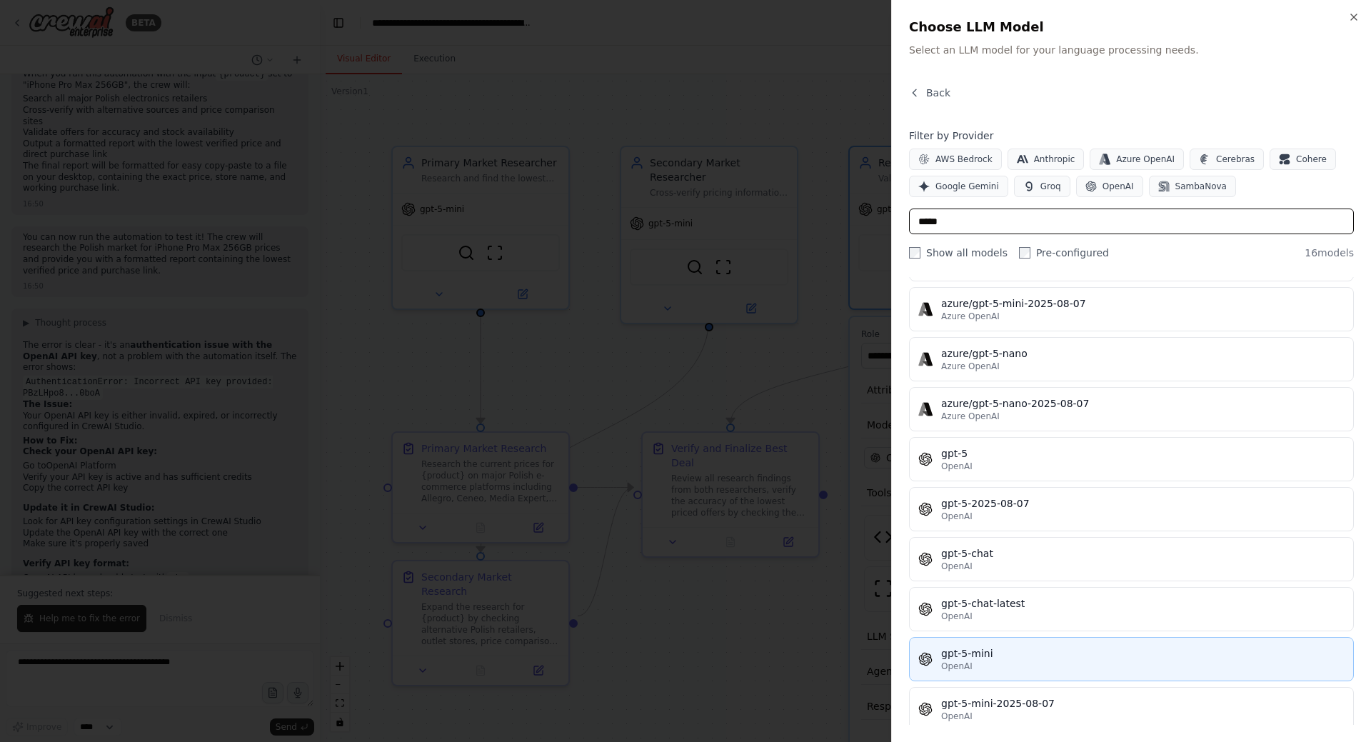
type input "*****"
click at [1021, 652] on div "gpt-5-mini" at bounding box center [1142, 653] width 403 height 14
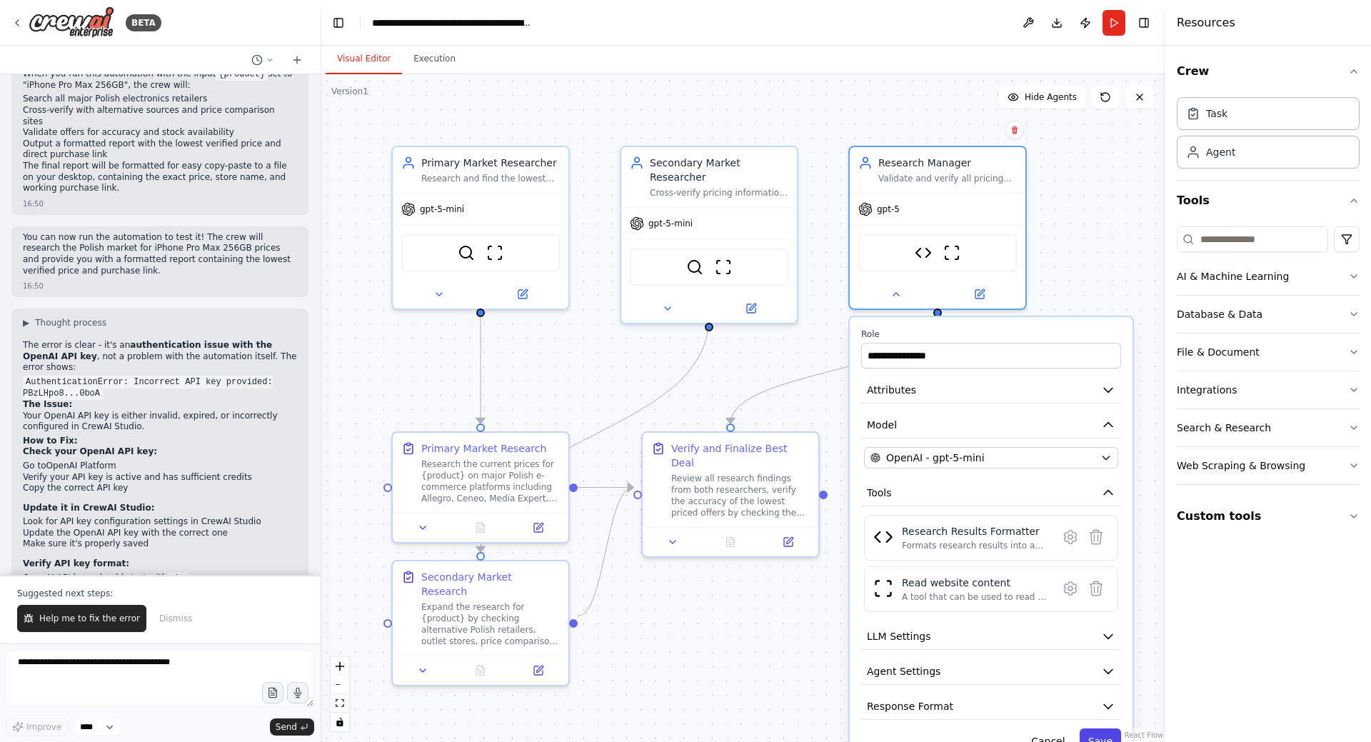
click at [1116, 738] on button "Save" at bounding box center [1100, 741] width 41 height 26
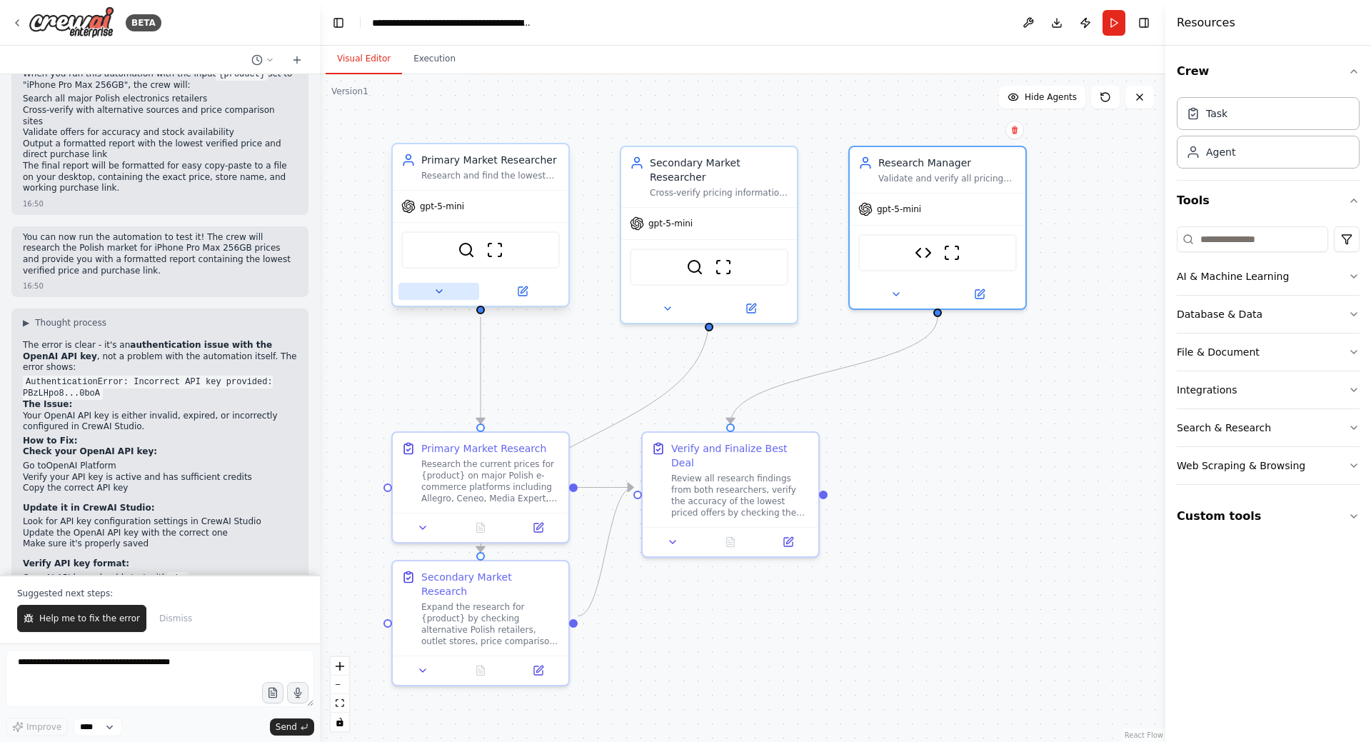
click at [448, 294] on button at bounding box center [438, 291] width 81 height 17
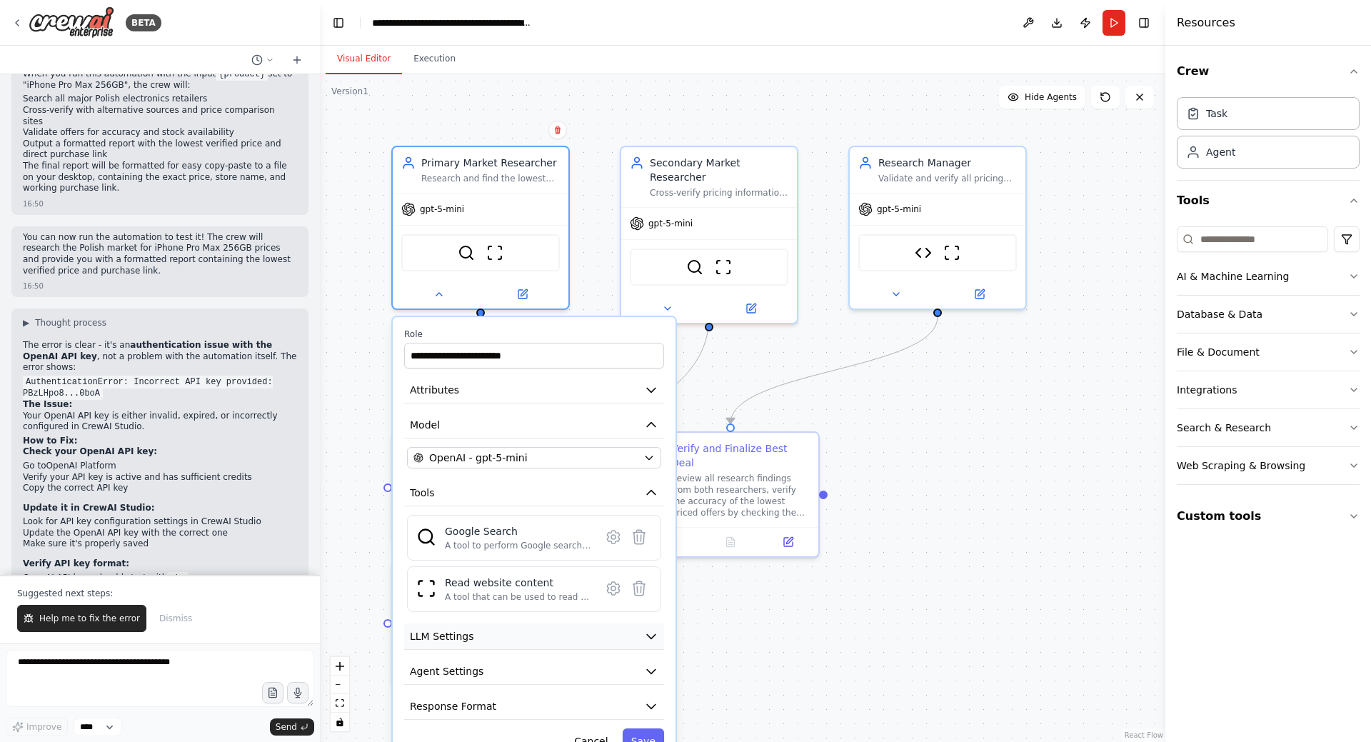
click at [517, 643] on button "LLM Settings" at bounding box center [534, 636] width 260 height 26
click at [646, 636] on icon "button" at bounding box center [651, 636] width 14 height 14
click at [966, 485] on div ".deletable-edge-delete-btn { width: 20px; height: 20px; border: 0px solid #ffff…" at bounding box center [743, 408] width 846 height 668
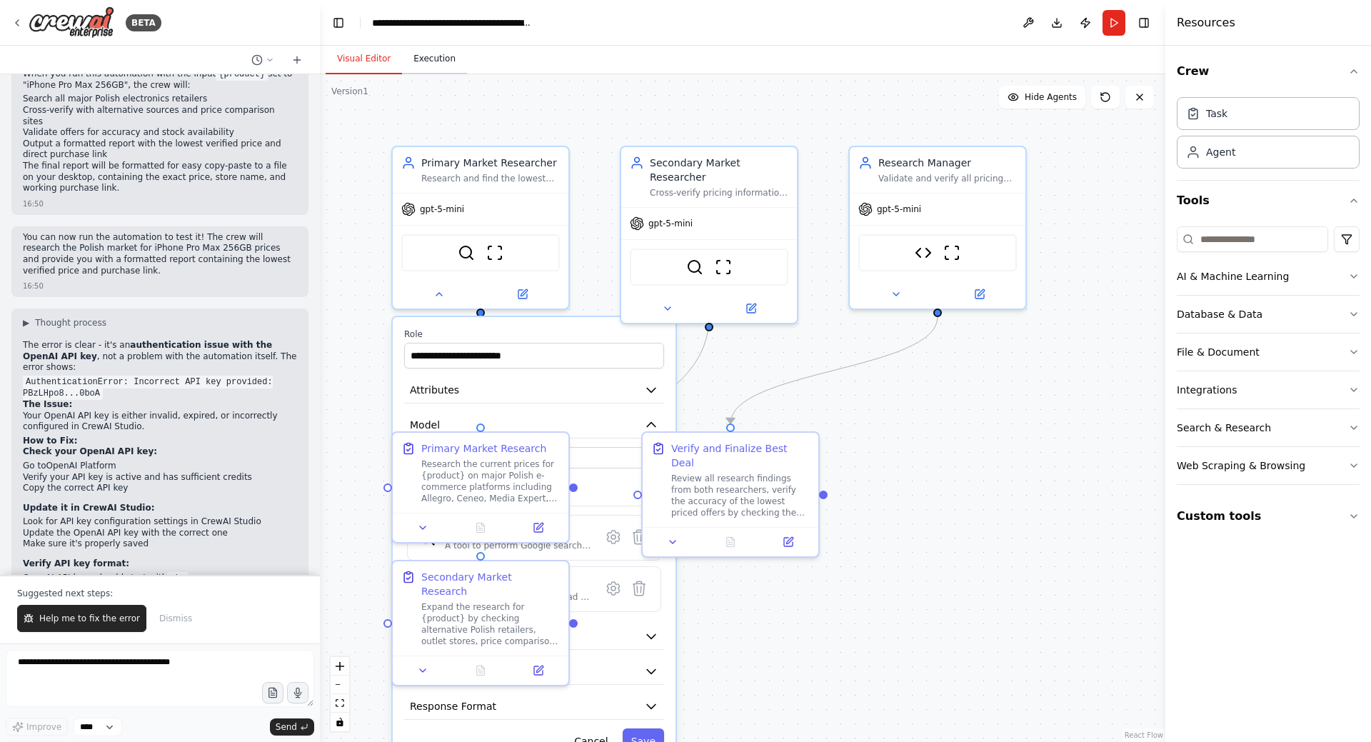
click at [436, 64] on button "Execution" at bounding box center [434, 59] width 65 height 30
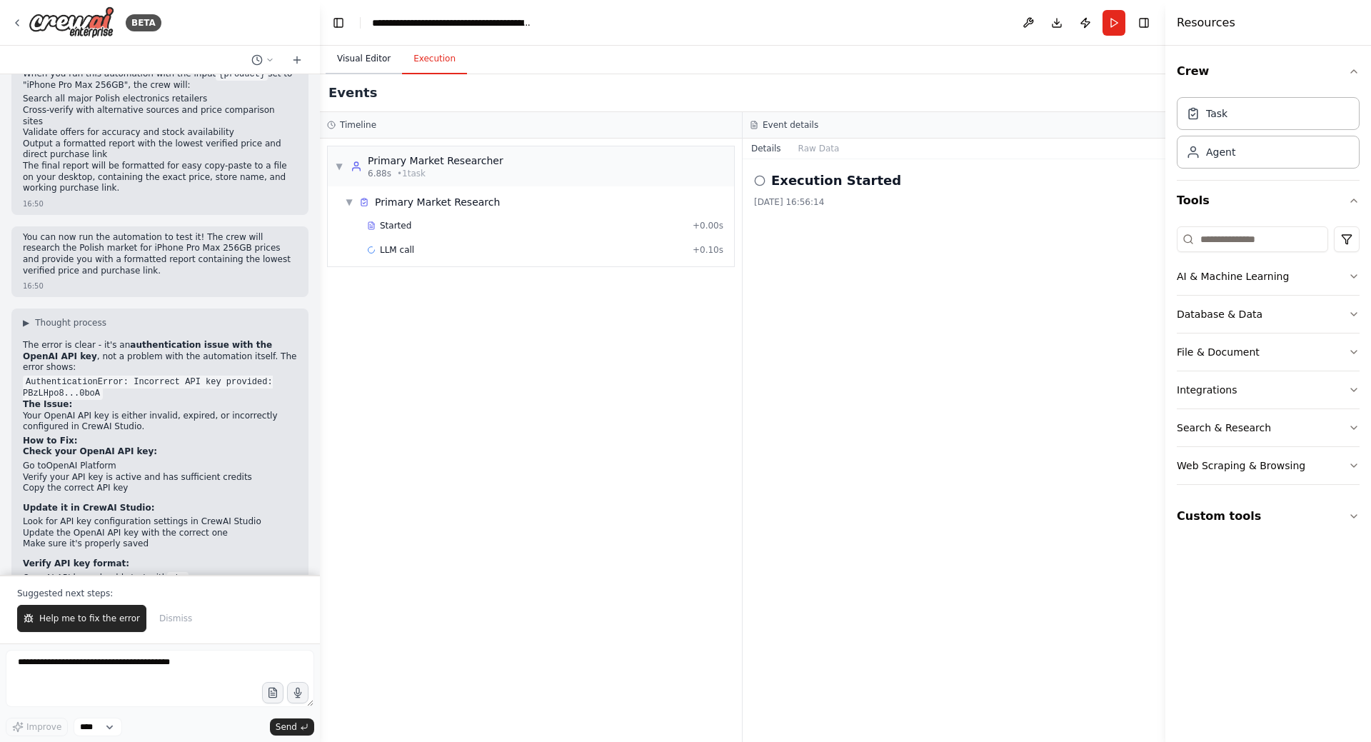
click at [364, 54] on button "Visual Editor" at bounding box center [364, 59] width 76 height 30
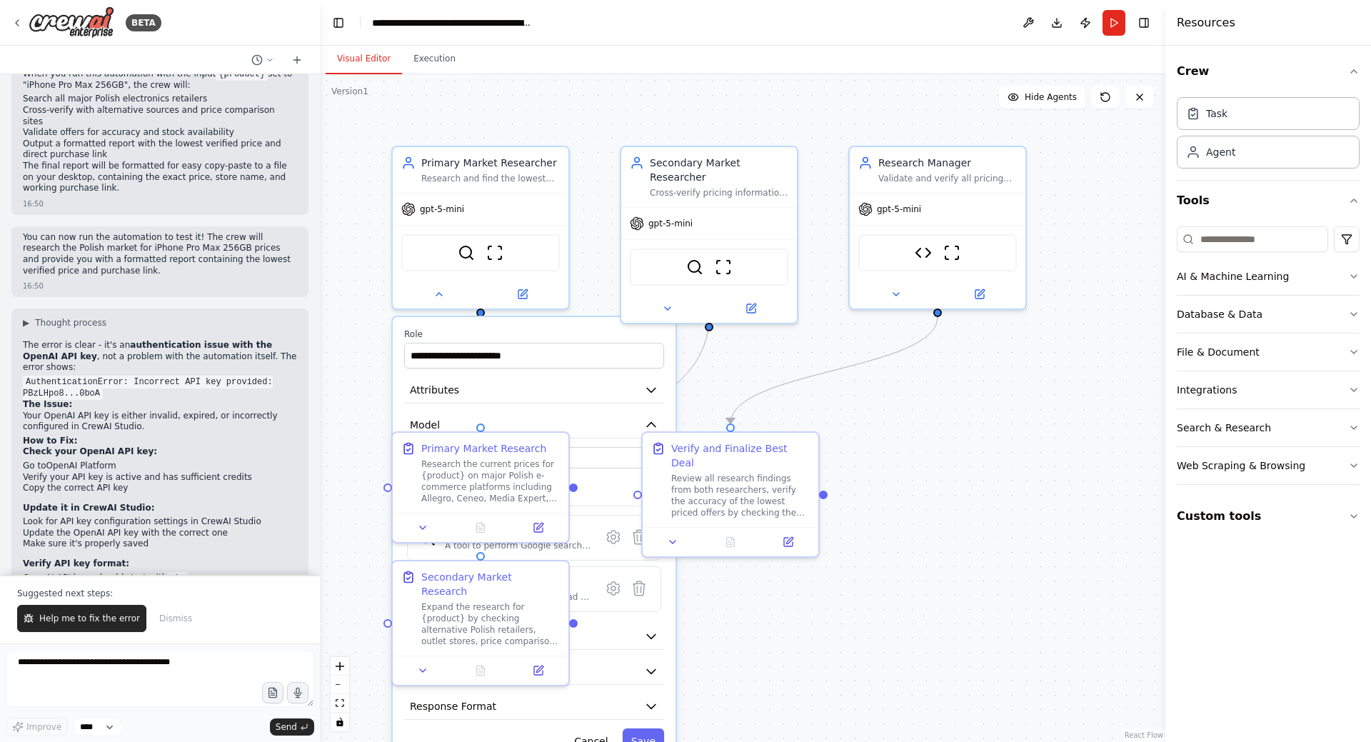
click at [926, 465] on div ".deletable-edge-delete-btn { width: 20px; height: 20px; border: 0px solid #ffff…" at bounding box center [743, 408] width 846 height 668
click at [1106, 101] on icon at bounding box center [1105, 97] width 9 height 9
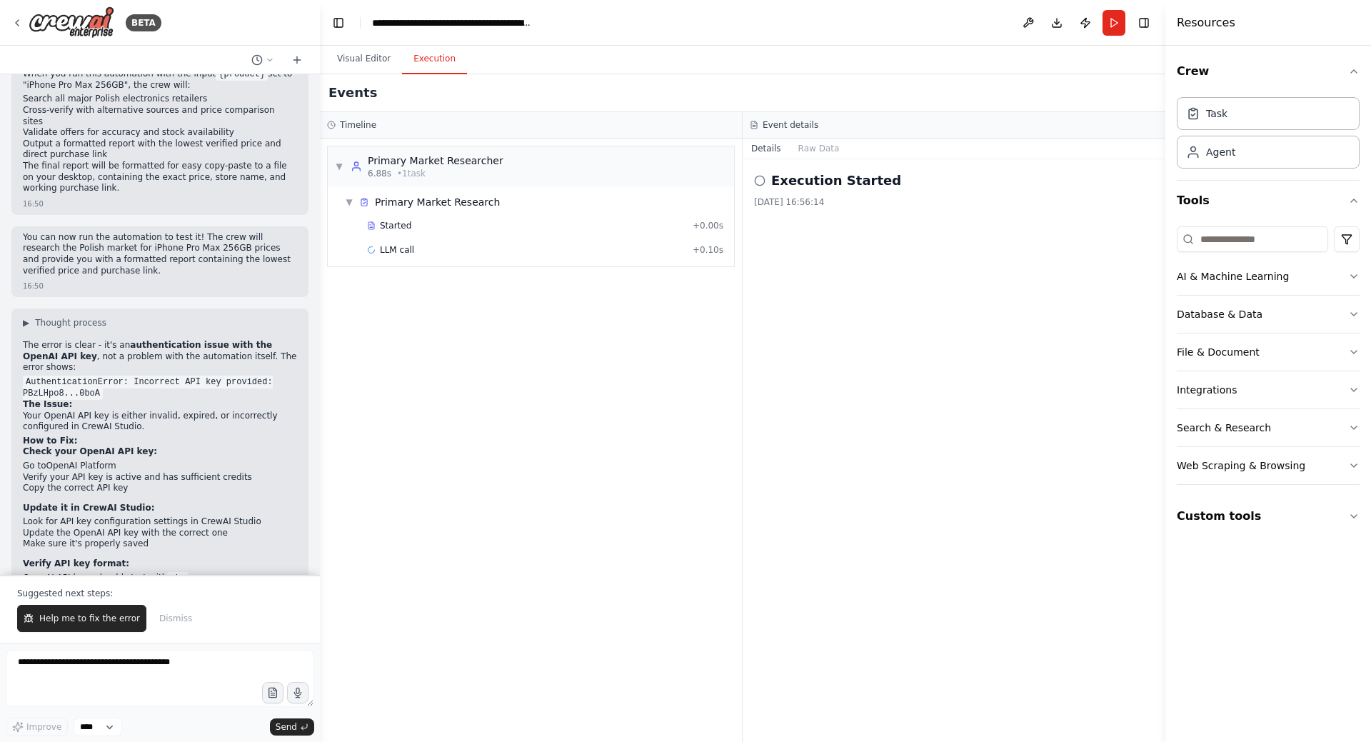
click at [416, 64] on button "Execution" at bounding box center [434, 59] width 65 height 30
click at [1111, 16] on button "Run" at bounding box center [1114, 23] width 23 height 26
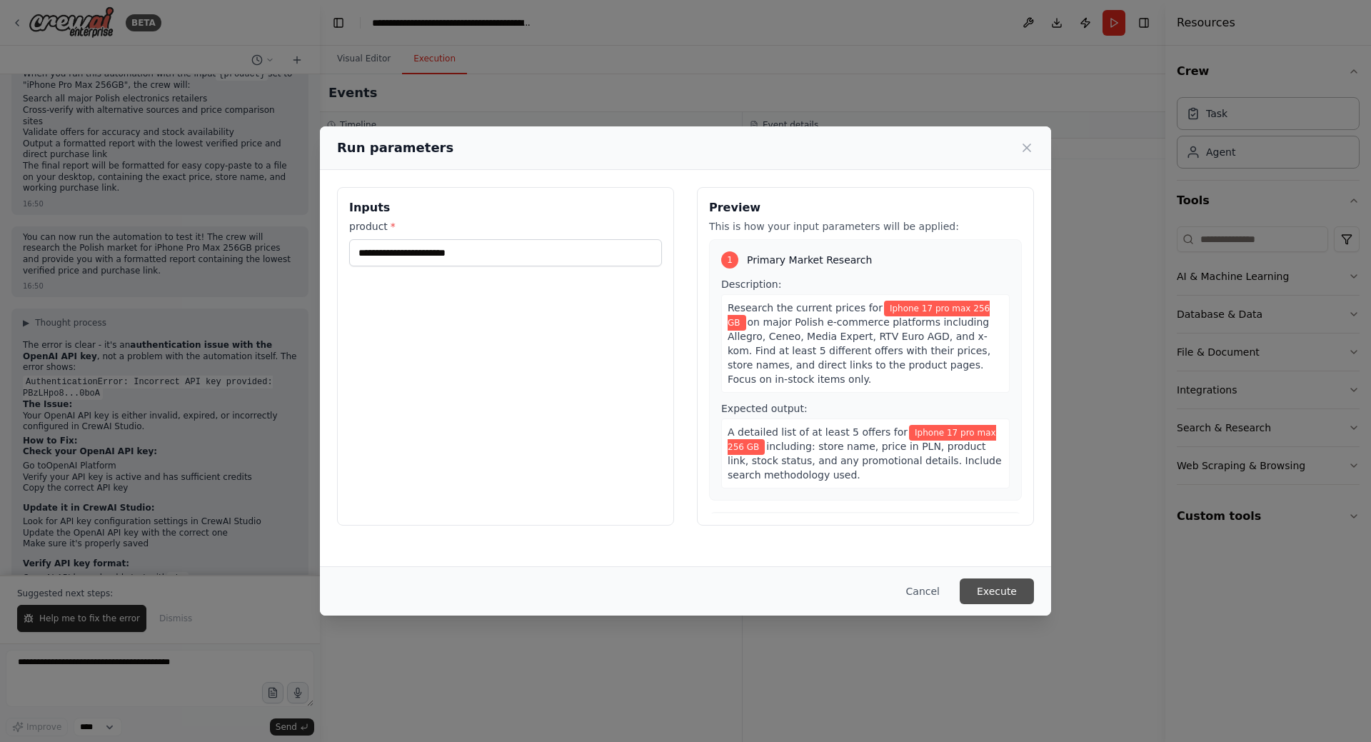
click at [994, 588] on button "Execute" at bounding box center [997, 591] width 74 height 26
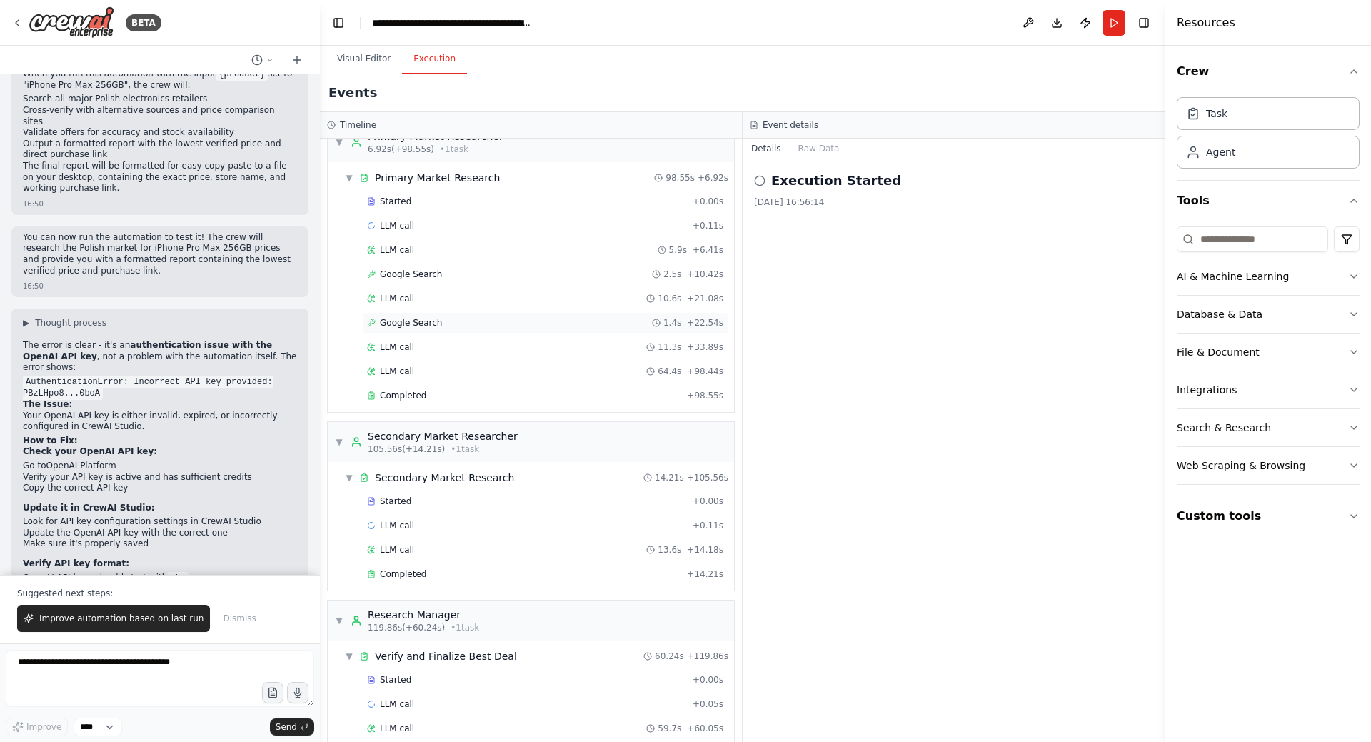
scroll to position [0, 0]
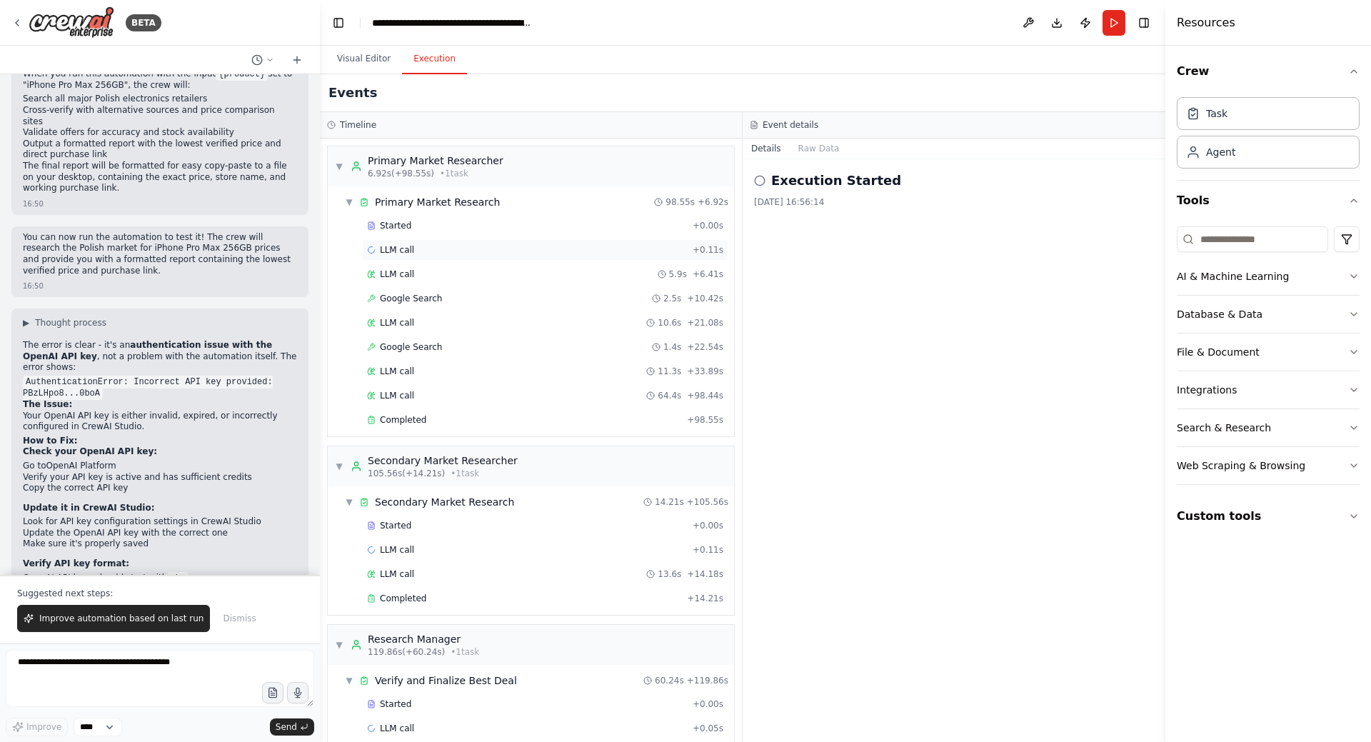
click at [547, 246] on div "LLM call + 0.11s" at bounding box center [545, 249] width 356 height 11
click at [344, 58] on button "Visual Editor" at bounding box center [364, 59] width 76 height 30
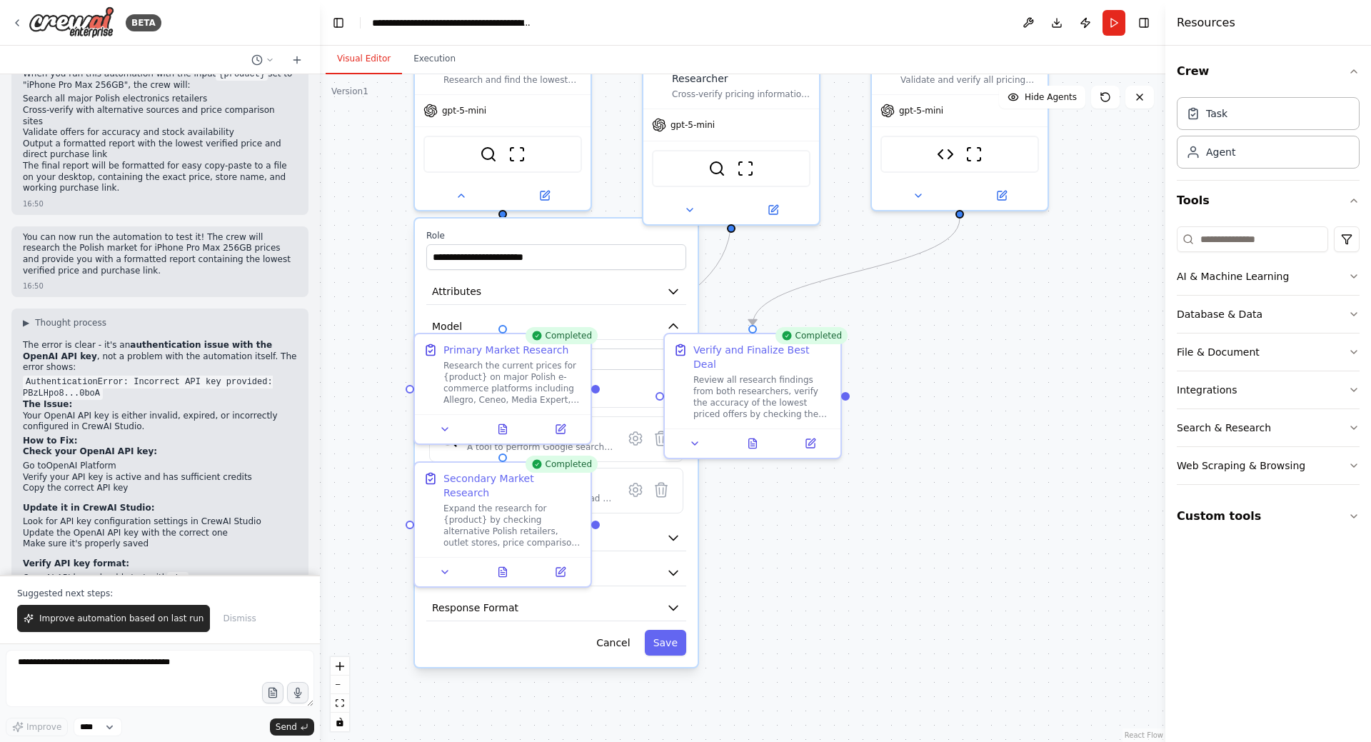
drag, startPoint x: 963, startPoint y: 466, endPoint x: 975, endPoint y: 348, distance: 118.5
click at [988, 352] on div ".deletable-edge-delete-btn { width: 20px; height: 20px; border: 0px solid #ffff…" at bounding box center [743, 408] width 846 height 668
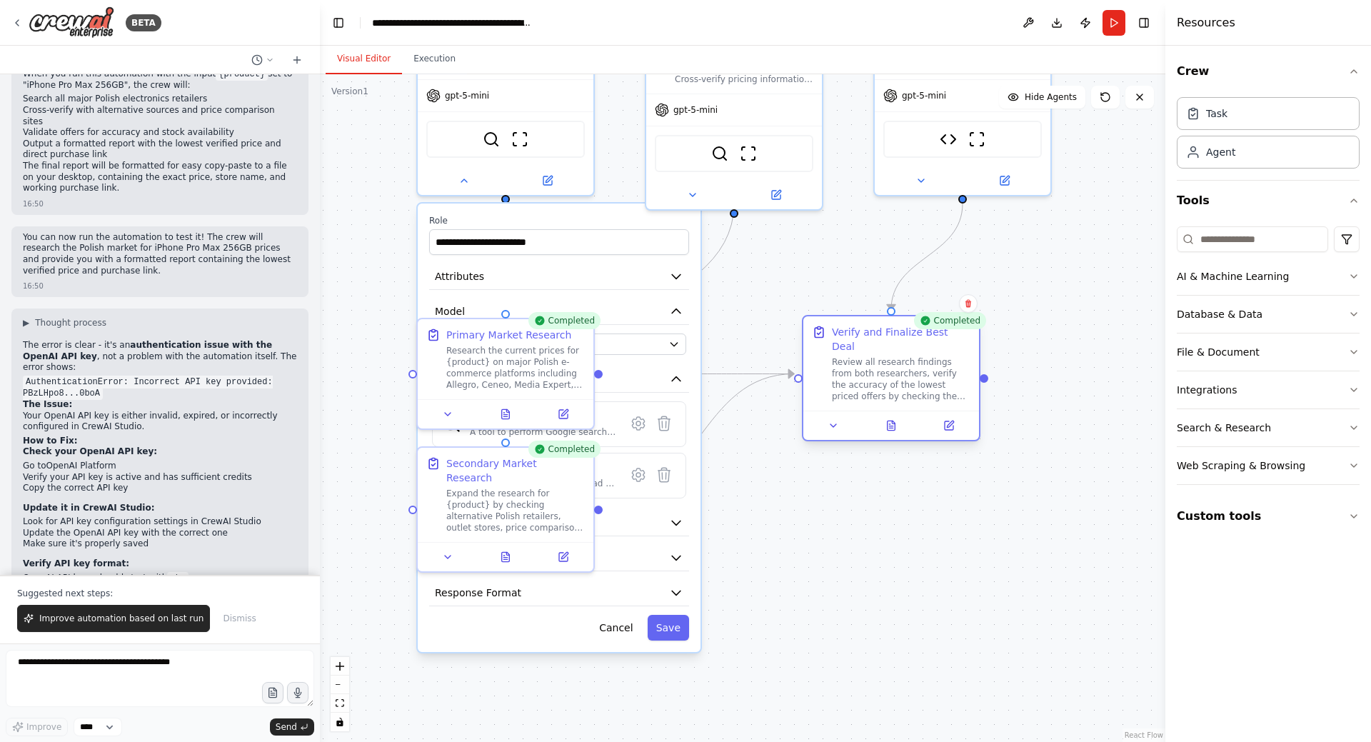
drag, startPoint x: 750, startPoint y: 365, endPoint x: 871, endPoint y: 364, distance: 121.4
click at [871, 364] on div "Review all research findings from both researchers, verify the accuracy of the …" at bounding box center [901, 379] width 139 height 46
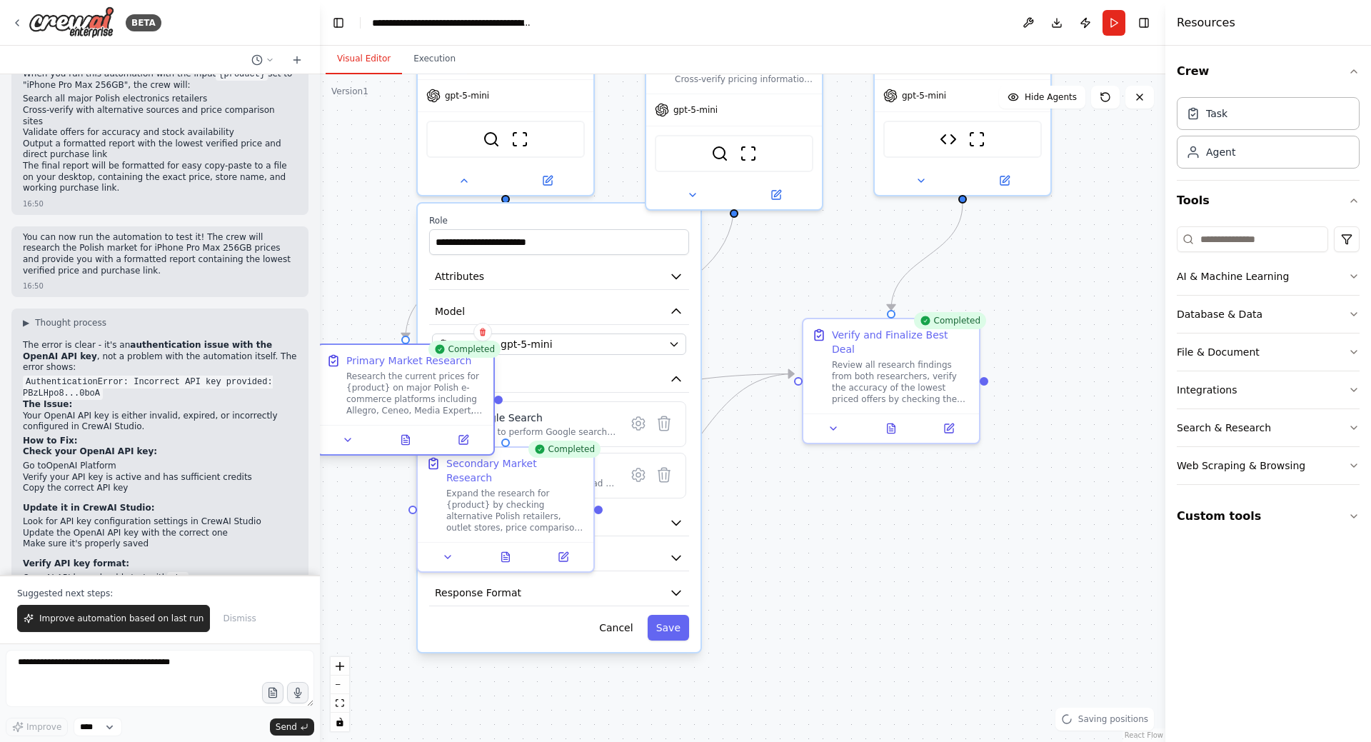
drag, startPoint x: 503, startPoint y: 380, endPoint x: 442, endPoint y: 391, distance: 62.3
click at [398, 401] on div "Research the current prices for {product} on major Polish e-commerce platforms …" at bounding box center [415, 394] width 139 height 46
click at [620, 635] on button "Cancel" at bounding box center [616, 628] width 51 height 26
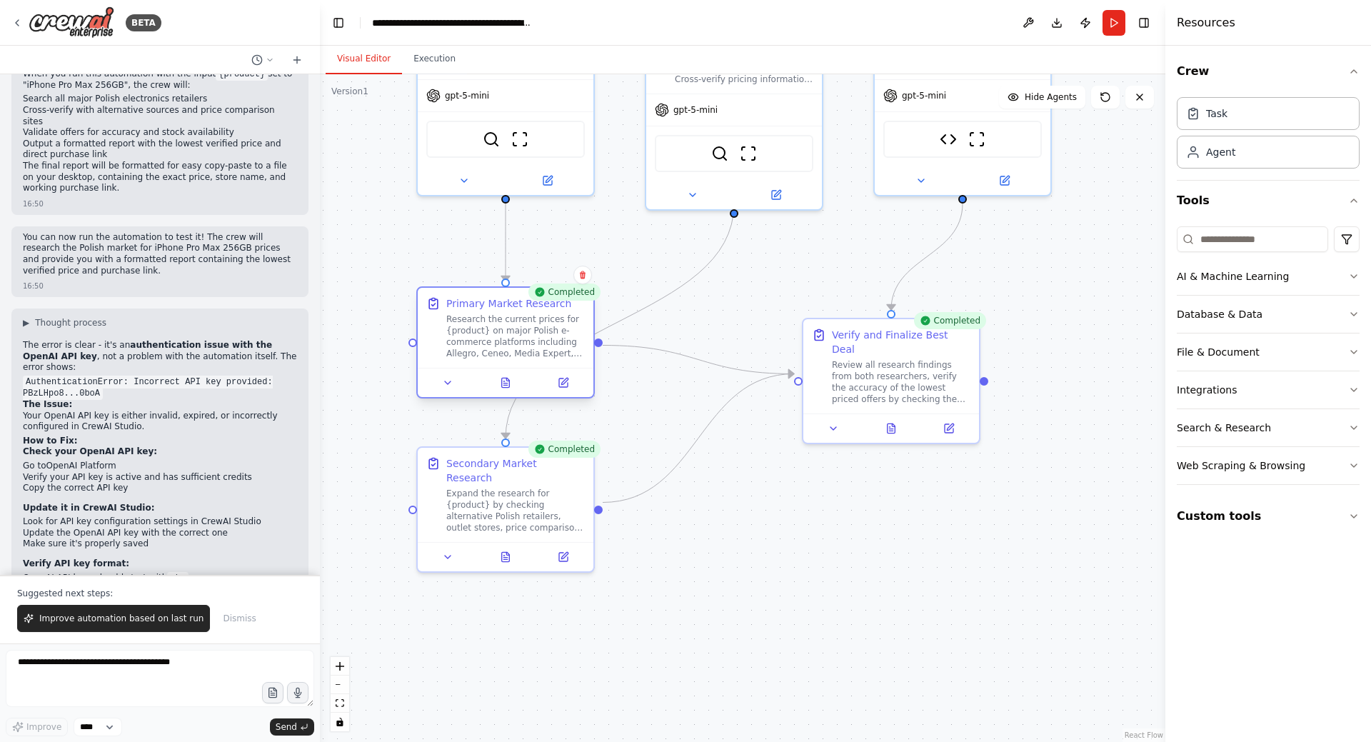
drag, startPoint x: 473, startPoint y: 332, endPoint x: 523, endPoint y: 326, distance: 50.3
click at [523, 326] on div "Research the current prices for {product} on major Polish e-commerce platforms …" at bounding box center [515, 337] width 139 height 46
click at [806, 558] on div ".deletable-edge-delete-btn { width: 20px; height: 20px; border: 0px solid #ffff…" at bounding box center [743, 408] width 846 height 668
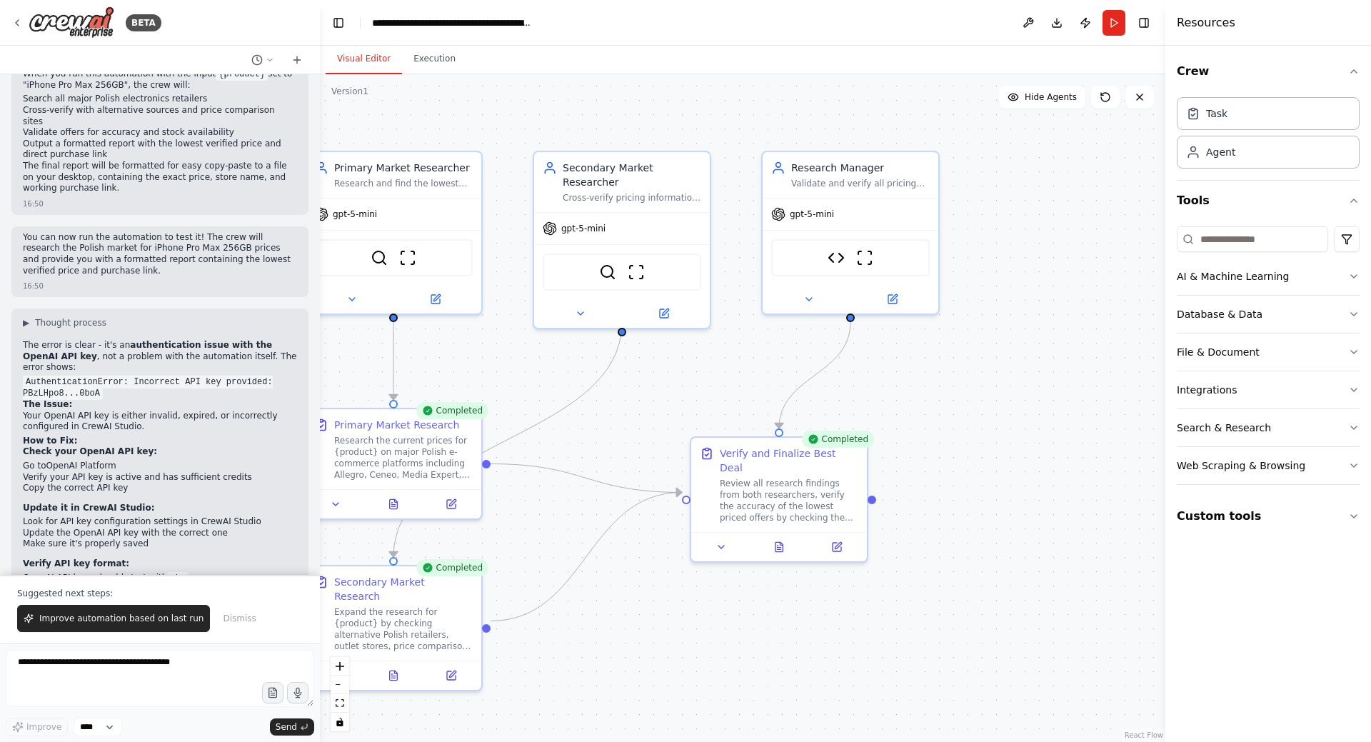
drag, startPoint x: 998, startPoint y: 490, endPoint x: 878, endPoint y: 616, distance: 173.3
click at [878, 616] on div ".deletable-edge-delete-btn { width: 20px; height: 20px; border: 0px solid #ffff…" at bounding box center [743, 408] width 846 height 668
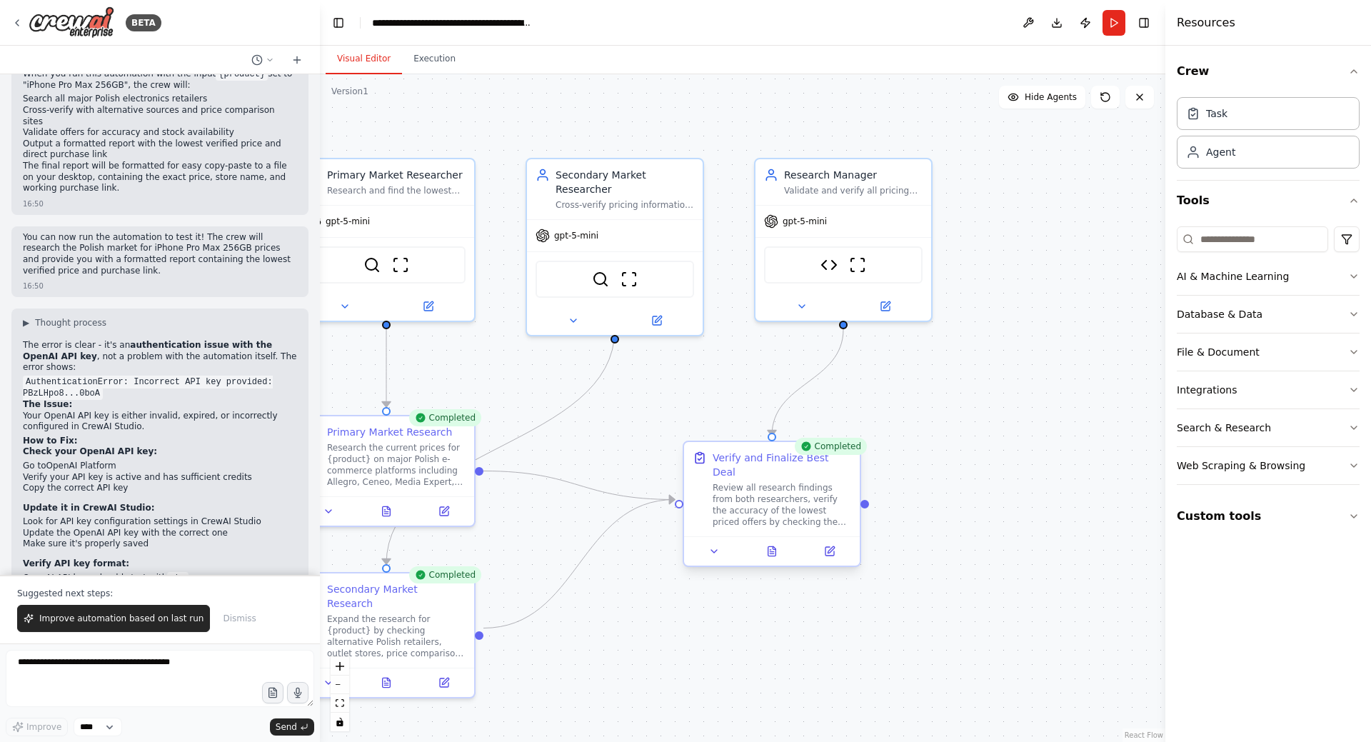
click at [785, 467] on div "Verify and Finalize Best Deal Review all research findings from both researcher…" at bounding box center [782, 489] width 139 height 77
click at [993, 458] on div ".deletable-edge-delete-btn { width: 20px; height: 20px; border: 0px solid #ffff…" at bounding box center [743, 408] width 846 height 668
click at [811, 488] on div "Review all research findings from both researchers, verify the accuracy of the …" at bounding box center [782, 505] width 139 height 46
click at [711, 546] on icon at bounding box center [713, 551] width 11 height 11
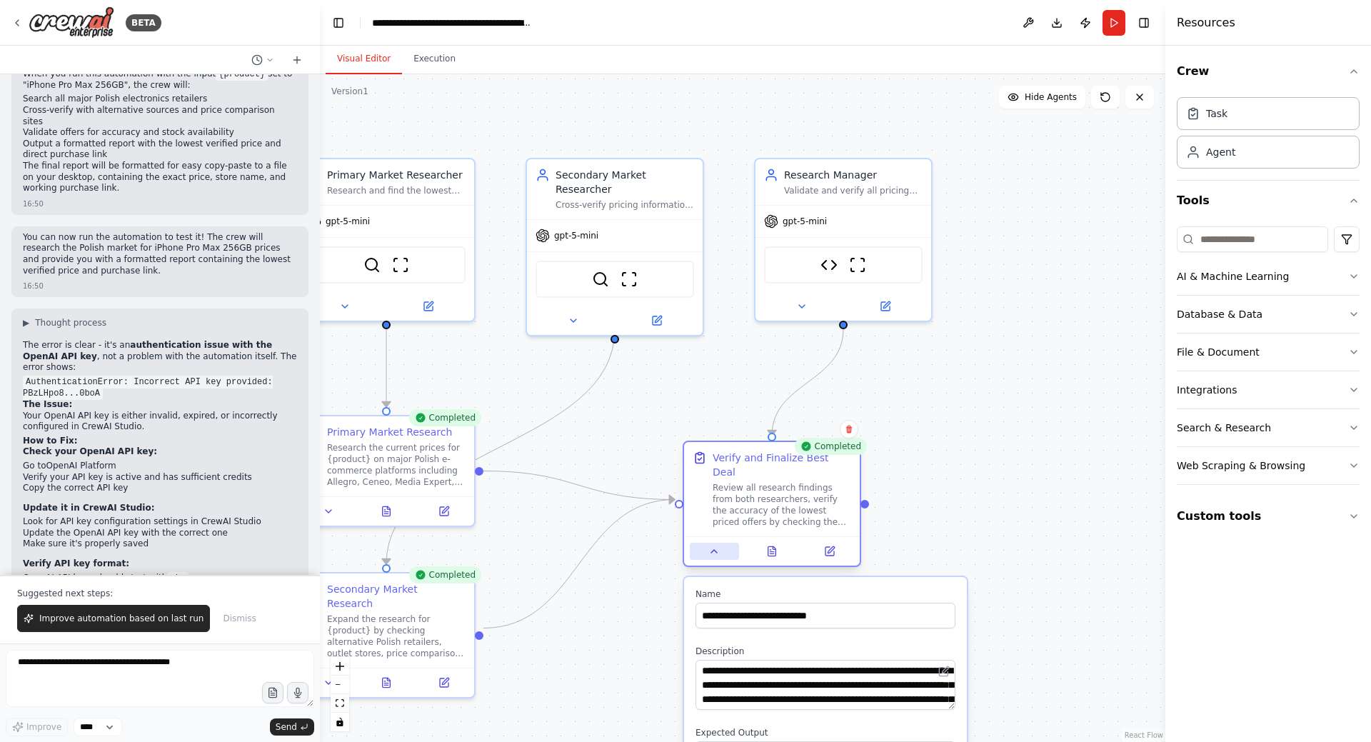
click at [711, 546] on icon at bounding box center [713, 551] width 11 height 11
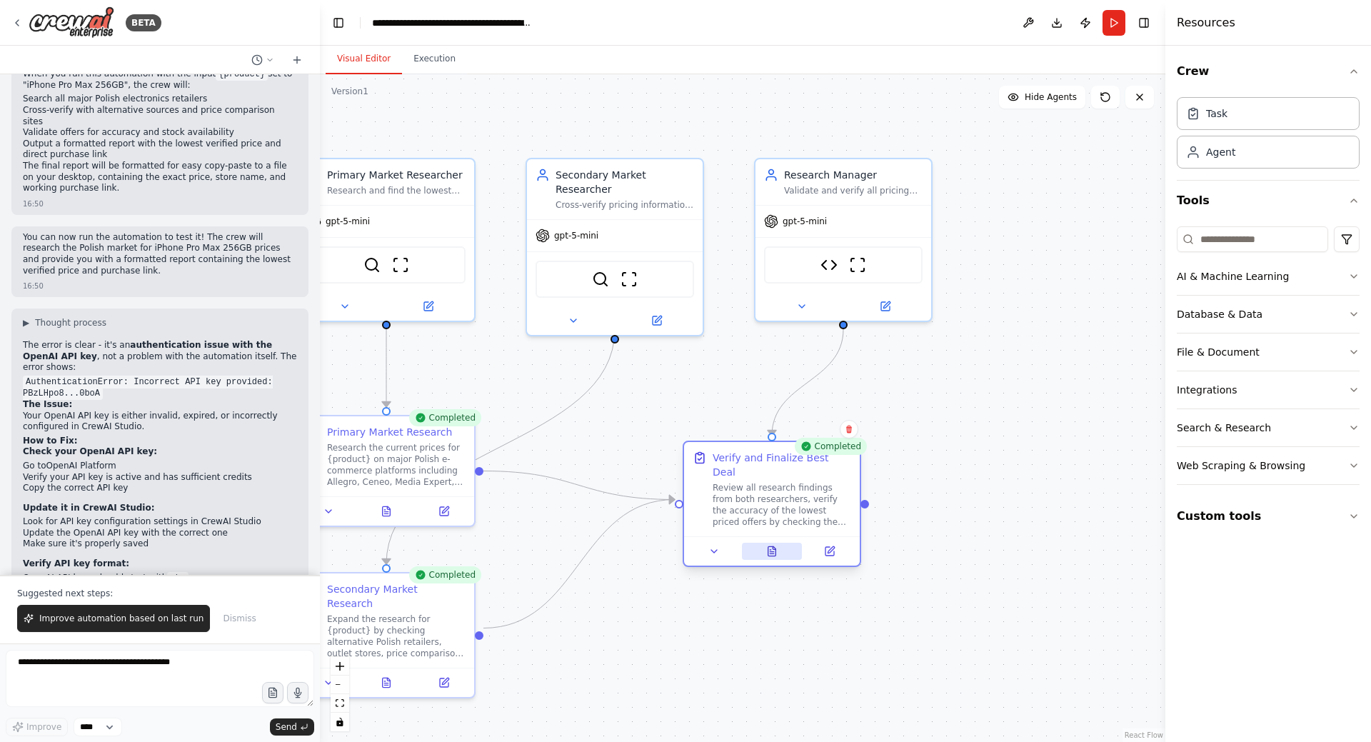
click at [773, 546] on icon at bounding box center [774, 547] width 3 height 3
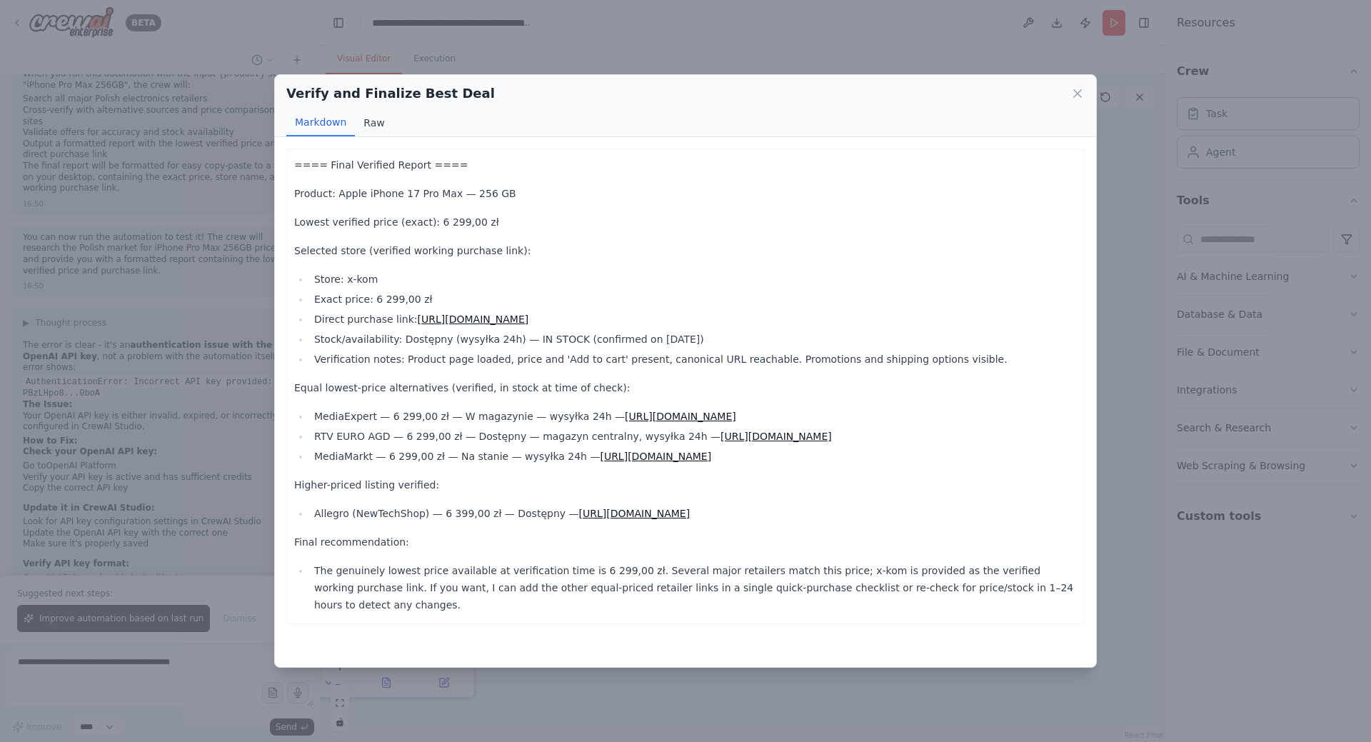
click at [375, 116] on button "Raw" at bounding box center [374, 122] width 38 height 27
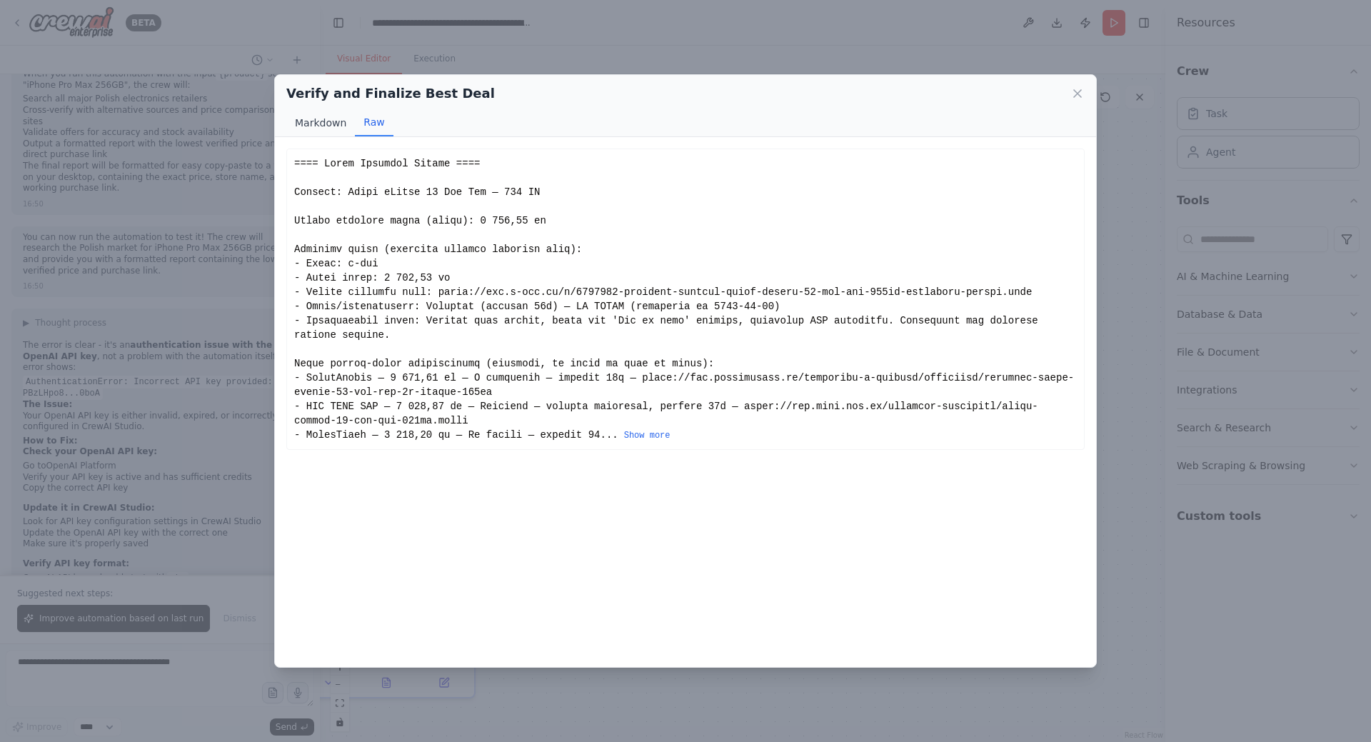
click at [311, 124] on button "Markdown" at bounding box center [320, 122] width 69 height 27
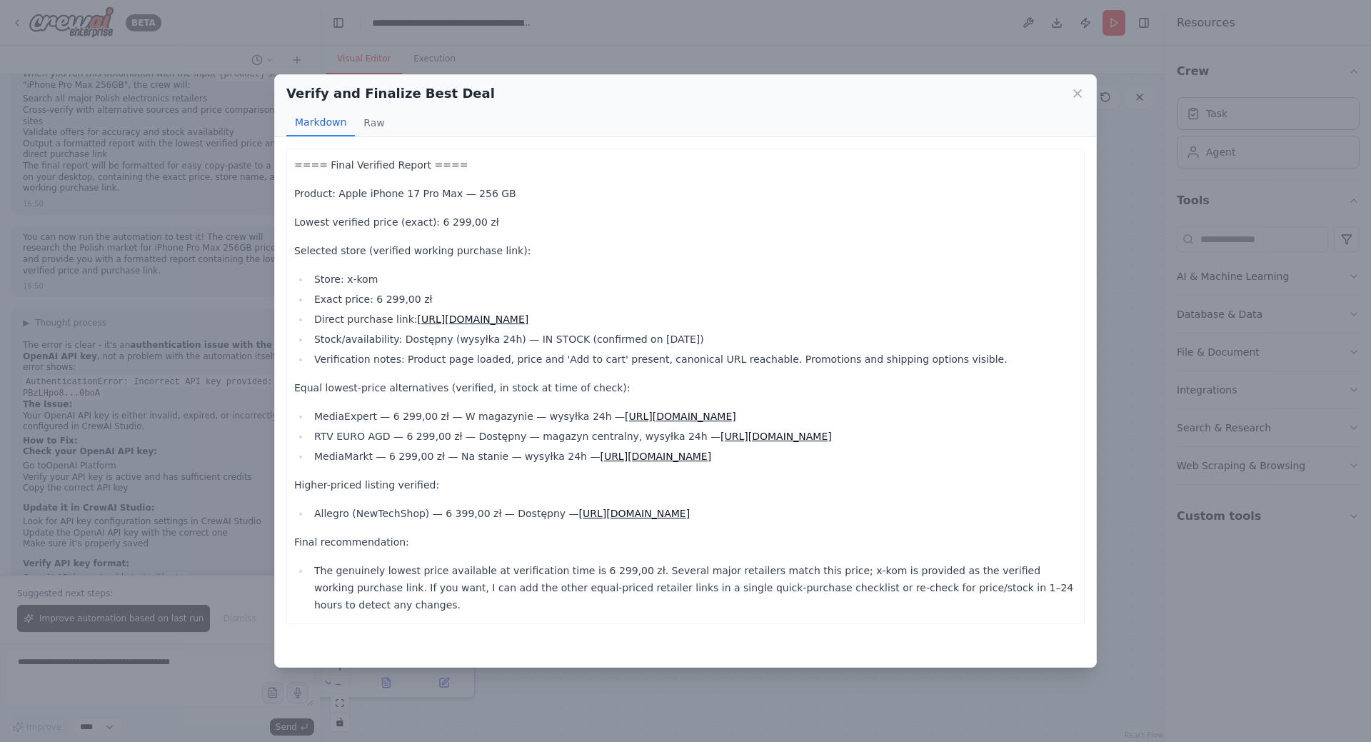
click at [723, 419] on link "https://www.mediaexpert.pl/smartfony-i-zegarki/smartfony/smartfon-apple-iphone-…" at bounding box center [680, 416] width 111 height 11
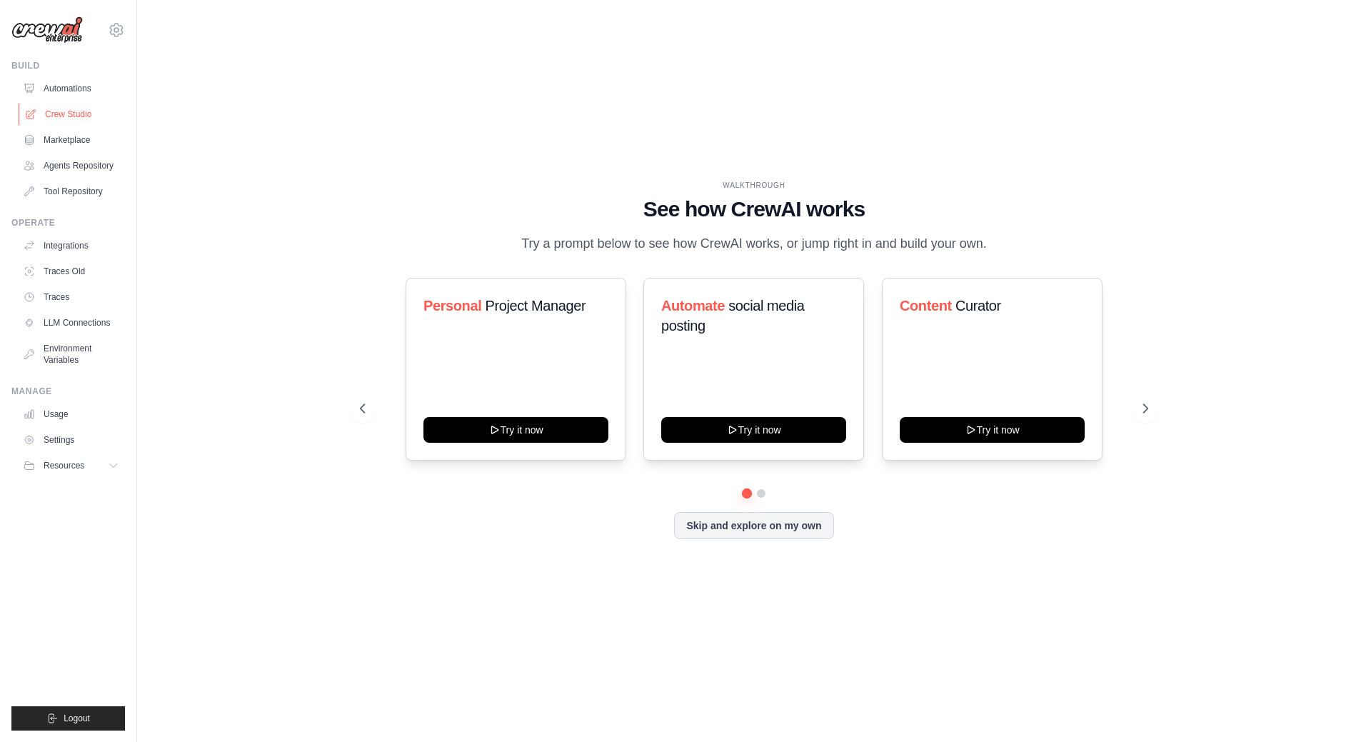
click at [74, 114] on link "Crew Studio" at bounding box center [73, 114] width 108 height 23
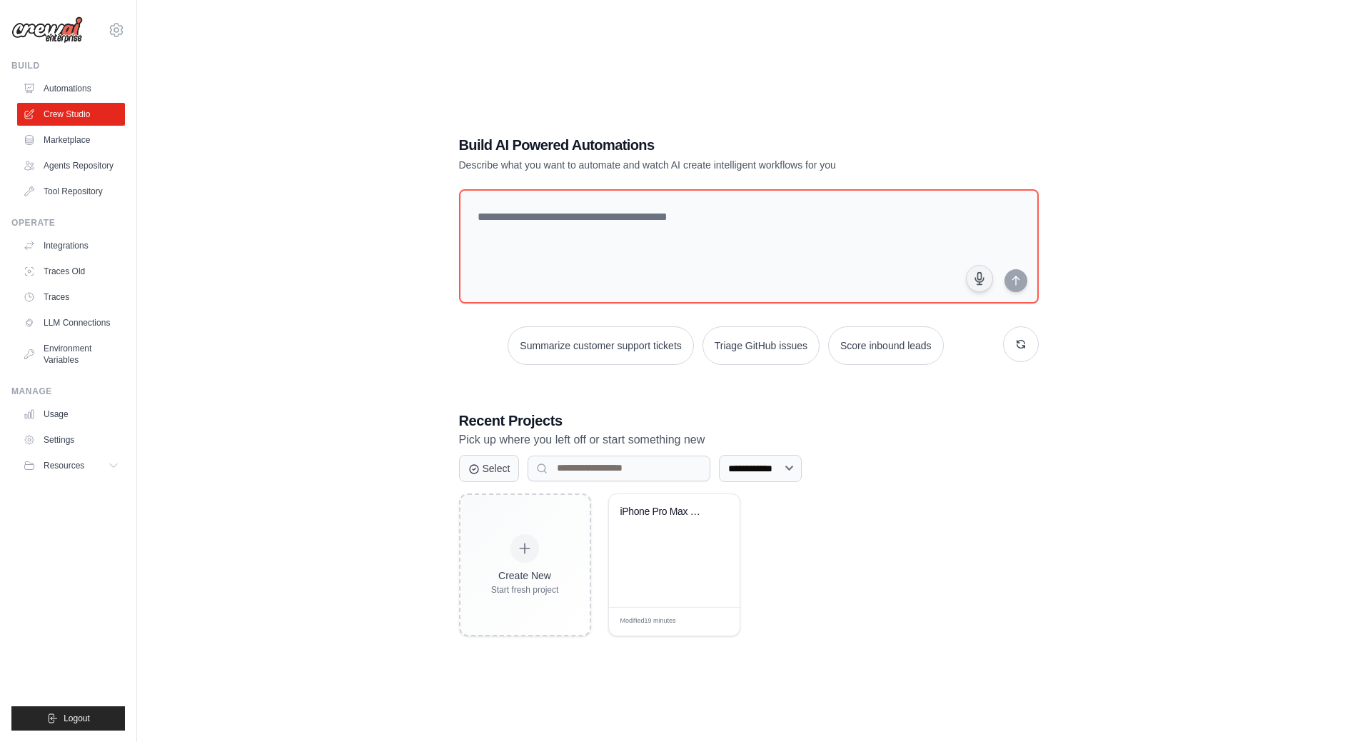
click at [51, 29] on img at bounding box center [46, 29] width 71 height 27
click at [381, 108] on div "**********" at bounding box center [749, 385] width 1178 height 742
click at [645, 529] on div "iPhone Pro Max Price Research - Pol..." at bounding box center [675, 522] width 108 height 33
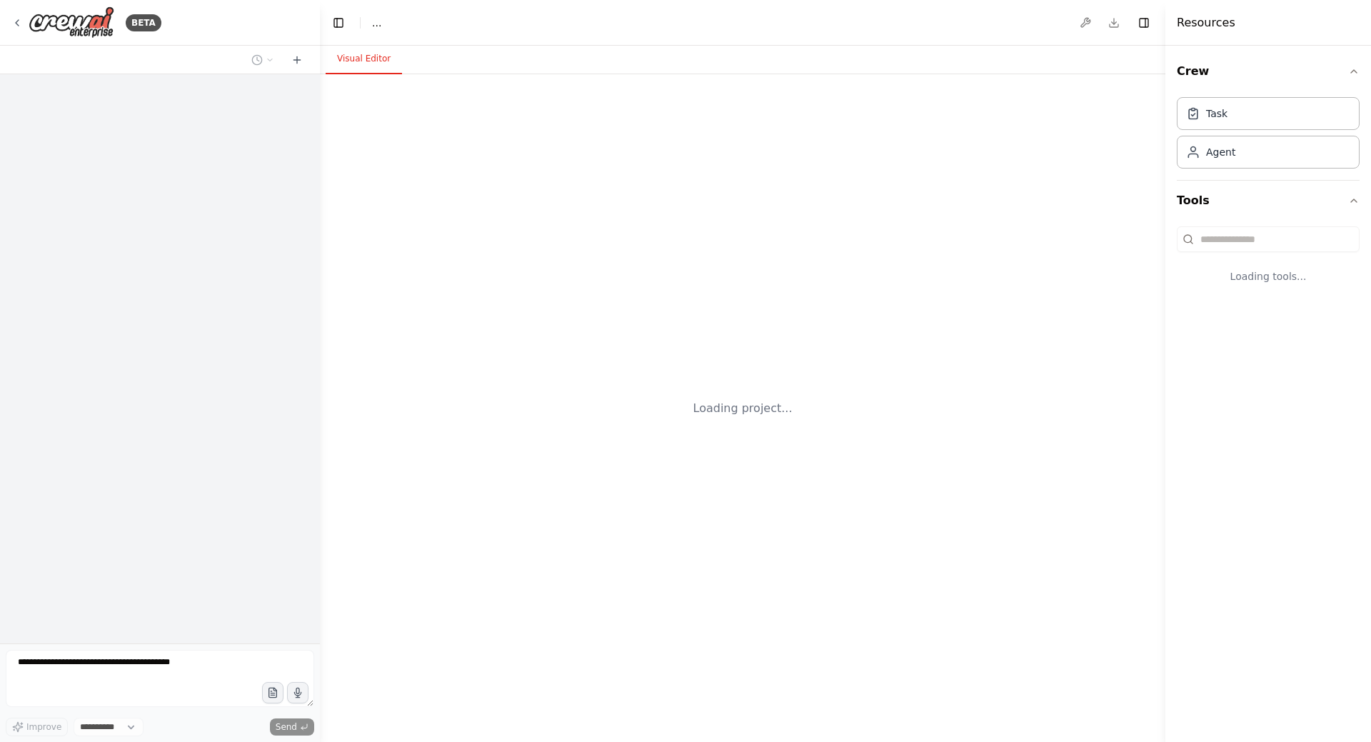
select select "****"
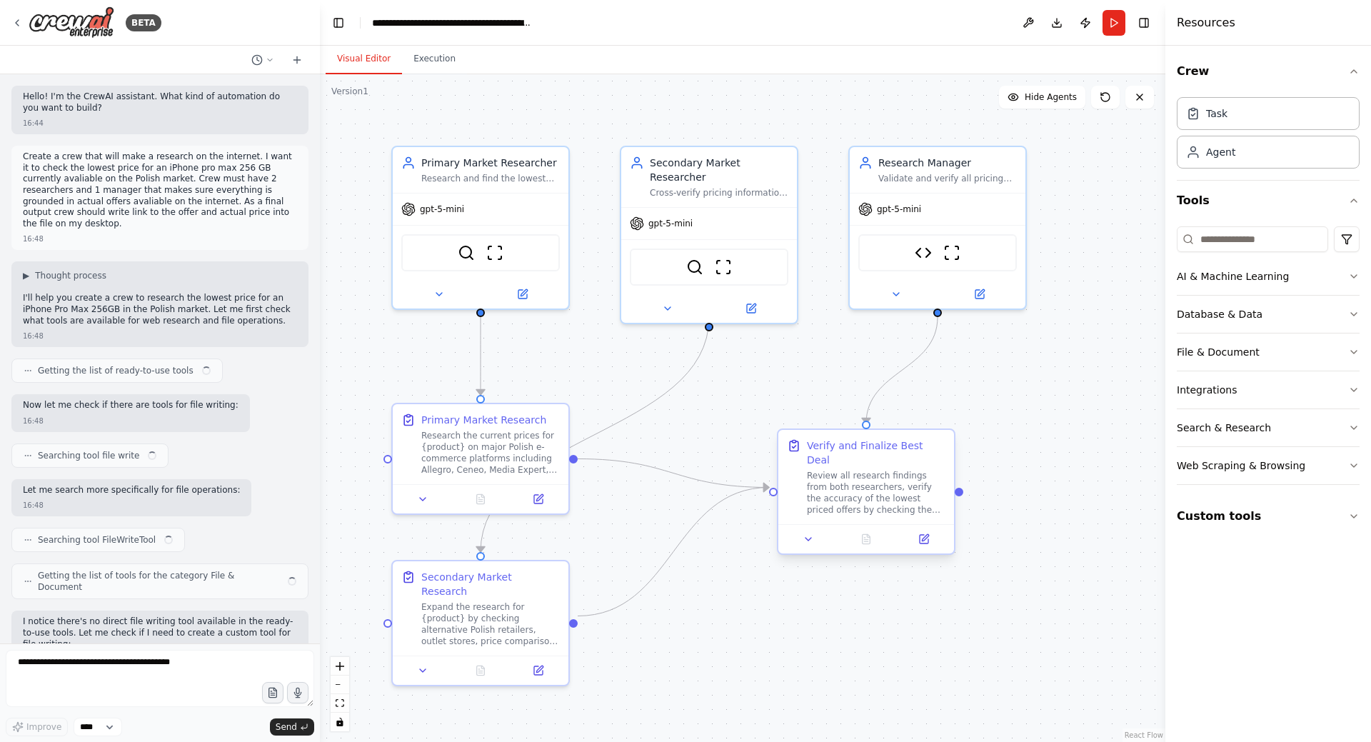
scroll to position [2172, 0]
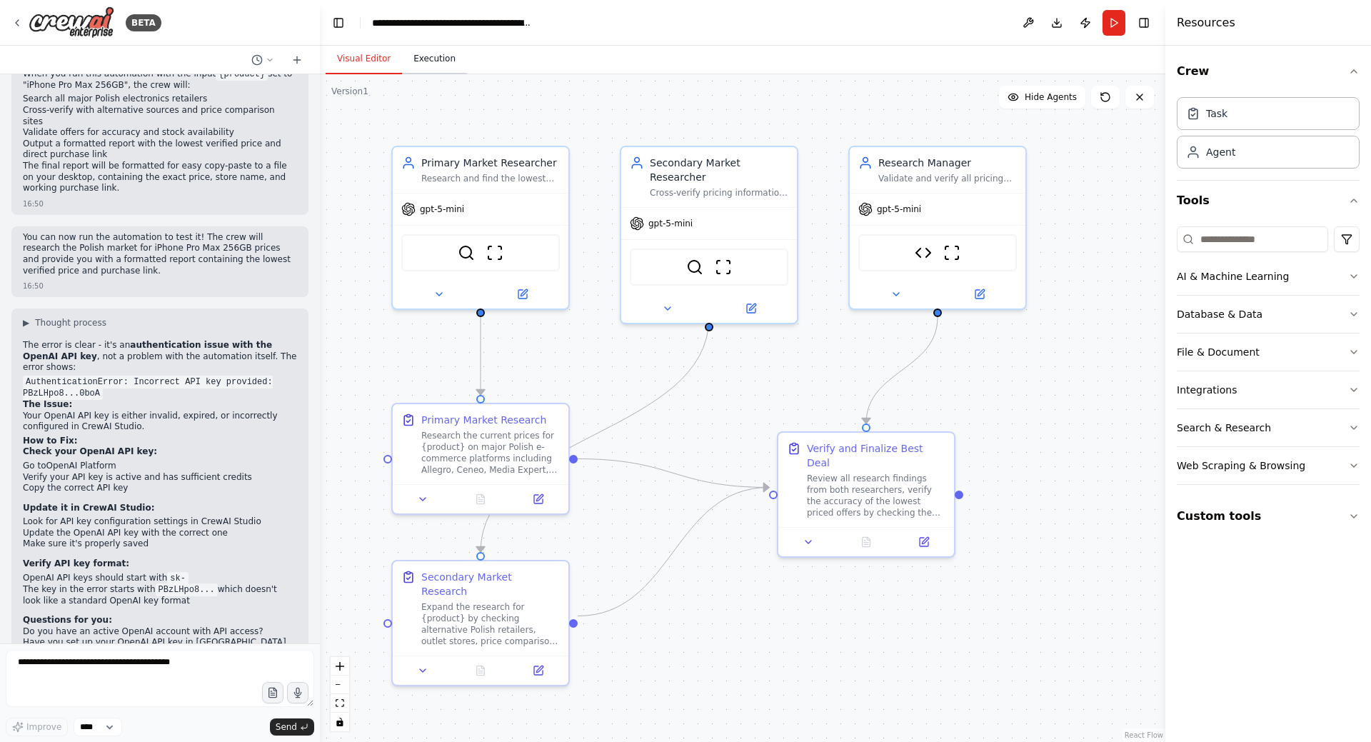
click at [428, 56] on button "Execution" at bounding box center [434, 59] width 65 height 30
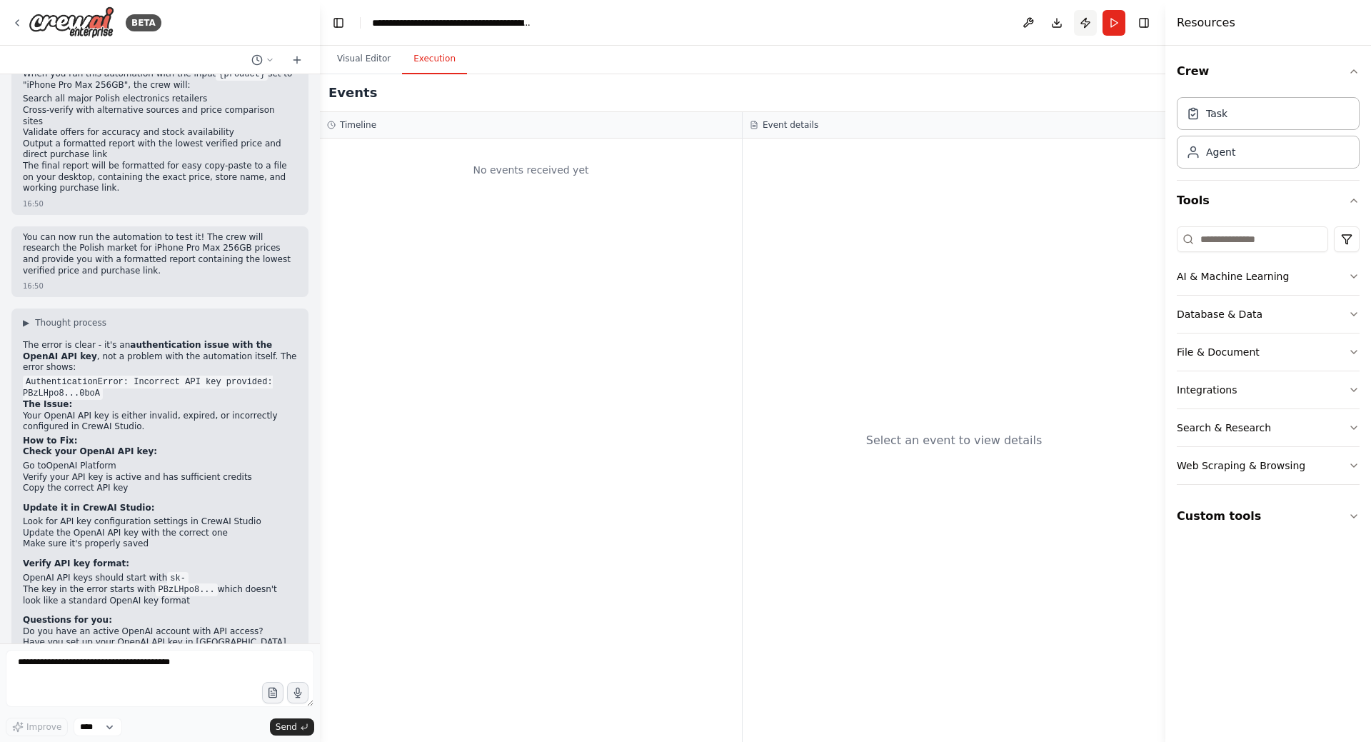
click at [1085, 21] on button "Publish" at bounding box center [1085, 23] width 23 height 26
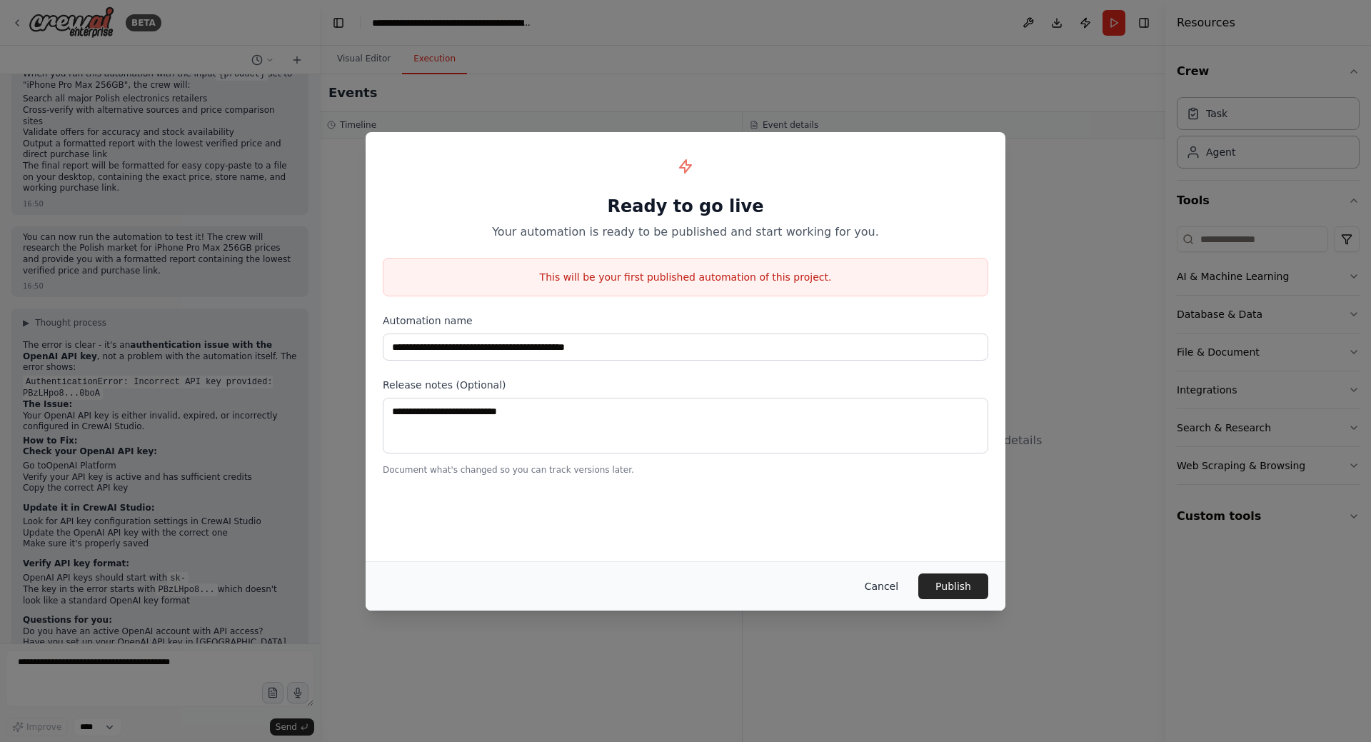
click at [888, 583] on button "Cancel" at bounding box center [881, 586] width 56 height 26
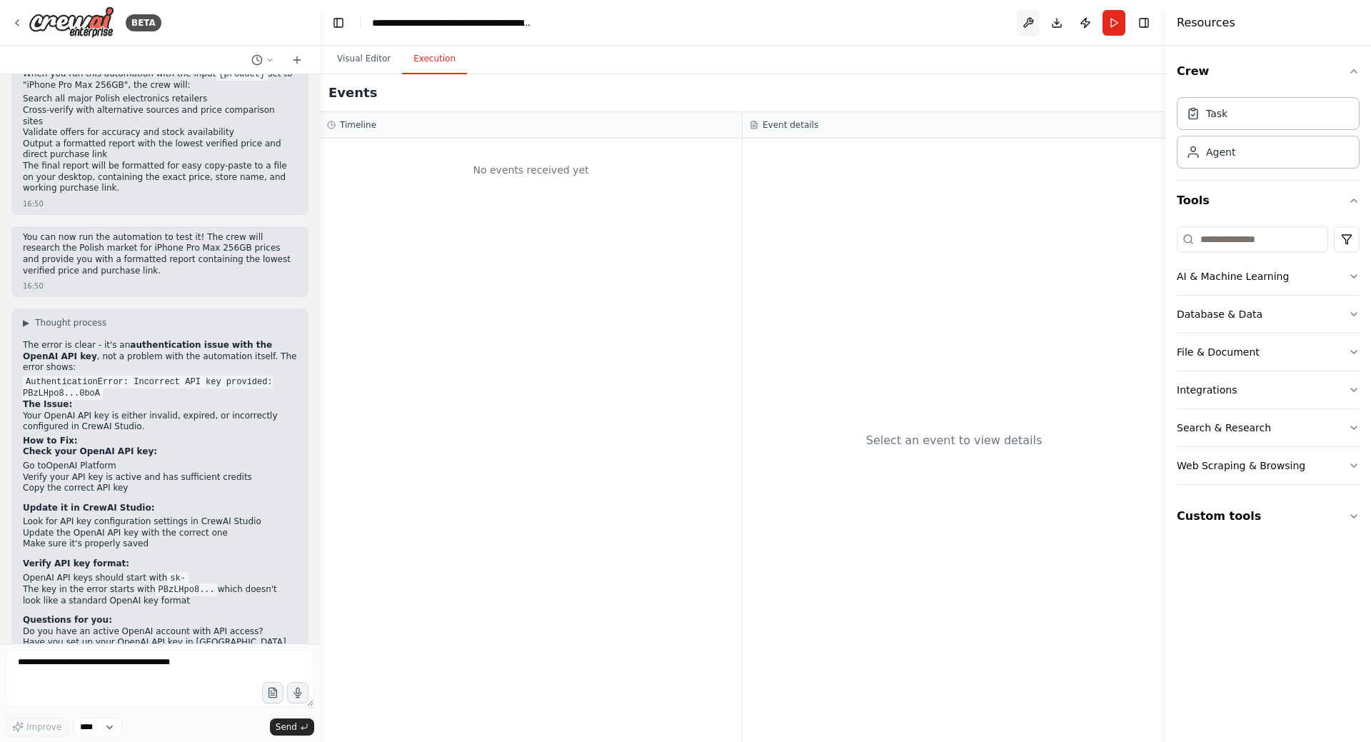
click at [1027, 22] on button at bounding box center [1028, 23] width 23 height 26
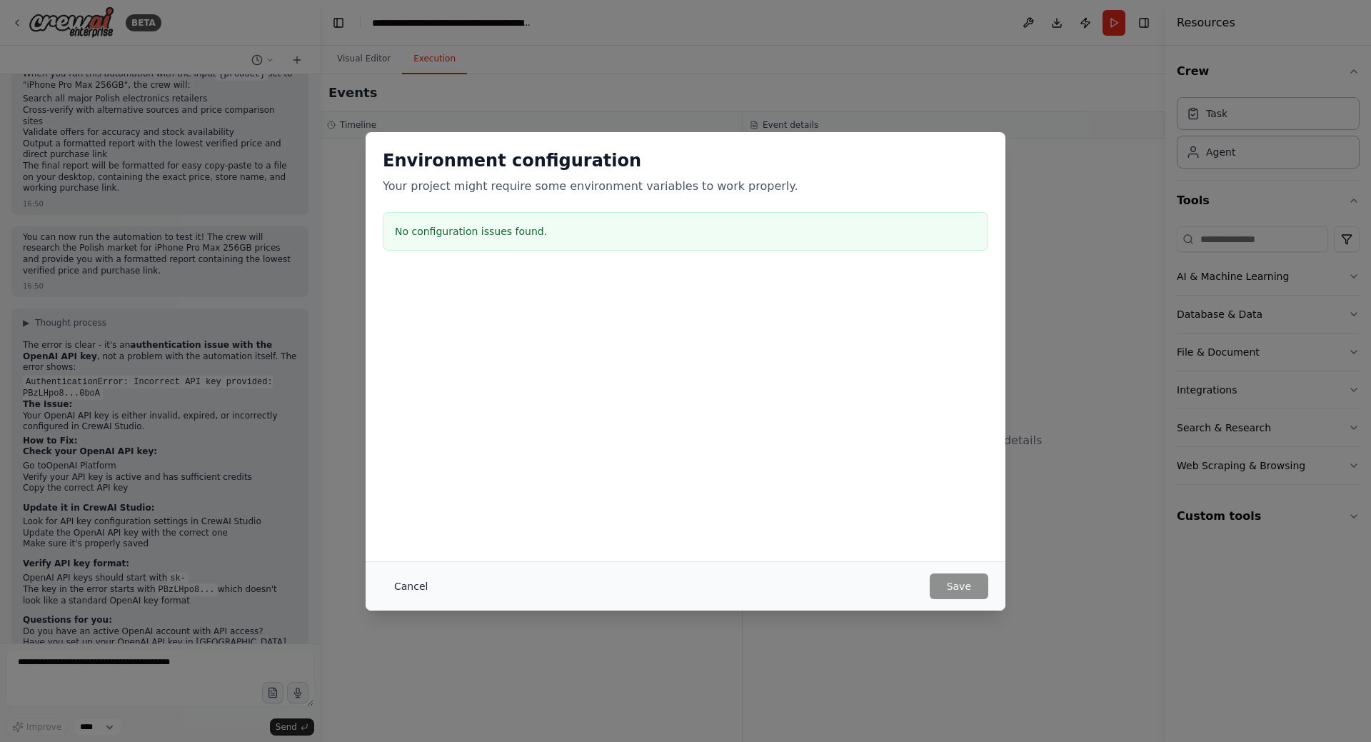
click at [402, 586] on button "Cancel" at bounding box center [411, 586] width 56 height 26
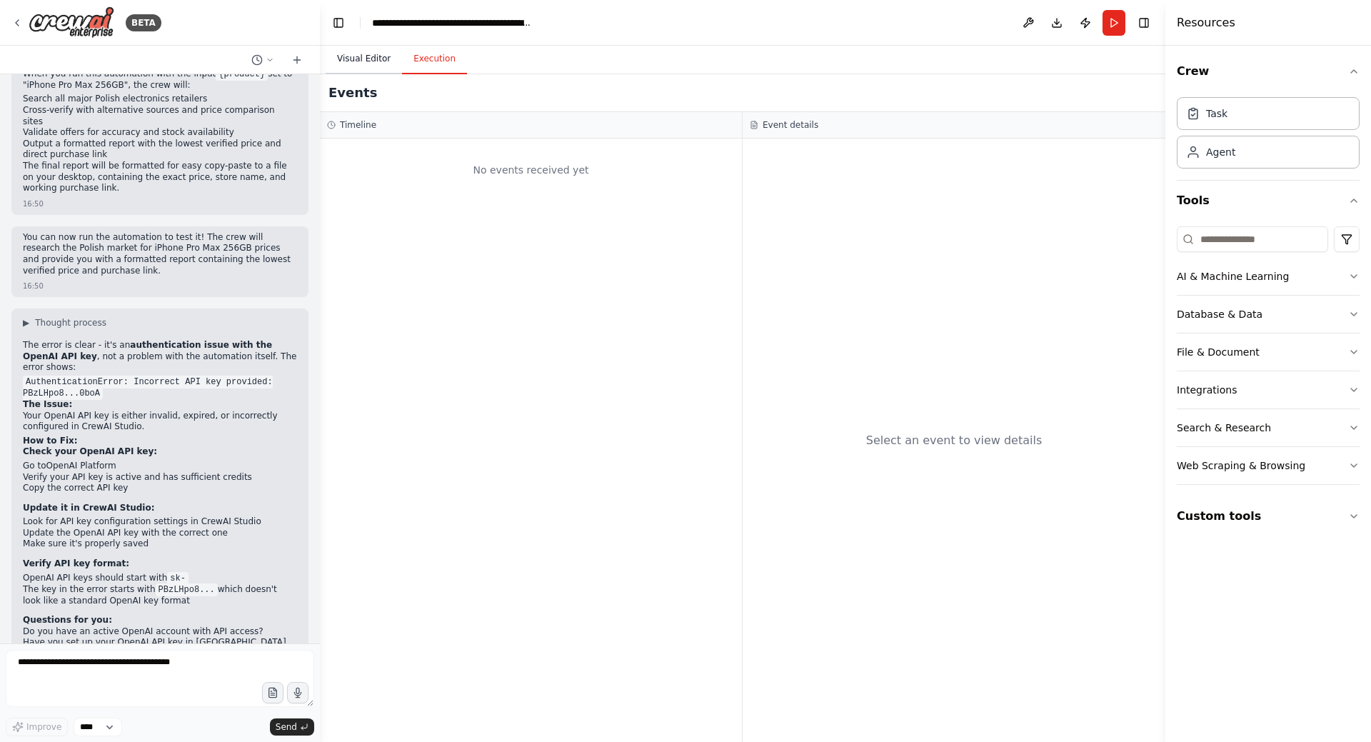
click at [349, 60] on button "Visual Editor" at bounding box center [364, 59] width 76 height 30
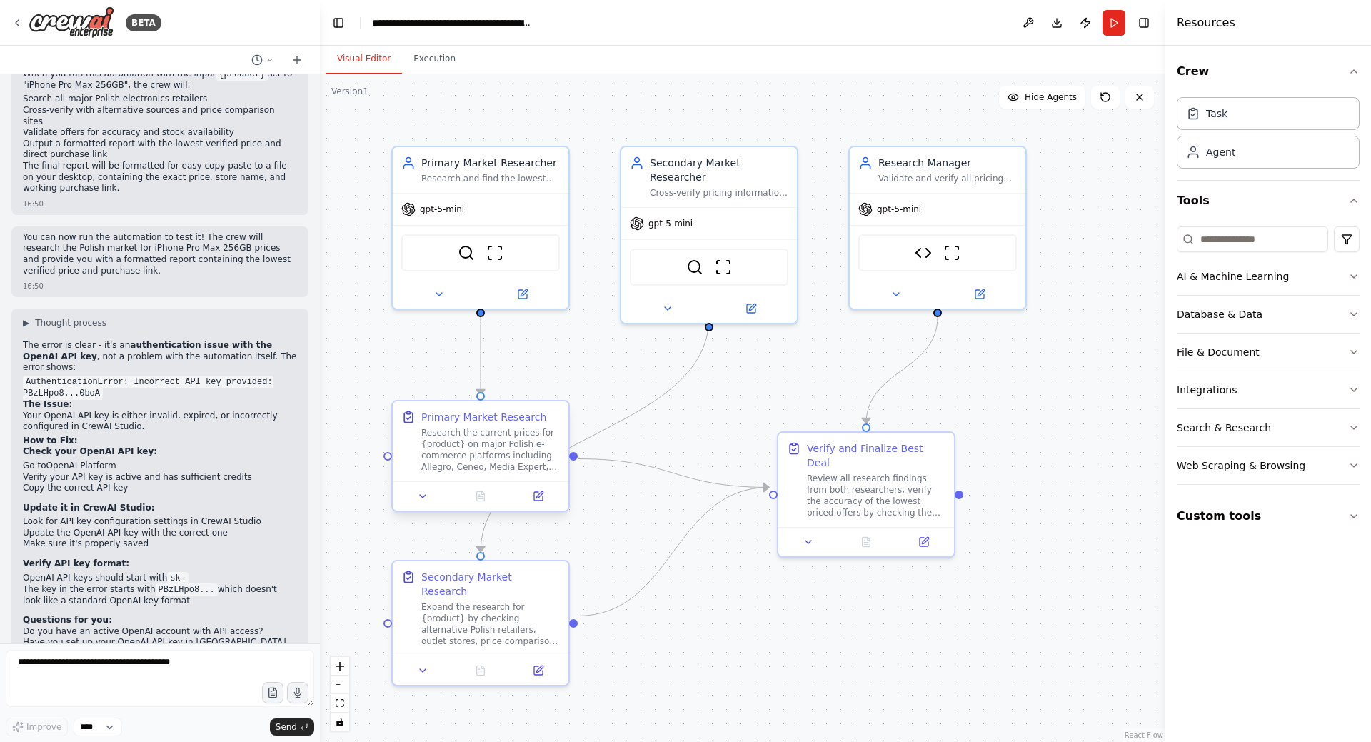
click at [489, 428] on div "Research the current prices for {product} on major Polish e-commerce platforms …" at bounding box center [490, 450] width 139 height 46
click at [427, 501] on icon at bounding box center [422, 496] width 11 height 11
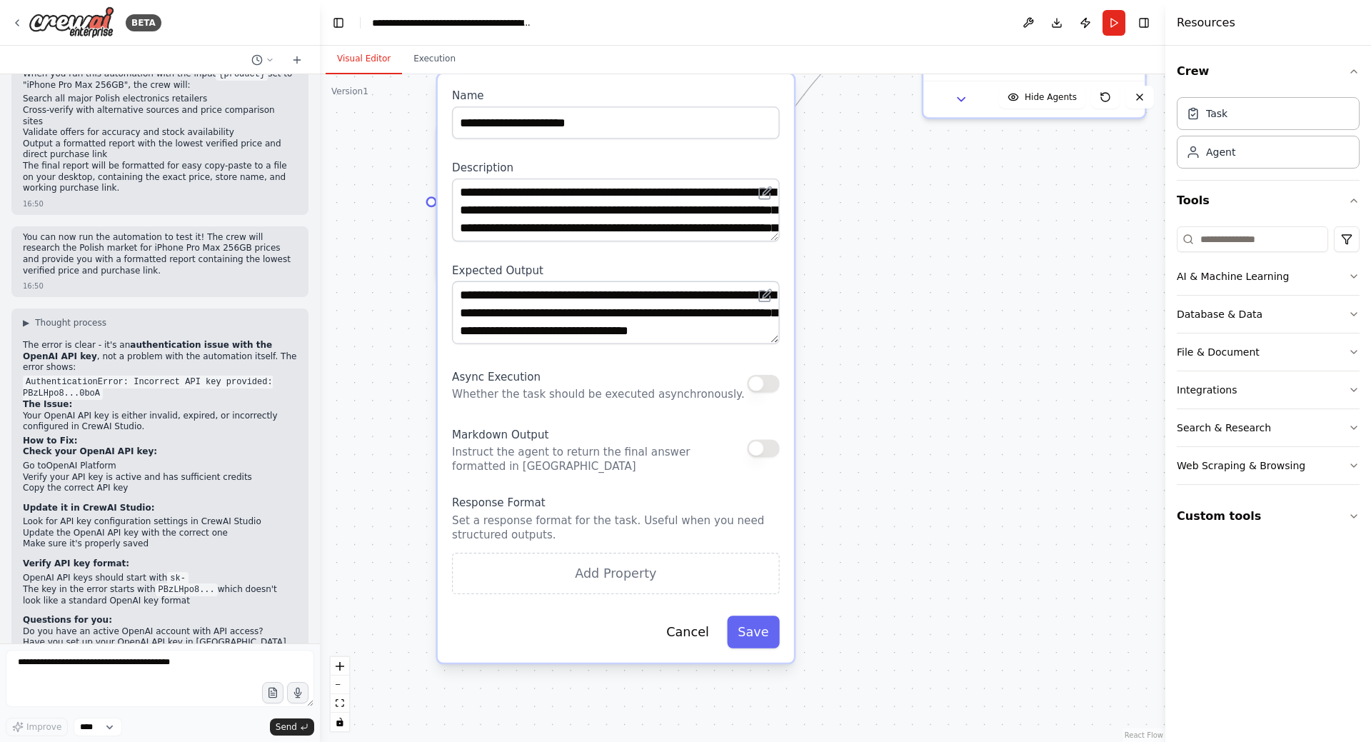
drag, startPoint x: 735, startPoint y: 642, endPoint x: 878, endPoint y: 195, distance: 469.5
click at [878, 195] on div ".deletable-edge-delete-btn { width: 20px; height: 20px; border: 0px solid #ffff…" at bounding box center [743, 408] width 846 height 668
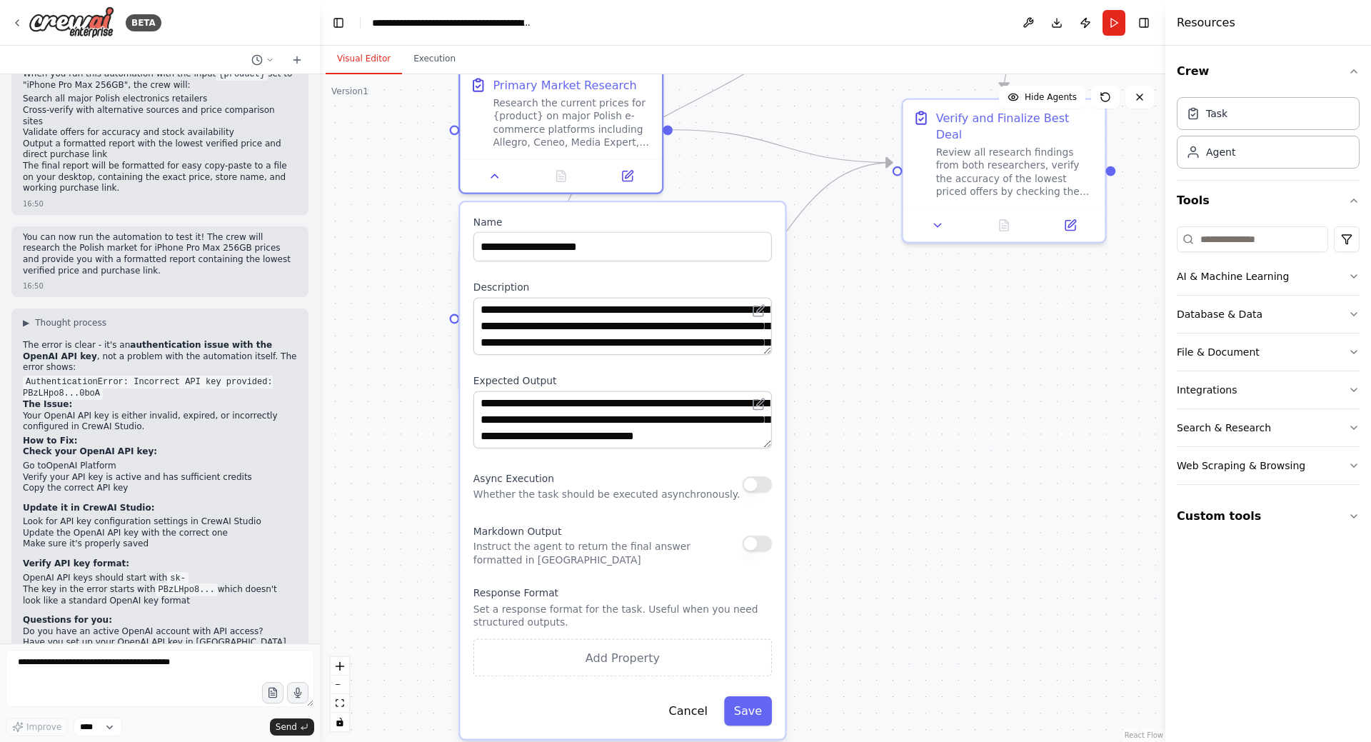
drag, startPoint x: 892, startPoint y: 383, endPoint x: 891, endPoint y: 458, distance: 74.3
click at [891, 458] on div ".deletable-edge-delete-btn { width: 20px; height: 20px; border: 0px solid #ffff…" at bounding box center [743, 408] width 846 height 668
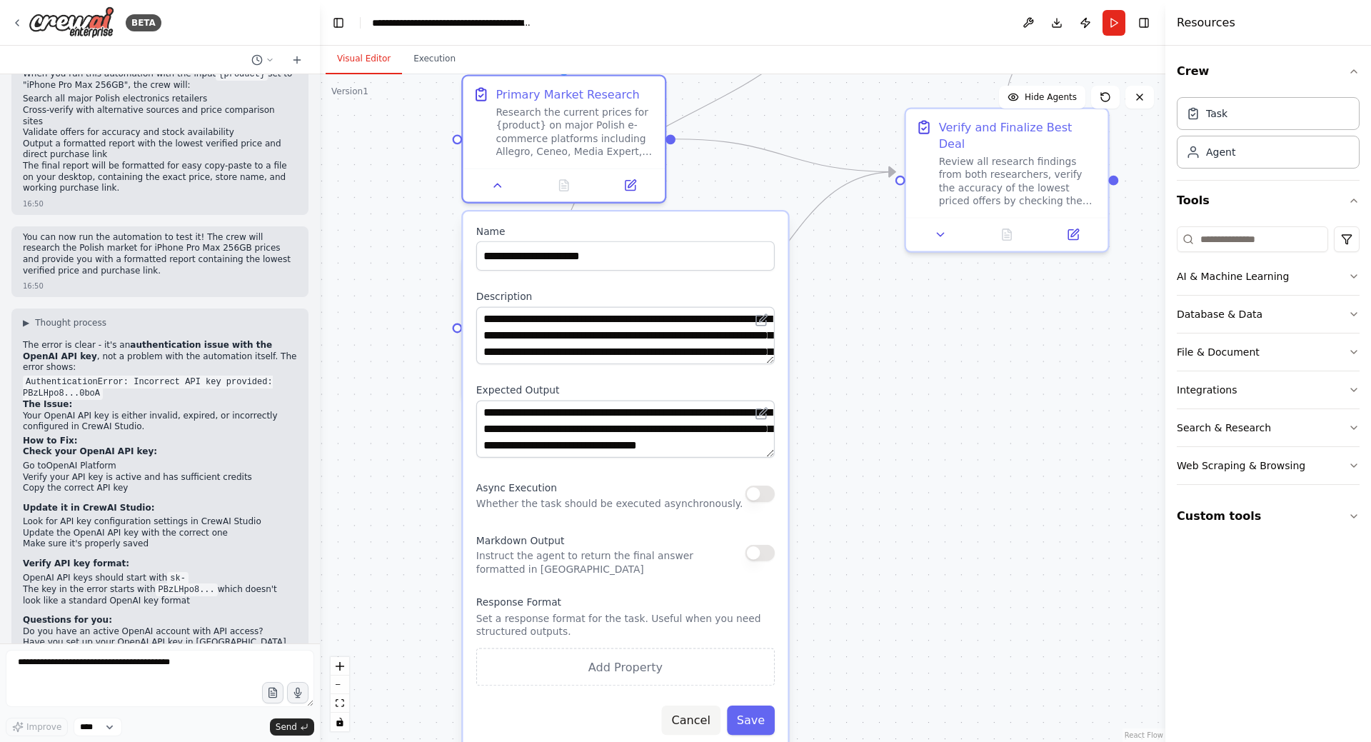
click at [707, 716] on button "Cancel" at bounding box center [691, 720] width 59 height 29
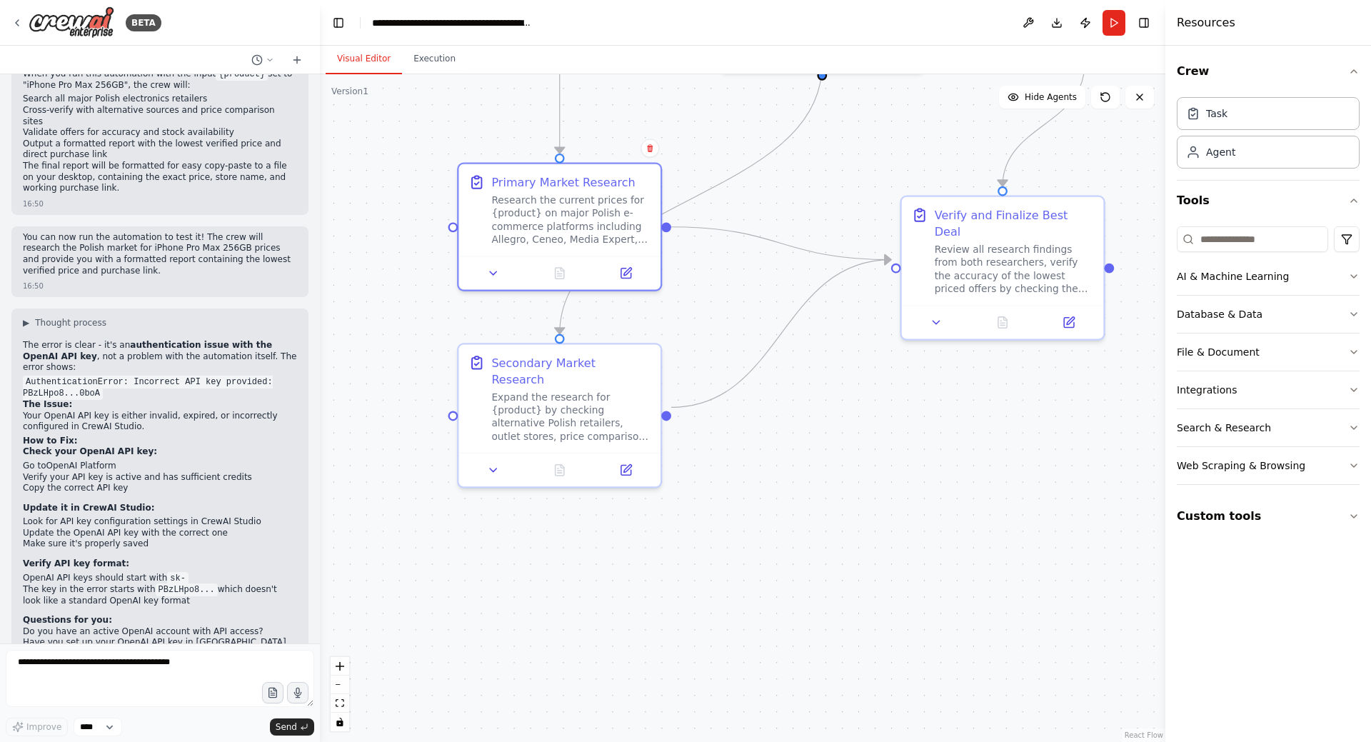
drag, startPoint x: 840, startPoint y: 481, endPoint x: 830, endPoint y: 597, distance: 116.8
click at [830, 597] on div ".deletable-edge-delete-btn { width: 20px; height: 20px; border: 0px solid #ffff…" at bounding box center [743, 408] width 846 height 668
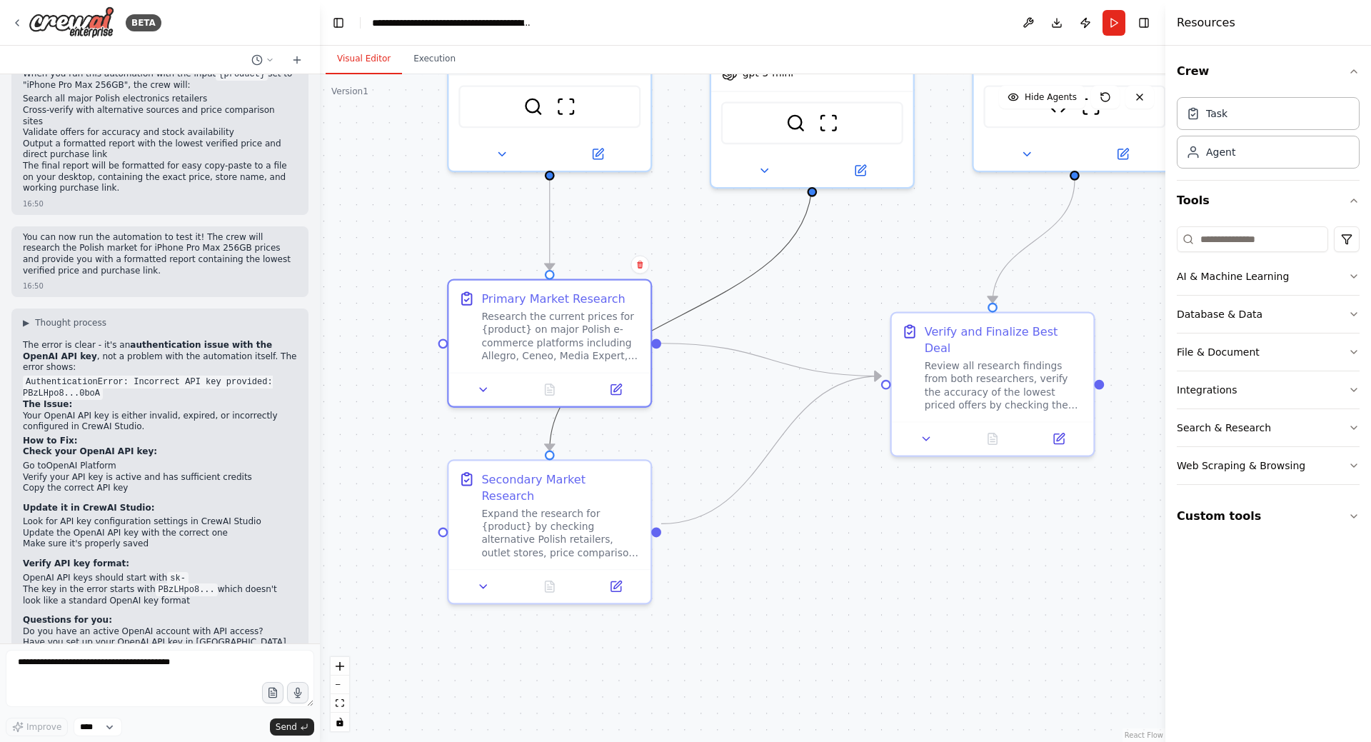
drag, startPoint x: 755, startPoint y: 274, endPoint x: 742, endPoint y: 463, distance: 189.0
click at [742, 463] on div ".deletable-edge-delete-btn { width: 20px; height: 20px; border: 0px solid #ffff…" at bounding box center [743, 408] width 846 height 668
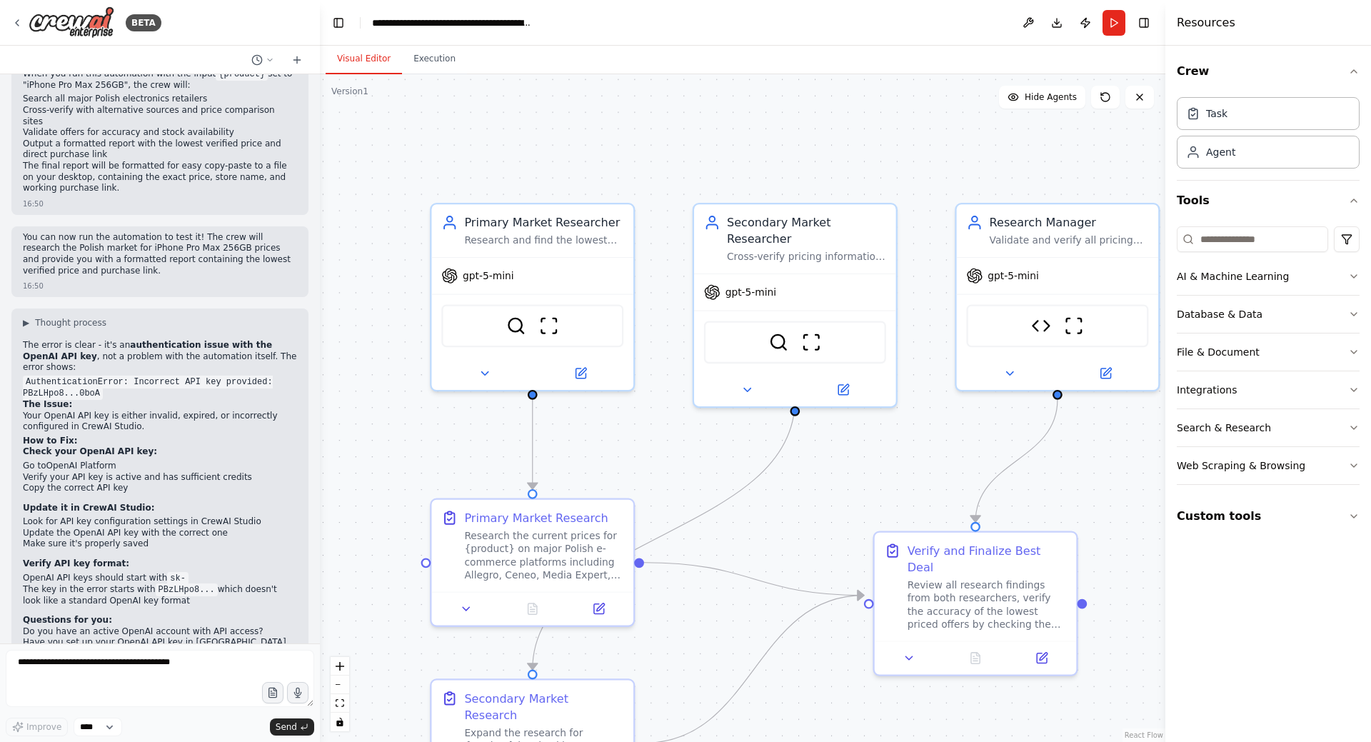
drag, startPoint x: 707, startPoint y: 286, endPoint x: 691, endPoint y: 456, distance: 170.0
click at [691, 456] on div ".deletable-edge-delete-btn { width: 20px; height: 20px; border: 0px solid #ffff…" at bounding box center [743, 408] width 846 height 668
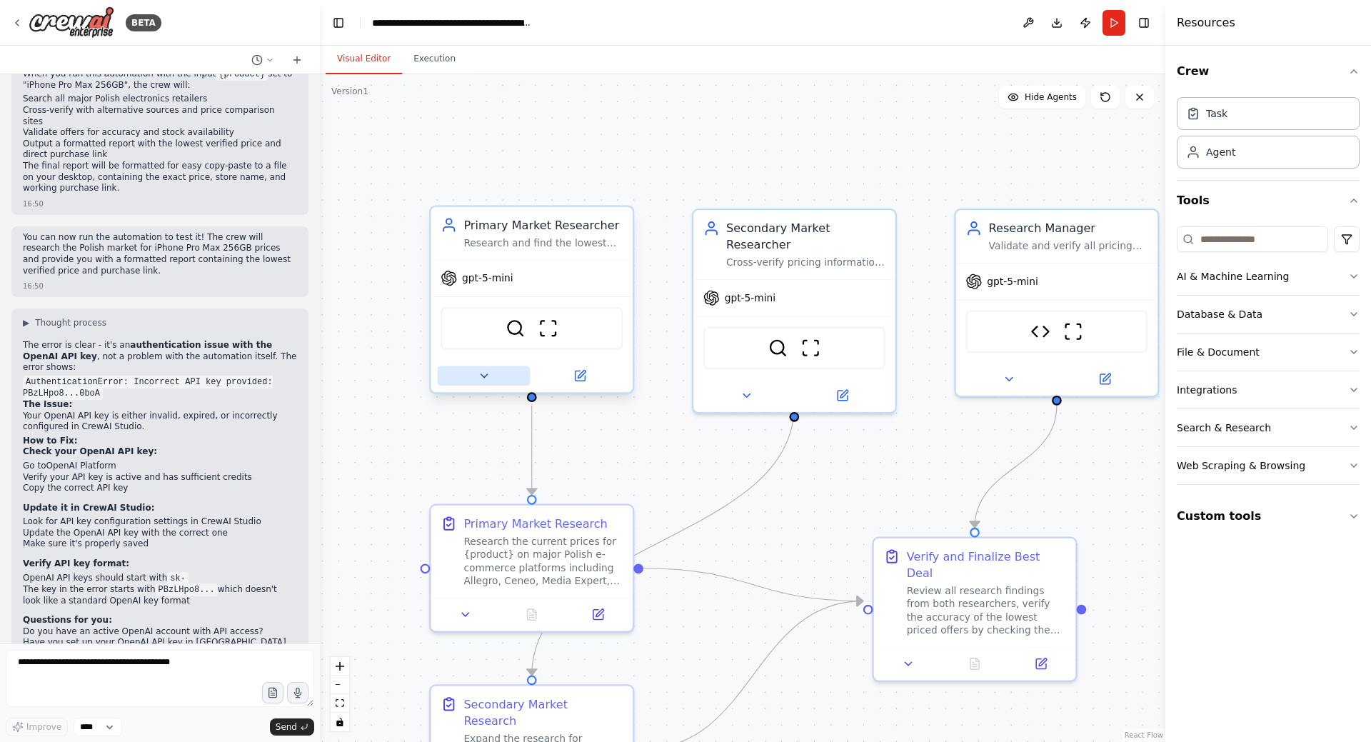
click at [480, 377] on icon at bounding box center [483, 375] width 13 height 13
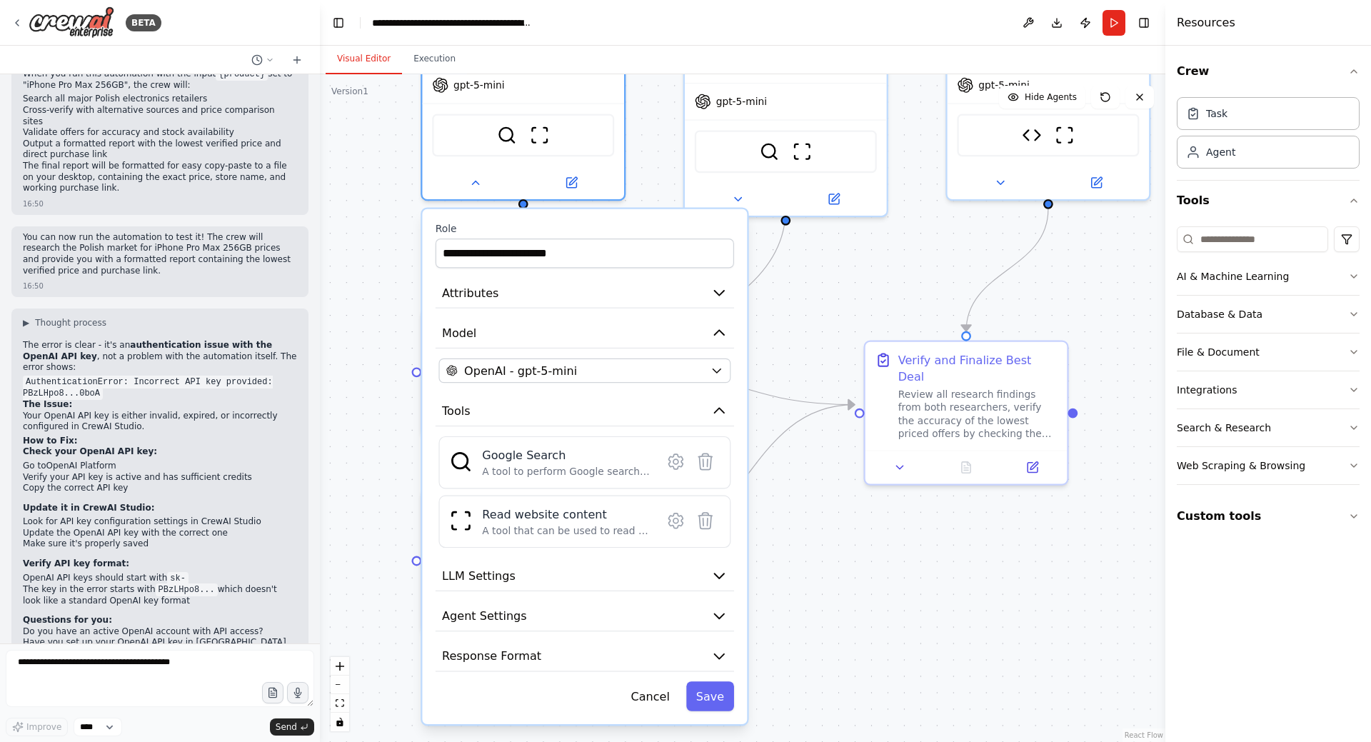
drag, startPoint x: 388, startPoint y: 556, endPoint x: 379, endPoint y: 359, distance: 198.0
click at [379, 359] on div ".deletable-edge-delete-btn { width: 20px; height: 20px; border: 0px solid #ffff…" at bounding box center [743, 408] width 846 height 668
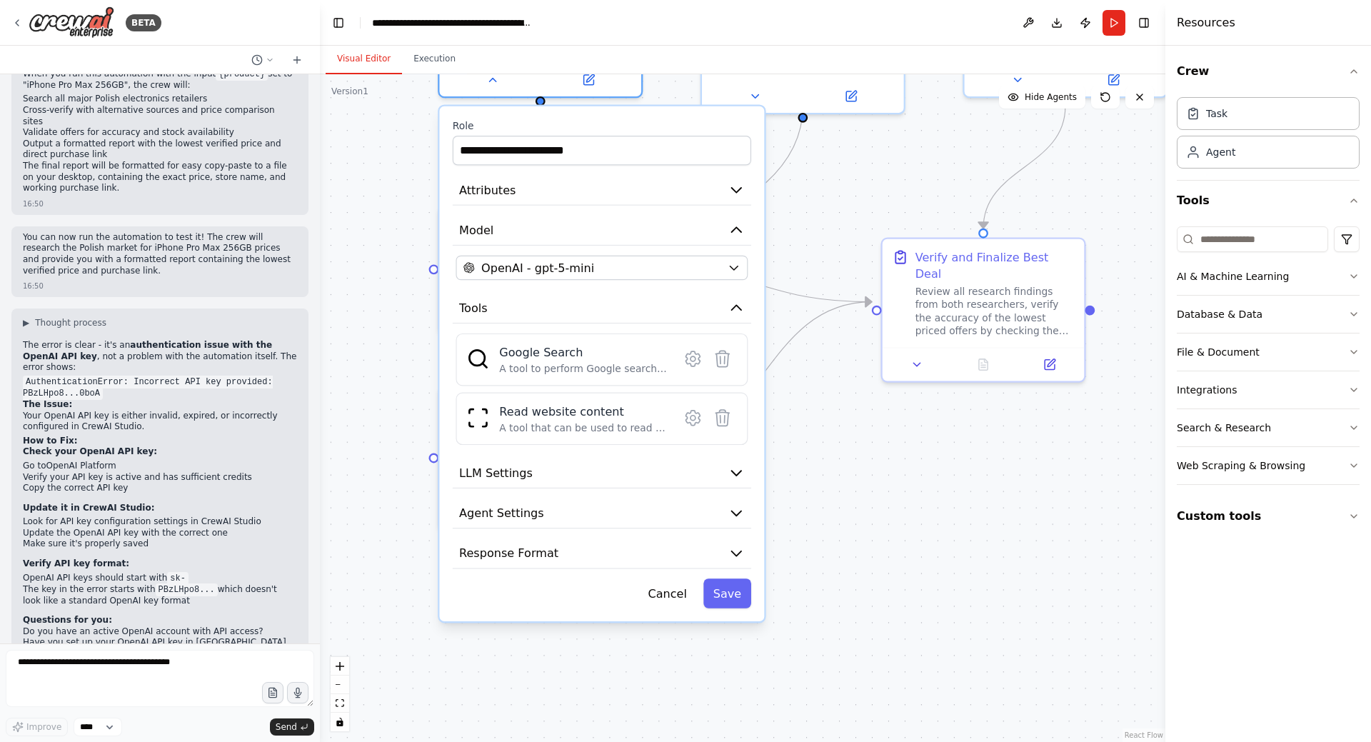
drag, startPoint x: 381, startPoint y: 453, endPoint x: 395, endPoint y: 373, distance: 81.2
click at [395, 373] on div ".deletable-edge-delete-btn { width: 20px; height: 20px; border: 0px solid #ffff…" at bounding box center [743, 408] width 846 height 668
click at [623, 471] on button "LLM Settings" at bounding box center [602, 471] width 299 height 31
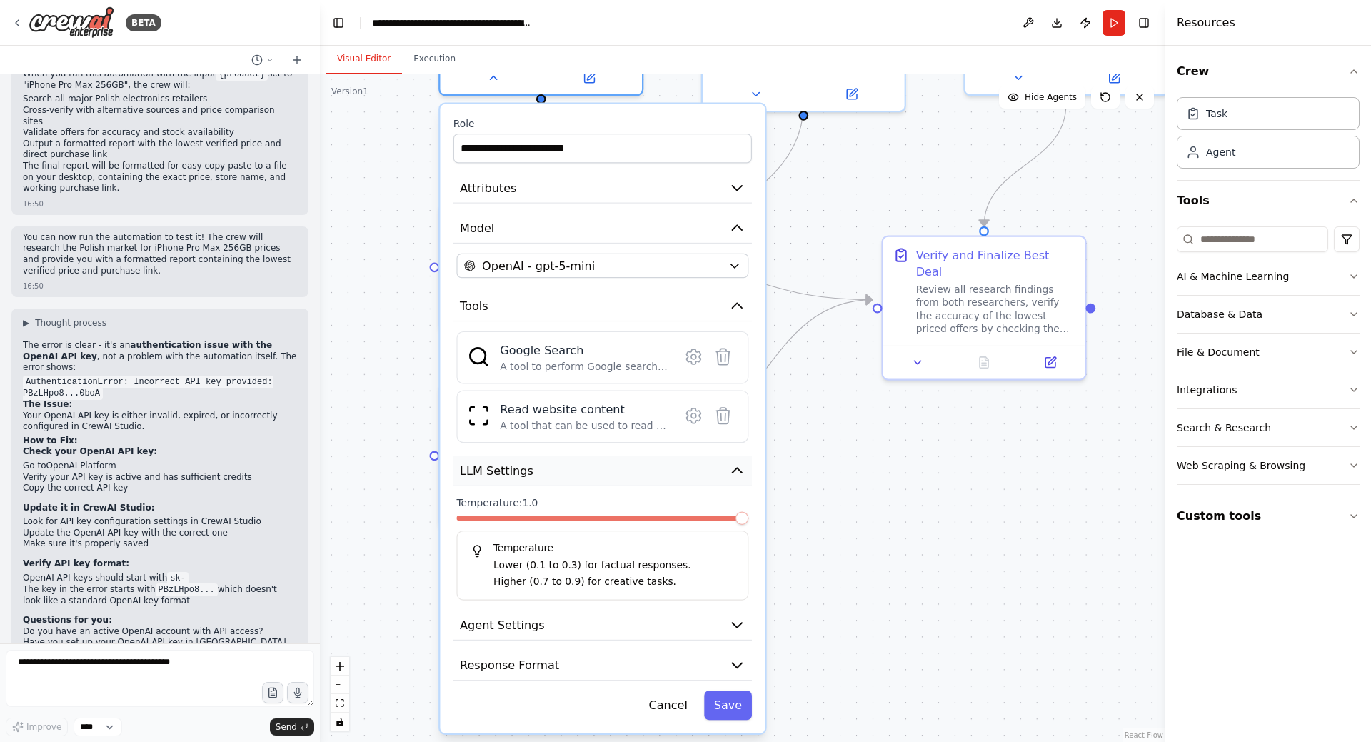
click at [621, 469] on button "LLM Settings" at bounding box center [602, 471] width 299 height 31
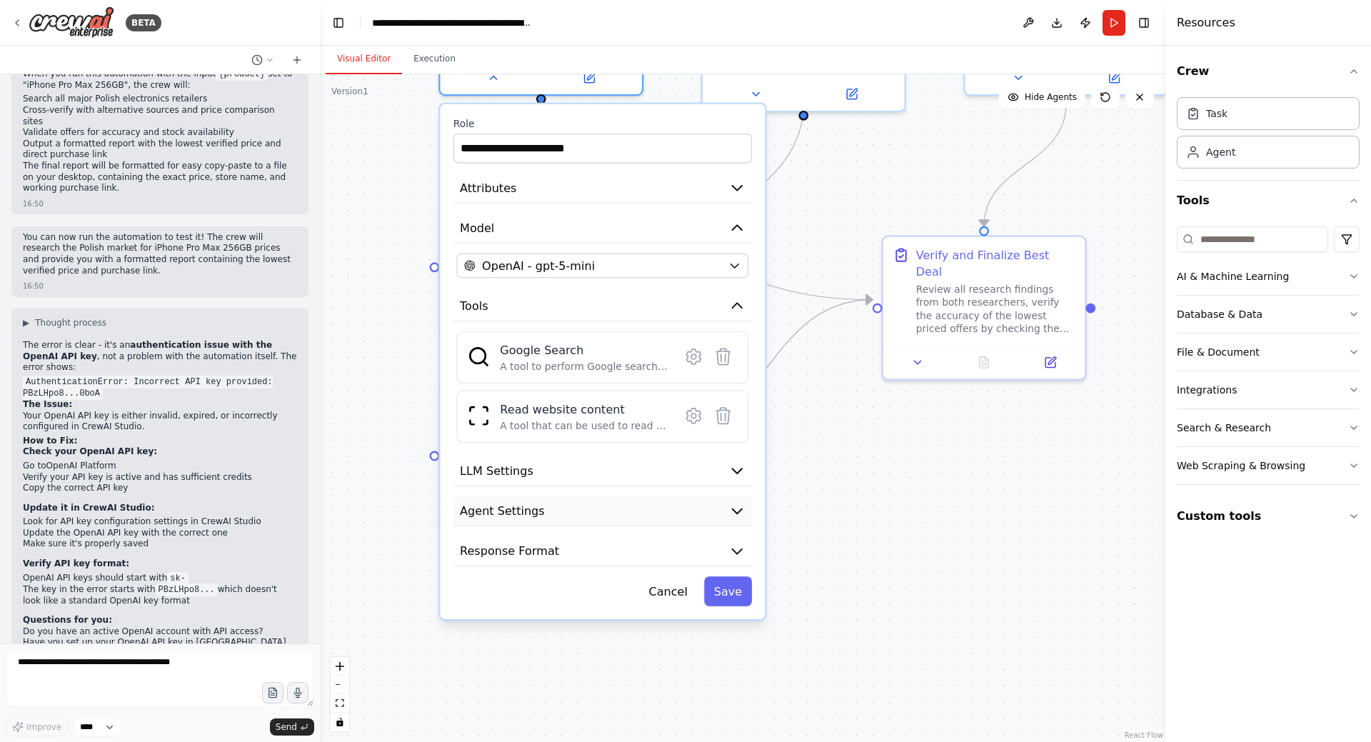
click at [608, 509] on button "Agent Settings" at bounding box center [602, 511] width 299 height 31
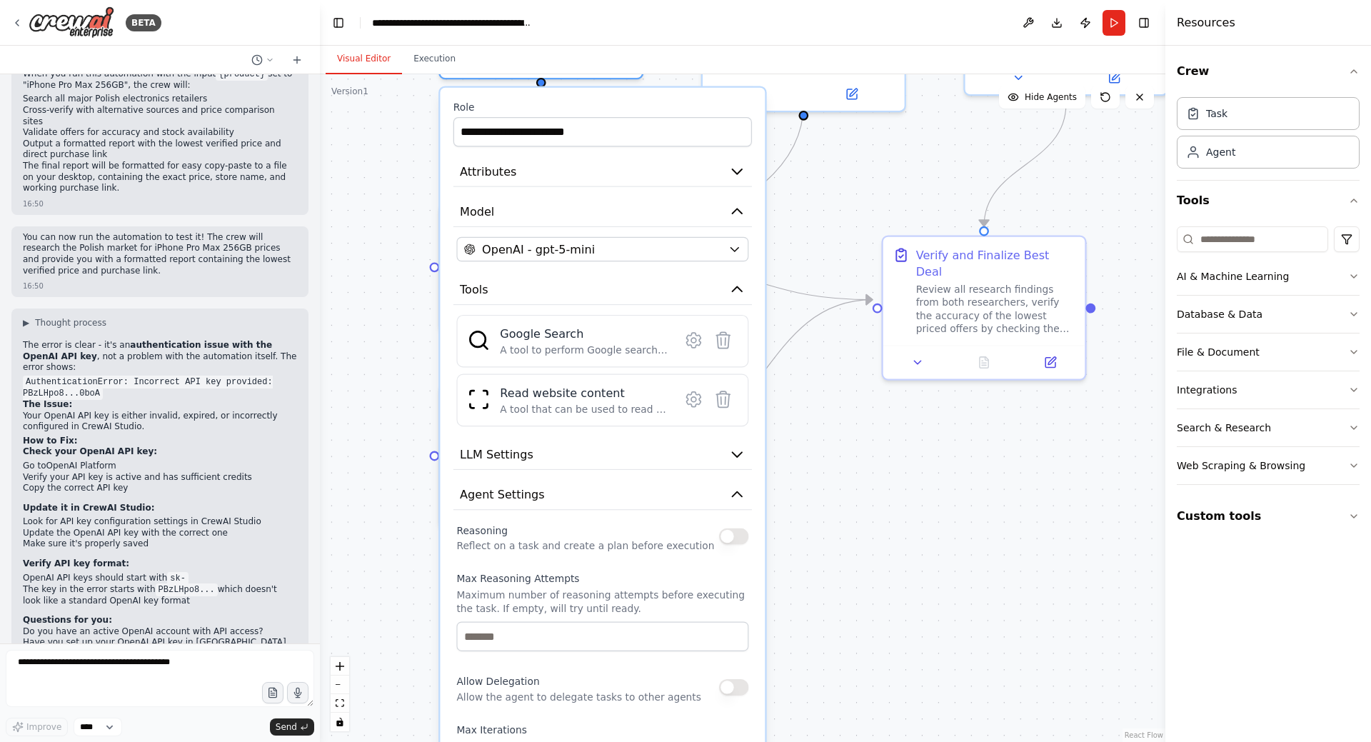
drag, startPoint x: 656, startPoint y: 581, endPoint x: 660, endPoint y: 560, distance: 21.0
click at [660, 560] on div "Reasoning Reflect on a task and create a plan before execution Max Reasoning At…" at bounding box center [602, 746] width 292 height 453
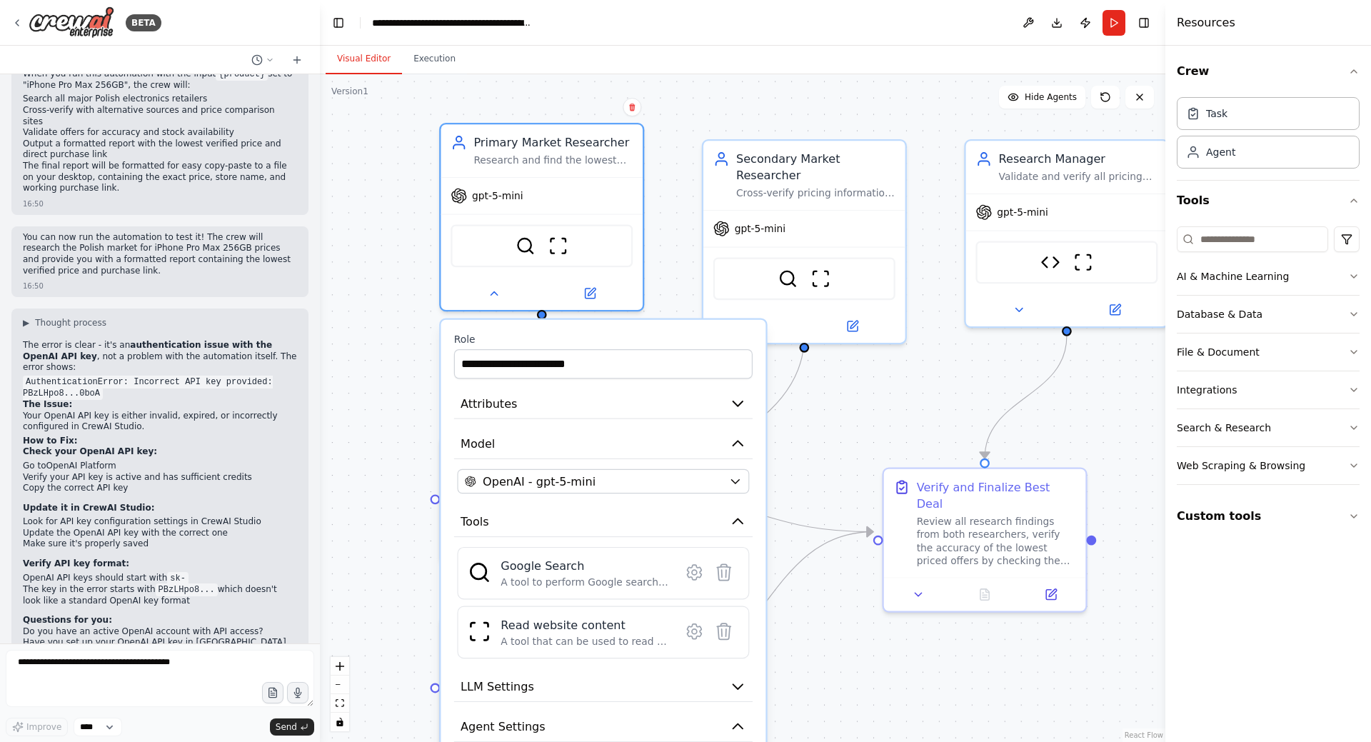
drag, startPoint x: 852, startPoint y: 512, endPoint x: 849, endPoint y: 693, distance: 180.7
click at [849, 693] on div ".deletable-edge-delete-btn { width: 20px; height: 20px; border: 0px solid #ffff…" at bounding box center [743, 408] width 846 height 668
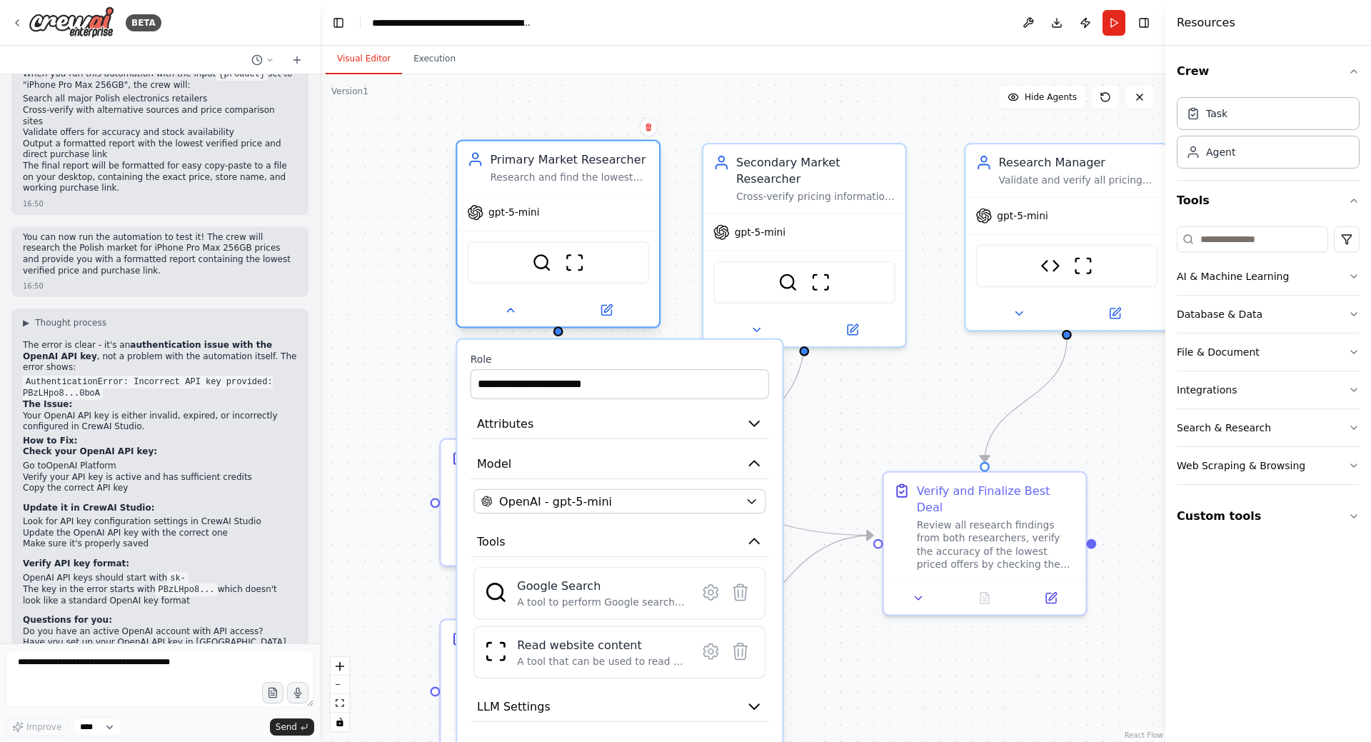
drag, startPoint x: 621, startPoint y: 204, endPoint x: 623, endPoint y: 216, distance: 12.3
click at [623, 216] on div "gpt-5-mini" at bounding box center [558, 212] width 202 height 36
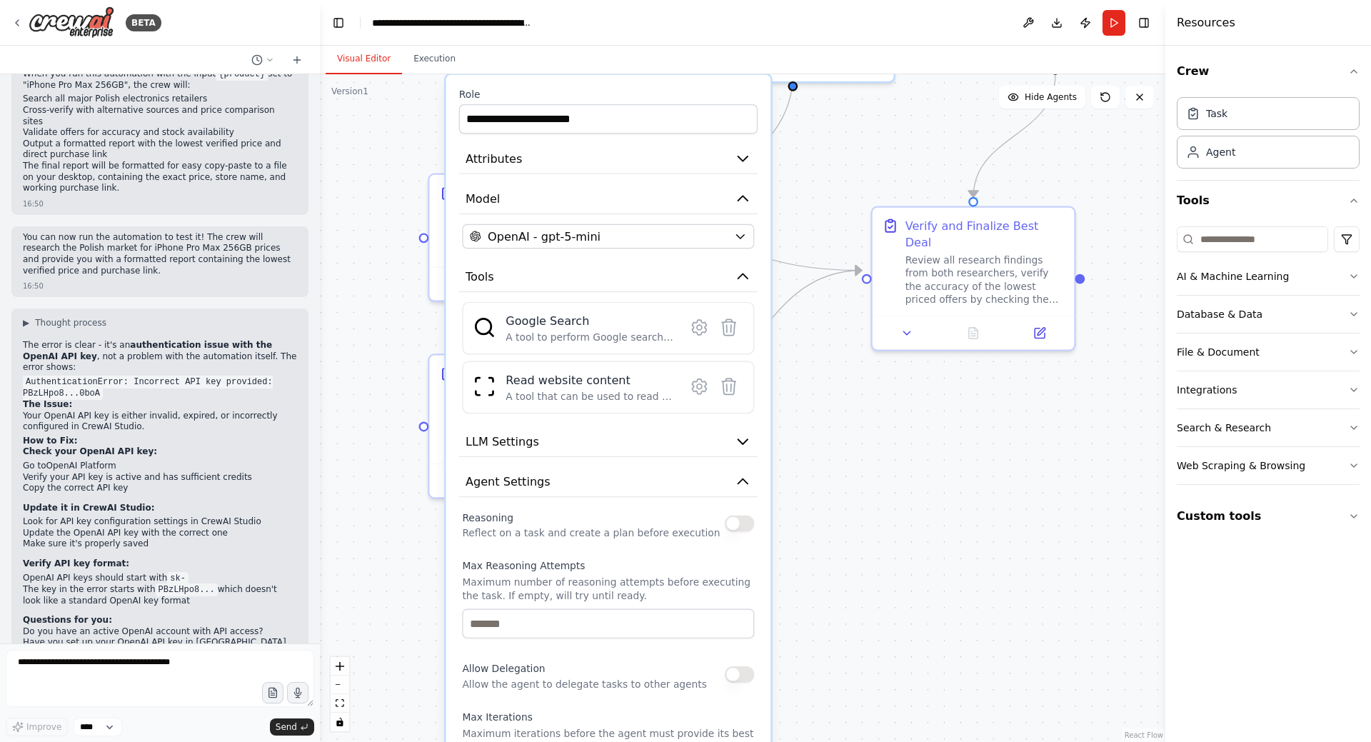
drag, startPoint x: 391, startPoint y: 422, endPoint x: 381, endPoint y: 164, distance: 258.7
click at [381, 164] on div ".deletable-edge-delete-btn { width: 20px; height: 20px; border: 0px solid #ffff…" at bounding box center [743, 408] width 846 height 668
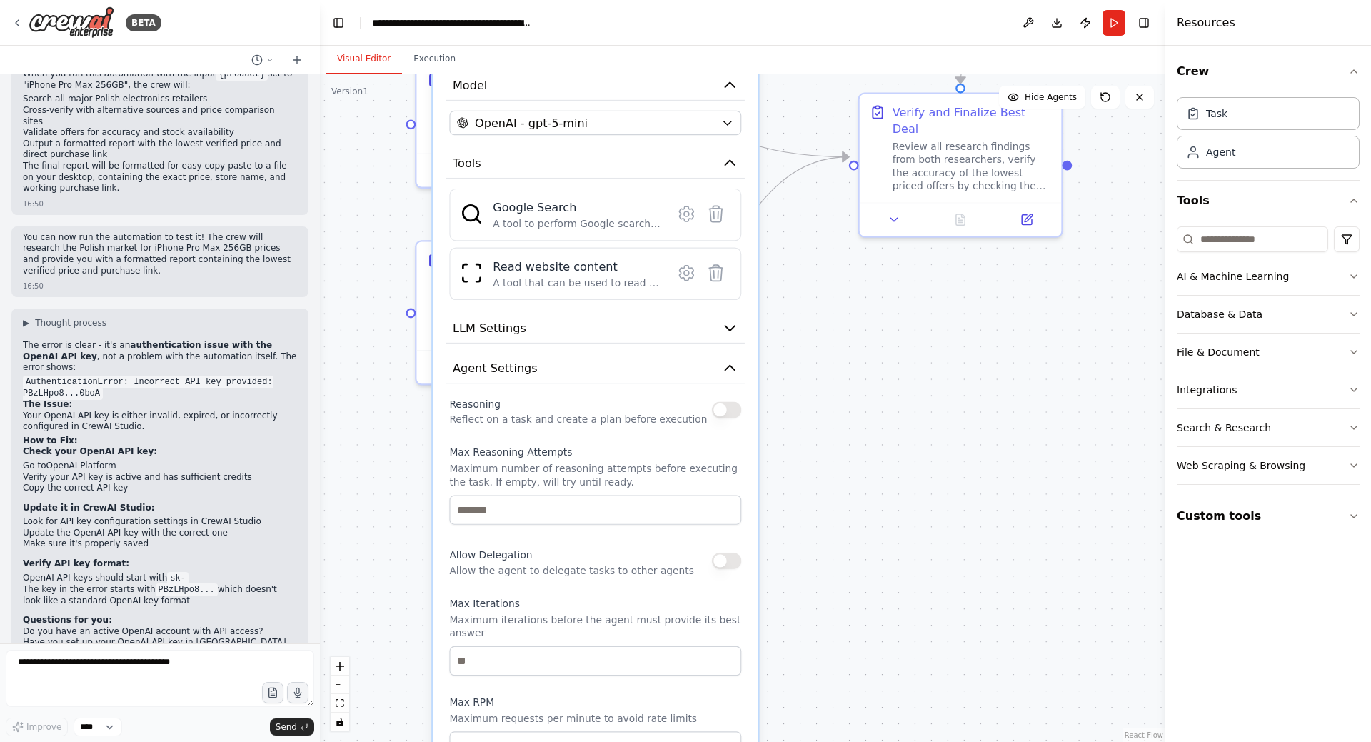
drag, startPoint x: 851, startPoint y: 626, endPoint x: 834, endPoint y: 403, distance: 224.2
click at [834, 403] on div ".deletable-edge-delete-btn { width: 20px; height: 20px; border: 0px solid #ffff…" at bounding box center [743, 408] width 846 height 668
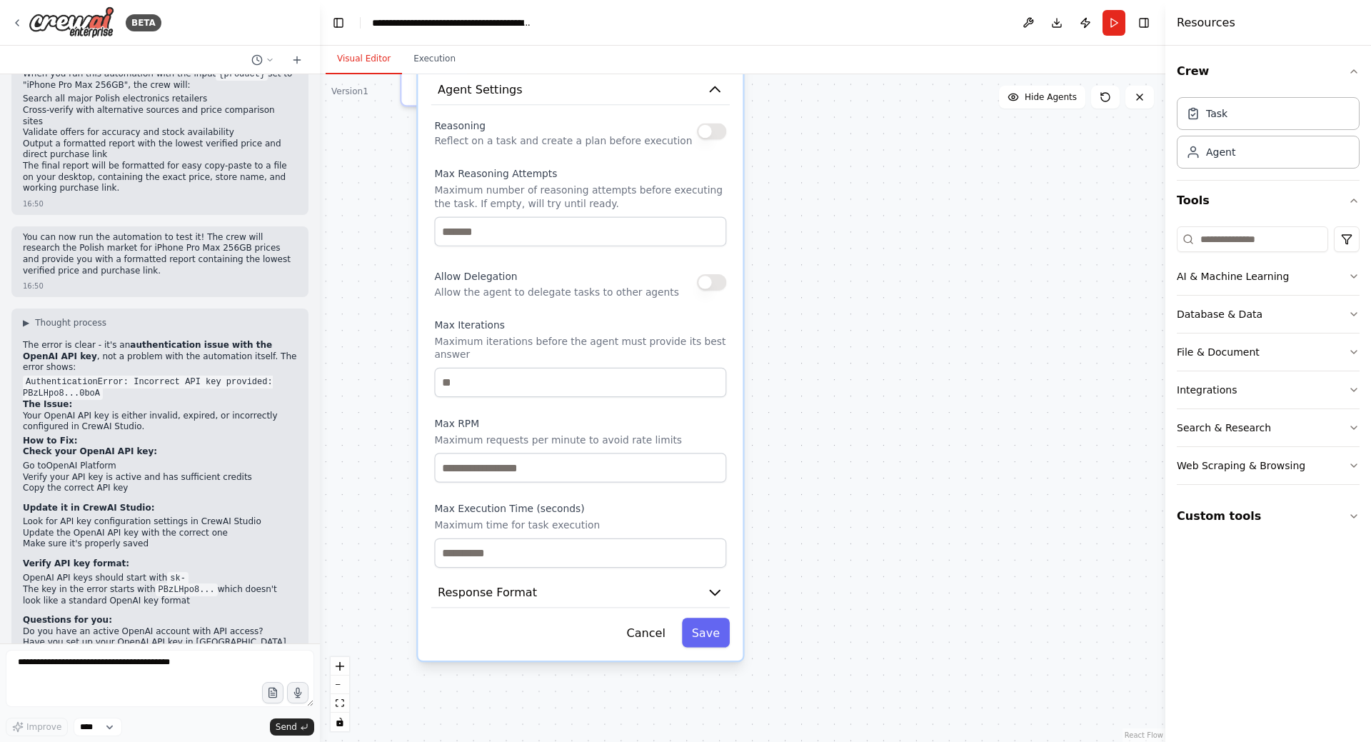
drag, startPoint x: 862, startPoint y: 409, endPoint x: 865, endPoint y: 326, distance: 82.9
click at [865, 326] on div ".deletable-edge-delete-btn { width: 20px; height: 20px; border: 0px solid #ffff…" at bounding box center [743, 408] width 846 height 668
click at [491, 454] on input "number" at bounding box center [580, 467] width 292 height 29
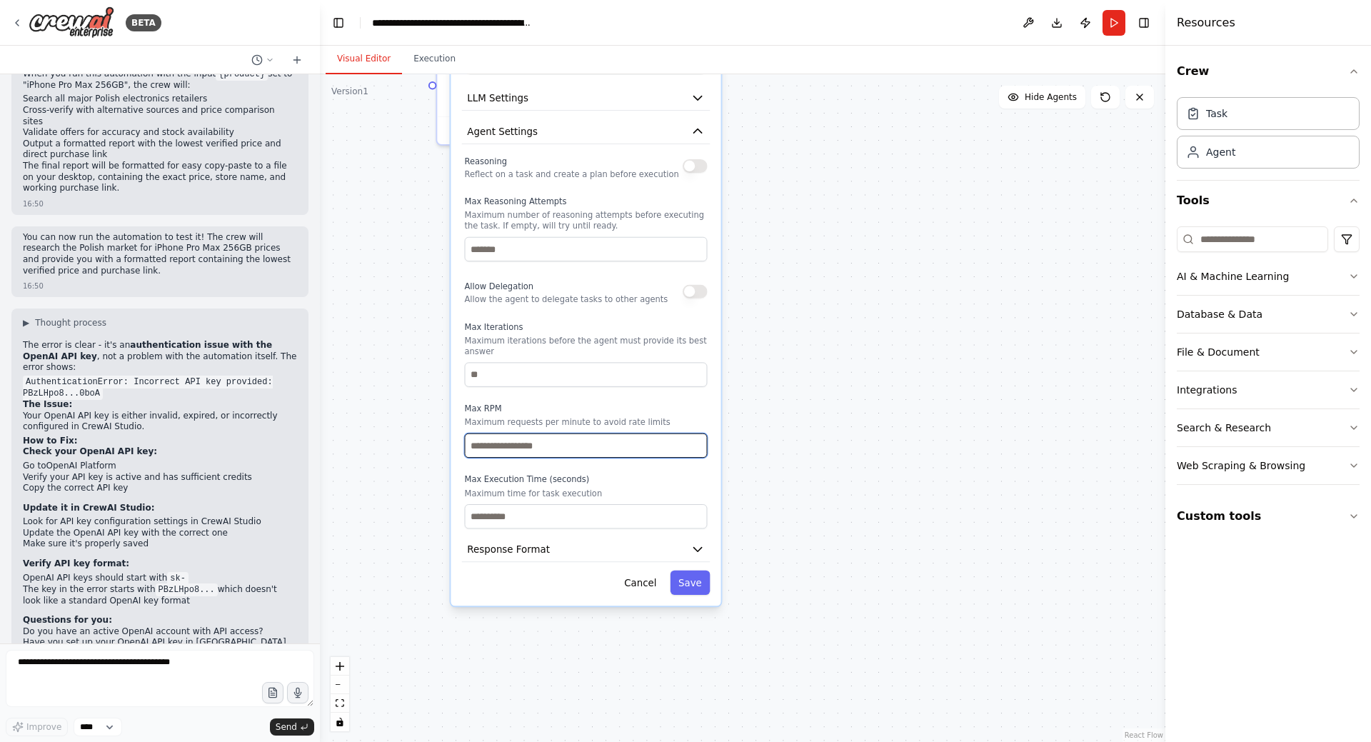
type input "****"
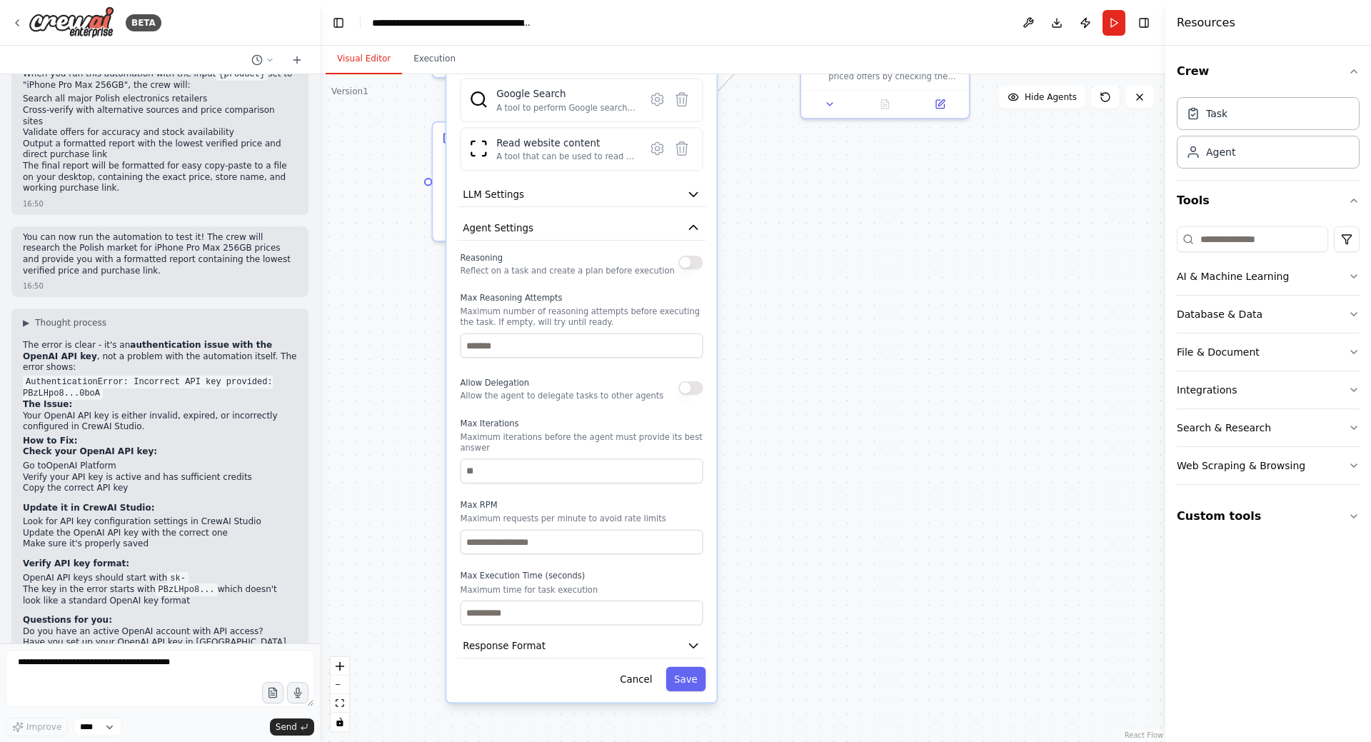
drag, startPoint x: 763, startPoint y: 339, endPoint x: 758, endPoint y: 433, distance: 94.4
click at [758, 433] on div ".deletable-edge-delete-btn { width: 20px; height: 20px; border: 0px solid #ffff…" at bounding box center [743, 408] width 846 height 668
click at [688, 262] on button "button" at bounding box center [690, 263] width 24 height 14
click at [541, 351] on input "number" at bounding box center [582, 346] width 243 height 24
click at [526, 379] on div "Allow Delegation Allow the agent to delegate tasks to other agents" at bounding box center [563, 387] width 204 height 27
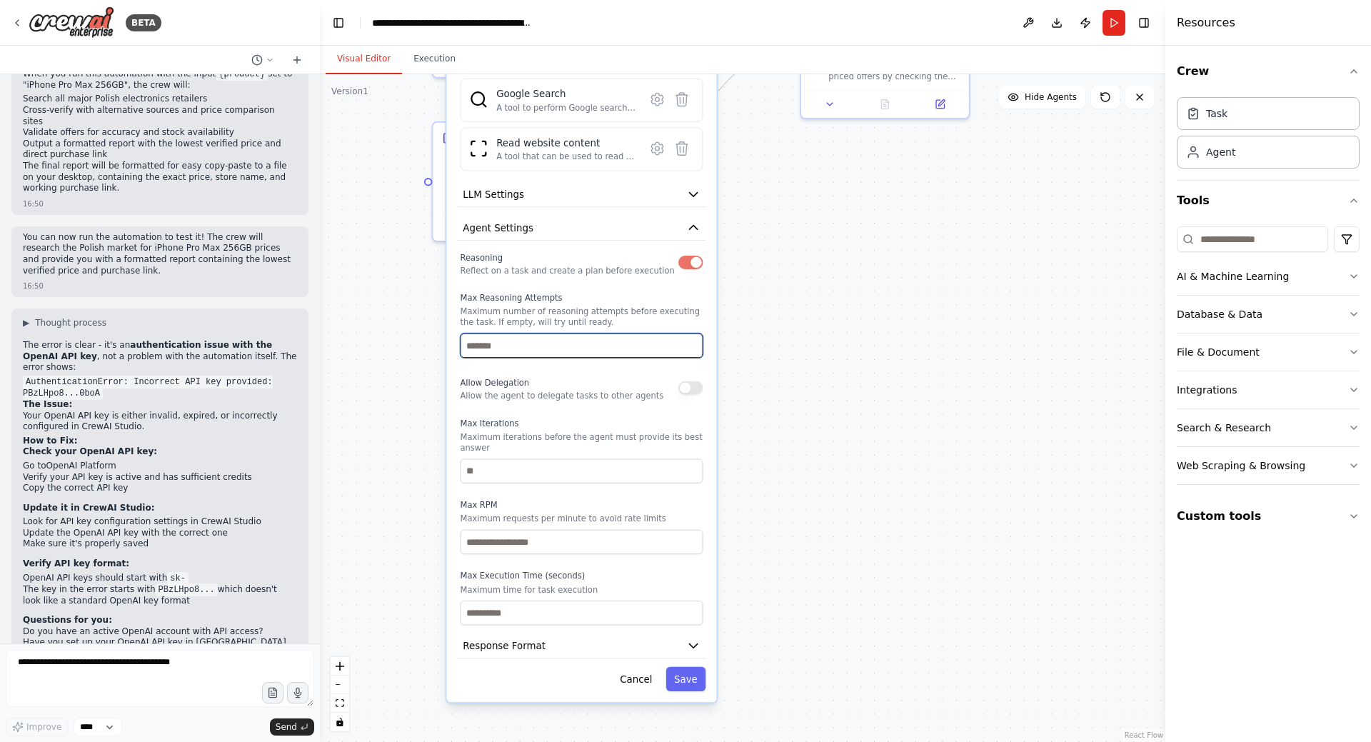
click at [526, 348] on input "number" at bounding box center [582, 346] width 243 height 24
type input "*"
click at [564, 386] on div "Allow Delegation Allow the agent to delegate tasks to other agents" at bounding box center [563, 387] width 204 height 27
click at [691, 668] on button "Save" at bounding box center [686, 679] width 40 height 24
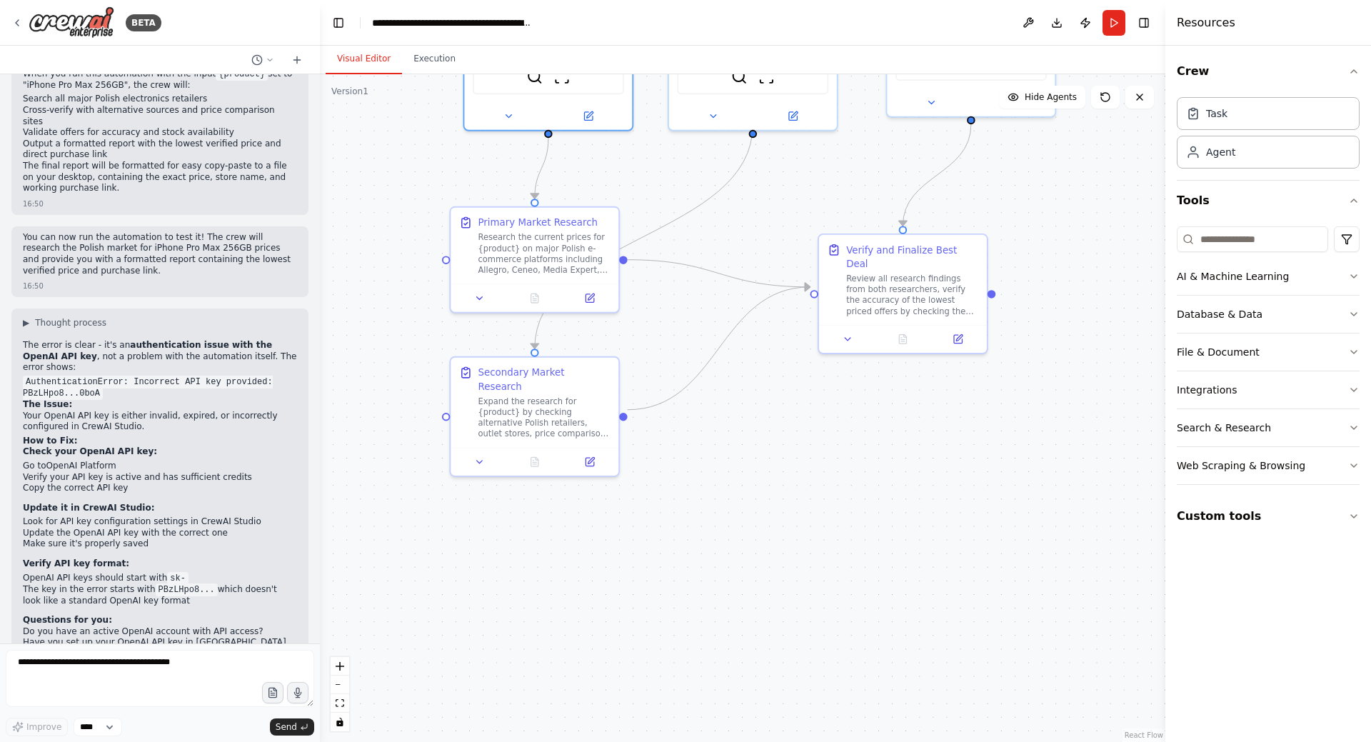
drag, startPoint x: 611, startPoint y: 340, endPoint x: 628, endPoint y: 584, distance: 244.8
click at [628, 584] on div ".deletable-edge-delete-btn { width: 20px; height: 20px; border: 0px solid #ffff…" at bounding box center [743, 408] width 846 height 668
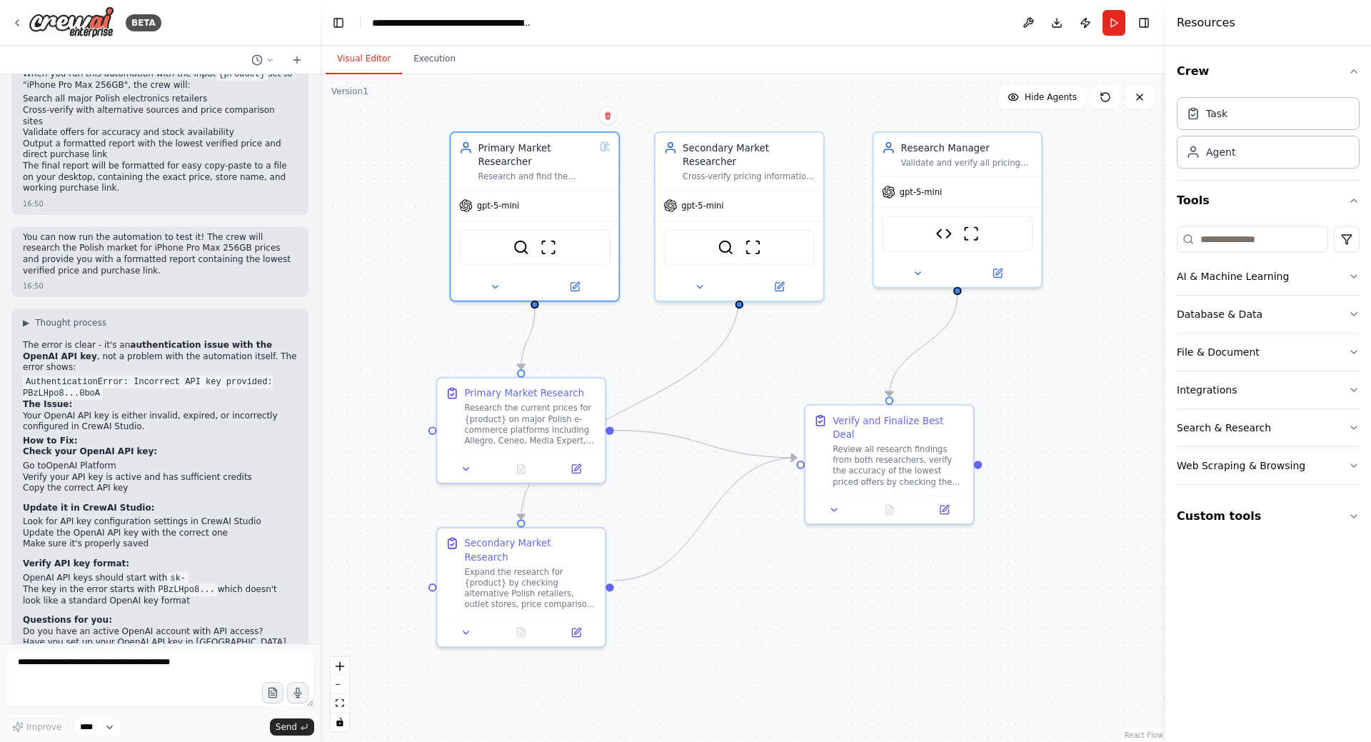
drag, startPoint x: 674, startPoint y: 265, endPoint x: 661, endPoint y: 428, distance: 163.4
click at [661, 428] on div ".deletable-edge-delete-btn { width: 20px; height: 20px; border: 0px solid #ffff…" at bounding box center [743, 408] width 846 height 668
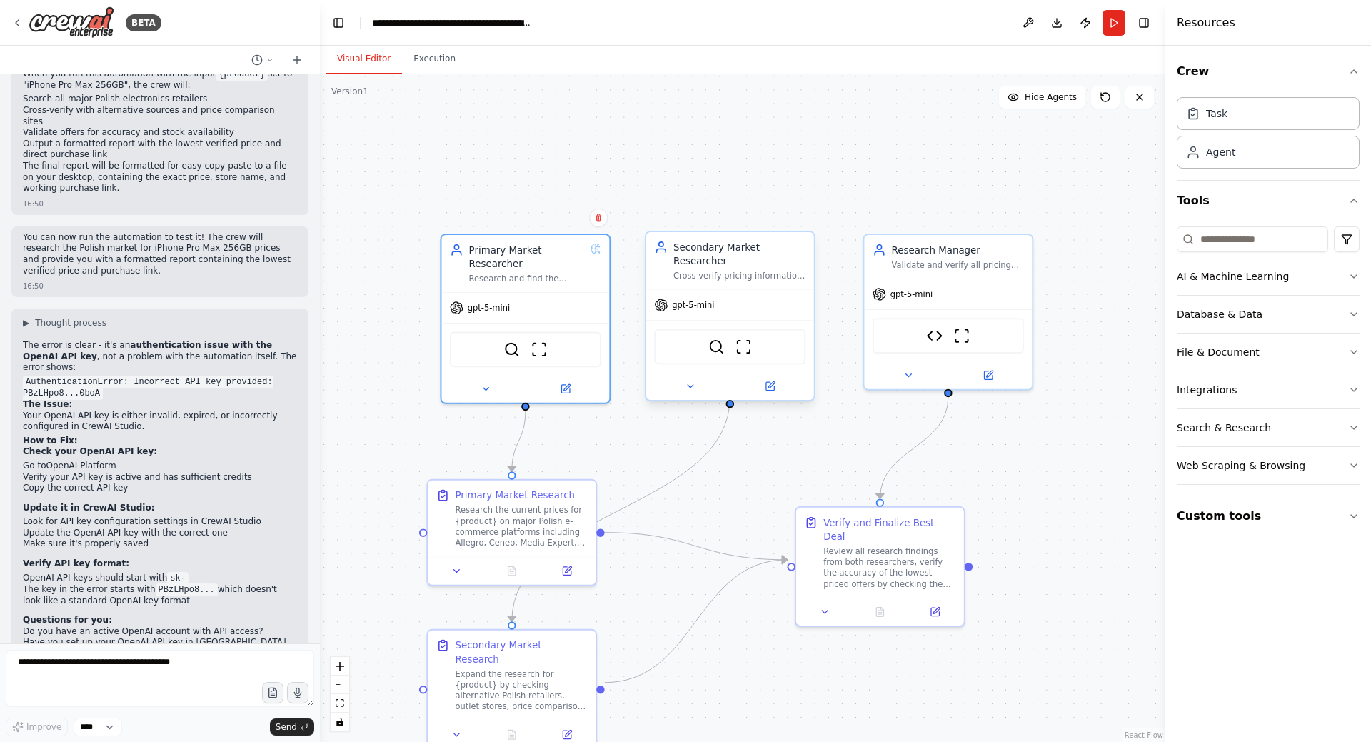
click at [727, 290] on div "gpt-5-mini" at bounding box center [730, 305] width 168 height 30
click at [686, 379] on button at bounding box center [690, 386] width 77 height 16
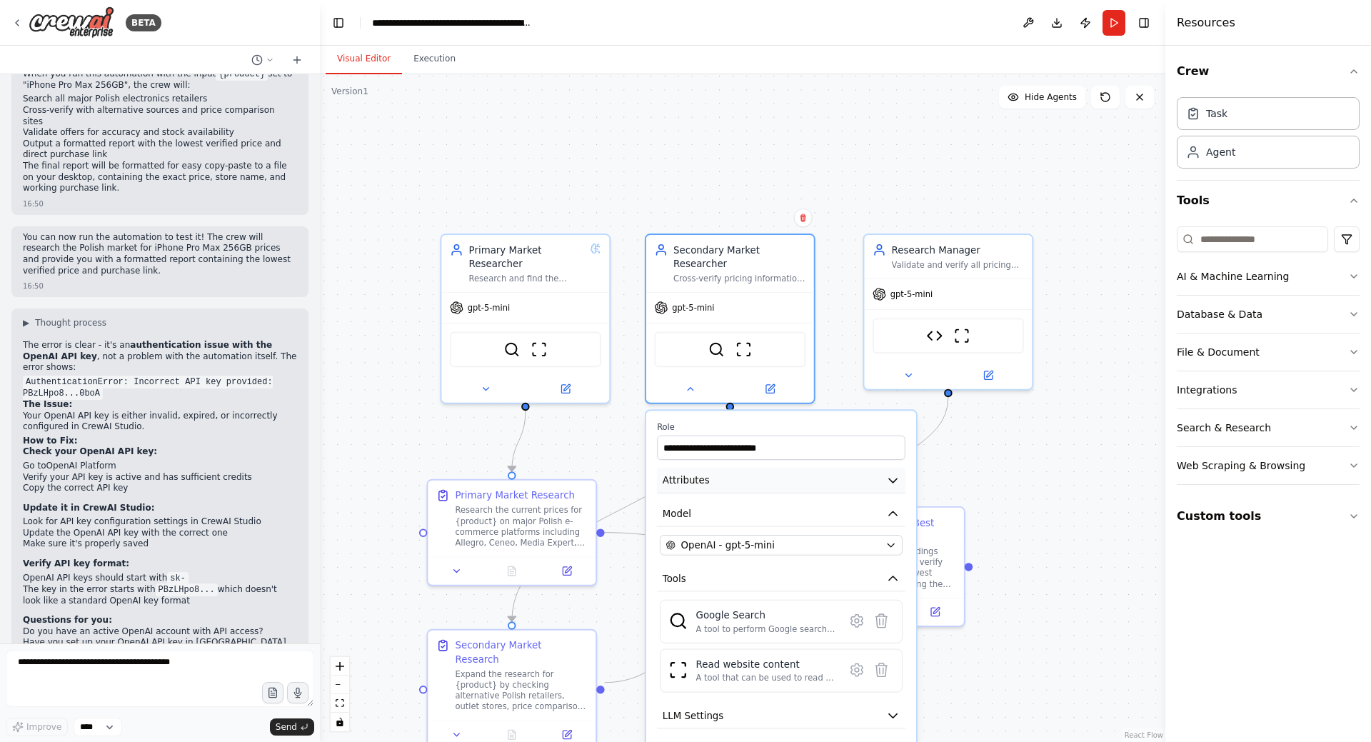
click at [785, 471] on button "Attributes" at bounding box center [781, 480] width 249 height 25
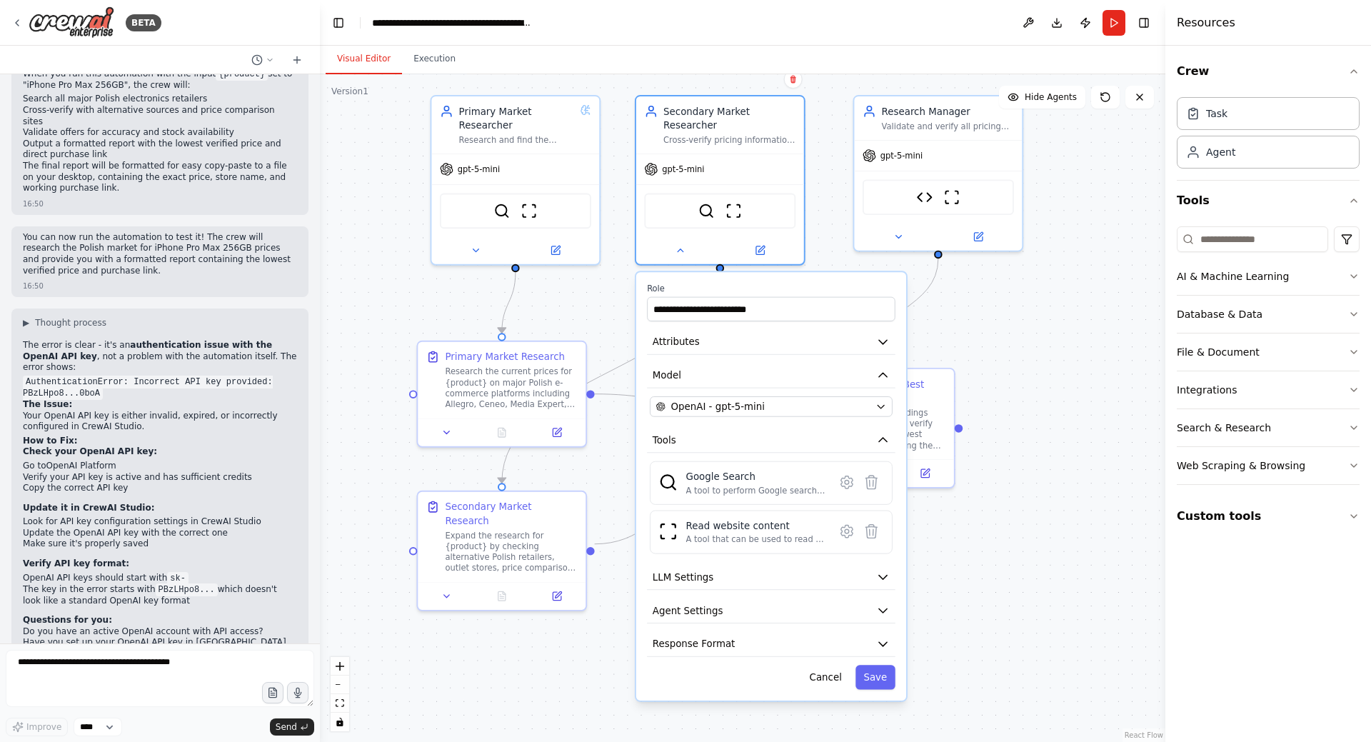
drag, startPoint x: 866, startPoint y: 183, endPoint x: 856, endPoint y: 44, distance: 138.9
click at [856, 44] on main "**********" at bounding box center [743, 371] width 846 height 742
click at [742, 566] on button "LLM Settings" at bounding box center [771, 577] width 249 height 25
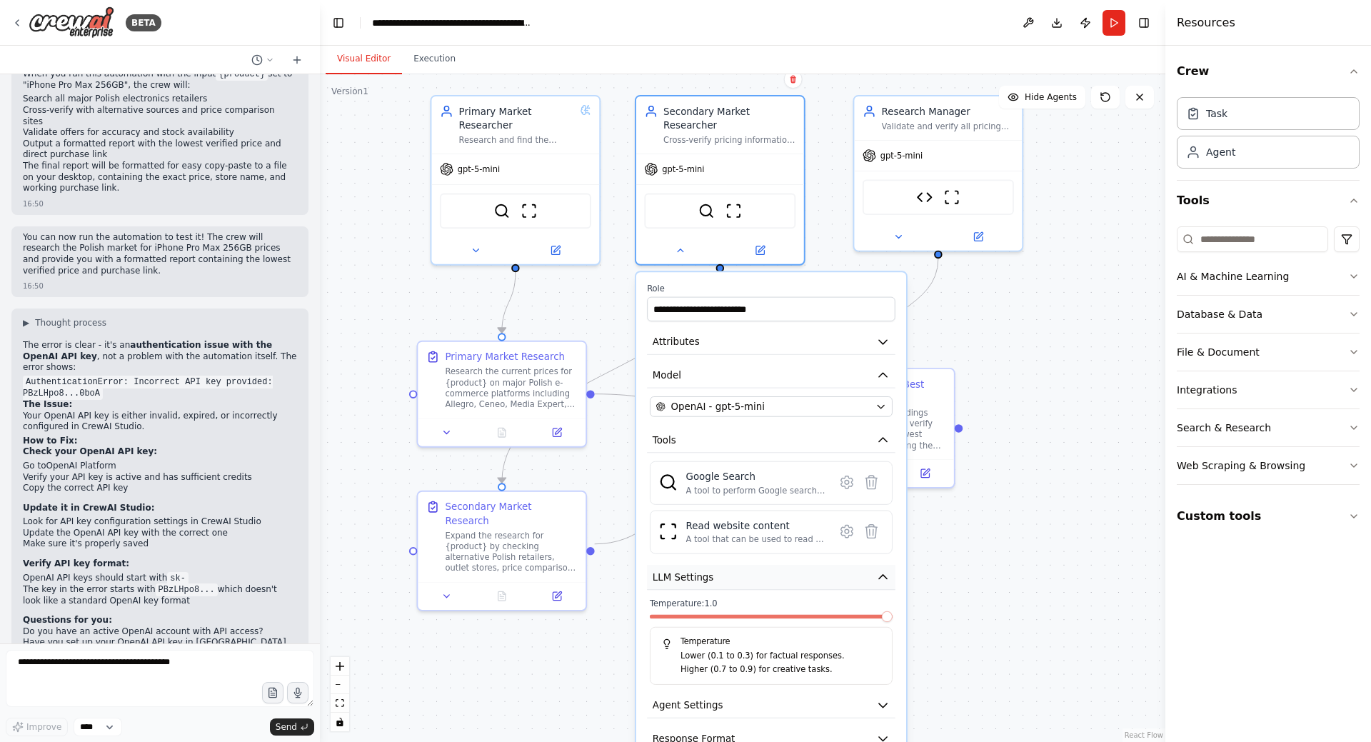
click at [766, 570] on button "LLM Settings" at bounding box center [771, 577] width 249 height 25
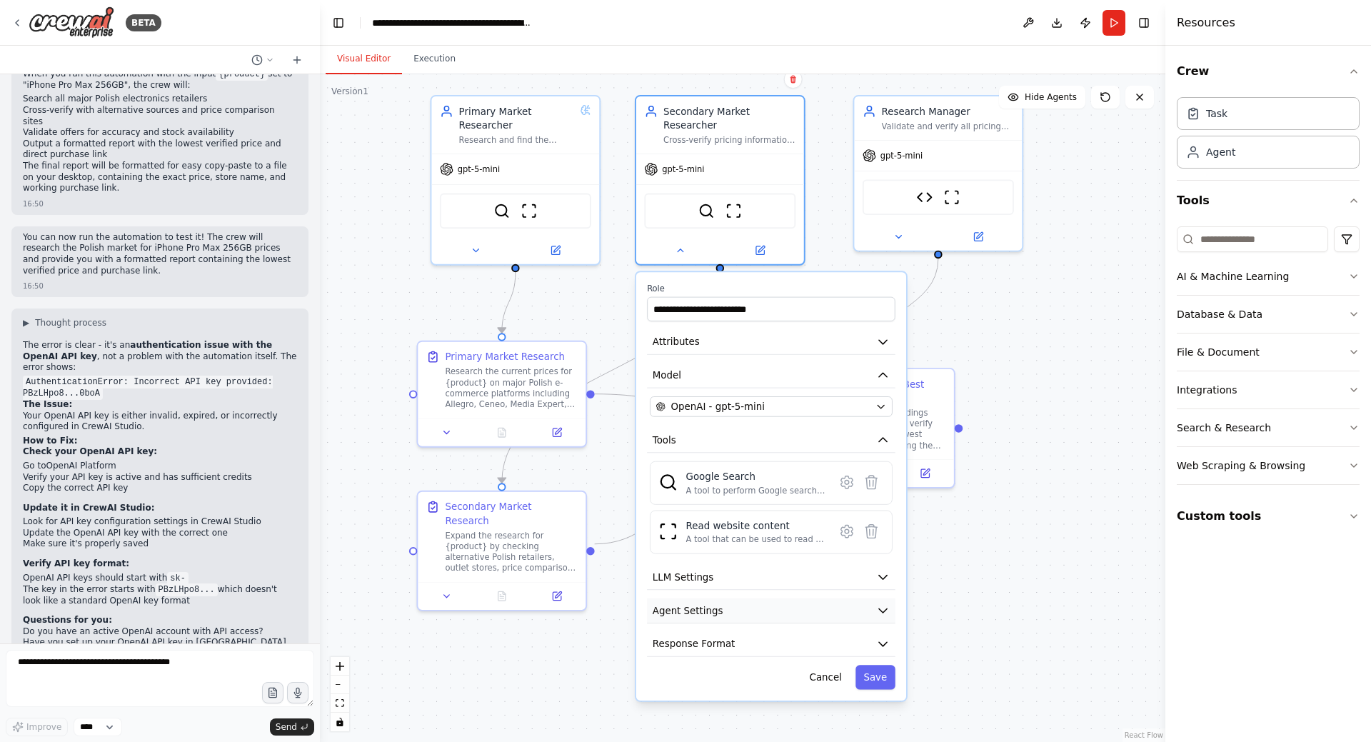
click at [739, 603] on button "Agent Settings" at bounding box center [771, 610] width 249 height 25
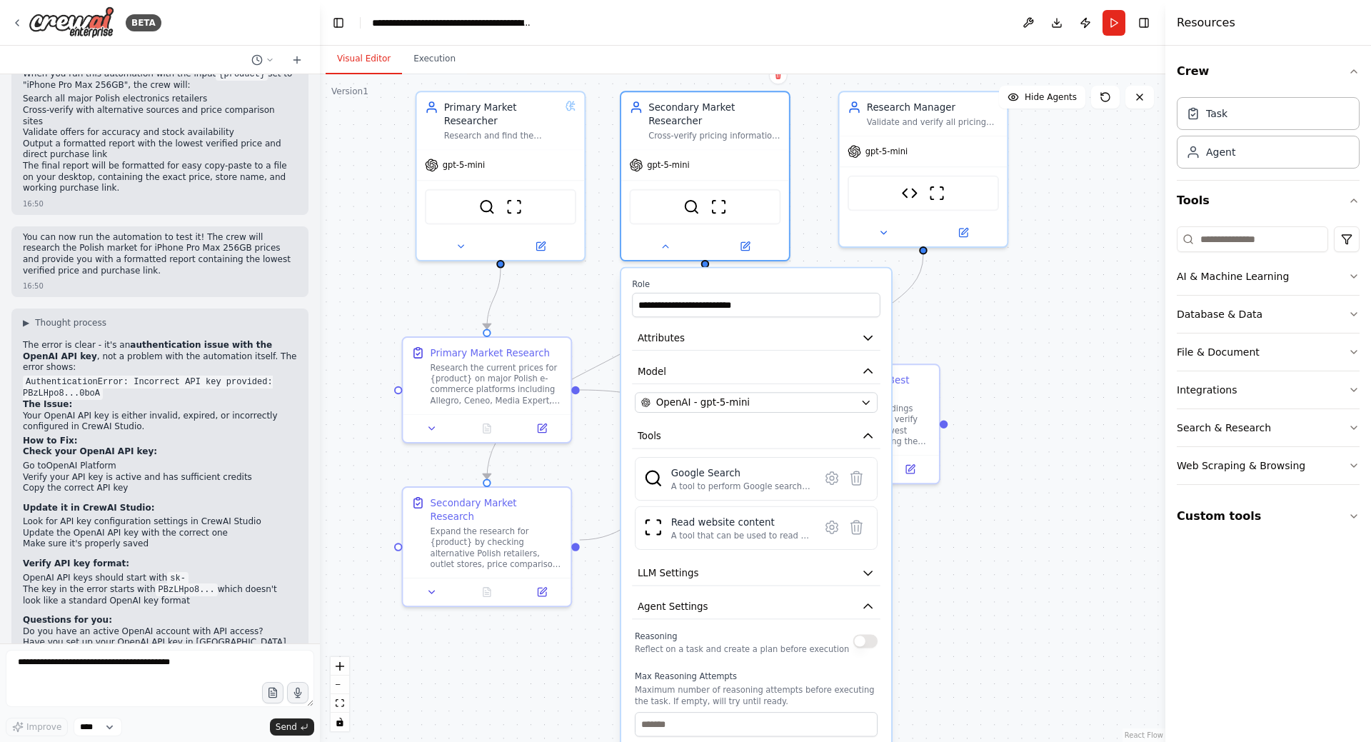
click at [868, 634] on button "button" at bounding box center [865, 641] width 24 height 14
click at [855, 634] on button "button" at bounding box center [865, 641] width 24 height 14
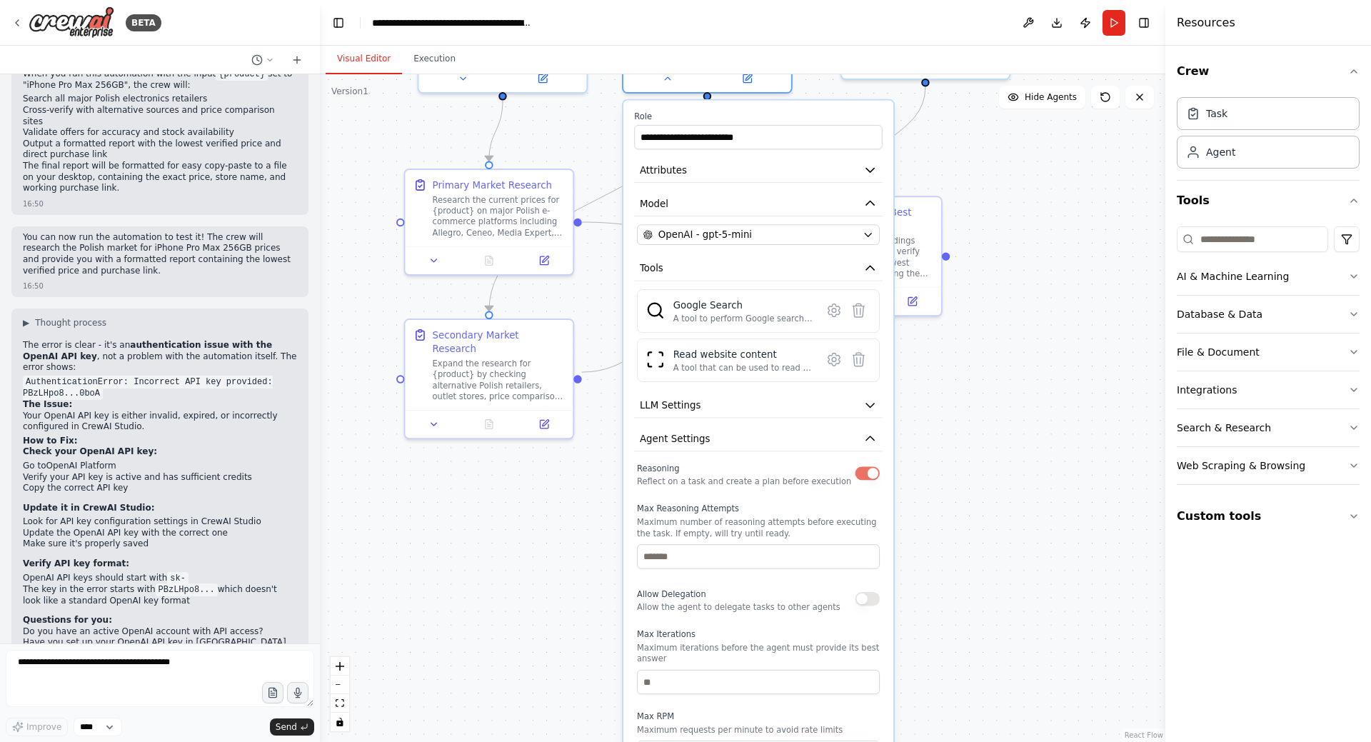
drag, startPoint x: 923, startPoint y: 586, endPoint x: 929, endPoint y: 473, distance: 113.0
click at [929, 473] on div ".deletable-edge-delete-btn { width: 20px; height: 20px; border: 0px solid #ffff…" at bounding box center [743, 408] width 846 height 668
click at [815, 544] on input "number" at bounding box center [758, 556] width 243 height 24
type input "*"
click at [723, 585] on div "Allow Delegation Allow the agent to delegate tasks to other agents" at bounding box center [739, 598] width 204 height 27
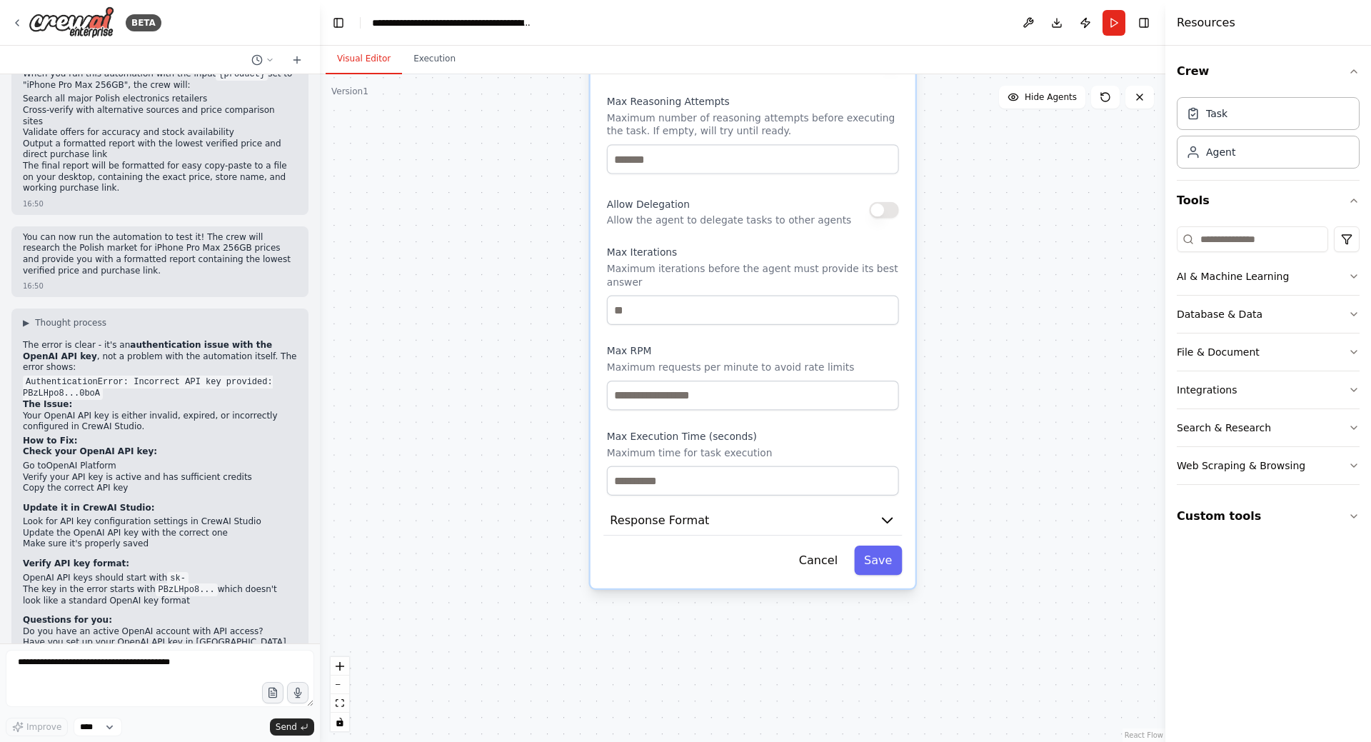
drag, startPoint x: 1006, startPoint y: 671, endPoint x: 984, endPoint y: 299, distance: 372.7
click at [984, 299] on div ".deletable-edge-delete-btn { width: 20px; height: 20px; border: 0px solid #ffff…" at bounding box center [743, 408] width 846 height 668
click at [668, 381] on input "number" at bounding box center [753, 395] width 292 height 29
type input "****"
click at [802, 430] on label "Max Execution Time (seconds)" at bounding box center [753, 436] width 292 height 13
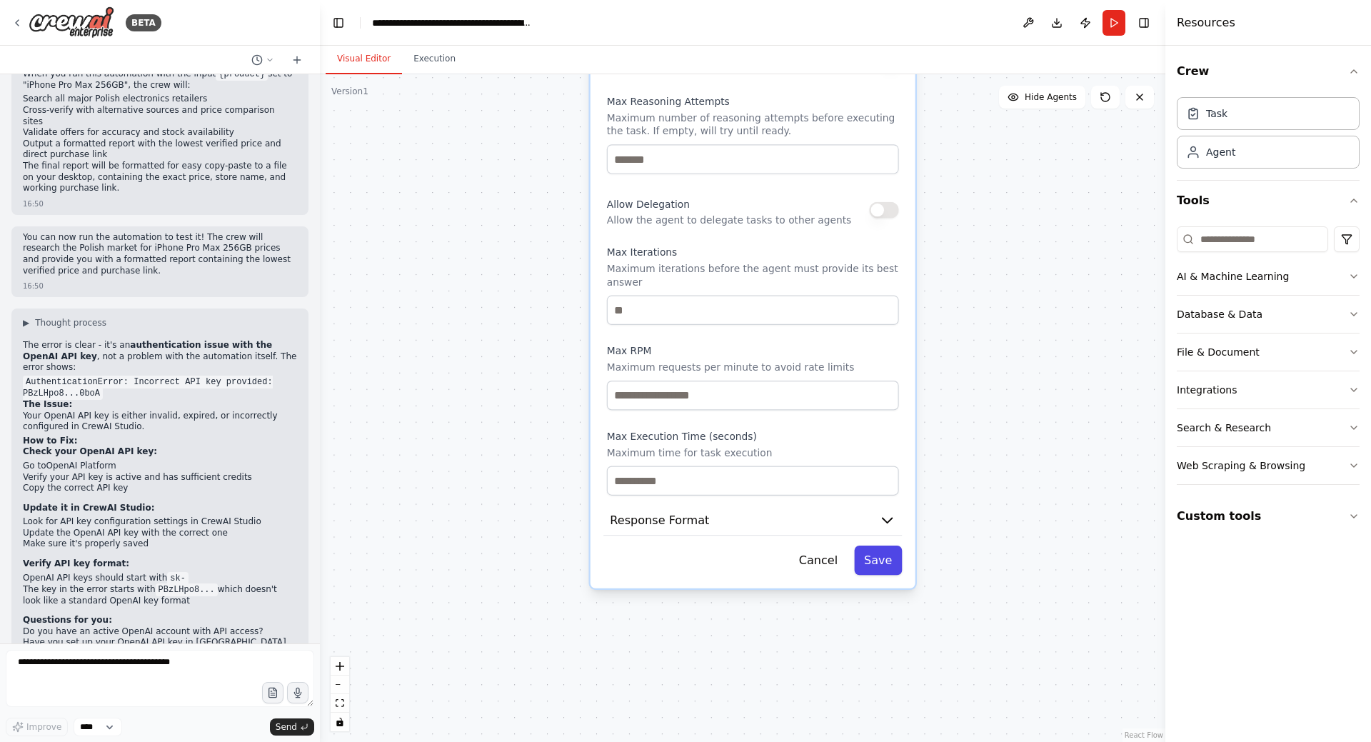
click at [880, 546] on button "Save" at bounding box center [878, 560] width 48 height 29
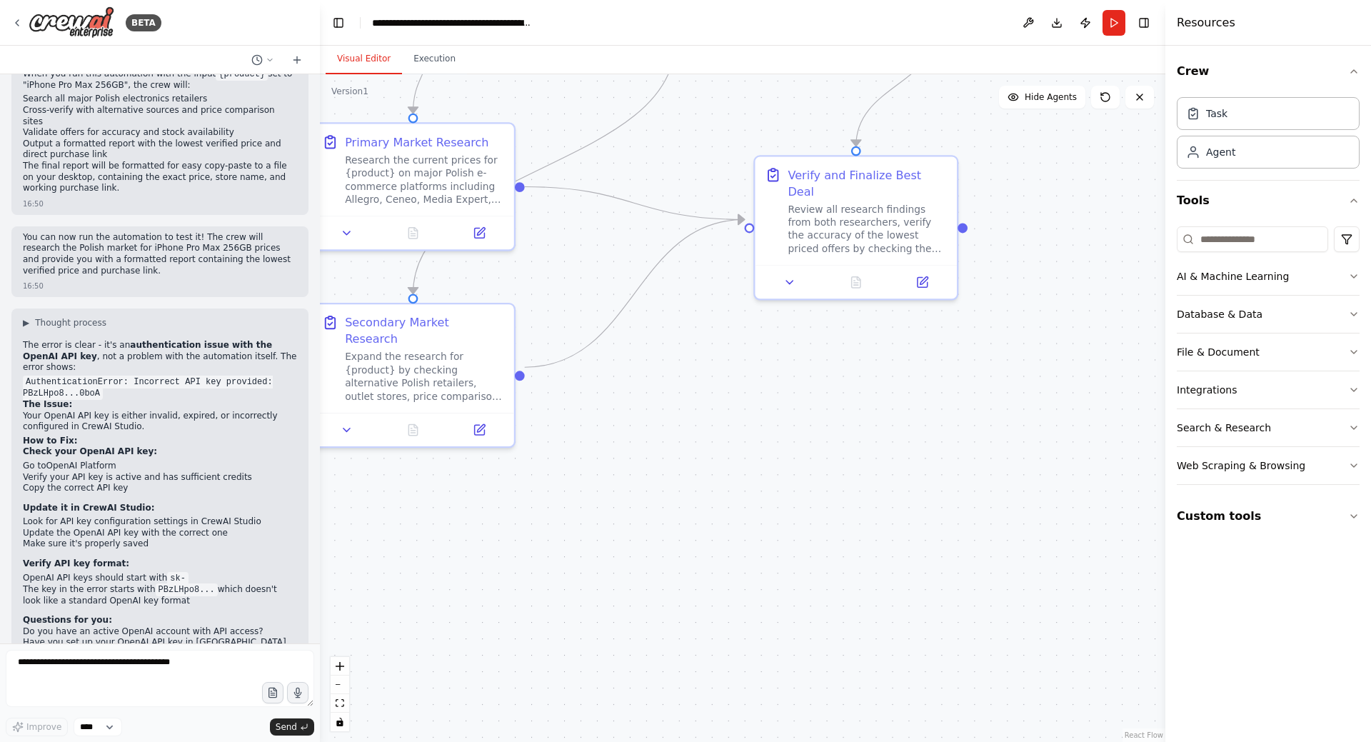
drag, startPoint x: 938, startPoint y: 276, endPoint x: 916, endPoint y: 555, distance: 280.1
click at [928, 666] on div ".deletable-edge-delete-btn { width: 20px; height: 20px; border: 0px solid #ffff…" at bounding box center [743, 408] width 846 height 668
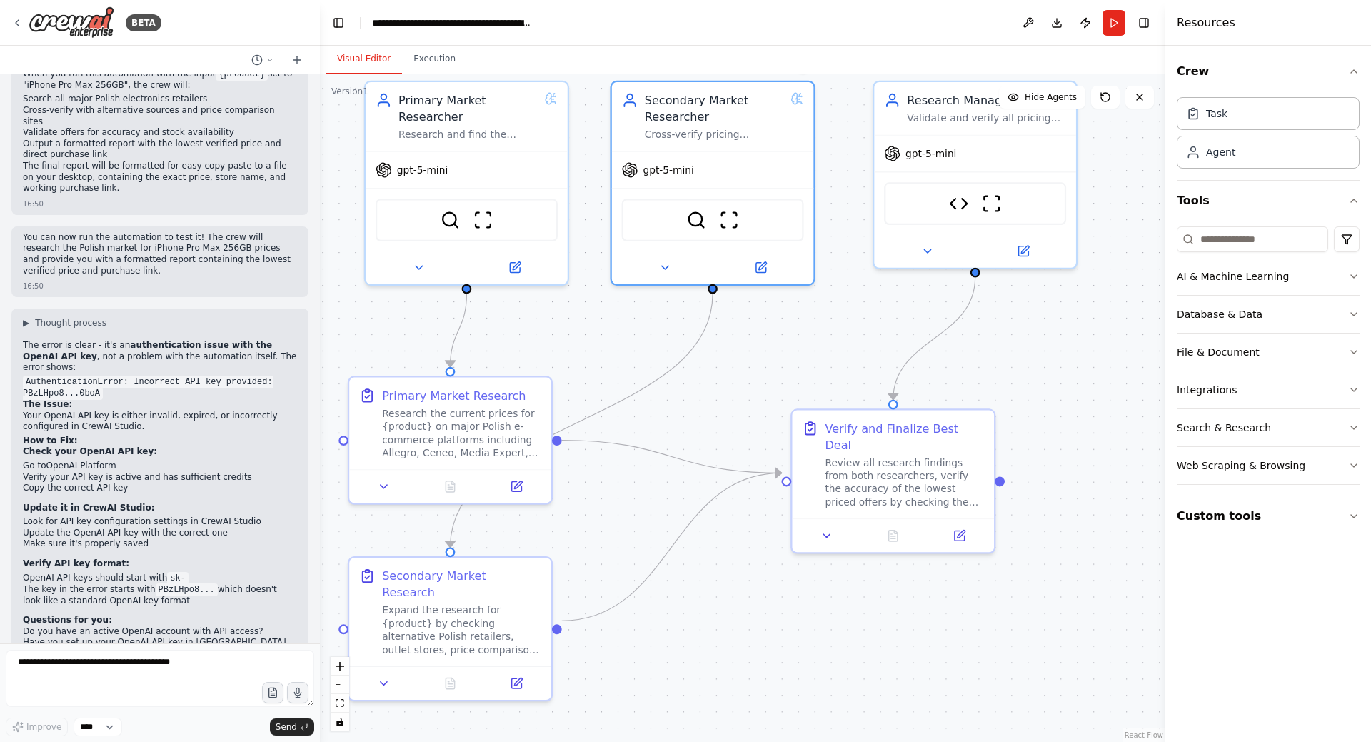
drag, startPoint x: 900, startPoint y: 431, endPoint x: 913, endPoint y: 624, distance: 194.0
click at [936, 683] on div ".deletable-edge-delete-btn { width: 20px; height: 20px; border: 0px solid #ffff…" at bounding box center [743, 408] width 846 height 668
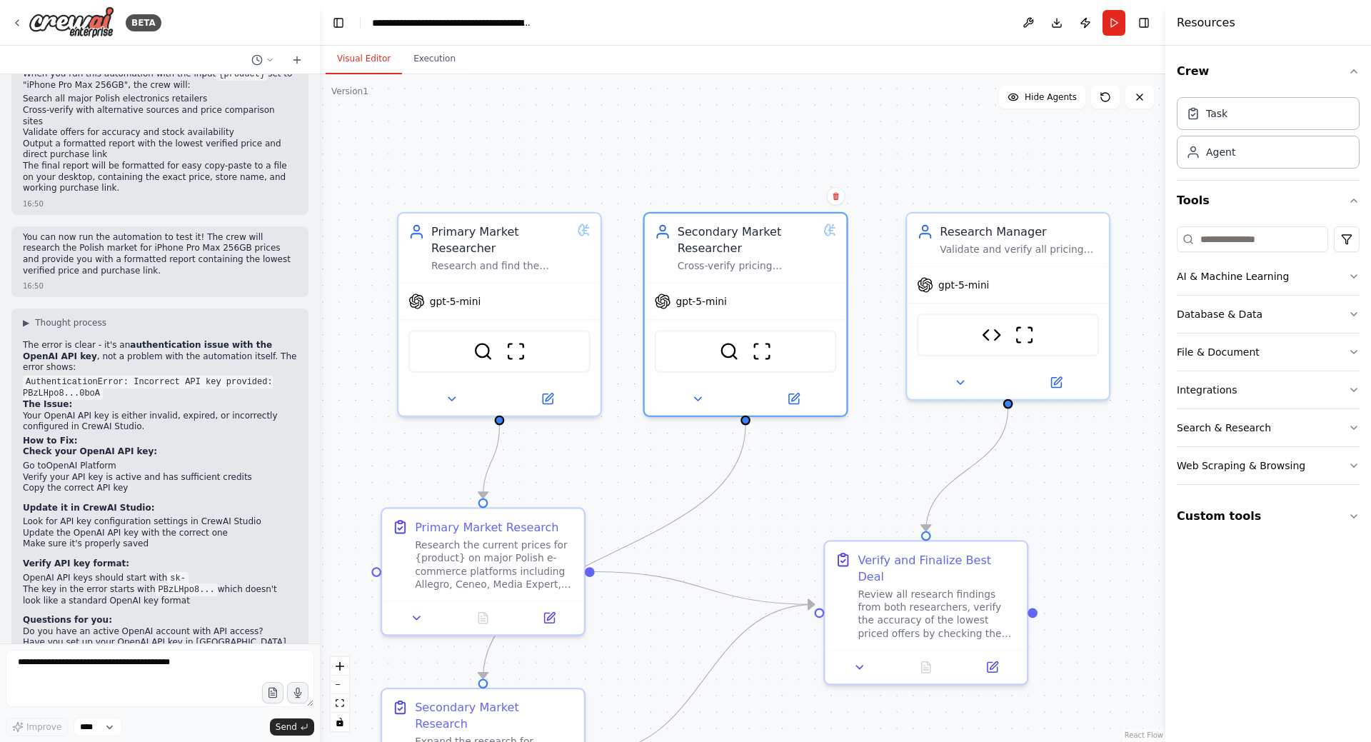
drag, startPoint x: 813, startPoint y: 376, endPoint x: 838, endPoint y: 473, distance: 100.3
click at [838, 473] on div ".deletable-edge-delete-btn { width: 20px; height: 20px; border: 0px solid #ffff…" at bounding box center [743, 408] width 846 height 668
click at [964, 381] on icon at bounding box center [959, 379] width 13 height 13
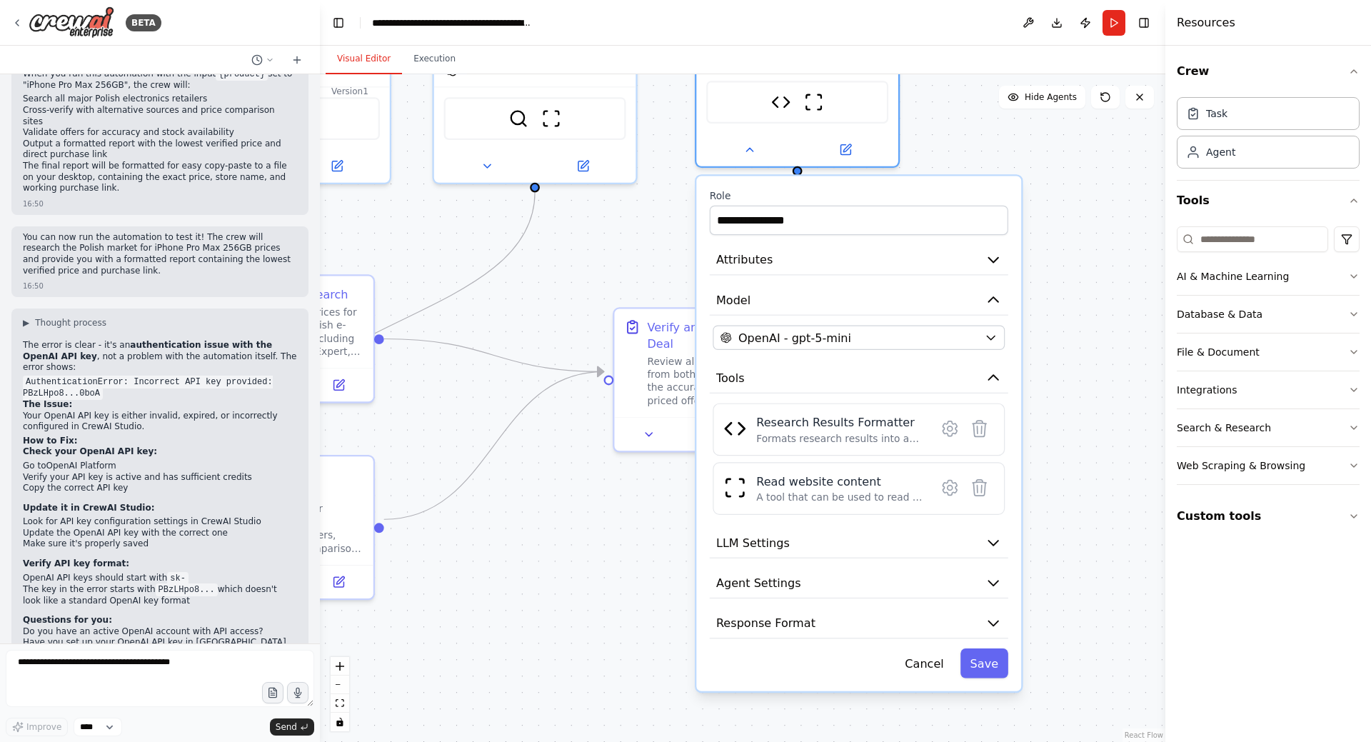
drag, startPoint x: 866, startPoint y: 498, endPoint x: 638, endPoint y: 242, distance: 343.0
click at [638, 242] on div ".deletable-edge-delete-btn { width: 20px; height: 20px; border: 0px solid #ffff…" at bounding box center [743, 408] width 846 height 668
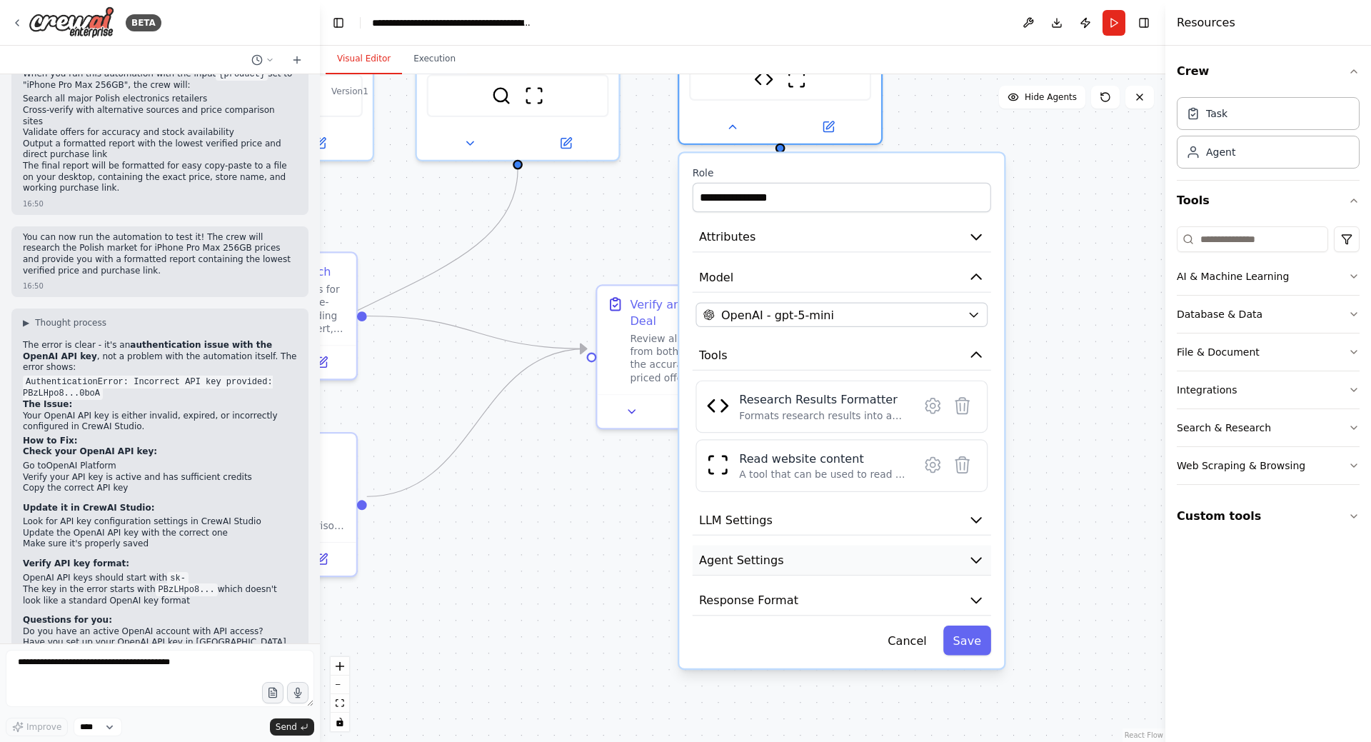
click at [824, 561] on button "Agent Settings" at bounding box center [842, 561] width 299 height 31
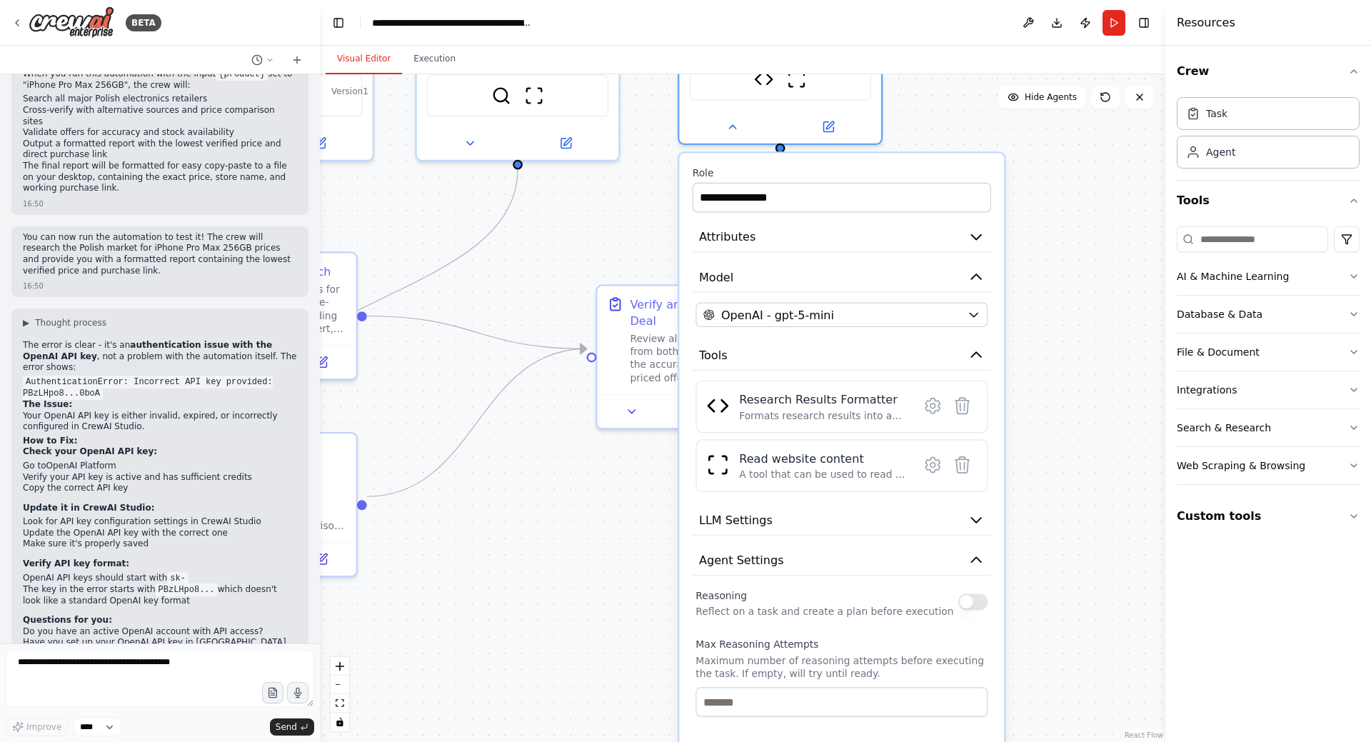
click at [966, 610] on button "button" at bounding box center [972, 601] width 29 height 16
click at [833, 705] on input "number" at bounding box center [842, 701] width 292 height 29
type input "**"
click at [866, 647] on label "Max Reasoning Attempts" at bounding box center [842, 644] width 292 height 13
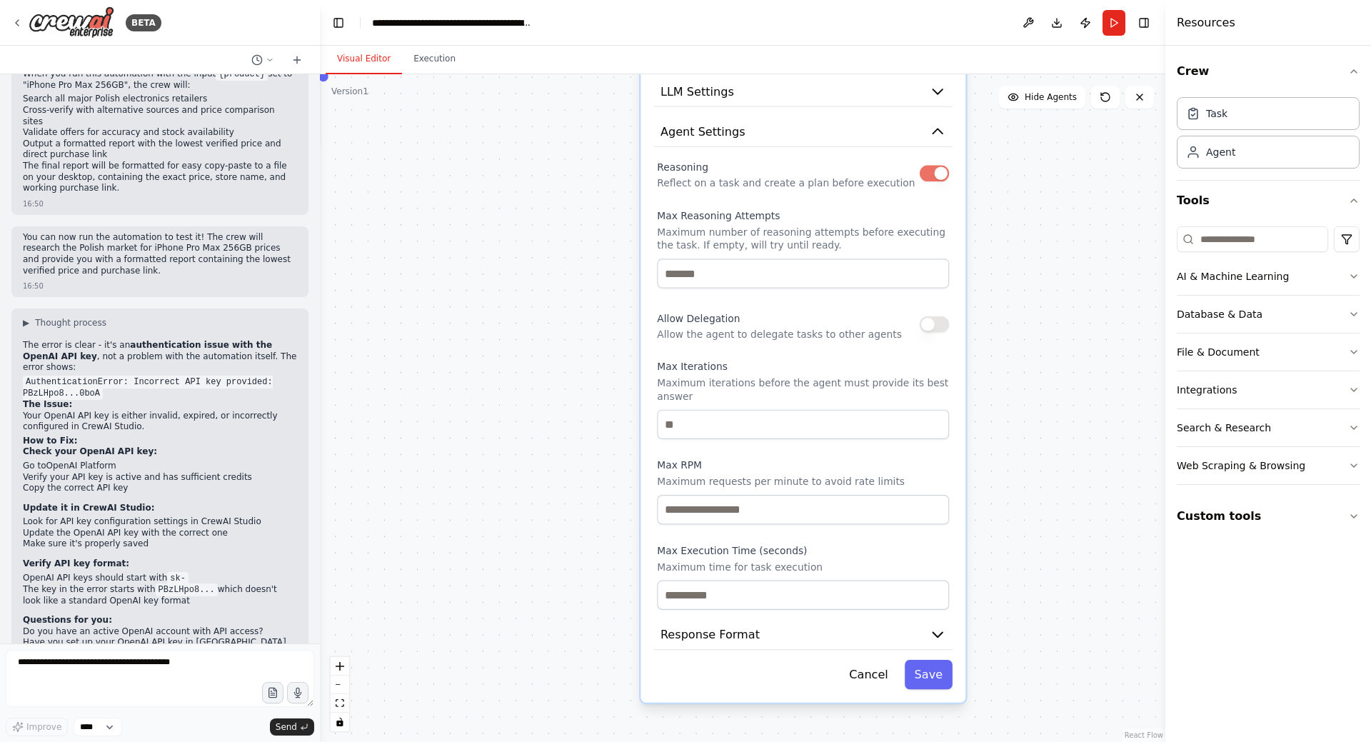
drag, startPoint x: 1061, startPoint y: 620, endPoint x: 1023, endPoint y: 191, distance: 430.2
click at [1023, 191] on div ".deletable-edge-delete-btn { width: 20px; height: 20px; border: 0px solid #ffff…" at bounding box center [743, 408] width 846 height 668
click at [738, 276] on input "**" at bounding box center [803, 273] width 292 height 29
click at [738, 275] on input "**" at bounding box center [803, 273] width 292 height 29
click at [788, 314] on div "Allow Delegation Allow the agent to delegate tasks to other agents" at bounding box center [779, 324] width 245 height 33
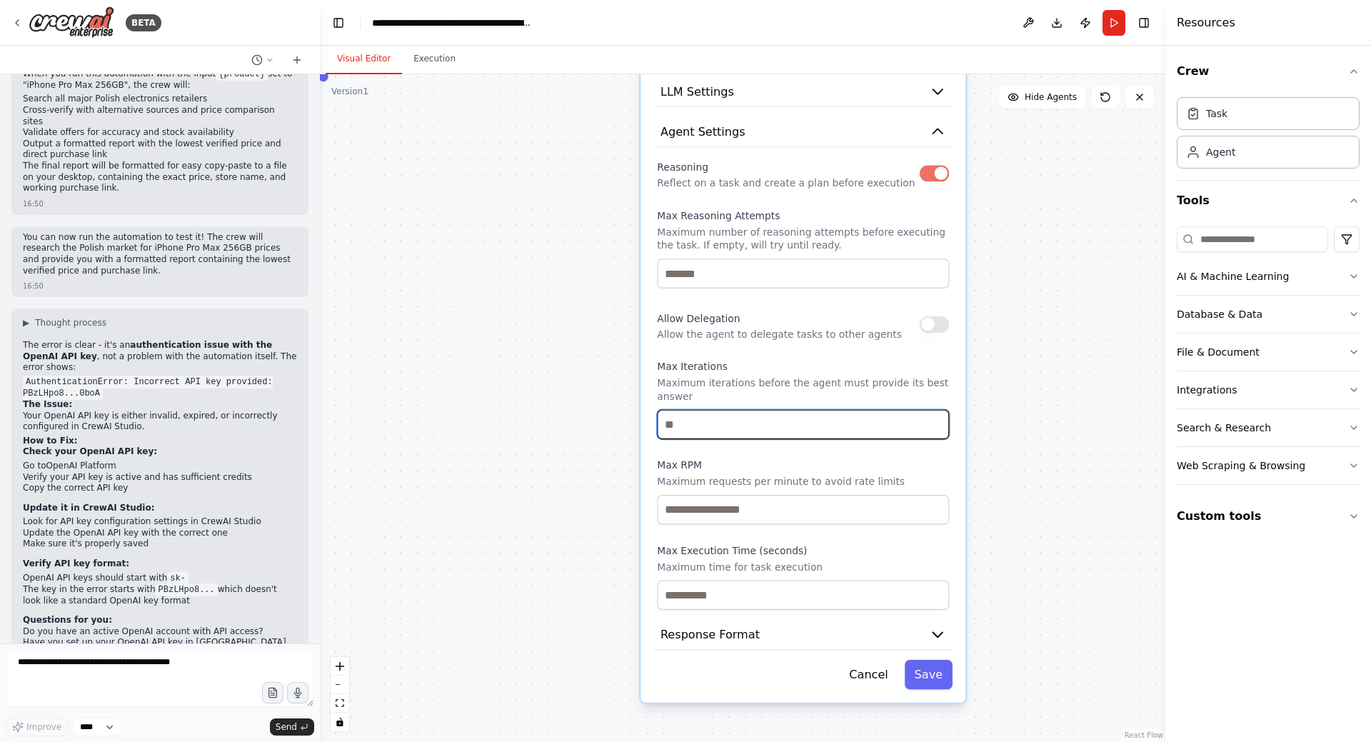
drag, startPoint x: 691, startPoint y: 412, endPoint x: 659, endPoint y: 412, distance: 31.4
click at [659, 412] on input "number" at bounding box center [803, 424] width 292 height 29
type input "**"
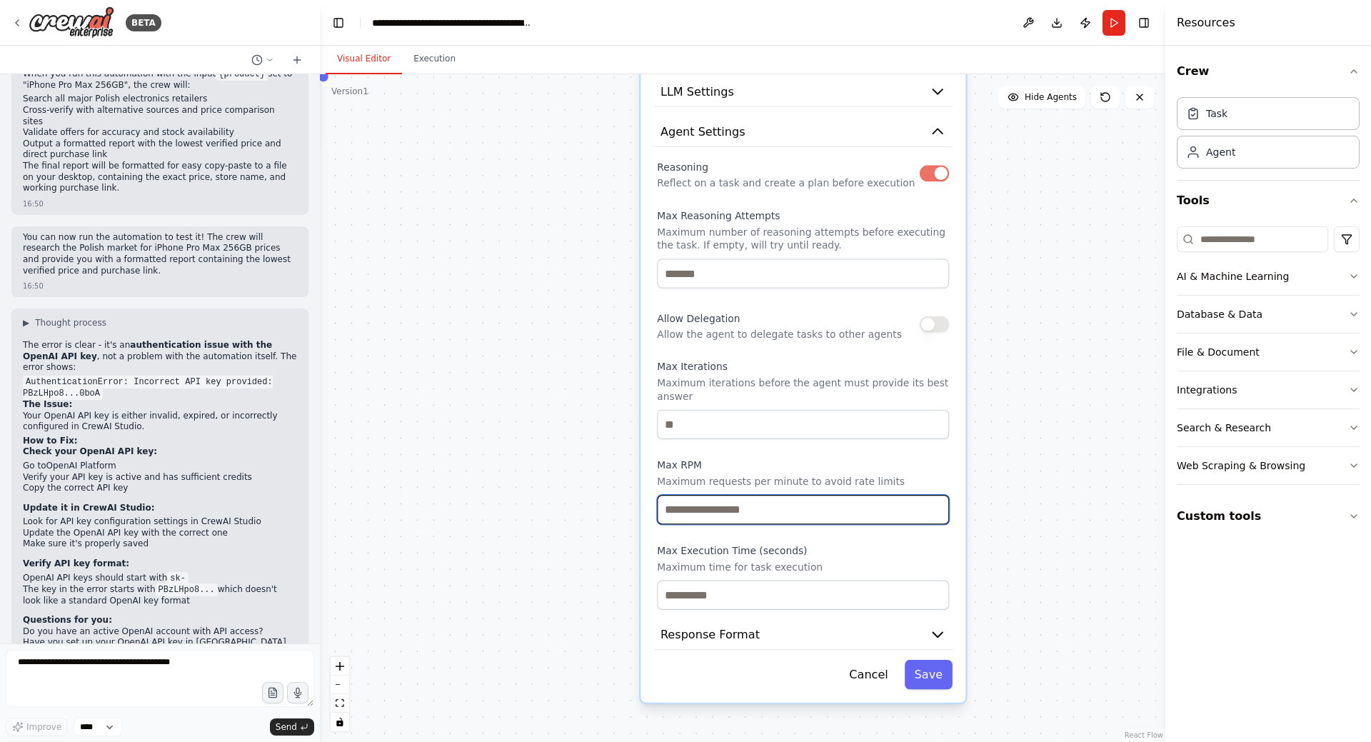
click at [734, 496] on input "number" at bounding box center [803, 509] width 292 height 29
type input "****"
click at [821, 530] on div "Reasoning Reflect on a task and create a plan before execution Max Reasoning At…" at bounding box center [803, 383] width 292 height 453
click at [928, 665] on button "Save" at bounding box center [929, 674] width 48 height 29
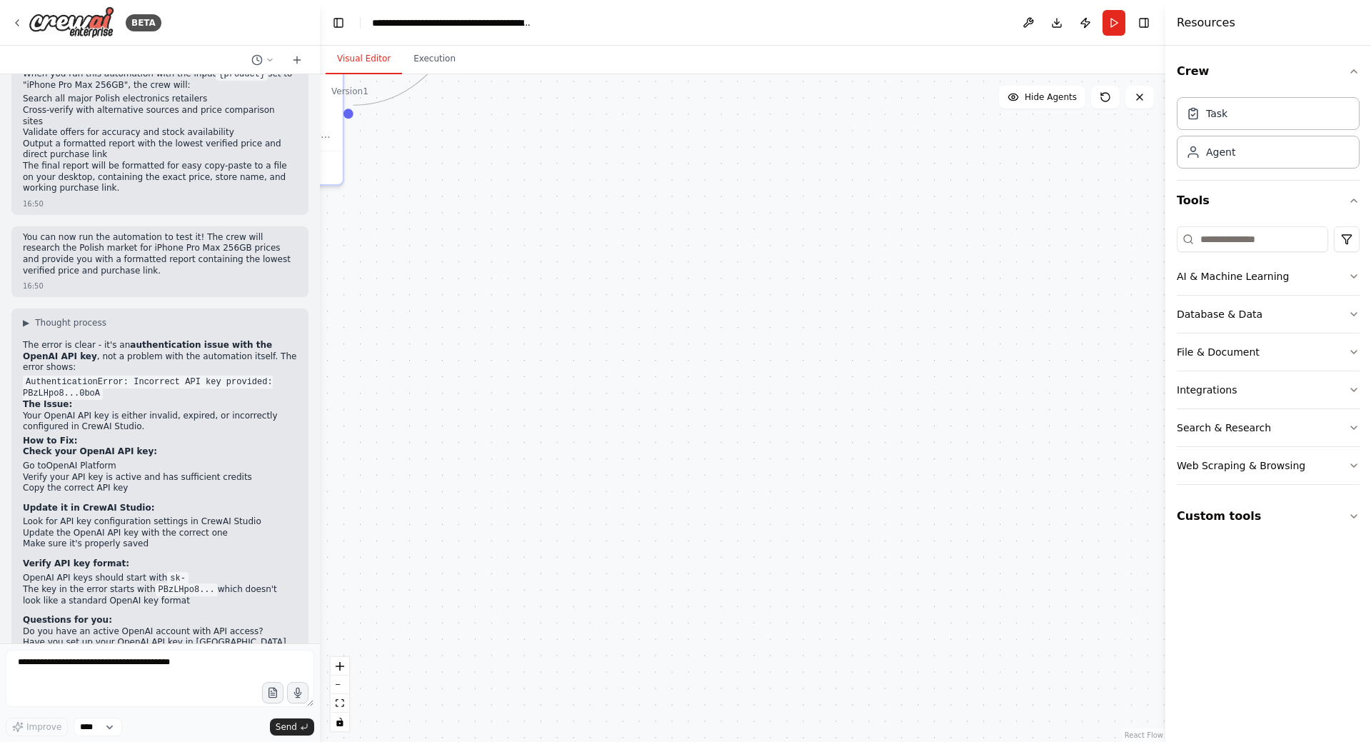
drag, startPoint x: 591, startPoint y: 330, endPoint x: 785, endPoint y: 593, distance: 327.4
click at [785, 593] on div ".deletable-edge-delete-btn { width: 20px; height: 20px; border: 0px solid #ffff…" at bounding box center [743, 408] width 846 height 668
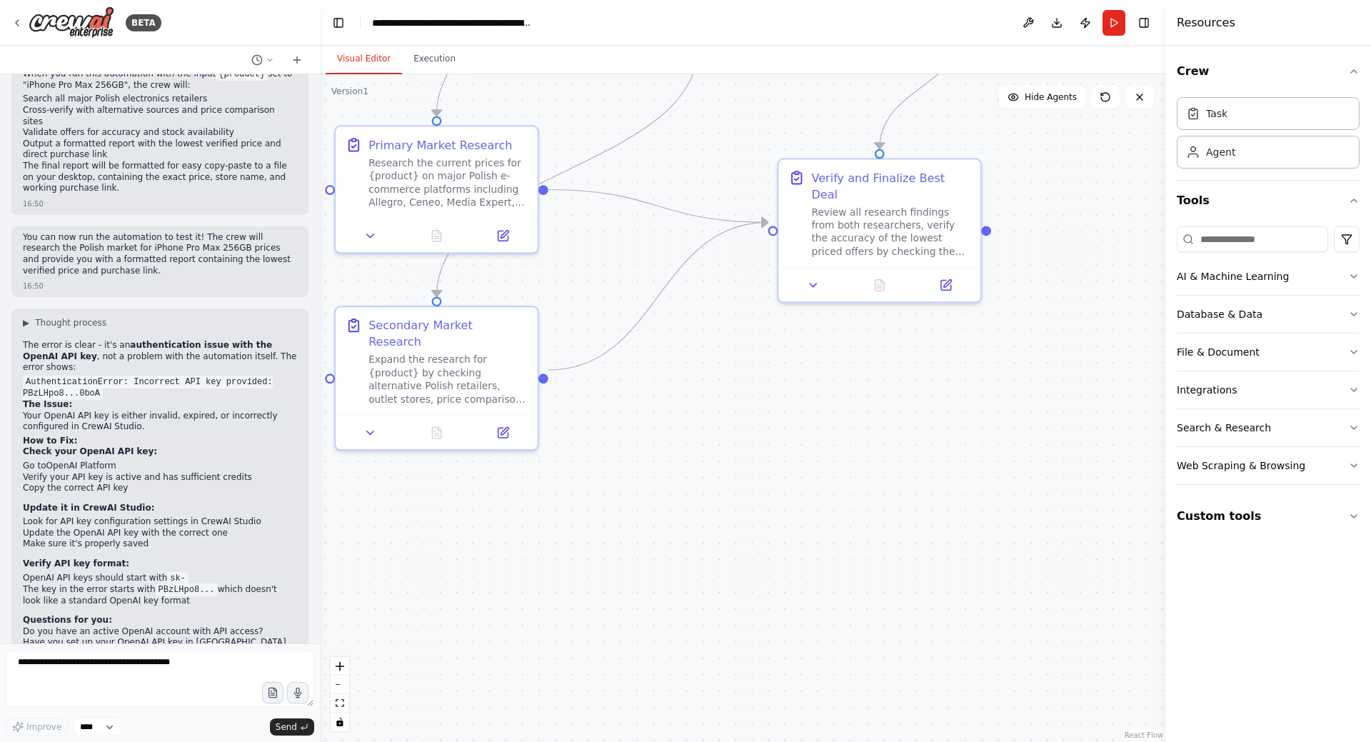
drag, startPoint x: 742, startPoint y: 422, endPoint x: 839, endPoint y: 654, distance: 251.6
click at [839, 661] on div ".deletable-edge-delete-btn { width: 20px; height: 20px; border: 0px solid #ffff…" at bounding box center [743, 408] width 846 height 668
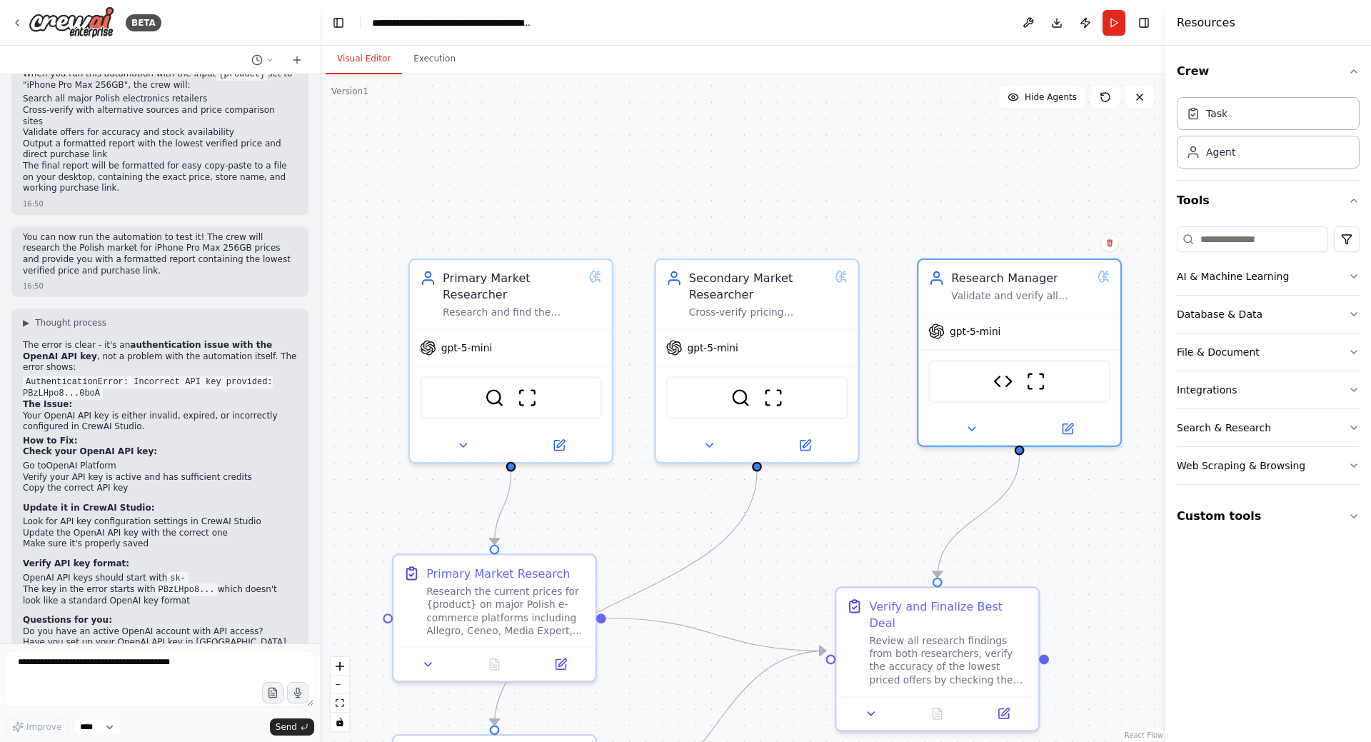
drag, startPoint x: 844, startPoint y: 396, endPoint x: 806, endPoint y: 537, distance: 145.9
click at [806, 537] on div ".deletable-edge-delete-btn { width: 20px; height: 20px; border: 0px solid #ffff…" at bounding box center [743, 408] width 846 height 668
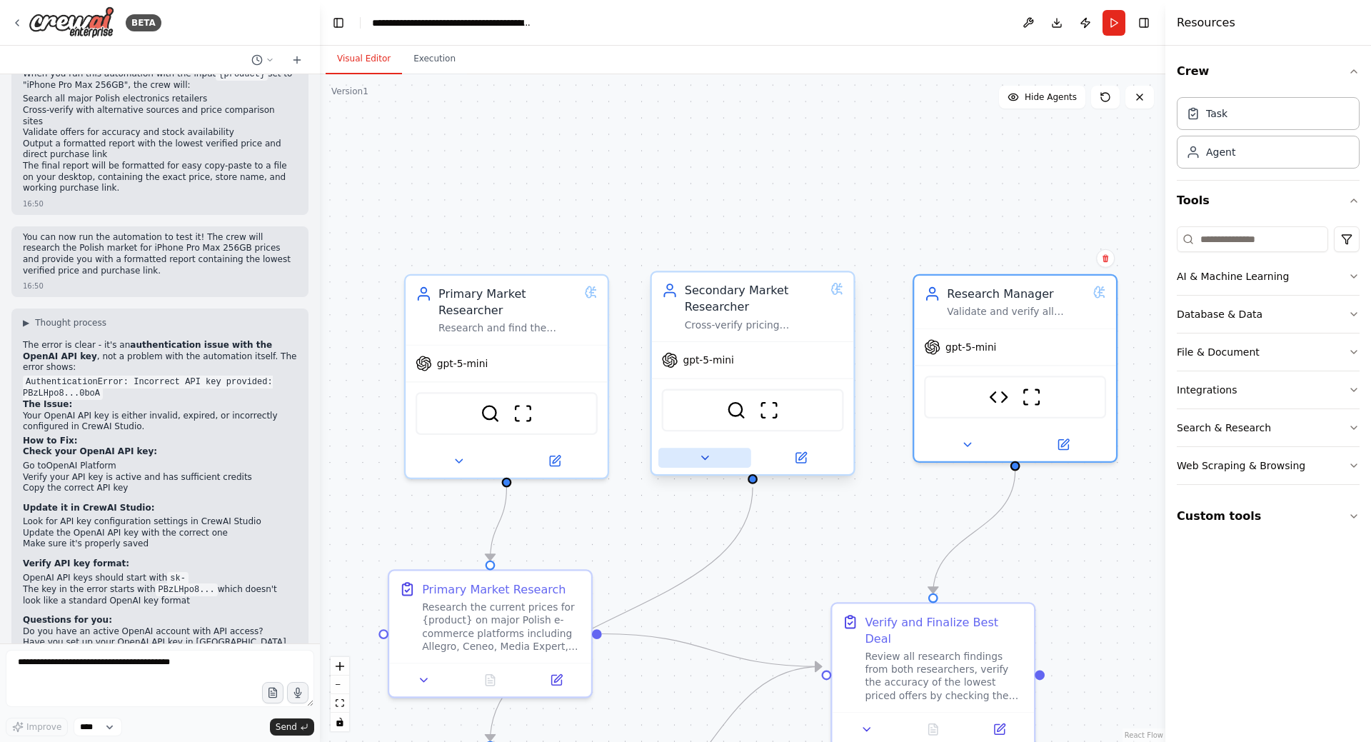
click at [712, 461] on button at bounding box center [704, 458] width 93 height 20
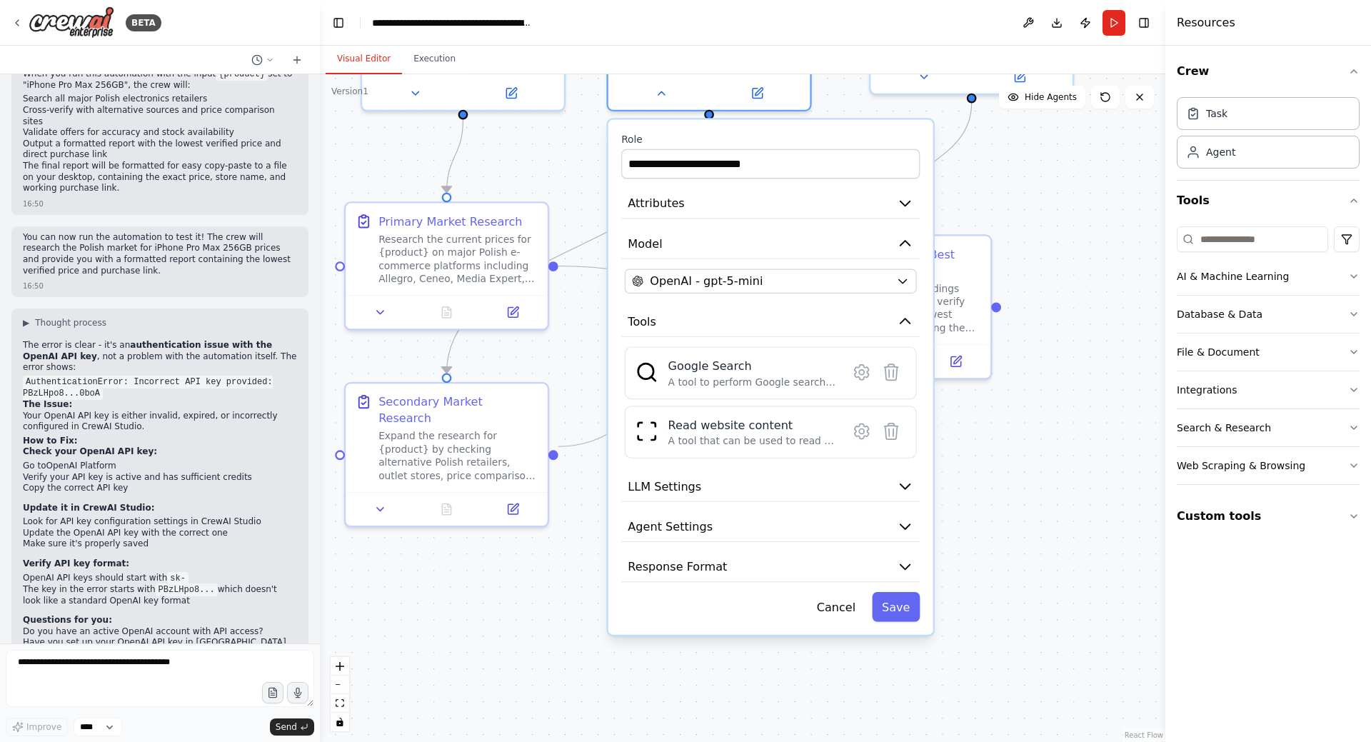
drag, startPoint x: 1070, startPoint y: 555, endPoint x: 1038, endPoint y: 220, distance: 336.4
click at [1038, 220] on div ".deletable-edge-delete-btn { width: 20px; height: 20px; border: 0px solid #ffff…" at bounding box center [743, 408] width 846 height 668
click at [843, 520] on button "Agent Settings" at bounding box center [770, 527] width 299 height 31
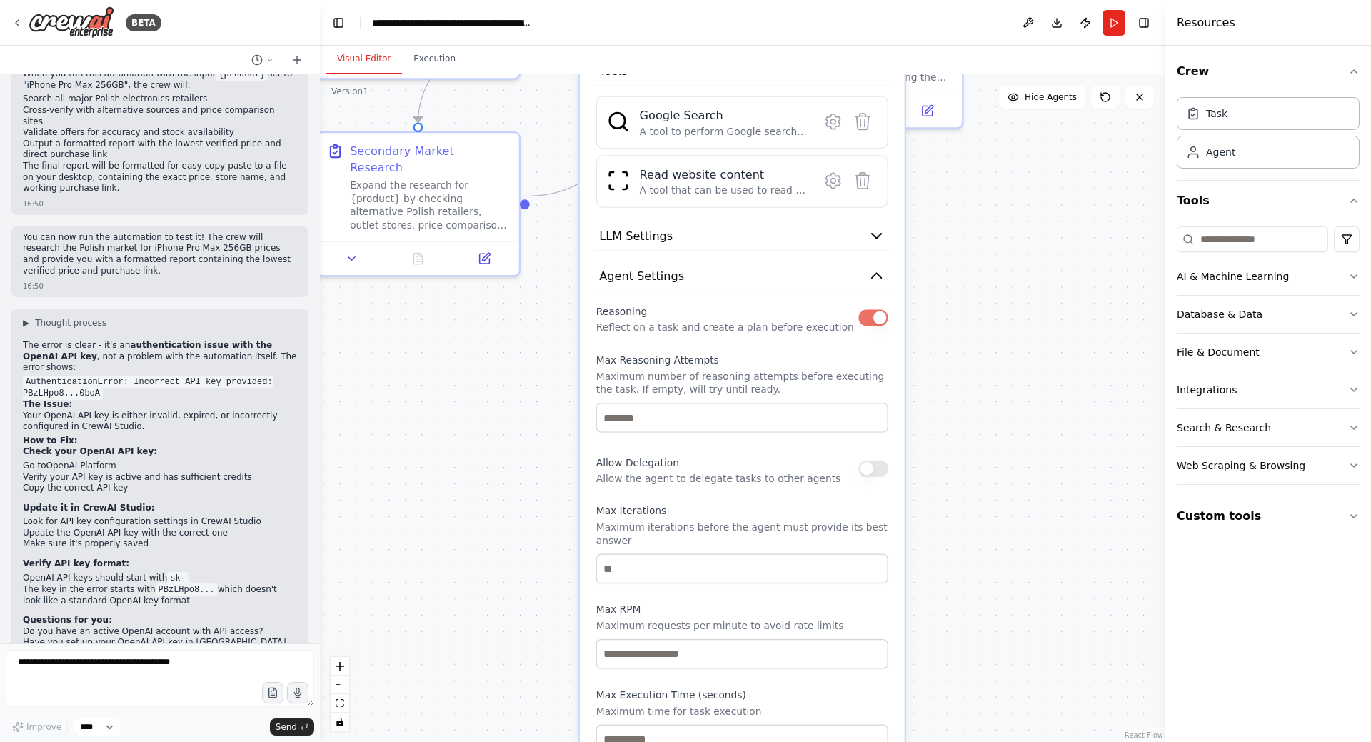
drag, startPoint x: 1013, startPoint y: 628, endPoint x: 985, endPoint y: 378, distance: 252.3
click at [985, 378] on div ".deletable-edge-delete-btn { width: 20px; height: 20px; border: 0px solid #ffff…" at bounding box center [743, 408] width 846 height 668
drag, startPoint x: 638, startPoint y: 420, endPoint x: 559, endPoint y: 416, distance: 78.6
click at [559, 416] on div ".deletable-edge-delete-btn { width: 20px; height: 20px; border: 0px solid #ffff…" at bounding box center [743, 408] width 846 height 668
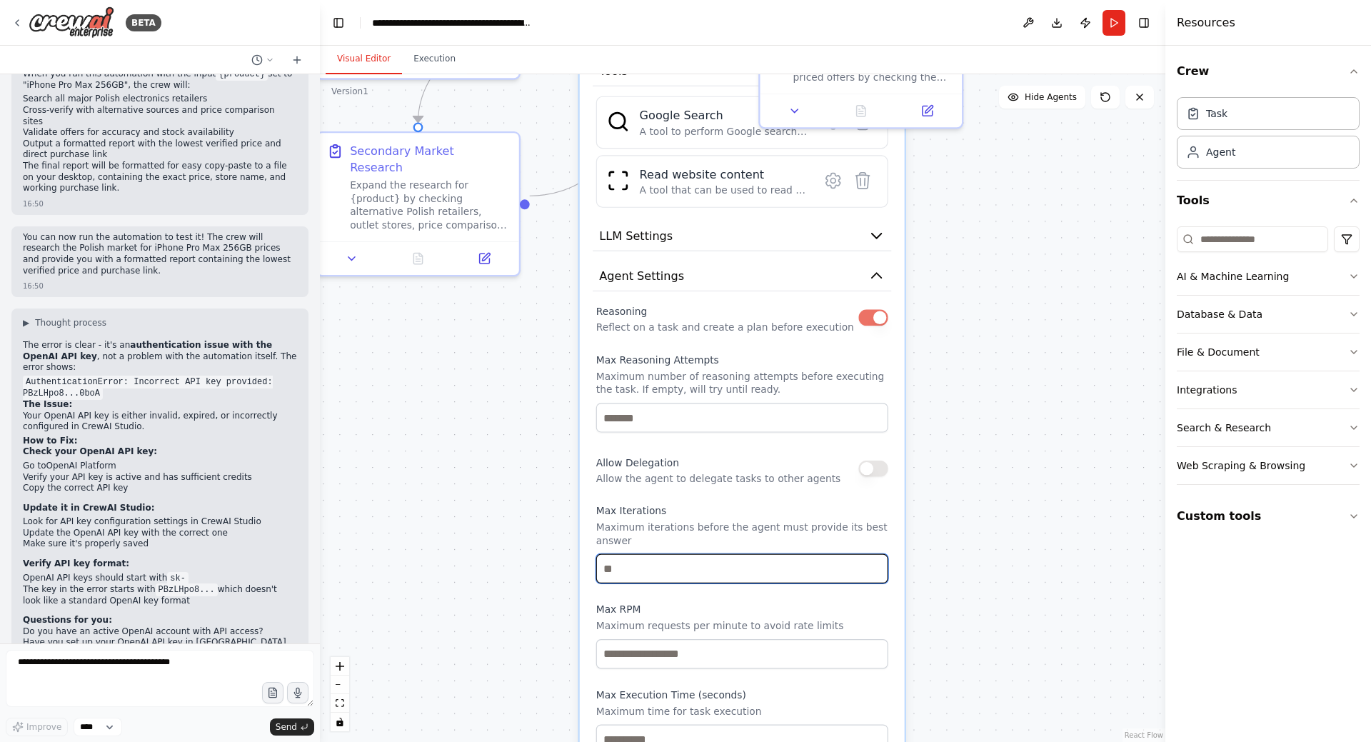
click at [632, 559] on input "number" at bounding box center [742, 568] width 292 height 29
type input "**"
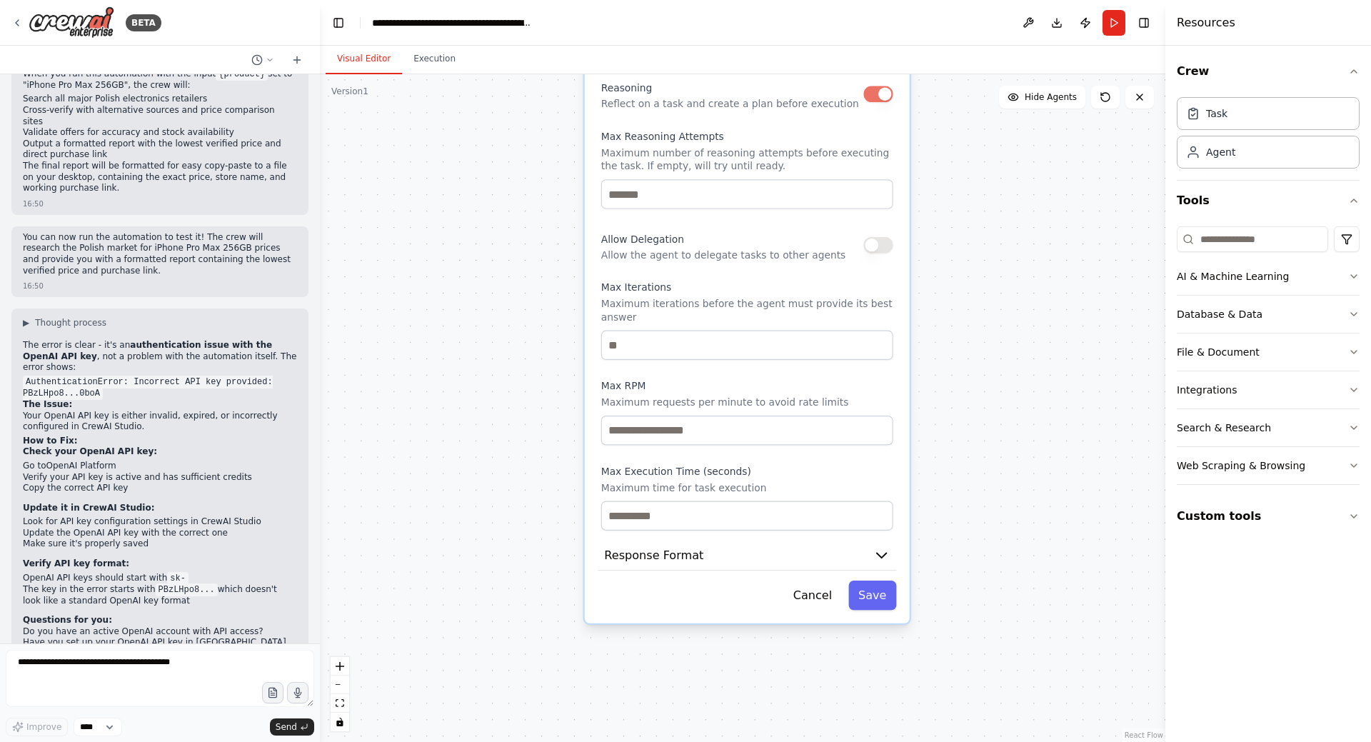
drag, startPoint x: 954, startPoint y: 608, endPoint x: 956, endPoint y: 379, distance: 229.3
click at [958, 372] on div ".deletable-edge-delete-btn { width: 20px; height: 20px; border: 0px solid #ffff…" at bounding box center [743, 408] width 846 height 668
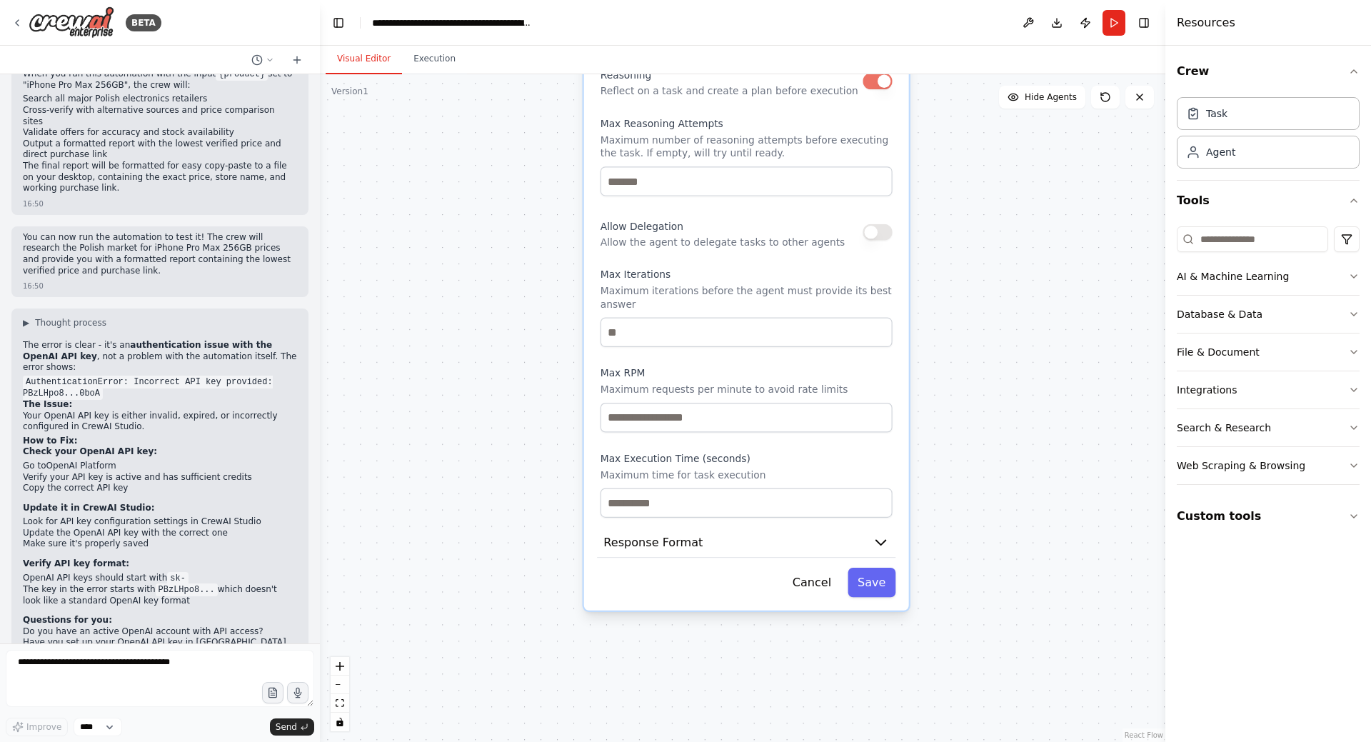
click at [861, 576] on button "Save" at bounding box center [872, 582] width 48 height 29
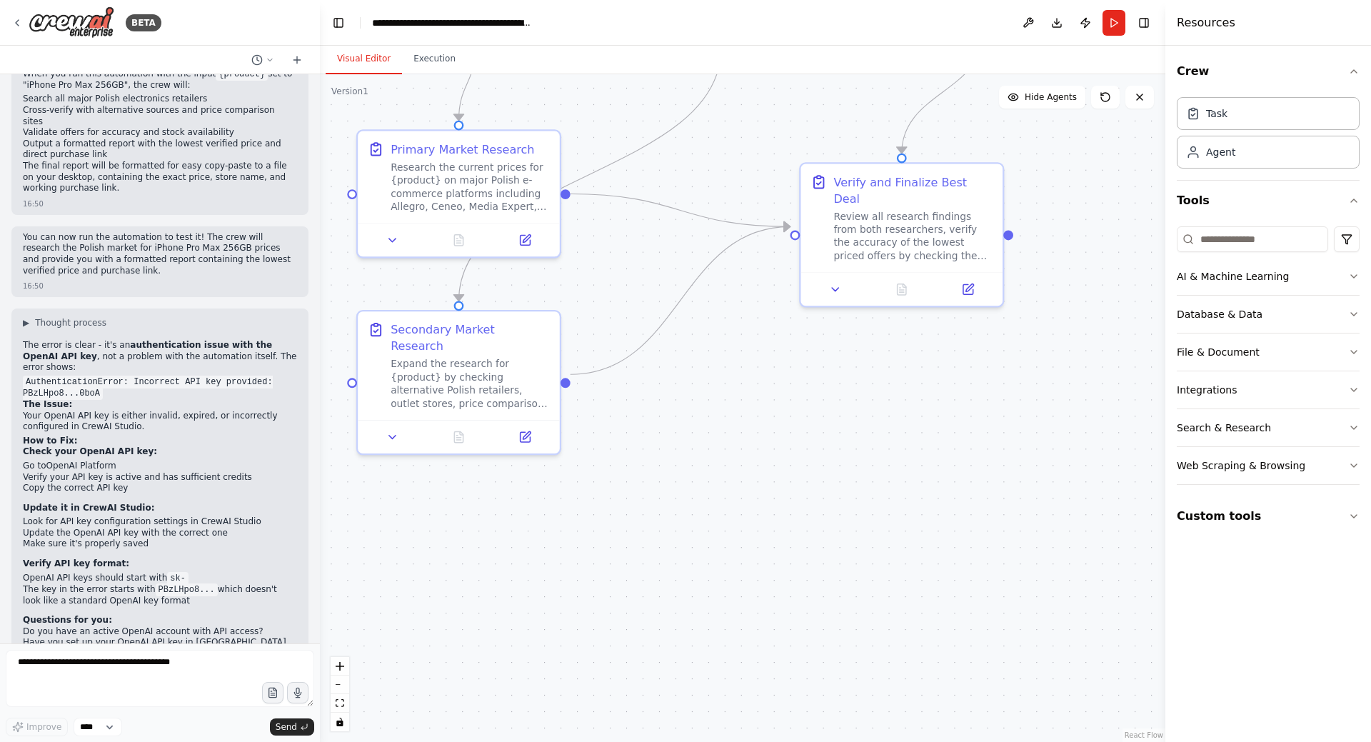
drag, startPoint x: 501, startPoint y: 235, endPoint x: 538, endPoint y: 647, distance: 413.7
click at [538, 647] on div ".deletable-edge-delete-btn { width: 20px; height: 20px; border: 0px solid #ffff…" at bounding box center [743, 408] width 846 height 668
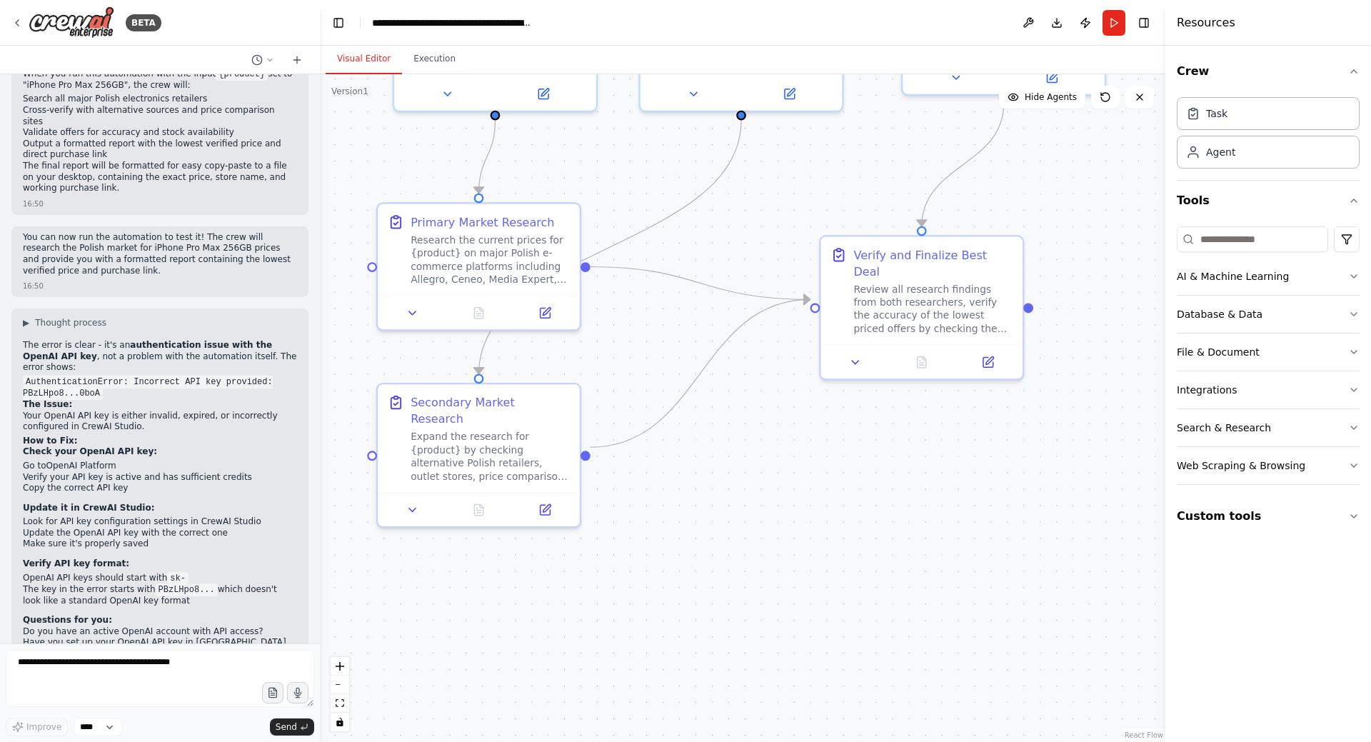
drag, startPoint x: 739, startPoint y: 434, endPoint x: 788, endPoint y: 674, distance: 245.0
click at [788, 674] on div ".deletable-edge-delete-btn { width: 20px; height: 20px; border: 0px solid #ffff…" at bounding box center [743, 408] width 846 height 668
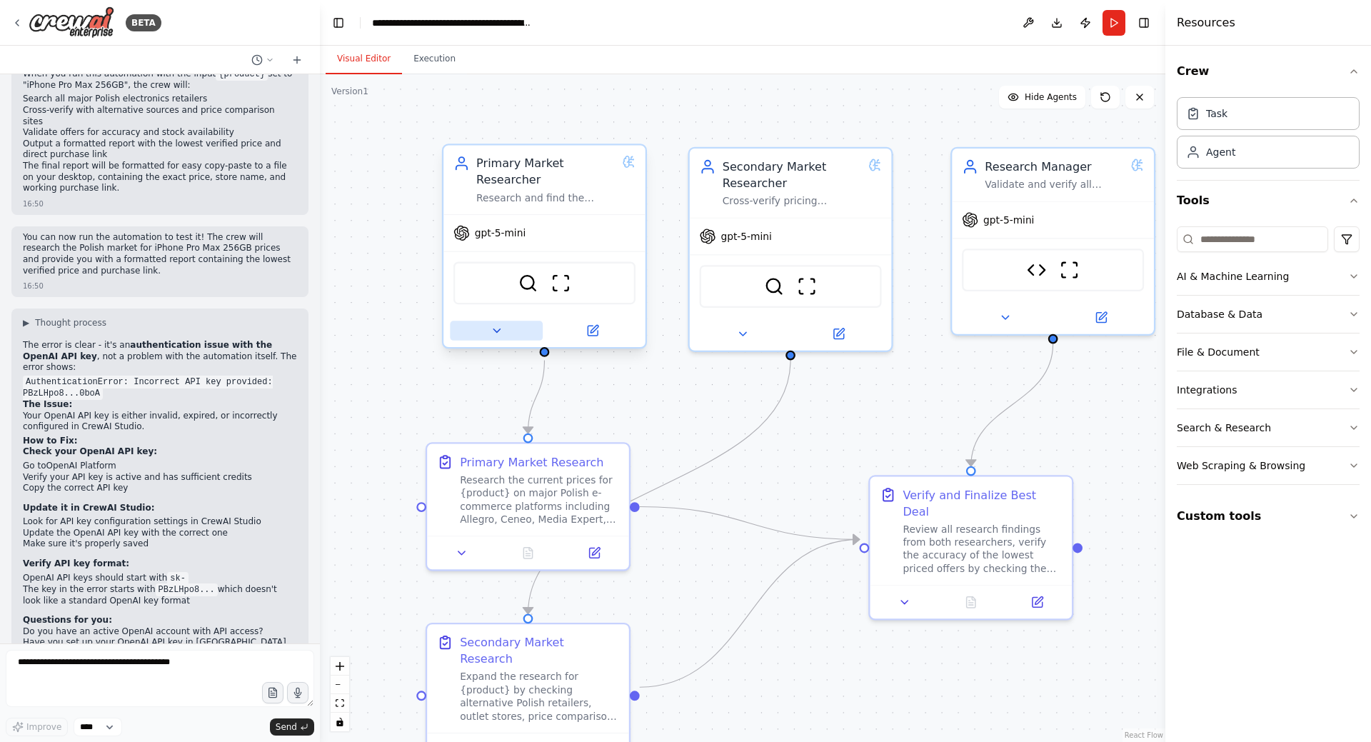
click at [496, 333] on icon at bounding box center [496, 330] width 13 height 13
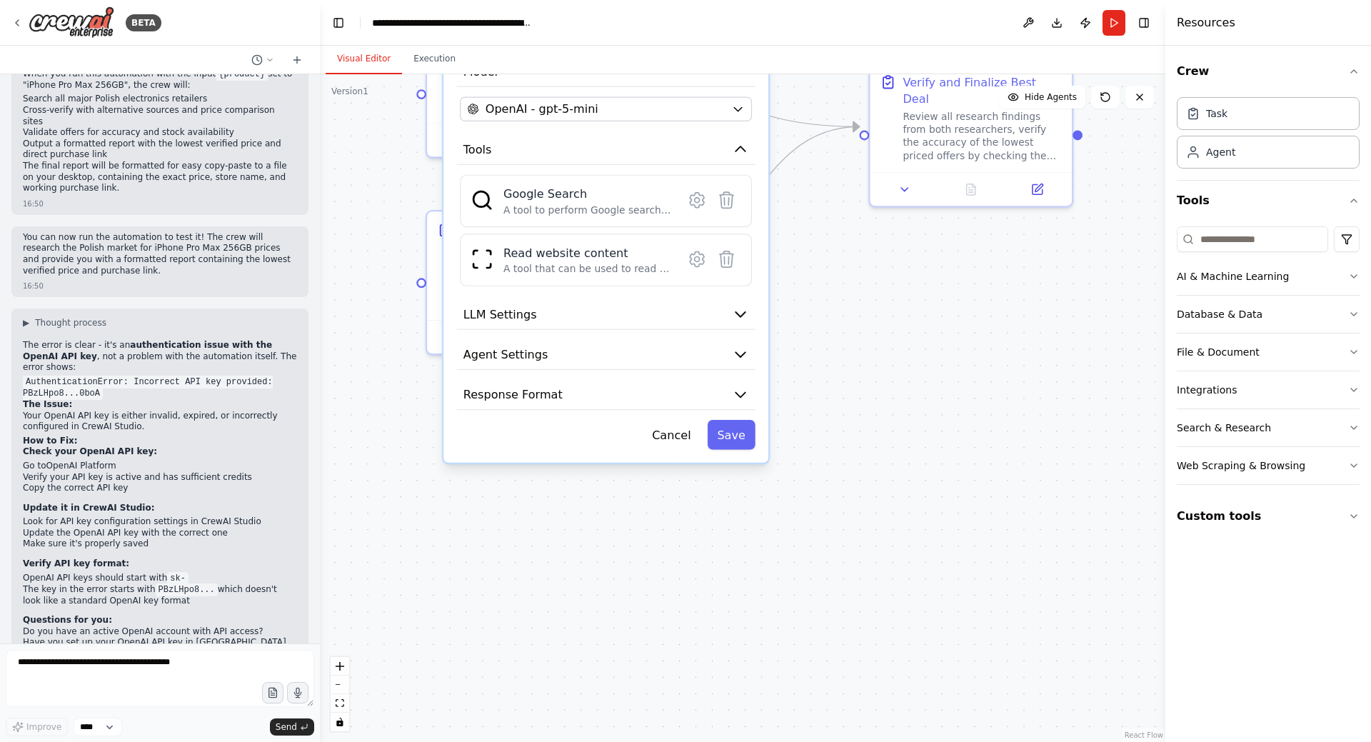
drag, startPoint x: 371, startPoint y: 559, endPoint x: 371, endPoint y: 146, distance: 412.8
click at [371, 146] on div ".deletable-edge-delete-btn { width: 20px; height: 20px; border: 0px solid #ffff…" at bounding box center [743, 408] width 846 height 668
click at [558, 347] on button "Agent Settings" at bounding box center [606, 355] width 299 height 31
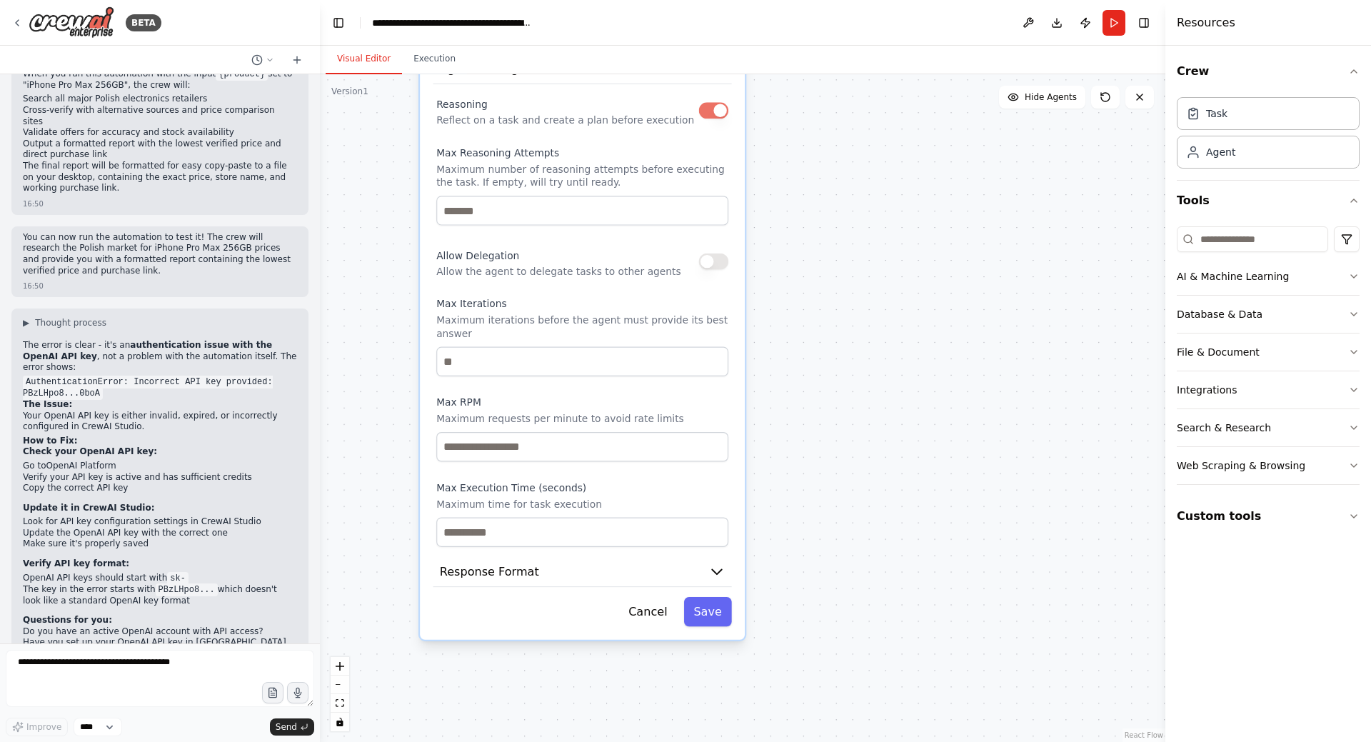
drag, startPoint x: 384, startPoint y: 527, endPoint x: 373, endPoint y: 226, distance: 301.6
click at [371, 218] on div ".deletable-edge-delete-btn { width: 20px; height: 20px; border: 0px solid #ffff…" at bounding box center [743, 408] width 846 height 668
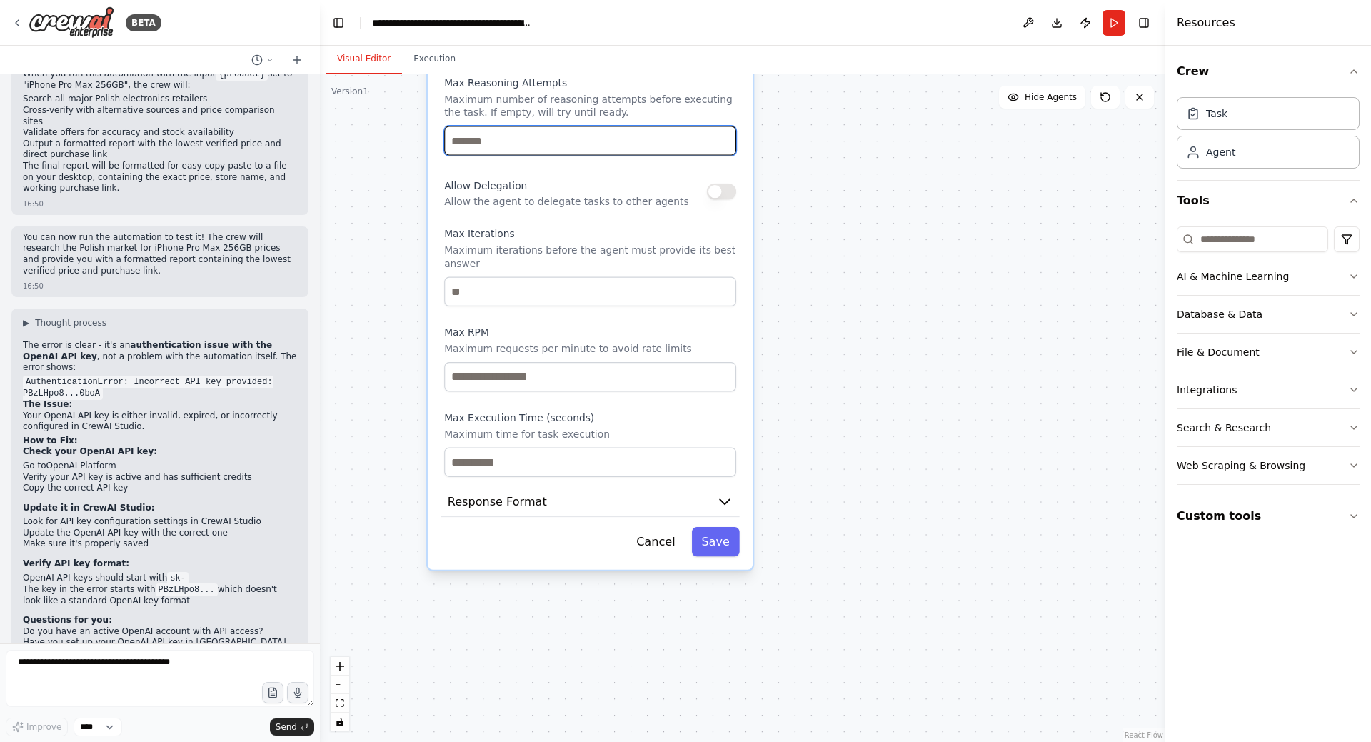
drag, startPoint x: 433, startPoint y: 144, endPoint x: 414, endPoint y: 144, distance: 19.3
click at [414, 144] on div ".deletable-edge-delete-btn { width: 20px; height: 20px; border: 0px solid #ffff…" at bounding box center [743, 408] width 846 height 668
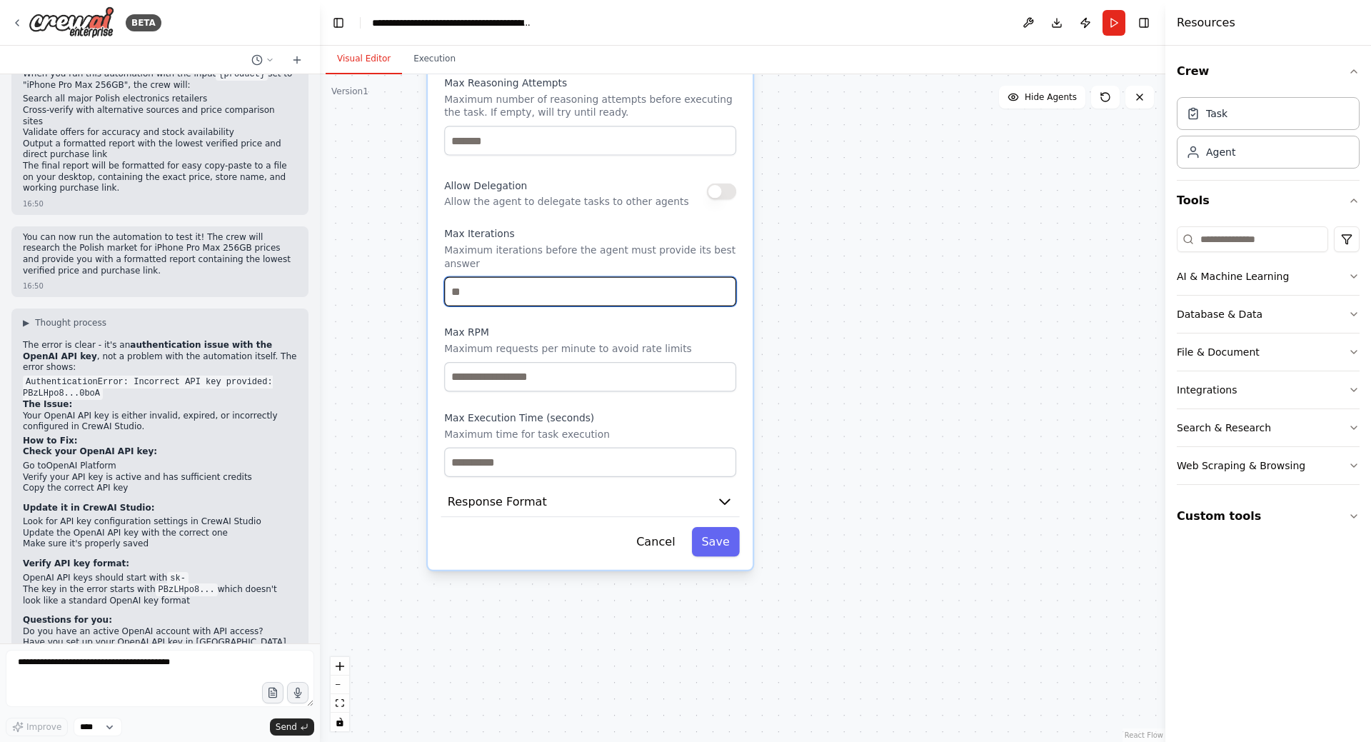
click at [496, 285] on input "number" at bounding box center [590, 291] width 292 height 29
type input "**"
click at [836, 403] on div ".deletable-edge-delete-btn { width: 20px; height: 20px; border: 0px solid #ffff…" at bounding box center [743, 408] width 846 height 668
click at [725, 527] on button "Save" at bounding box center [716, 541] width 48 height 29
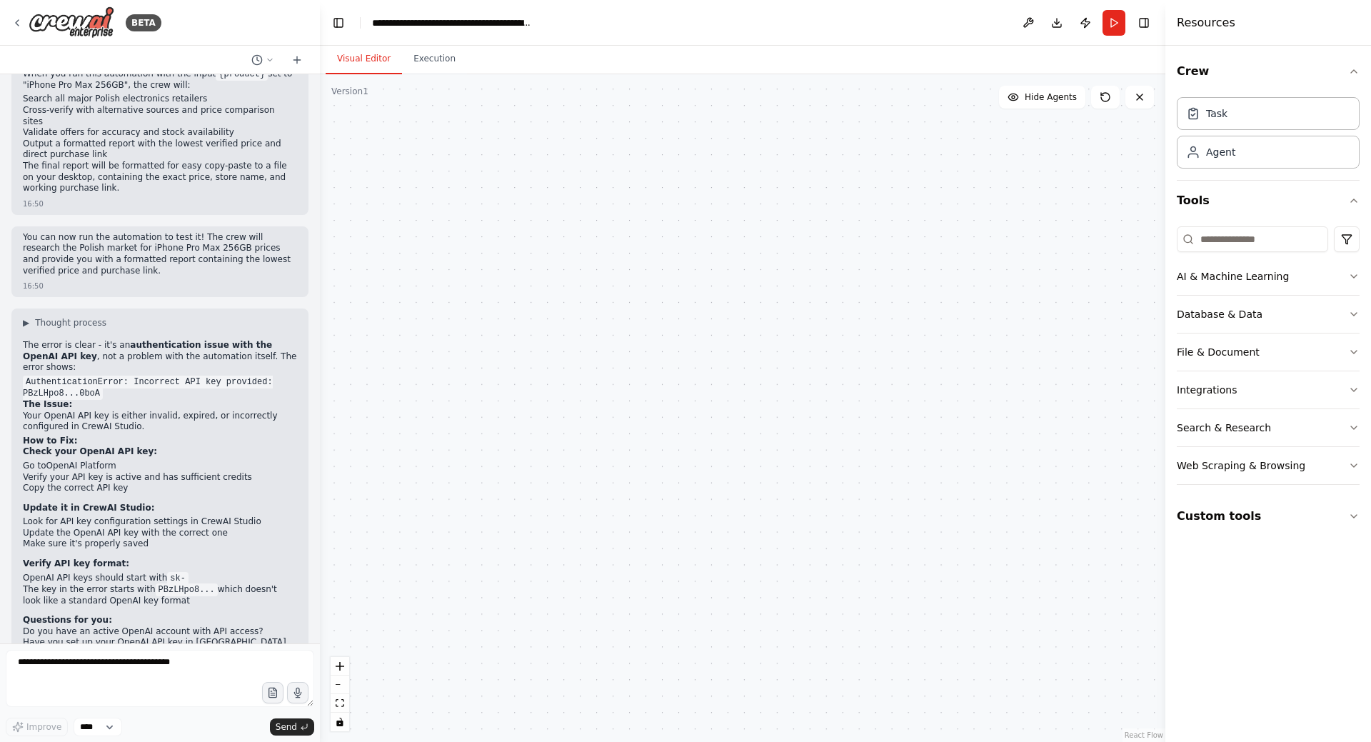
drag, startPoint x: 857, startPoint y: 210, endPoint x: 813, endPoint y: 644, distance: 436.5
click at [813, 647] on div ".deletable-edge-delete-btn { width: 20px; height: 20px; border: 0px solid #ffff…" at bounding box center [743, 408] width 846 height 668
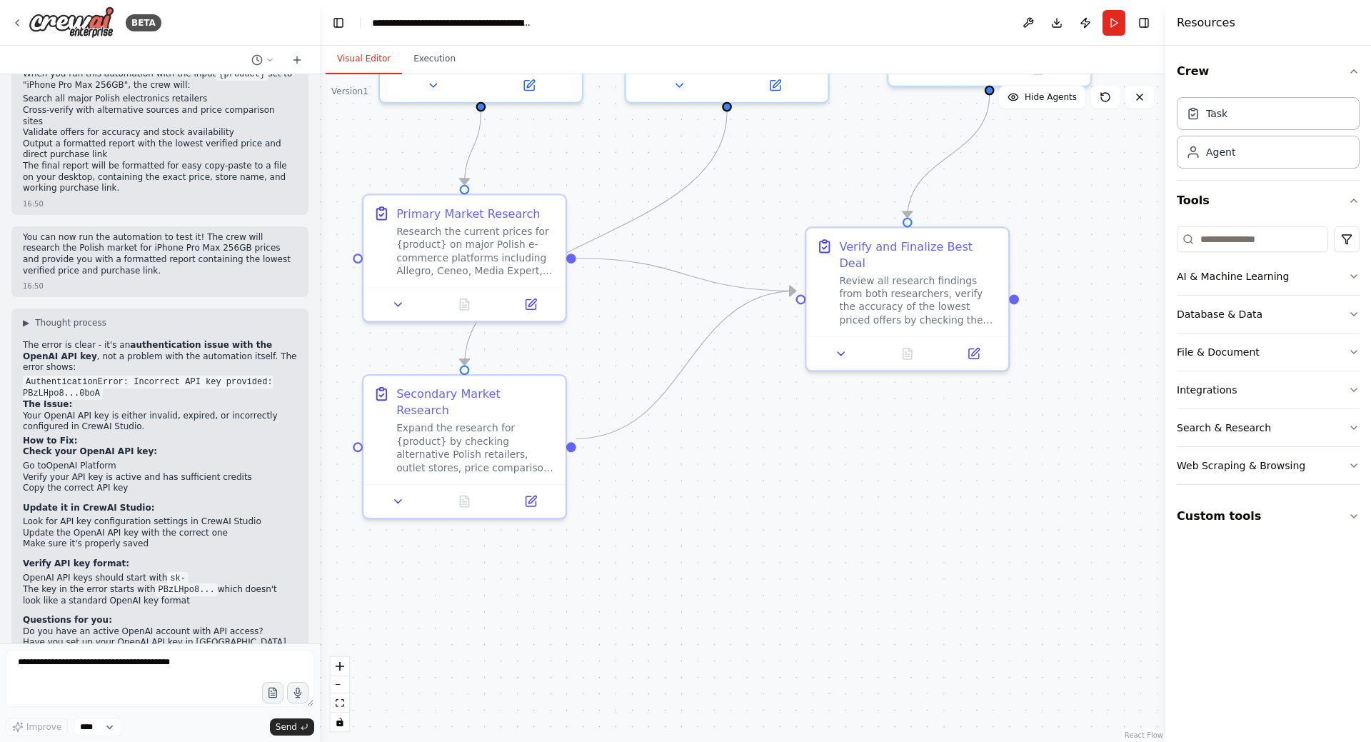
drag, startPoint x: 921, startPoint y: 486, endPoint x: 914, endPoint y: 653, distance: 166.5
click at [908, 676] on div ".deletable-edge-delete-btn { width: 20px; height: 20px; border: 0px solid #ffff…" at bounding box center [743, 408] width 846 height 668
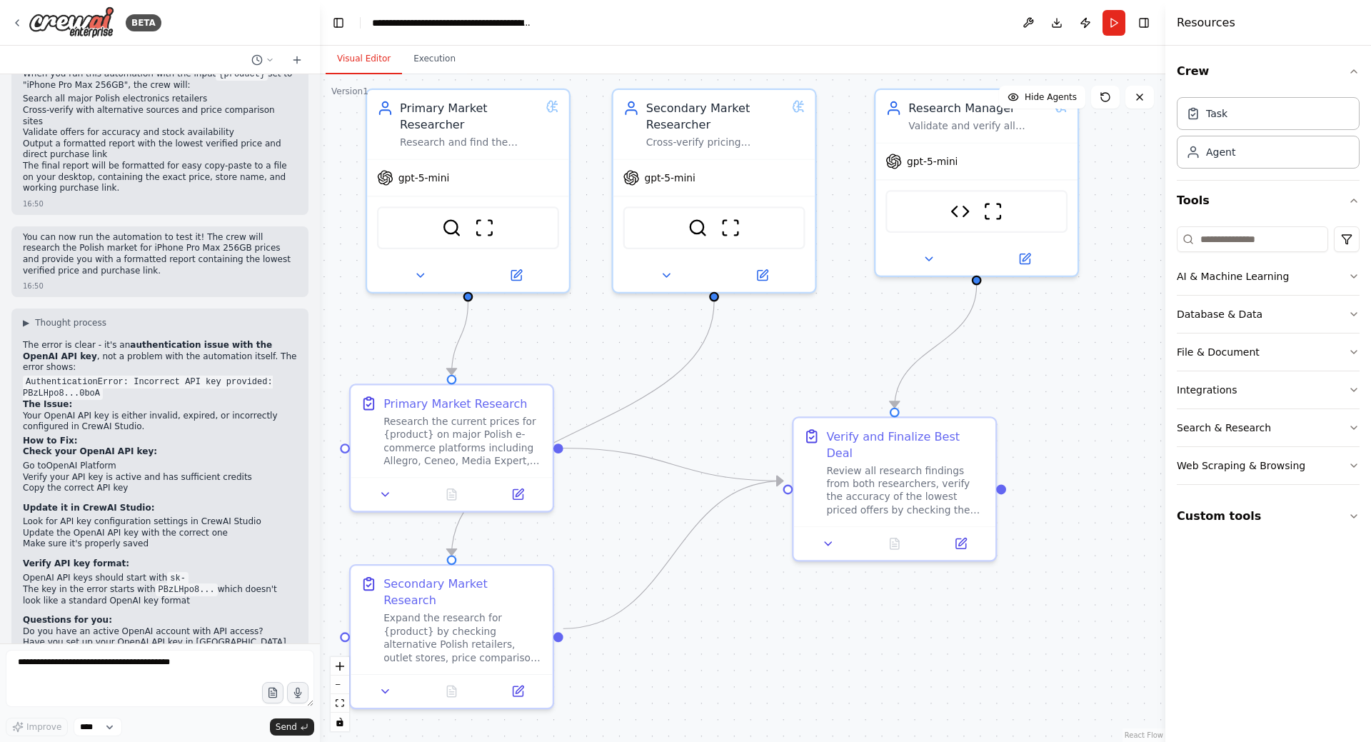
click at [1043, 473] on div ".deletable-edge-delete-btn { width: 20px; height: 20px; border: 0px solid #ffff…" at bounding box center [743, 408] width 846 height 668
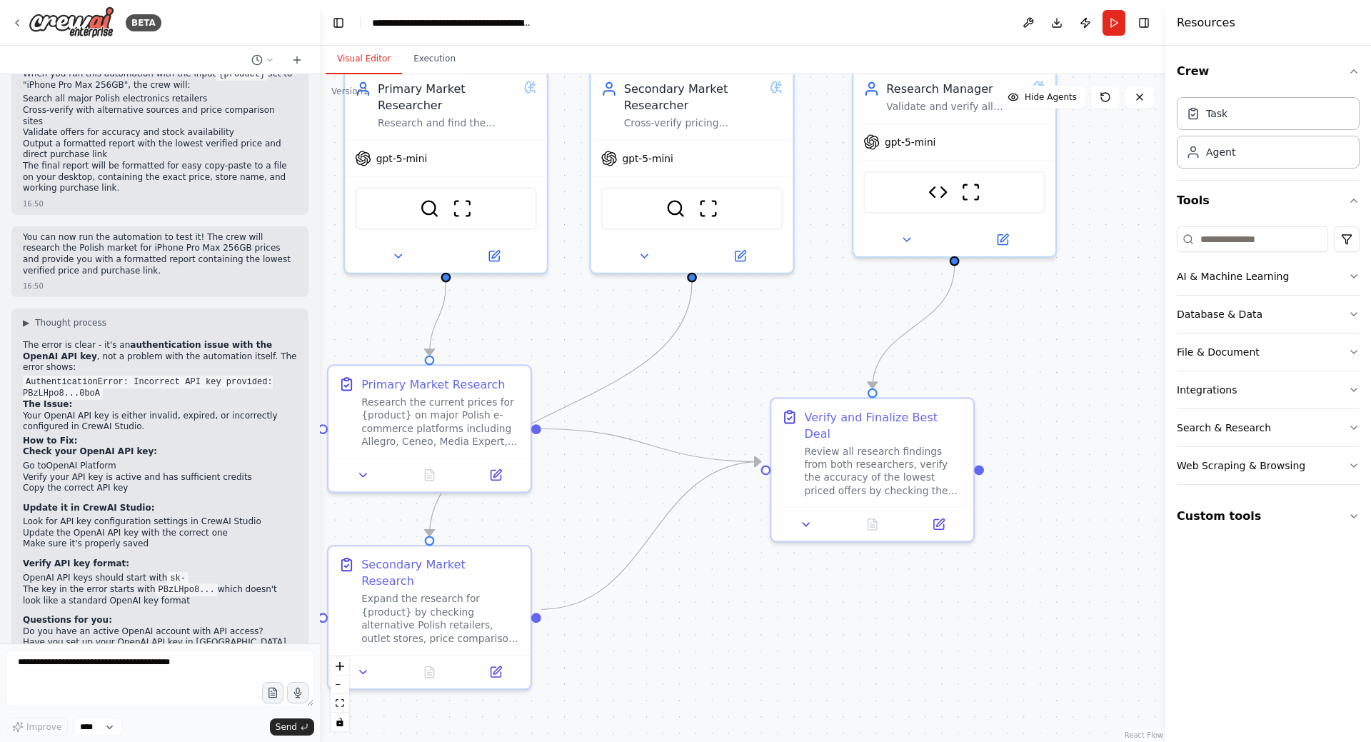
drag, startPoint x: 1061, startPoint y: 511, endPoint x: 1045, endPoint y: 337, distance: 174.3
click at [1045, 337] on div ".deletable-edge-delete-btn { width: 20px; height: 20px; border: 0px solid #ffff…" at bounding box center [743, 408] width 846 height 668
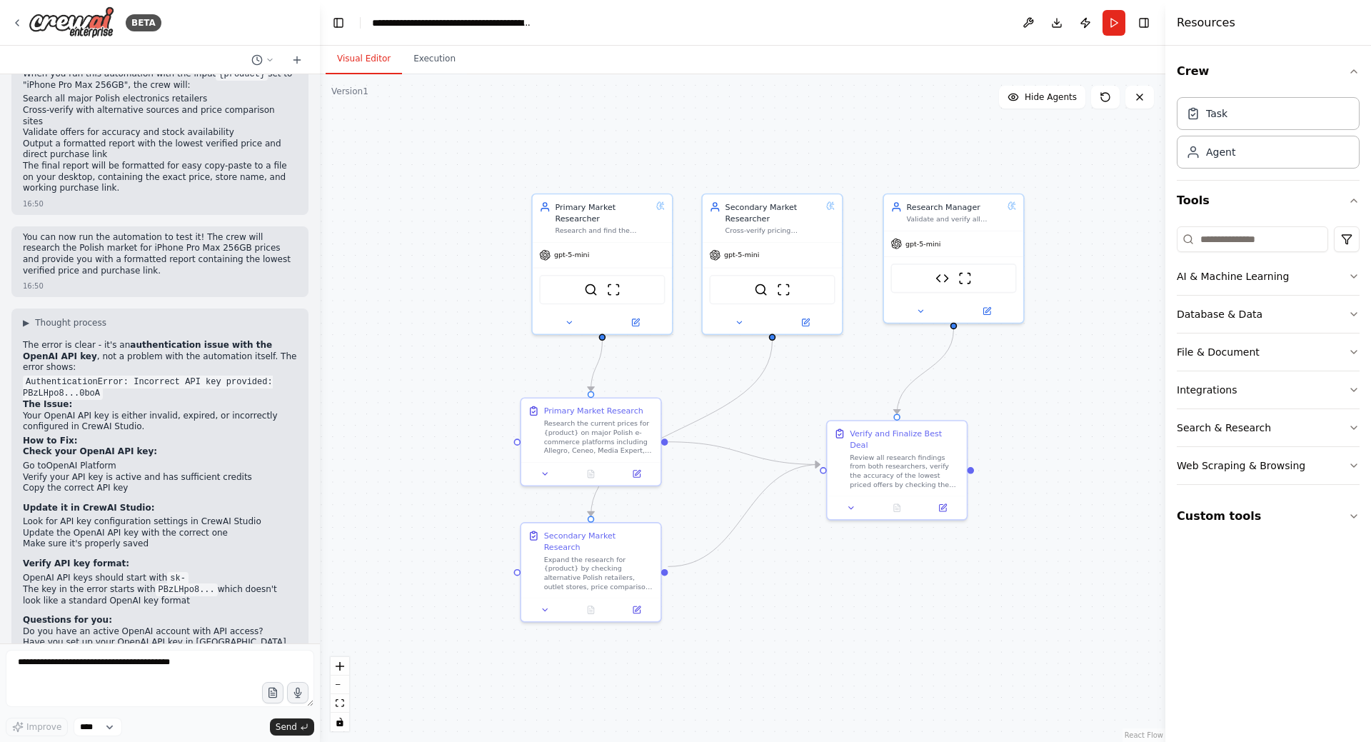
drag, startPoint x: 1055, startPoint y: 340, endPoint x: 1021, endPoint y: 409, distance: 77.0
click at [1021, 410] on div ".deletable-edge-delete-btn { width: 20px; height: 20px; border: 0px solid #ffff…" at bounding box center [743, 408] width 846 height 668
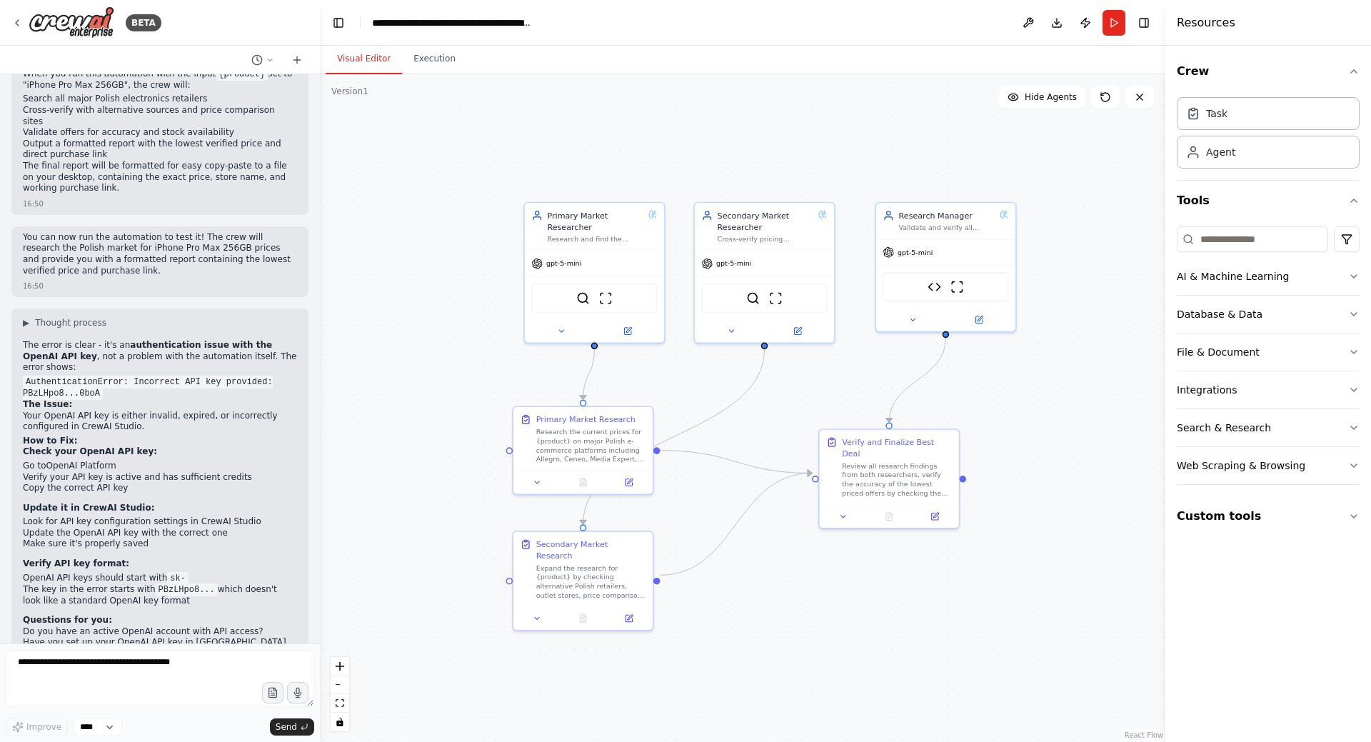
click at [630, 121] on div ".deletable-edge-delete-btn { width: 20px; height: 20px; border: 0px solid #ffff…" at bounding box center [743, 408] width 846 height 668
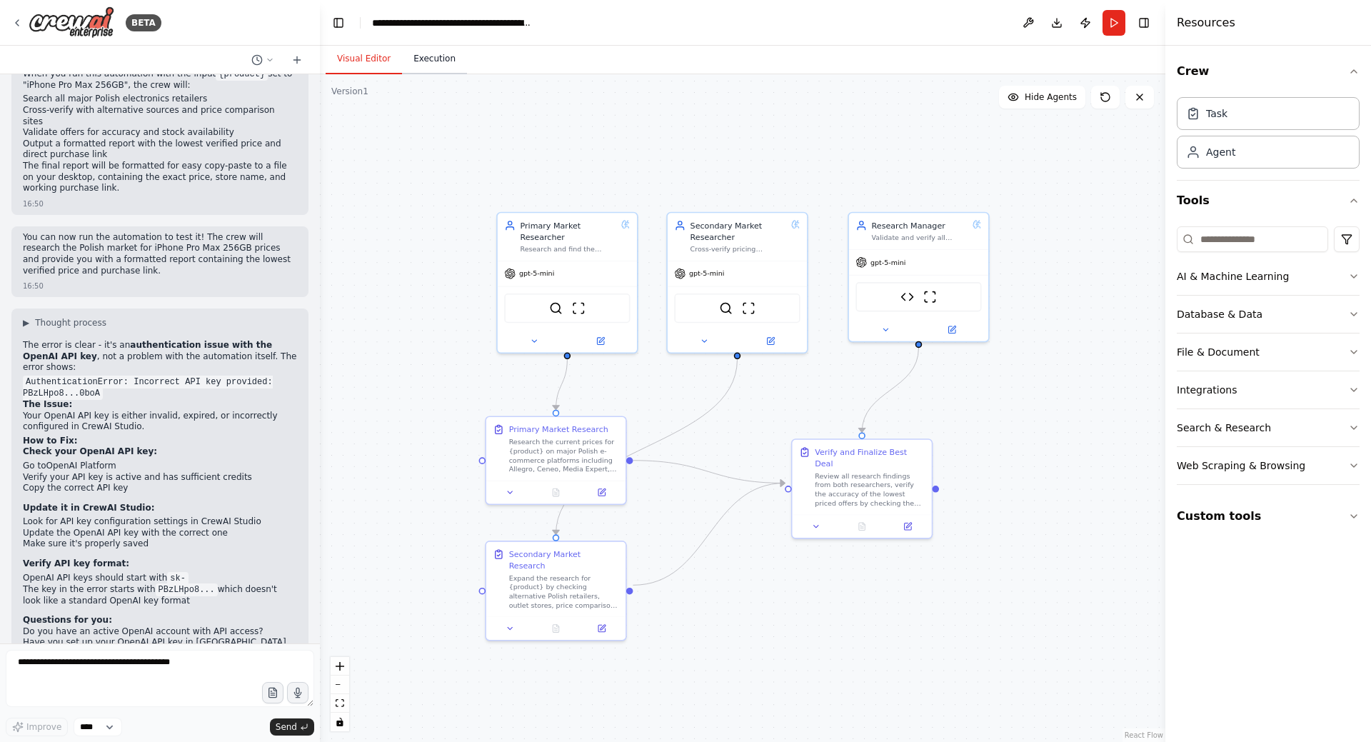
click at [421, 55] on button "Execution" at bounding box center [434, 59] width 65 height 30
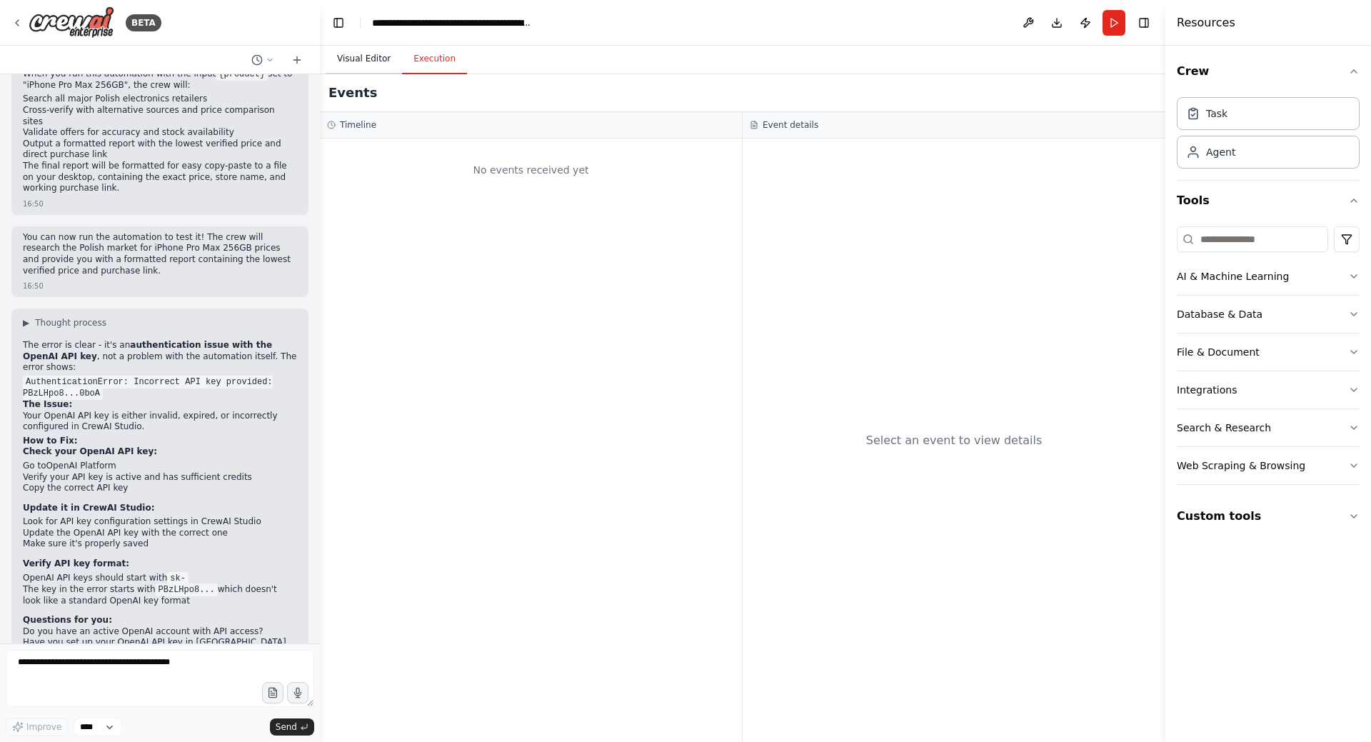
click at [354, 53] on button "Visual Editor" at bounding box center [364, 59] width 76 height 30
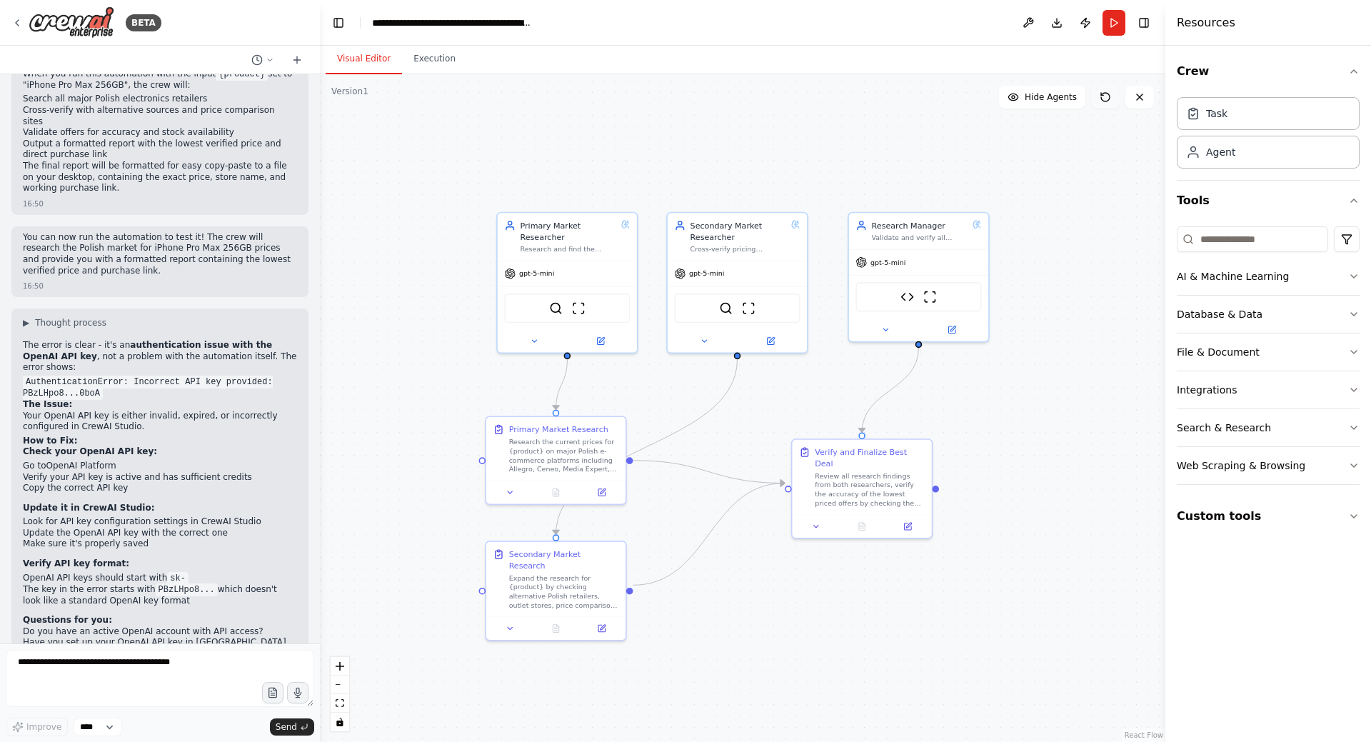
click at [1101, 103] on button at bounding box center [1105, 97] width 29 height 23
click at [1145, 24] on button "Toggle Right Sidebar" at bounding box center [1144, 23] width 20 height 20
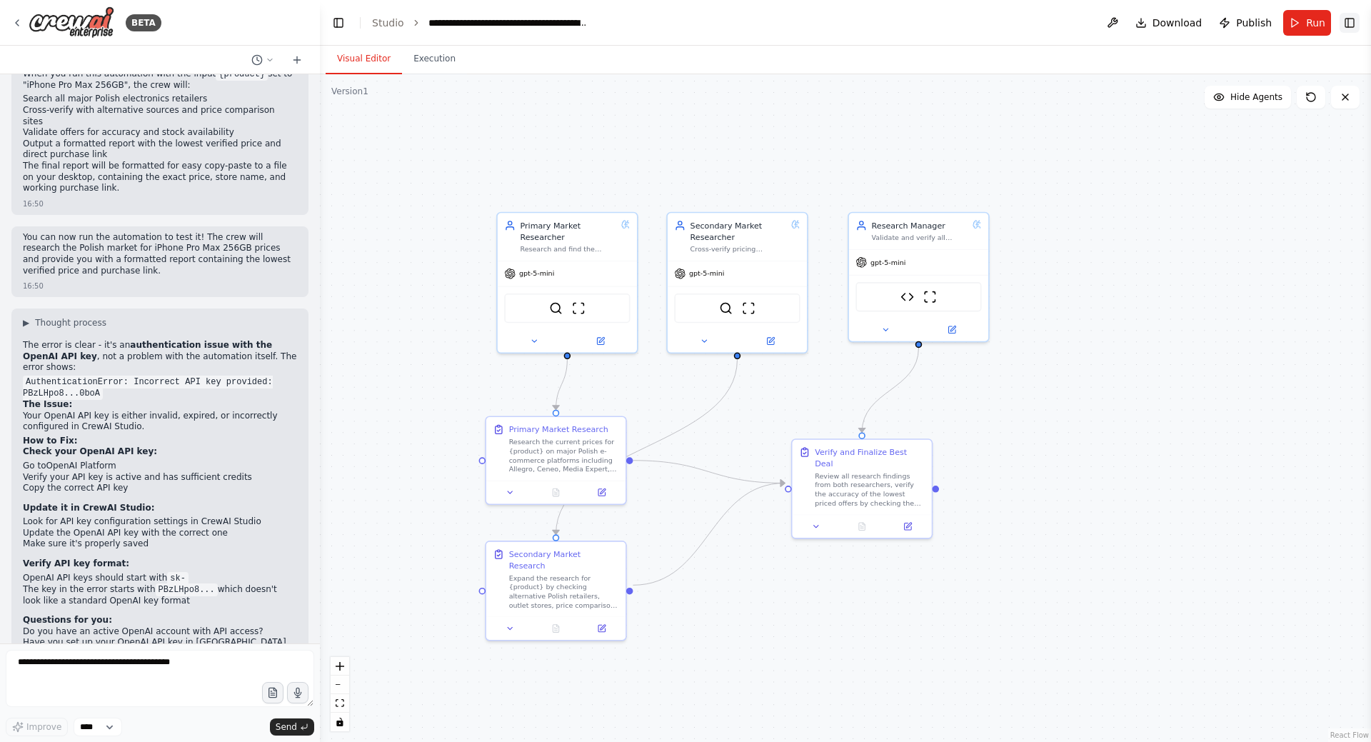
click at [1352, 27] on button "Toggle Right Sidebar" at bounding box center [1350, 23] width 20 height 20
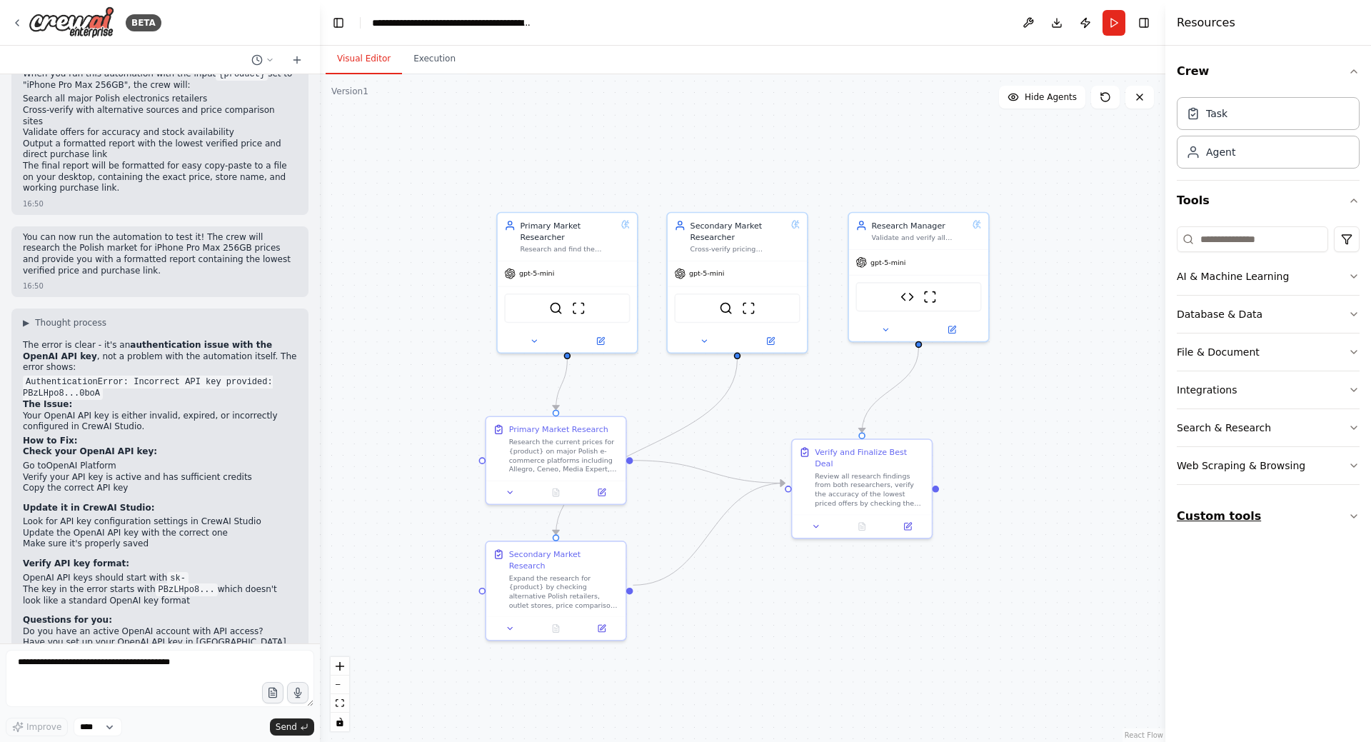
click at [1291, 514] on button "Custom tools" at bounding box center [1268, 516] width 183 height 40
click at [1309, 519] on button "Custom tools" at bounding box center [1268, 516] width 183 height 40
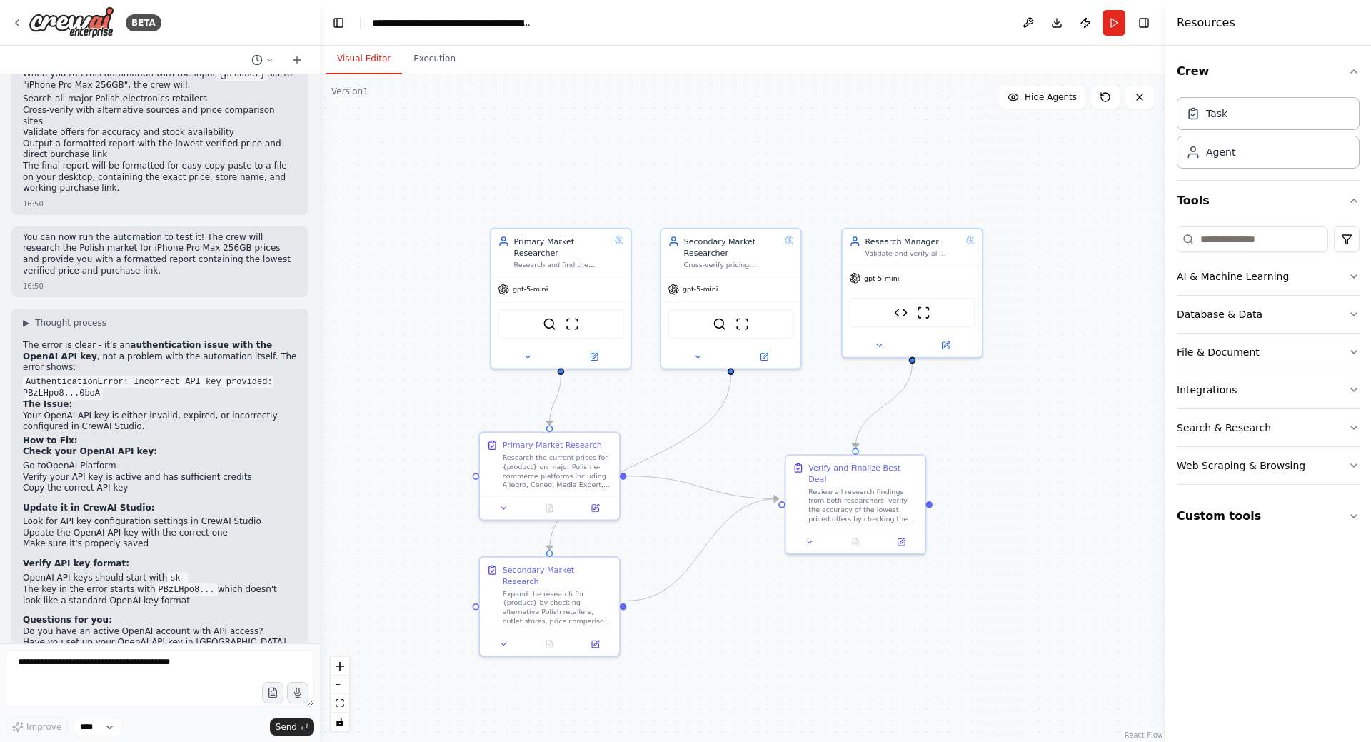
drag, startPoint x: 1073, startPoint y: 374, endPoint x: 1068, endPoint y: 354, distance: 21.1
click at [1068, 354] on div ".deletable-edge-delete-btn { width: 20px; height: 20px; border: 0px solid #ffff…" at bounding box center [743, 408] width 846 height 668
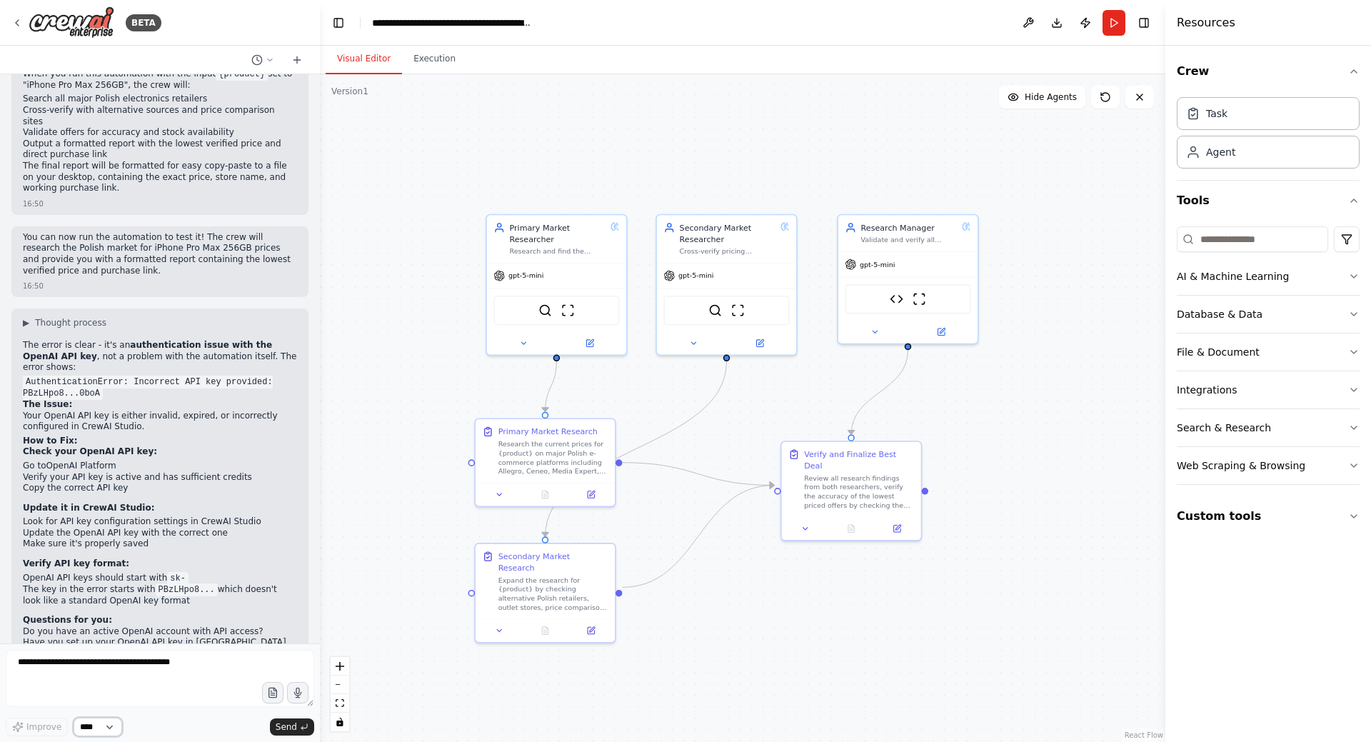
click at [90, 724] on select "****" at bounding box center [98, 727] width 49 height 19
click at [184, 681] on textarea at bounding box center [160, 678] width 309 height 57
click at [214, 721] on div "Improve **** Send" at bounding box center [160, 727] width 309 height 19
click at [803, 523] on div at bounding box center [850, 526] width 139 height 24
click at [806, 525] on icon at bounding box center [805, 526] width 4 height 2
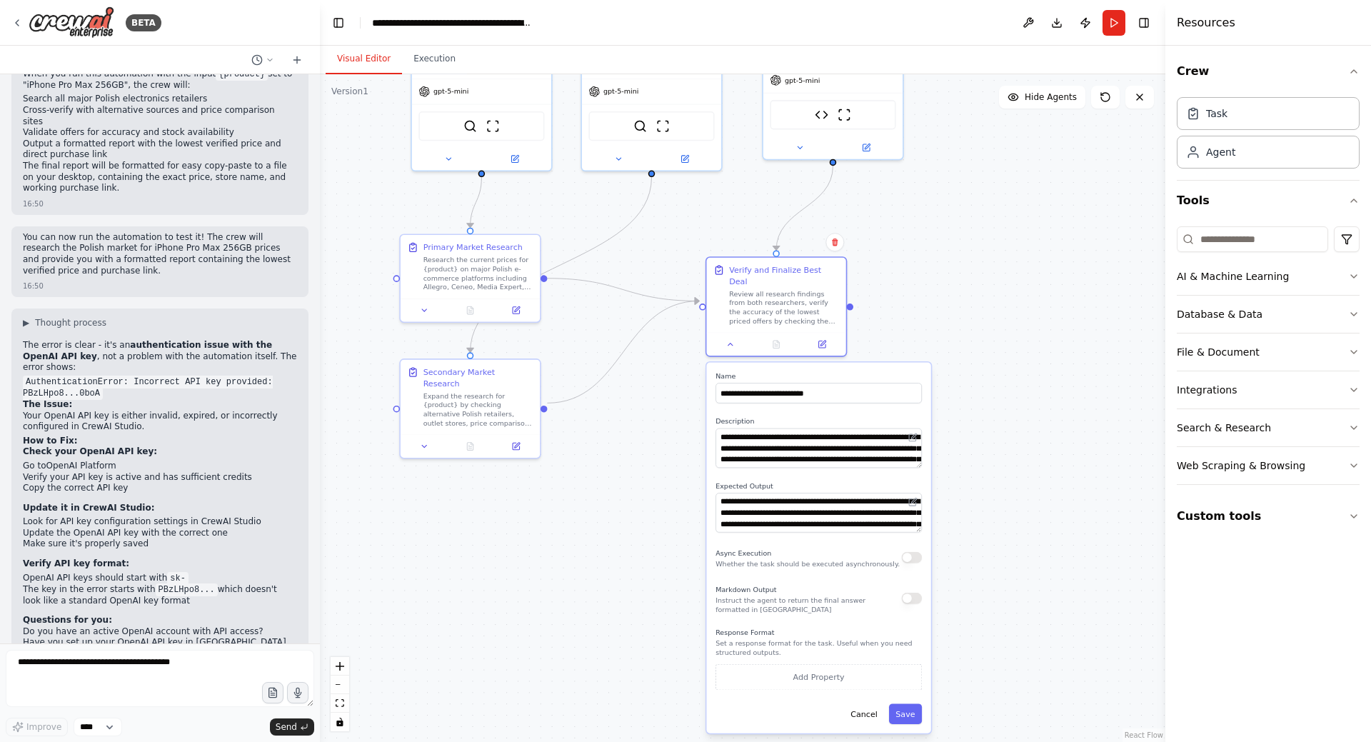
drag, startPoint x: 1028, startPoint y: 483, endPoint x: 968, endPoint y: 334, distance: 160.9
click at [968, 334] on div ".deletable-edge-delete-btn { width: 20px; height: 20px; border: 0px solid #ffff…" at bounding box center [743, 408] width 846 height 668
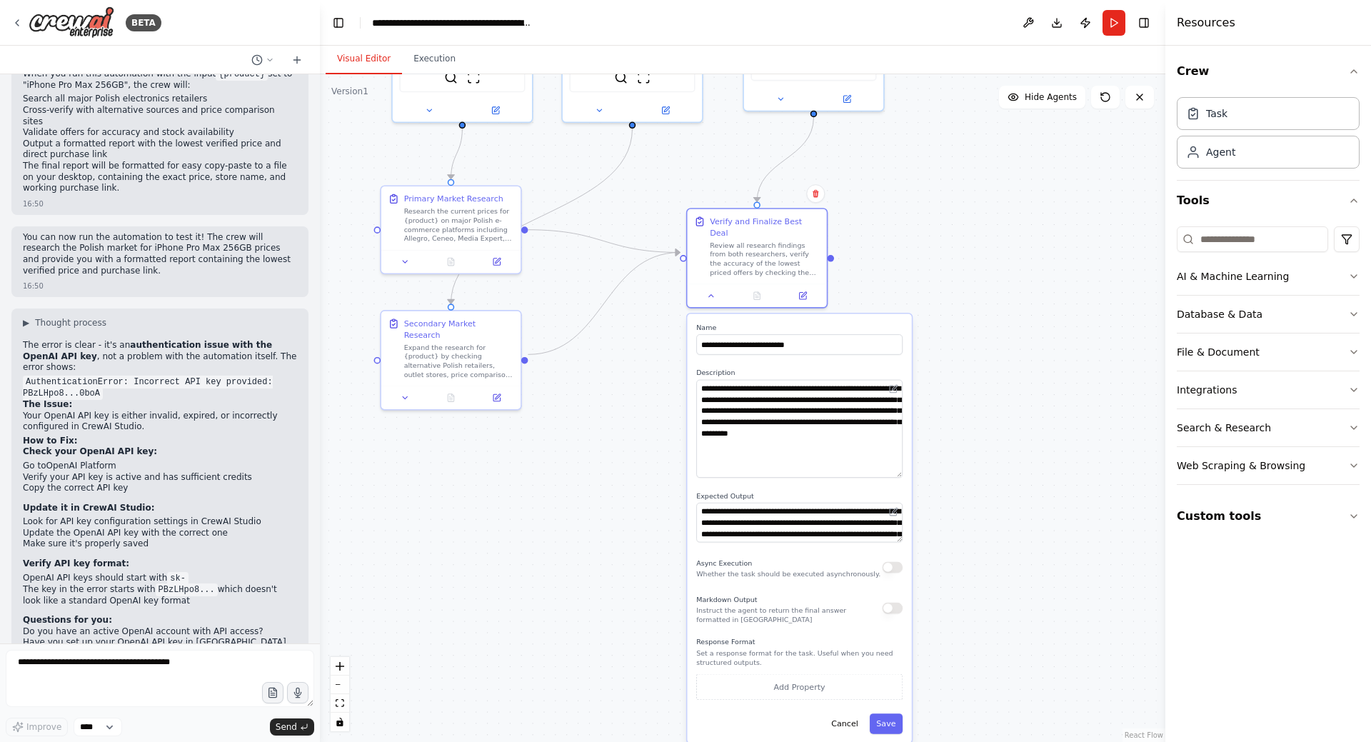
drag, startPoint x: 900, startPoint y: 416, endPoint x: 901, endPoint y: 469, distance: 53.6
click at [901, 469] on textarea "**********" at bounding box center [799, 429] width 206 height 98
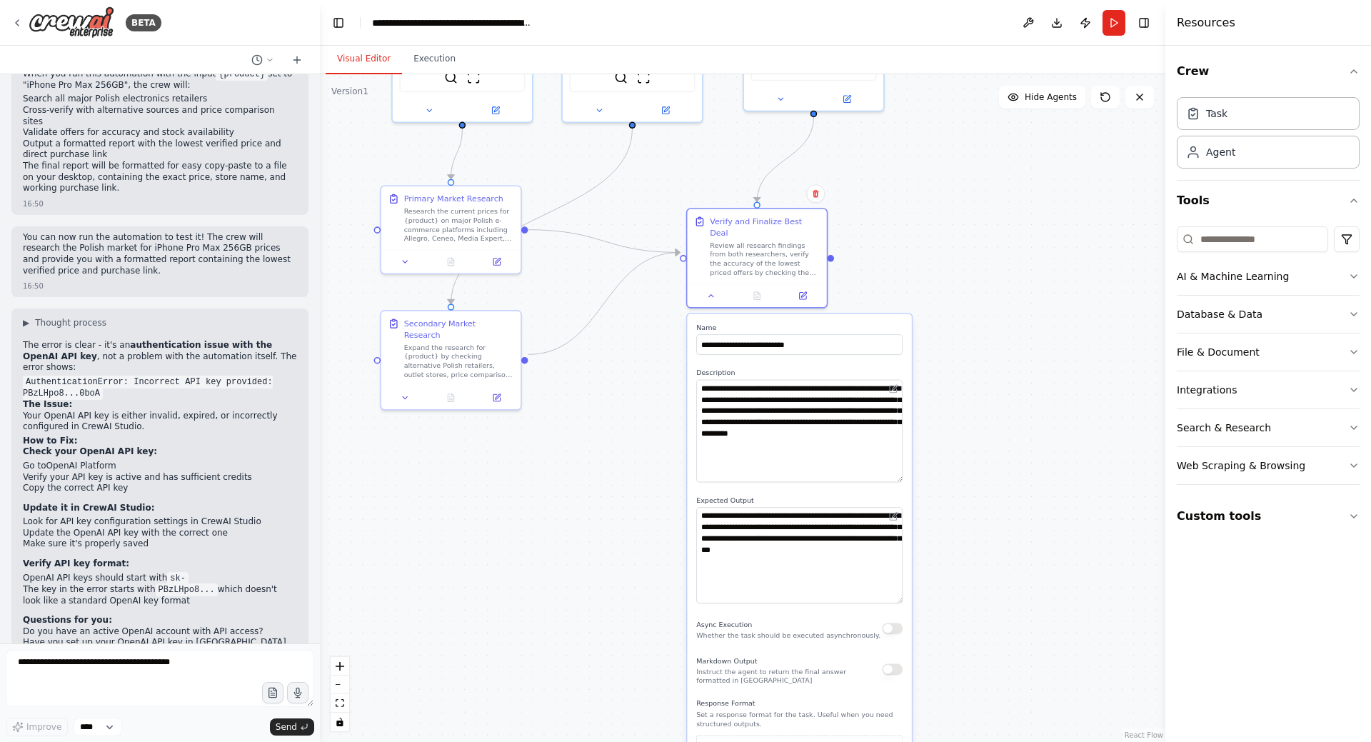
drag, startPoint x: 901, startPoint y: 531, endPoint x: 898, endPoint y: 587, distance: 56.5
click at [898, 587] on textarea "**********" at bounding box center [799, 555] width 206 height 96
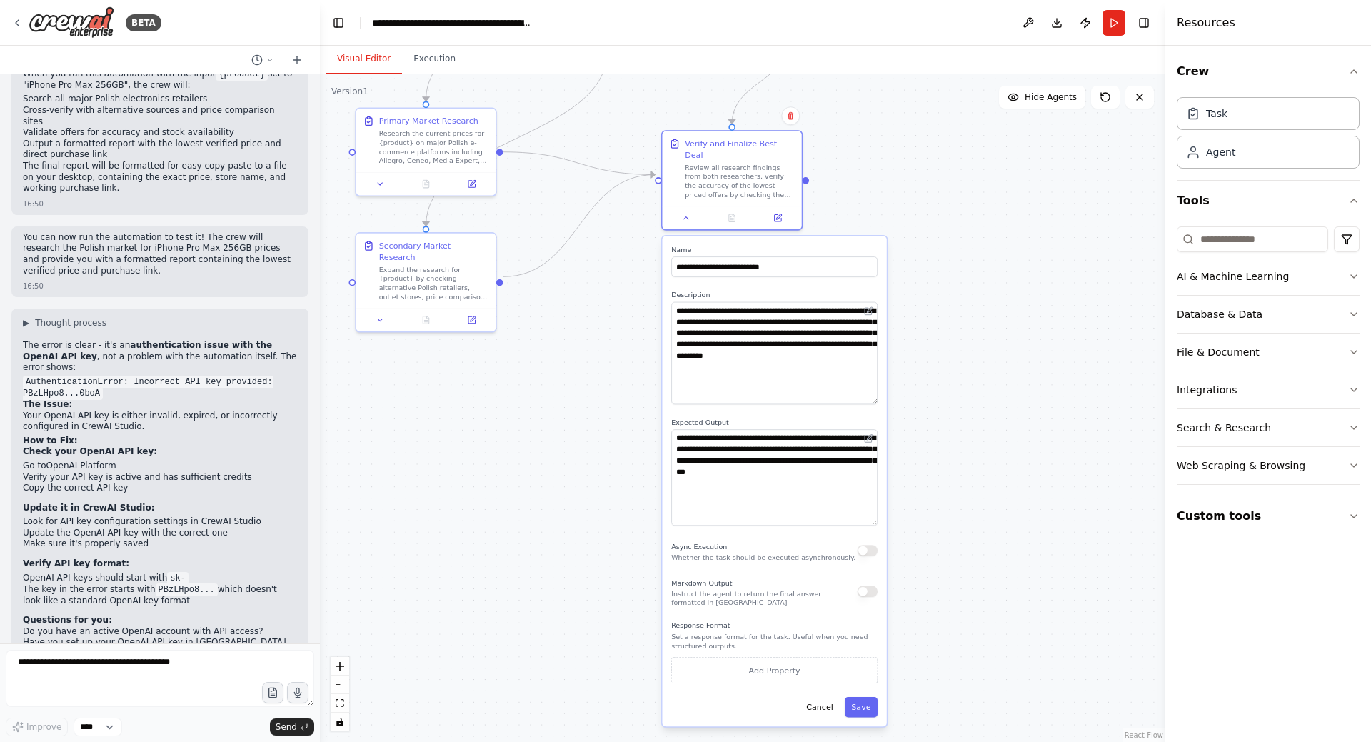
drag, startPoint x: 953, startPoint y: 469, endPoint x: 928, endPoint y: 391, distance: 81.8
click at [928, 391] on div ".deletable-edge-delete-btn { width: 20px; height: 20px; border: 0px solid #ffff…" at bounding box center [743, 408] width 846 height 668
click at [865, 697] on button "Save" at bounding box center [861, 707] width 33 height 21
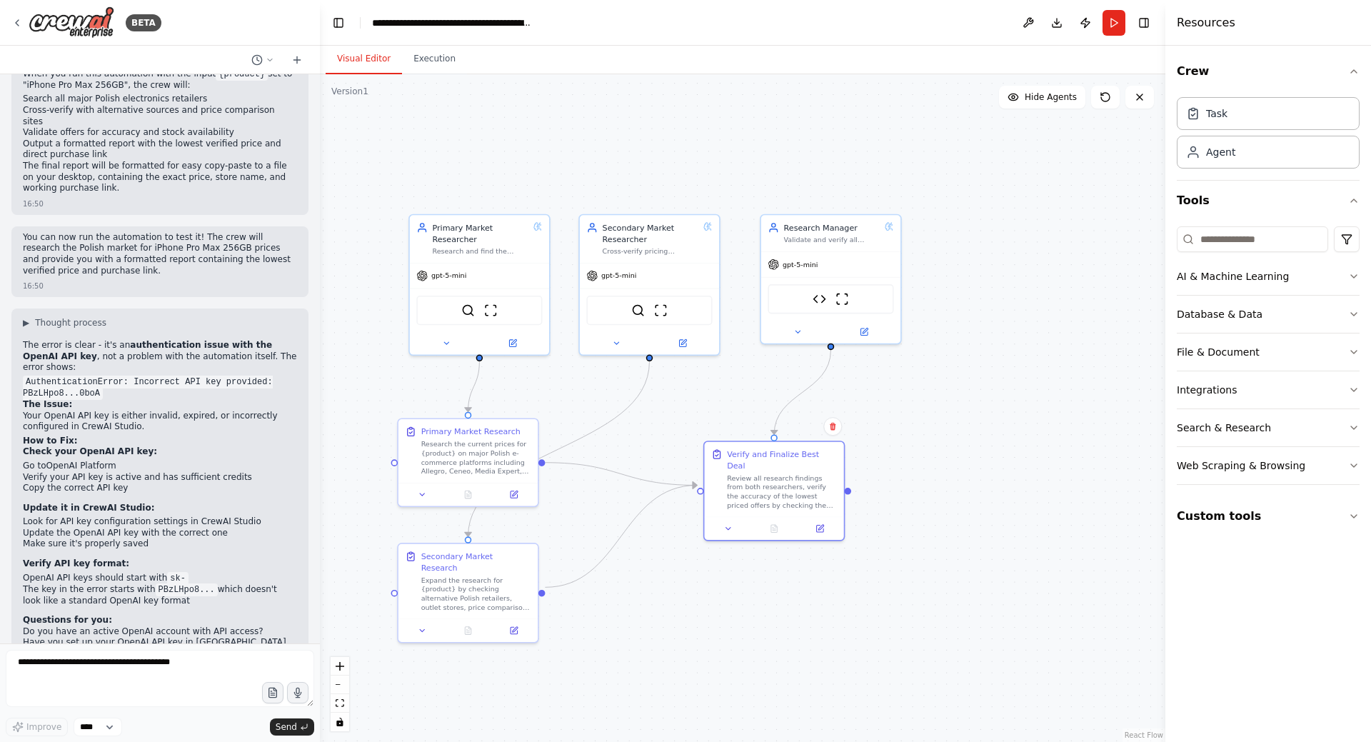
drag, startPoint x: 971, startPoint y: 558, endPoint x: 985, endPoint y: 632, distance: 74.8
click at [985, 632] on div ".deletable-edge-delete-btn { width: 20px; height: 20px; border: 0px solid #ffff…" at bounding box center [743, 408] width 846 height 668
click at [994, 509] on div ".deletable-edge-delete-btn { width: 20px; height: 20px; border: 0px solid #ffff…" at bounding box center [743, 408] width 846 height 668
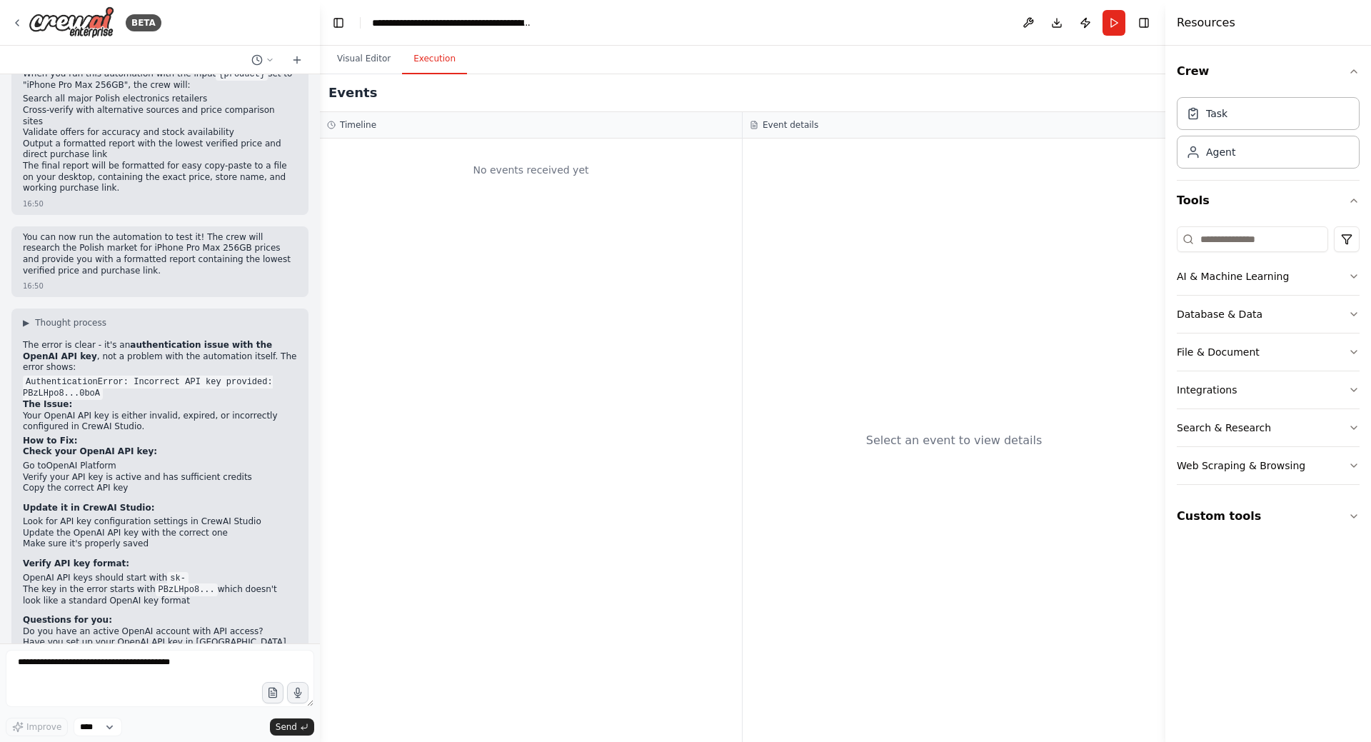
click at [438, 60] on button "Execution" at bounding box center [434, 59] width 65 height 30
click at [1117, 16] on button "Run" at bounding box center [1114, 23] width 23 height 26
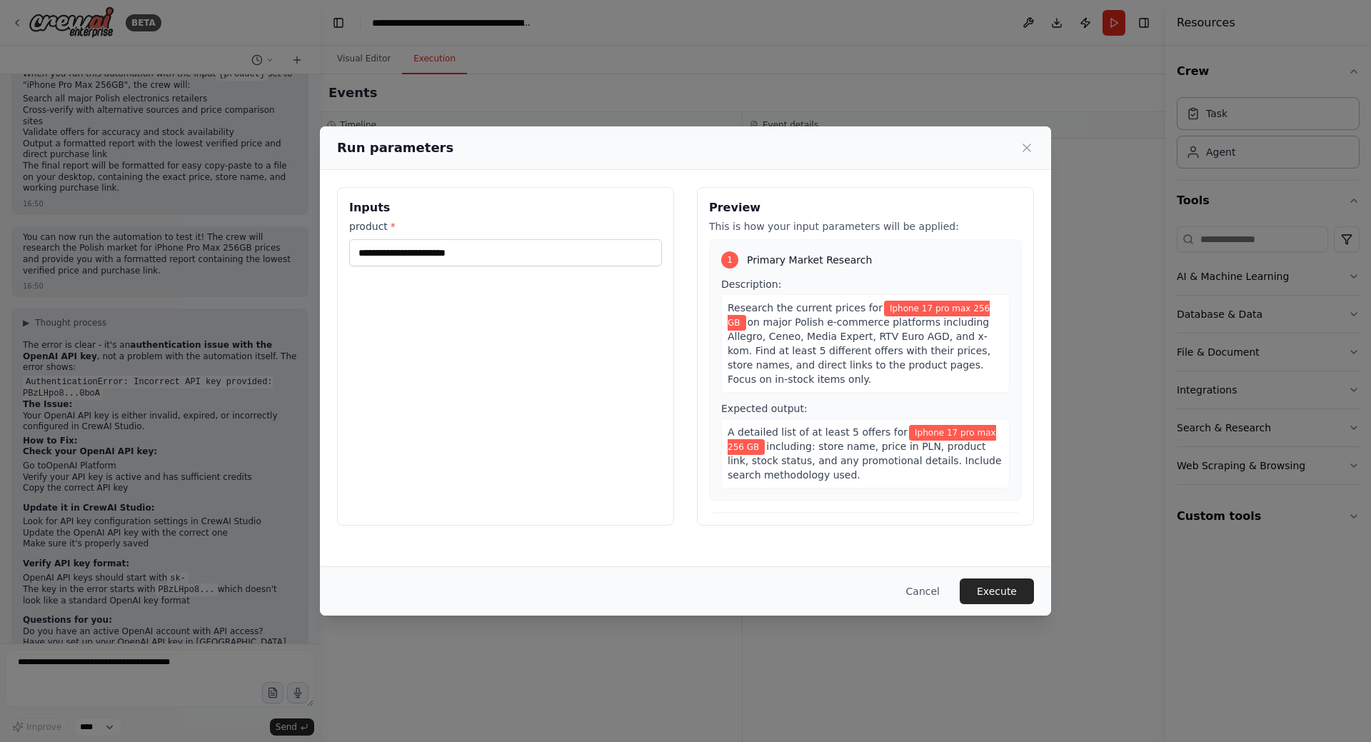
click at [346, 25] on div "**********" at bounding box center [685, 371] width 1371 height 742
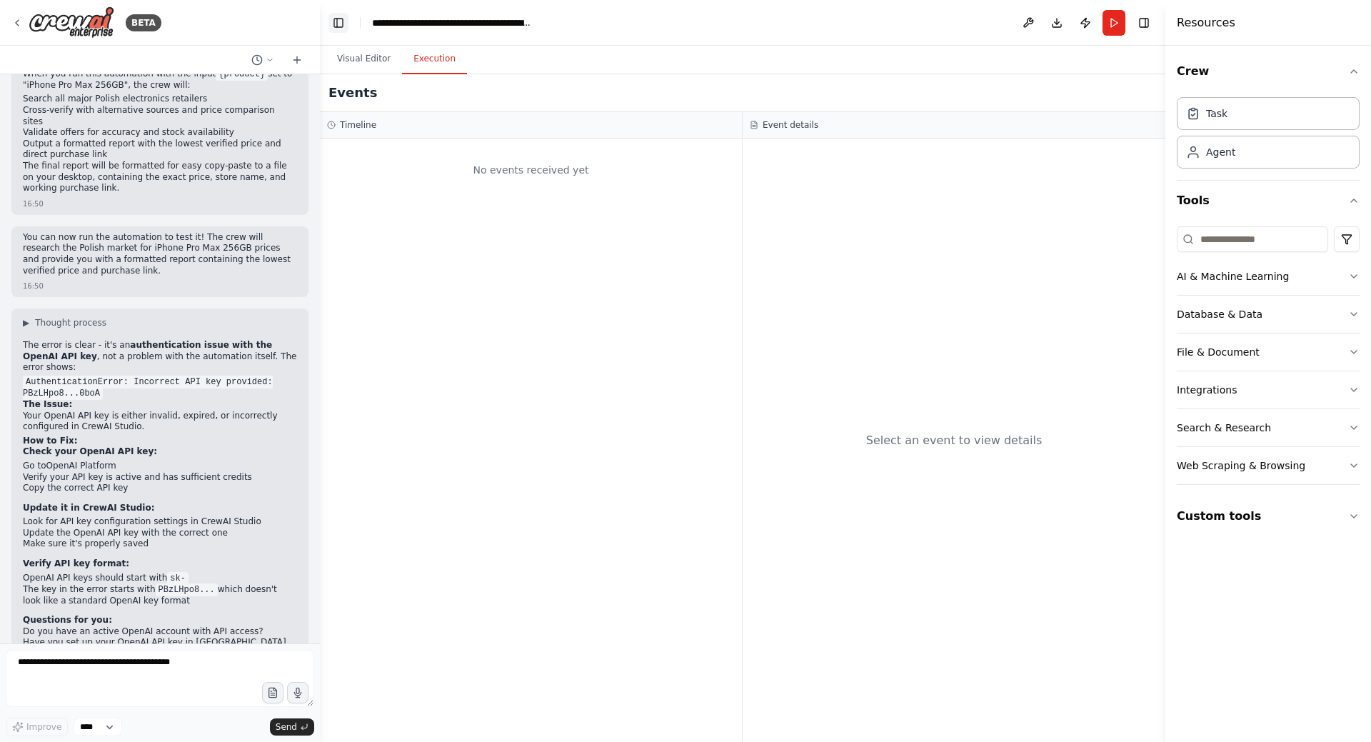
click at [340, 26] on button "Toggle Left Sidebar" at bounding box center [339, 23] width 20 height 20
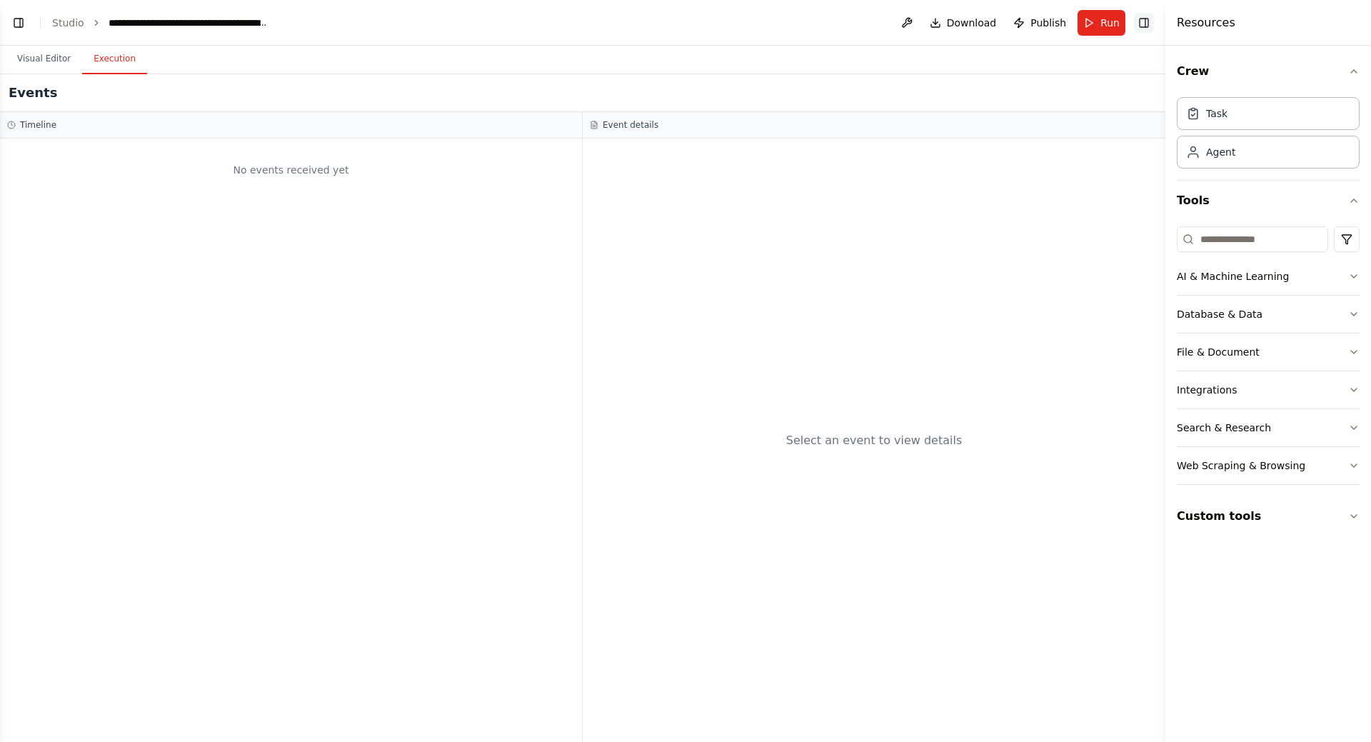
click at [1146, 25] on button "Toggle Right Sidebar" at bounding box center [1144, 23] width 20 height 20
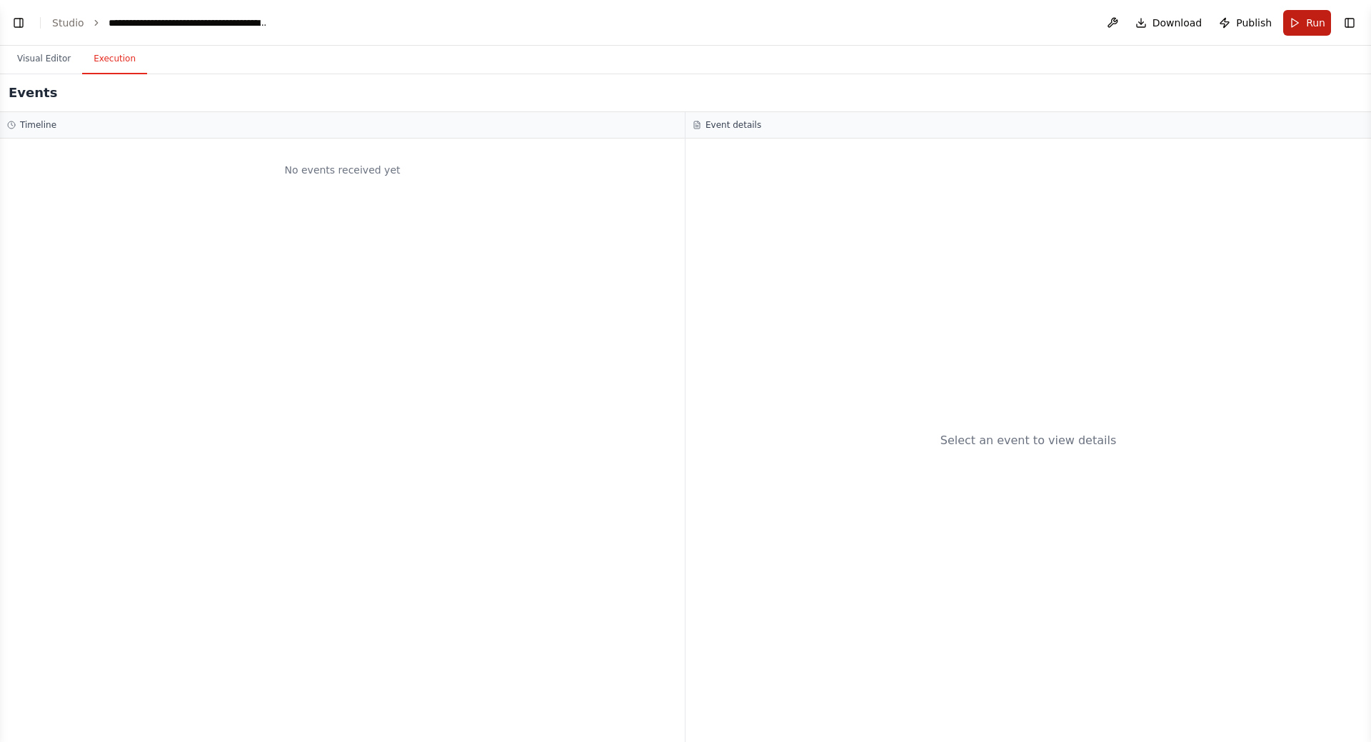
click at [1298, 19] on button "Run" at bounding box center [1307, 23] width 48 height 26
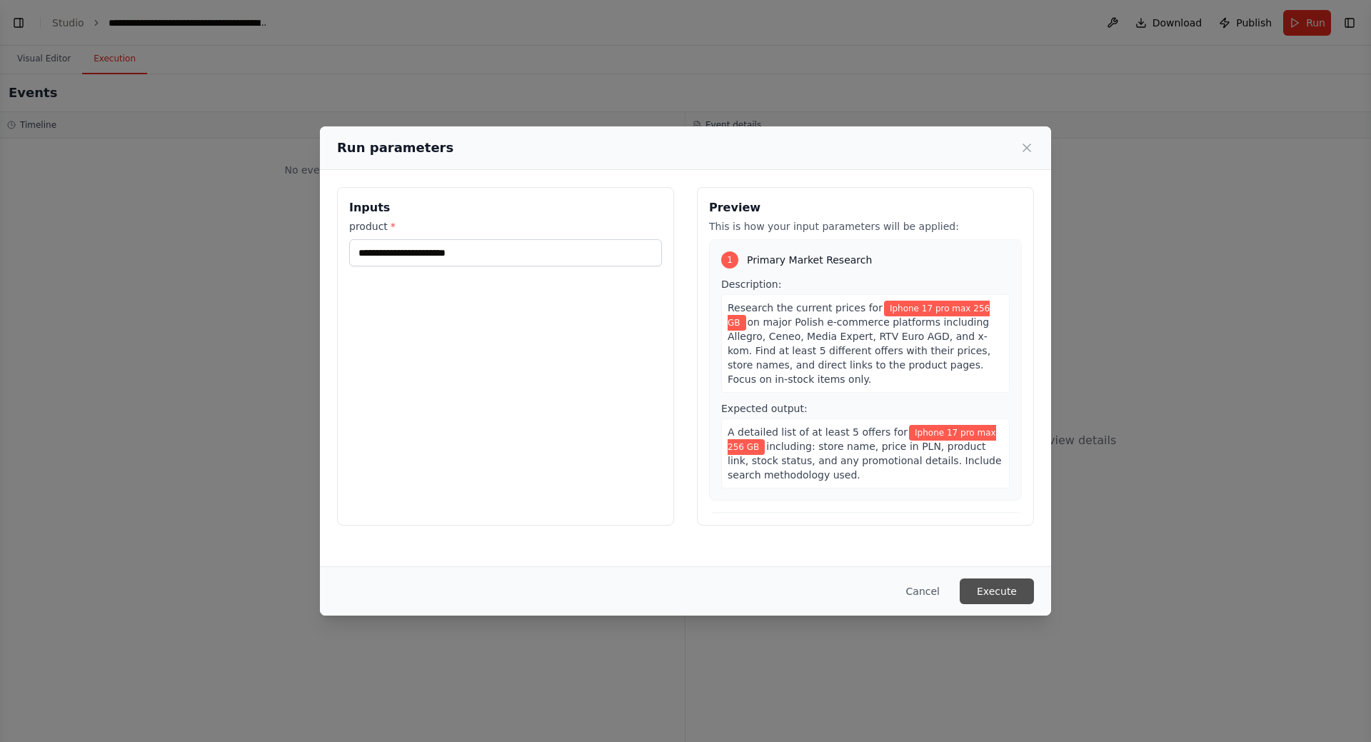
click at [996, 588] on button "Execute" at bounding box center [997, 591] width 74 height 26
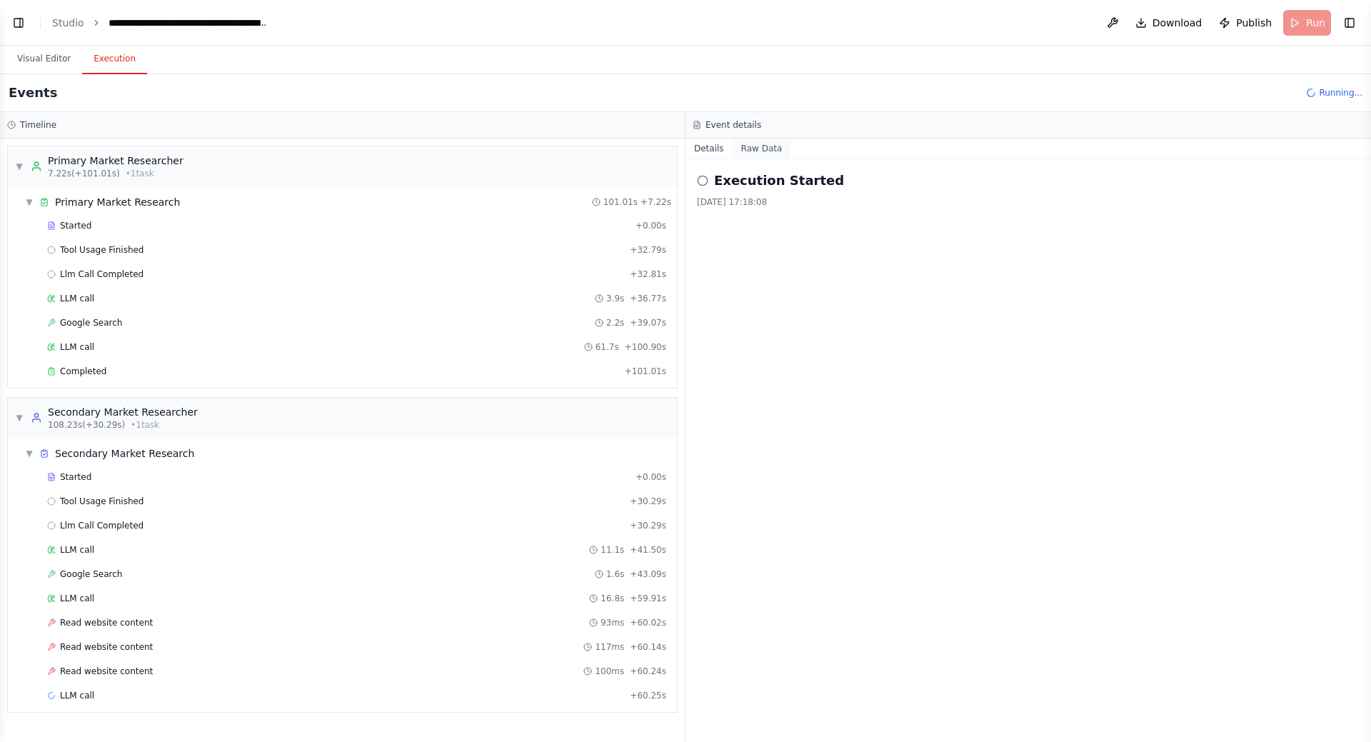
click at [750, 151] on button "Raw Data" at bounding box center [762, 149] width 59 height 20
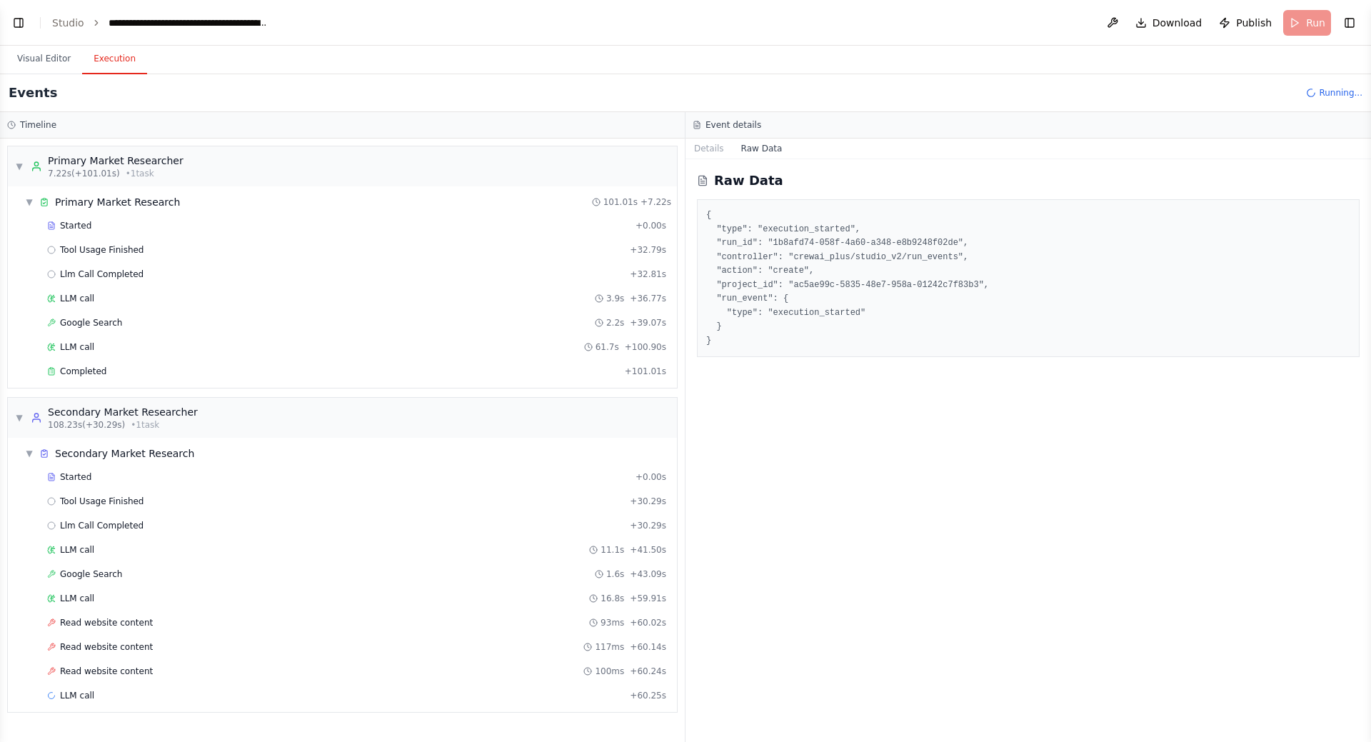
click at [706, 159] on div "Details Raw Data" at bounding box center [1029, 149] width 686 height 21
click at [710, 154] on button "Details" at bounding box center [709, 149] width 47 height 20
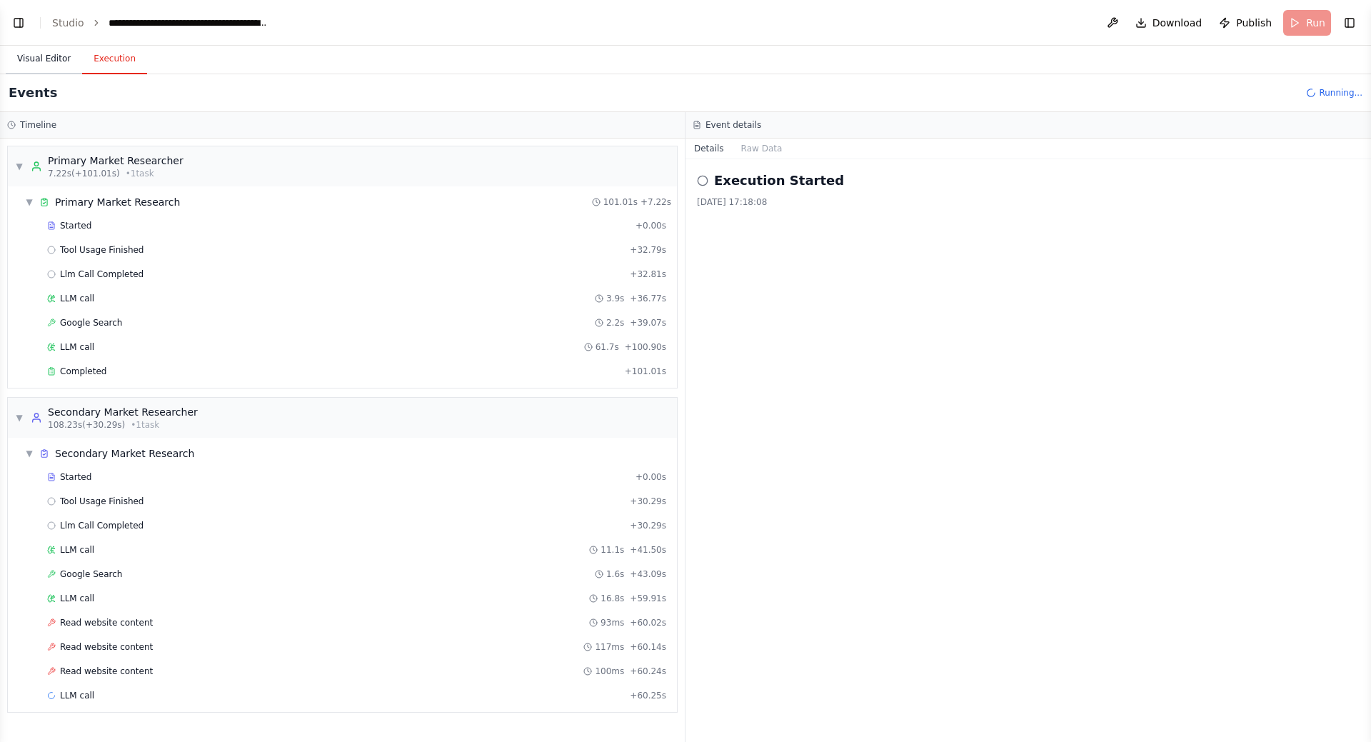
click at [43, 66] on button "Visual Editor" at bounding box center [44, 59] width 76 height 30
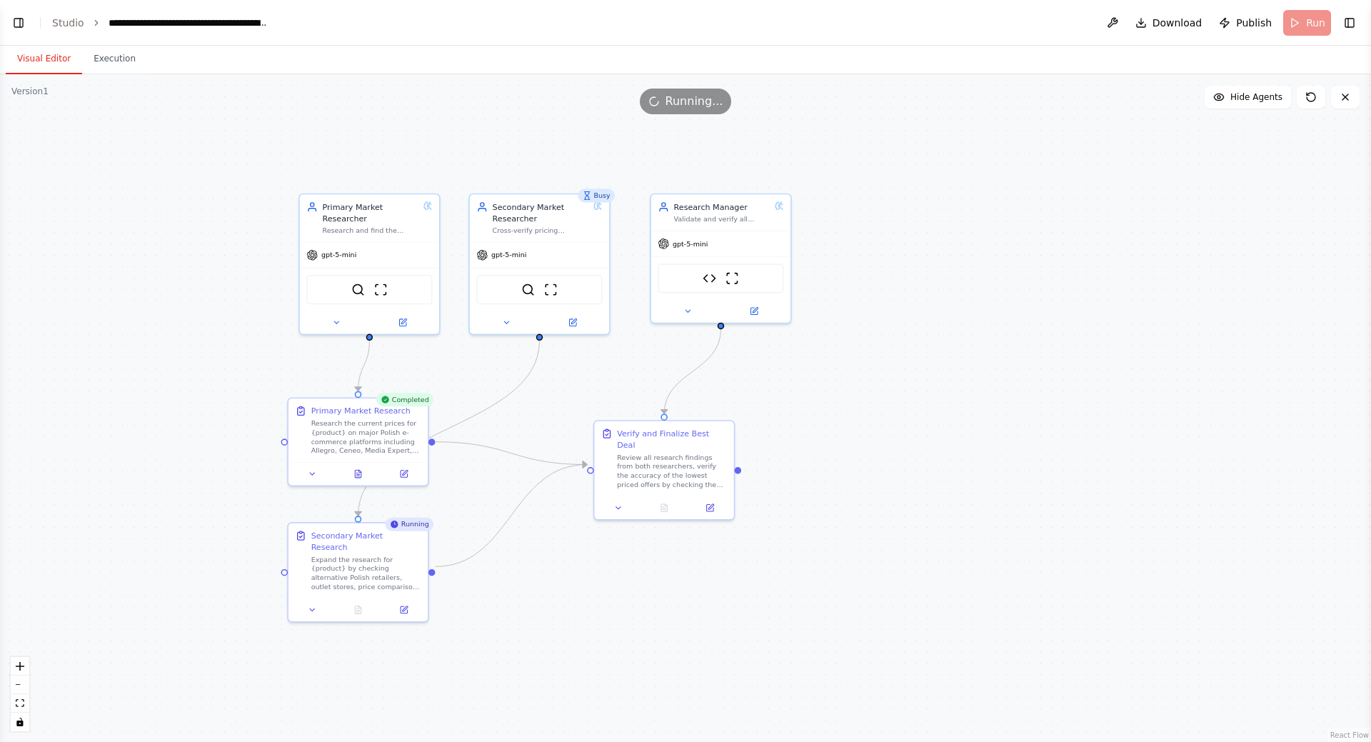
drag, startPoint x: 696, startPoint y: 421, endPoint x: 898, endPoint y: 404, distance: 203.5
click at [898, 404] on div ".deletable-edge-delete-btn { width: 20px; height: 20px; border: 0px solid #ffff…" at bounding box center [685, 408] width 1371 height 668
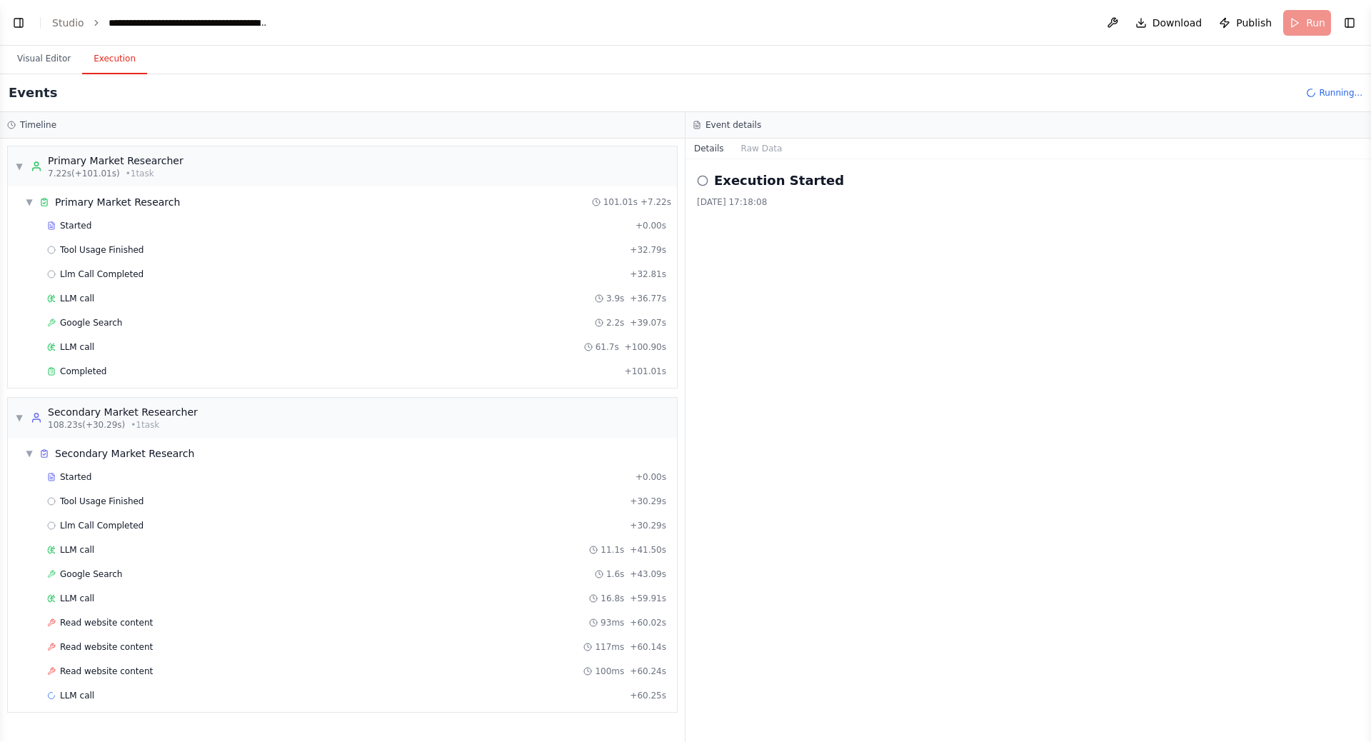
click at [115, 56] on button "Execution" at bounding box center [114, 59] width 65 height 30
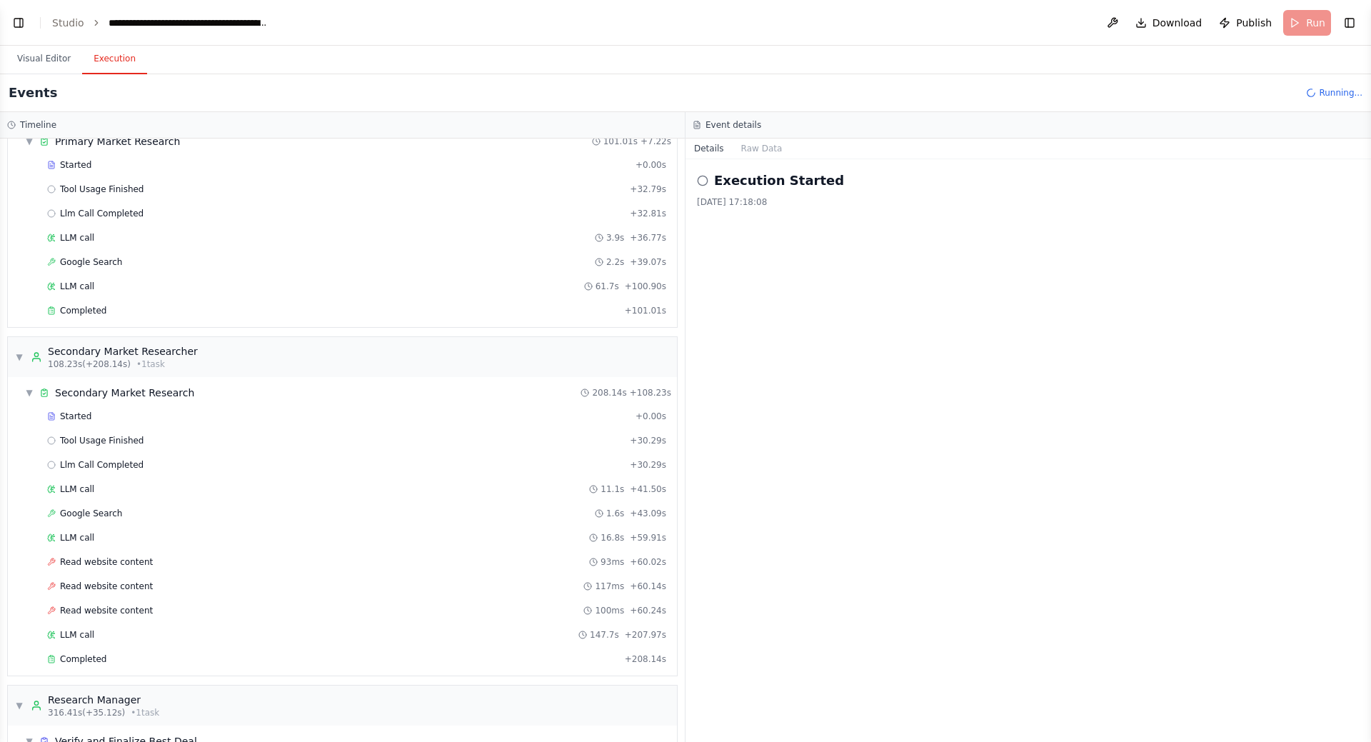
scroll to position [189, 0]
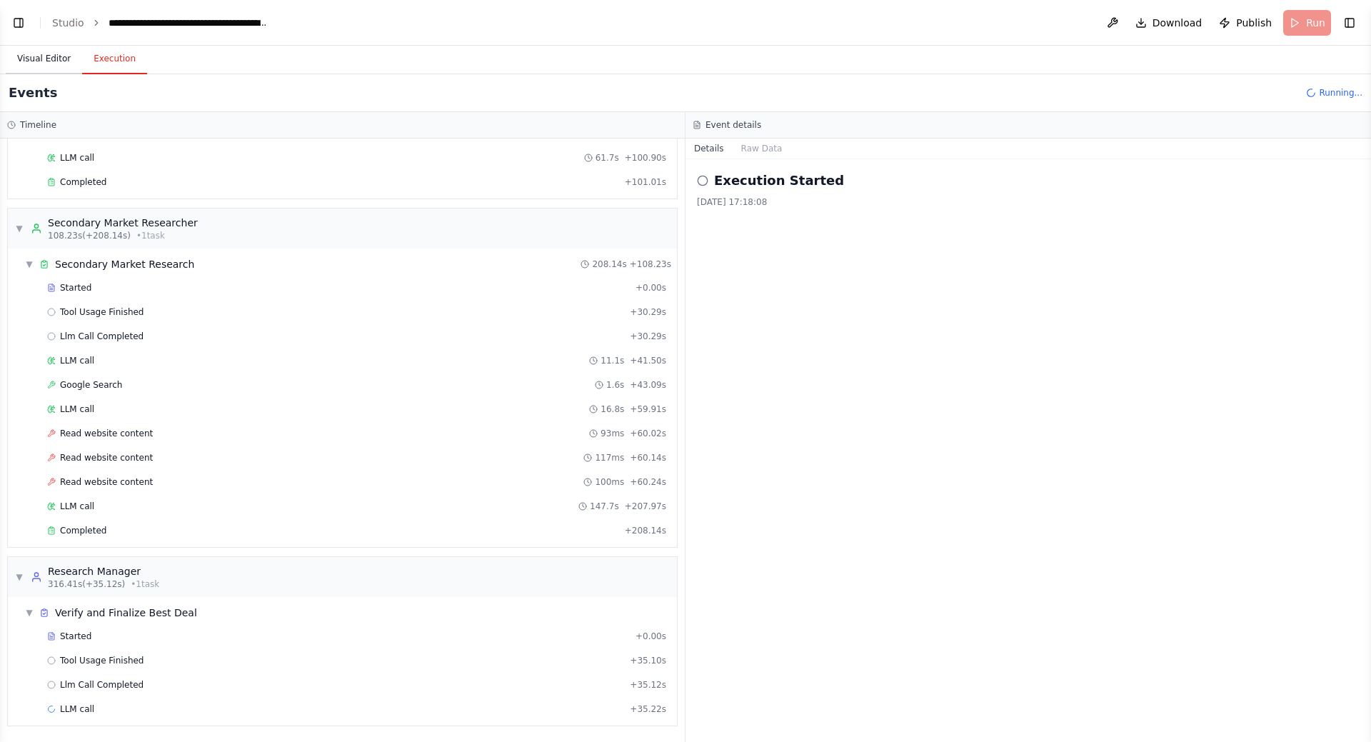
click at [38, 67] on button "Visual Editor" at bounding box center [44, 59] width 76 height 30
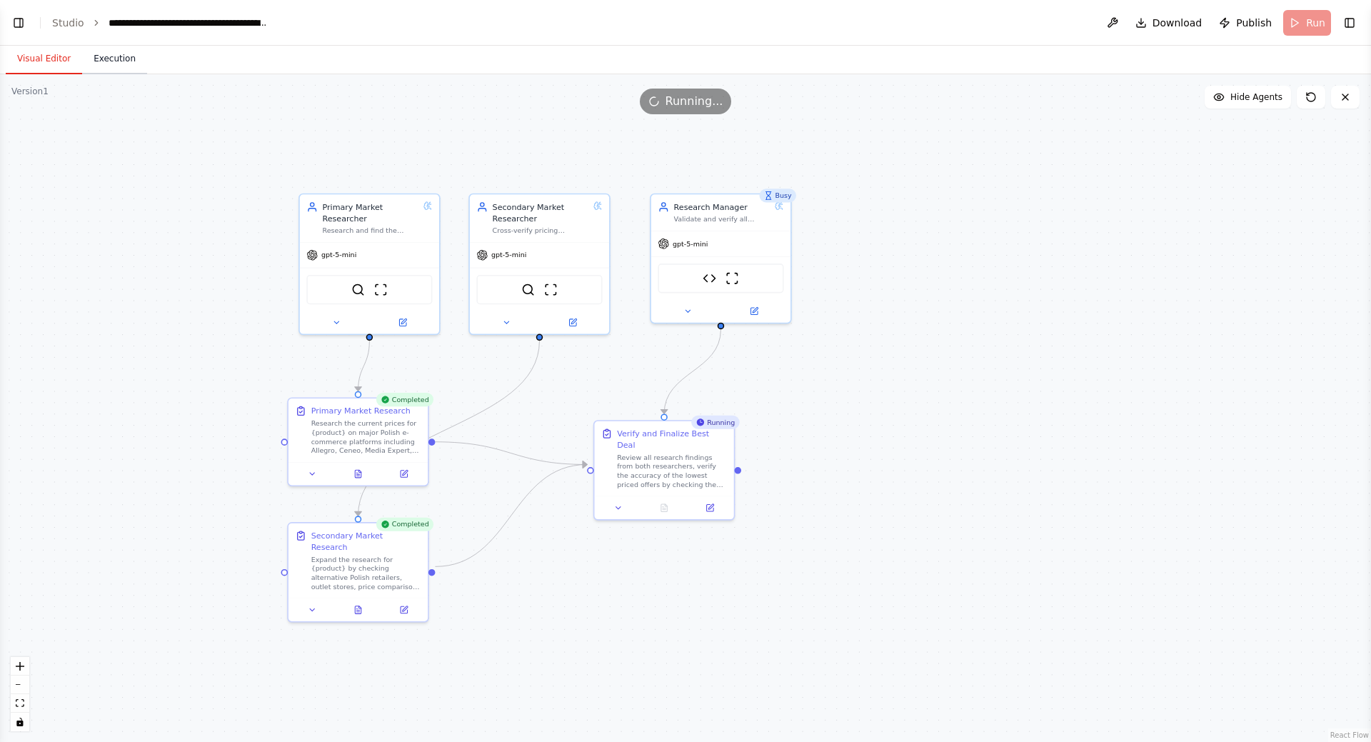
click at [101, 51] on button "Execution" at bounding box center [114, 59] width 65 height 30
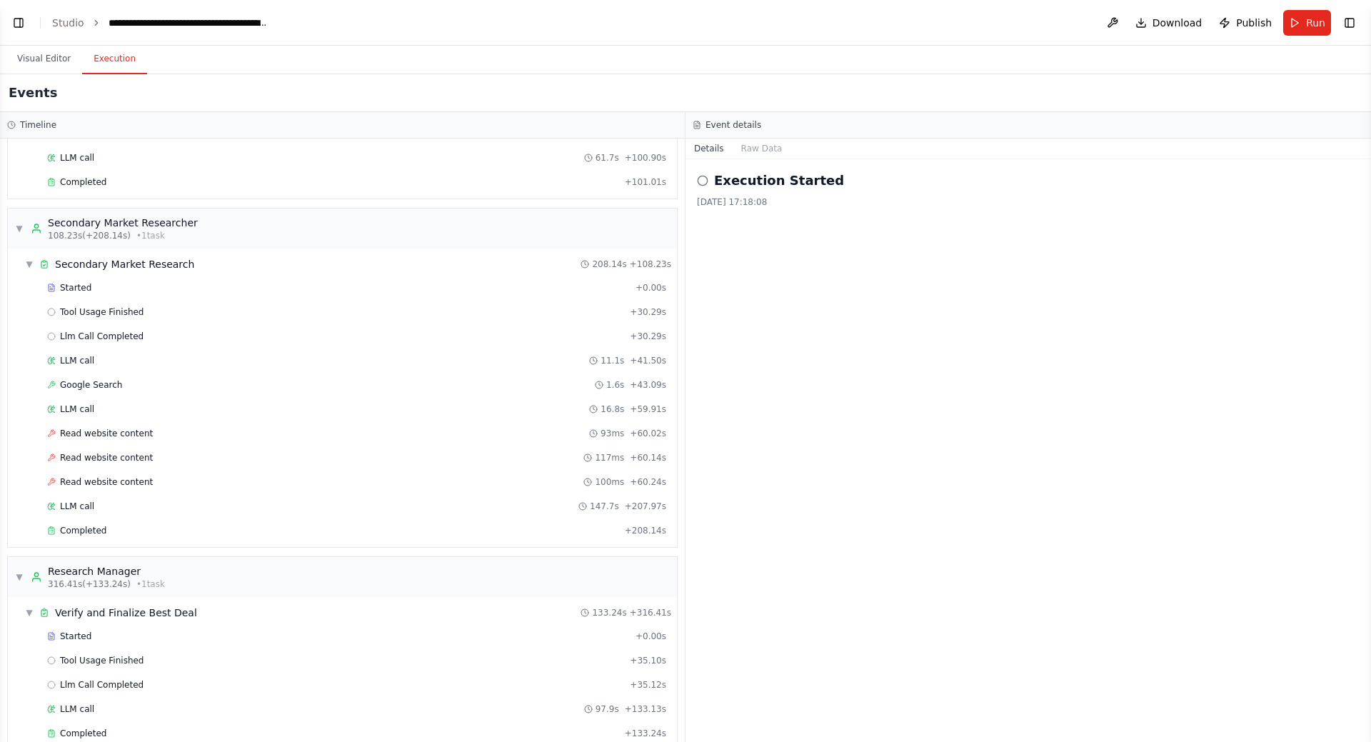
scroll to position [214, 0]
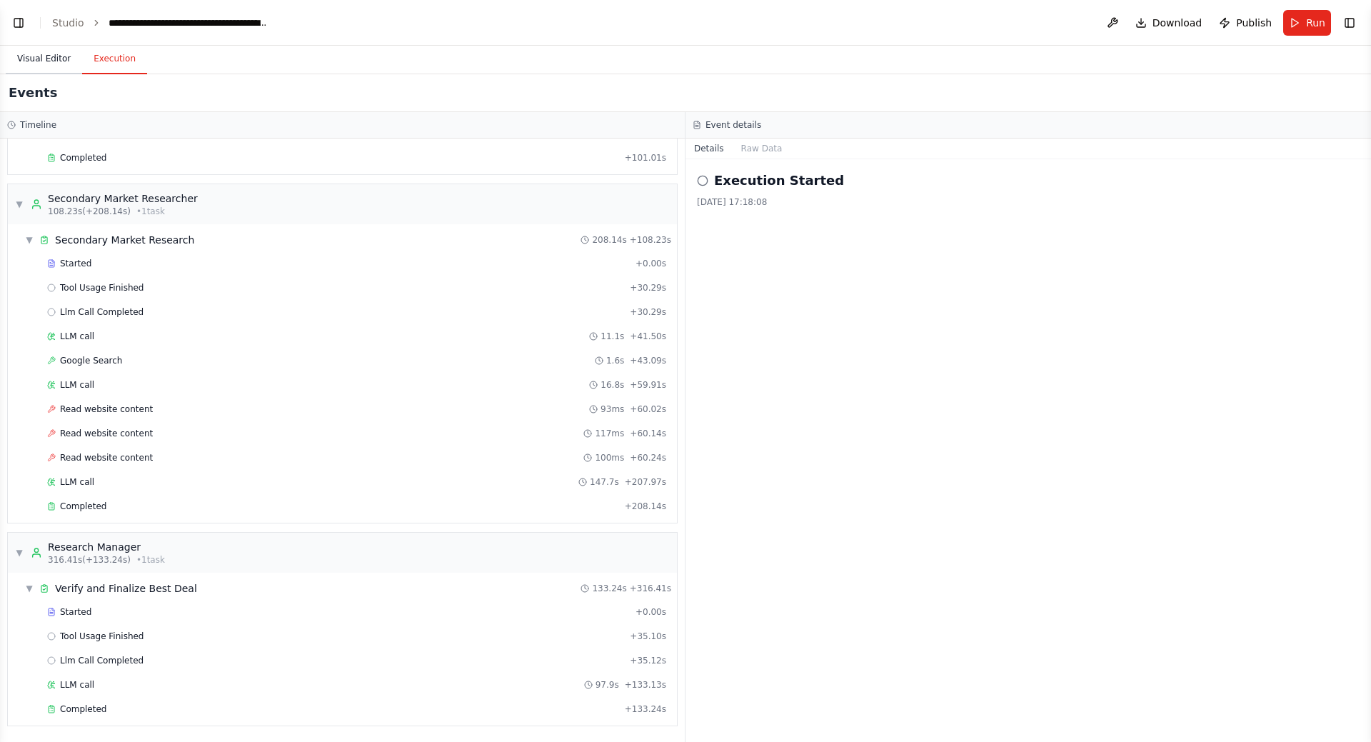
click at [44, 59] on button "Visual Editor" at bounding box center [44, 59] width 76 height 30
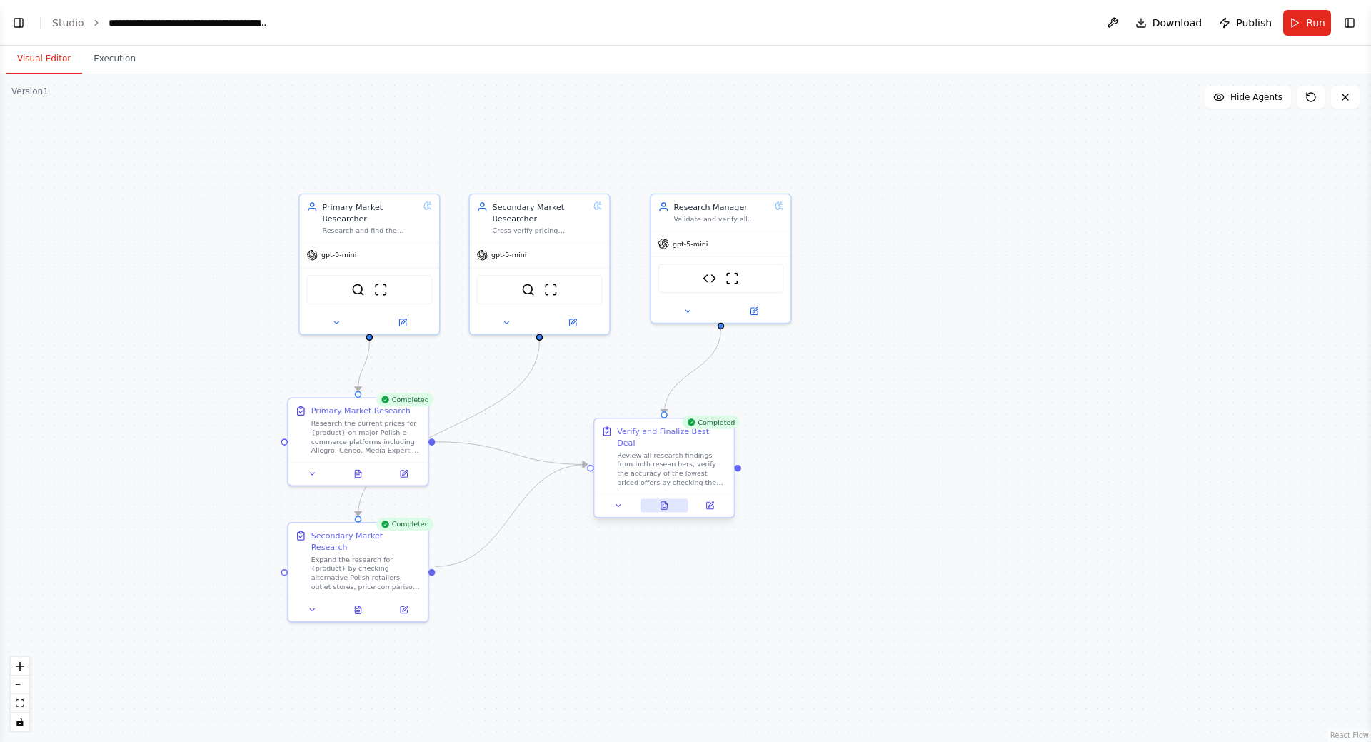
click at [661, 502] on icon at bounding box center [664, 506] width 6 height 8
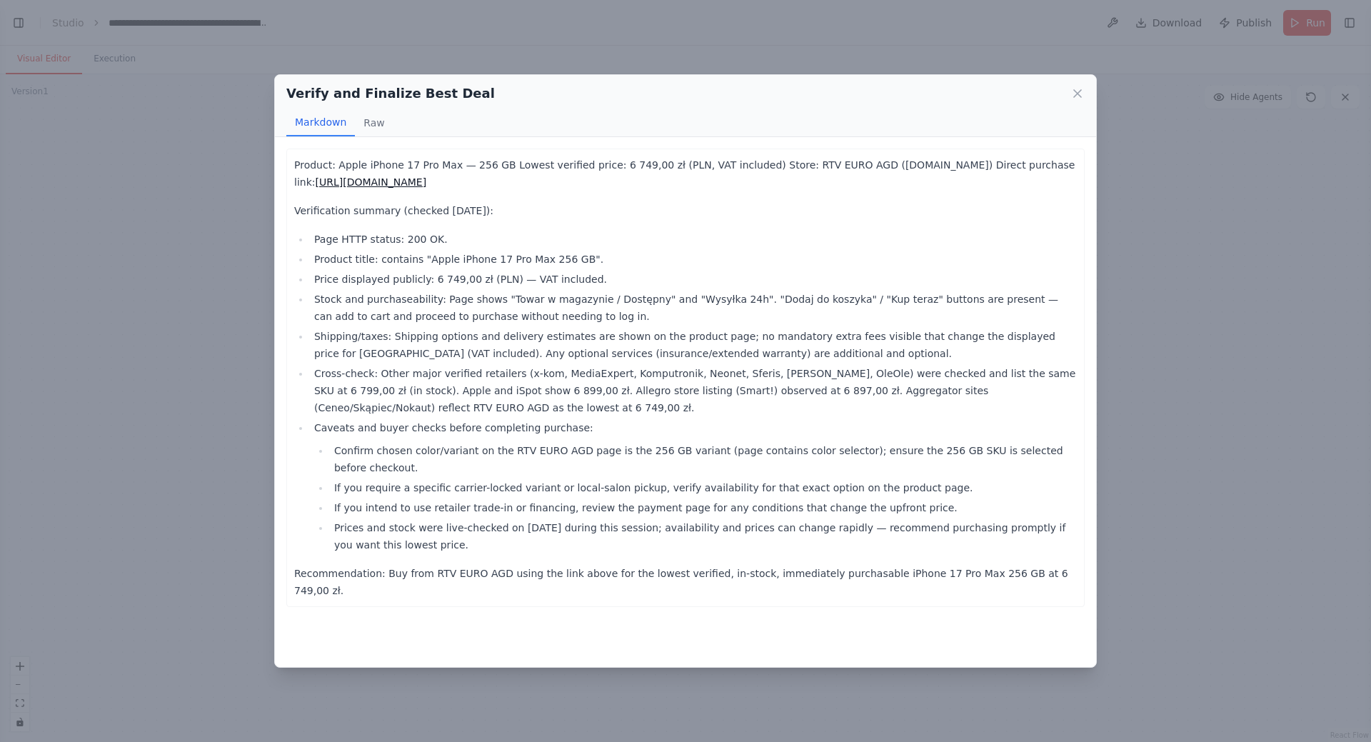
click at [426, 177] on link "https://www.euro.com.pl/telefony-komorkowe/apple/iphone-17-pro-max-256-gb.bhtml" at bounding box center [370, 181] width 111 height 11
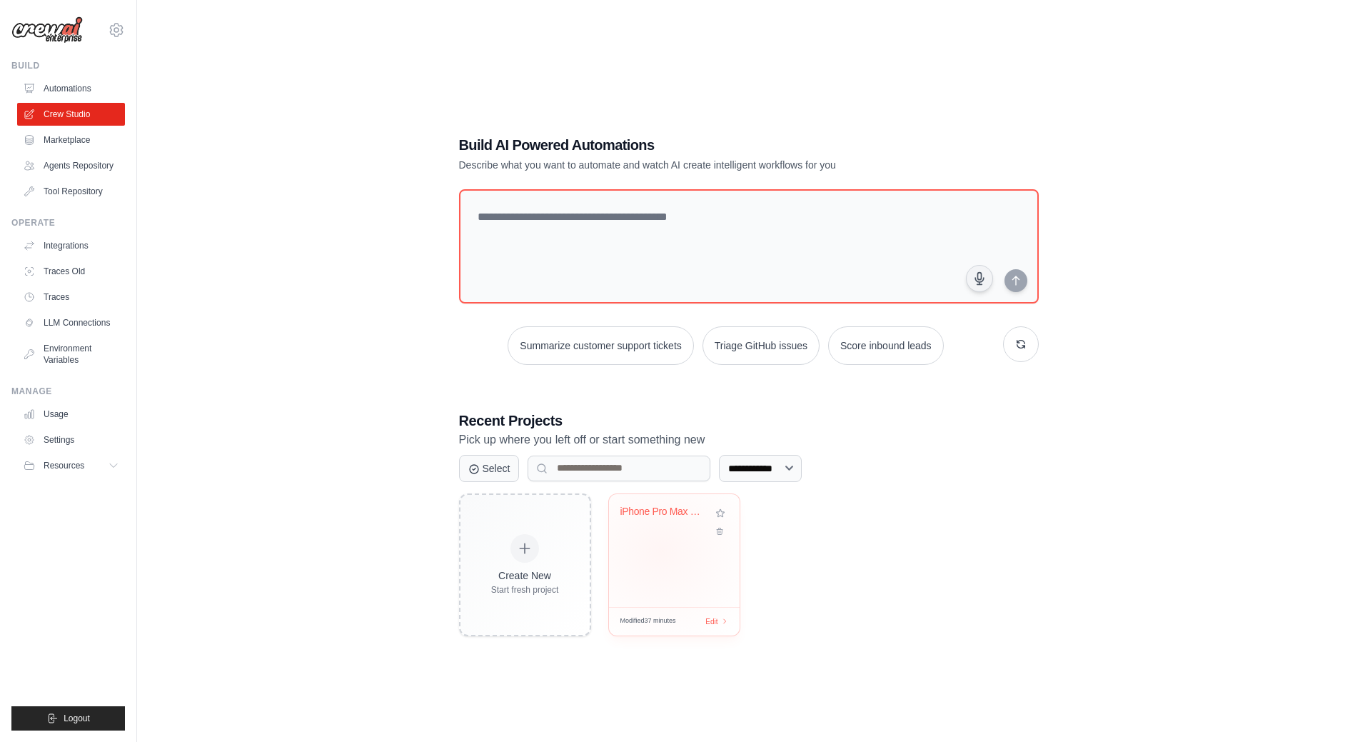
click at [661, 551] on div "iPhone Pro Max Price Research - Pol..." at bounding box center [674, 550] width 131 height 113
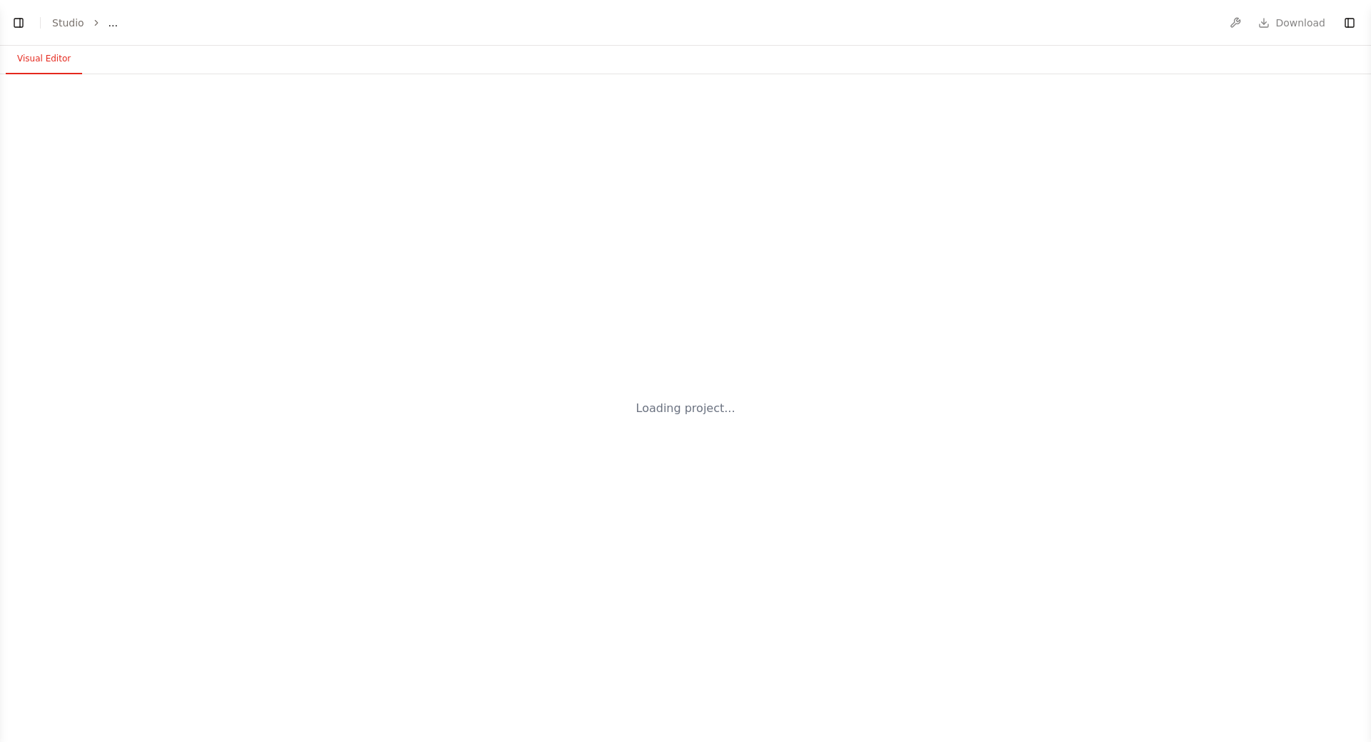
select select "****"
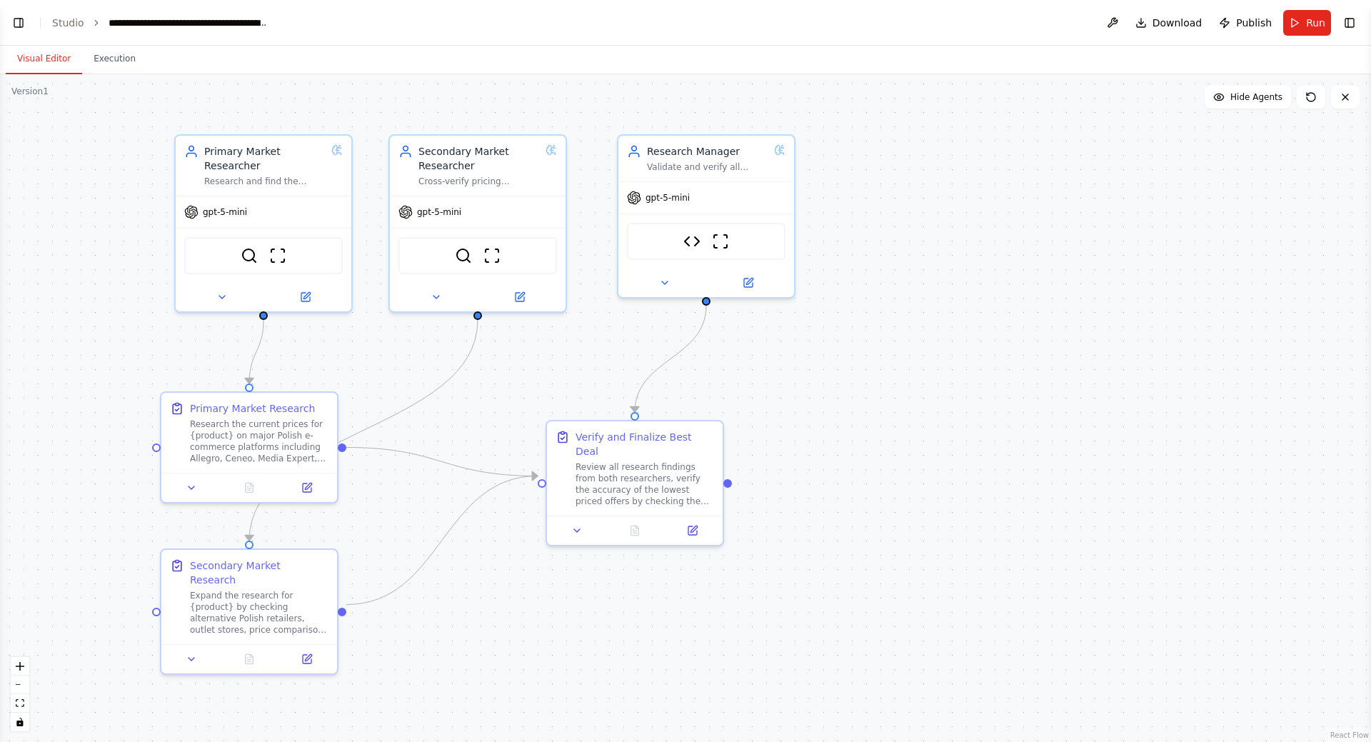
drag, startPoint x: 515, startPoint y: 393, endPoint x: 590, endPoint y: 386, distance: 75.3
click at [590, 386] on div ".deletable-edge-delete-btn { width: 20px; height: 20px; border: 0px solid #ffff…" at bounding box center [685, 408] width 1371 height 668
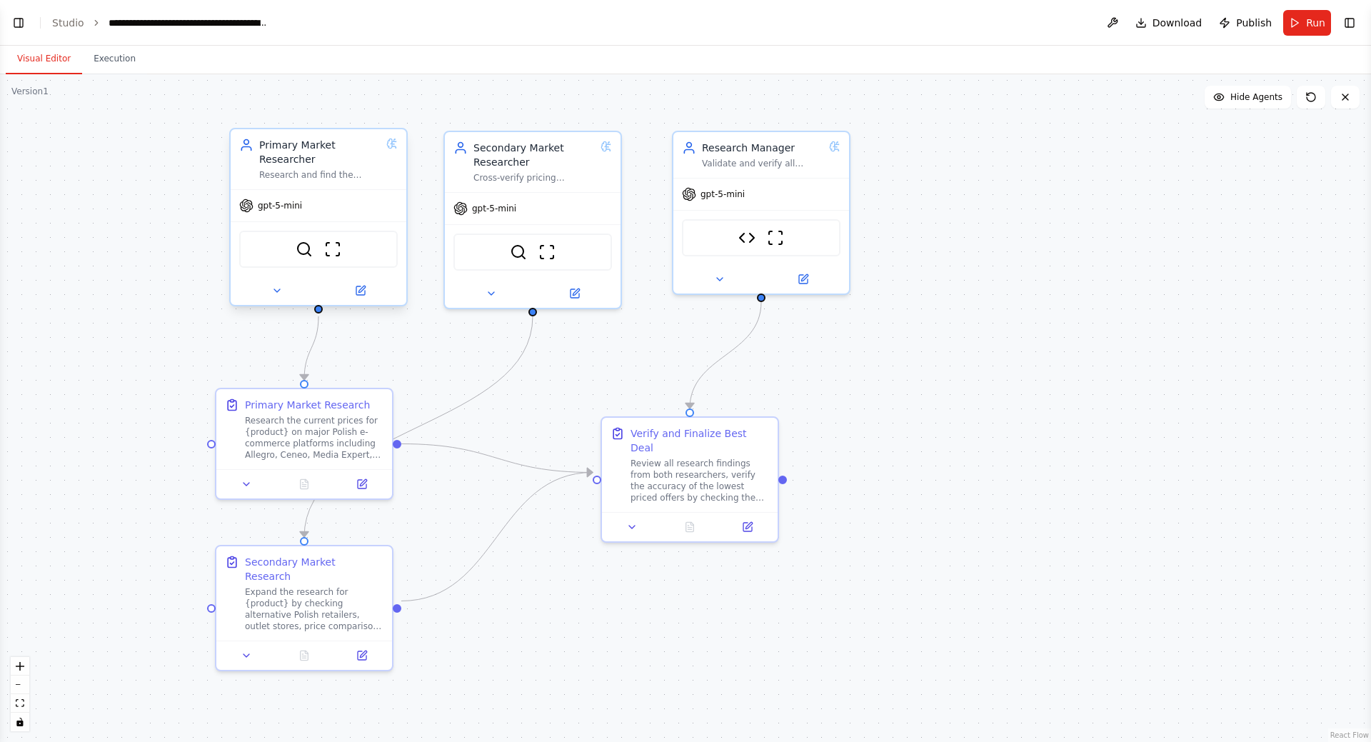
scroll to position [2241, 0]
click at [278, 293] on icon at bounding box center [276, 290] width 11 height 11
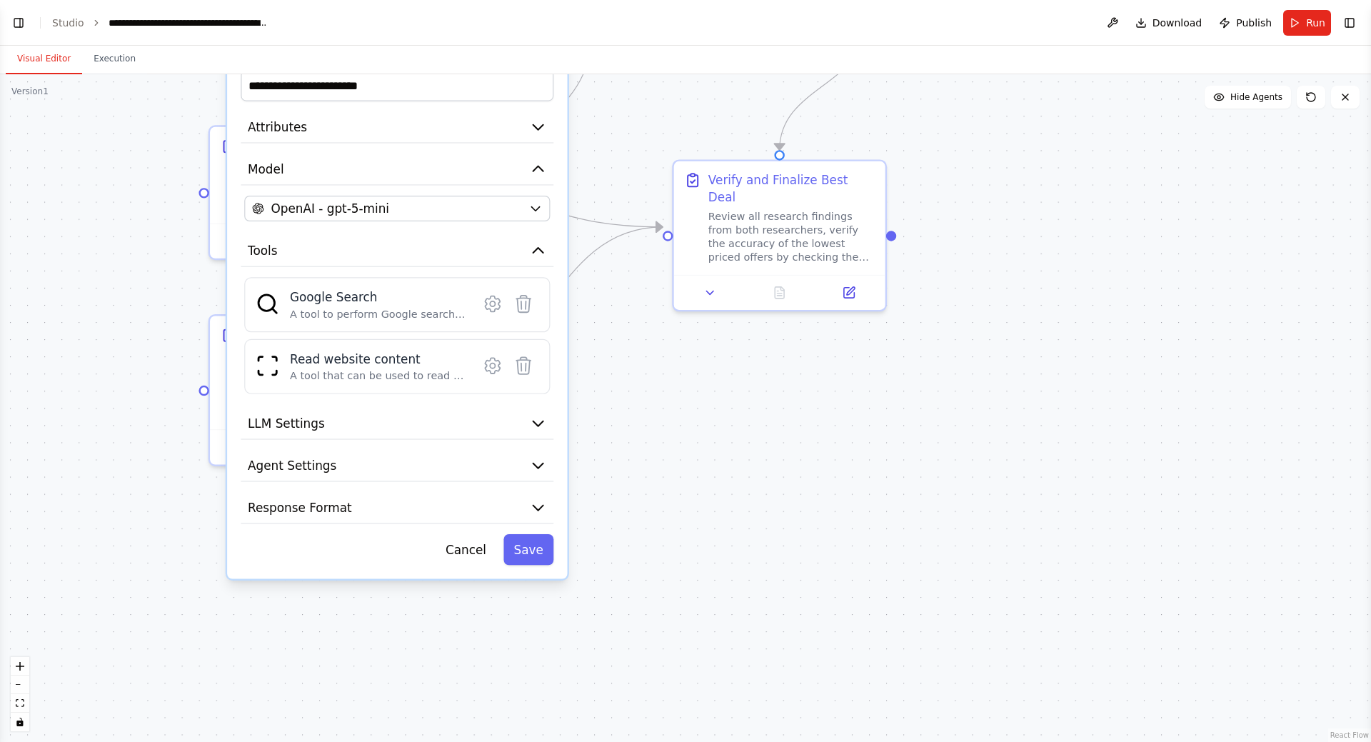
drag, startPoint x: 114, startPoint y: 536, endPoint x: 139, endPoint y: 281, distance: 257.0
click at [139, 281] on div ".deletable-edge-delete-btn { width: 20px; height: 20px; border: 0px solid #ffff…" at bounding box center [685, 408] width 1371 height 668
click at [357, 458] on button "Agent Settings" at bounding box center [397, 466] width 313 height 32
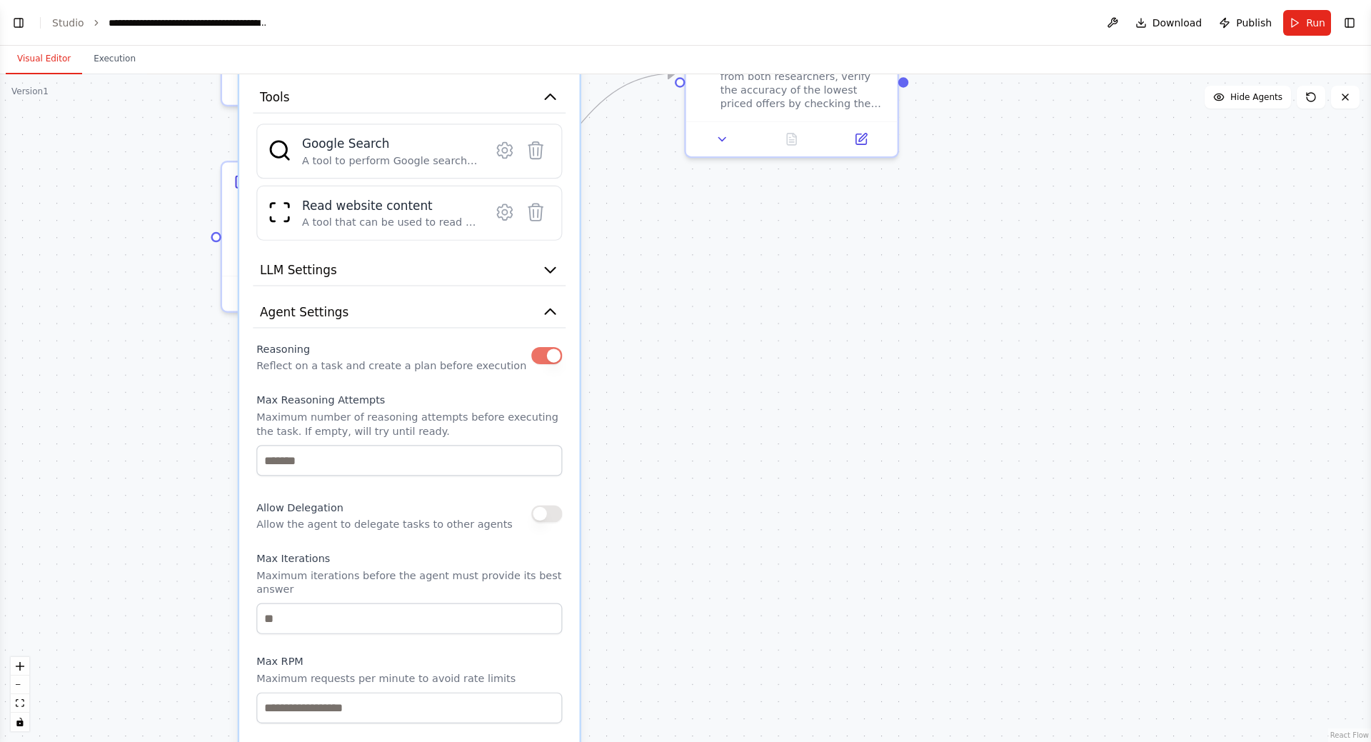
drag, startPoint x: 648, startPoint y: 573, endPoint x: 660, endPoint y: 420, distance: 154.0
click at [660, 420] on div ".deletable-edge-delete-btn { width: 20px; height: 20px; border: 0px solid #ffff…" at bounding box center [685, 408] width 1371 height 668
click at [550, 356] on button "button" at bounding box center [546, 355] width 31 height 17
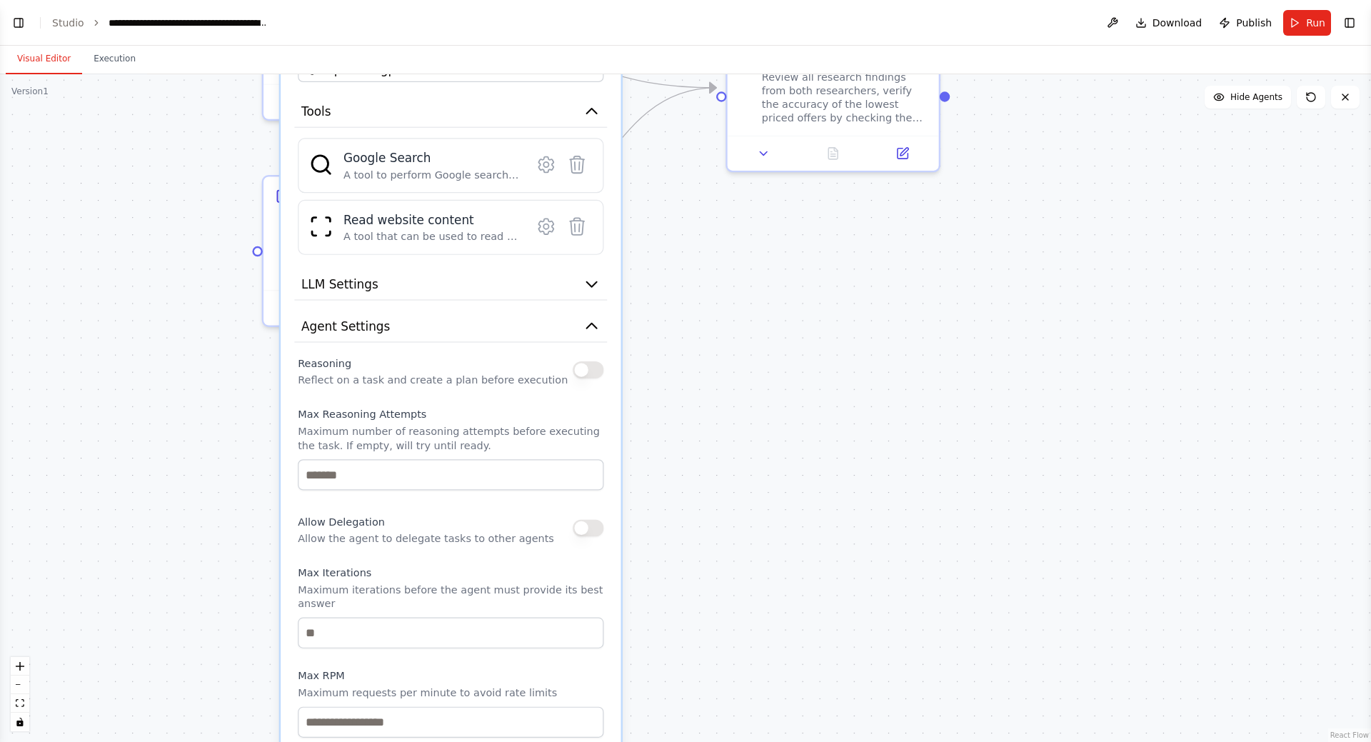
drag, startPoint x: 648, startPoint y: 440, endPoint x: 686, endPoint y: 538, distance: 105.3
click at [686, 538] on div ".deletable-edge-delete-btn { width: 20px; height: 20px; border: 0px solid #ffff…" at bounding box center [685, 408] width 1371 height 668
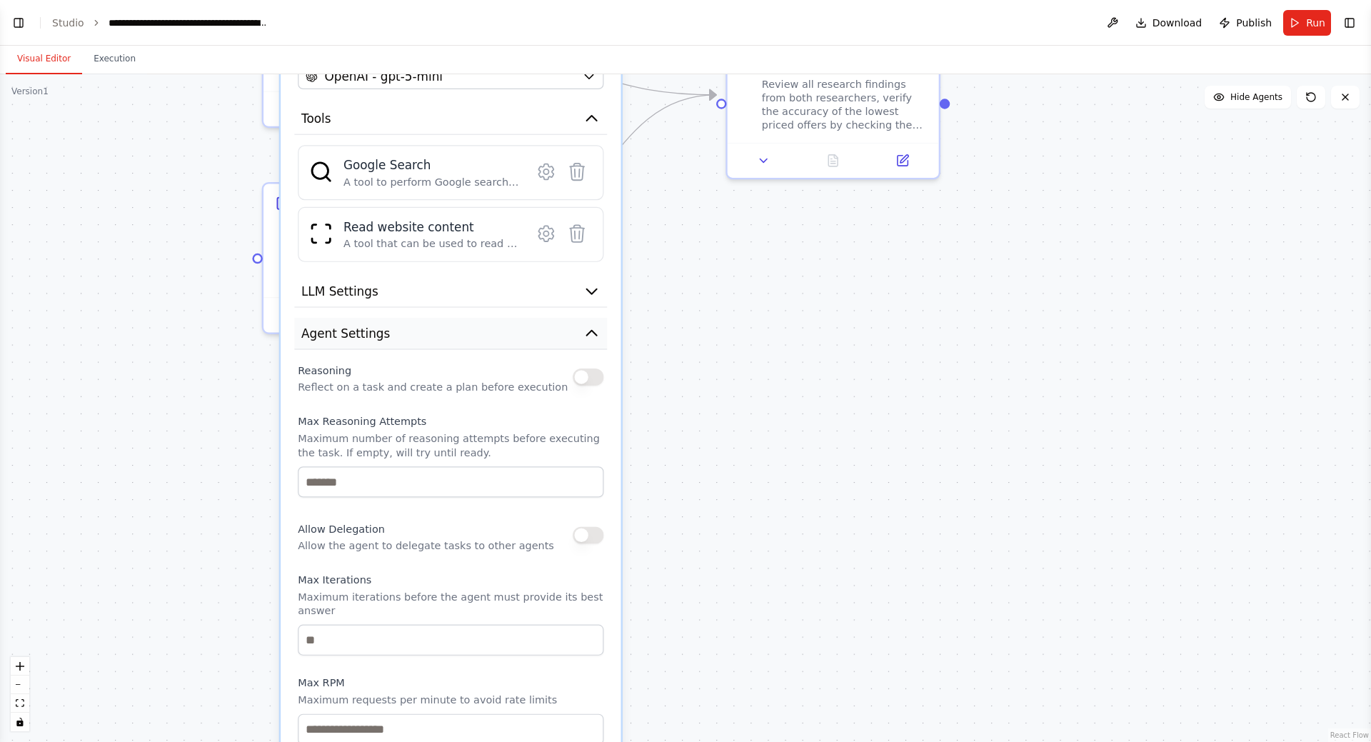
click at [556, 337] on button "Agent Settings" at bounding box center [450, 334] width 313 height 32
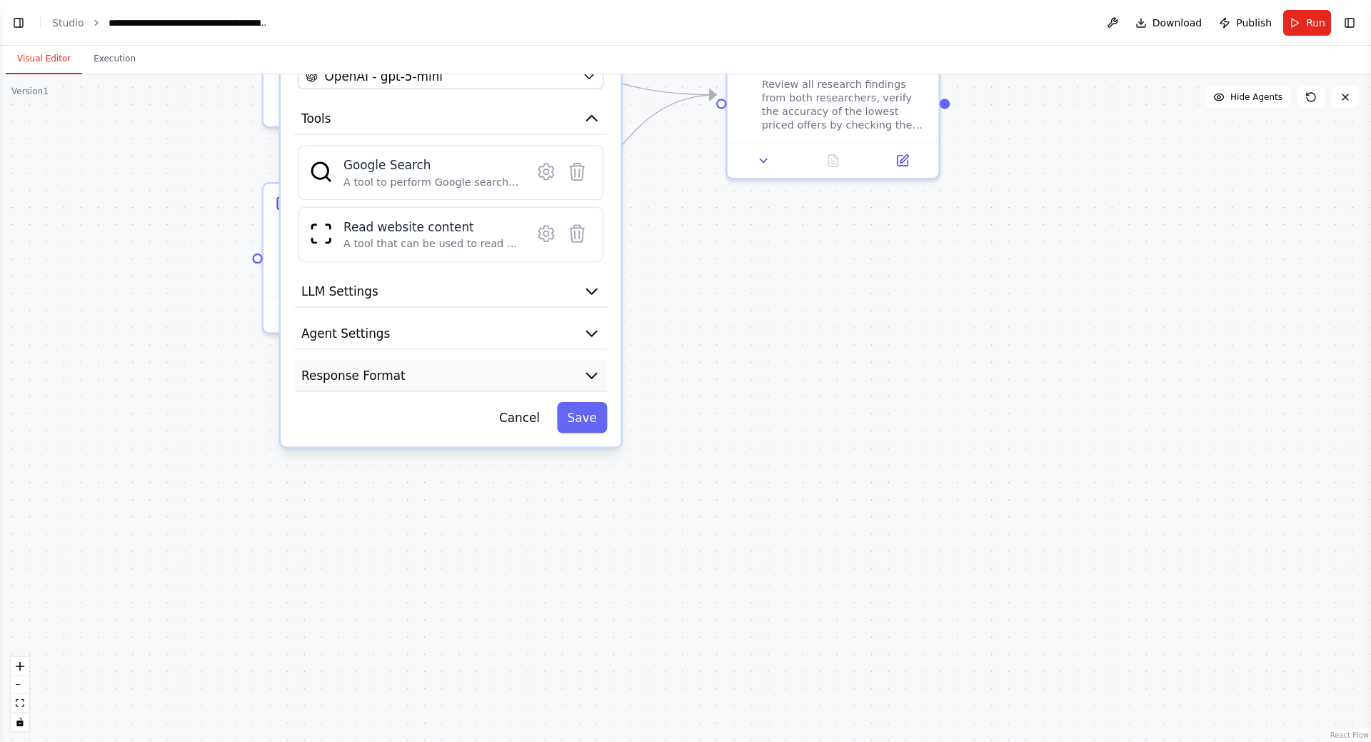
click at [516, 373] on button "Response Format" at bounding box center [450, 376] width 313 height 32
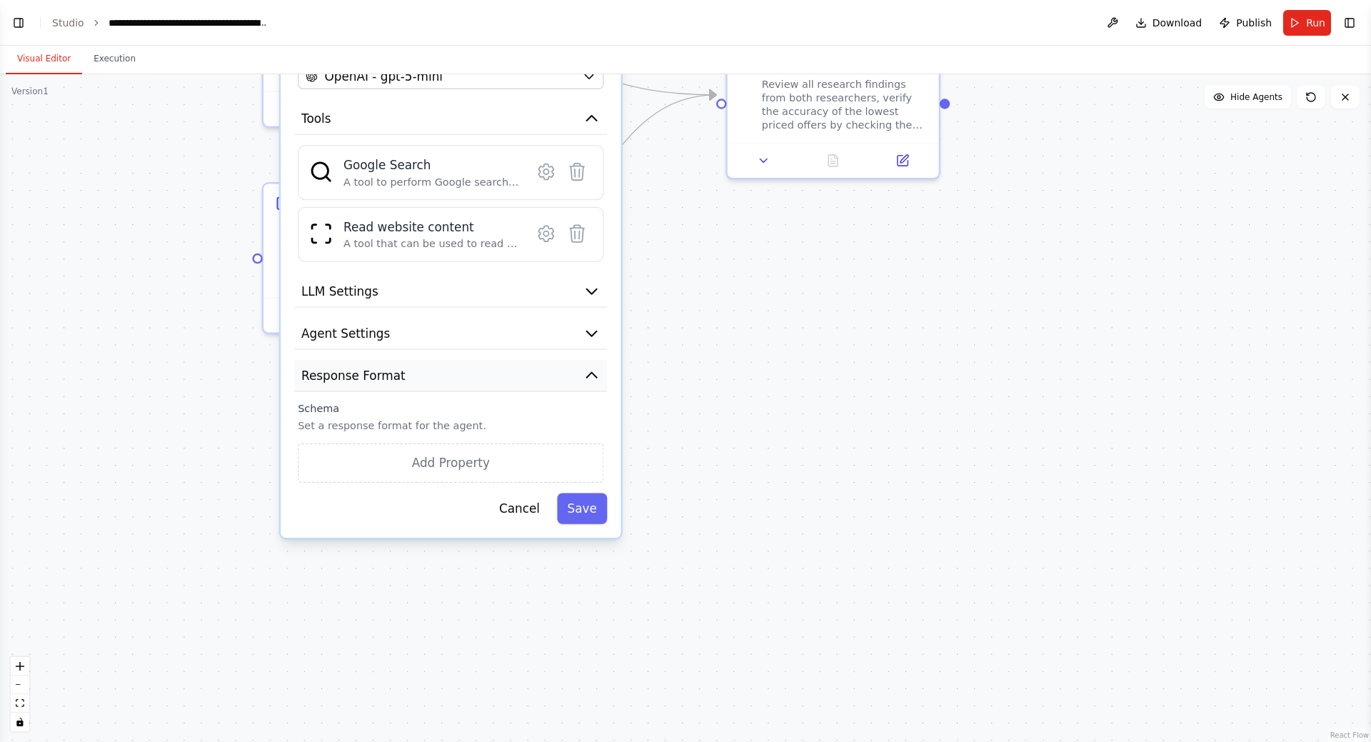
click at [523, 377] on button "Response Format" at bounding box center [450, 376] width 313 height 32
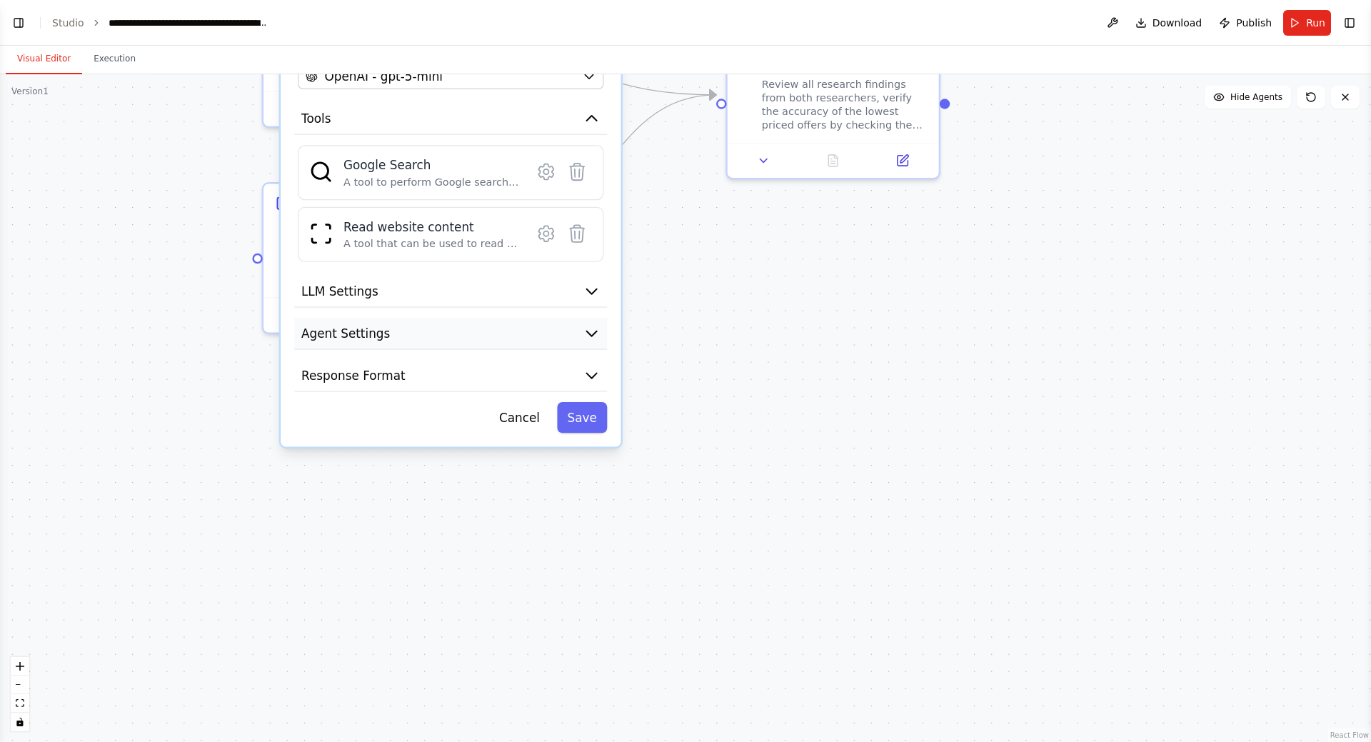
click at [523, 334] on button "Agent Settings" at bounding box center [450, 334] width 313 height 32
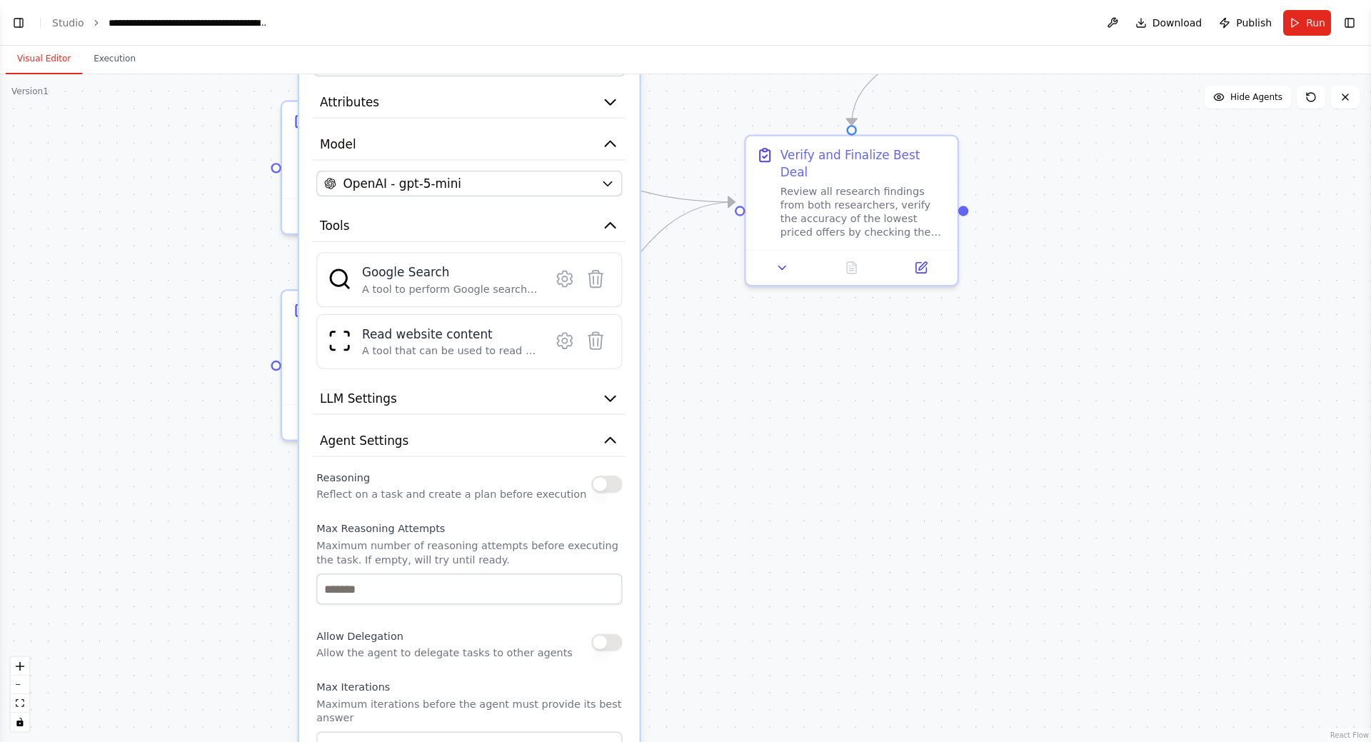
drag, startPoint x: 696, startPoint y: 401, endPoint x: 713, endPoint y: 614, distance: 213.4
click at [713, 614] on div ".deletable-edge-delete-btn { width: 20px; height: 20px; border: 0px solid #ffff…" at bounding box center [685, 408] width 1371 height 668
click at [576, 446] on button "Agent Settings" at bounding box center [469, 441] width 313 height 32
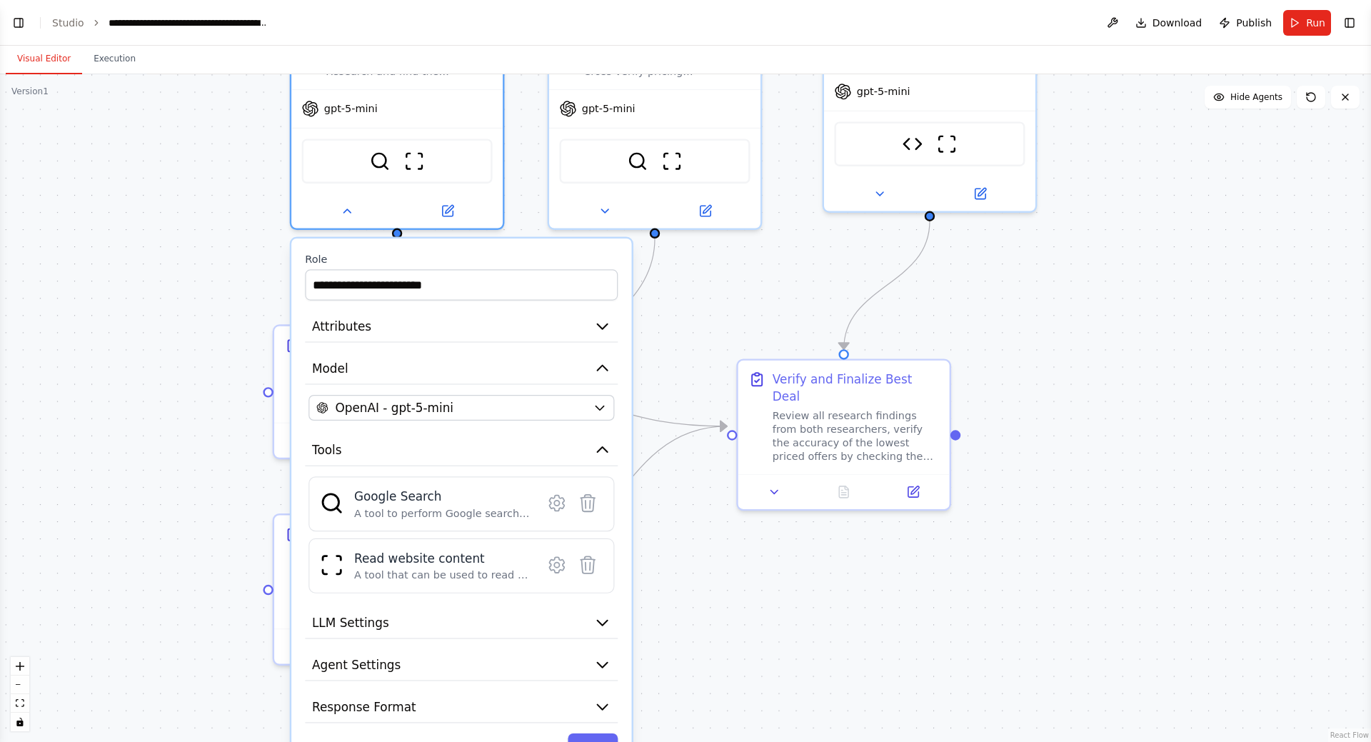
drag, startPoint x: 792, startPoint y: 373, endPoint x: 784, endPoint y: 592, distance: 219.4
click at [784, 592] on div ".deletable-edge-delete-btn { width: 20px; height: 20px; border: 0px solid #ffff…" at bounding box center [685, 408] width 1371 height 668
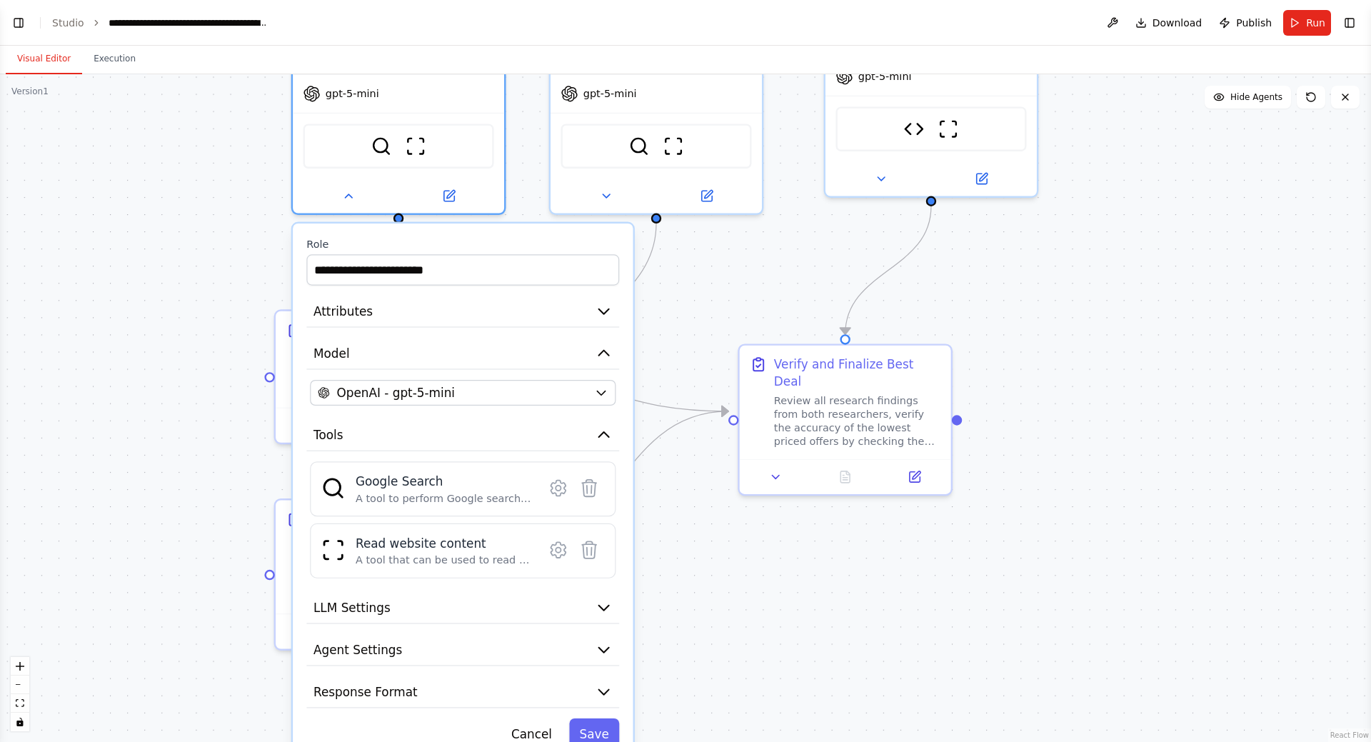
drag, startPoint x: 738, startPoint y: 566, endPoint x: 724, endPoint y: 511, distance: 55.9
click at [741, 500] on div ".deletable-edge-delete-btn { width: 20px; height: 20px; border: 0px solid #ffff…" at bounding box center [685, 408] width 1371 height 668
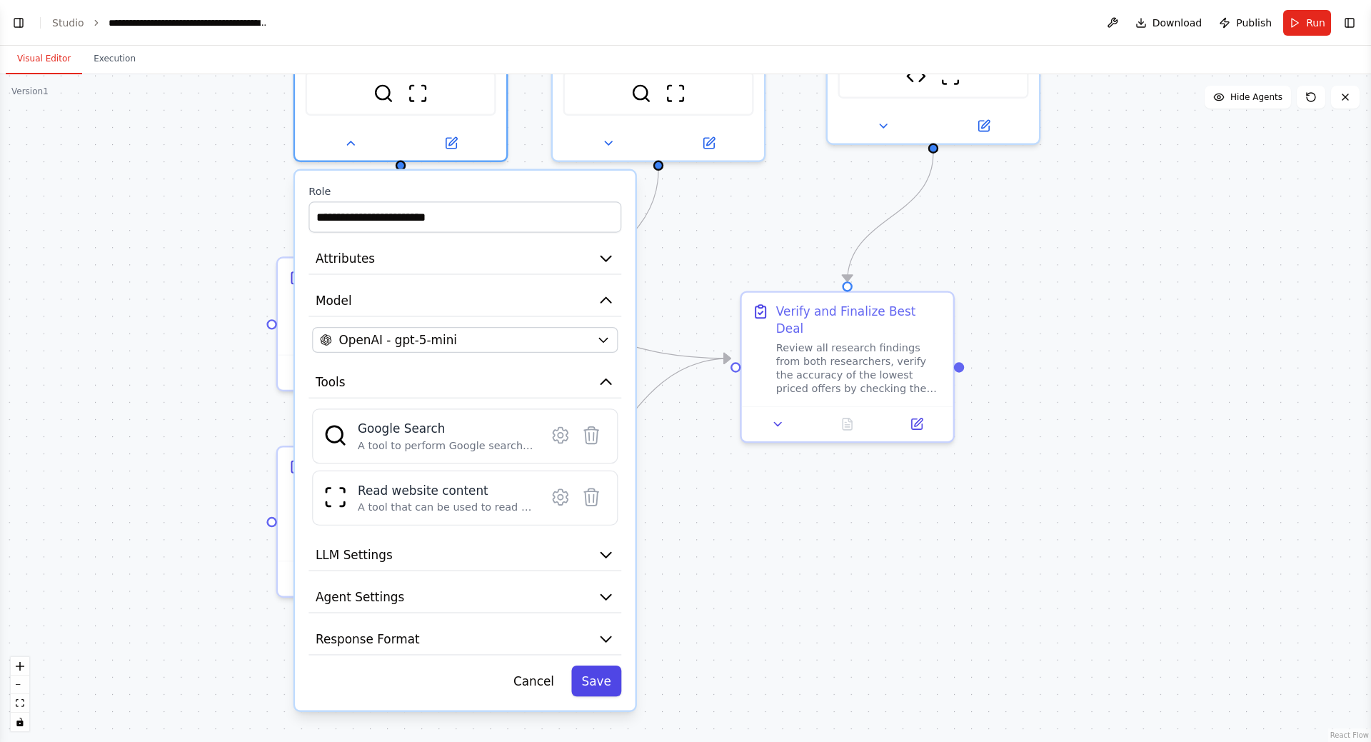
click at [612, 683] on button "Save" at bounding box center [596, 681] width 50 height 31
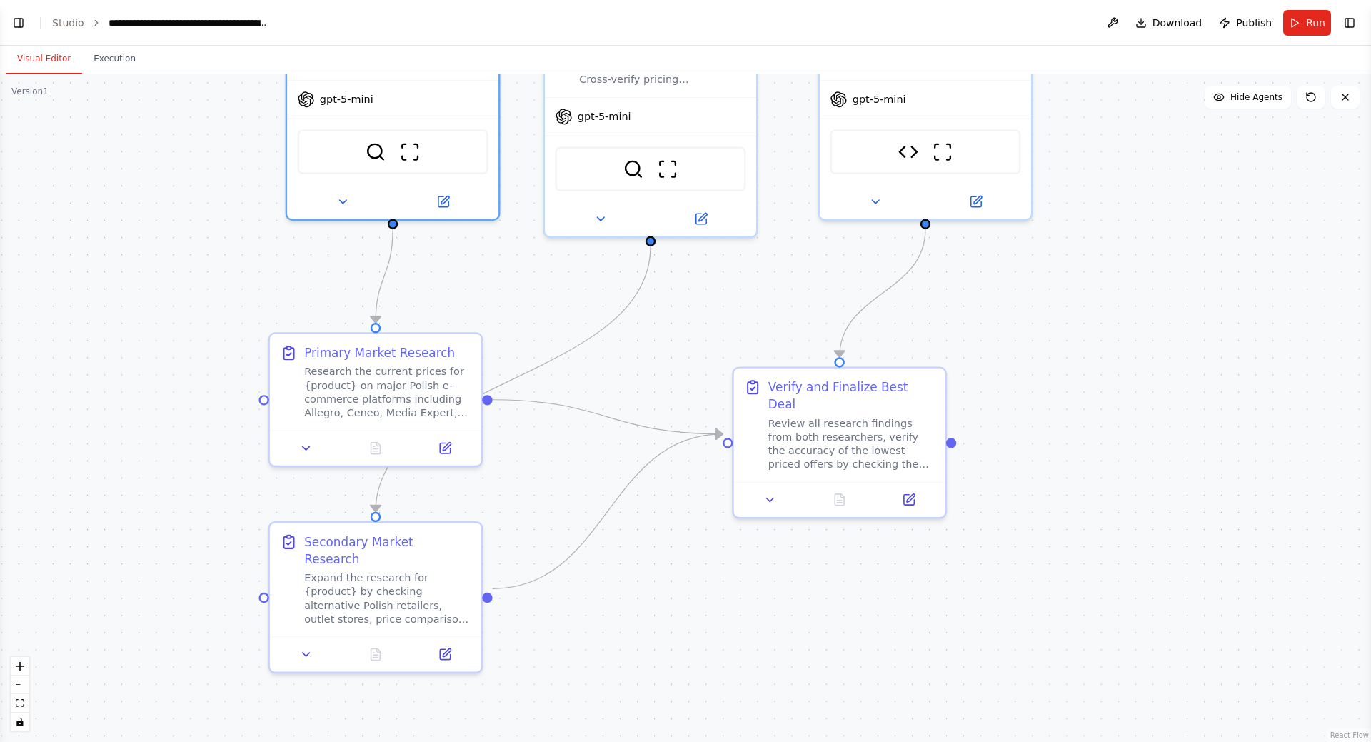
drag, startPoint x: 750, startPoint y: 602, endPoint x: 740, endPoint y: 689, distance: 87.7
click at [740, 690] on div ".deletable-edge-delete-btn { width: 20px; height: 20px; border: 0px solid #ffff…" at bounding box center [685, 408] width 1371 height 668
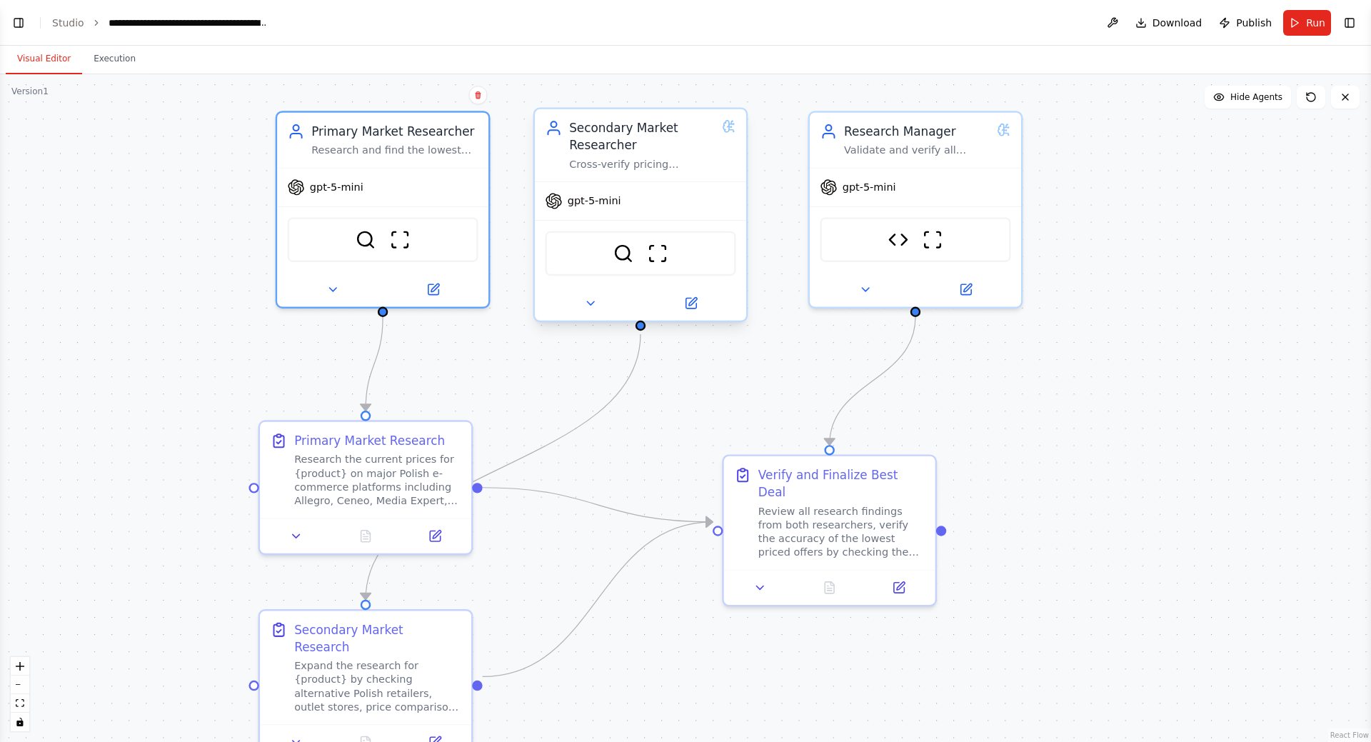
click at [663, 192] on div "gpt-5-mini" at bounding box center [640, 201] width 211 height 38
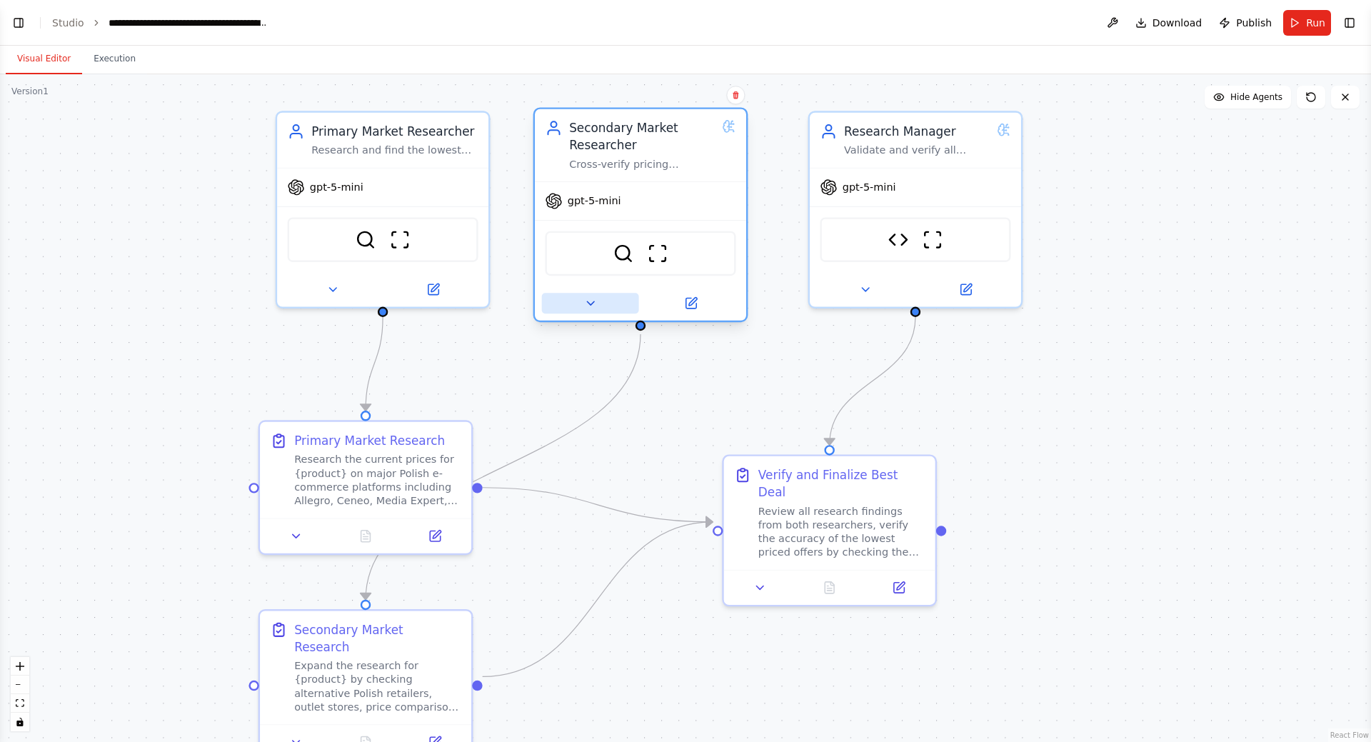
click at [588, 304] on icon at bounding box center [590, 303] width 14 height 14
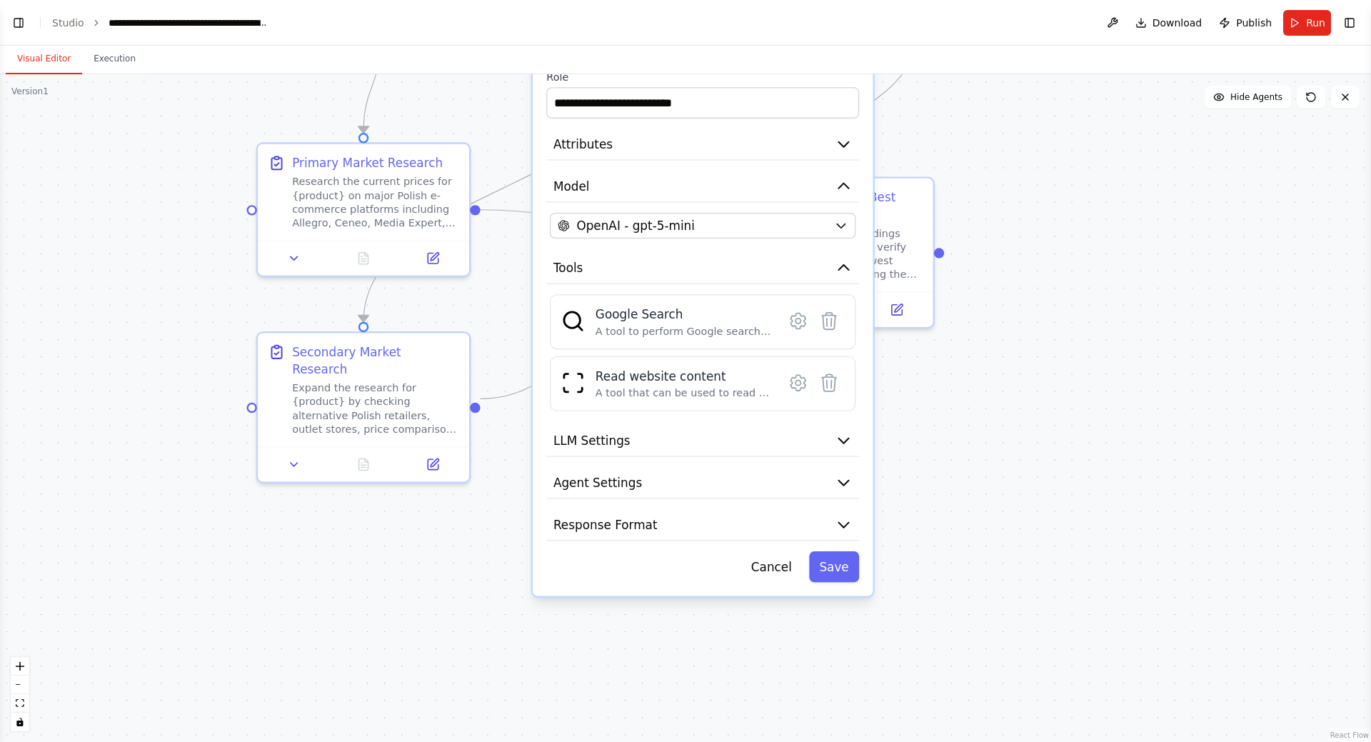
drag, startPoint x: 1096, startPoint y: 428, endPoint x: 1087, endPoint y: 214, distance: 214.4
click at [1087, 214] on div ".deletable-edge-delete-btn { width: 20px; height: 20px; border: 0px solid #ffff…" at bounding box center [685, 408] width 1371 height 668
click at [788, 486] on button "Agent Settings" at bounding box center [702, 483] width 313 height 32
click at [845, 478] on icon "button" at bounding box center [843, 482] width 17 height 17
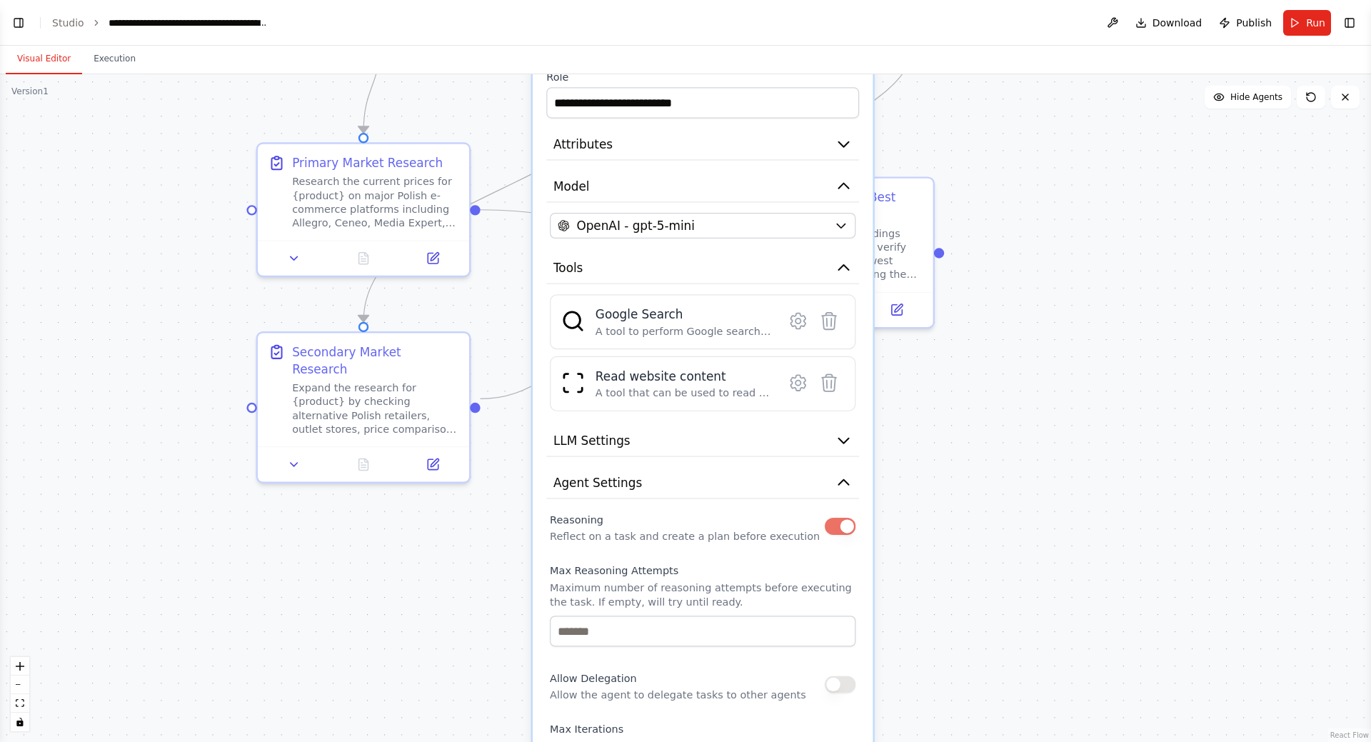
click at [838, 523] on button "button" at bounding box center [840, 526] width 31 height 17
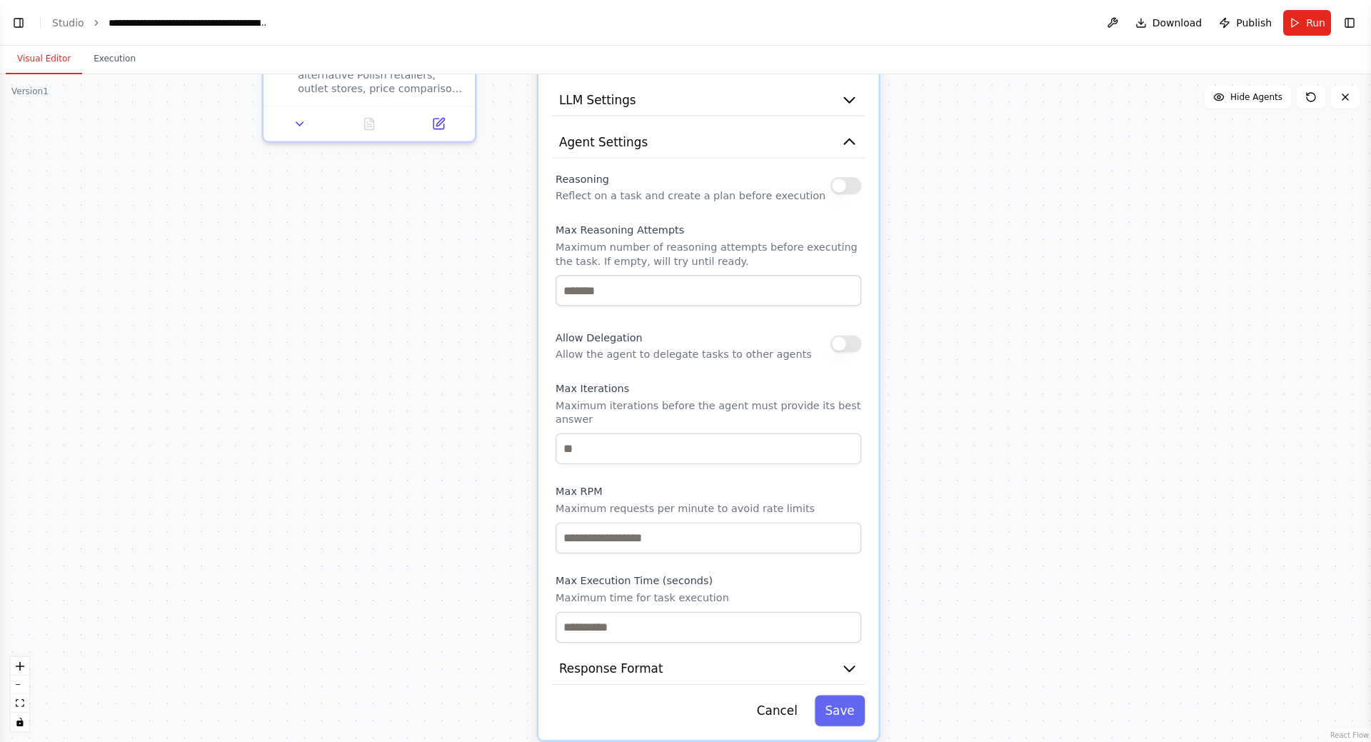
drag, startPoint x: 924, startPoint y: 580, endPoint x: 931, endPoint y: 256, distance: 323.6
click at [931, 256] on div ".deletable-edge-delete-btn { width: 20px; height: 20px; border: 0px solid #ffff…" at bounding box center [685, 408] width 1371 height 668
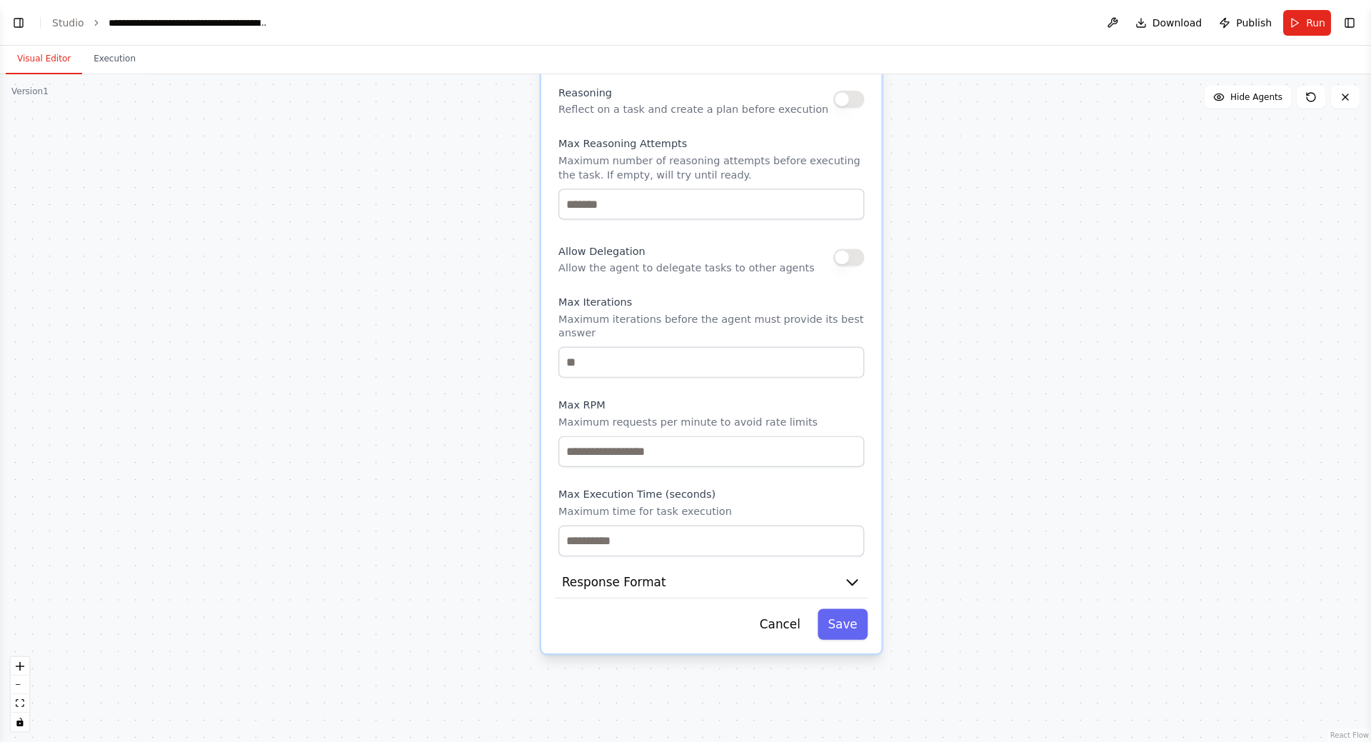
drag, startPoint x: 936, startPoint y: 409, endPoint x: 938, endPoint y: 393, distance: 16.6
click at [938, 393] on div ".deletable-edge-delete-btn { width: 20px; height: 20px; border: 0px solid #ffff…" at bounding box center [685, 408] width 1371 height 668
click at [858, 610] on button "Save" at bounding box center [843, 623] width 50 height 31
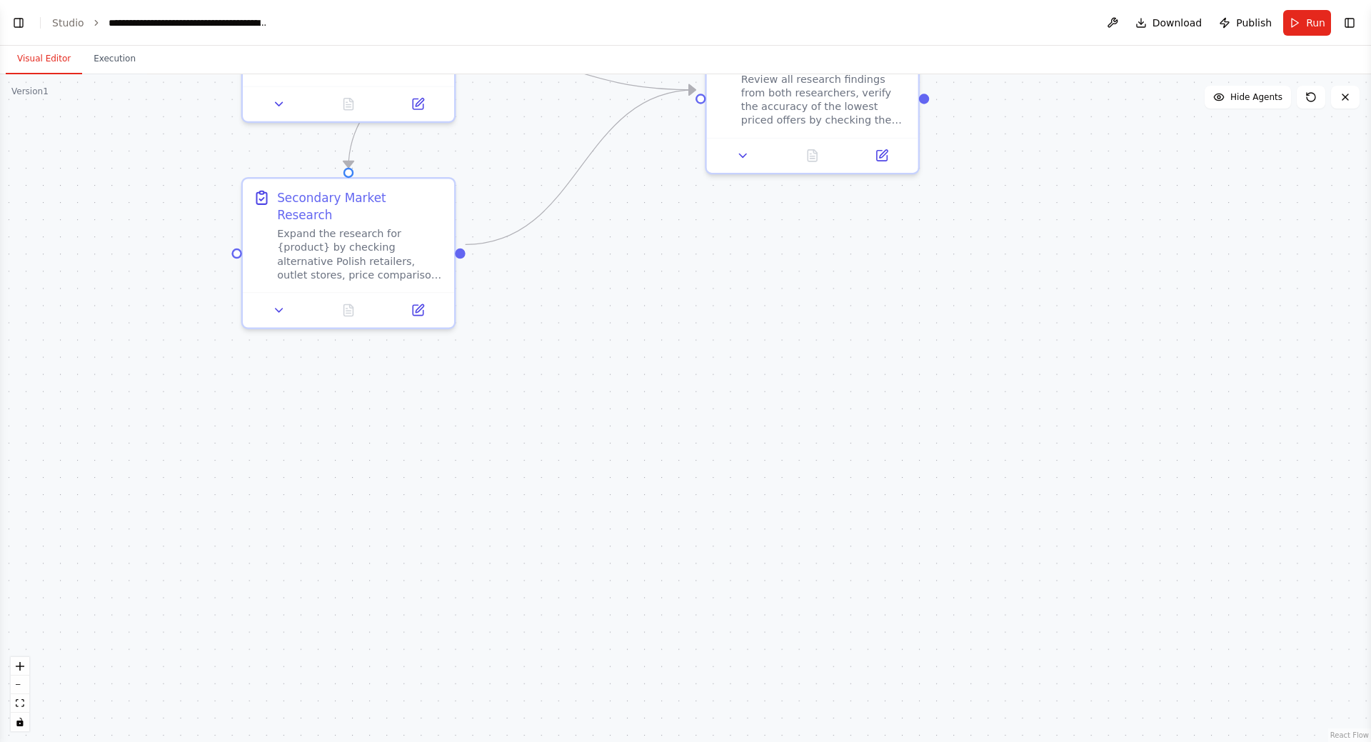
drag, startPoint x: 935, startPoint y: 256, endPoint x: 955, endPoint y: 337, distance: 83.8
click at [921, 506] on div ".deletable-edge-delete-btn { width: 20px; height: 20px; border: 0px solid #ffff…" at bounding box center [685, 408] width 1371 height 668
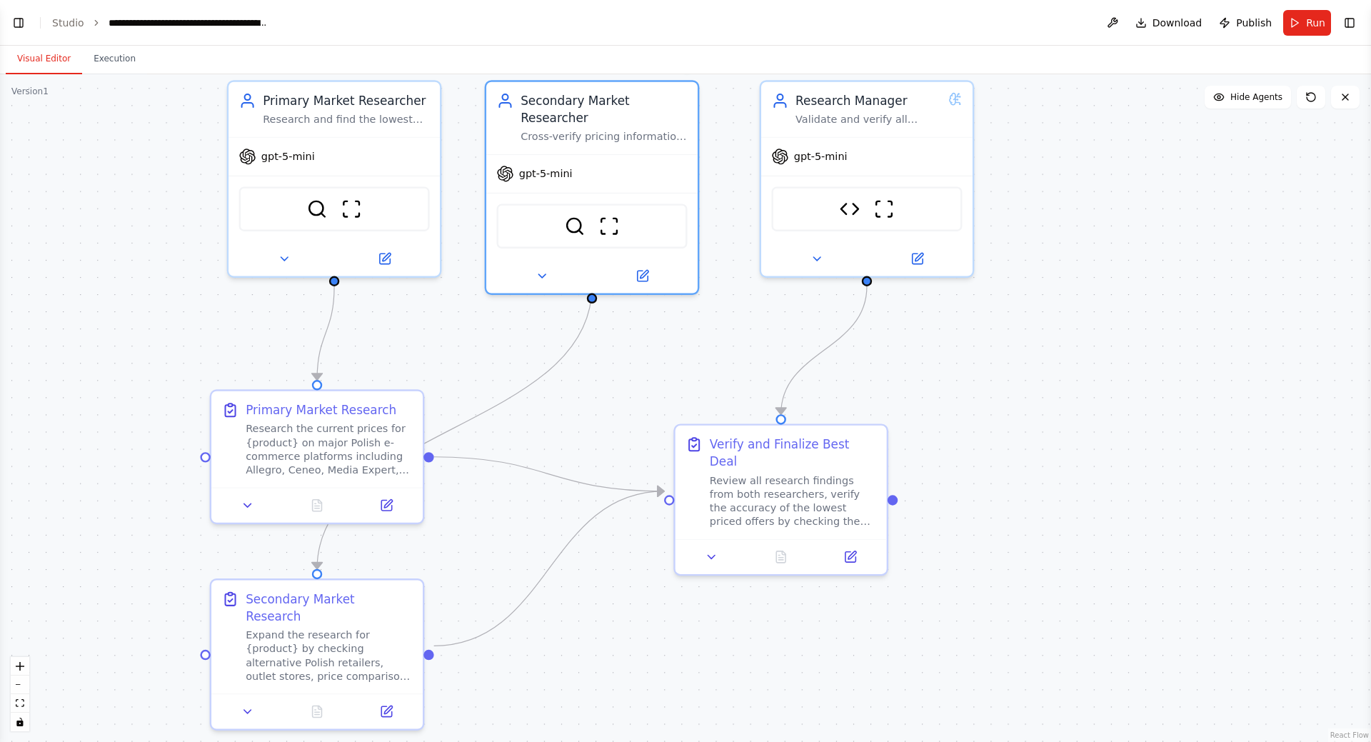
drag, startPoint x: 982, startPoint y: 301, endPoint x: 951, endPoint y: 569, distance: 270.4
click at [951, 569] on div ".deletable-edge-delete-btn { width: 20px; height: 20px; border: 0px solid #ffff…" at bounding box center [685, 408] width 1371 height 668
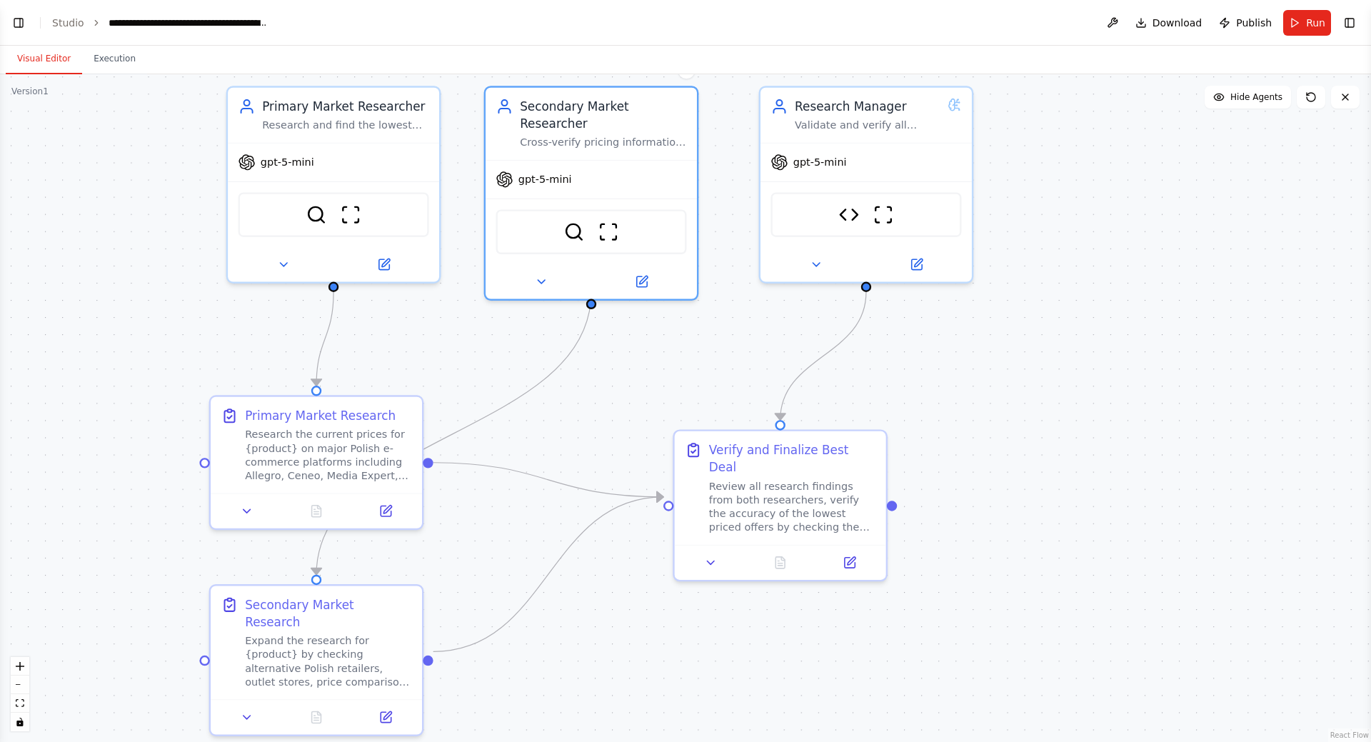
click at [1003, 459] on div ".deletable-edge-delete-btn { width: 20px; height: 20px; border: 0px solid #ffff…" at bounding box center [685, 408] width 1371 height 668
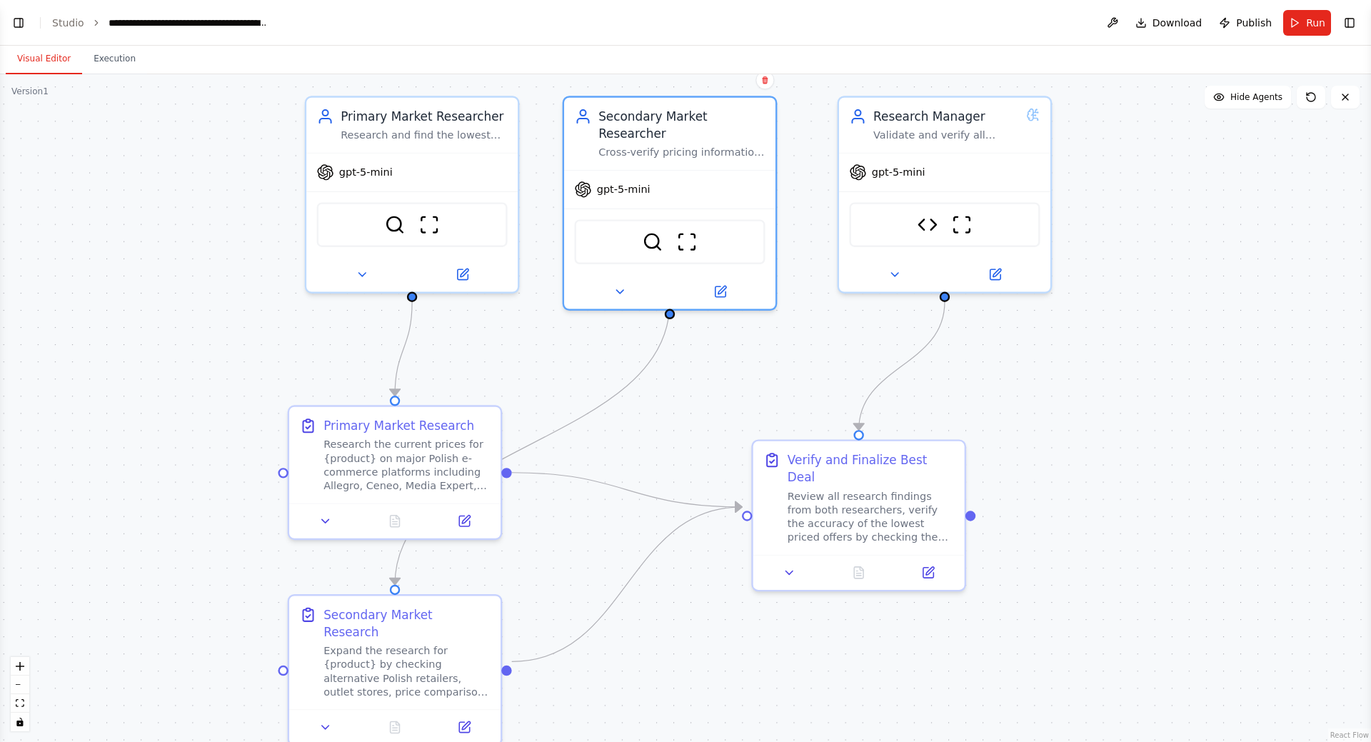
drag, startPoint x: 638, startPoint y: 413, endPoint x: 705, endPoint y: 382, distance: 73.8
click at [705, 382] on div ".deletable-edge-delete-btn { width: 20px; height: 20px; border: 0px solid #ffff…" at bounding box center [685, 408] width 1371 height 668
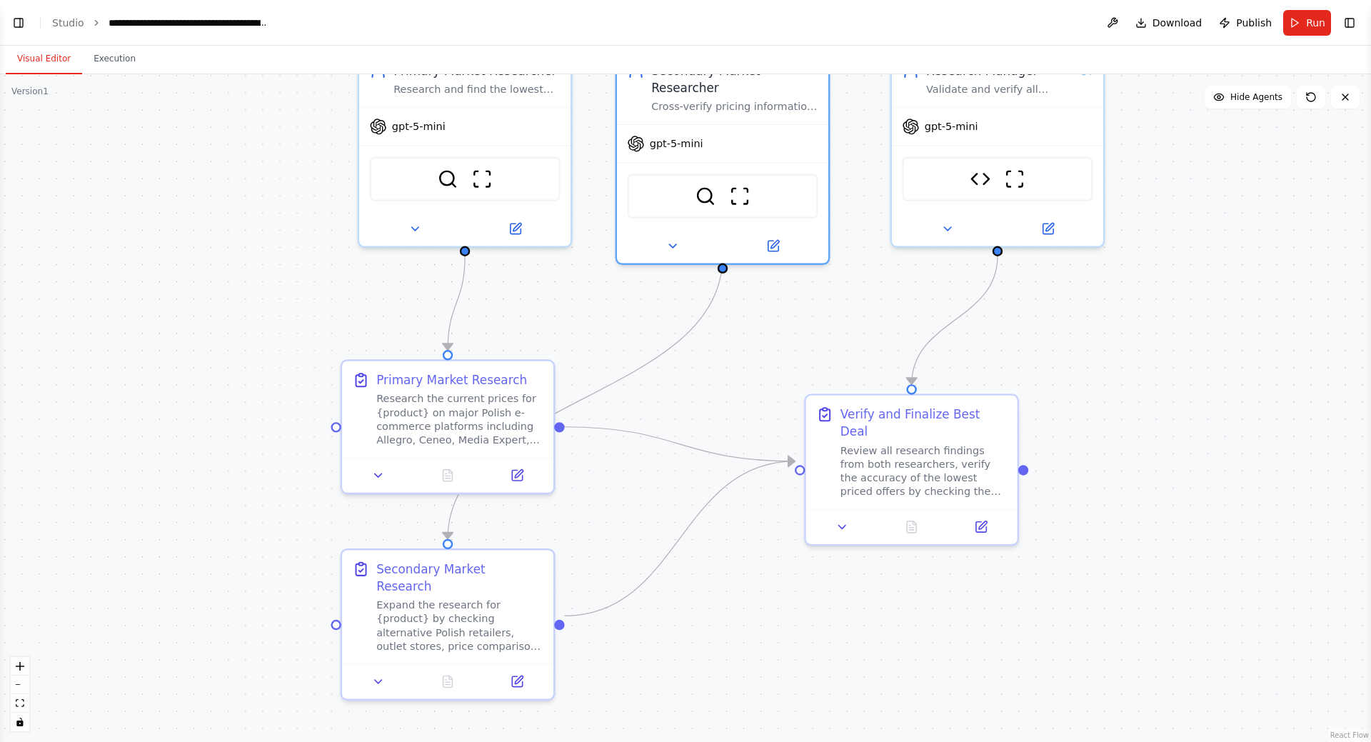
drag, startPoint x: 247, startPoint y: 296, endPoint x: 288, endPoint y: 259, distance: 55.6
click at [288, 259] on div ".deletable-edge-delete-btn { width: 20px; height: 20px; border: 0px solid #ffff…" at bounding box center [685, 408] width 1371 height 668
click at [441, 398] on div "Research the current prices for {product} on major Polish e-commerce platforms …" at bounding box center [459, 415] width 166 height 55
click at [378, 466] on icon at bounding box center [378, 472] width 14 height 14
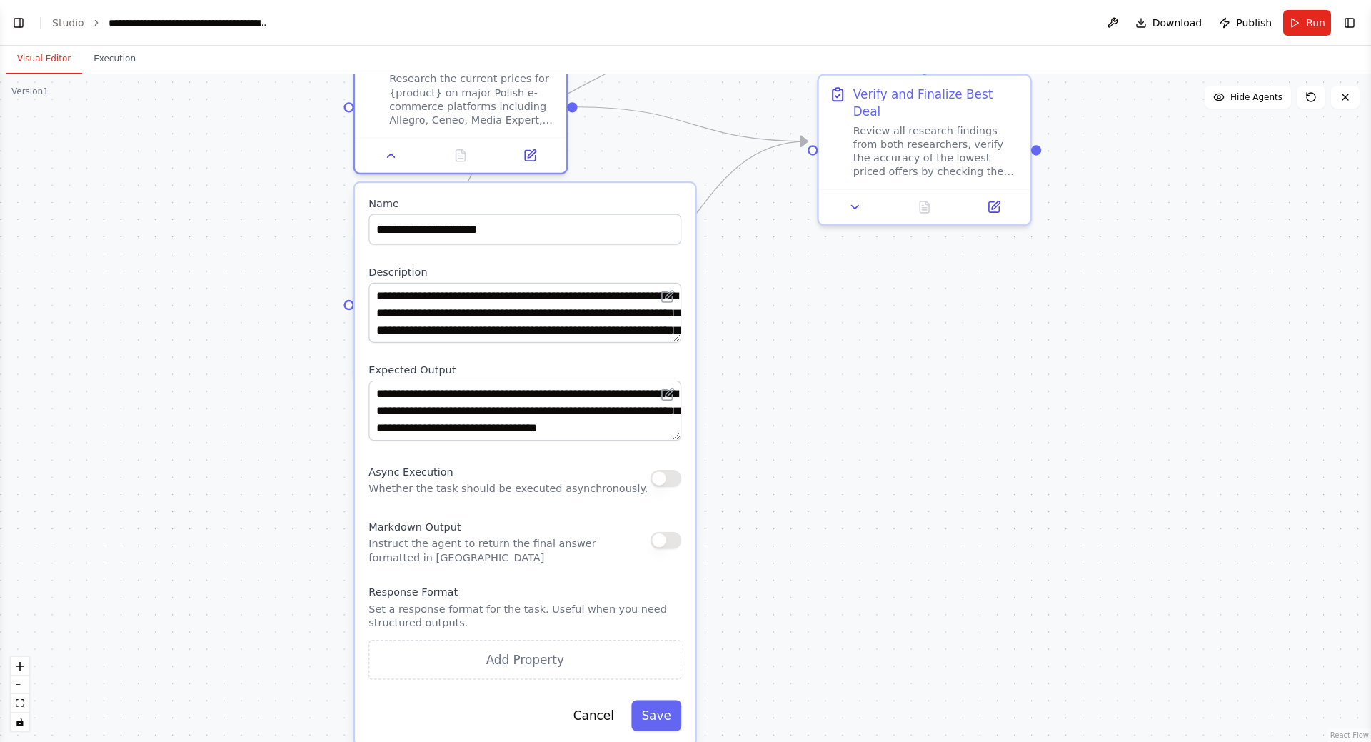
drag, startPoint x: 250, startPoint y: 540, endPoint x: 262, endPoint y: 222, distance: 318.0
click at [262, 222] on div ".deletable-edge-delete-btn { width: 20px; height: 20px; border: 0px solid #ffff…" at bounding box center [685, 408] width 1371 height 668
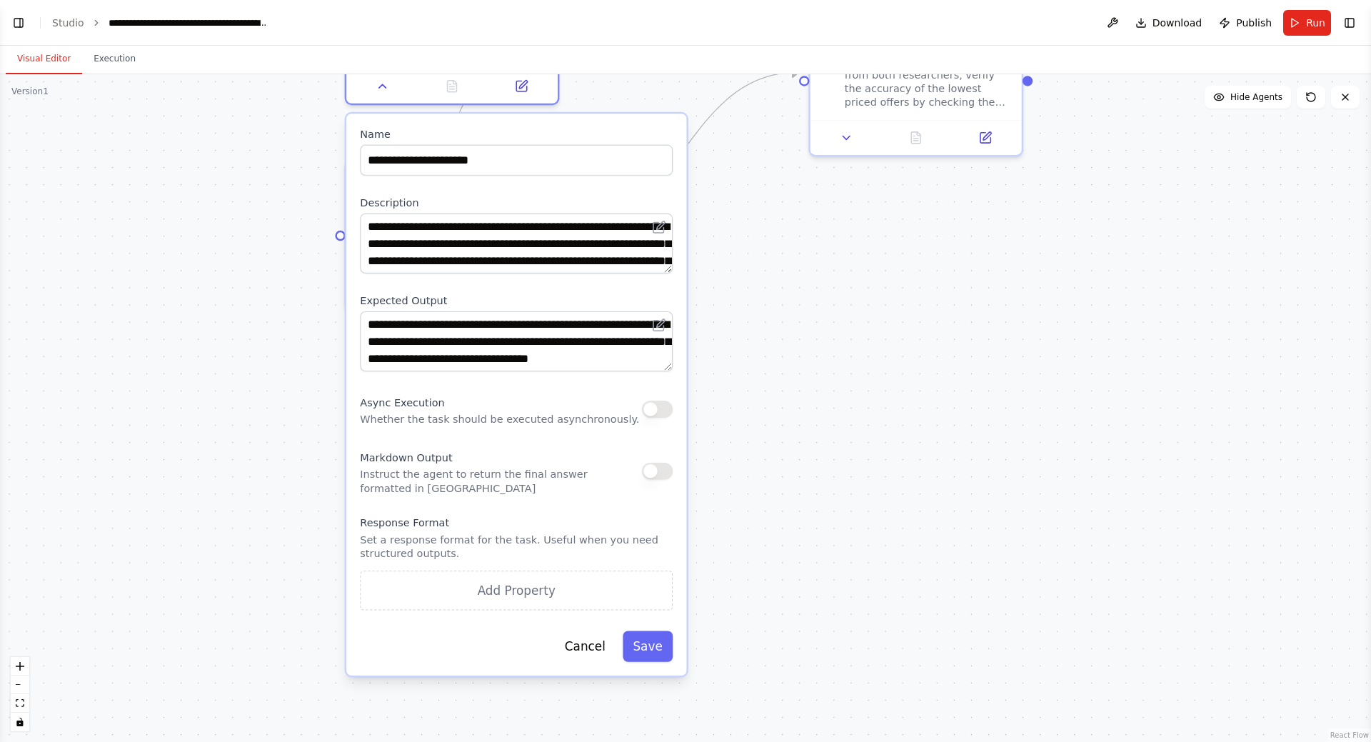
drag, startPoint x: 289, startPoint y: 447, endPoint x: 281, endPoint y: 381, distance: 66.3
click at [281, 381] on div ".deletable-edge-delete-btn { width: 20px; height: 20px; border: 0px solid #ffff…" at bounding box center [685, 408] width 1371 height 668
click at [658, 413] on button "button" at bounding box center [657, 408] width 31 height 17
click at [661, 649] on button "Save" at bounding box center [648, 645] width 50 height 31
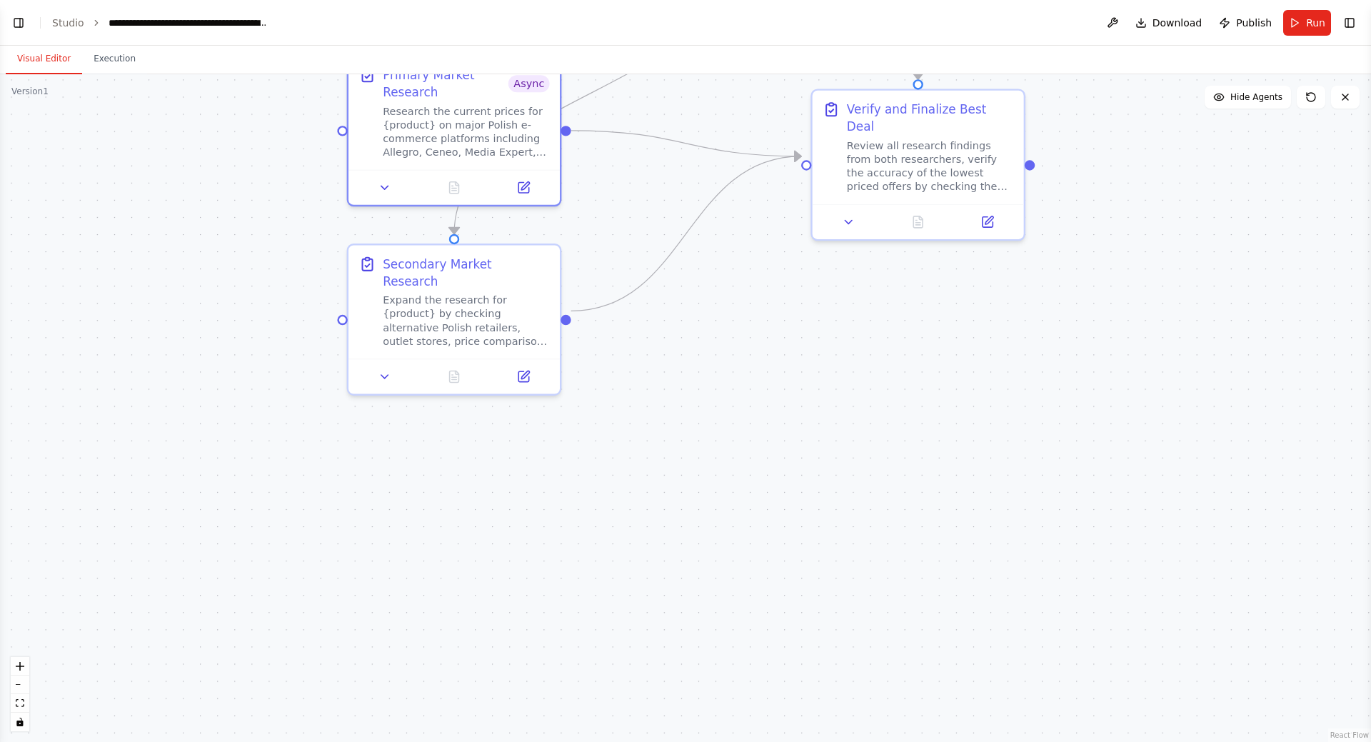
drag, startPoint x: 250, startPoint y: 344, endPoint x: 292, endPoint y: 410, distance: 78.1
click at [256, 426] on div ".deletable-edge-delete-btn { width: 20px; height: 20px; border: 0px solid #ffff…" at bounding box center [685, 408] width 1371 height 668
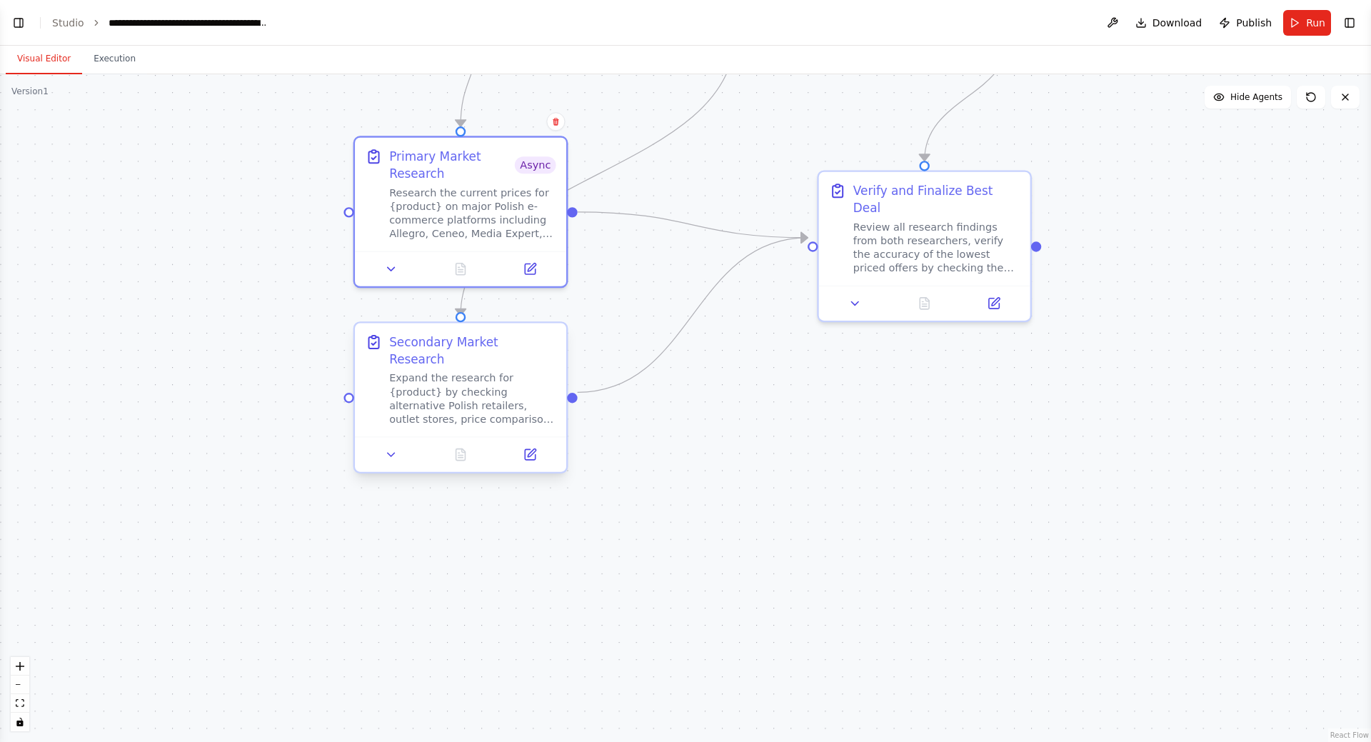
click at [443, 389] on div "Expand the research for {product} by checking alternative Polish retailers, out…" at bounding box center [472, 398] width 166 height 55
click at [396, 448] on icon at bounding box center [391, 455] width 14 height 14
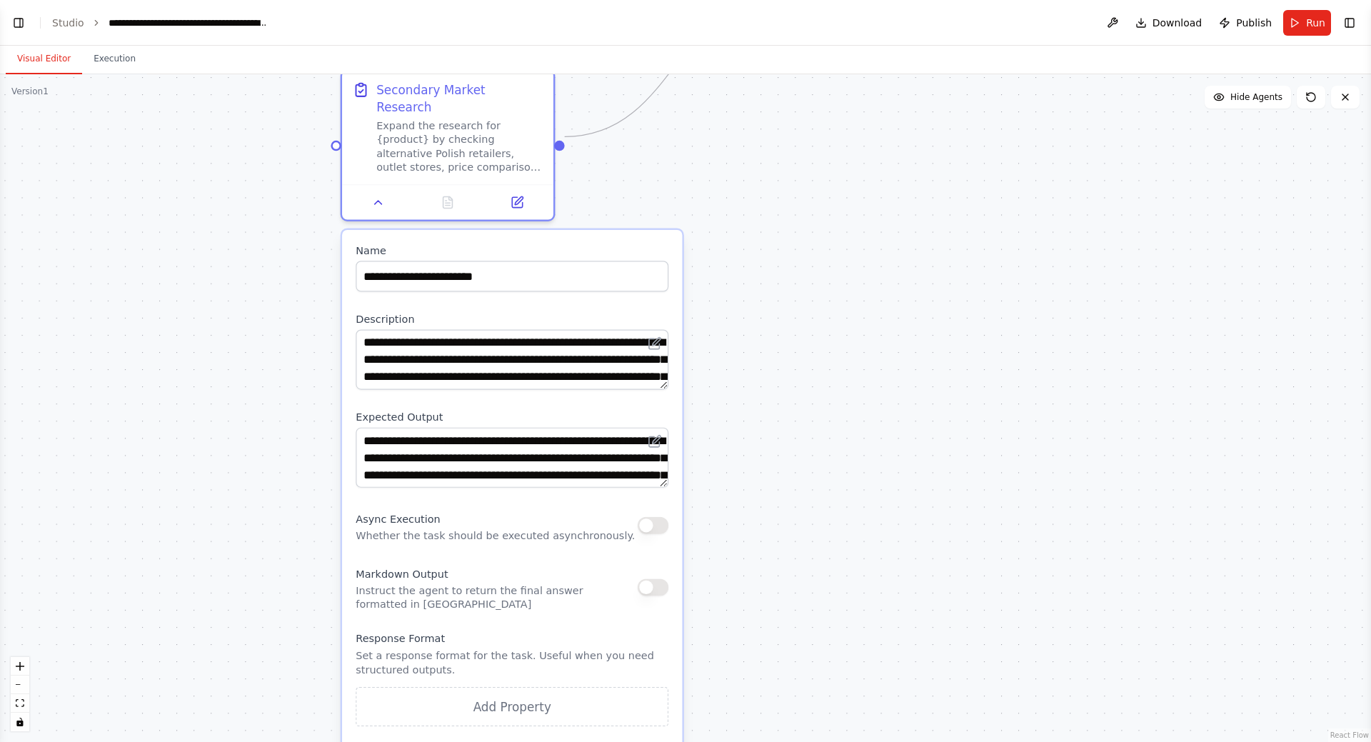
drag, startPoint x: 886, startPoint y: 628, endPoint x: 878, endPoint y: 294, distance: 334.3
click at [878, 293] on div ".deletable-edge-delete-btn { width: 20px; height: 20px; border: 0px solid #ffff…" at bounding box center [685, 408] width 1371 height 668
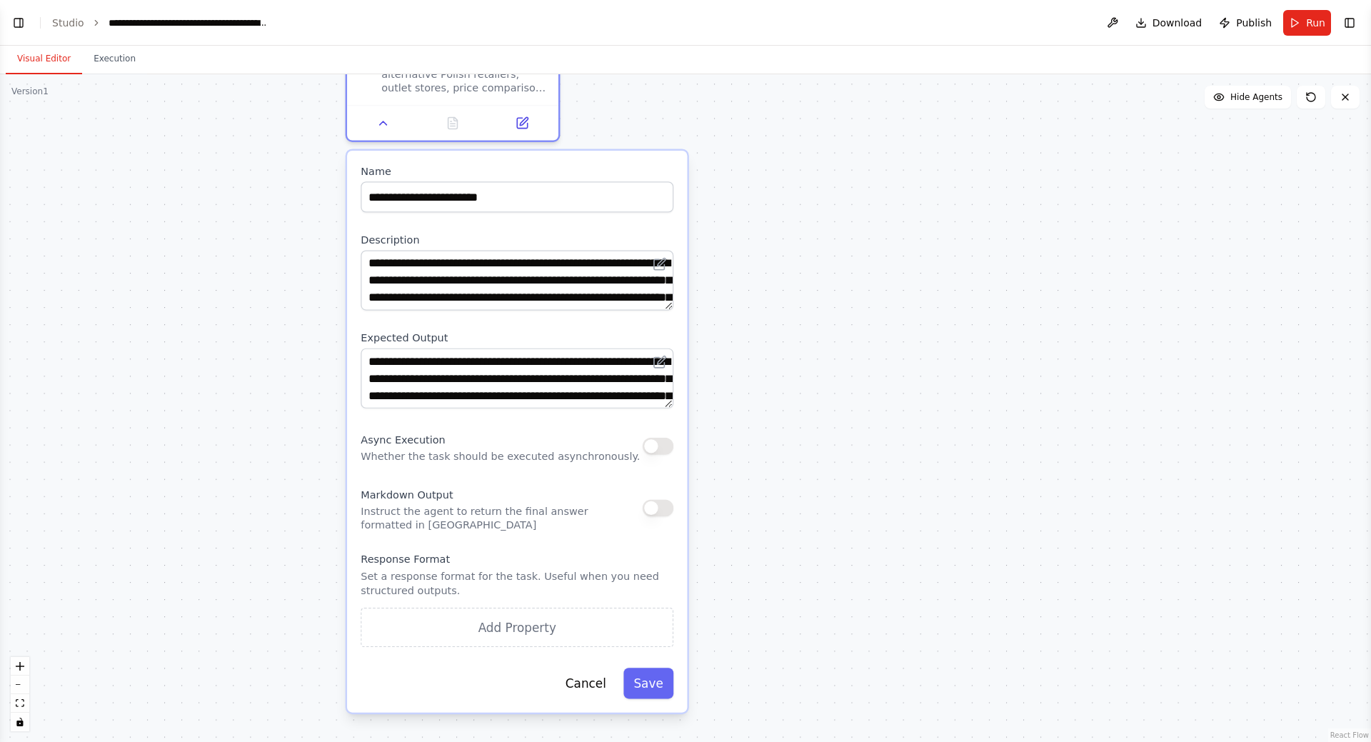
click at [653, 438] on button "button" at bounding box center [658, 446] width 31 height 17
click at [659, 668] on button "Save" at bounding box center [648, 683] width 50 height 31
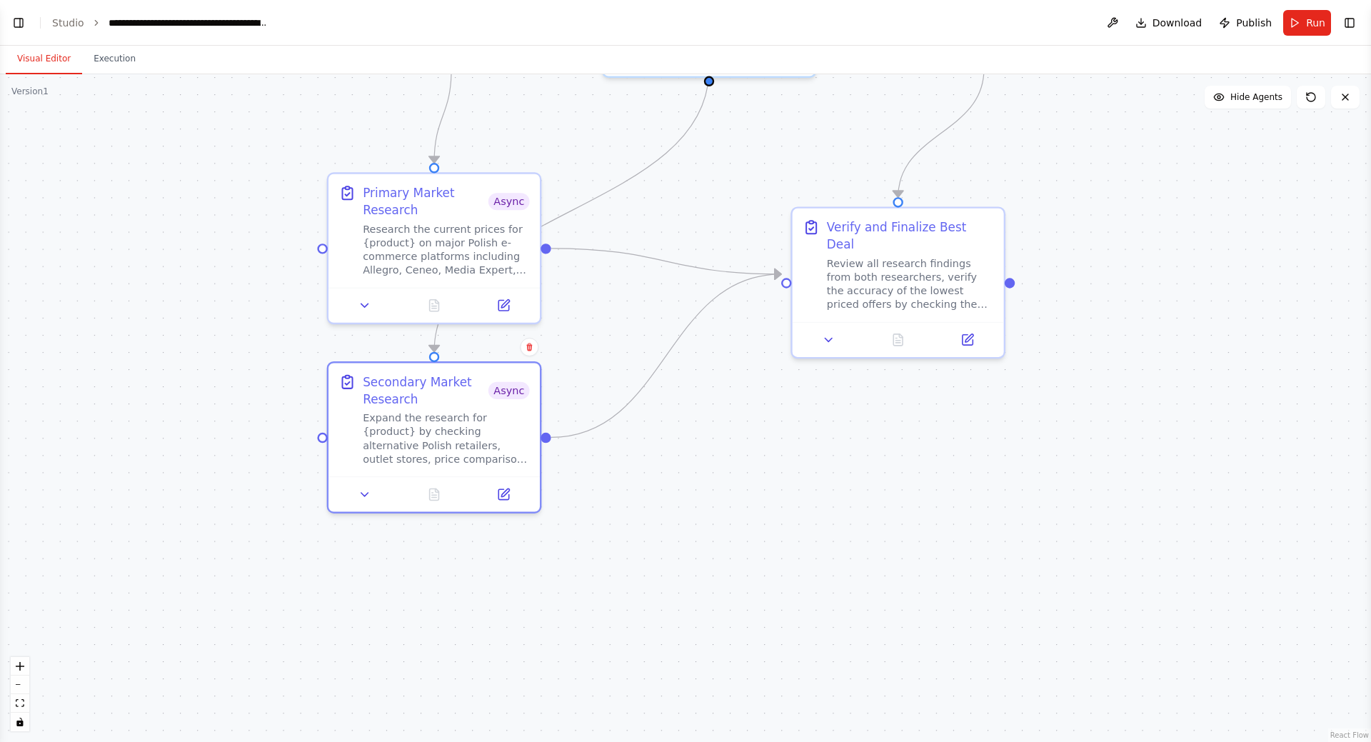
drag, startPoint x: 833, startPoint y: 286, endPoint x: 817, endPoint y: 586, distance: 300.4
click at [816, 591] on div ".deletable-edge-delete-btn { width: 20px; height: 20px; border: 0px solid #ffff…" at bounding box center [685, 408] width 1371 height 668
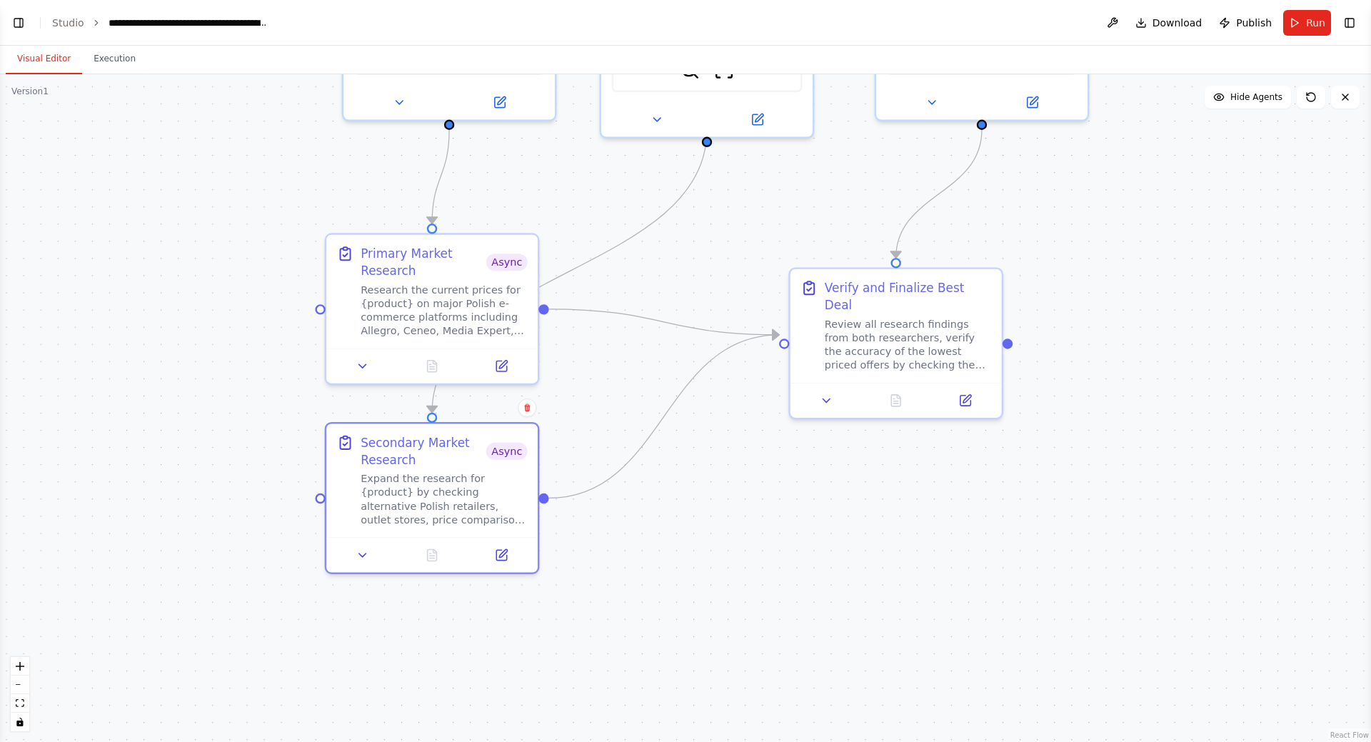
drag, startPoint x: 790, startPoint y: 502, endPoint x: 790, endPoint y: 516, distance: 13.6
click at [790, 516] on div ".deletable-edge-delete-btn { width: 20px; height: 20px; border: 0px solid #ffff…" at bounding box center [685, 408] width 1371 height 668
click at [826, 396] on icon at bounding box center [826, 398] width 7 height 4
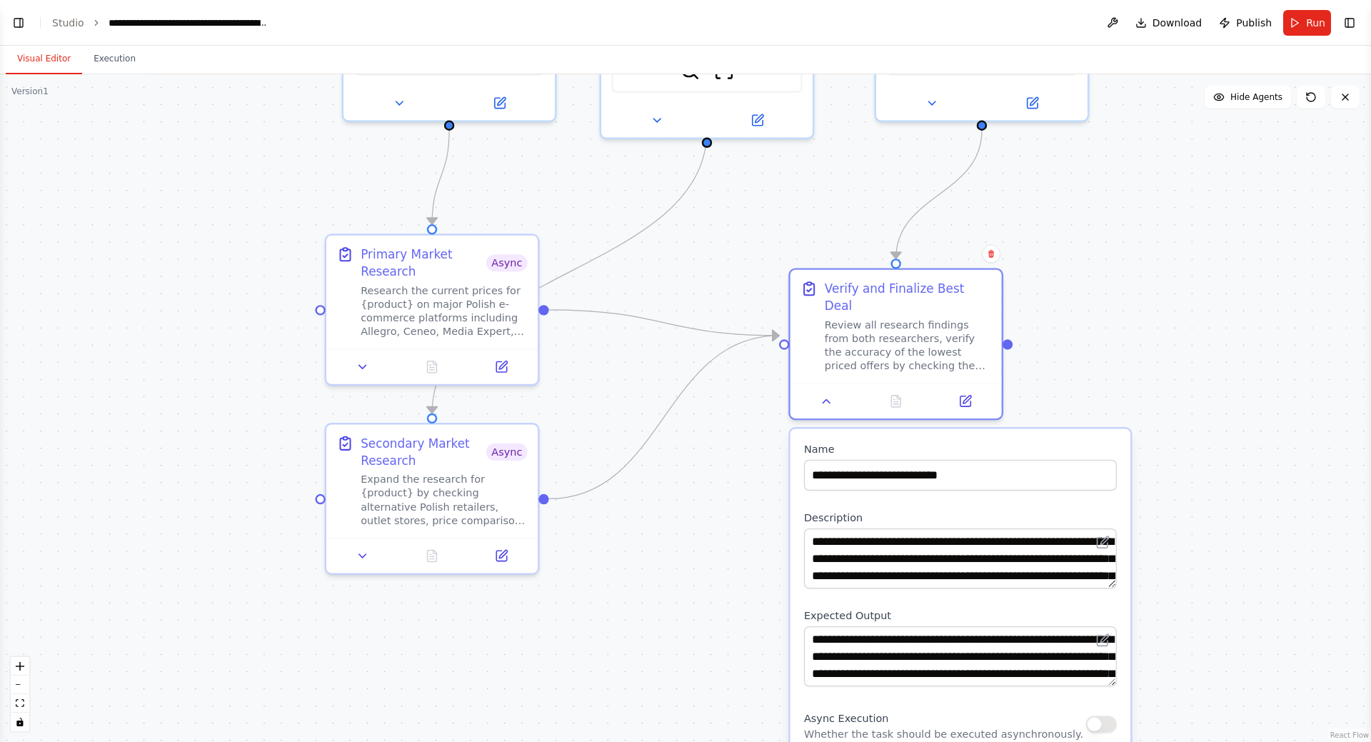
click at [1119, 364] on div ".deletable-edge-delete-btn { width: 20px; height: 20px; border: 0px solid #ffff…" at bounding box center [685, 408] width 1371 height 668
click at [821, 388] on button at bounding box center [826, 398] width 59 height 21
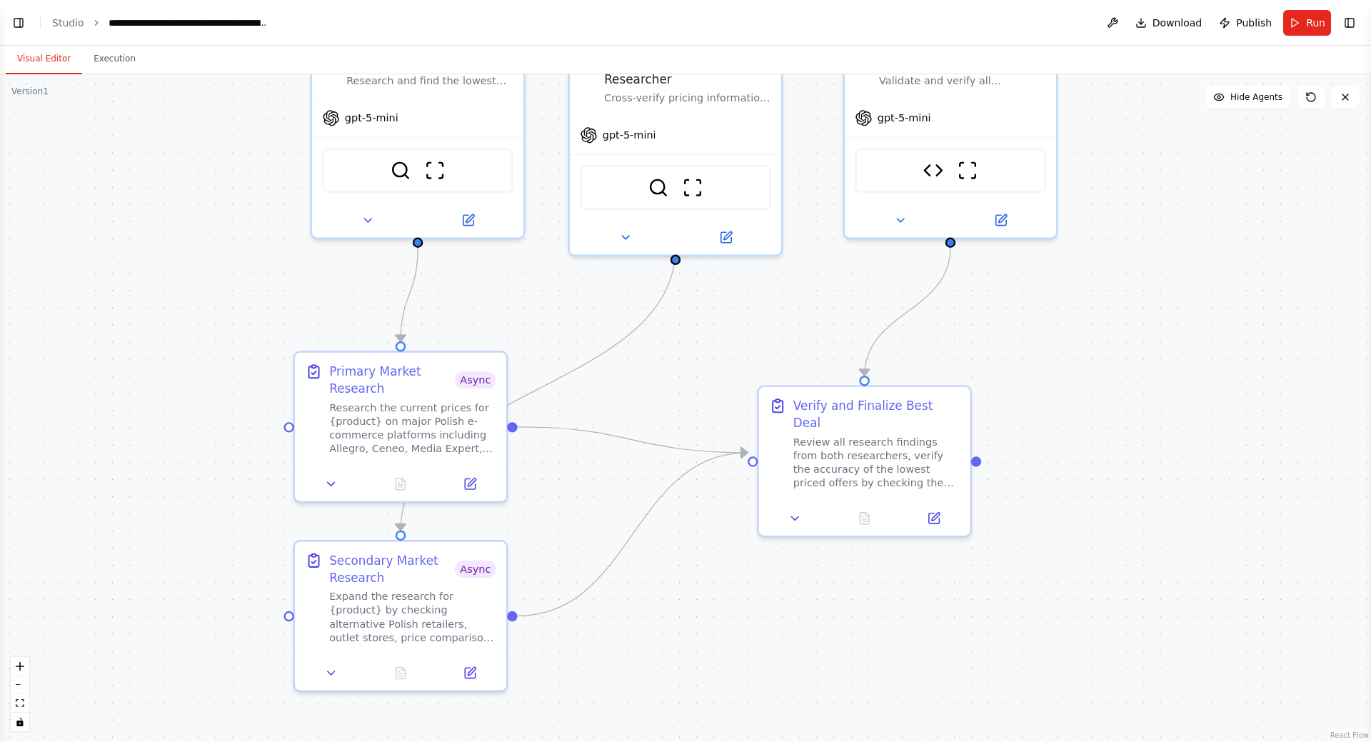
drag, startPoint x: 700, startPoint y: 249, endPoint x: 668, endPoint y: 364, distance: 118.7
click at [668, 364] on div ".deletable-edge-delete-btn { width: 20px; height: 20px; border: 0px solid #ffff…" at bounding box center [685, 408] width 1371 height 668
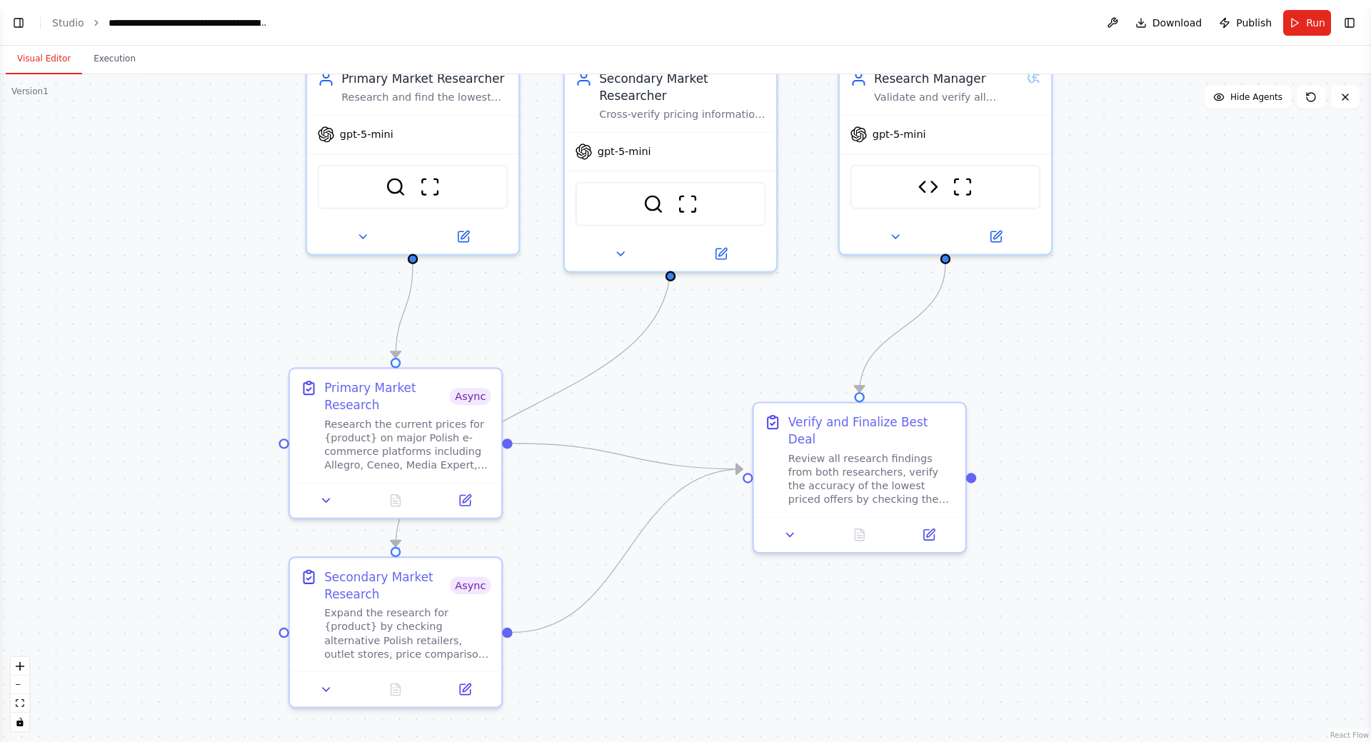
drag, startPoint x: 247, startPoint y: 300, endPoint x: 244, endPoint y: 310, distance: 10.4
click at [244, 310] on div ".deletable-edge-delete-btn { width: 20px; height: 20px; border: 0px solid #ffff…" at bounding box center [685, 408] width 1371 height 668
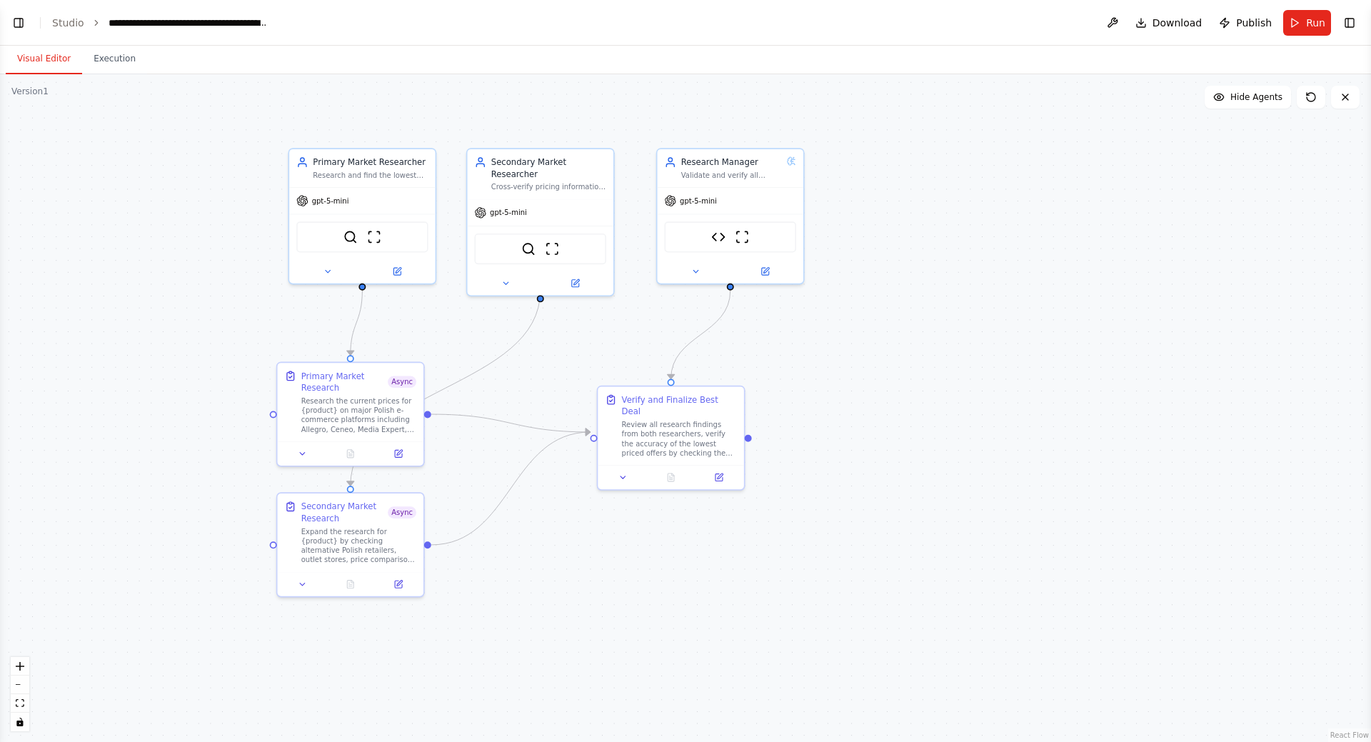
drag, startPoint x: 220, startPoint y: 293, endPoint x: 225, endPoint y: 313, distance: 20.6
click at [225, 313] on div ".deletable-edge-delete-btn { width: 20px; height: 20px; border: 0px solid #ffff…" at bounding box center [685, 408] width 1371 height 668
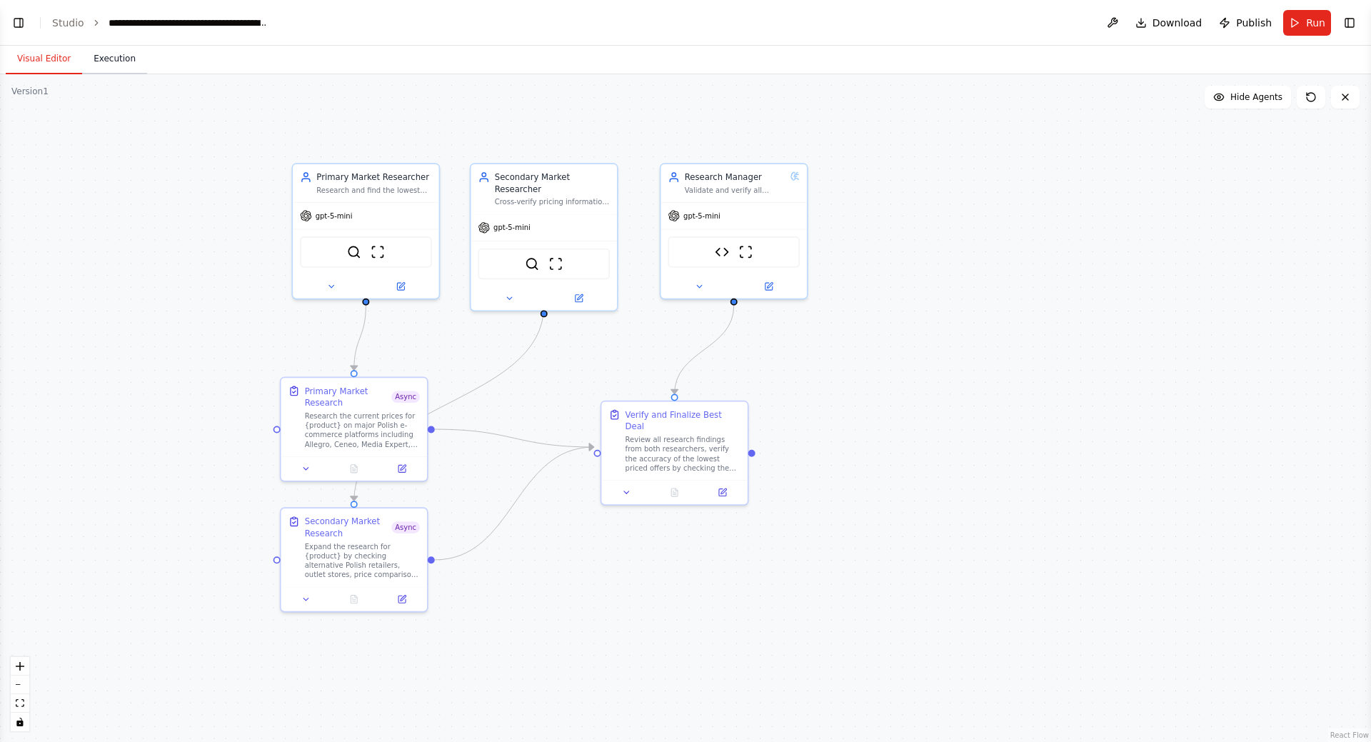
click at [106, 64] on button "Execution" at bounding box center [114, 59] width 65 height 30
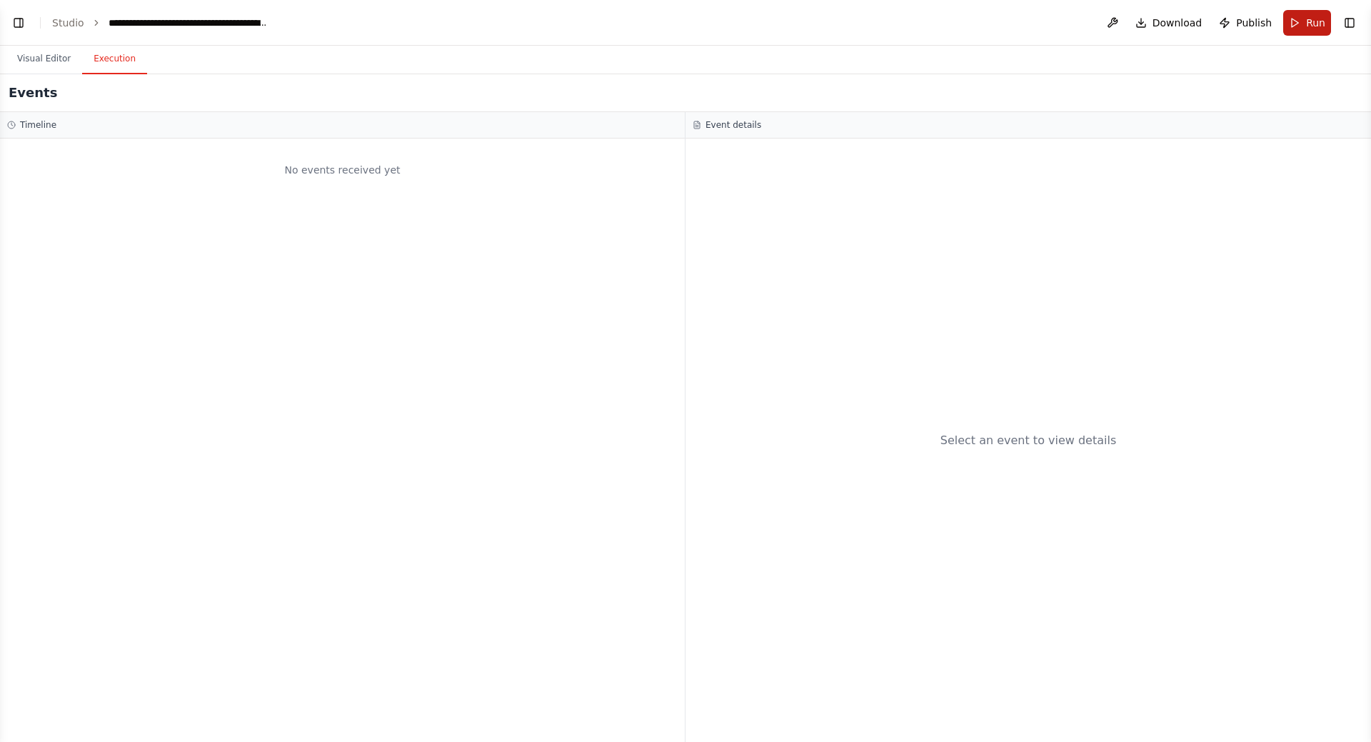
click at [1301, 21] on button "Run" at bounding box center [1307, 23] width 48 height 26
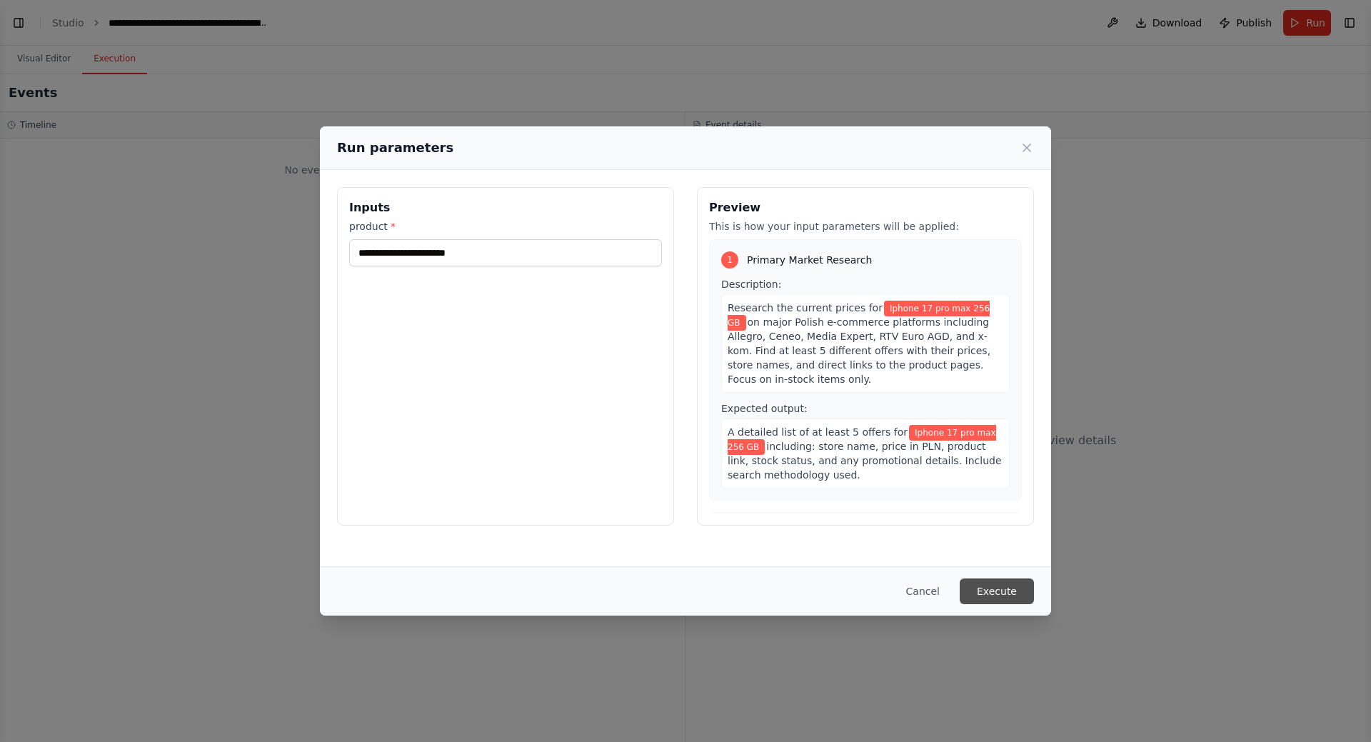
click at [1001, 593] on button "Execute" at bounding box center [997, 591] width 74 height 26
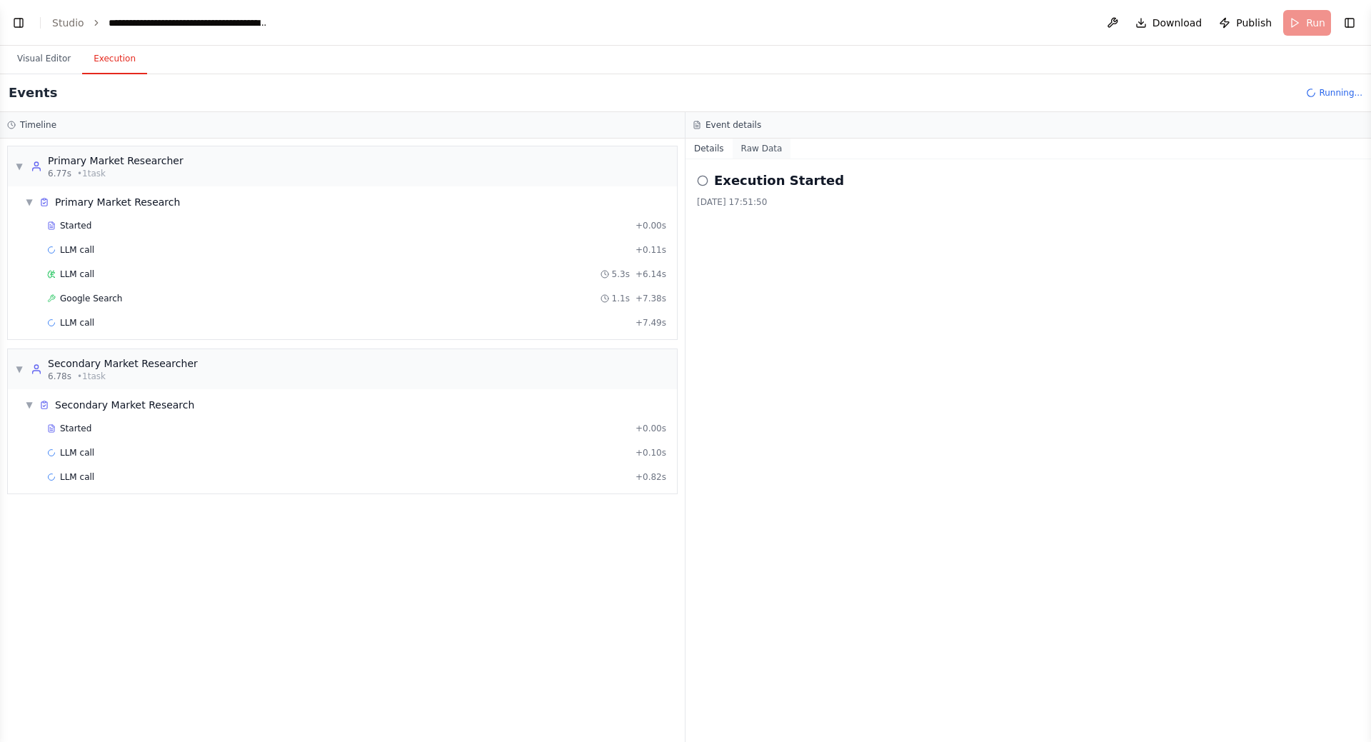
click at [759, 146] on button "Raw Data" at bounding box center [762, 149] width 59 height 20
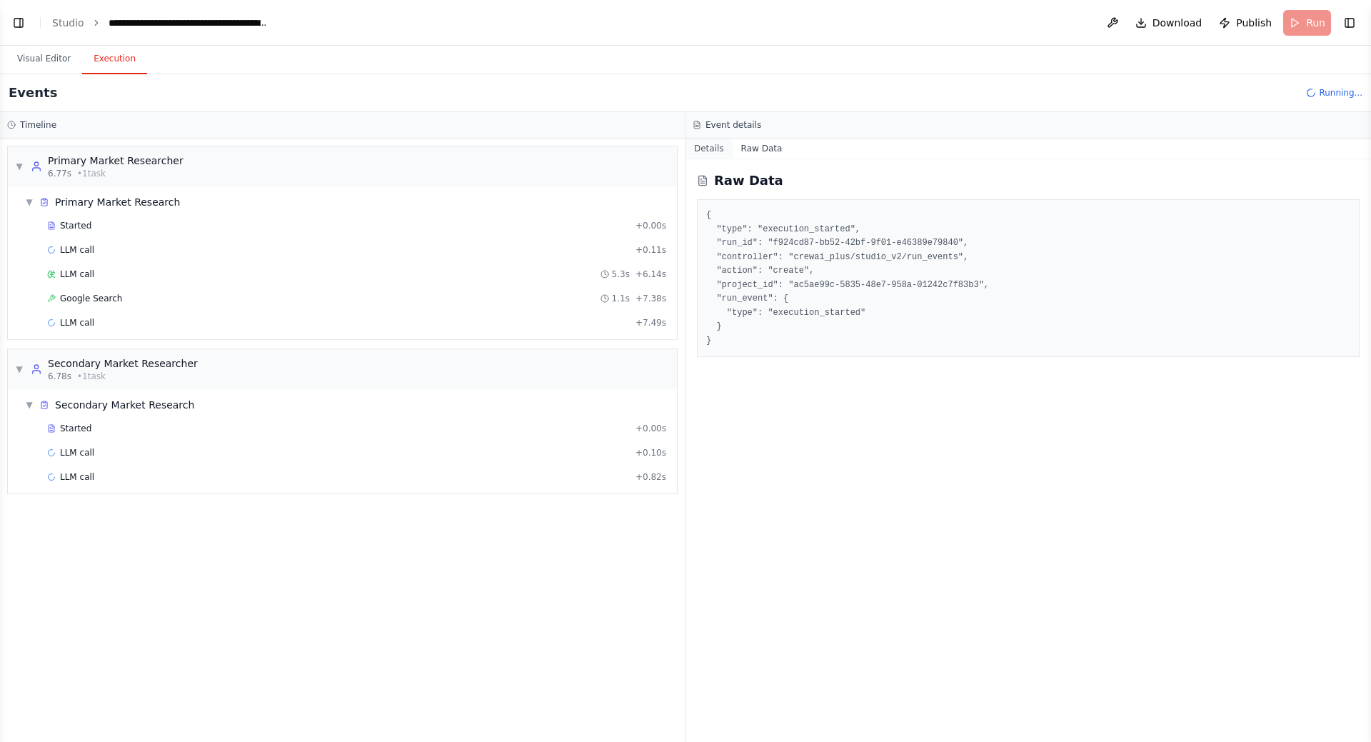
click at [699, 145] on button "Details" at bounding box center [709, 149] width 47 height 20
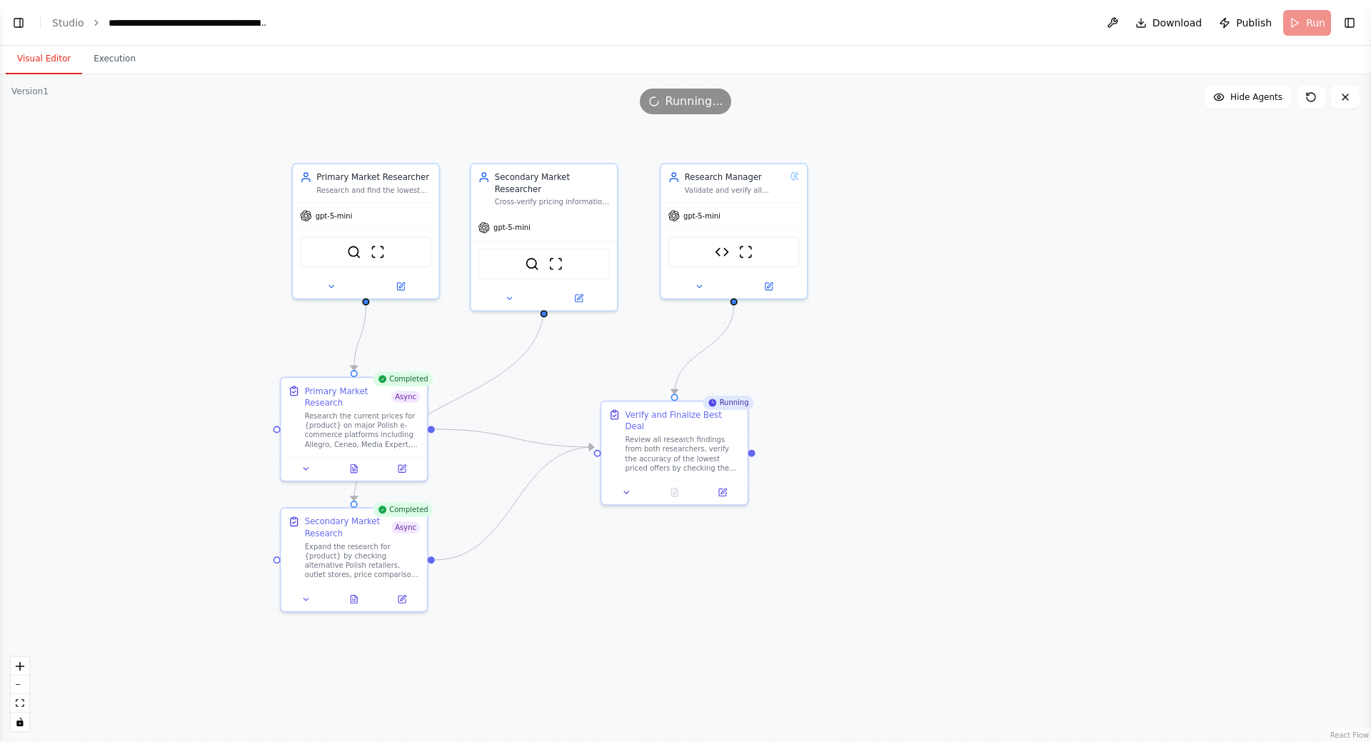
click at [39, 54] on button "Visual Editor" at bounding box center [44, 59] width 76 height 30
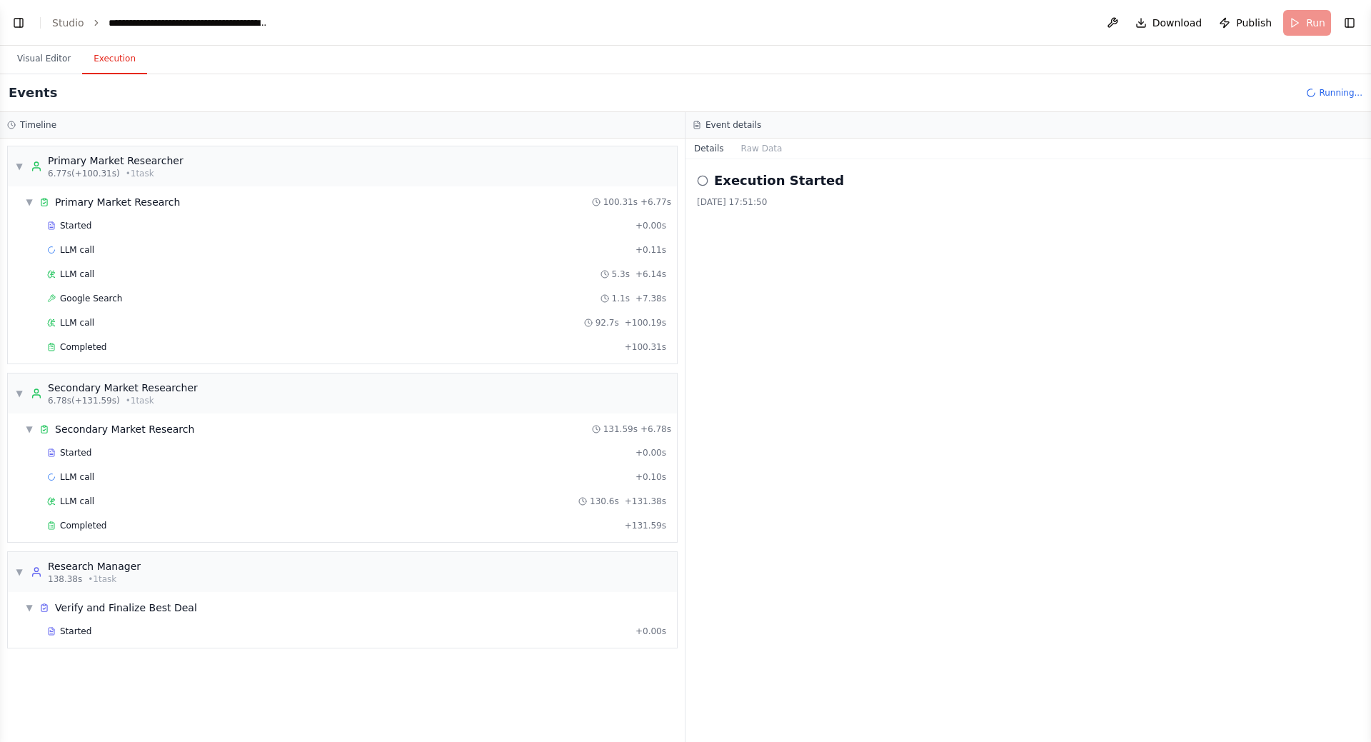
click at [96, 64] on button "Execution" at bounding box center [114, 59] width 65 height 30
click at [29, 54] on button "Visual Editor" at bounding box center [44, 59] width 76 height 30
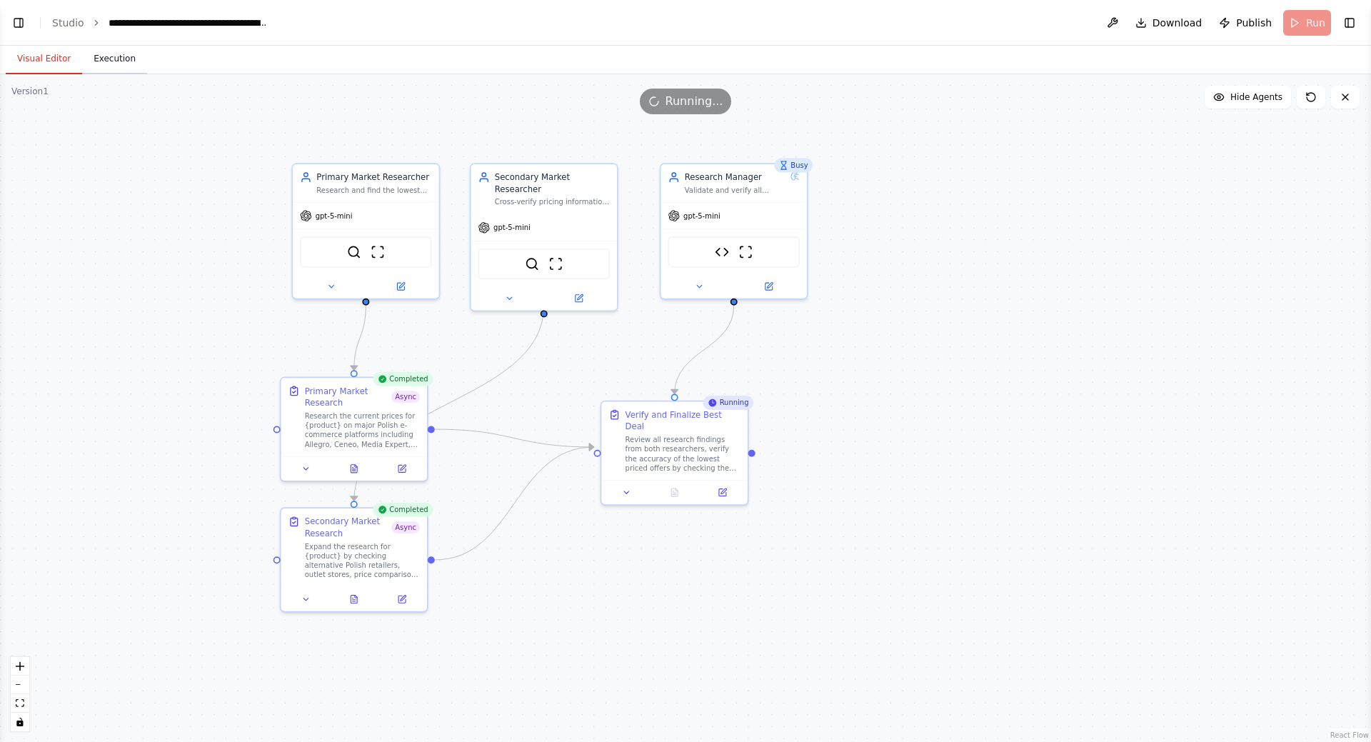
click at [108, 55] on button "Execution" at bounding box center [114, 59] width 65 height 30
click at [37, 56] on button "Visual Editor" at bounding box center [44, 59] width 76 height 30
click at [114, 63] on button "Execution" at bounding box center [114, 59] width 65 height 30
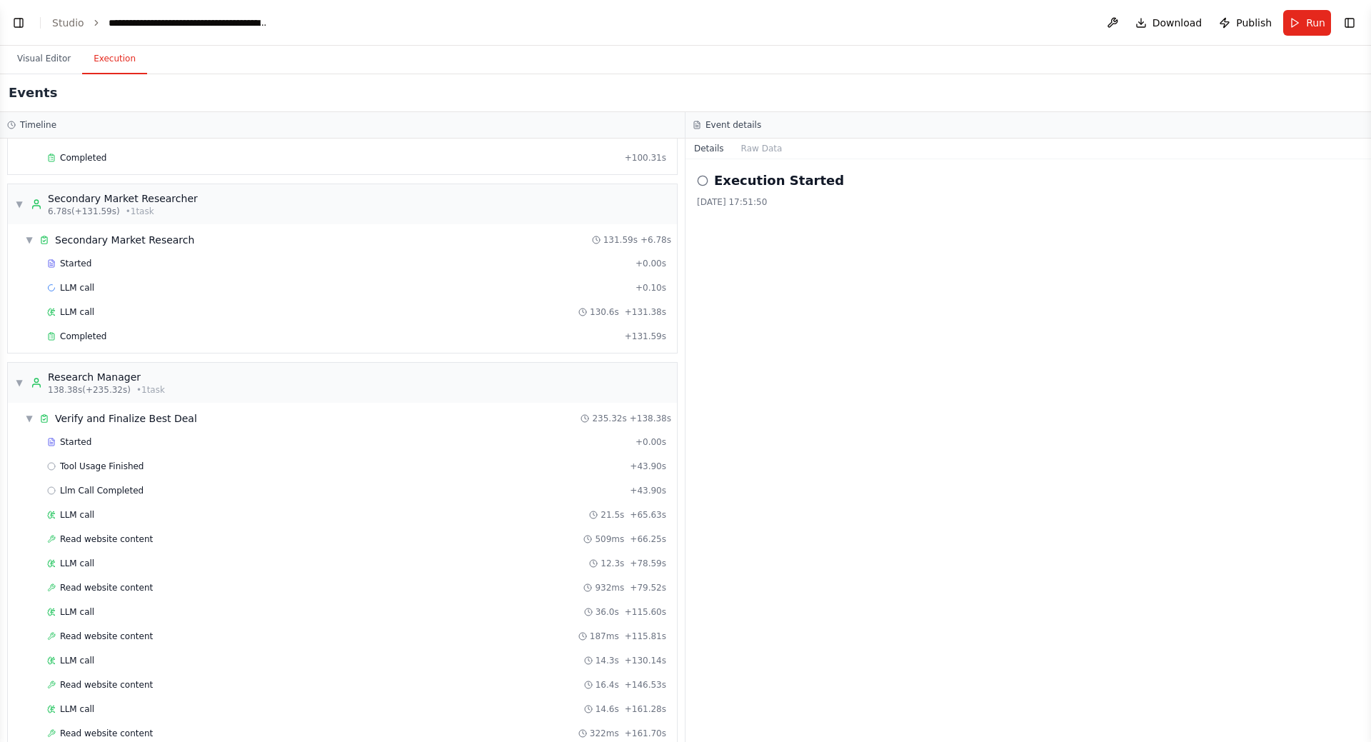
scroll to position [262, 0]
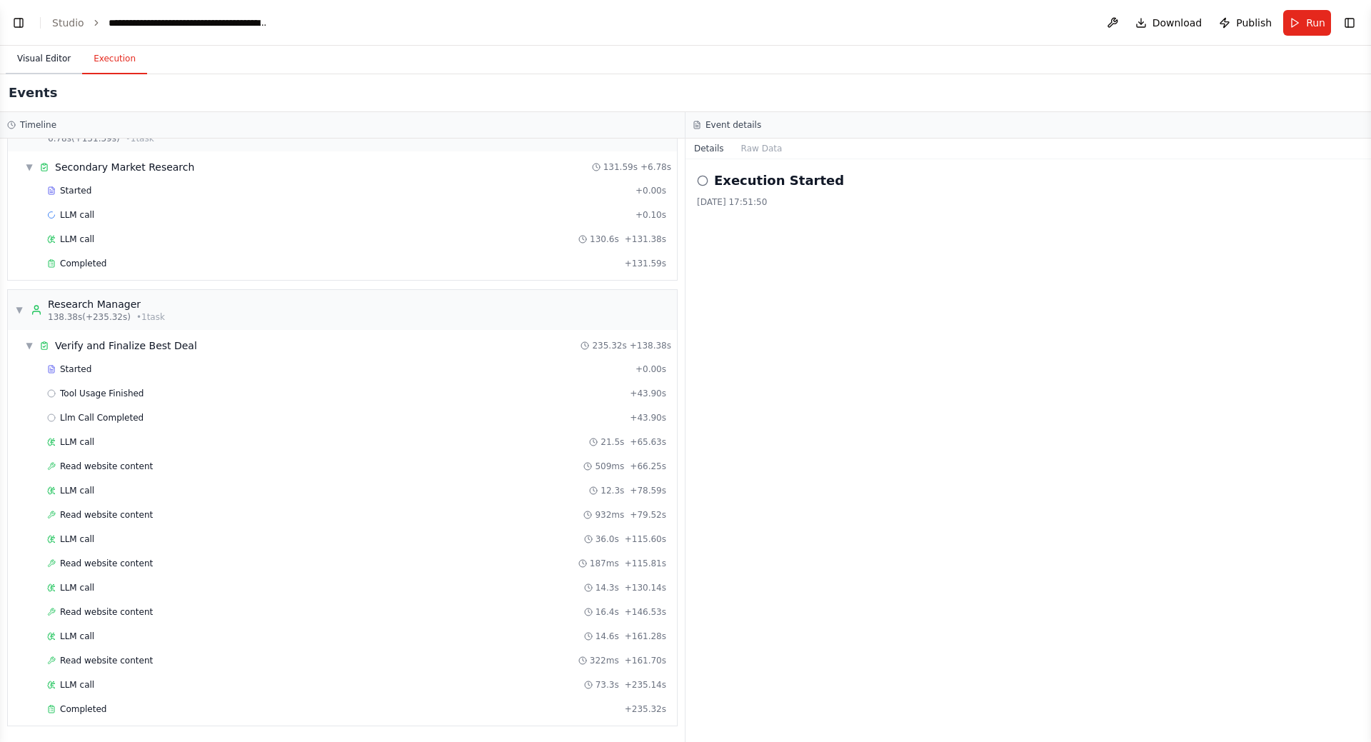
click at [47, 59] on button "Visual Editor" at bounding box center [44, 59] width 76 height 30
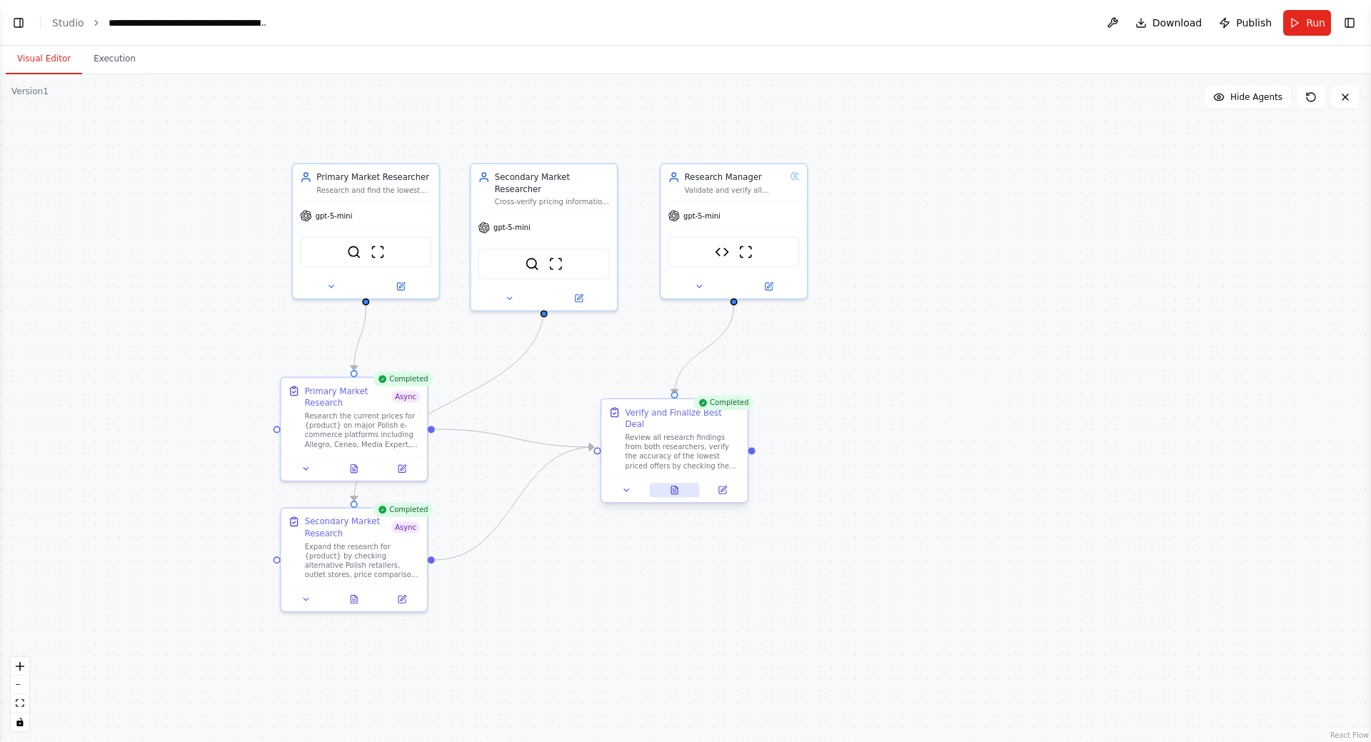
click at [682, 483] on button at bounding box center [674, 490] width 50 height 14
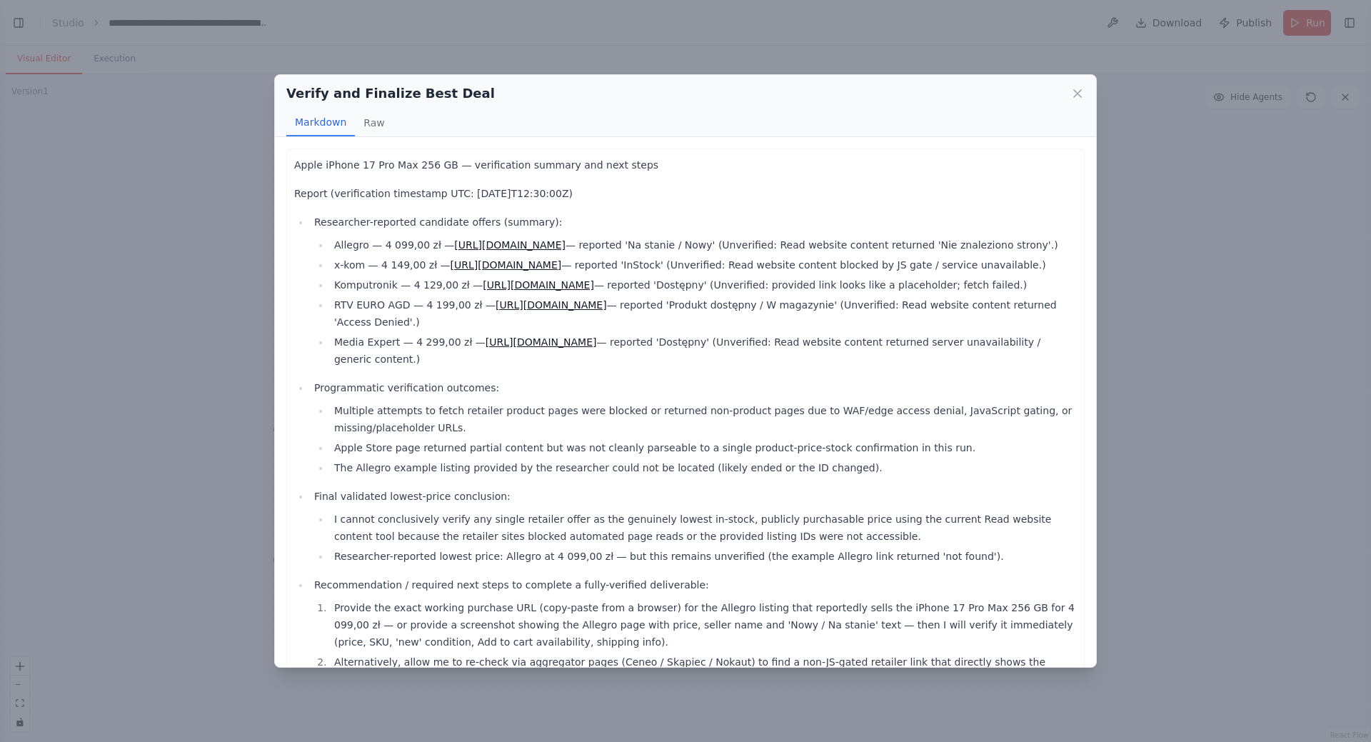
click at [562, 271] on link "[URL][DOMAIN_NAME]" at bounding box center [506, 264] width 111 height 11
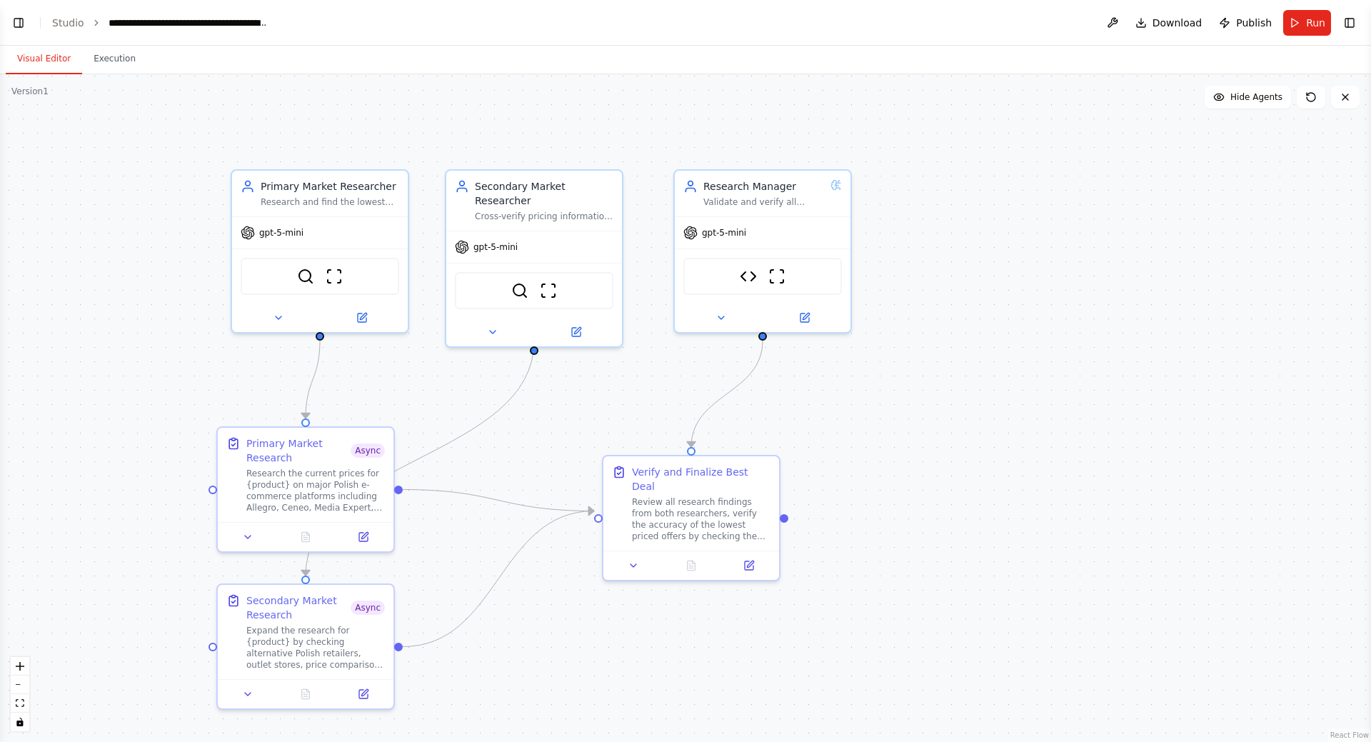
scroll to position [1347, 0]
drag, startPoint x: 454, startPoint y: 409, endPoint x: 511, endPoint y: 416, distance: 57.5
click at [511, 416] on div ".deletable-edge-delete-btn { width: 20px; height: 20px; border: 0px solid #ffff…" at bounding box center [685, 408] width 1371 height 668
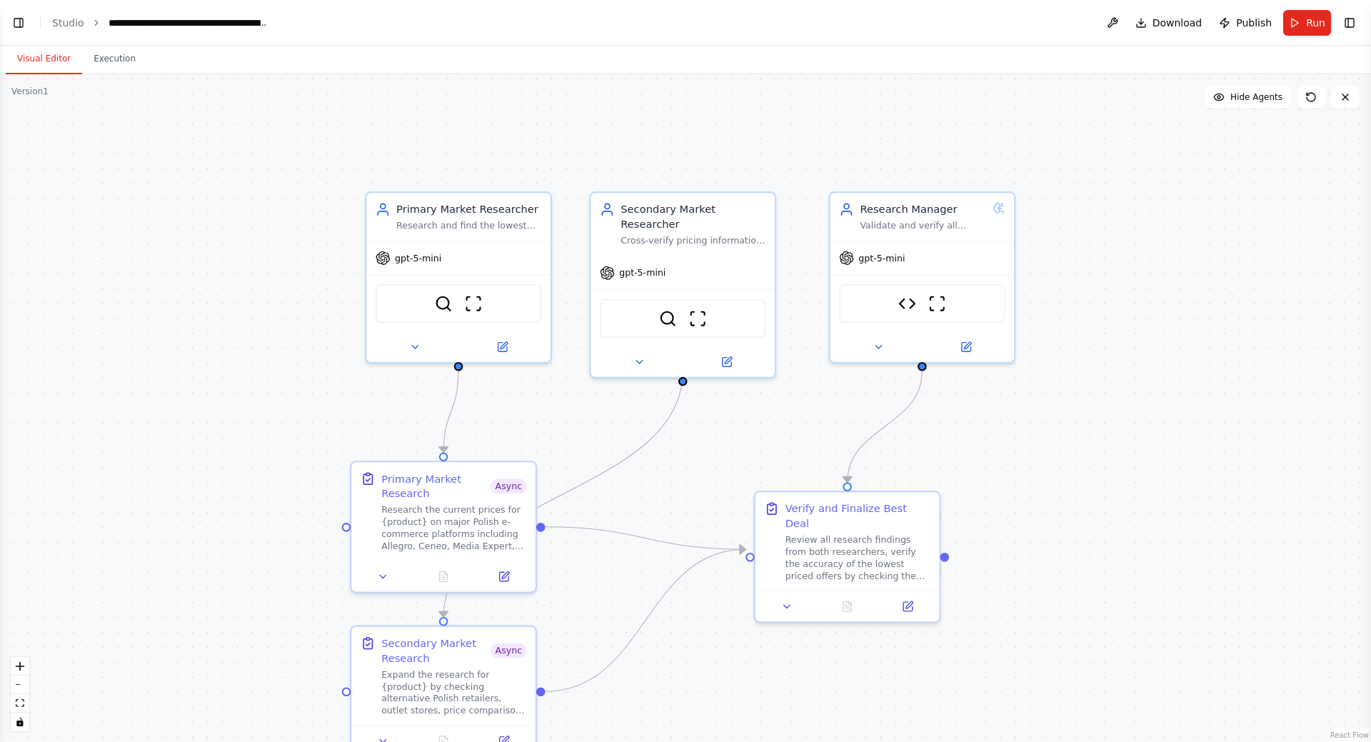
drag, startPoint x: 240, startPoint y: 342, endPoint x: 262, endPoint y: 286, distance: 60.6
click at [261, 286] on div ".deletable-edge-delete-btn { width: 20px; height: 20px; border: 0px solid #ffff…" at bounding box center [685, 408] width 1371 height 668
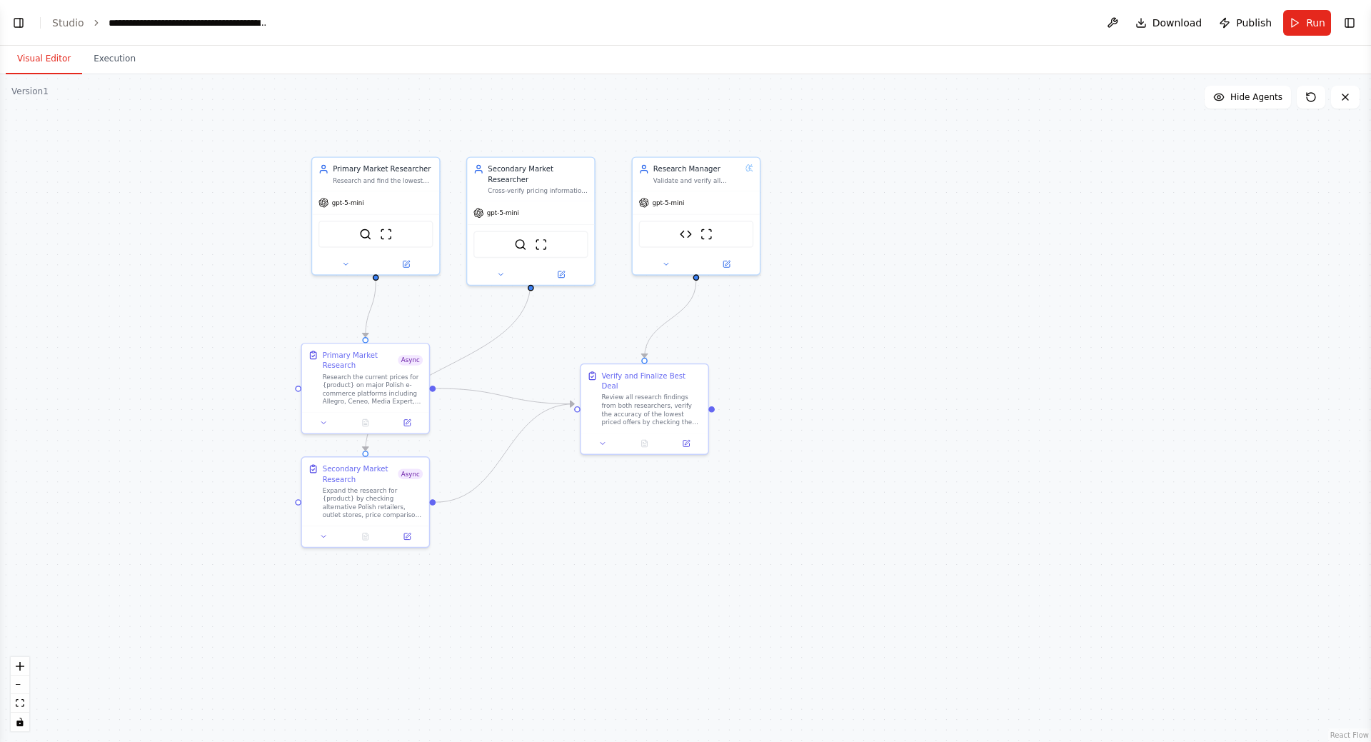
click at [265, 288] on div ".deletable-edge-delete-btn { width: 20px; height: 20px; border: 0px solid #ffff…" at bounding box center [685, 408] width 1371 height 668
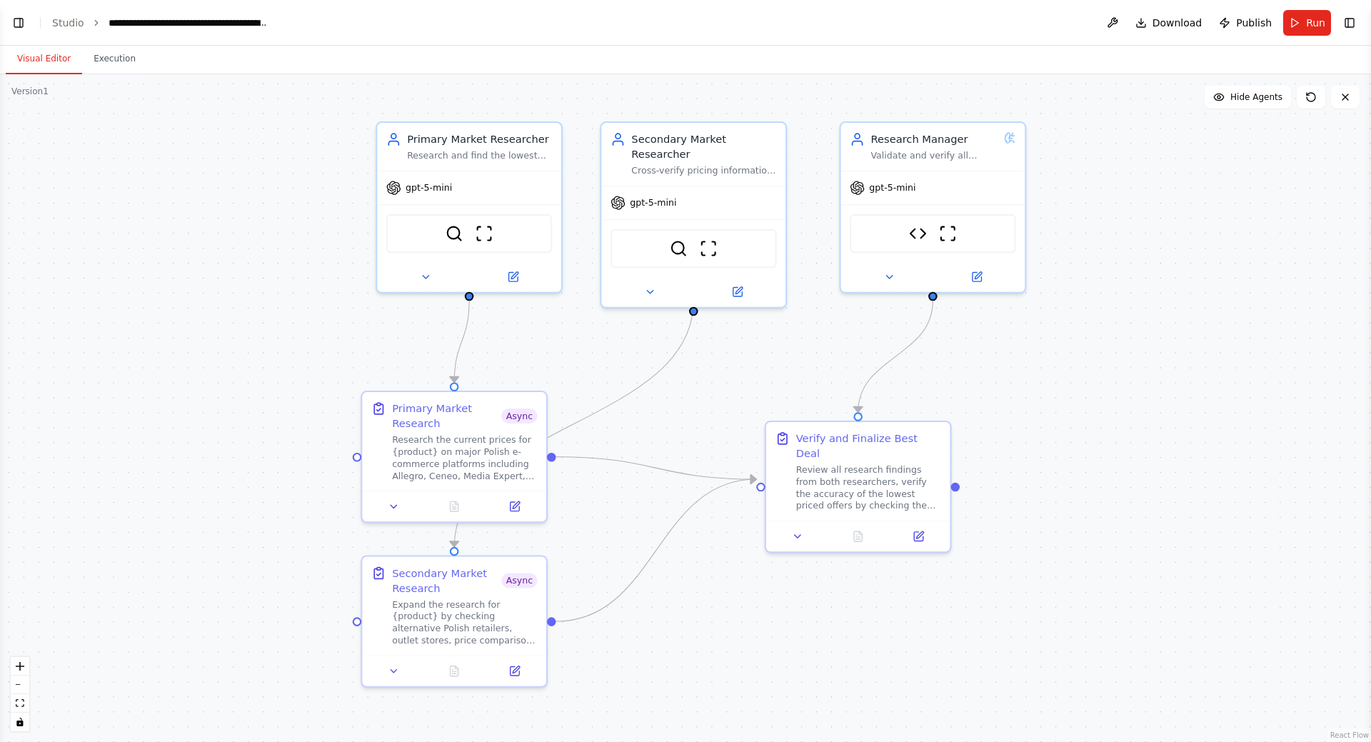
drag, startPoint x: 270, startPoint y: 291, endPoint x: 259, endPoint y: 282, distance: 14.2
click at [259, 282] on div ".deletable-edge-delete-btn { width: 20px; height: 20px; border: 0px solid #ffff…" at bounding box center [685, 408] width 1371 height 668
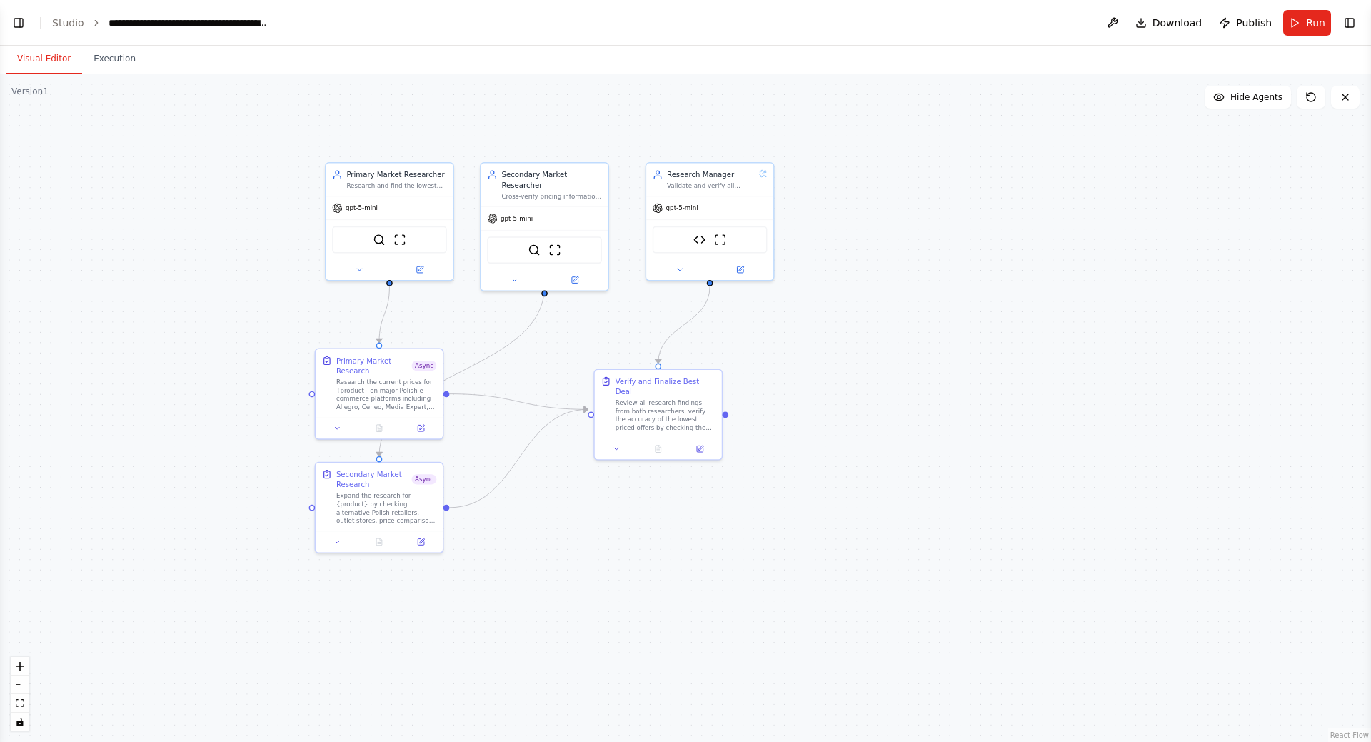
click at [21, 26] on button "Toggle Left Sidebar" at bounding box center [19, 23] width 20 height 20
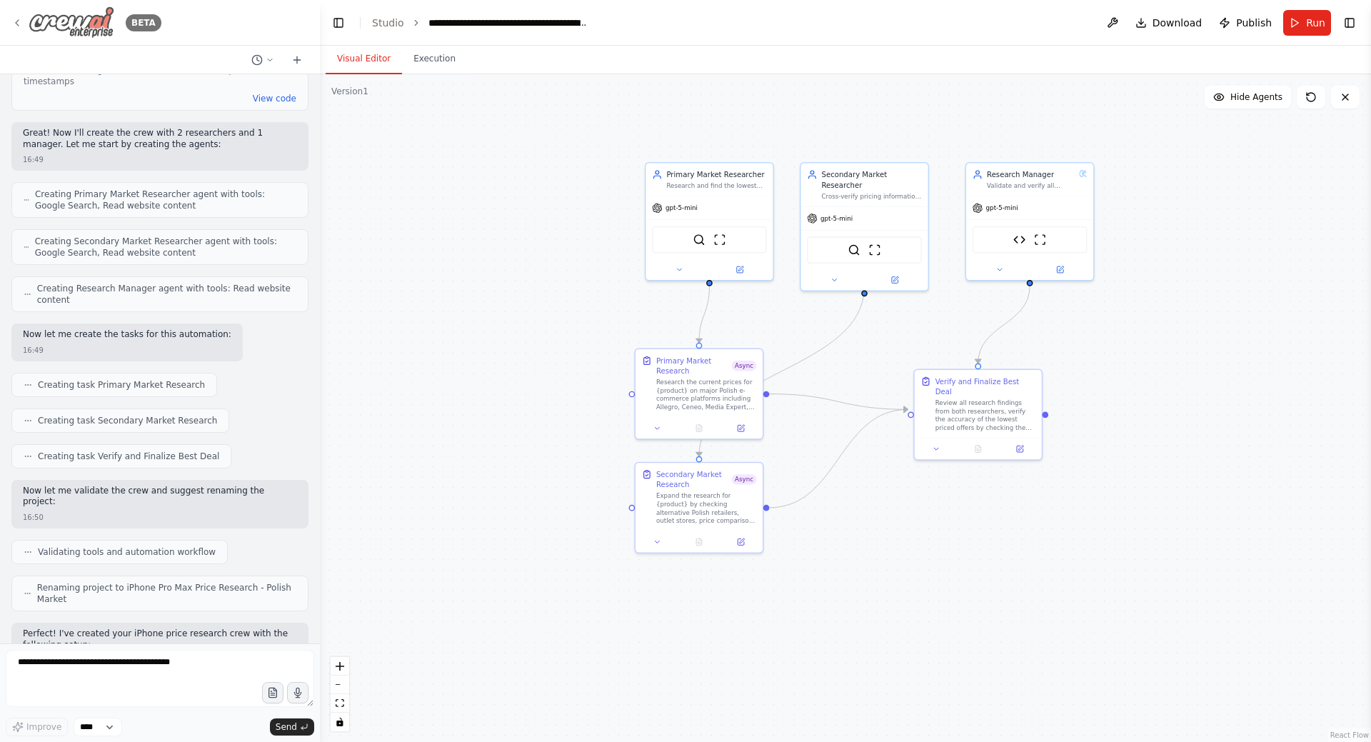
click at [19, 30] on div "BETA" at bounding box center [86, 22] width 150 height 32
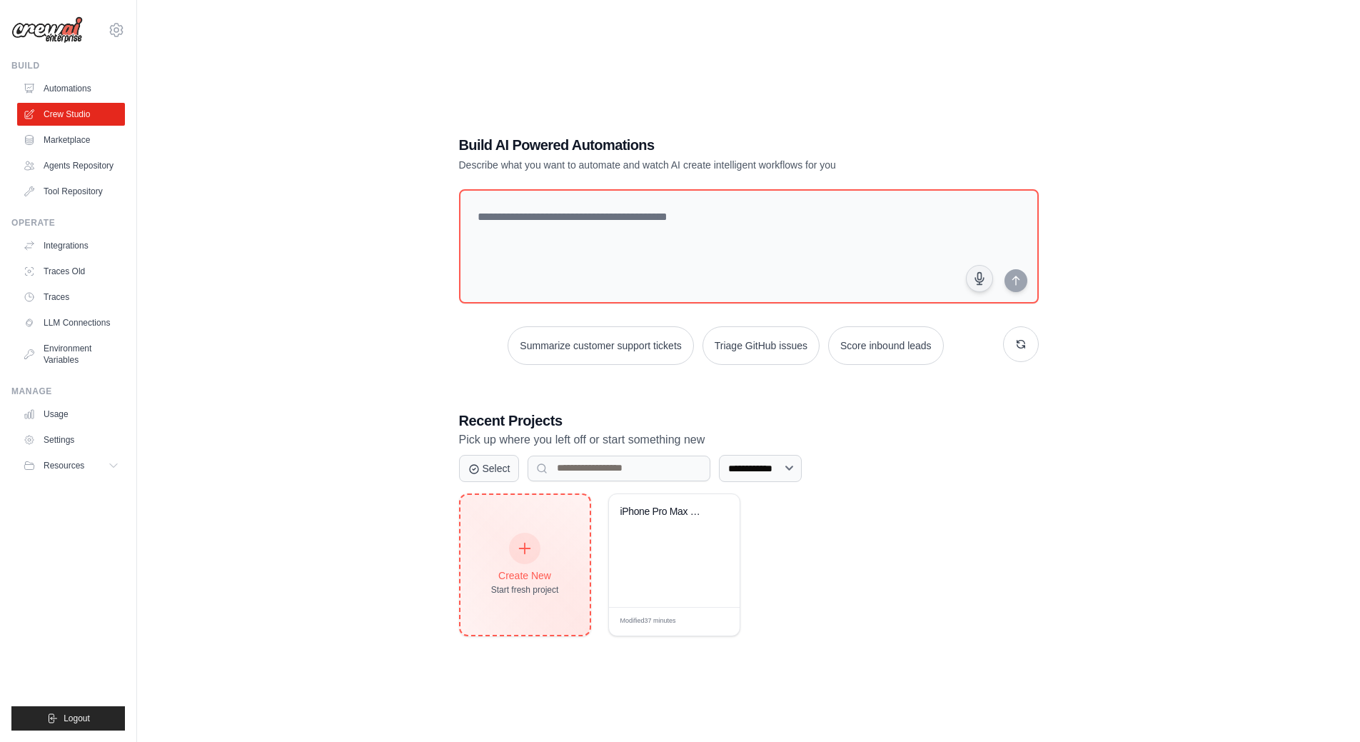
click at [521, 550] on icon at bounding box center [525, 549] width 16 height 16
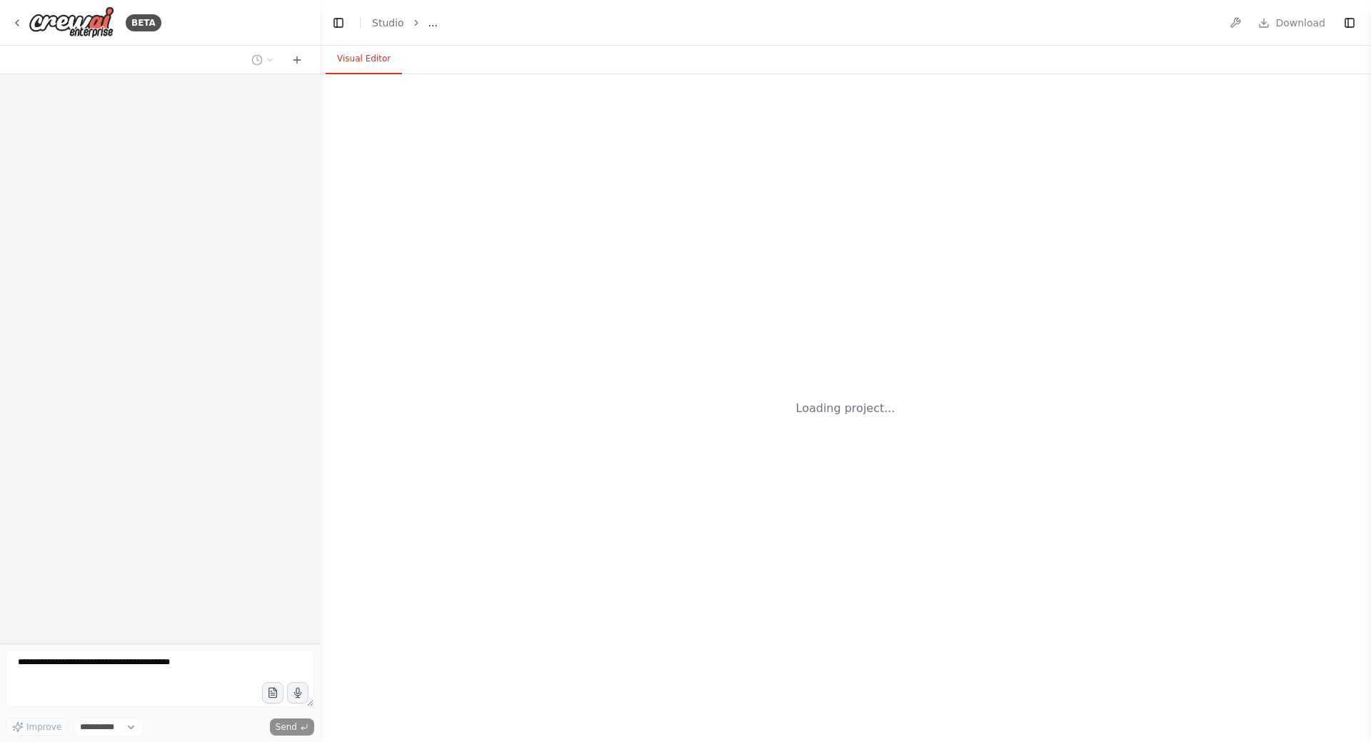
select select "****"
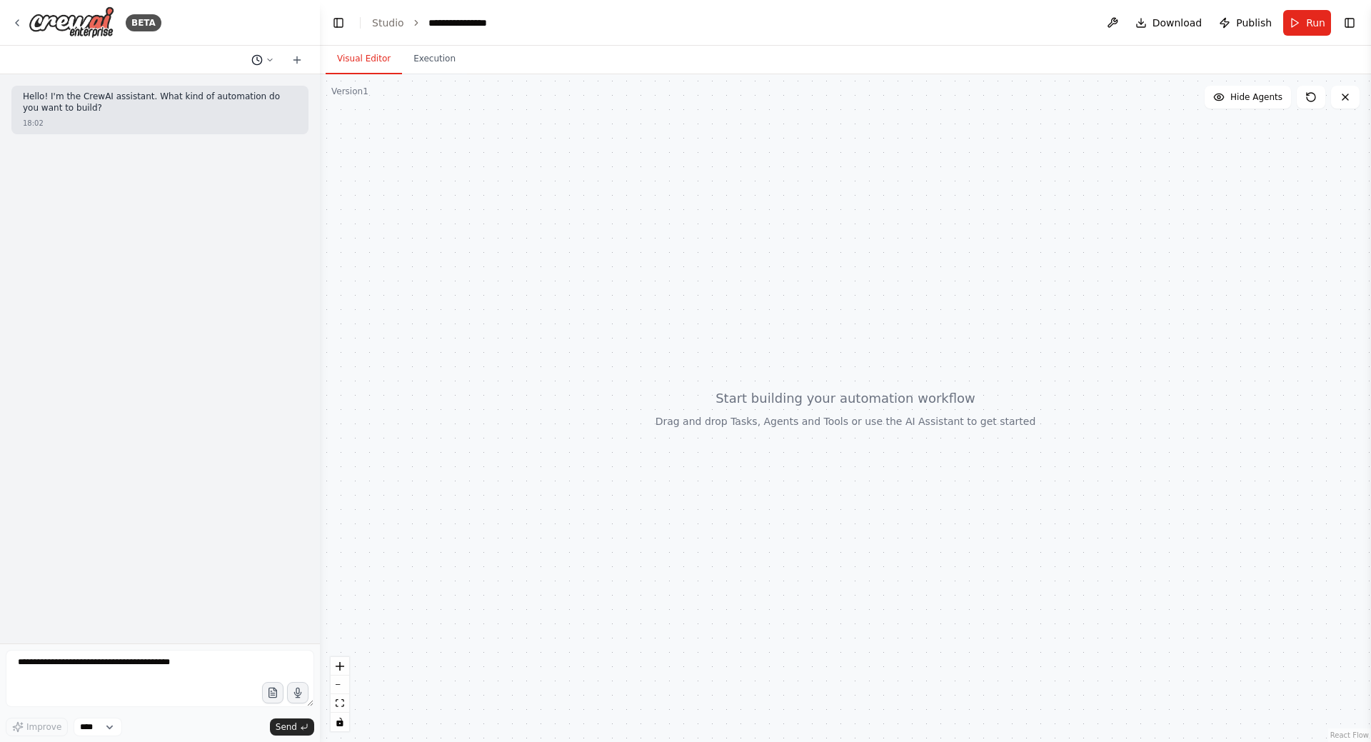
click at [272, 58] on icon at bounding box center [270, 60] width 9 height 9
click at [272, 58] on div at bounding box center [160, 371] width 320 height 742
click at [138, 665] on textarea at bounding box center [160, 678] width 309 height 57
click at [219, 664] on textarea "**********" at bounding box center [160, 678] width 309 height 57
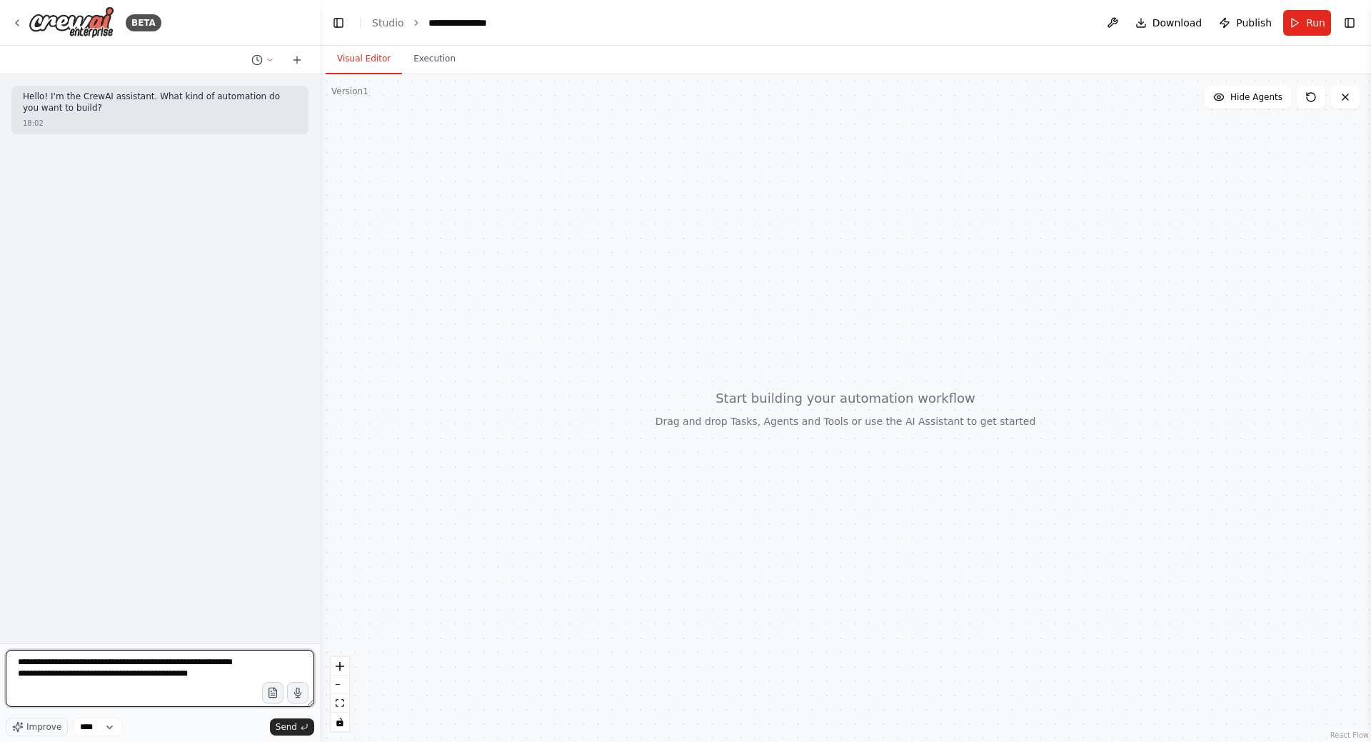
drag, startPoint x: 91, startPoint y: 658, endPoint x: 154, endPoint y: 658, distance: 62.1
click at [154, 658] on textarea "**********" at bounding box center [160, 678] width 309 height 57
drag, startPoint x: 129, startPoint y: 669, endPoint x: 17, endPoint y: 653, distance: 113.2
click at [17, 653] on textarea "**********" at bounding box center [160, 678] width 309 height 57
click at [38, 671] on textarea "**********" at bounding box center [160, 678] width 309 height 57
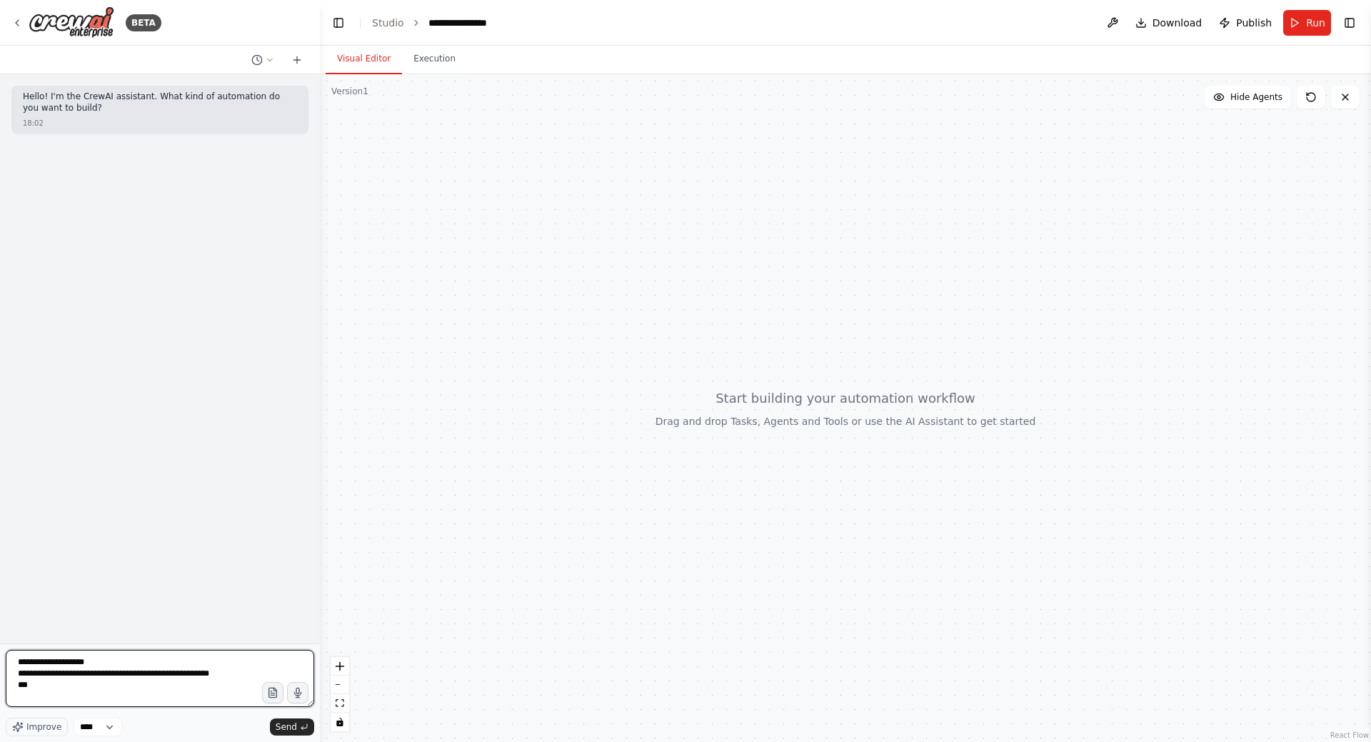
click at [220, 673] on textarea "**********" at bounding box center [160, 678] width 309 height 57
click at [74, 683] on textarea "**********" at bounding box center [160, 678] width 309 height 57
type textarea "**********"
